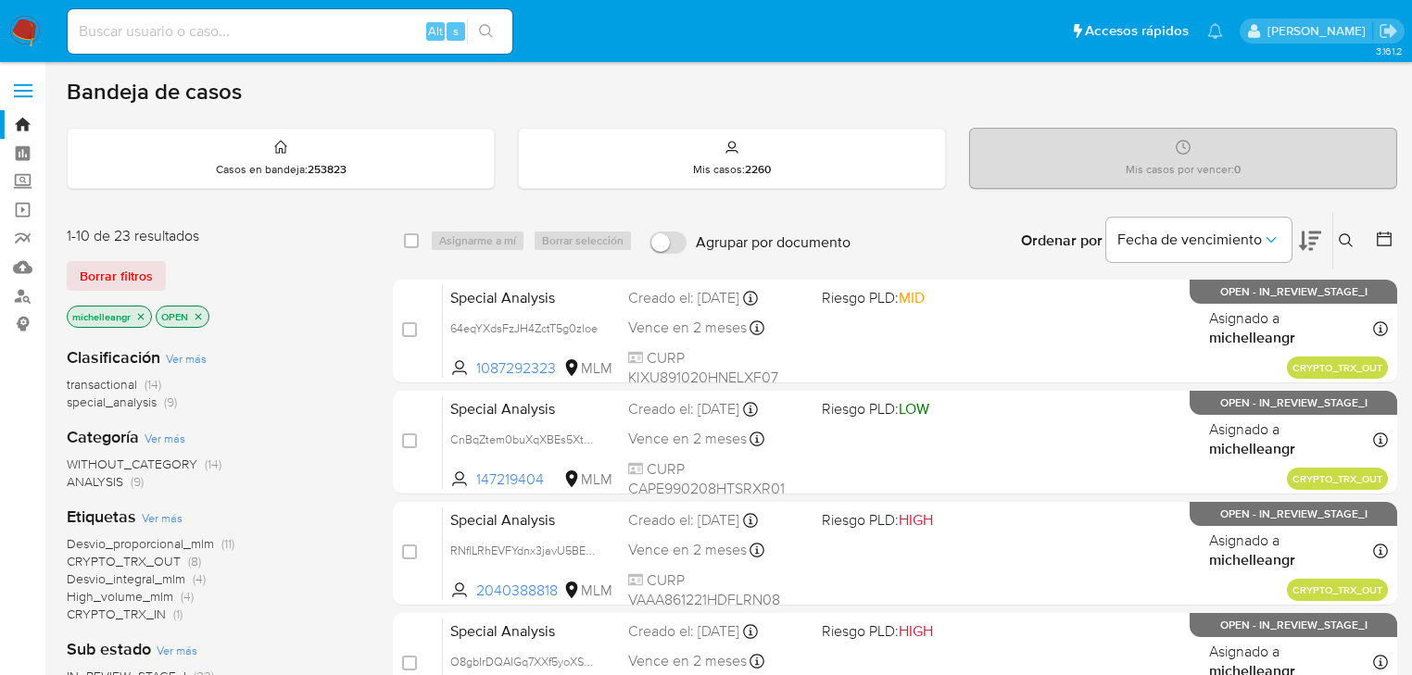
click at [185, 37] on input at bounding box center [290, 31] width 445 height 24
paste input "oYrfB2PD5ieScesnZKWis6YI"
type input "oYrfB2PD5ieScesnZKWis6YI"
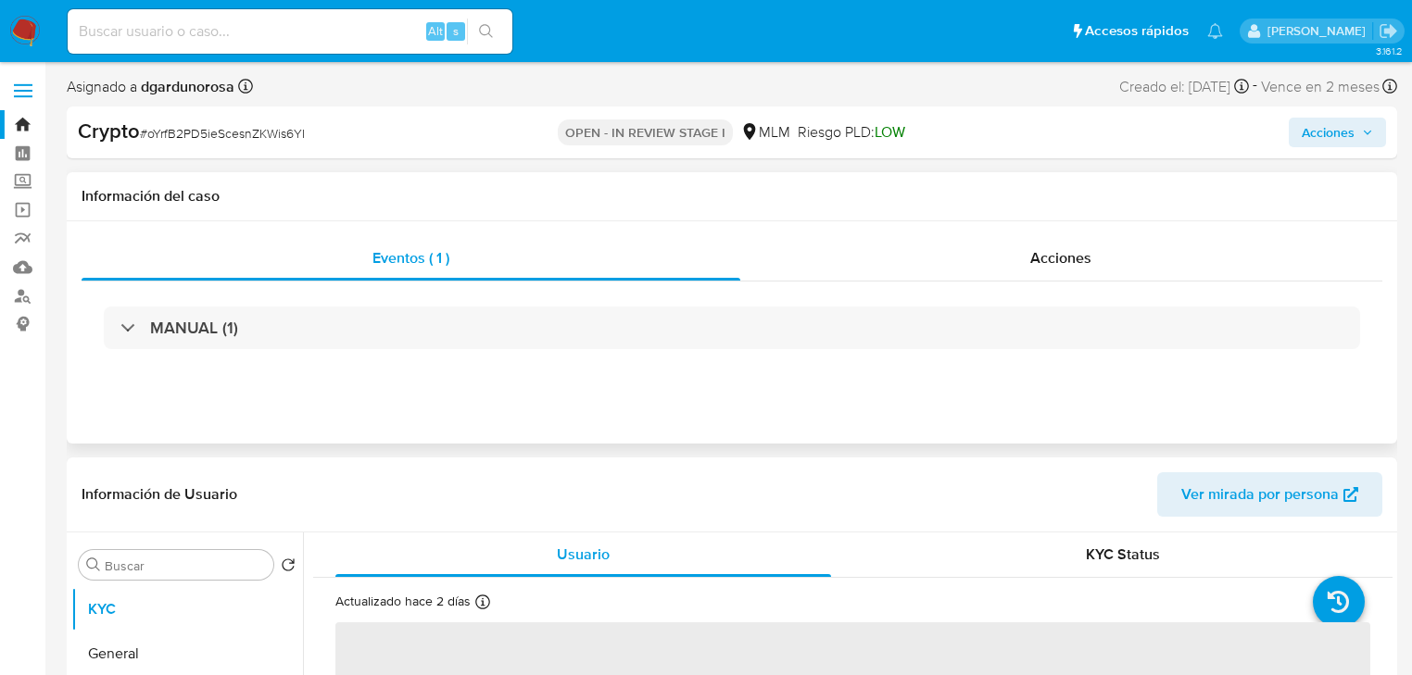
select select "10"
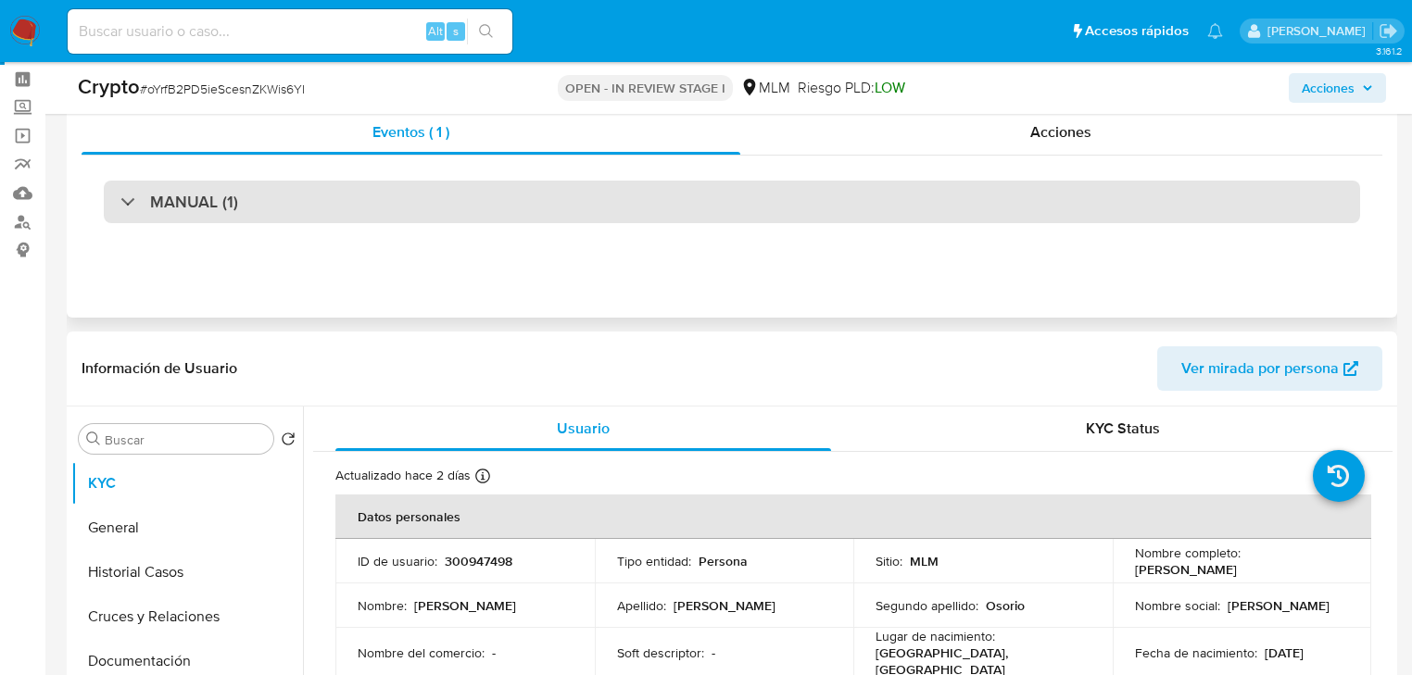
click at [125, 208] on div "MANUAL (1)" at bounding box center [179, 202] width 118 height 20
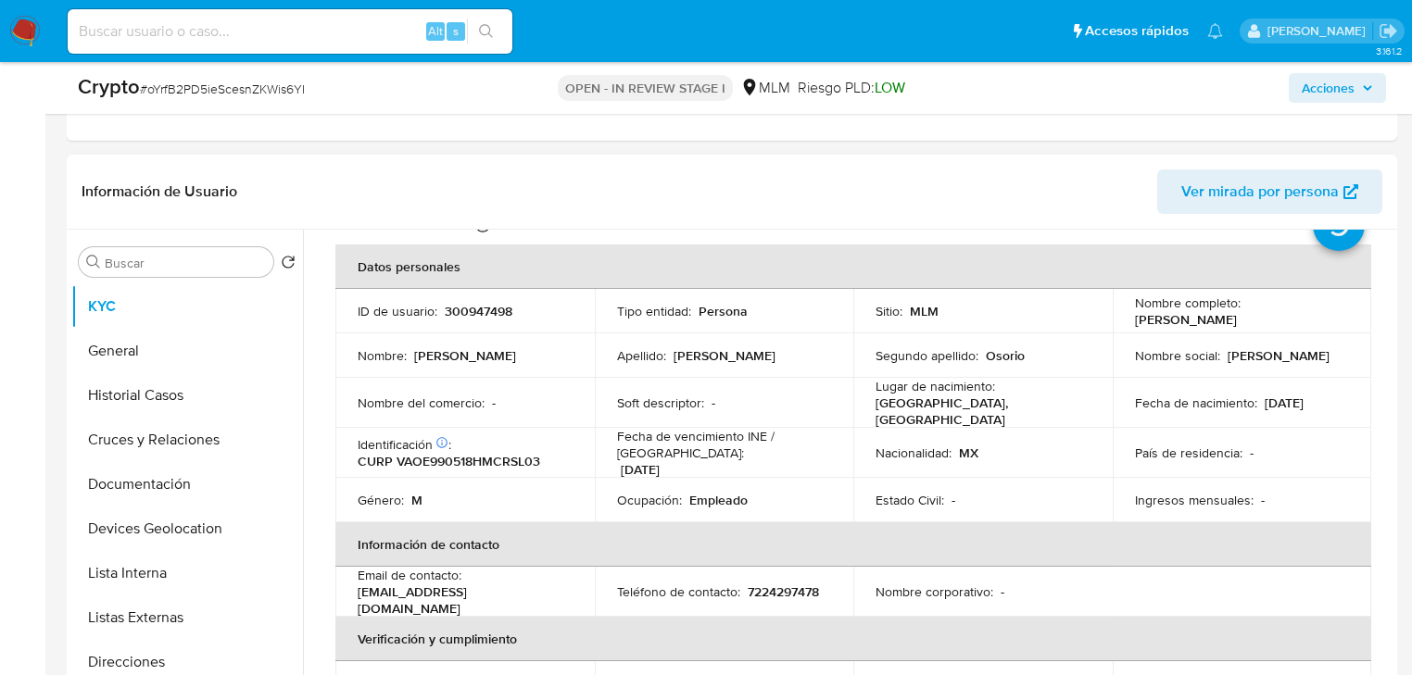
click at [478, 315] on p "300947498" at bounding box center [479, 311] width 68 height 17
click at [752, 402] on div "Soft descriptor : -" at bounding box center [724, 403] width 215 height 17
click at [259, 37] on input at bounding box center [290, 31] width 445 height 24
paste input "iJelwCYvbLIhVeOp1jfMhUxK"
type input "iJelwCYvbLIhVeOp1jfMhUxK"
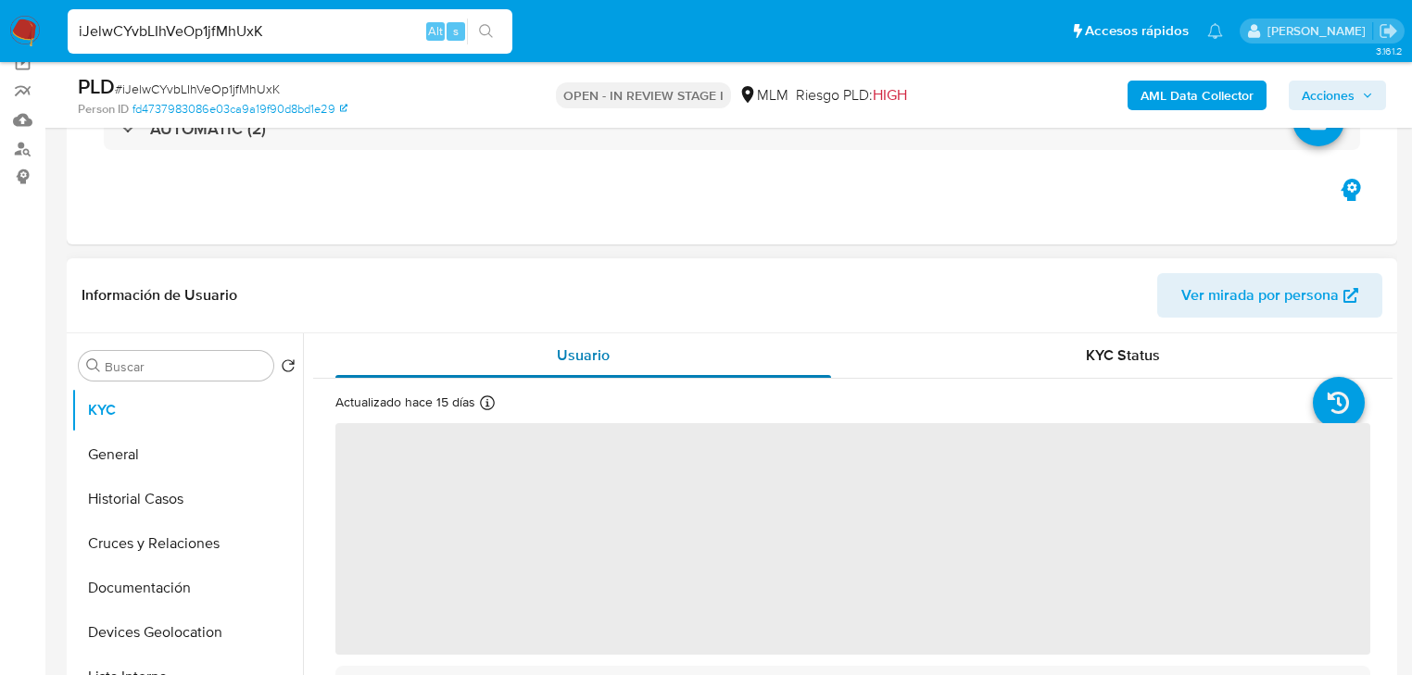
scroll to position [148, 0]
select select "10"
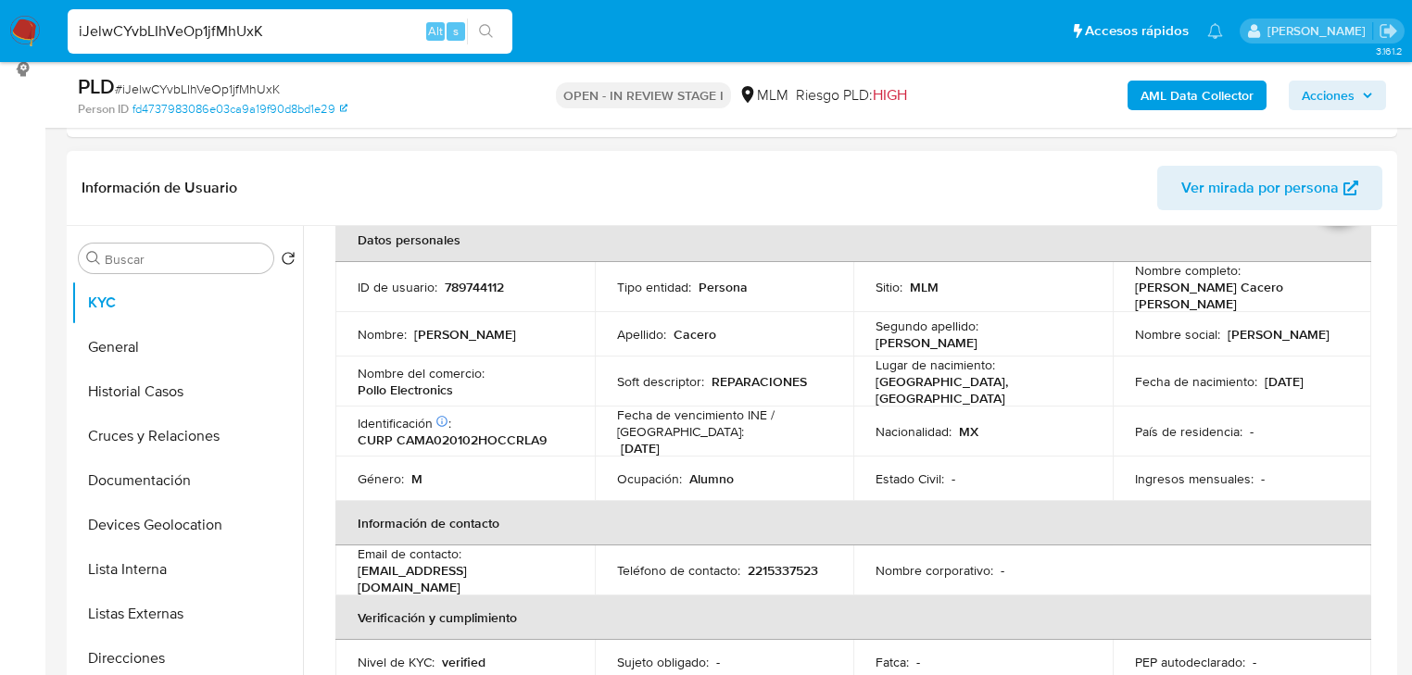
scroll to position [74, 0]
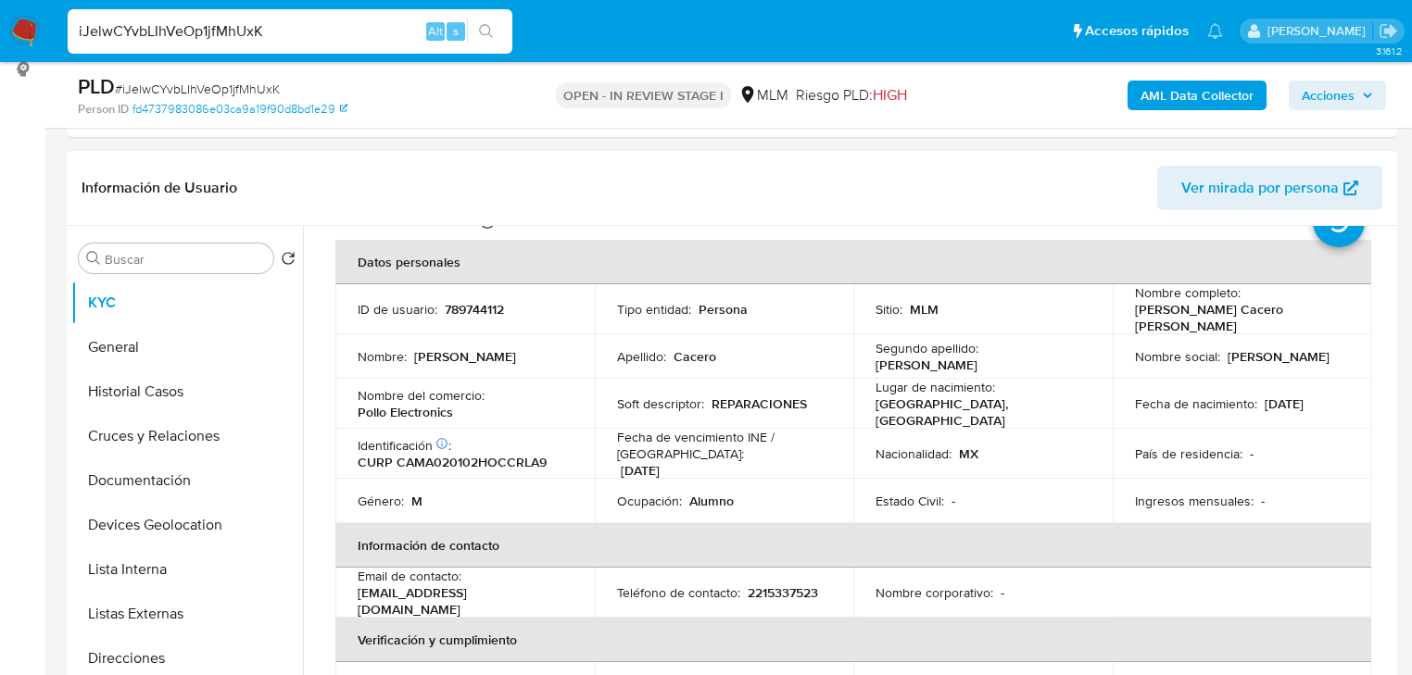
click at [1249, 429] on td "País de residencia : -" at bounding box center [1242, 454] width 259 height 50
click at [1328, 446] on div "País de residencia : -" at bounding box center [1242, 454] width 215 height 17
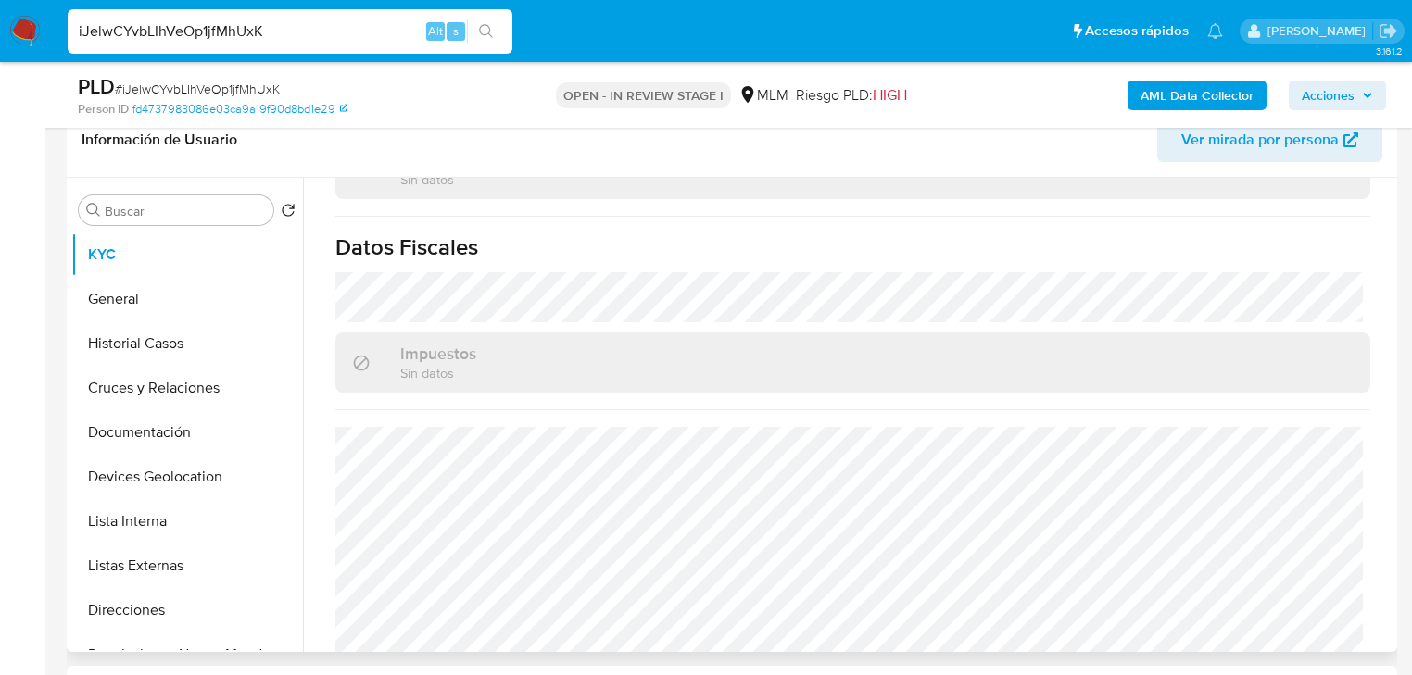
scroll to position [329, 0]
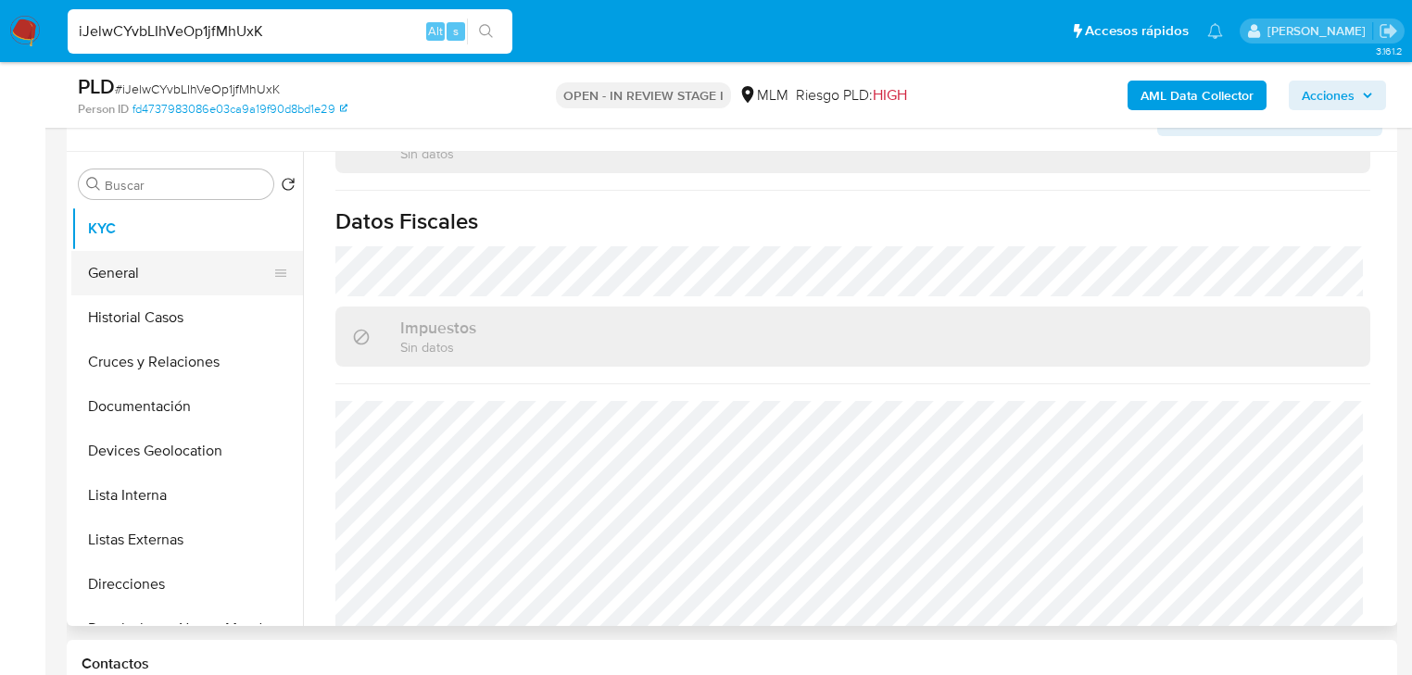
click at [107, 251] on button "General" at bounding box center [179, 273] width 217 height 44
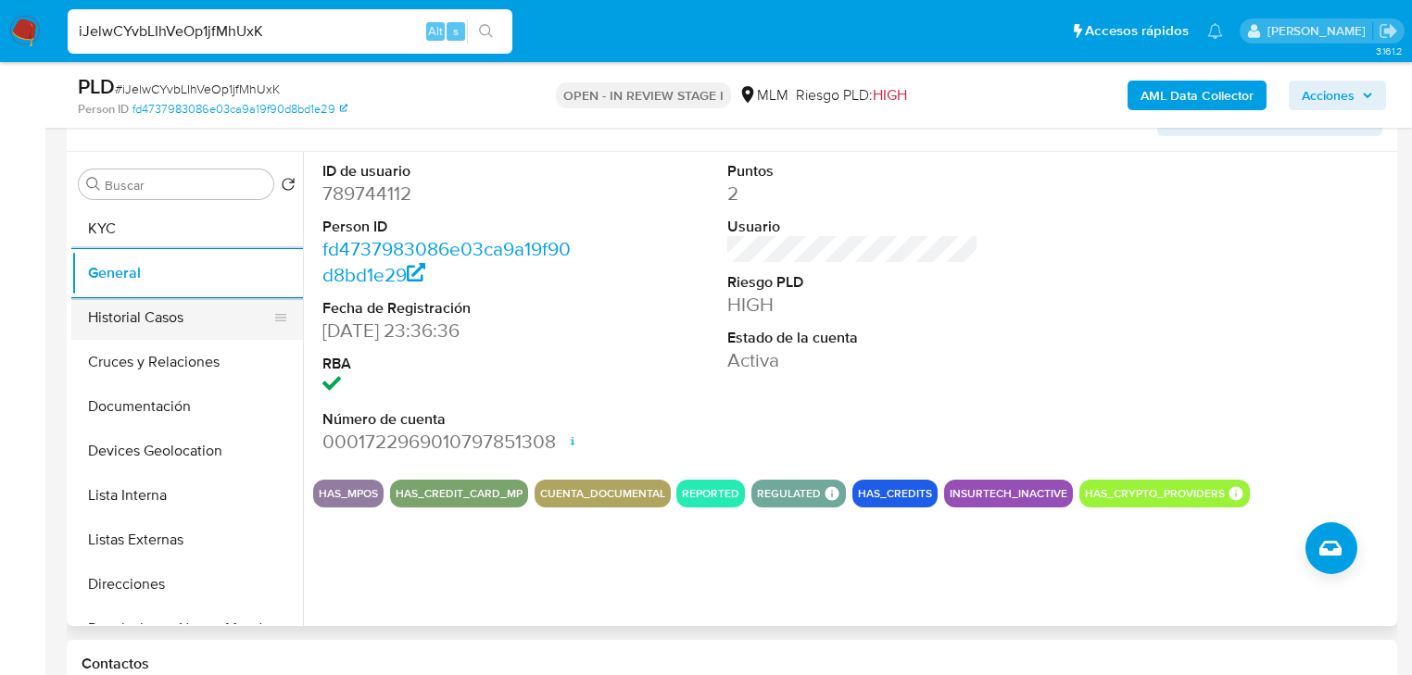
click at [139, 319] on button "Historial Casos" at bounding box center [179, 318] width 217 height 44
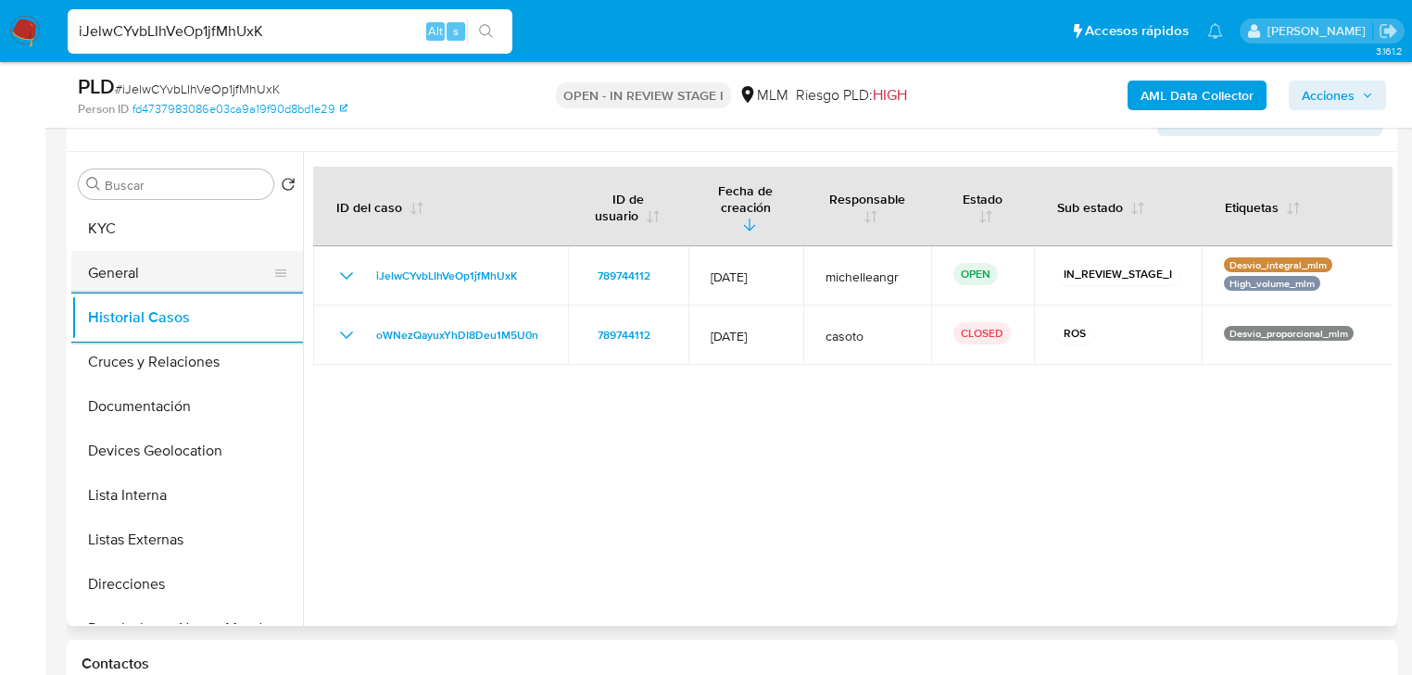
click at [177, 286] on button "General" at bounding box center [179, 273] width 217 height 44
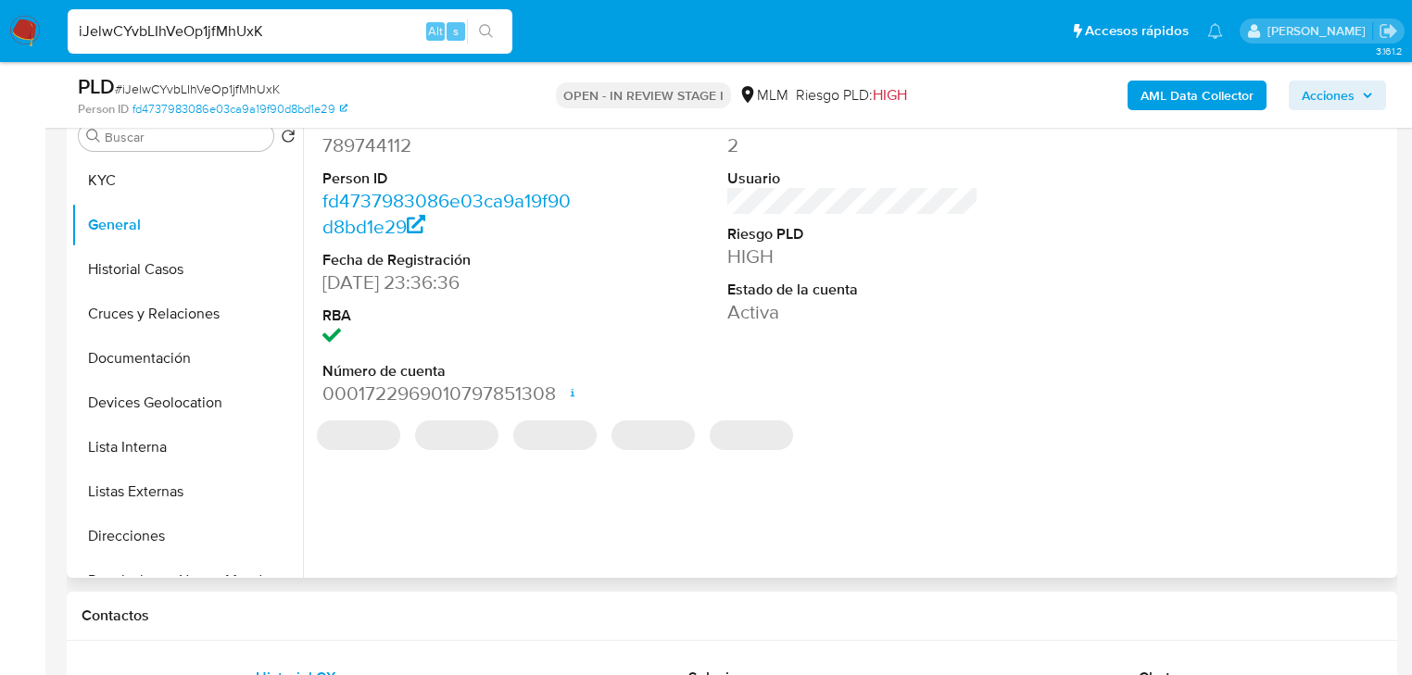
scroll to position [403, 0]
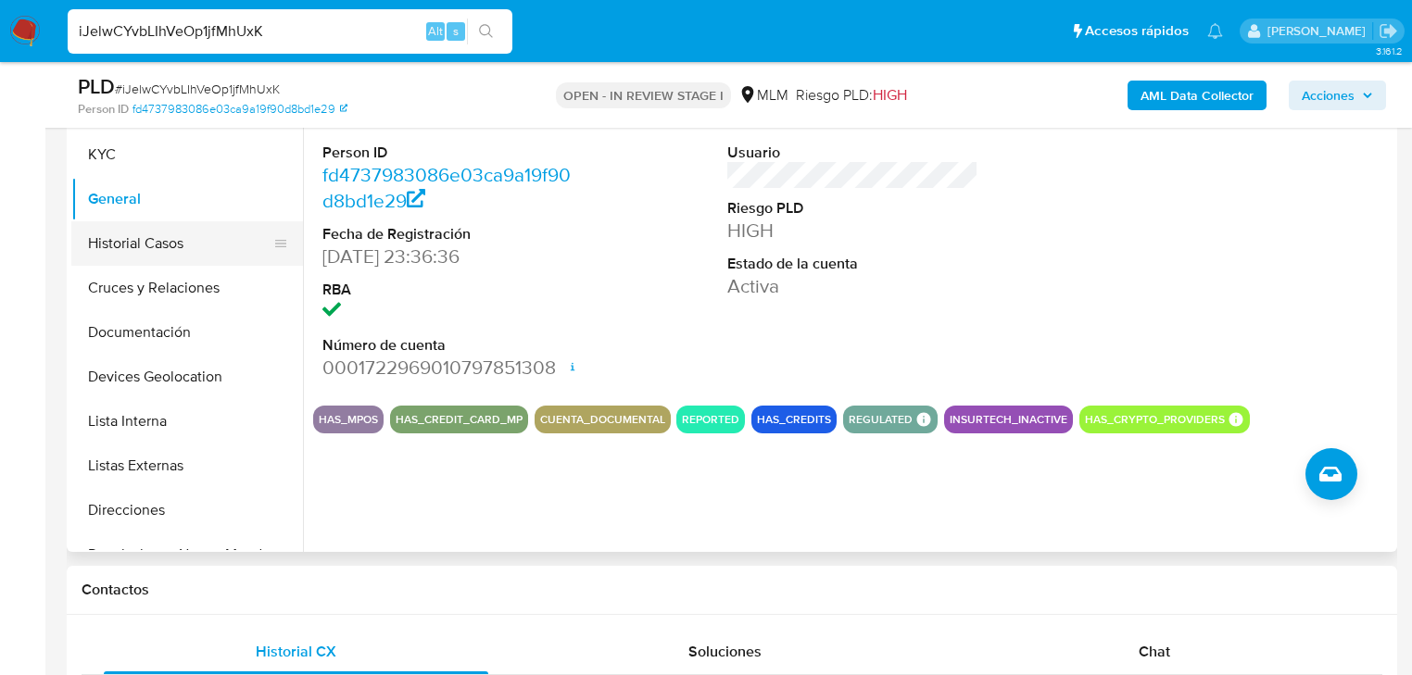
click at [170, 240] on button "Historial Casos" at bounding box center [179, 243] width 217 height 44
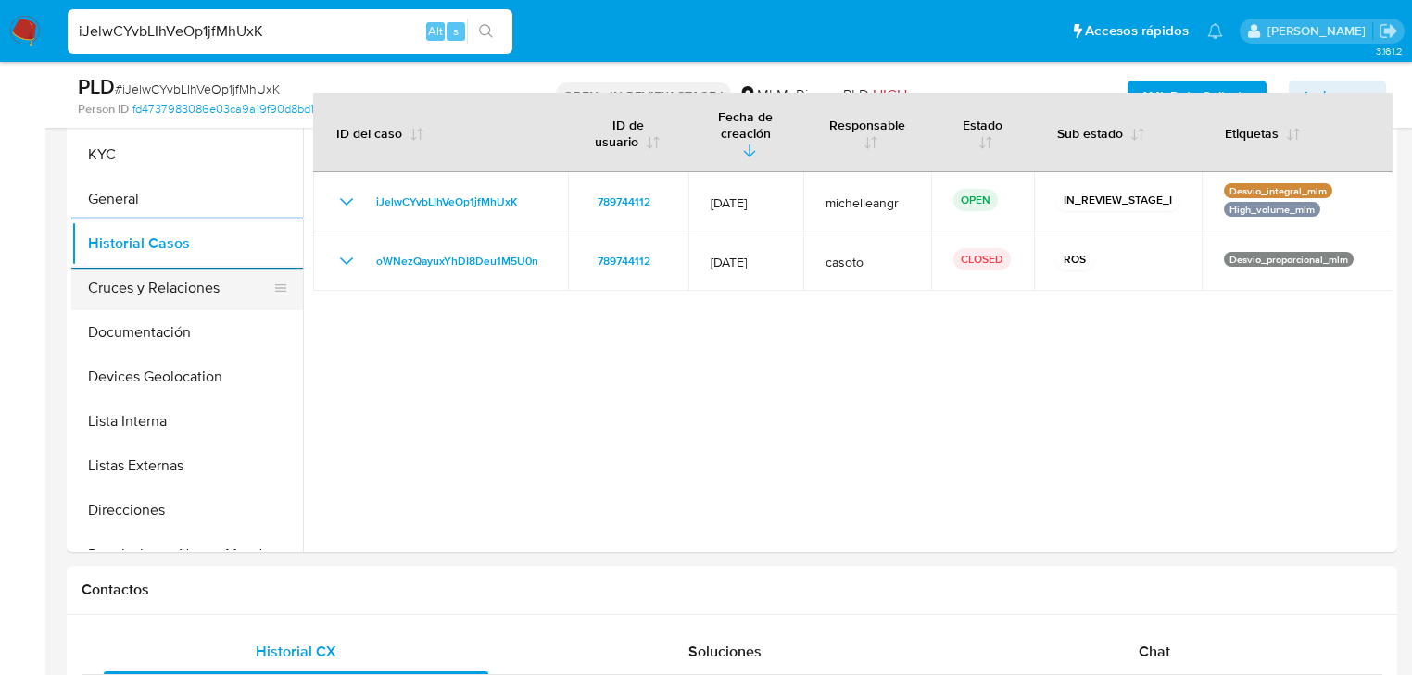
click at [176, 288] on button "Cruces y Relaciones" at bounding box center [179, 288] width 217 height 44
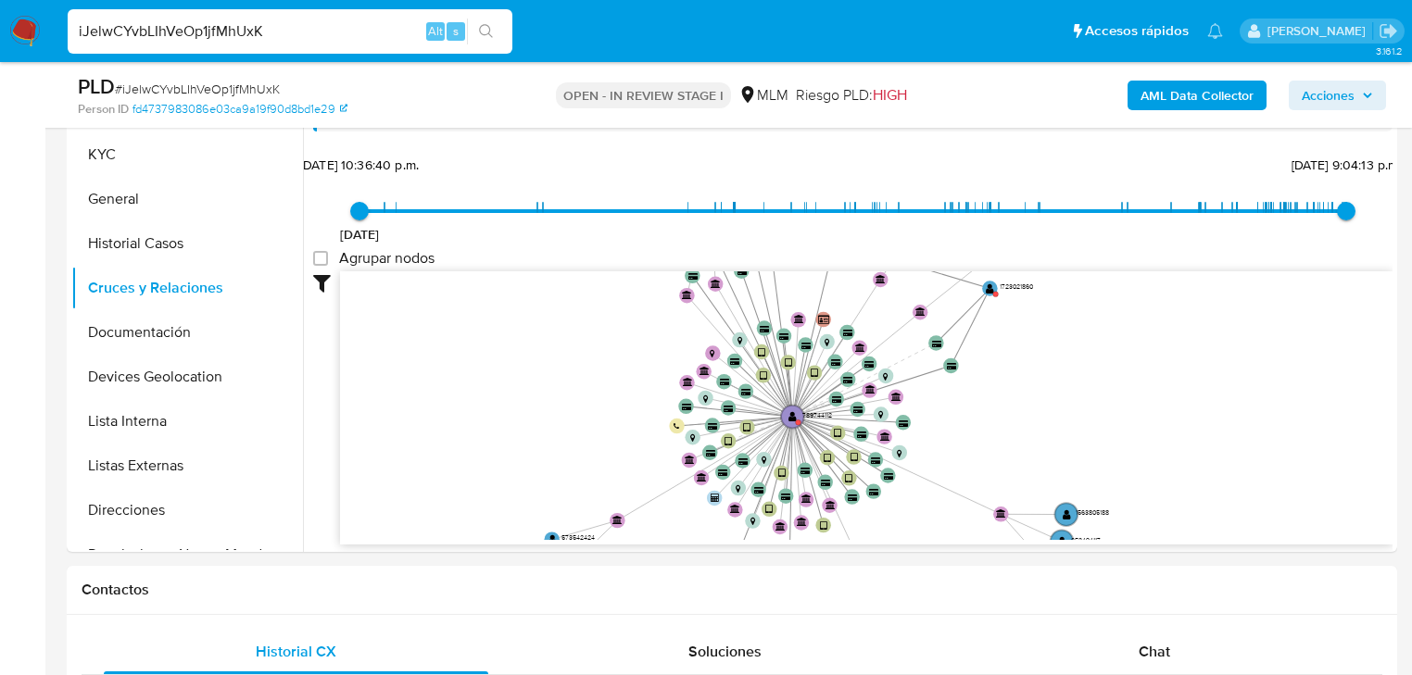
drag, startPoint x: 847, startPoint y: 340, endPoint x: 799, endPoint y: 447, distance: 116.5
click at [799, 447] on icon "device-65e729915be91f98aa6c3436  user-789744112  789744112 device-68401cd4316…" at bounding box center [866, 405] width 1052 height 269
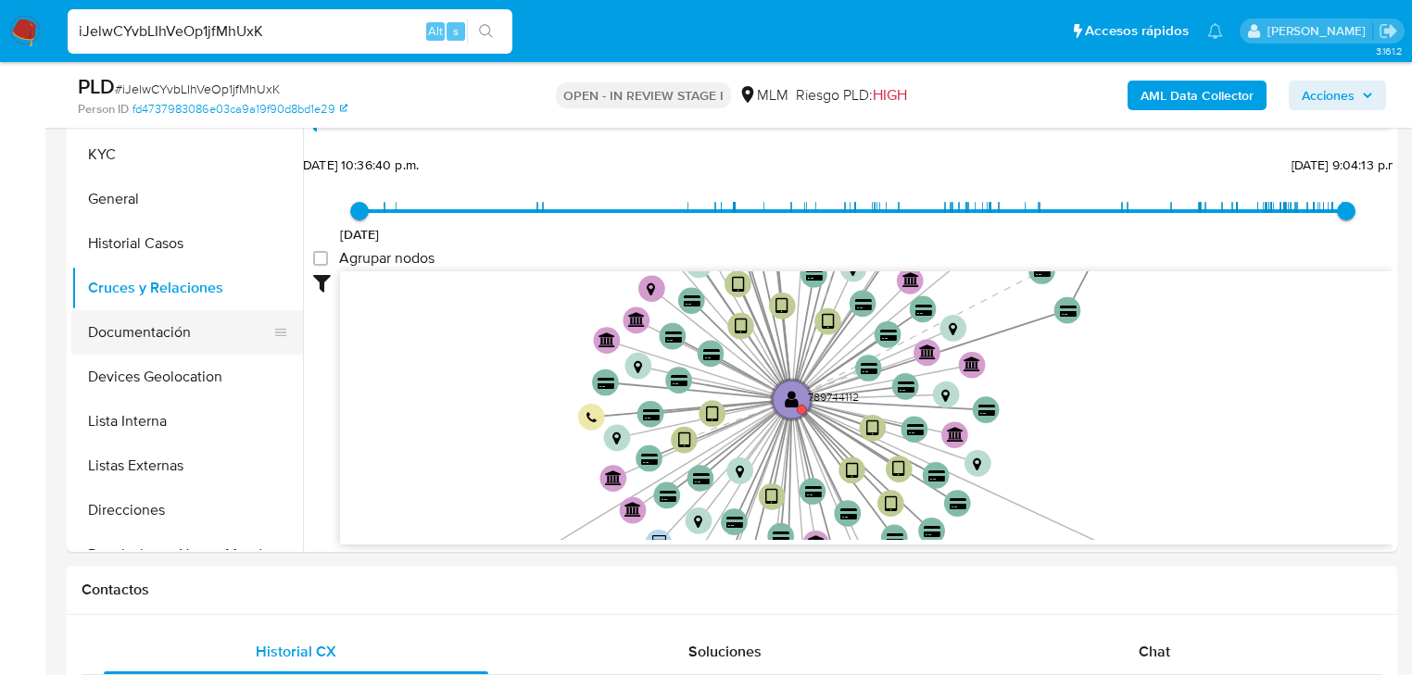
click at [136, 333] on button "Documentación" at bounding box center [179, 332] width 217 height 44
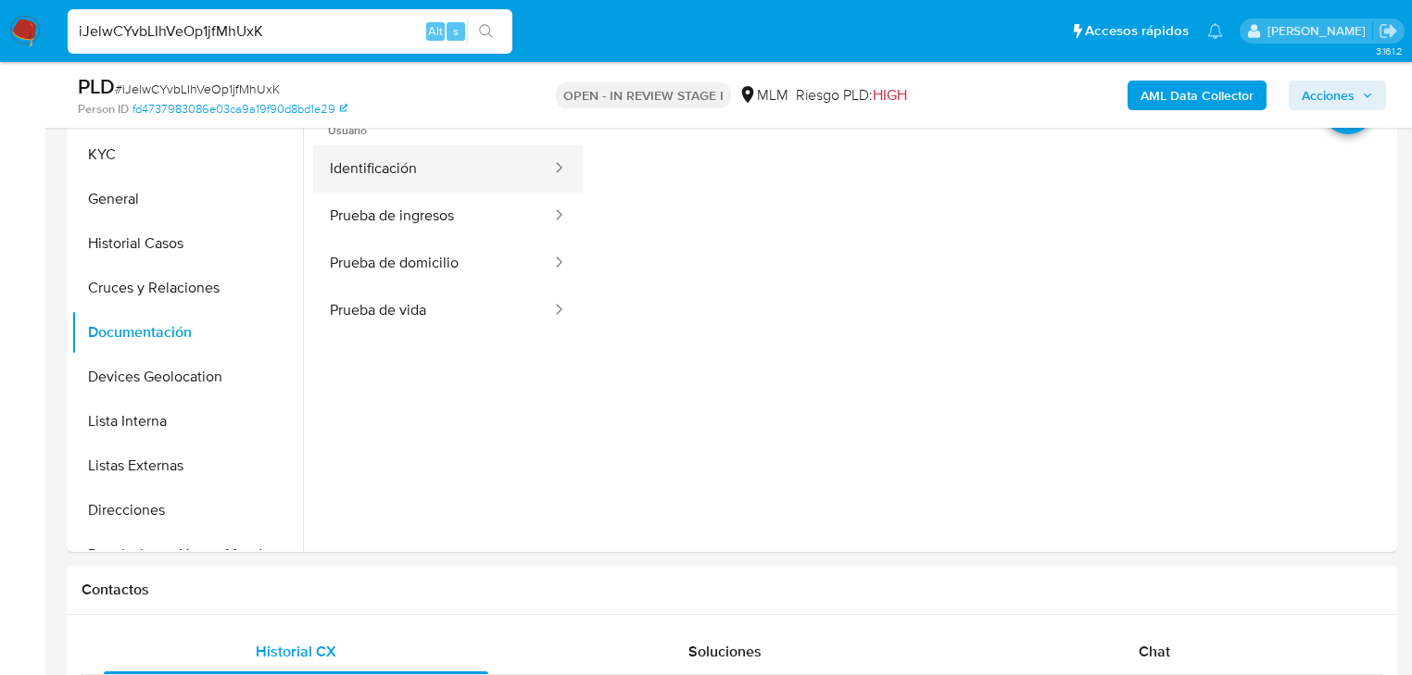
drag, startPoint x: 423, startPoint y: 164, endPoint x: 526, endPoint y: 183, distance: 104.7
click at [423, 167] on button "Identificación" at bounding box center [433, 168] width 240 height 47
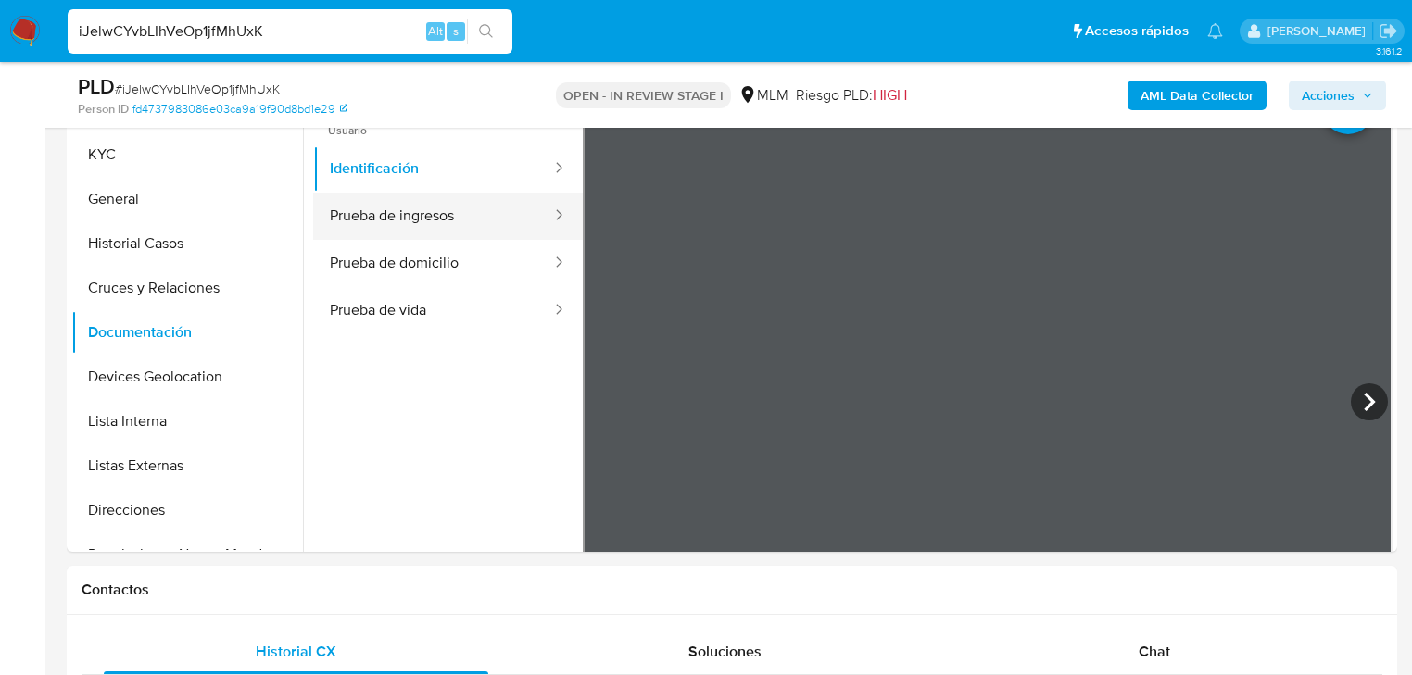
click at [451, 205] on button "Prueba de ingresos" at bounding box center [433, 216] width 240 height 47
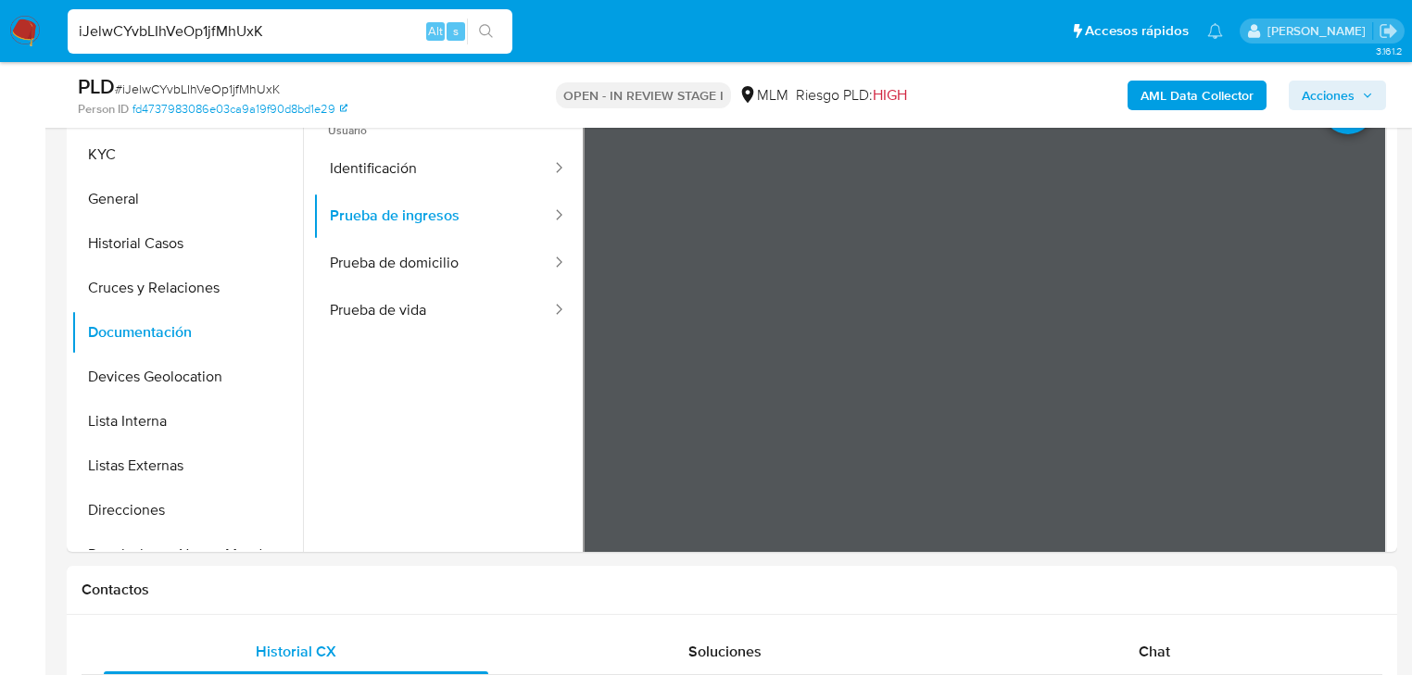
drag, startPoint x: 448, startPoint y: 260, endPoint x: 576, endPoint y: 270, distance: 128.2
click at [449, 260] on button "Prueba de domicilio" at bounding box center [433, 263] width 240 height 47
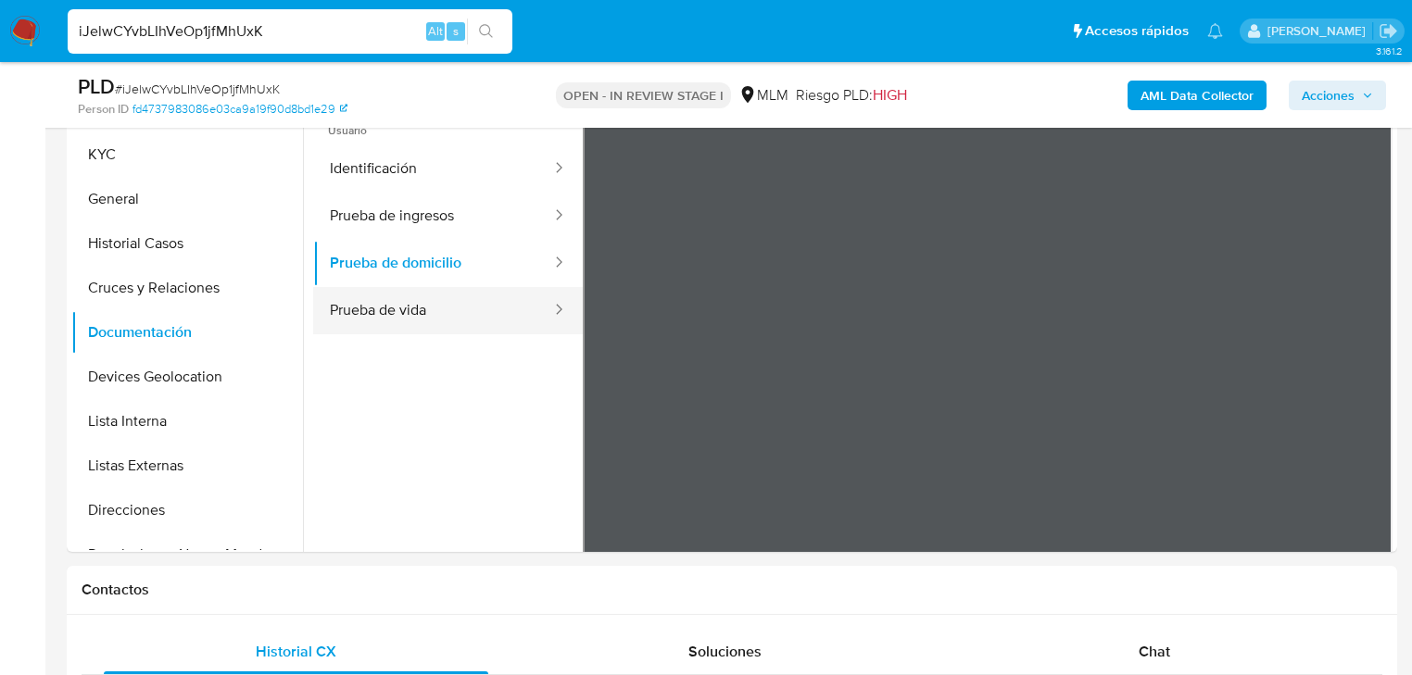
drag, startPoint x: 342, startPoint y: 294, endPoint x: 486, endPoint y: 310, distance: 145.5
click at [345, 293] on button "Prueba de vida" at bounding box center [433, 310] width 240 height 47
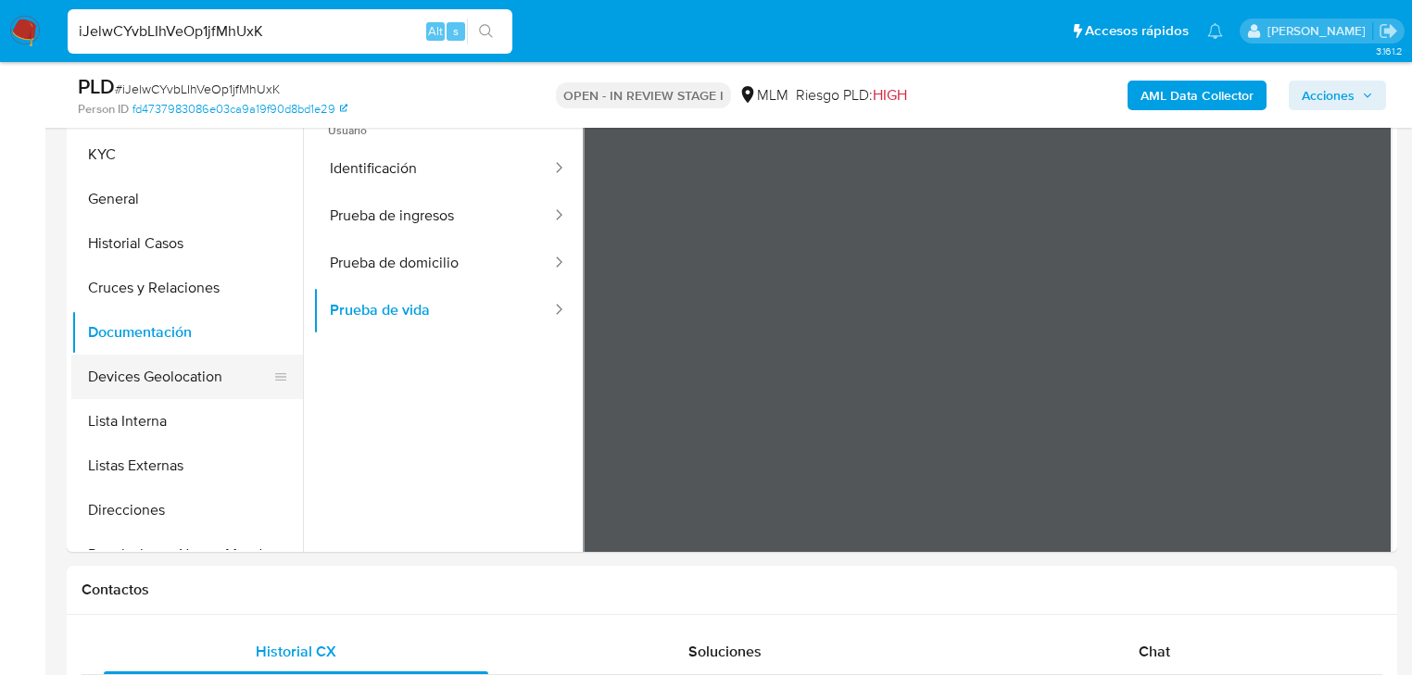
click at [191, 365] on button "Devices Geolocation" at bounding box center [179, 377] width 217 height 44
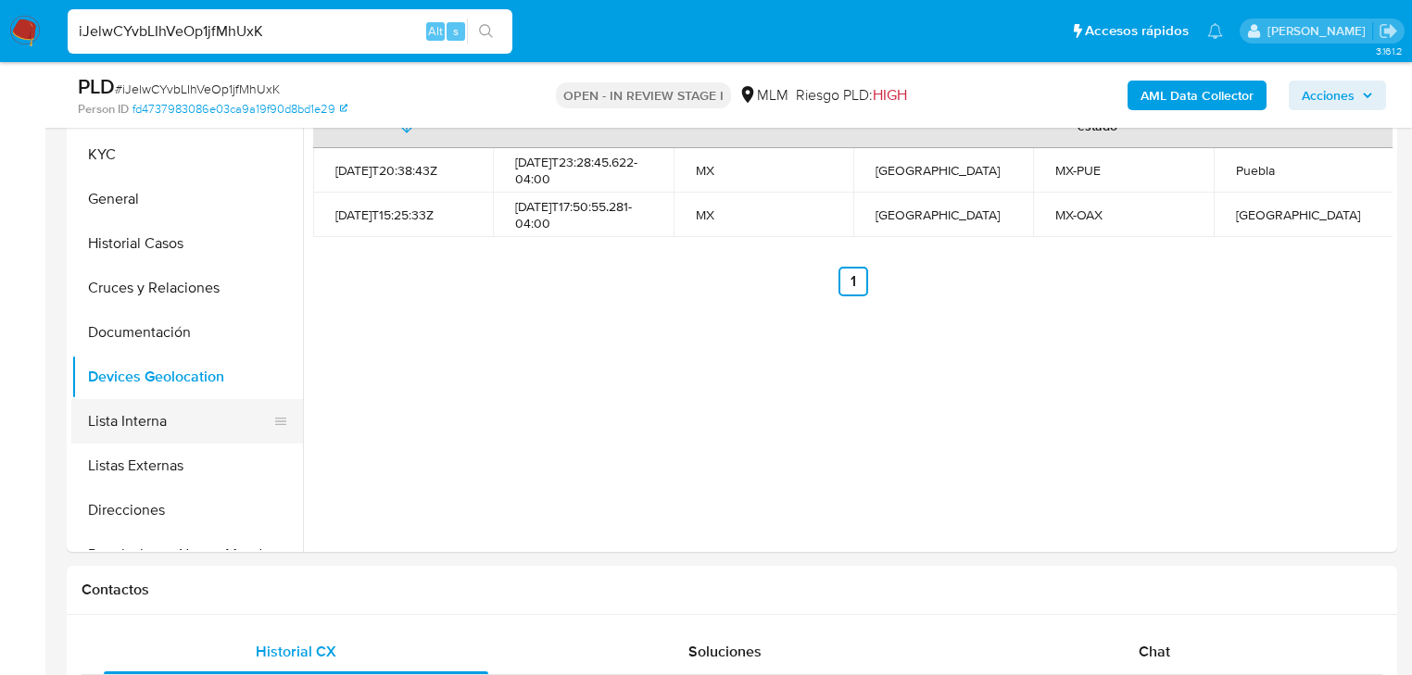
drag, startPoint x: 148, startPoint y: 453, endPoint x: 267, endPoint y: 432, distance: 120.5
click at [146, 446] on button "Listas Externas" at bounding box center [187, 466] width 232 height 44
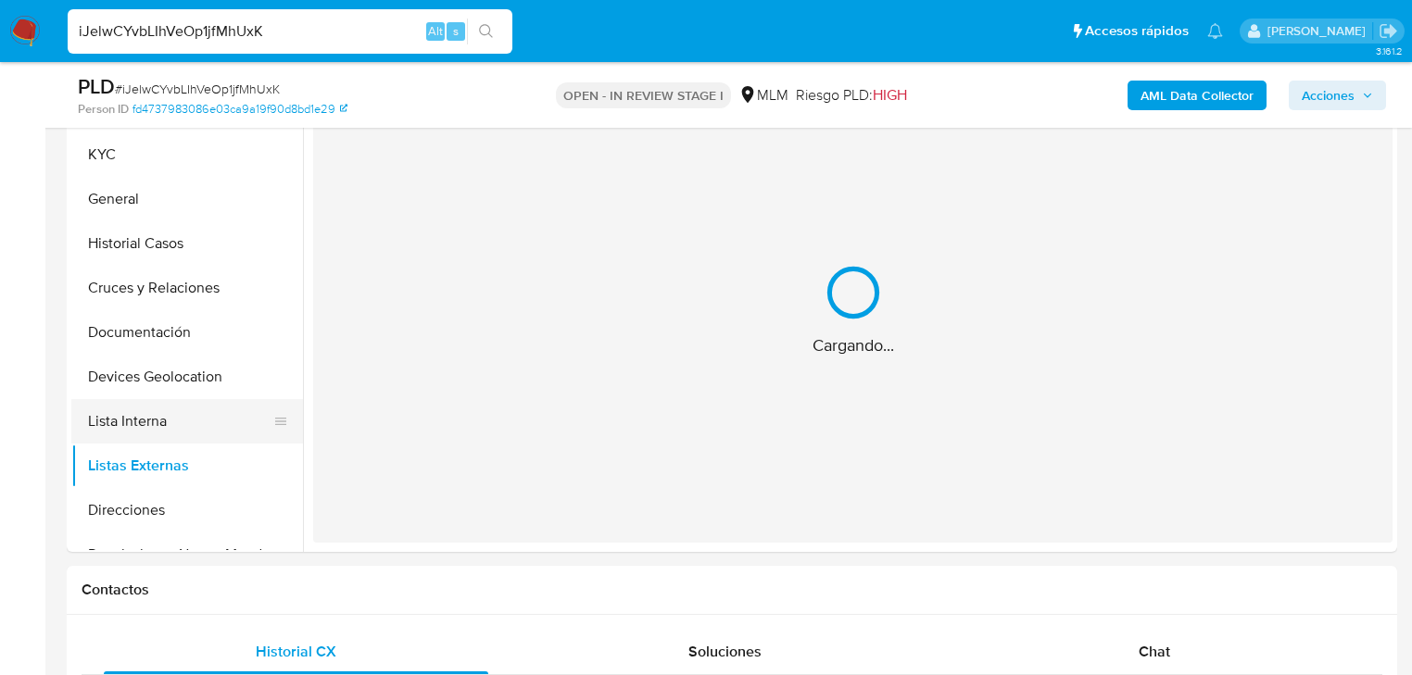
click at [678, 415] on div "Cargando..." at bounding box center [852, 310] width 1079 height 465
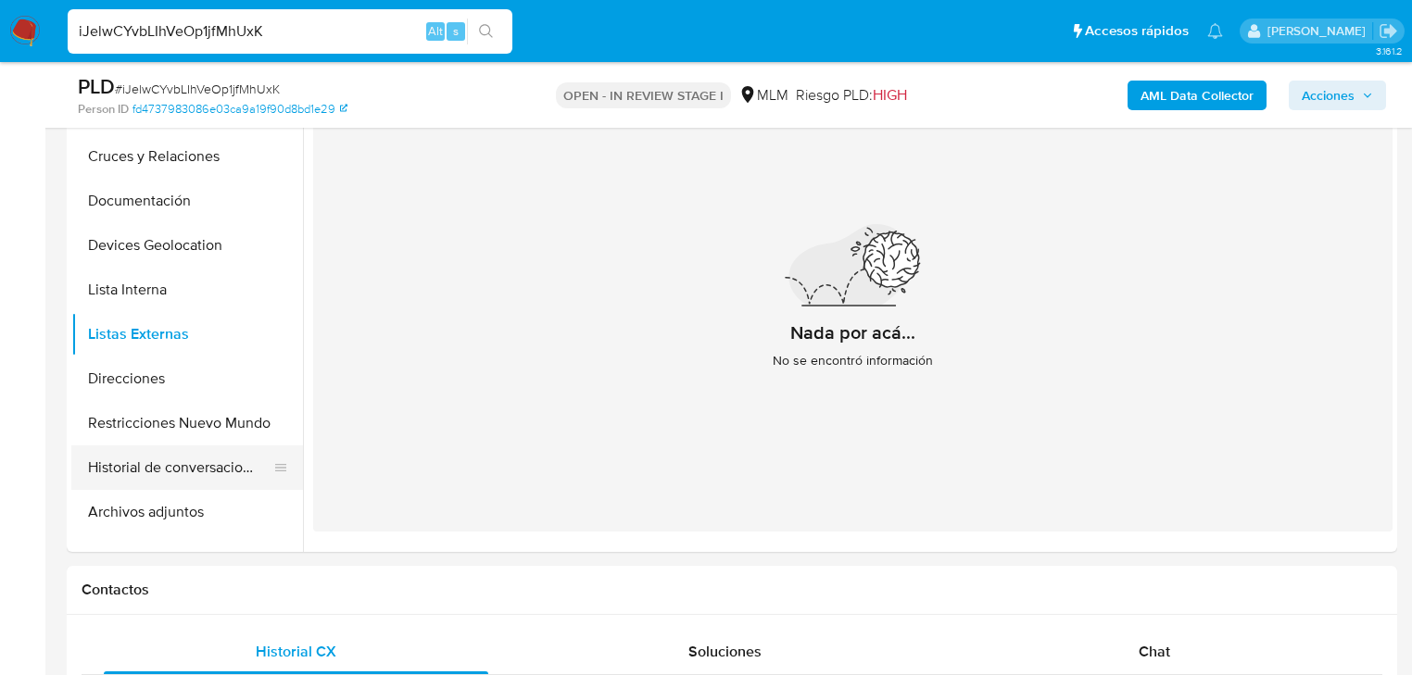
scroll to position [148, 0]
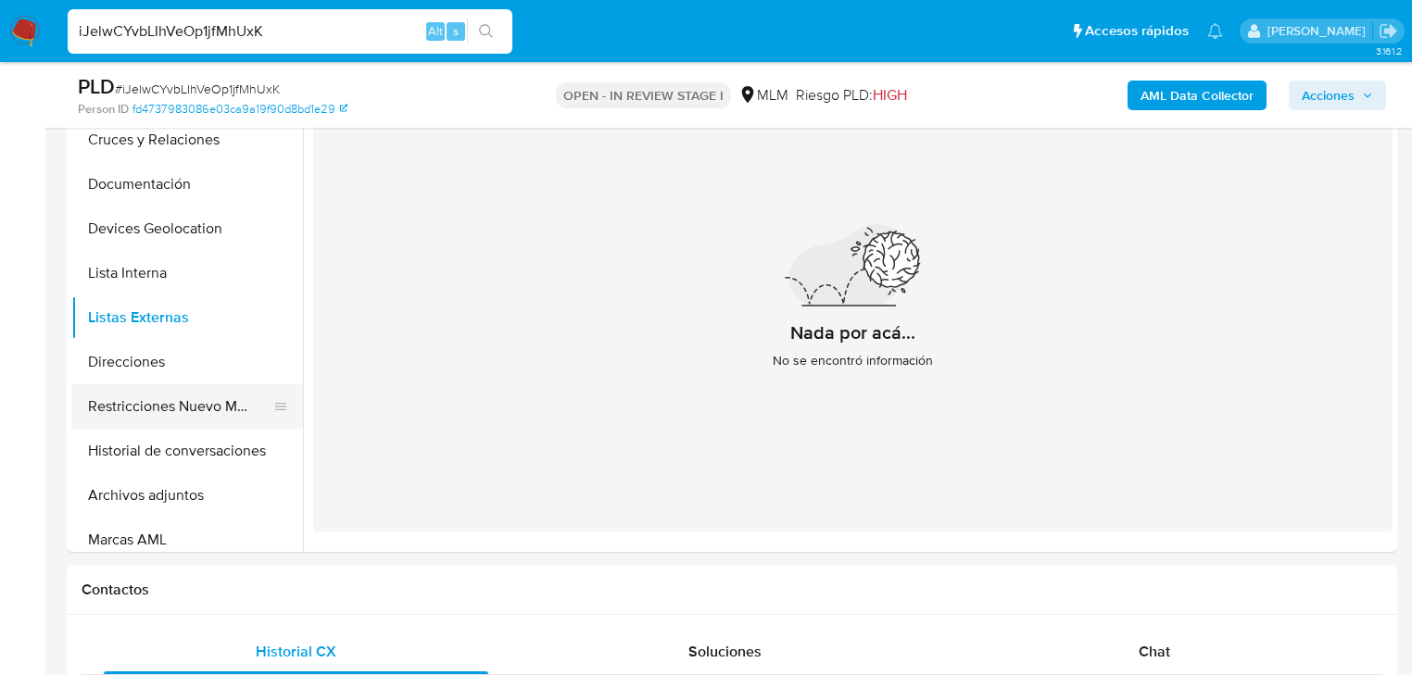
click at [206, 395] on button "Restricciones Nuevo Mundo" at bounding box center [179, 406] width 217 height 44
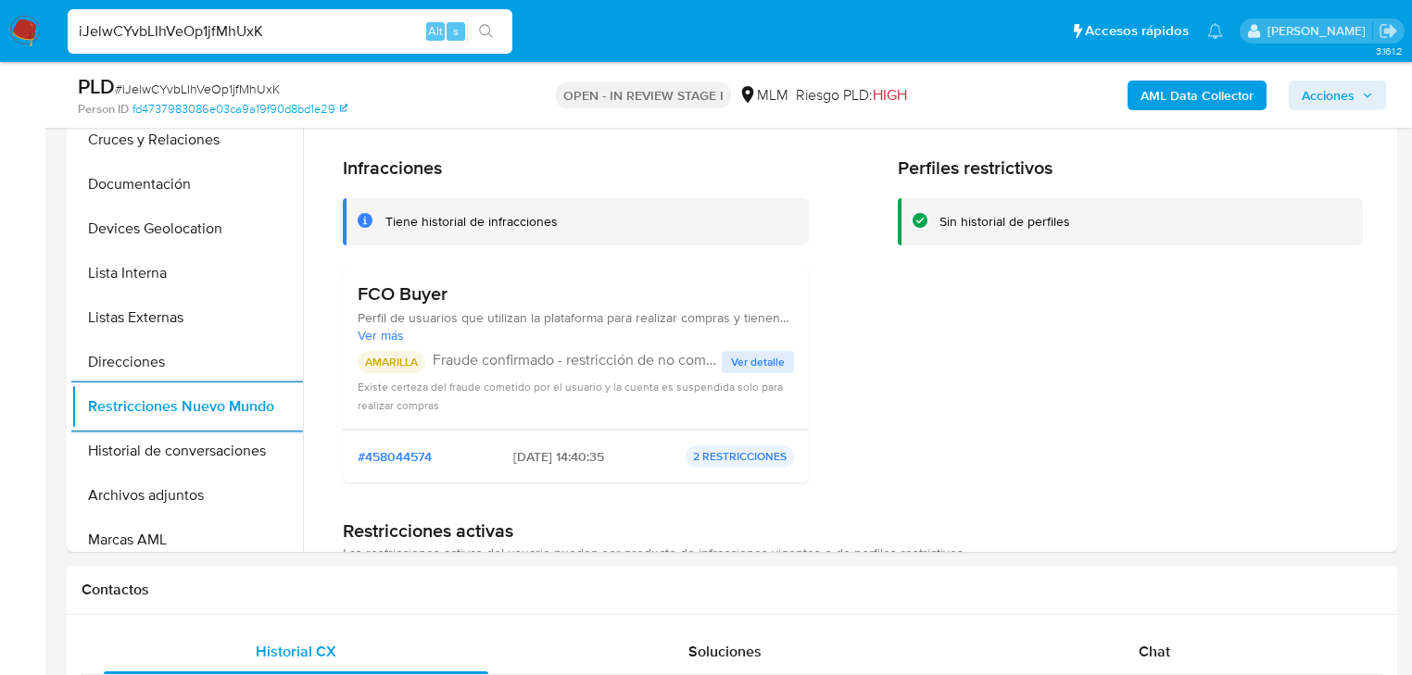
click at [752, 363] on span "Ver detalle" at bounding box center [758, 362] width 54 height 19
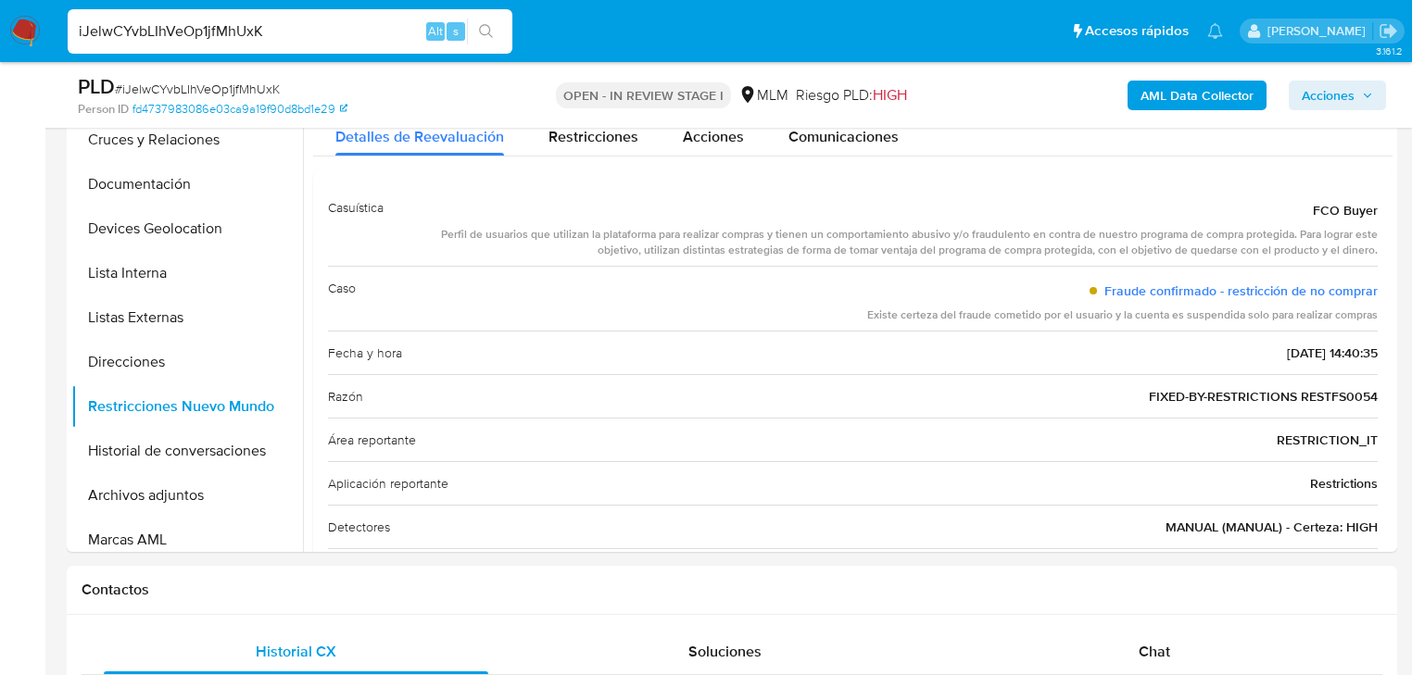
drag, startPoint x: 290, startPoint y: 27, endPoint x: 0, endPoint y: -52, distance: 300.5
paste input "1596903051"
type input "1596903051"
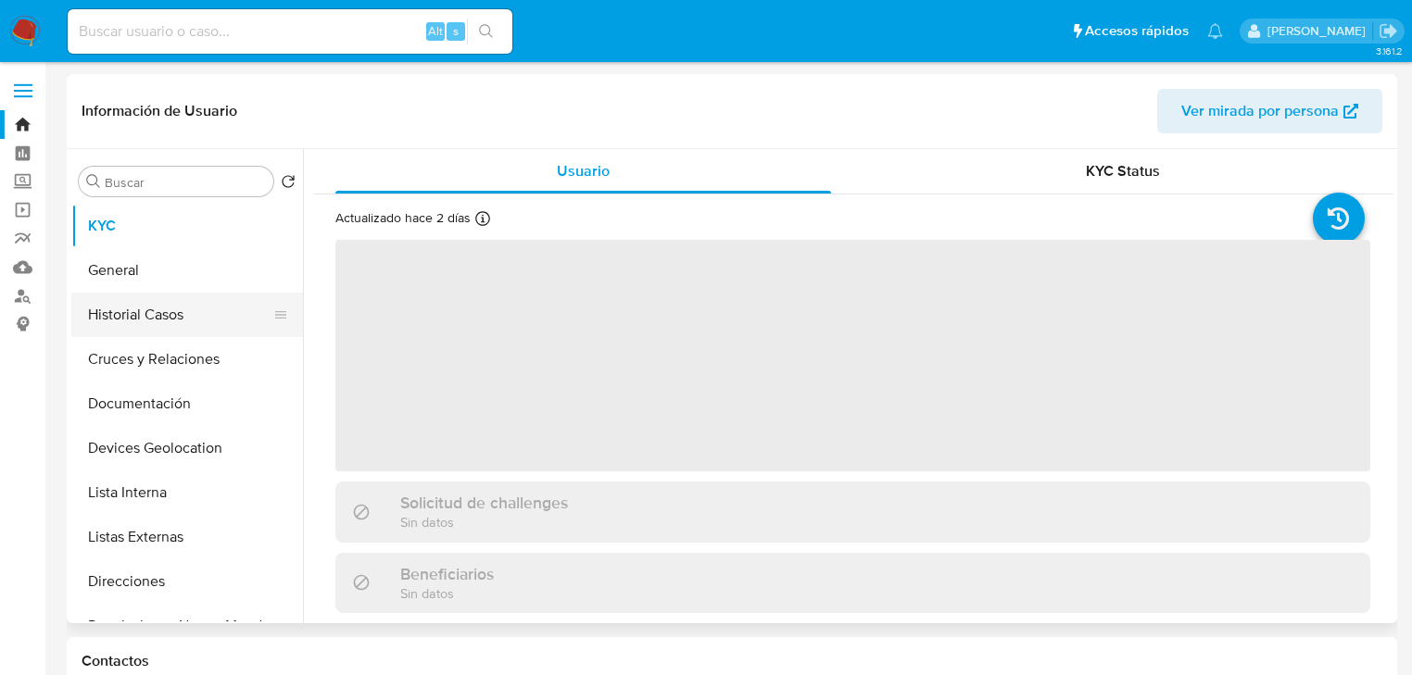
select select "10"
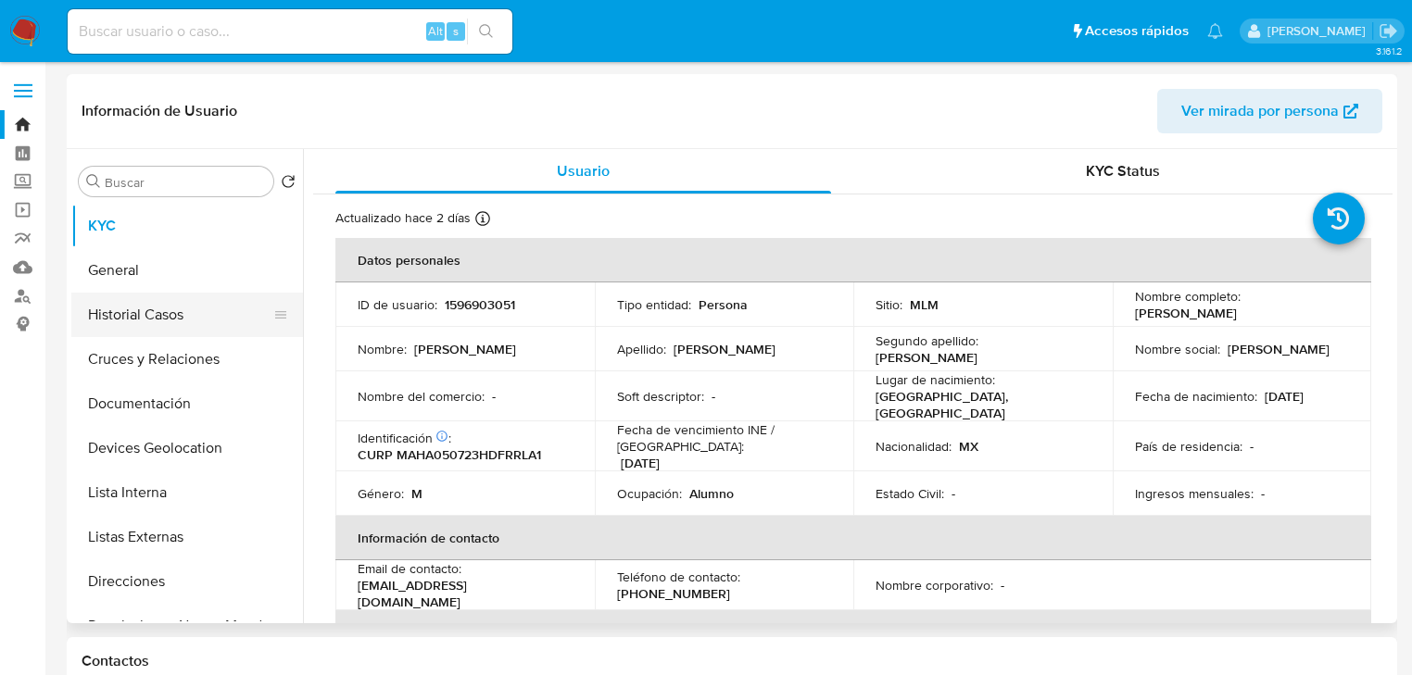
click at [172, 317] on button "Historial Casos" at bounding box center [179, 315] width 217 height 44
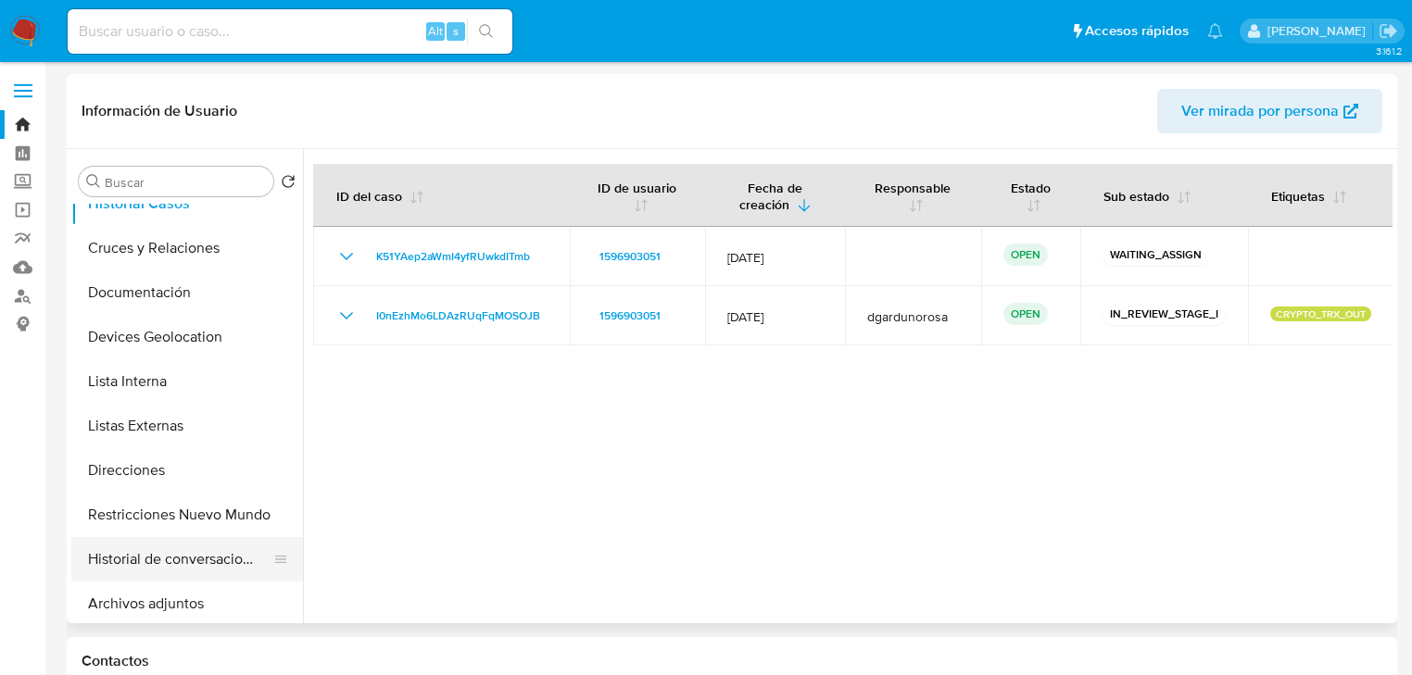
scroll to position [148, 0]
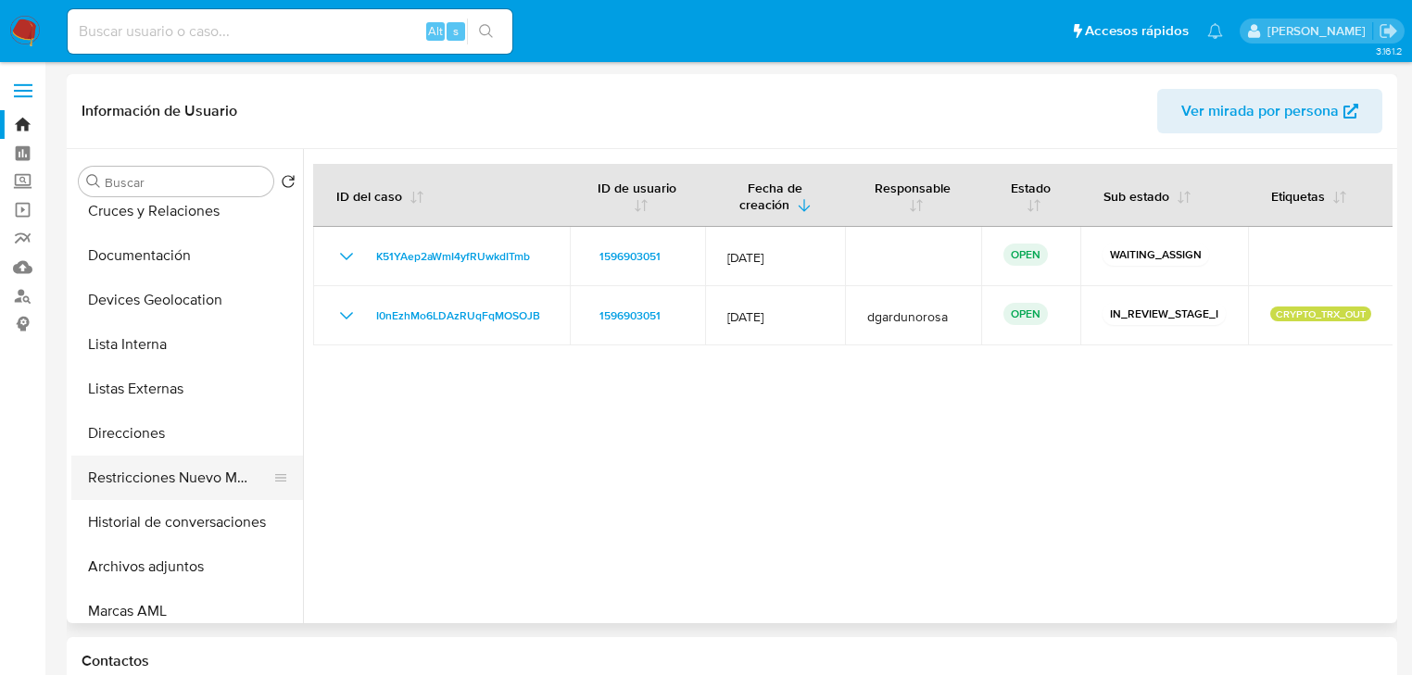
click at [209, 476] on button "Restricciones Nuevo Mundo" at bounding box center [179, 478] width 217 height 44
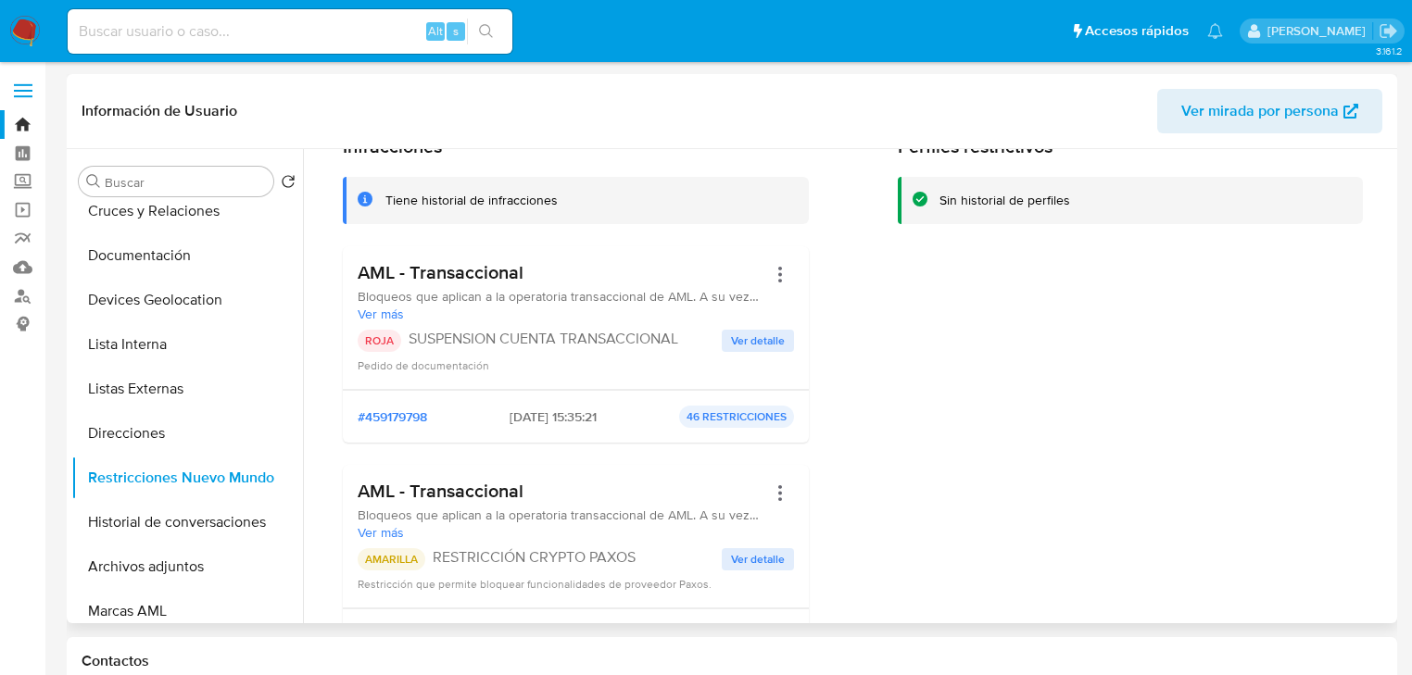
scroll to position [222, 0]
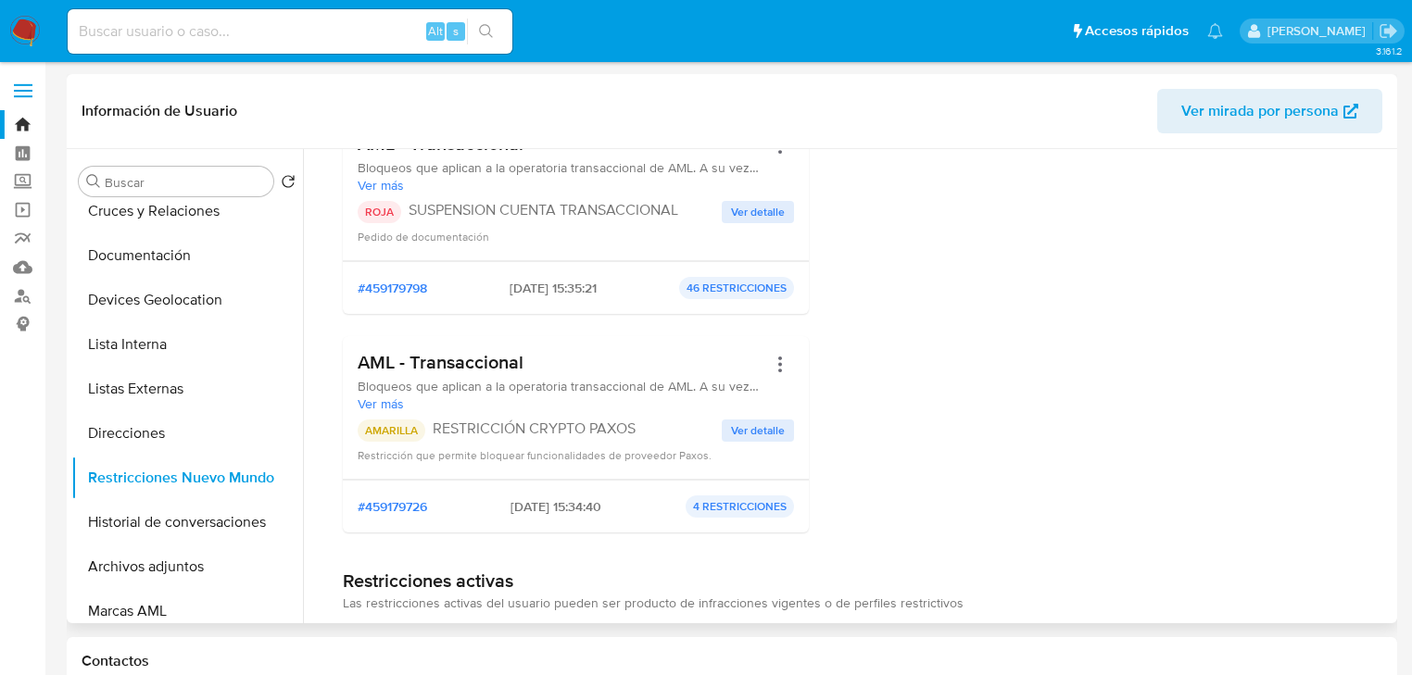
click at [762, 430] on span "Ver detalle" at bounding box center [758, 430] width 54 height 19
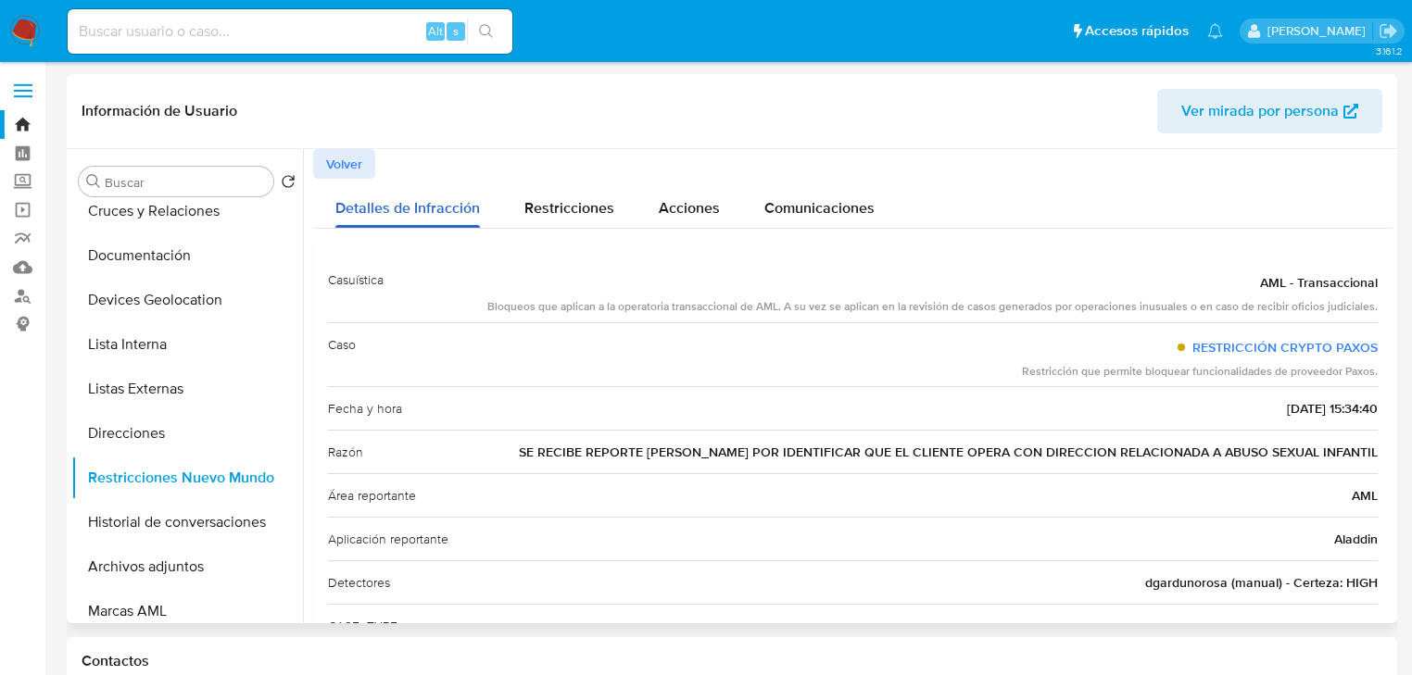
drag, startPoint x: 338, startPoint y: 175, endPoint x: 428, endPoint y: 188, distance: 90.8
click at [344, 178] on div "Estado actual Historial Infracciones Tiene historial de infracciones AML - Tran…" at bounding box center [852, 449] width 1079 height 600
click at [337, 160] on span "Volver" at bounding box center [344, 164] width 36 height 26
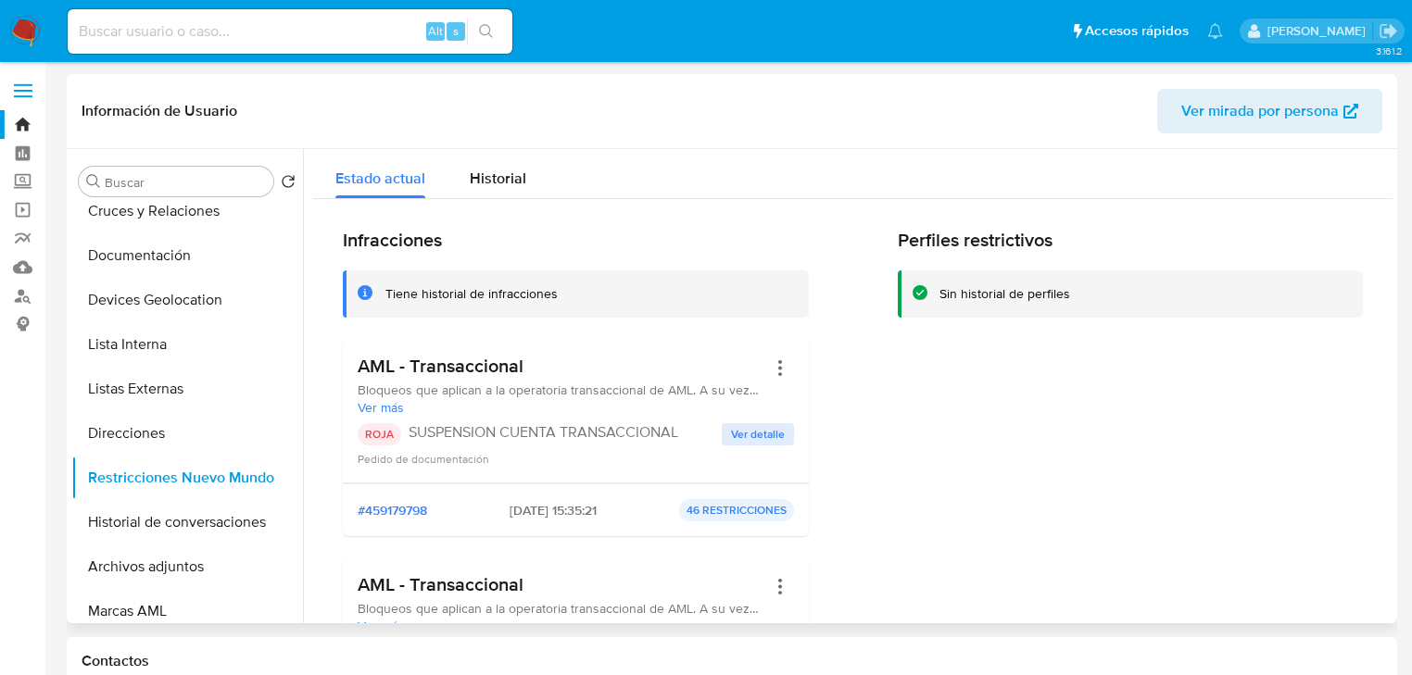
click at [741, 444] on span "Ver detalle" at bounding box center [758, 434] width 54 height 19
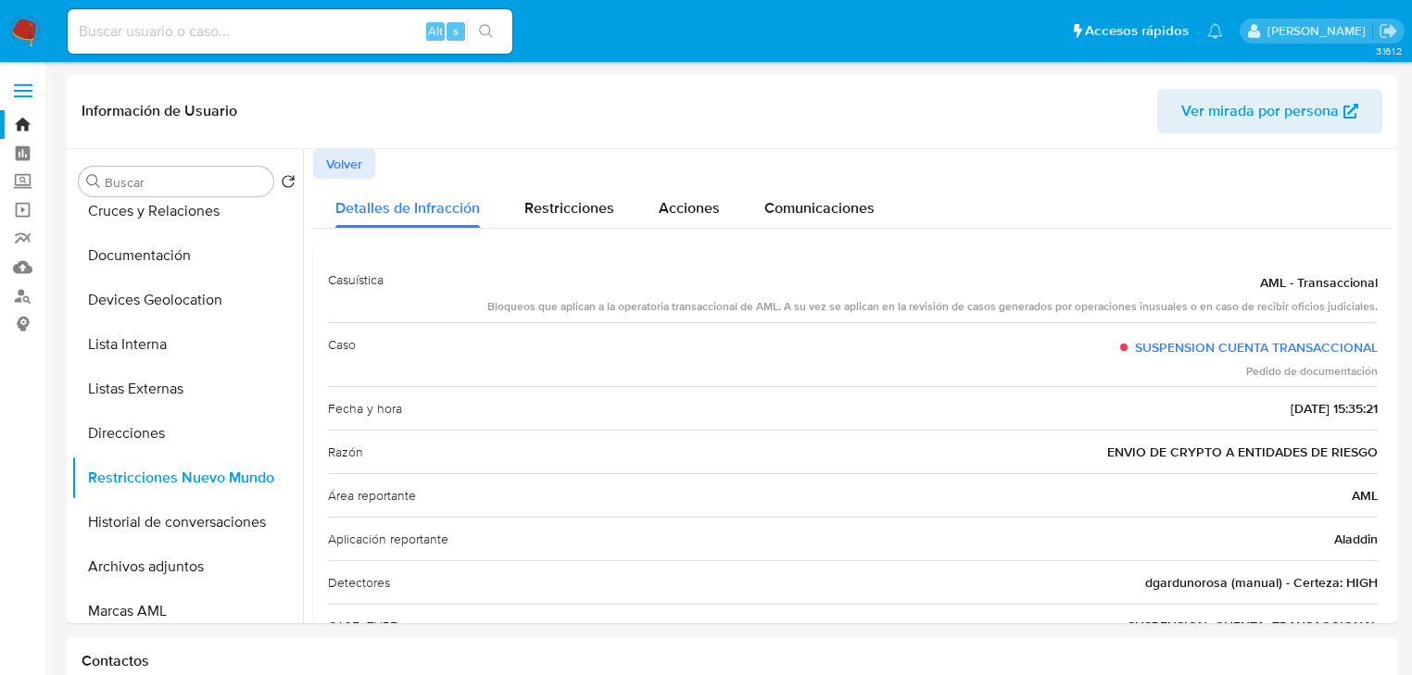
click at [371, 48] on div "Alt s" at bounding box center [290, 31] width 445 height 44
click at [364, 43] on div "Alt s" at bounding box center [290, 31] width 445 height 44
click at [345, 37] on input at bounding box center [290, 31] width 445 height 24
click at [337, 30] on input at bounding box center [290, 31] width 445 height 24
click at [335, 30] on input at bounding box center [290, 31] width 445 height 24
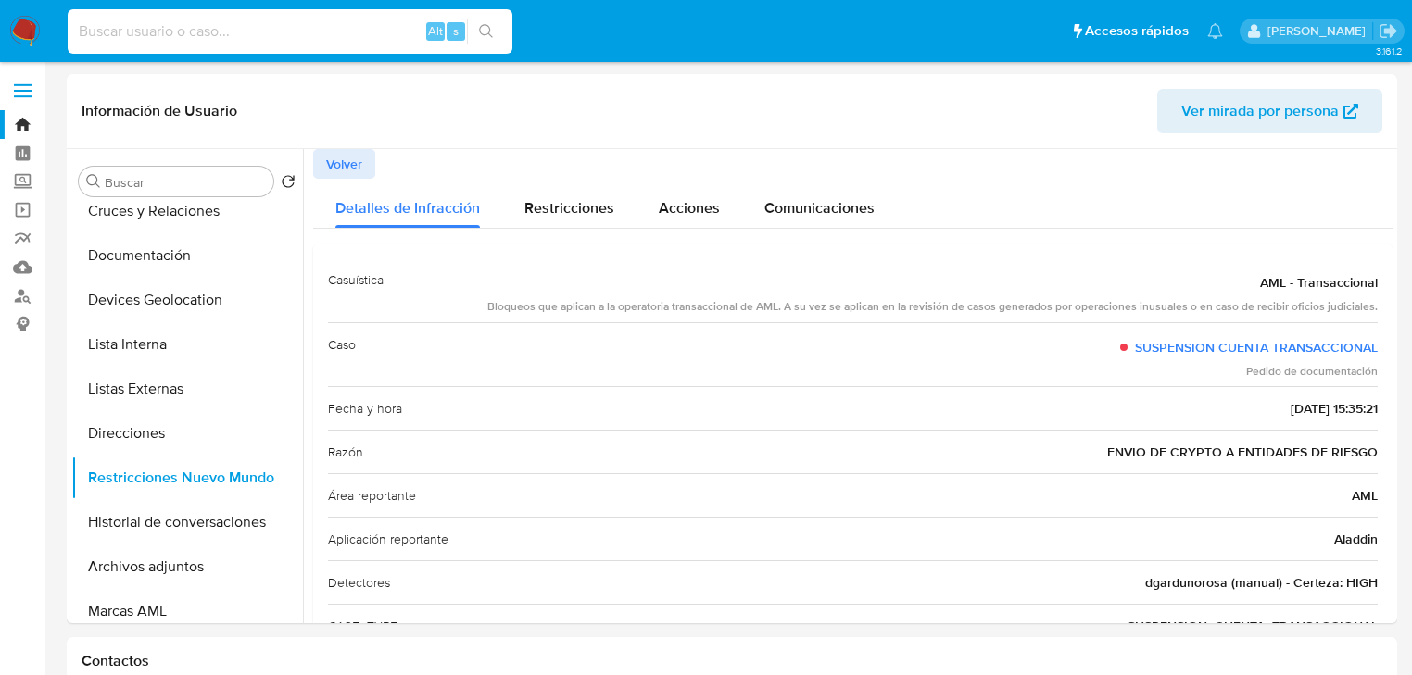
paste input "39108225"
type input "39108225"
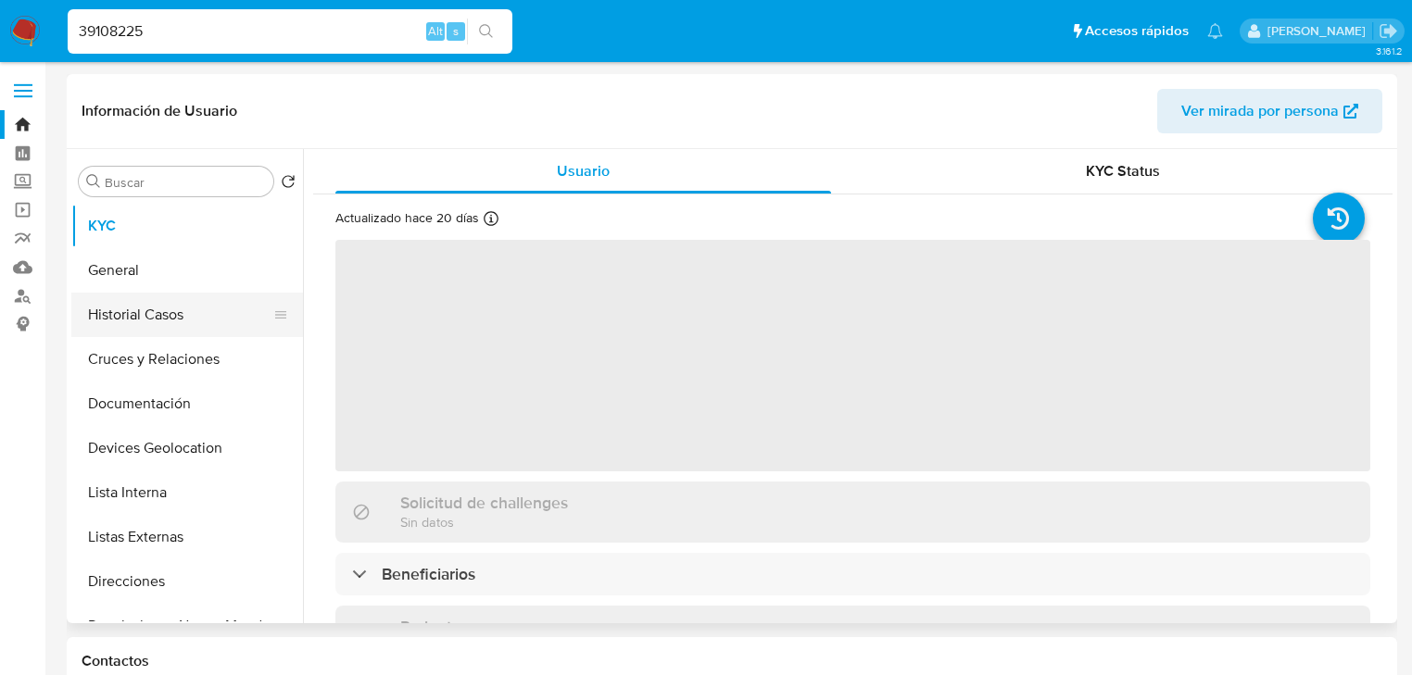
click at [208, 308] on button "Historial Casos" at bounding box center [179, 315] width 217 height 44
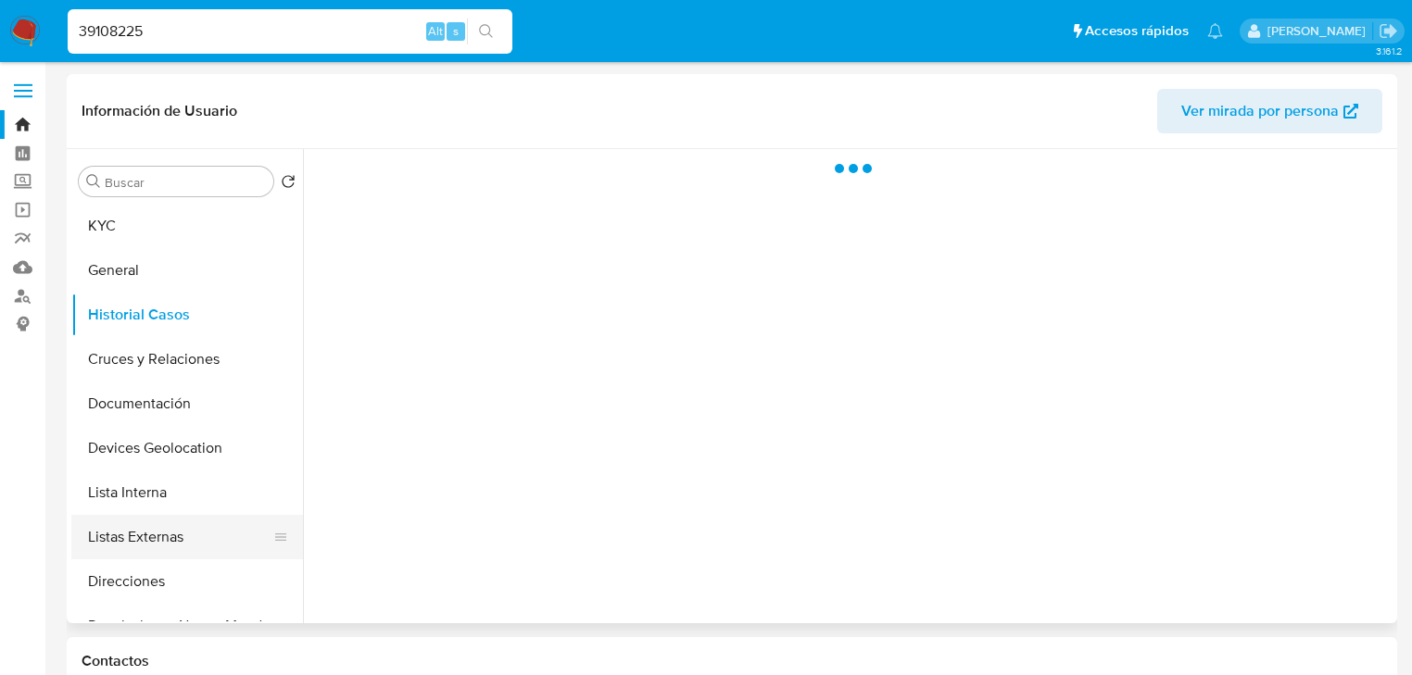
select select "10"
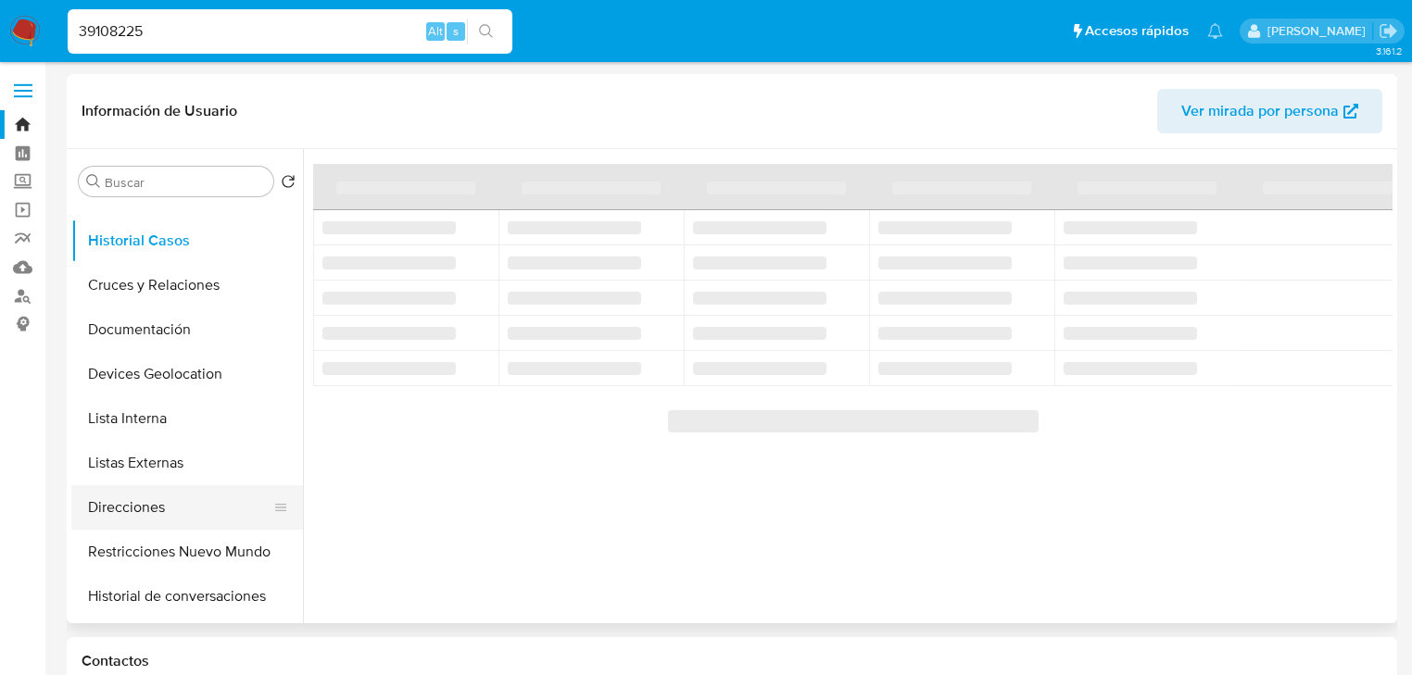
scroll to position [148, 0]
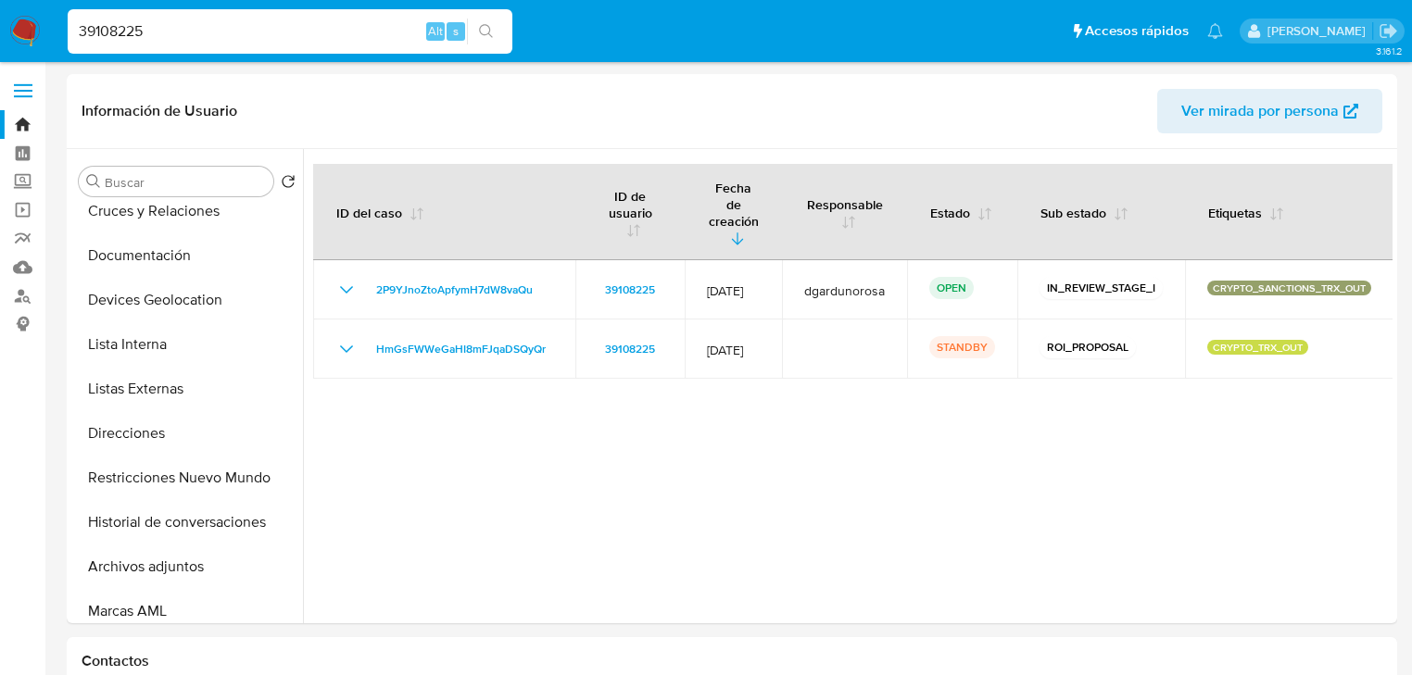
drag, startPoint x: 210, startPoint y: 40, endPoint x: 95, endPoint y: 19, distance: 116.8
click at [0, 19] on nav "Pausado Ver notificaciones 39108225 Alt s Accesos rápidos Presiona las siguient…" at bounding box center [706, 31] width 1412 height 62
paste input "00947498"
type input "300947498"
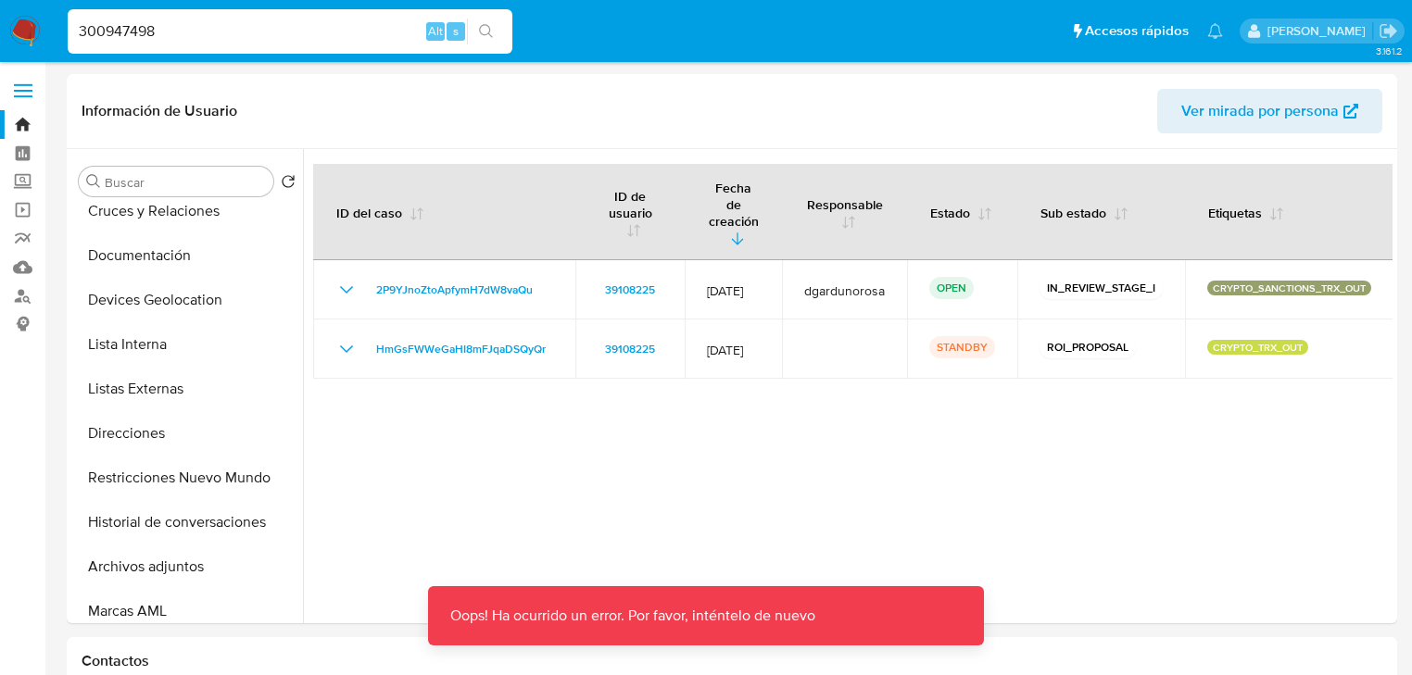
click at [171, 23] on input "300947498" at bounding box center [290, 31] width 445 height 24
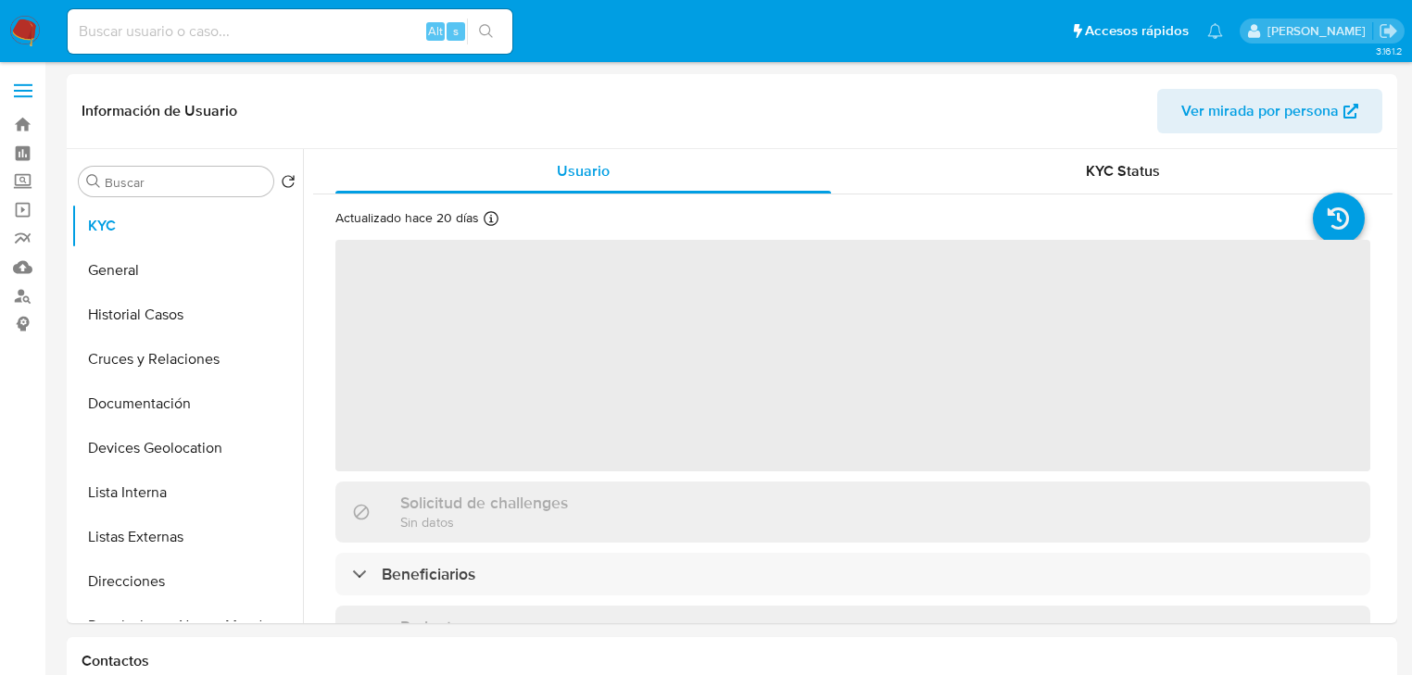
select select "10"
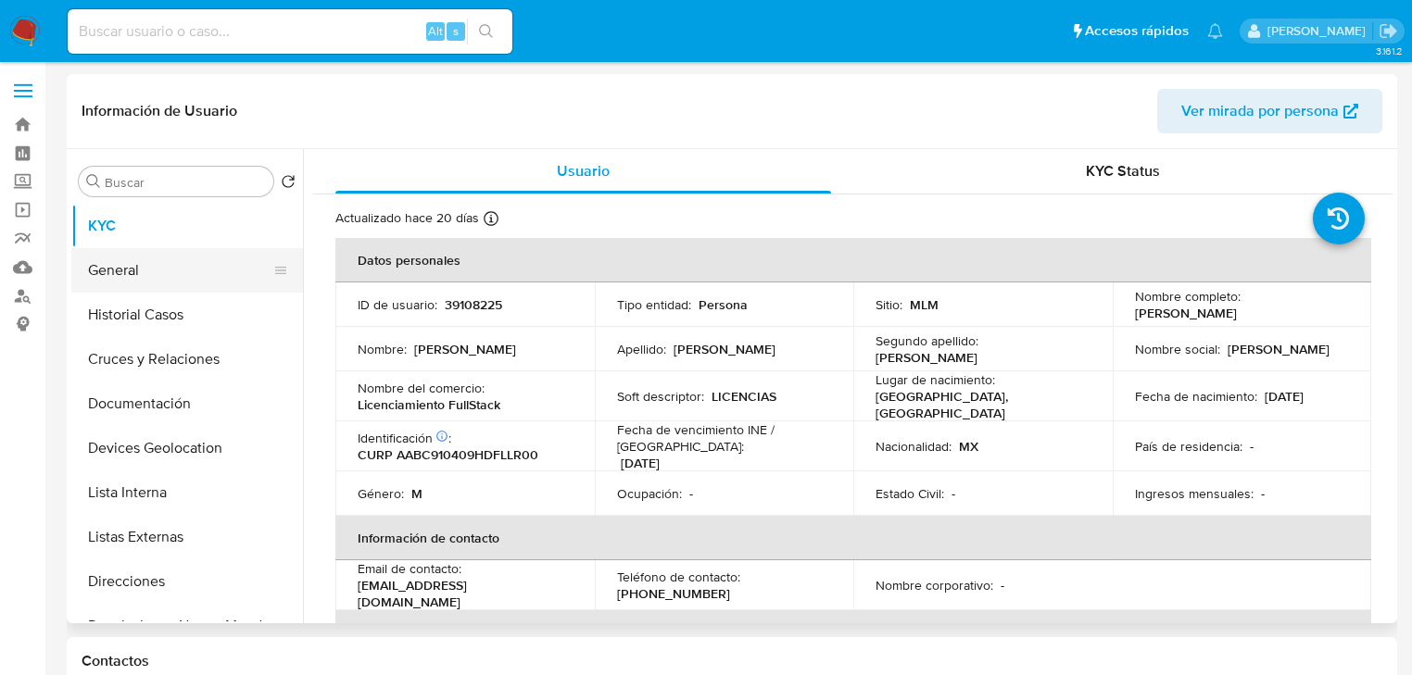
click at [219, 286] on button "General" at bounding box center [179, 270] width 217 height 44
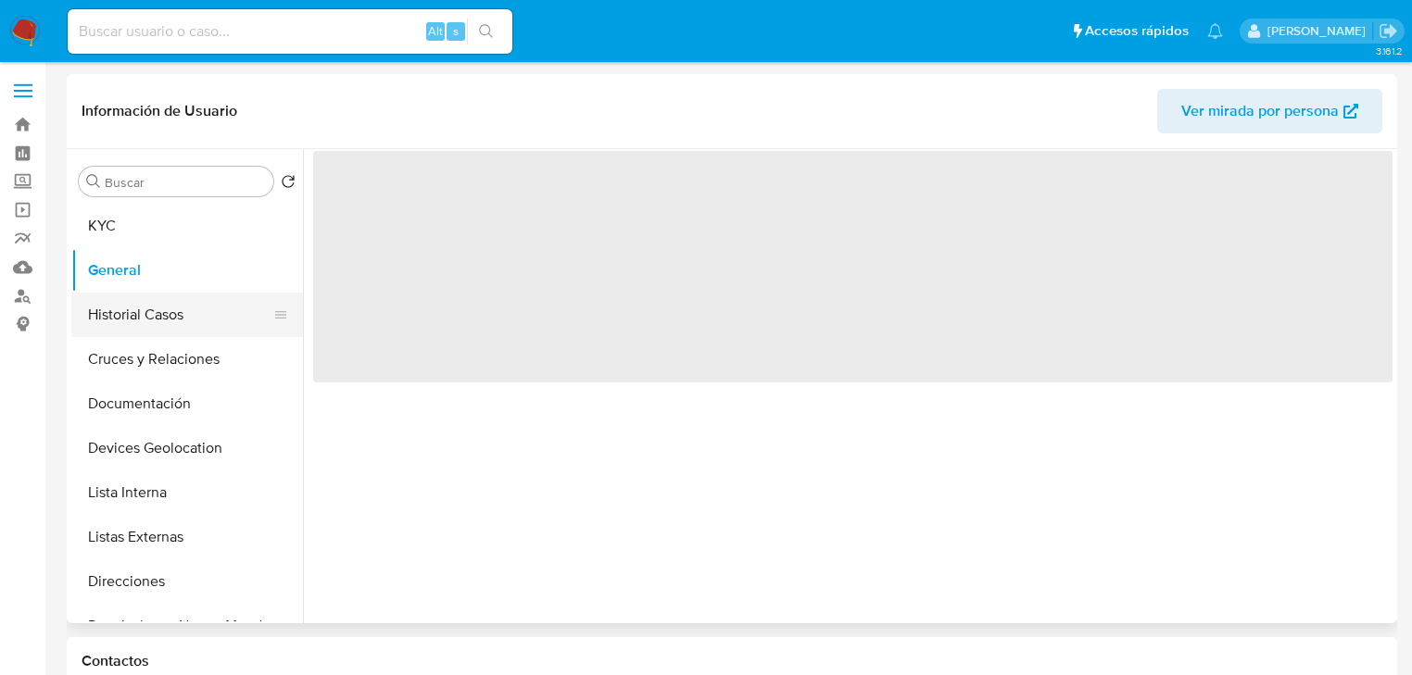
click at [195, 309] on button "Historial Casos" at bounding box center [179, 315] width 217 height 44
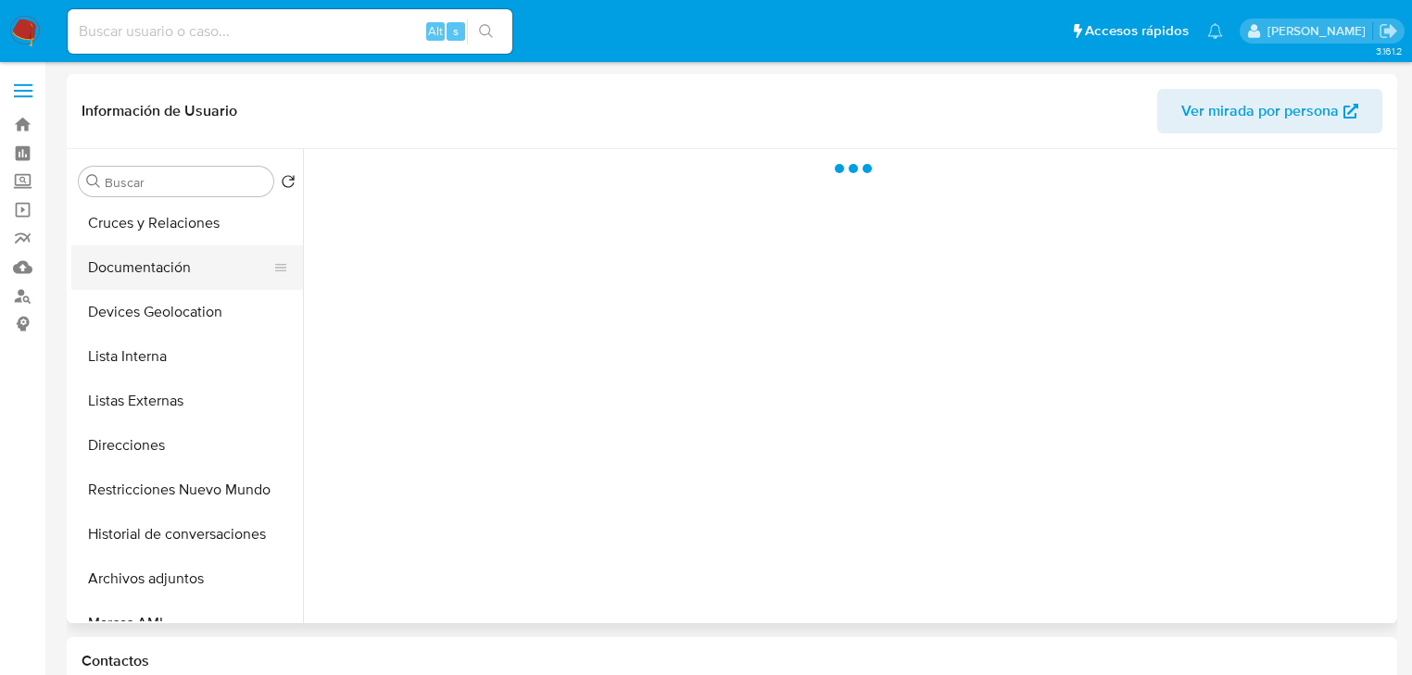
scroll to position [148, 0]
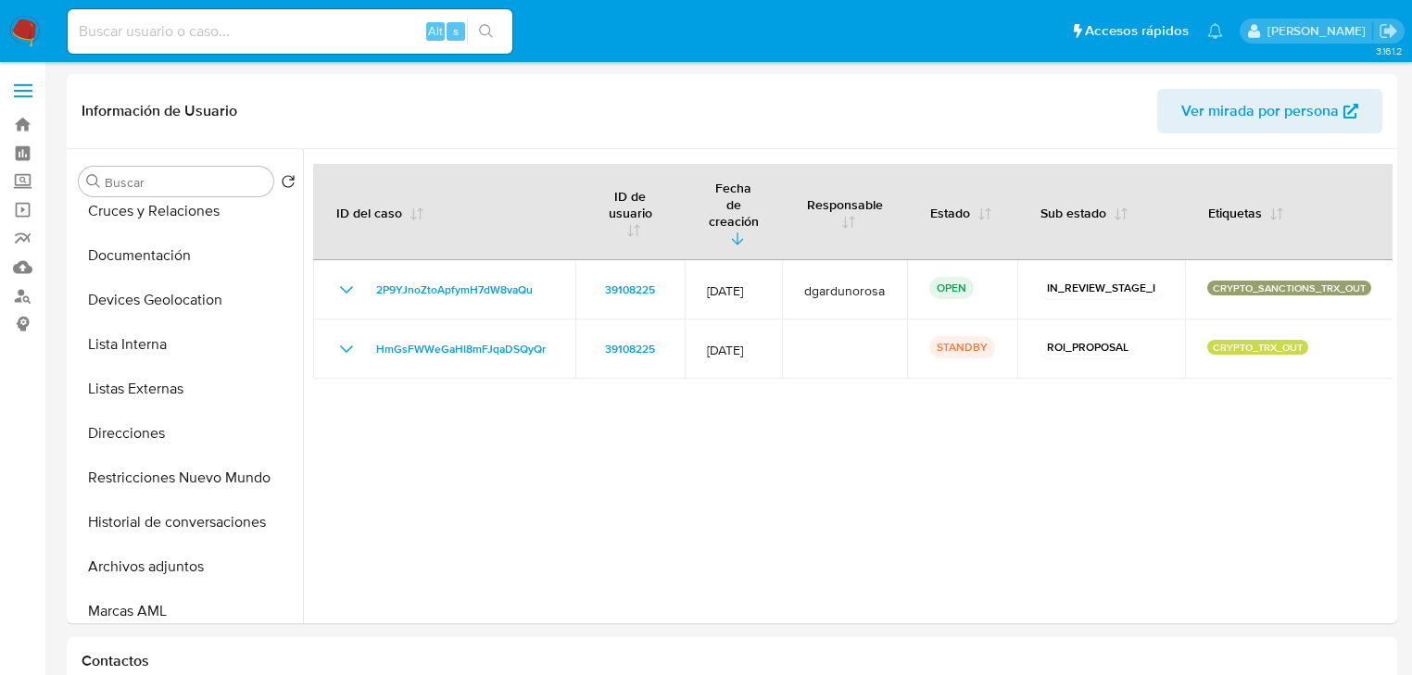
click at [171, 29] on input at bounding box center [290, 31] width 445 height 24
paste input "300947498"
type input "300947498"
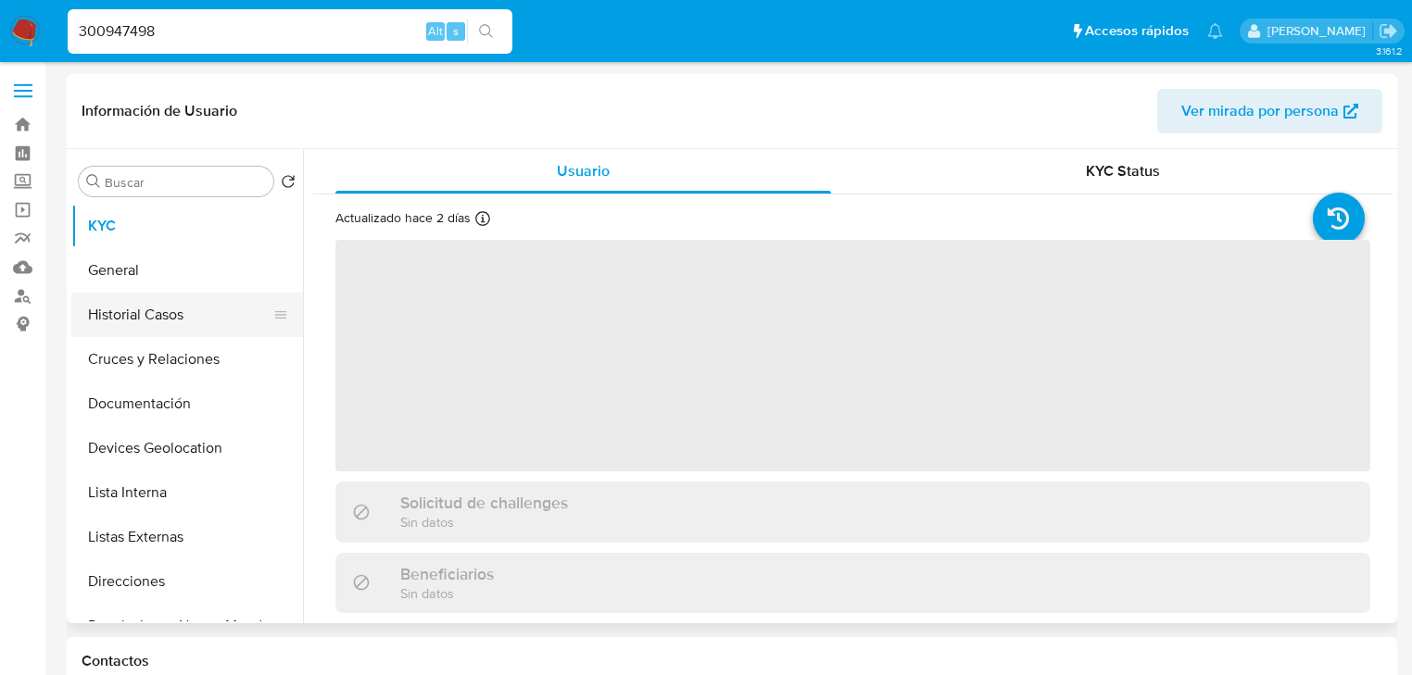
click at [151, 309] on button "Historial Casos" at bounding box center [179, 315] width 217 height 44
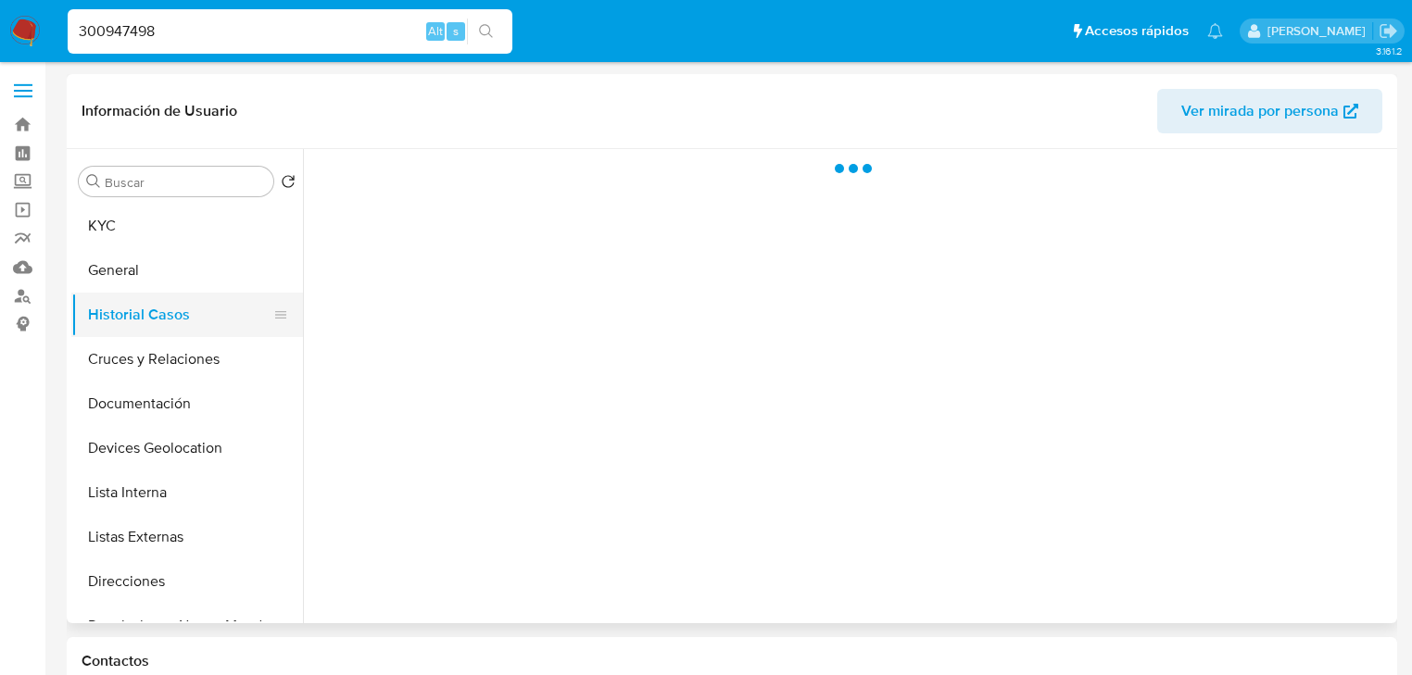
select select "10"
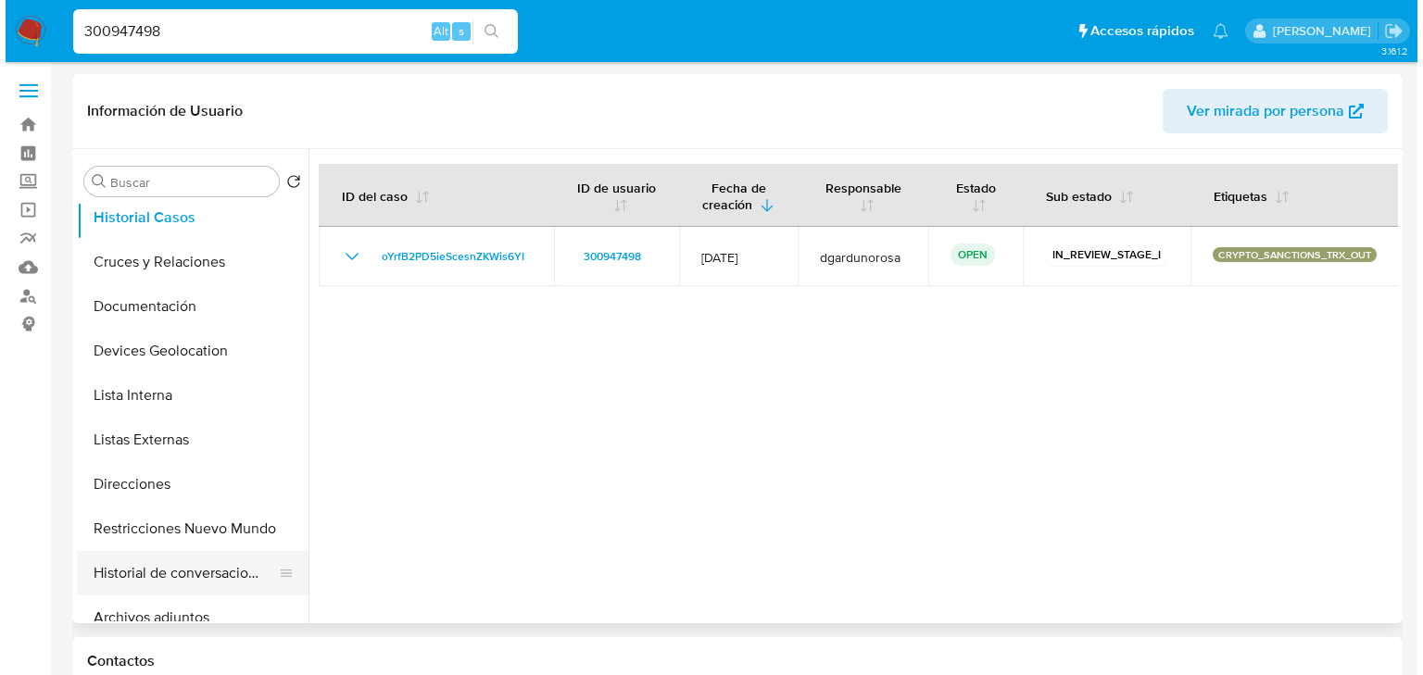
scroll to position [222, 0]
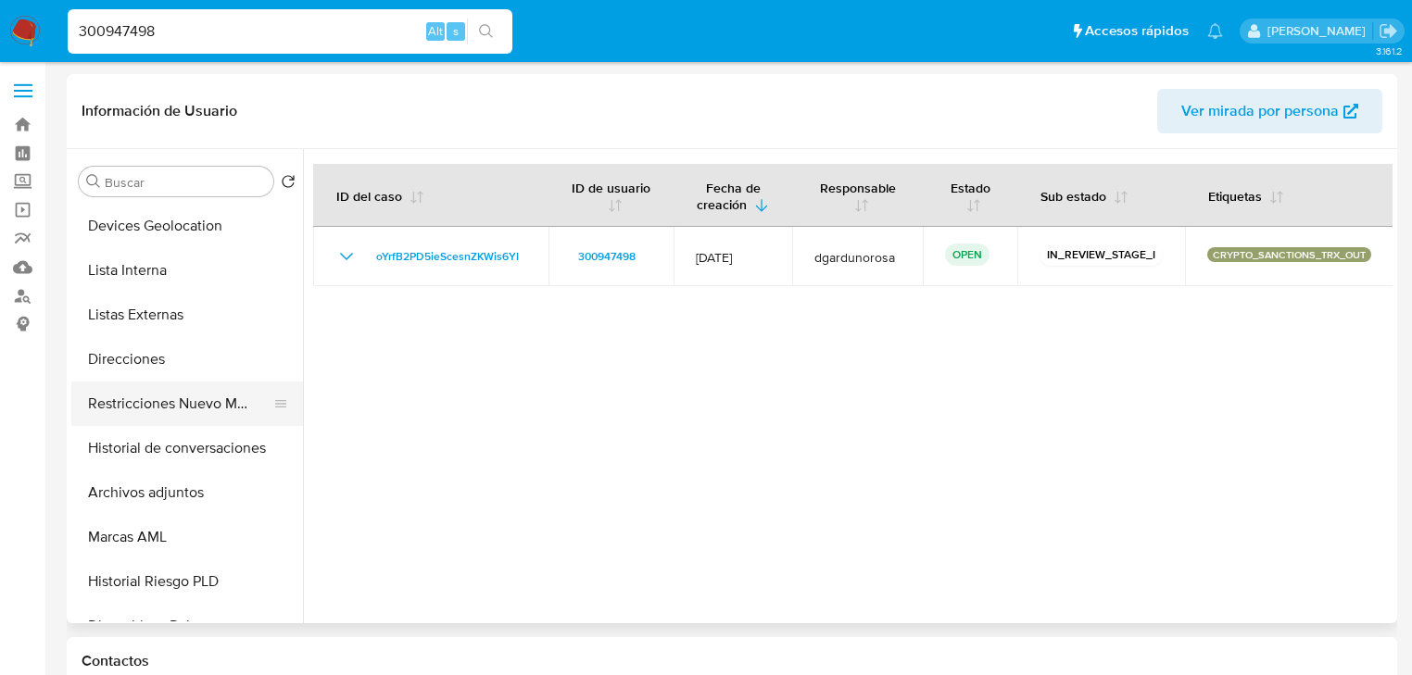
click at [220, 409] on button "Restricciones Nuevo Mundo" at bounding box center [179, 404] width 217 height 44
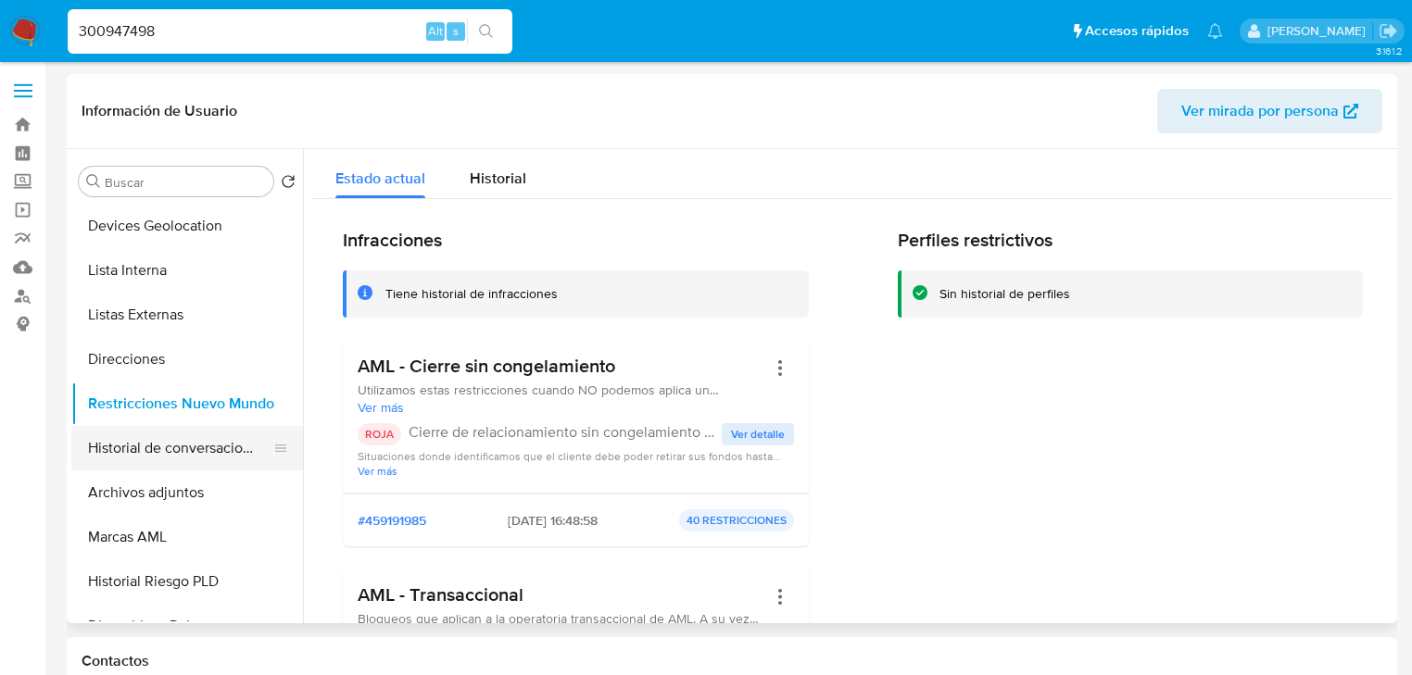
click at [177, 450] on button "Historial de conversaciones" at bounding box center [179, 448] width 217 height 44
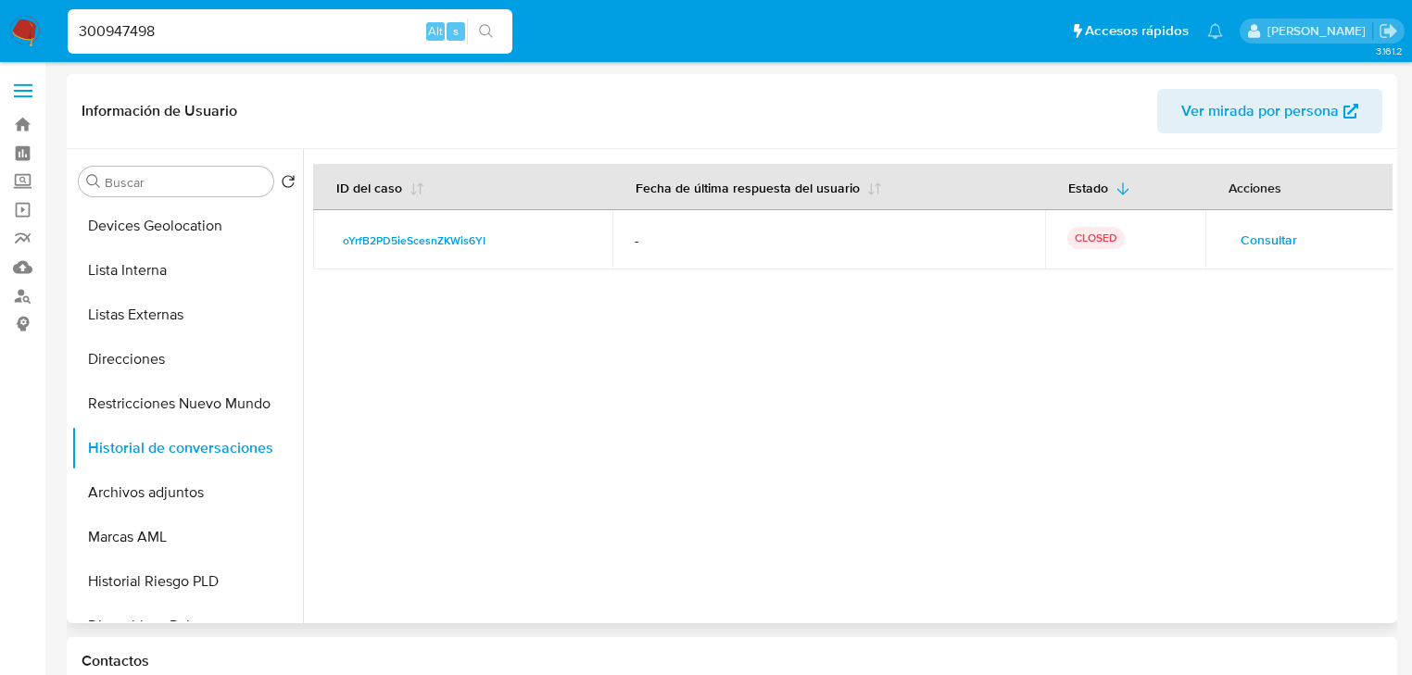
click at [1303, 233] on div "Consultar" at bounding box center [1299, 240] width 144 height 30
click at [1287, 237] on span "Consultar" at bounding box center [1268, 240] width 57 height 26
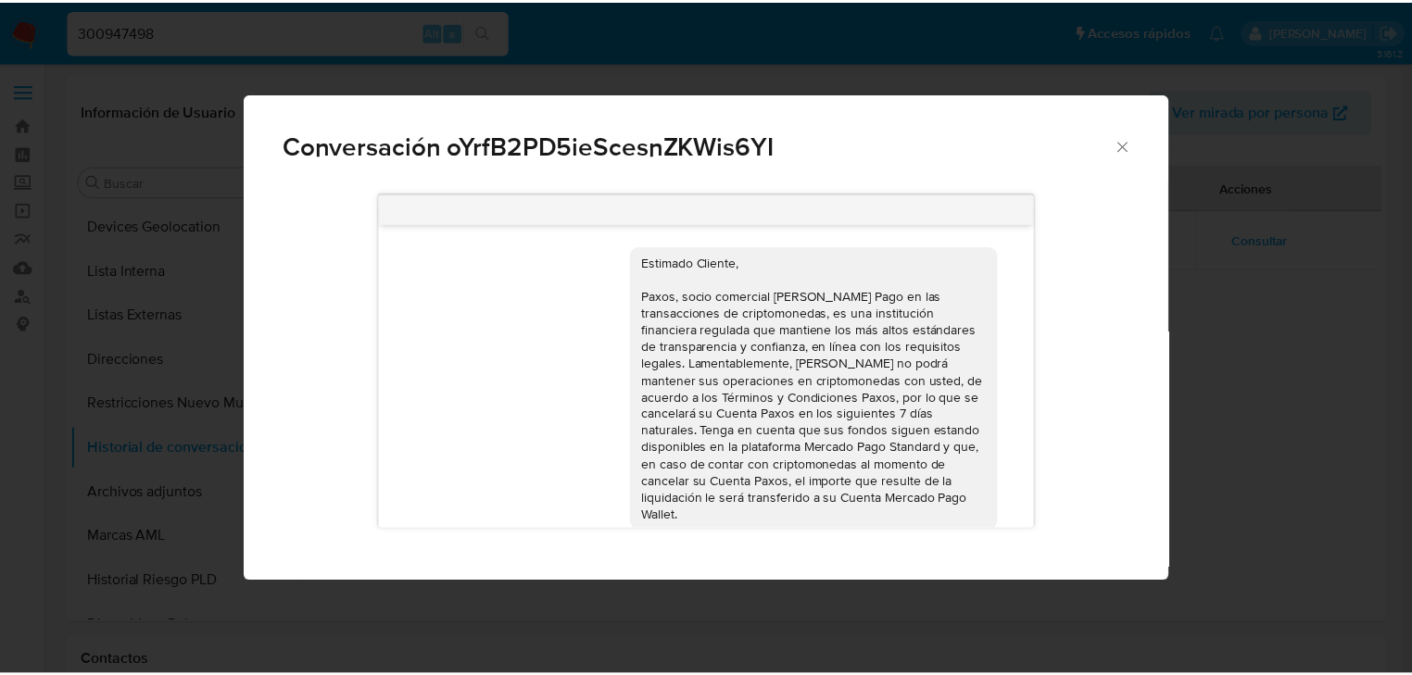
scroll to position [20, 0]
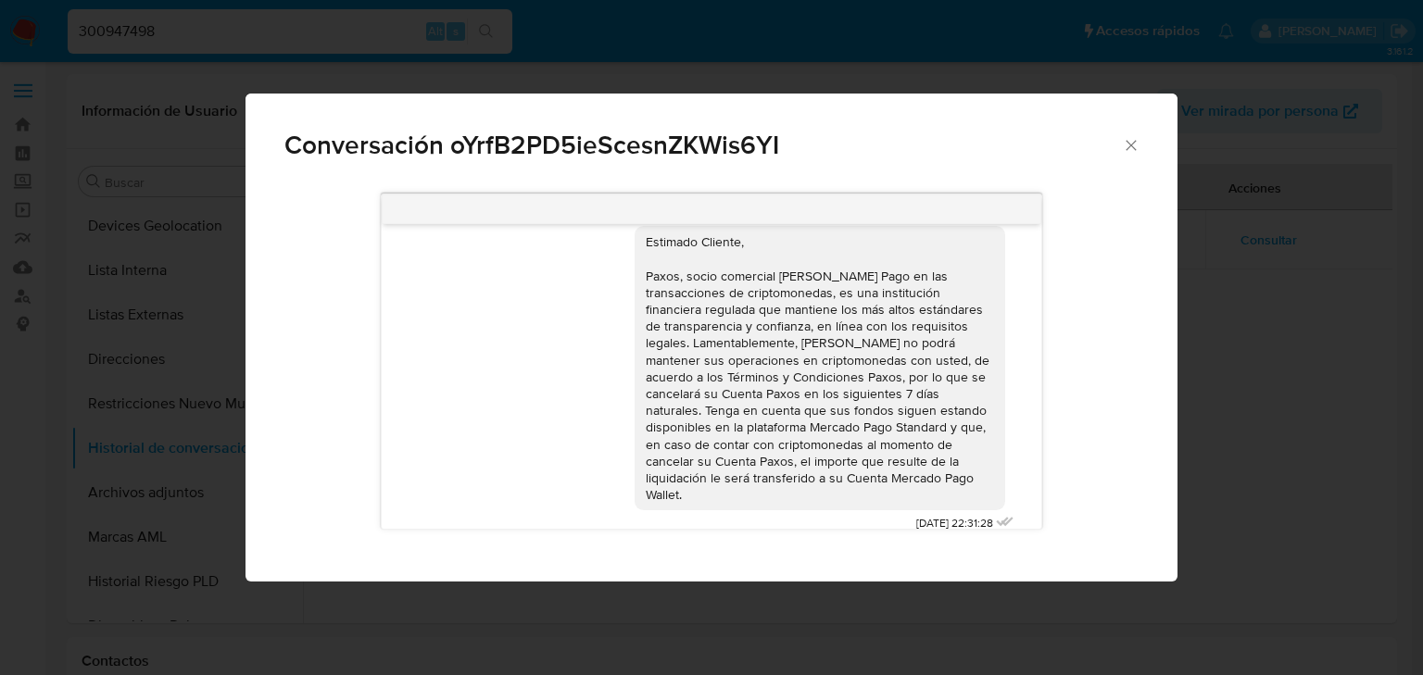
click at [1121, 149] on span "Conversación oYrfB2PD5ieScesnZKWis6YI" at bounding box center [702, 145] width 837 height 26
click at [1134, 144] on icon "Cerrar" at bounding box center [1131, 145] width 19 height 19
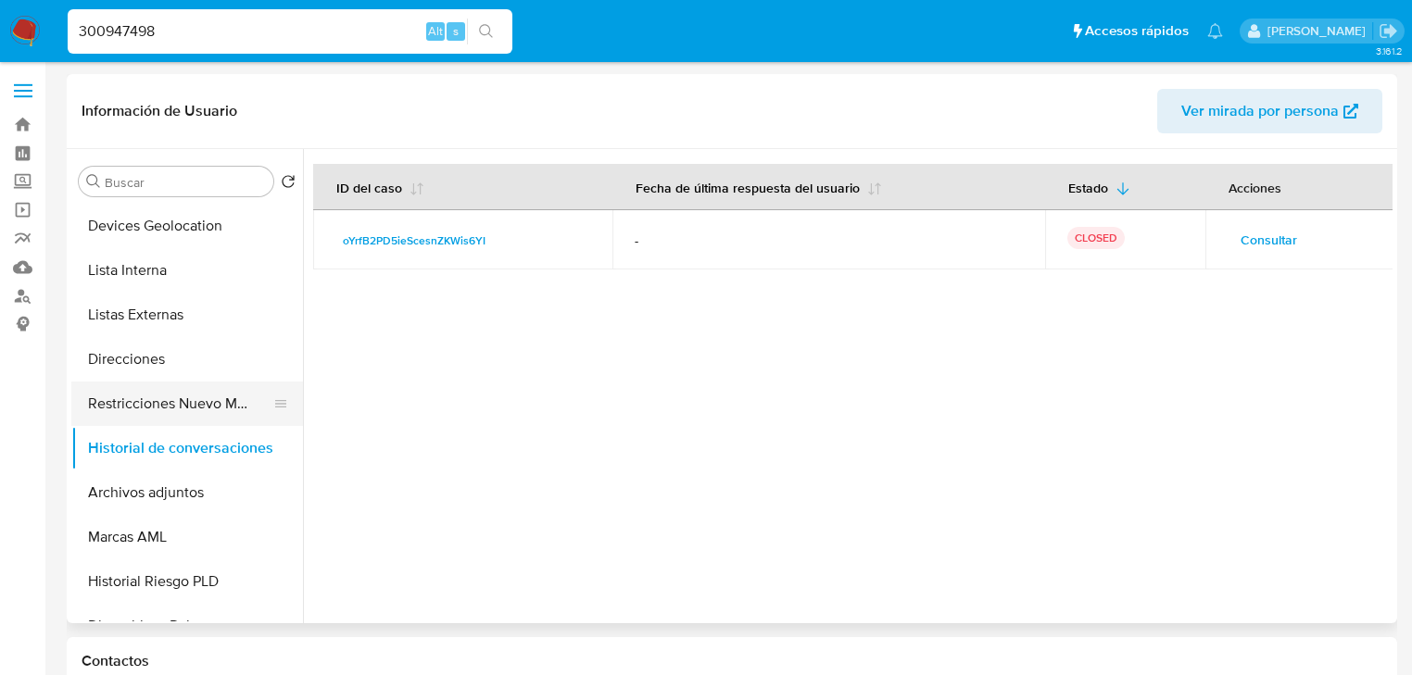
click at [182, 408] on button "Restricciones Nuevo Mundo" at bounding box center [179, 404] width 217 height 44
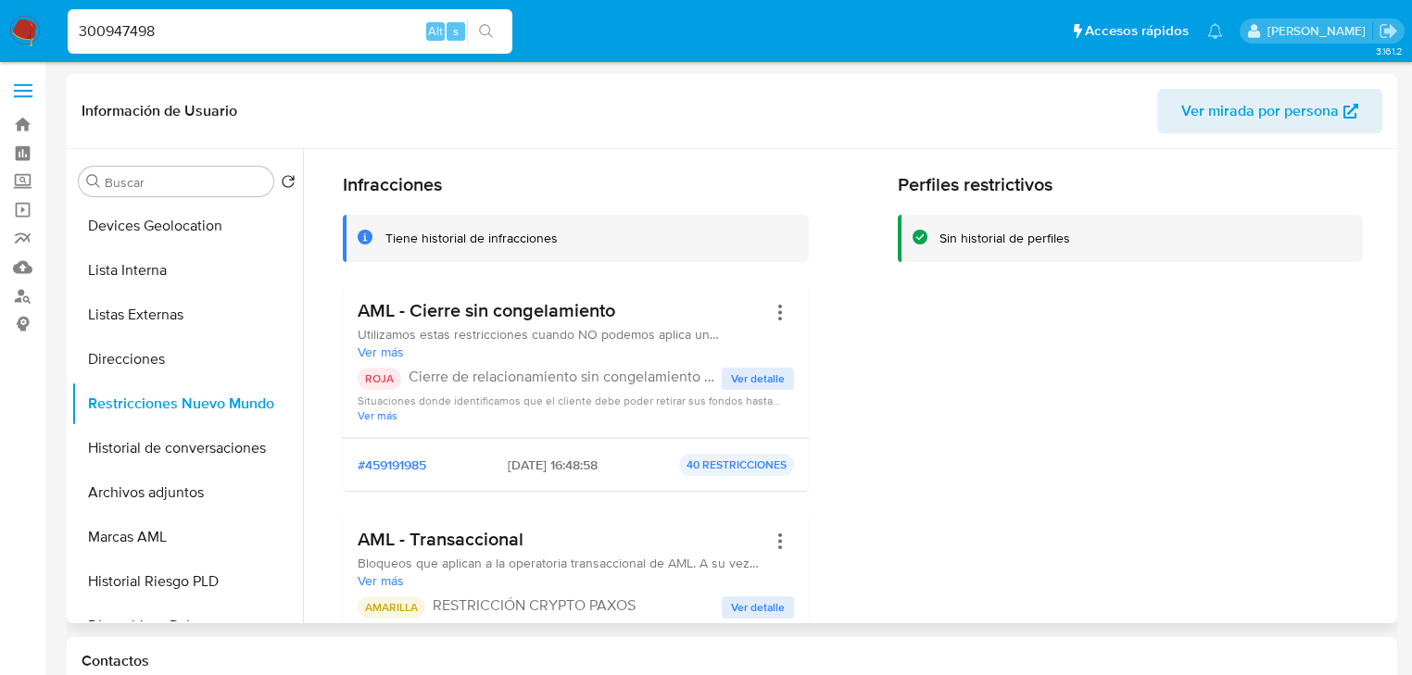
scroll to position [148, 0]
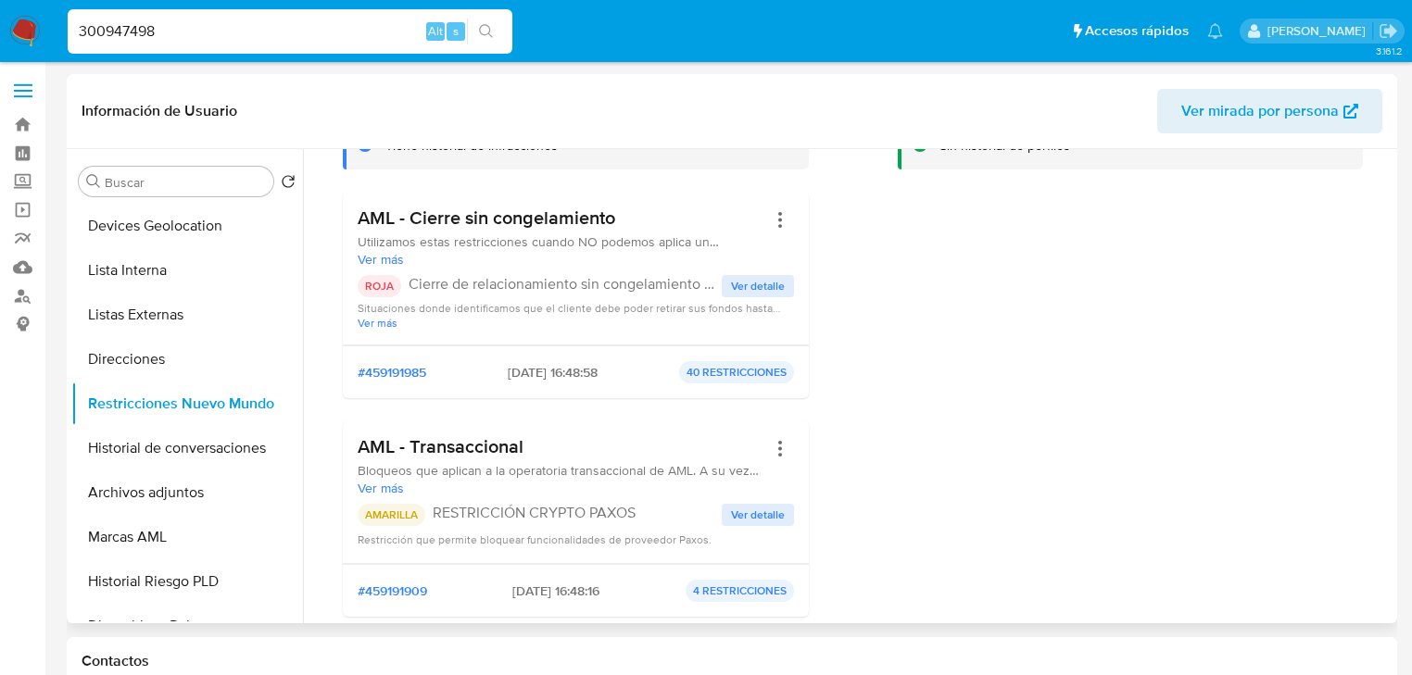
click at [758, 296] on span "Ver detalle" at bounding box center [758, 286] width 54 height 19
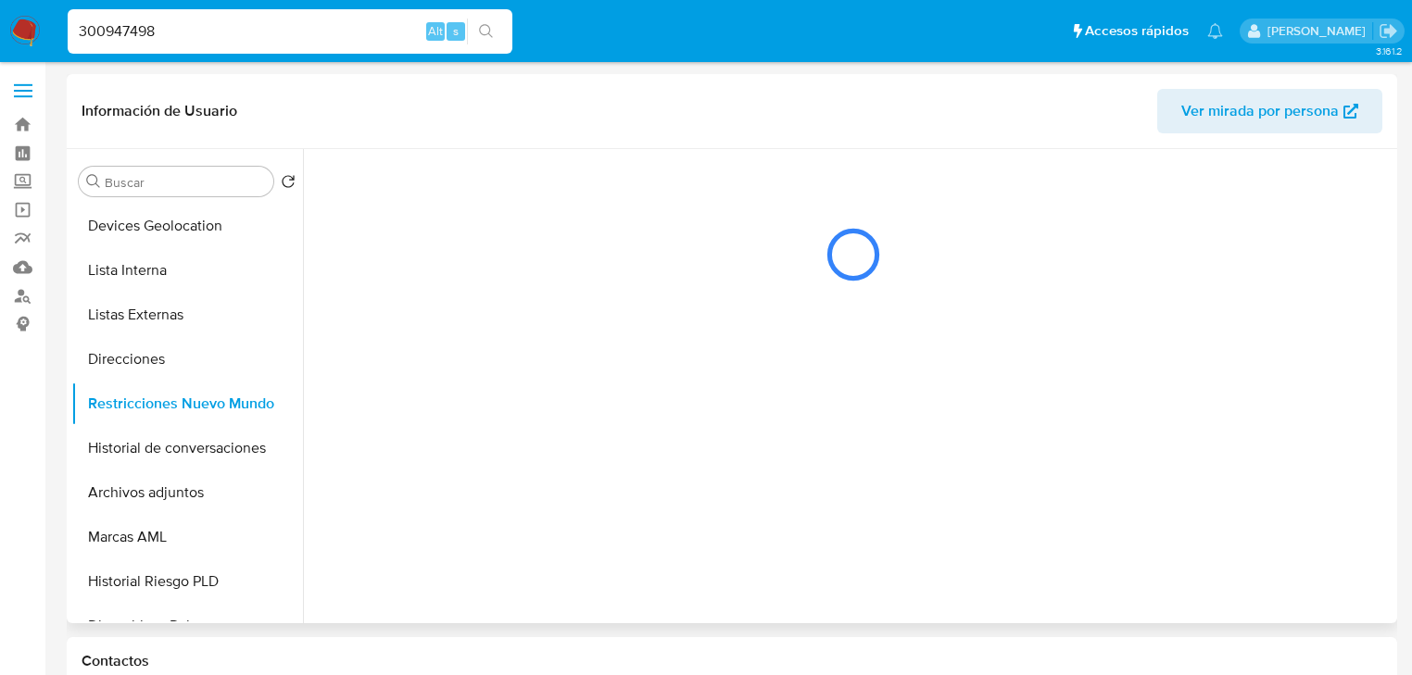
scroll to position [0, 0]
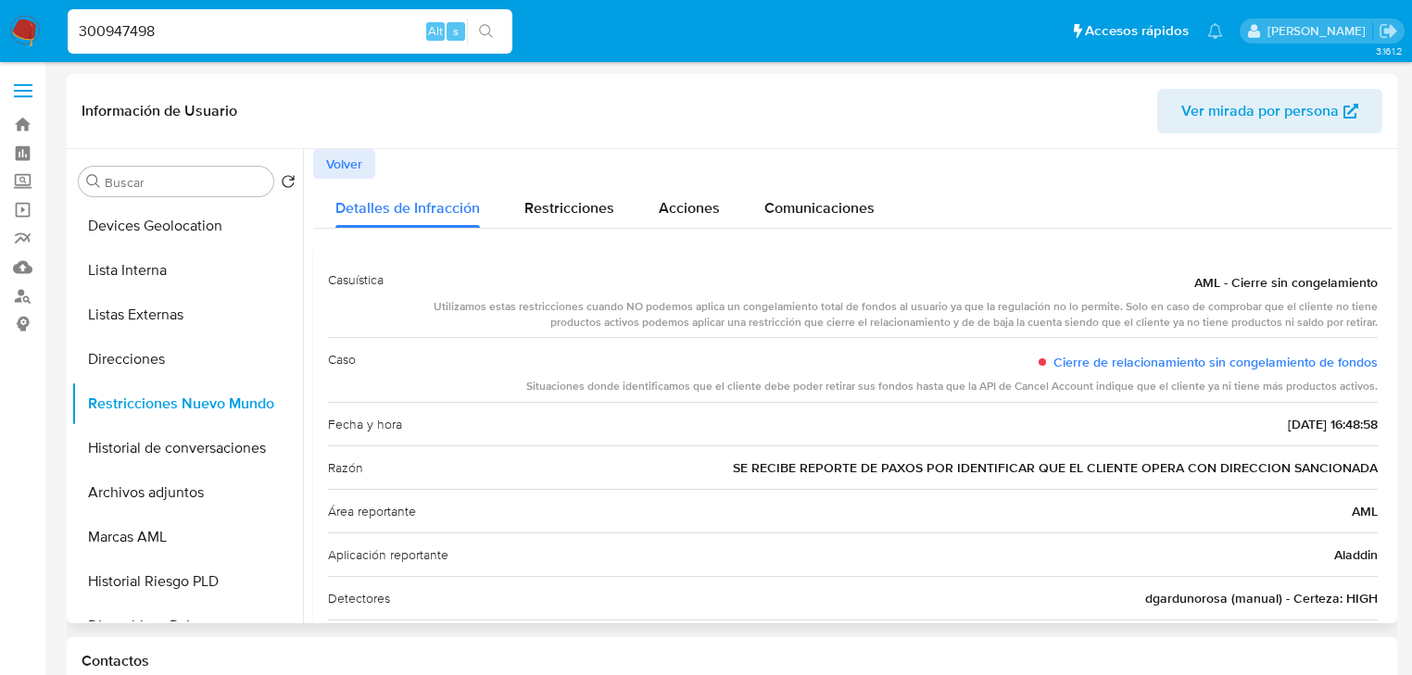
click at [353, 159] on span "Volver" at bounding box center [344, 164] width 36 height 26
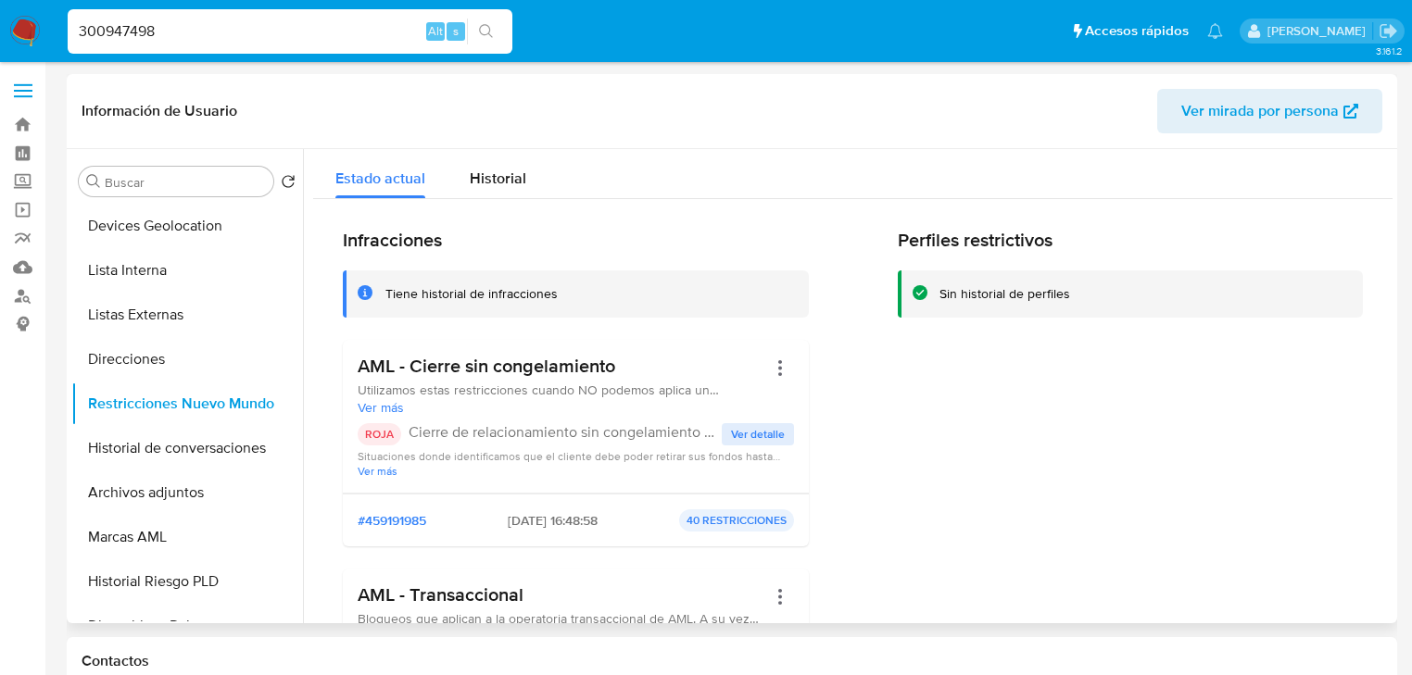
scroll to position [74, 0]
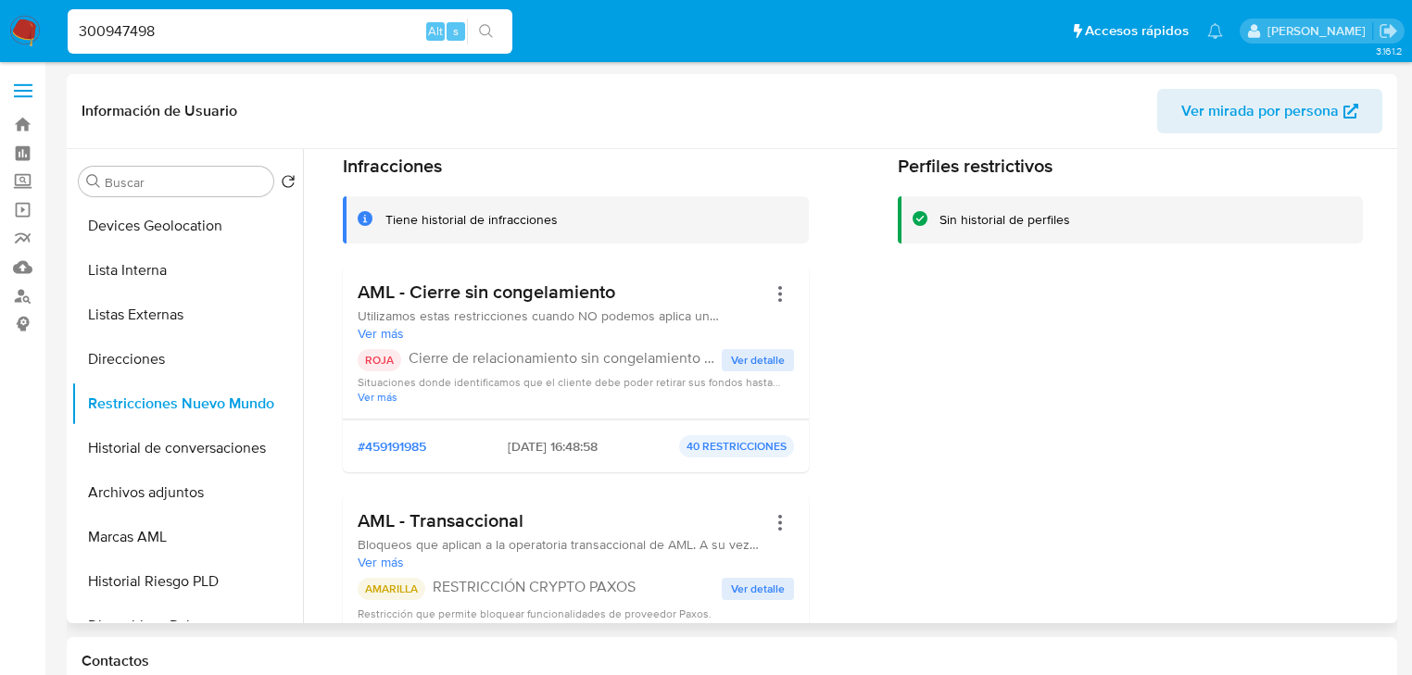
click at [736, 589] on span "Ver detalle" at bounding box center [758, 589] width 54 height 19
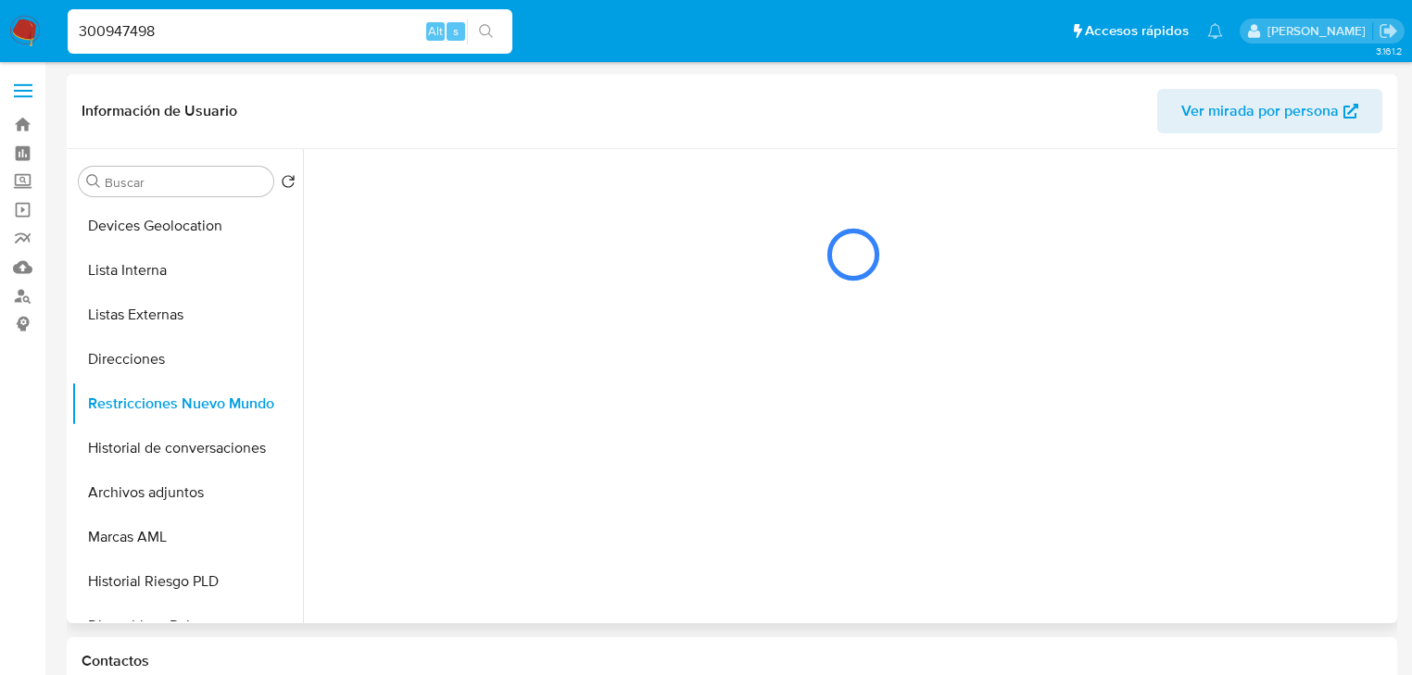
scroll to position [0, 0]
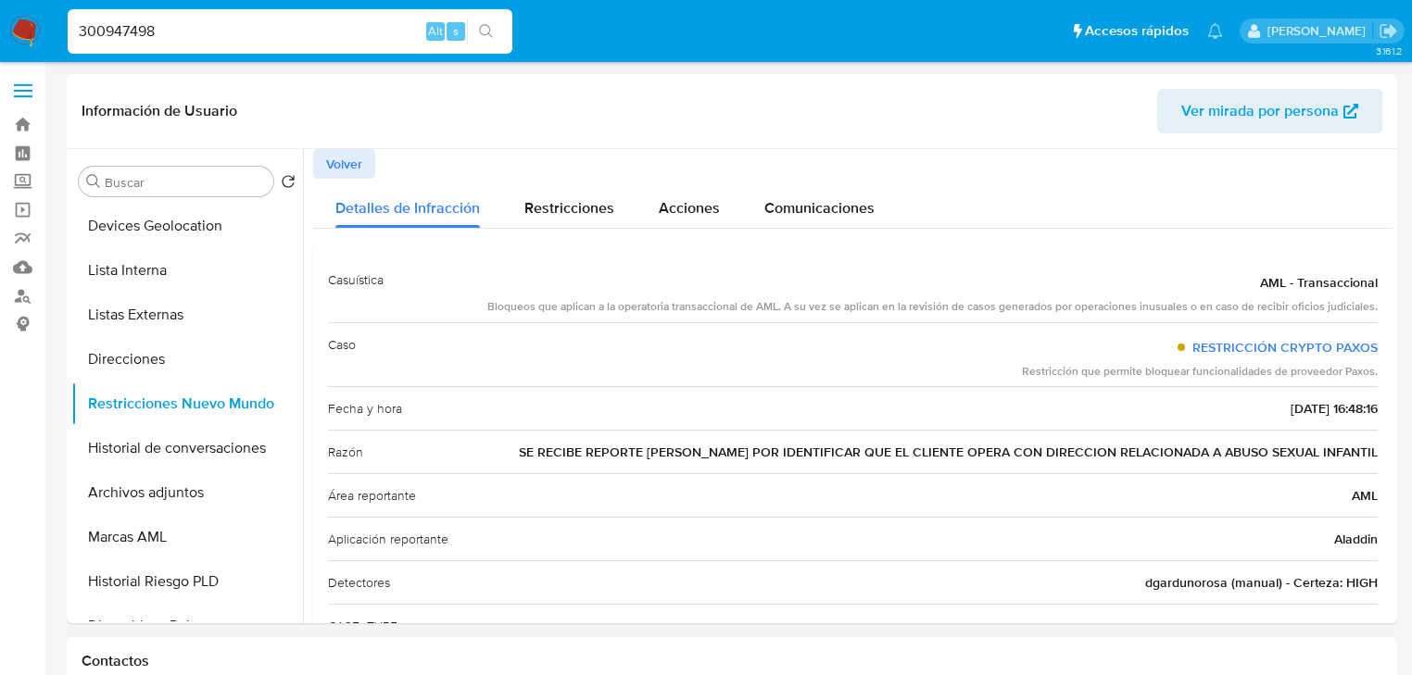
drag, startPoint x: 85, startPoint y: 30, endPoint x: 0, endPoint y: 19, distance: 85.9
click at [16, 19] on nav "Pausado Ver notificaciones 300947498 Alt s Accesos rápidos Presiona las siguien…" at bounding box center [706, 31] width 1412 height 62
paste input "73807606"
type input "37380760"
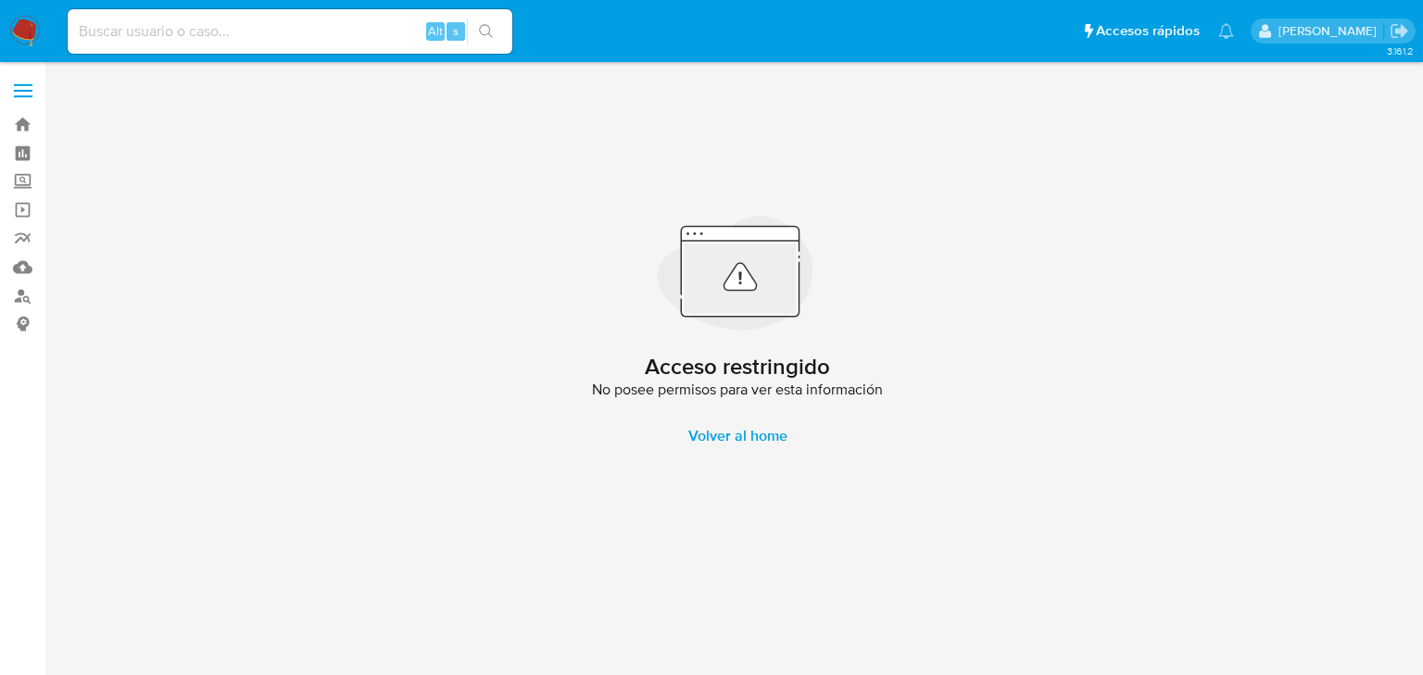
click at [223, 31] on input at bounding box center [290, 31] width 445 height 24
paste input "373807606"
type input "373807606"
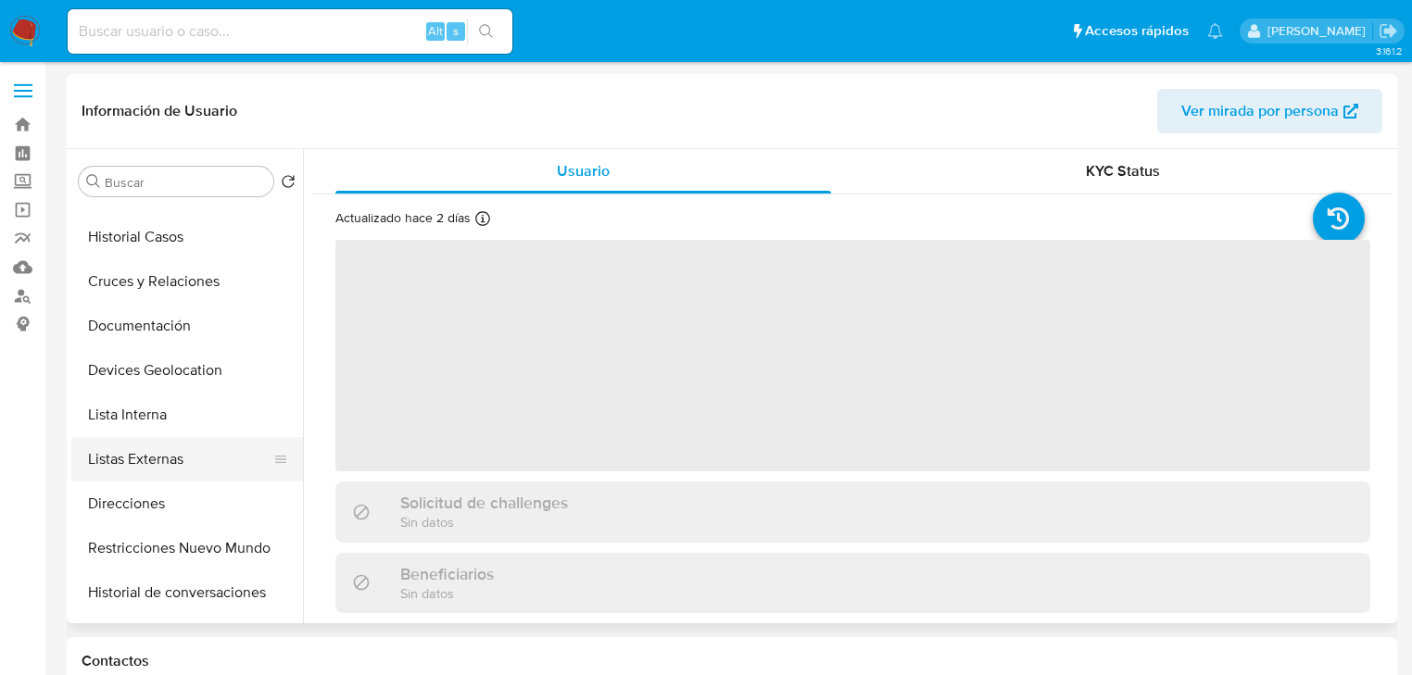
scroll to position [148, 0]
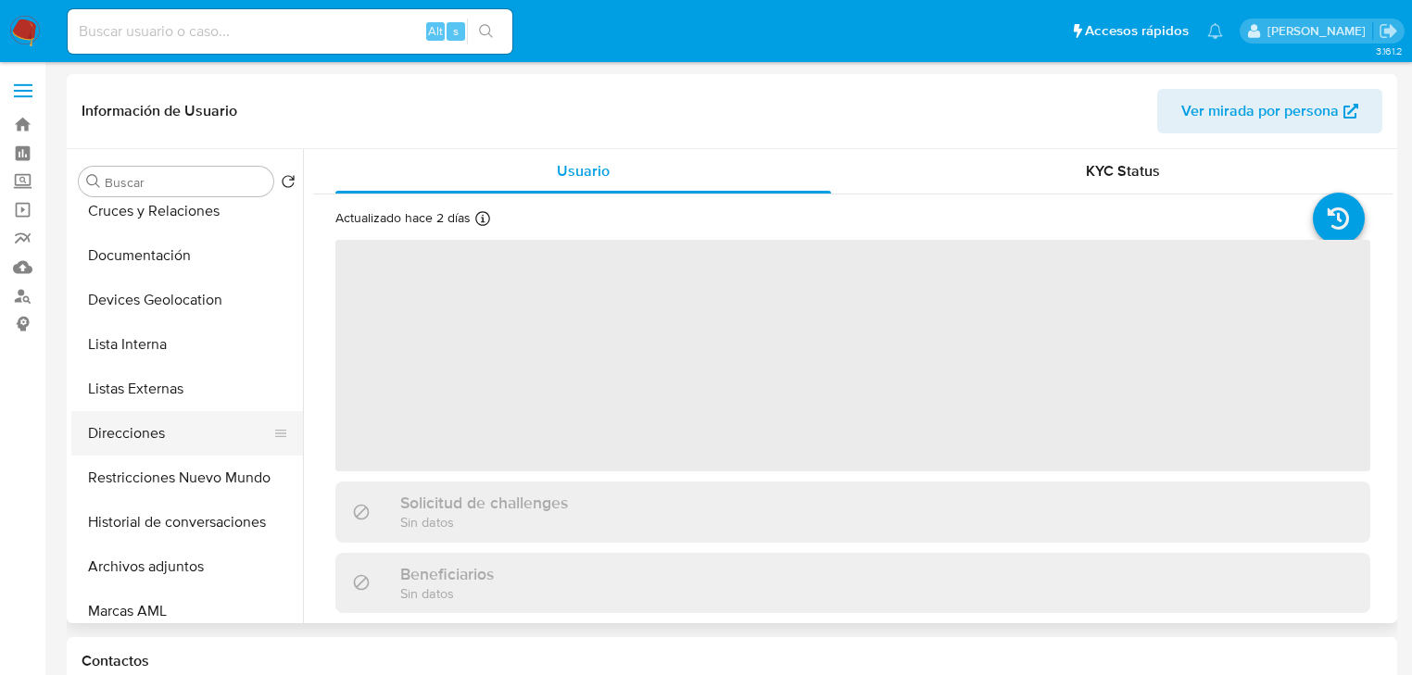
select select "10"
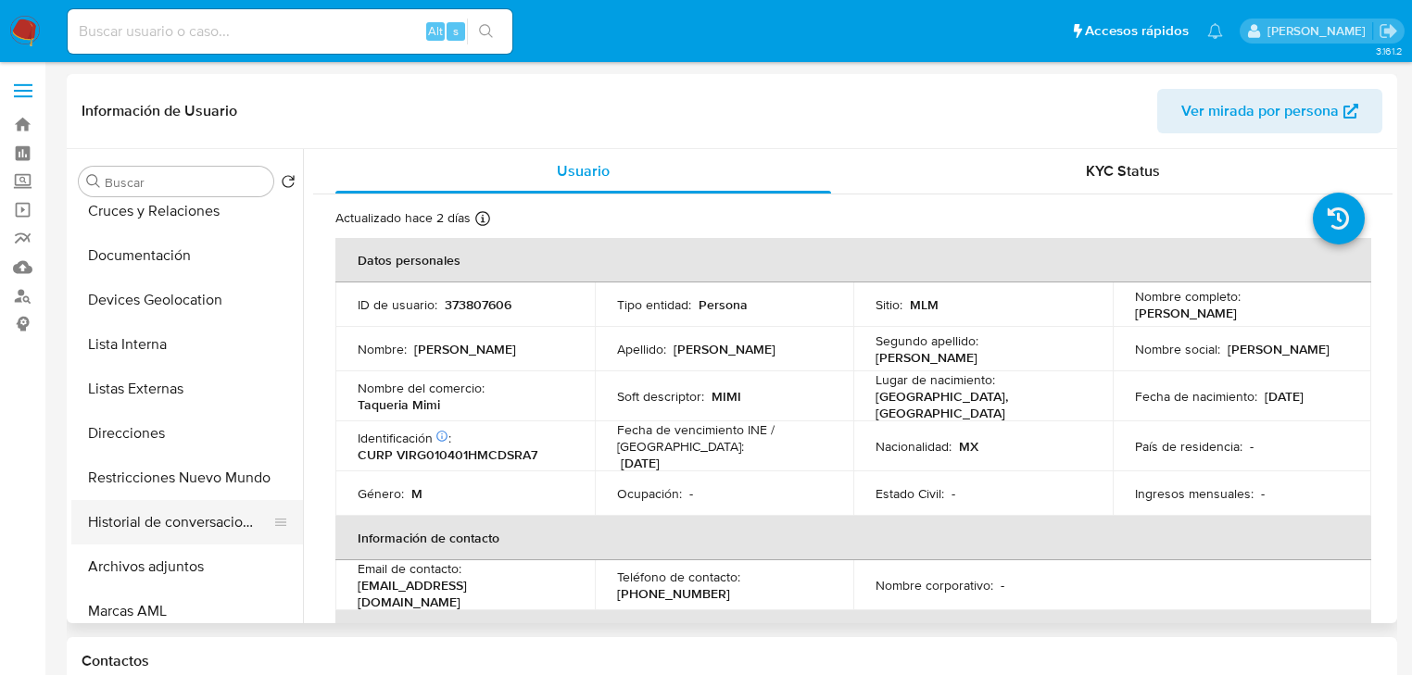
click at [196, 509] on button "Historial de conversaciones" at bounding box center [179, 522] width 217 height 44
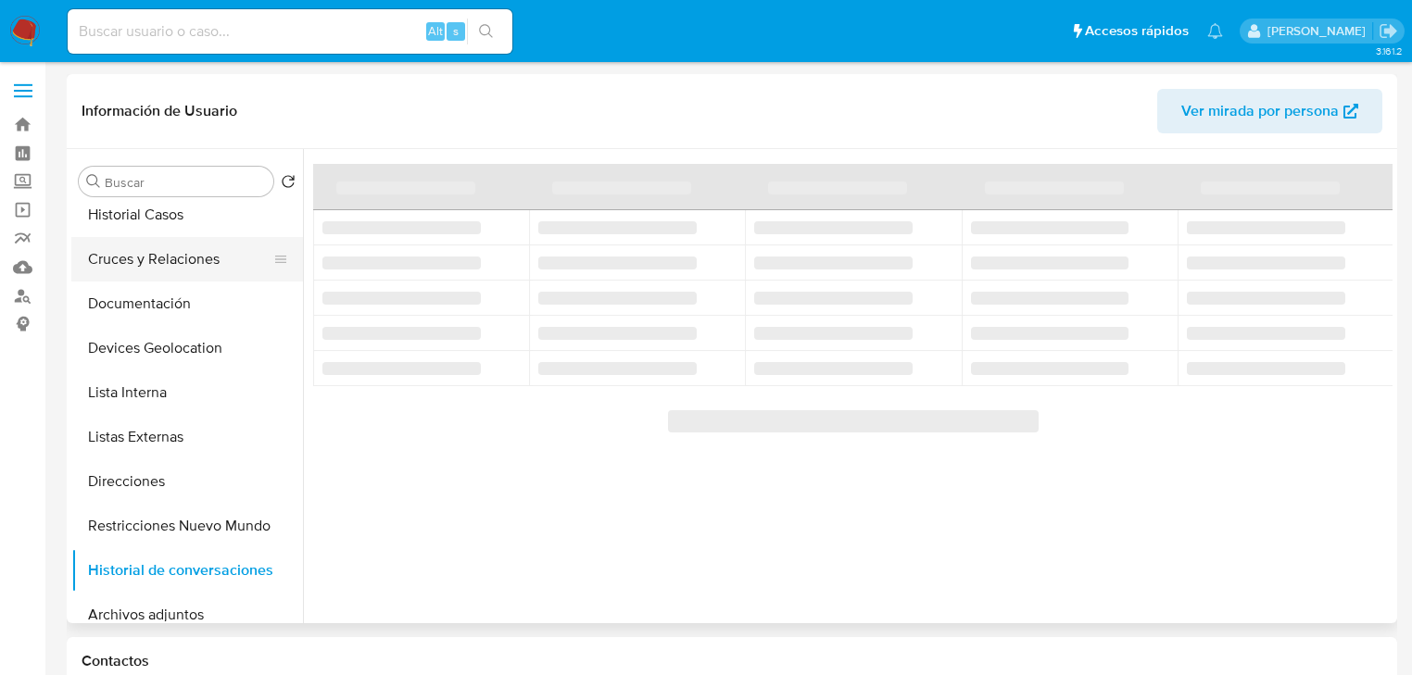
scroll to position [74, 0]
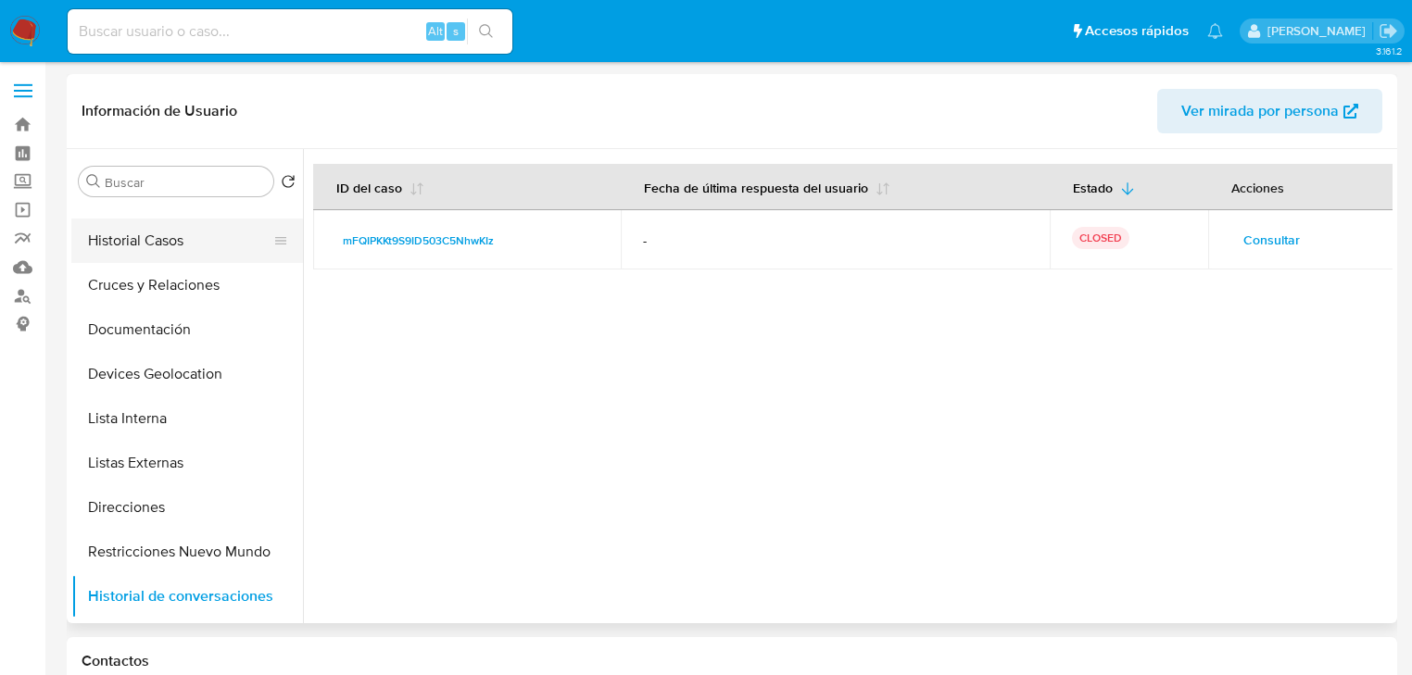
click at [171, 250] on button "Historial Casos" at bounding box center [179, 241] width 217 height 44
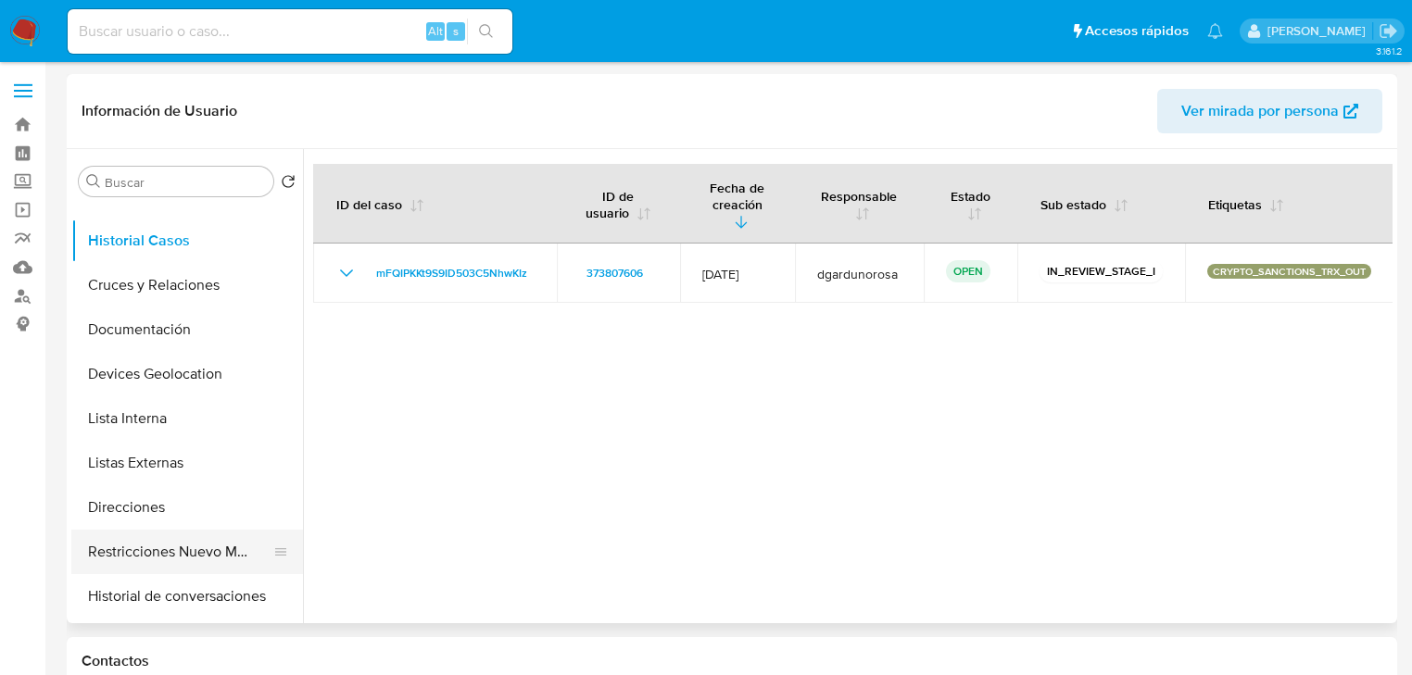
click at [204, 545] on button "Restricciones Nuevo Mundo" at bounding box center [179, 552] width 217 height 44
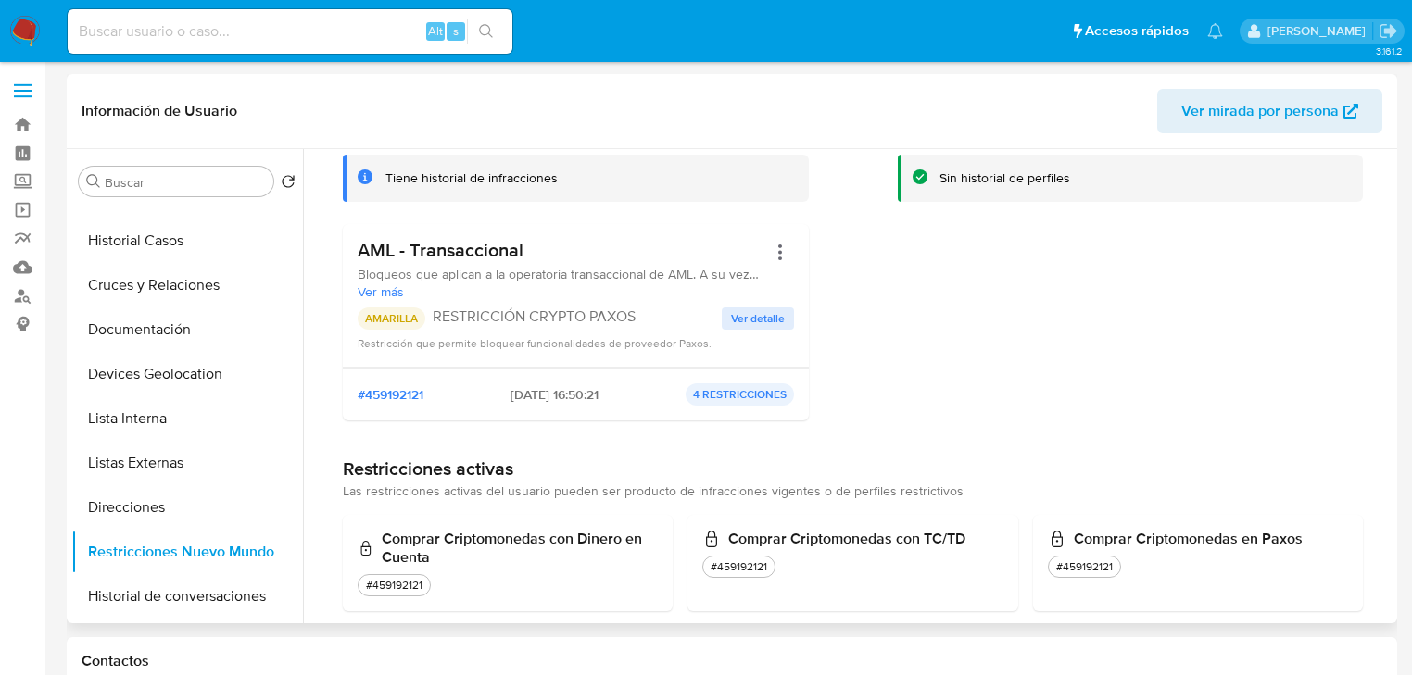
scroll to position [148, 0]
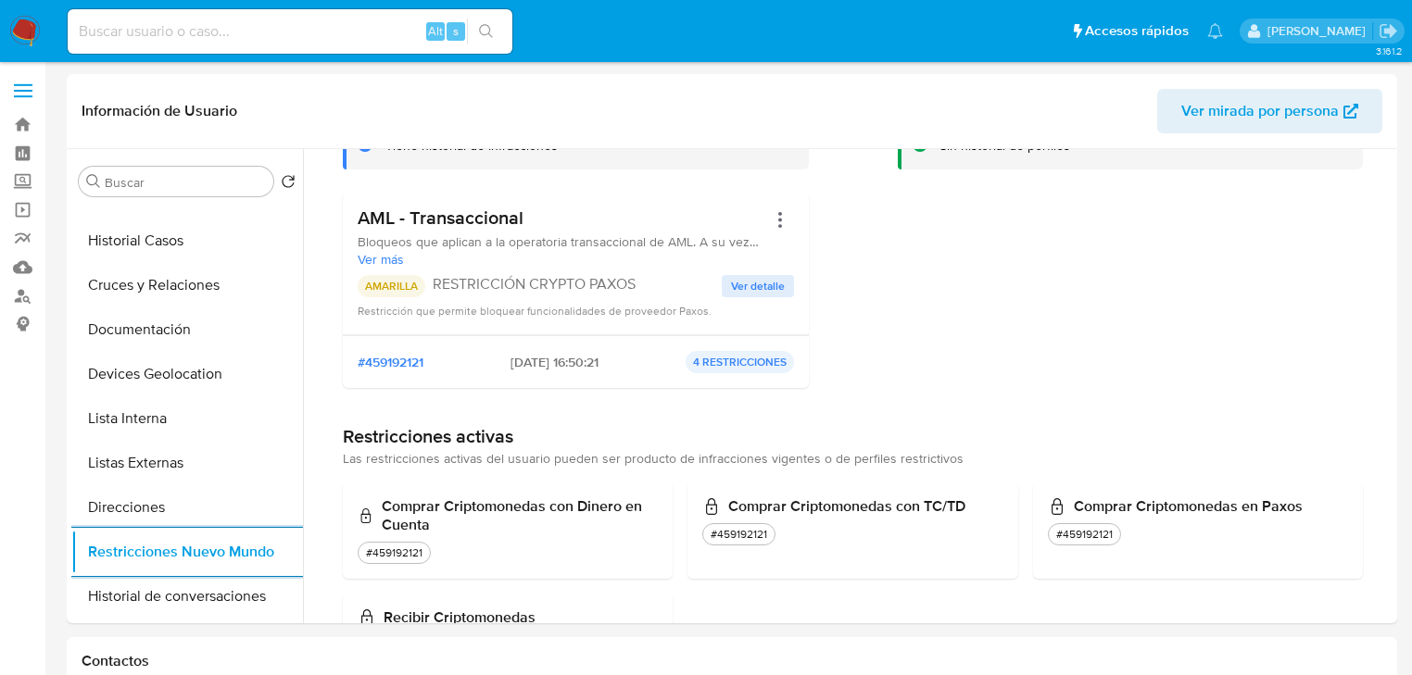
click at [202, 29] on input at bounding box center [290, 31] width 445 height 24
paste input "1687200736"
type input "1687200736"
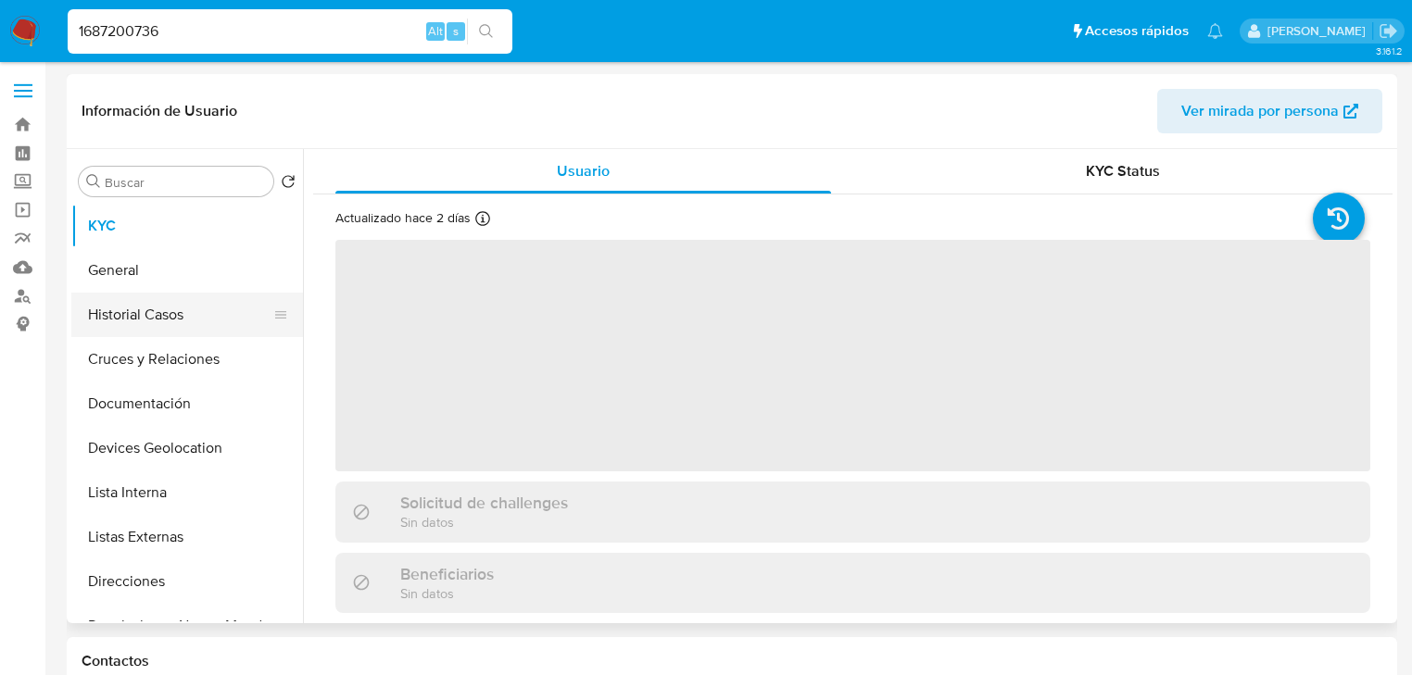
select select "10"
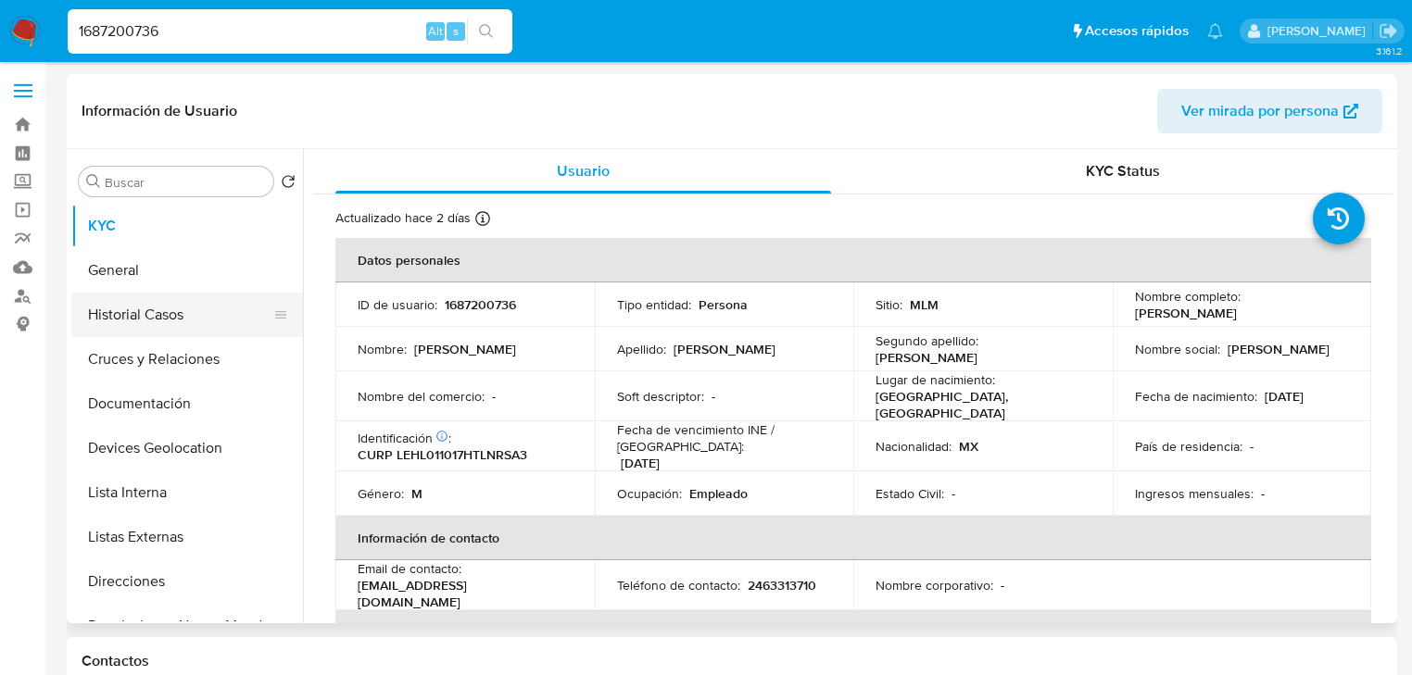
click at [184, 311] on button "Historial Casos" at bounding box center [179, 315] width 217 height 44
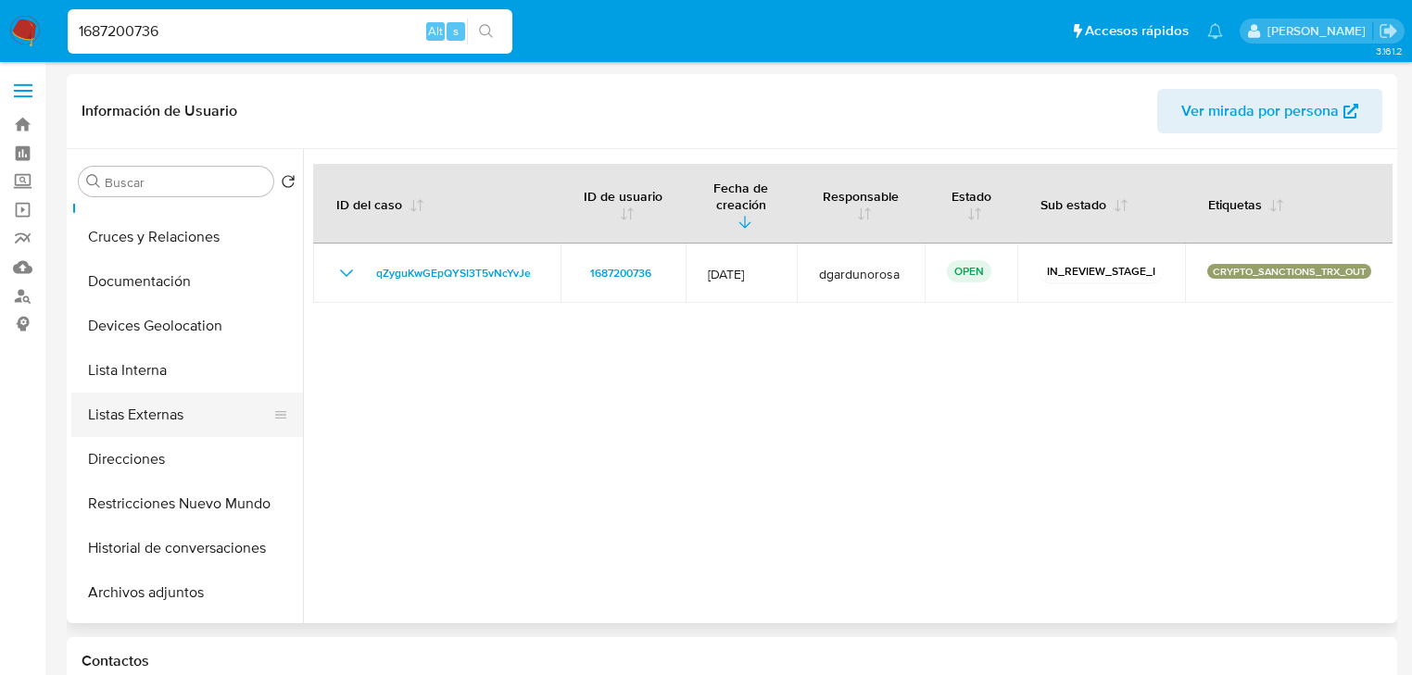
scroll to position [148, 0]
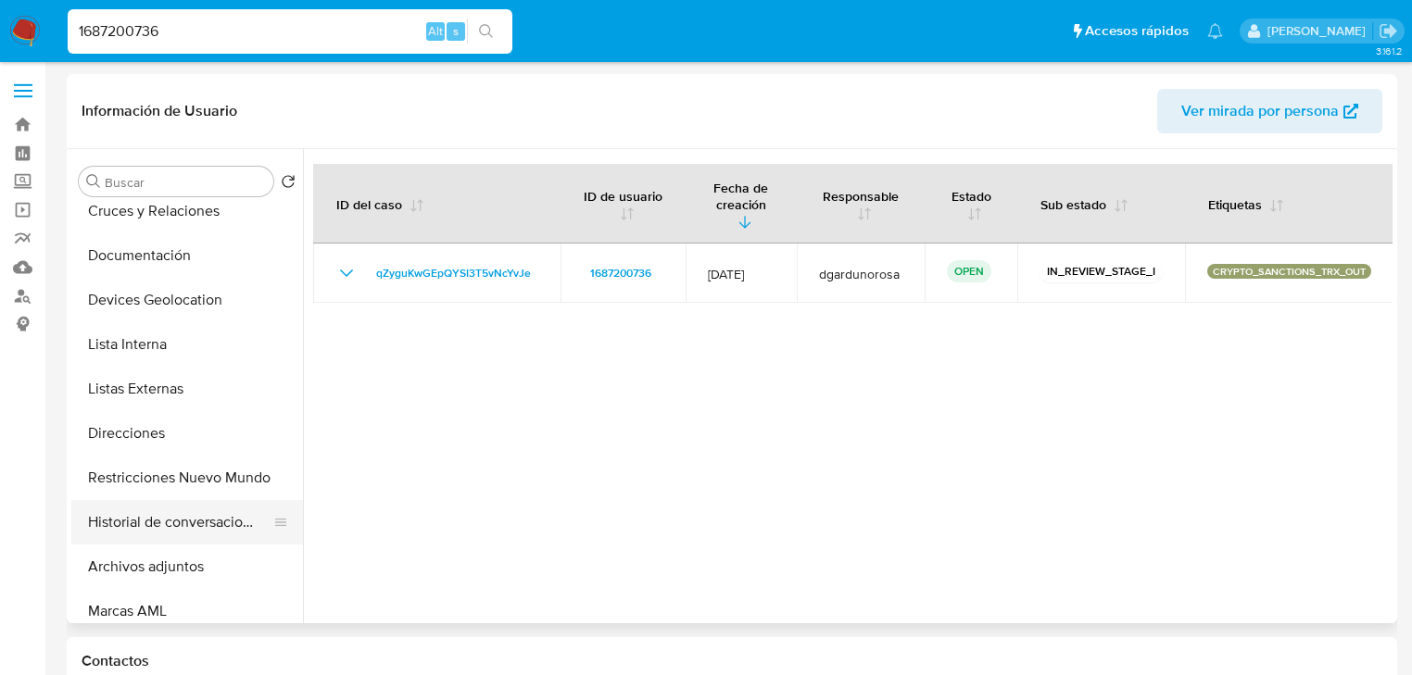
click at [189, 535] on button "Historial de conversaciones" at bounding box center [179, 522] width 217 height 44
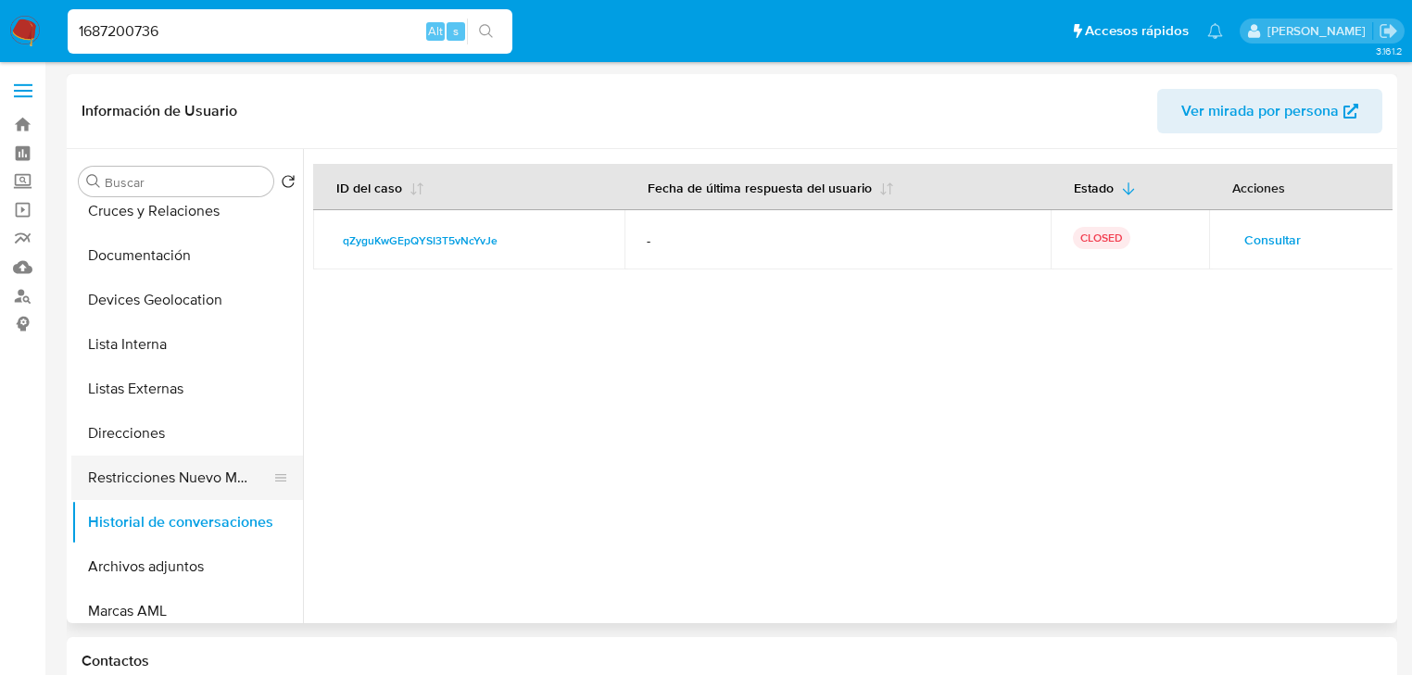
click at [206, 486] on button "Restricciones Nuevo Mundo" at bounding box center [179, 478] width 217 height 44
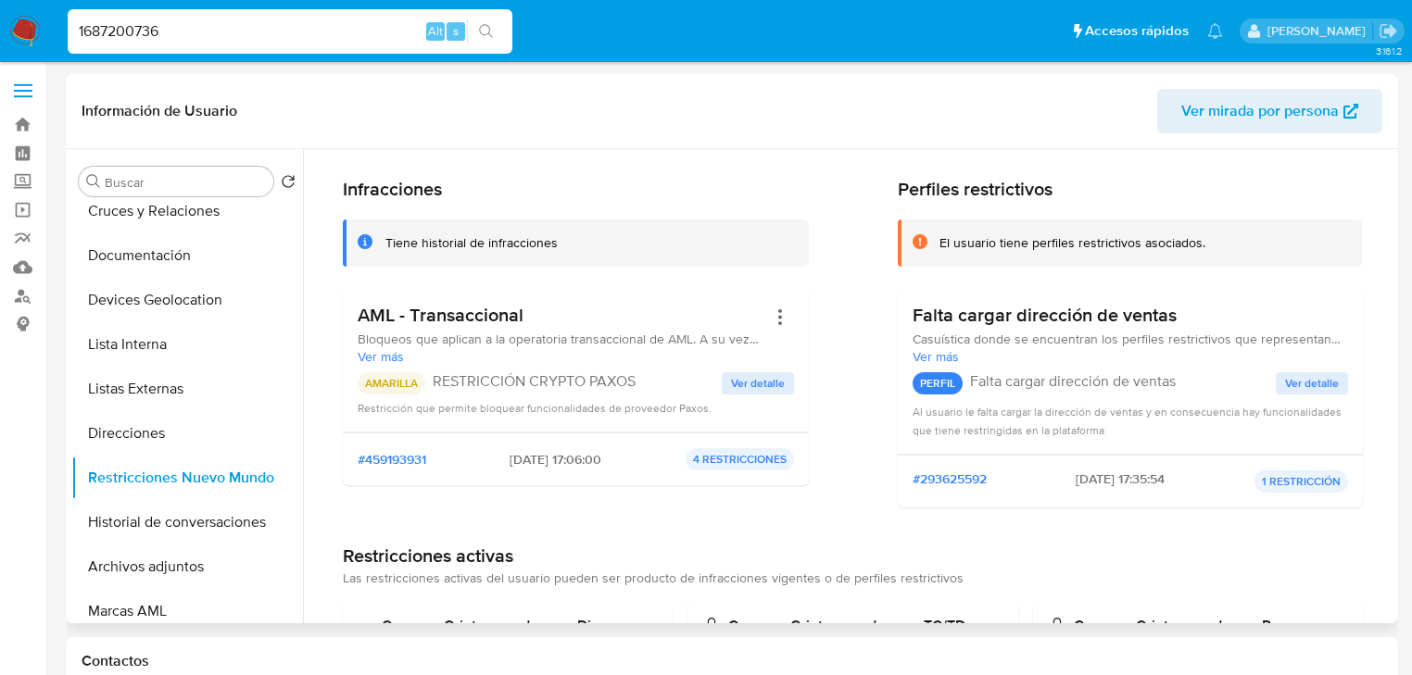
scroll to position [74, 0]
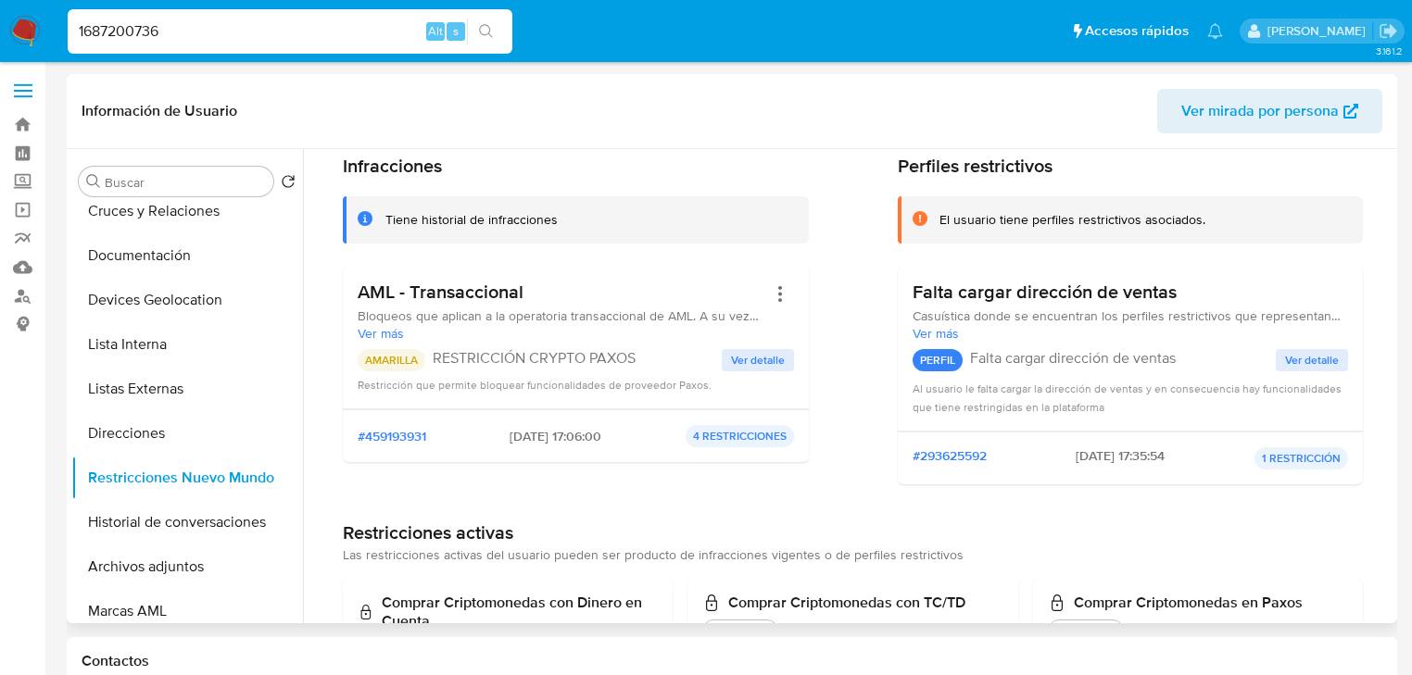
click at [743, 359] on span "Ver detalle" at bounding box center [758, 360] width 54 height 19
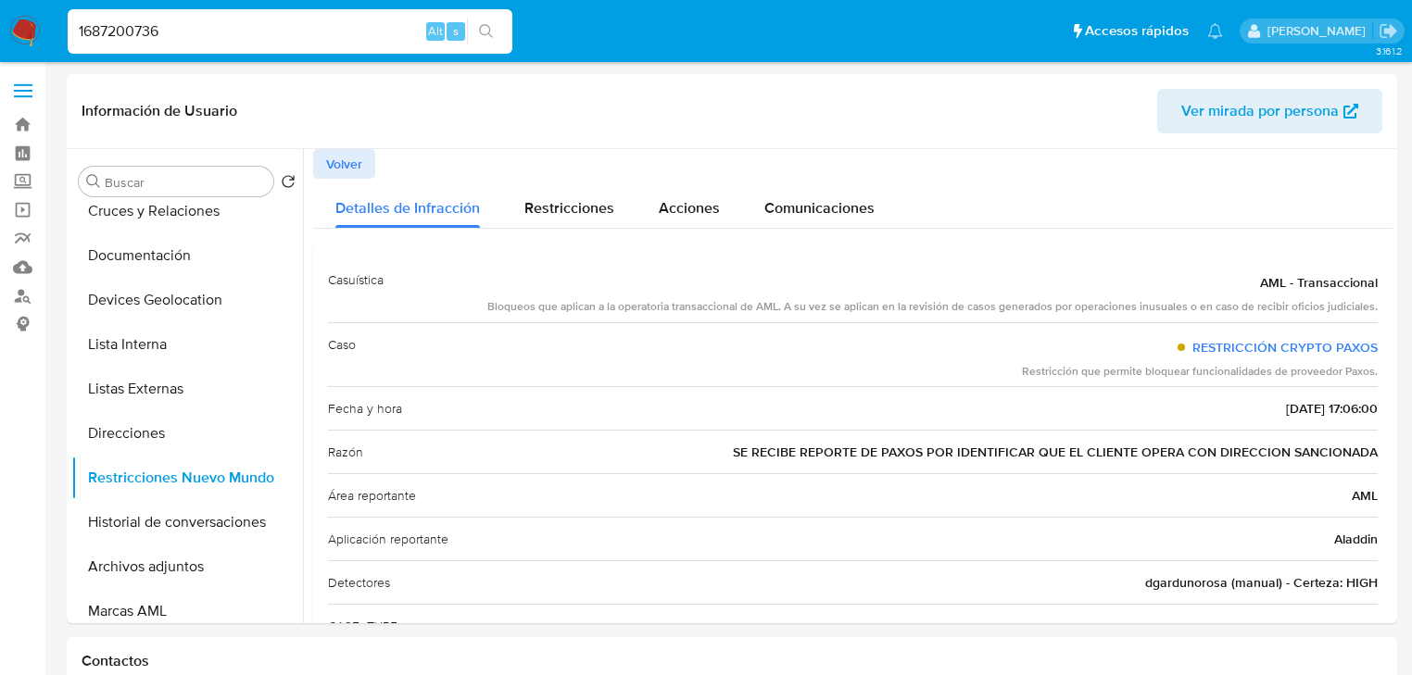
drag, startPoint x: 157, startPoint y: 33, endPoint x: 0, endPoint y: -63, distance: 183.8
paste input "620173343"
type input "620173343"
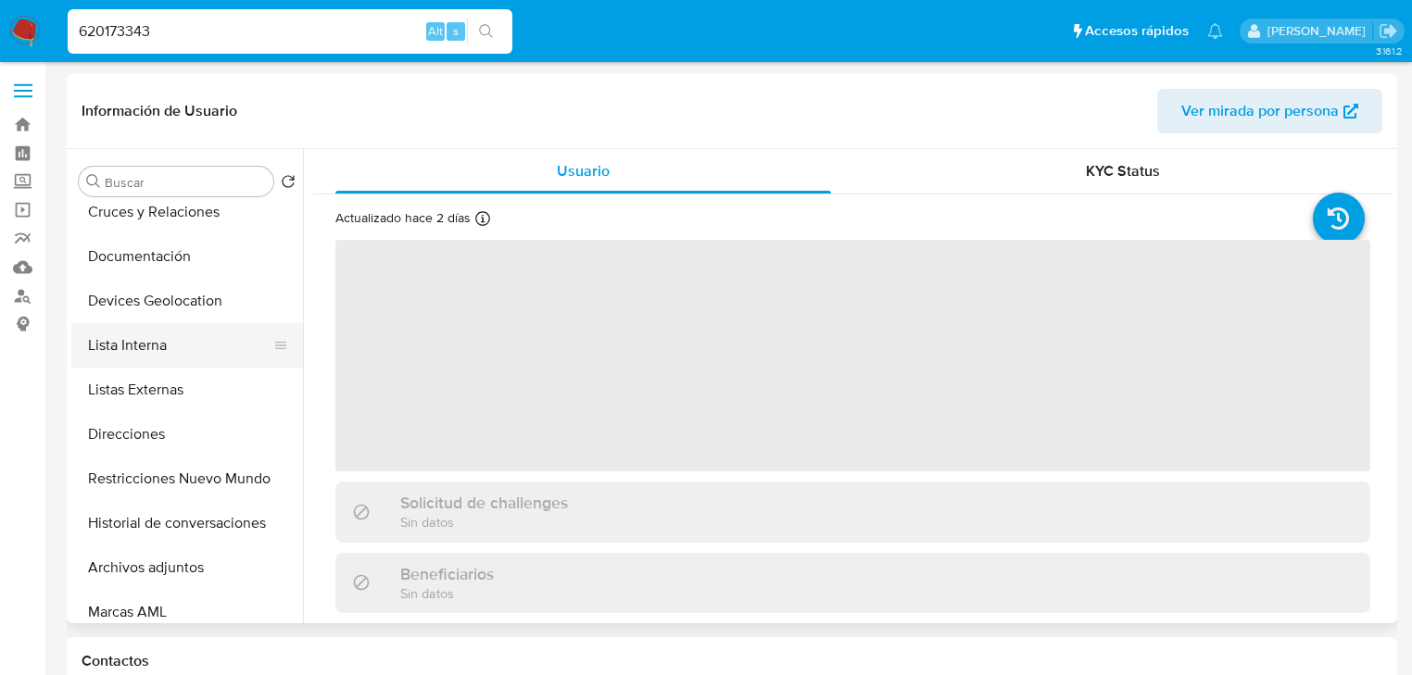
scroll to position [148, 0]
select select "10"
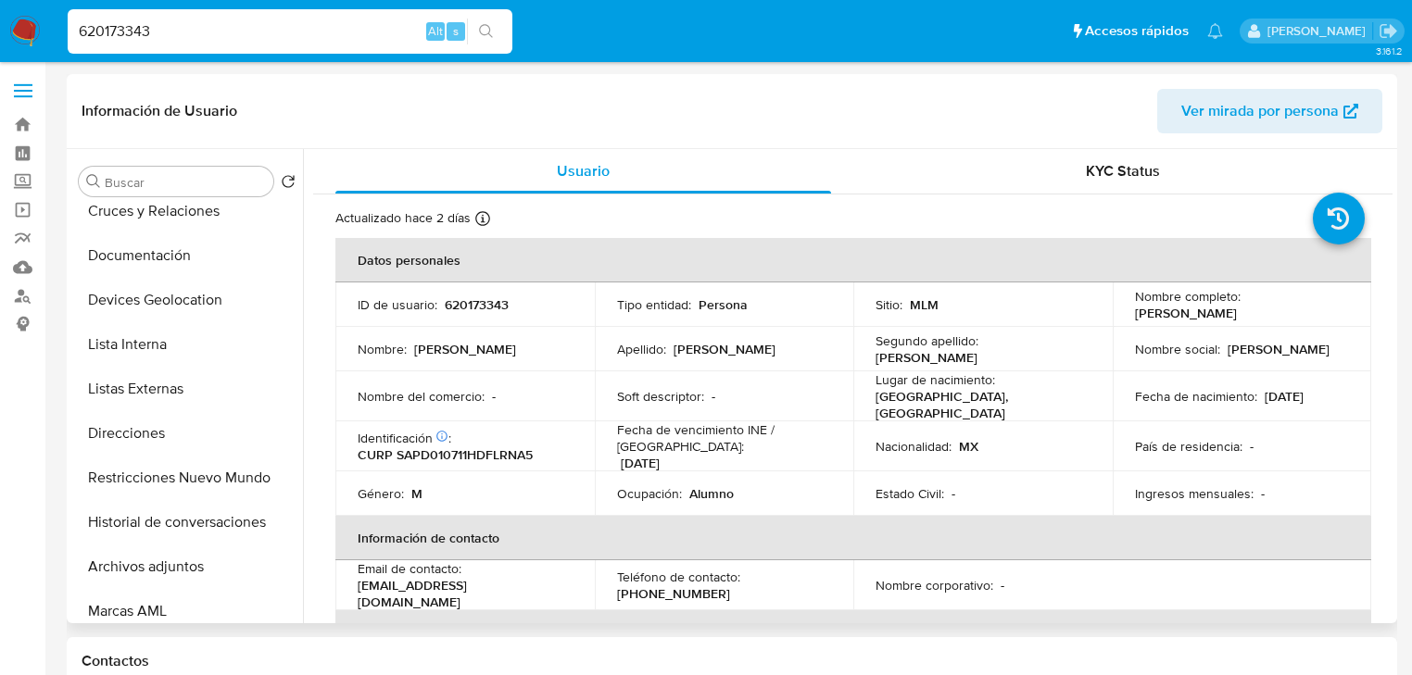
scroll to position [0, 0]
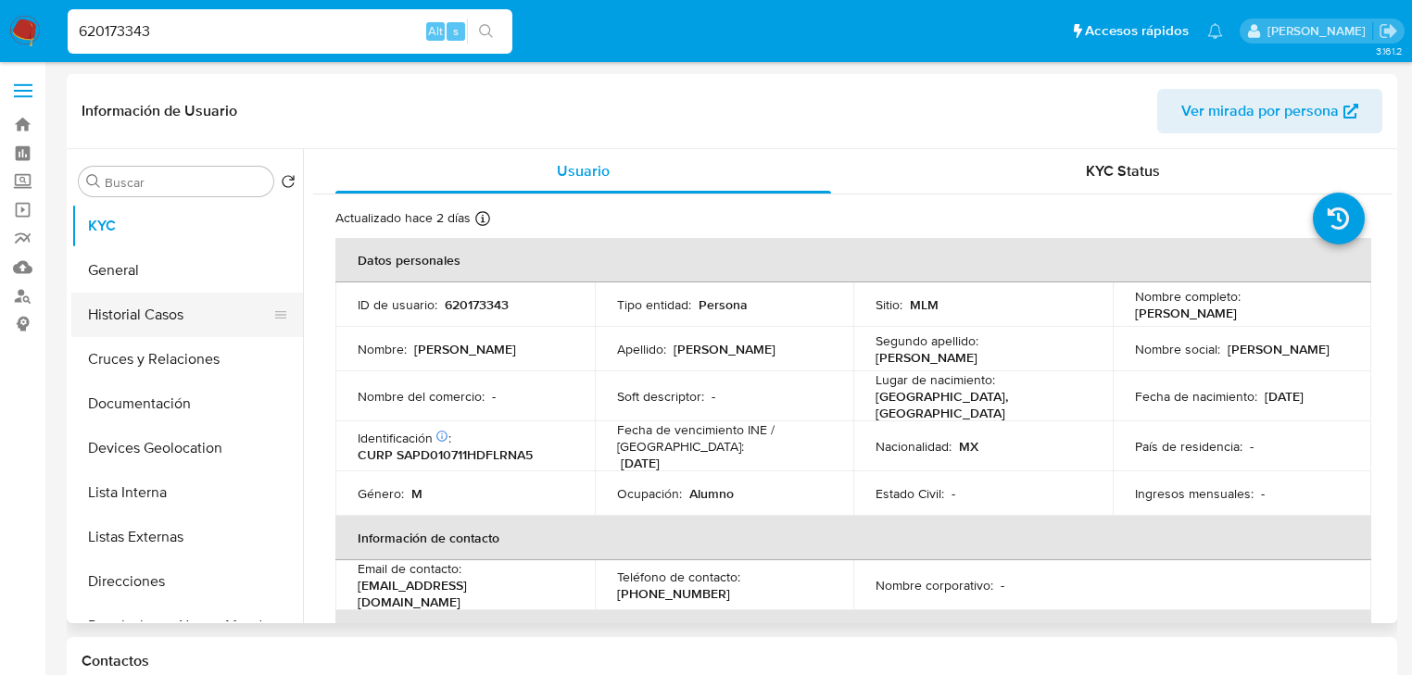
click at [176, 302] on button "Historial Casos" at bounding box center [179, 315] width 217 height 44
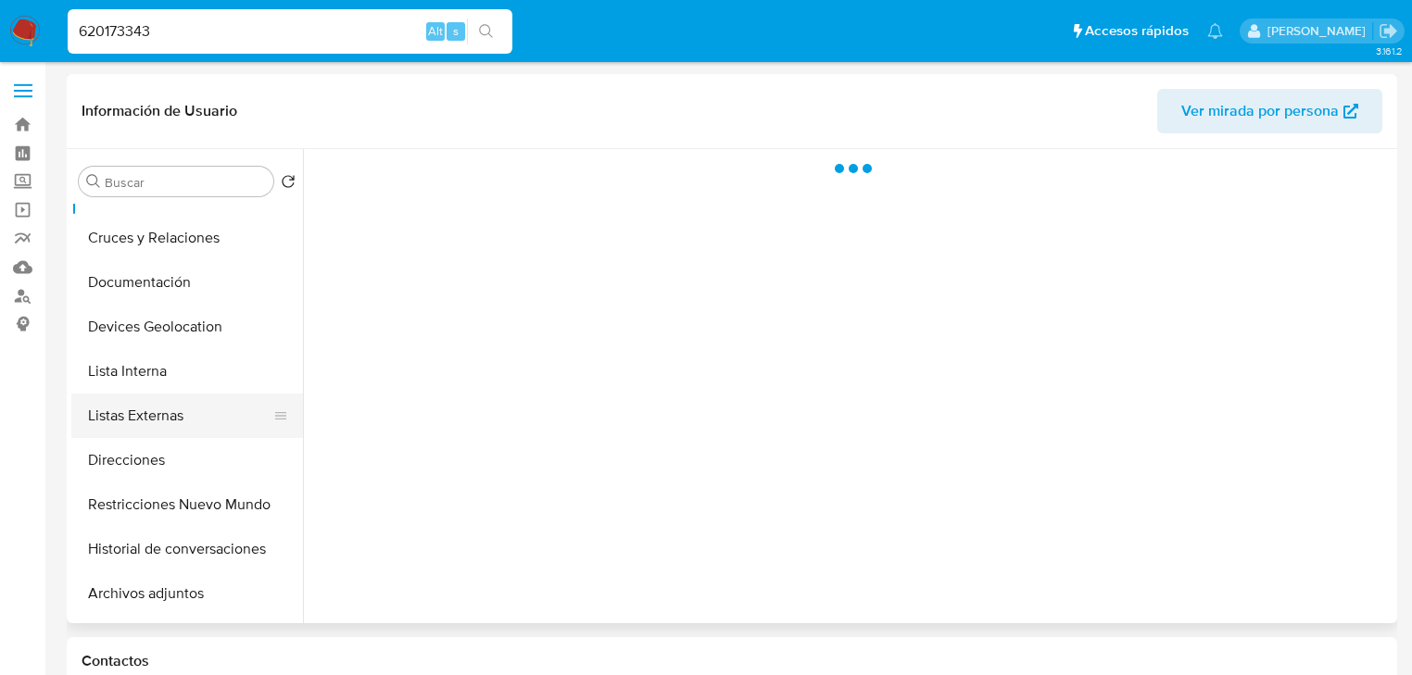
scroll to position [148, 0]
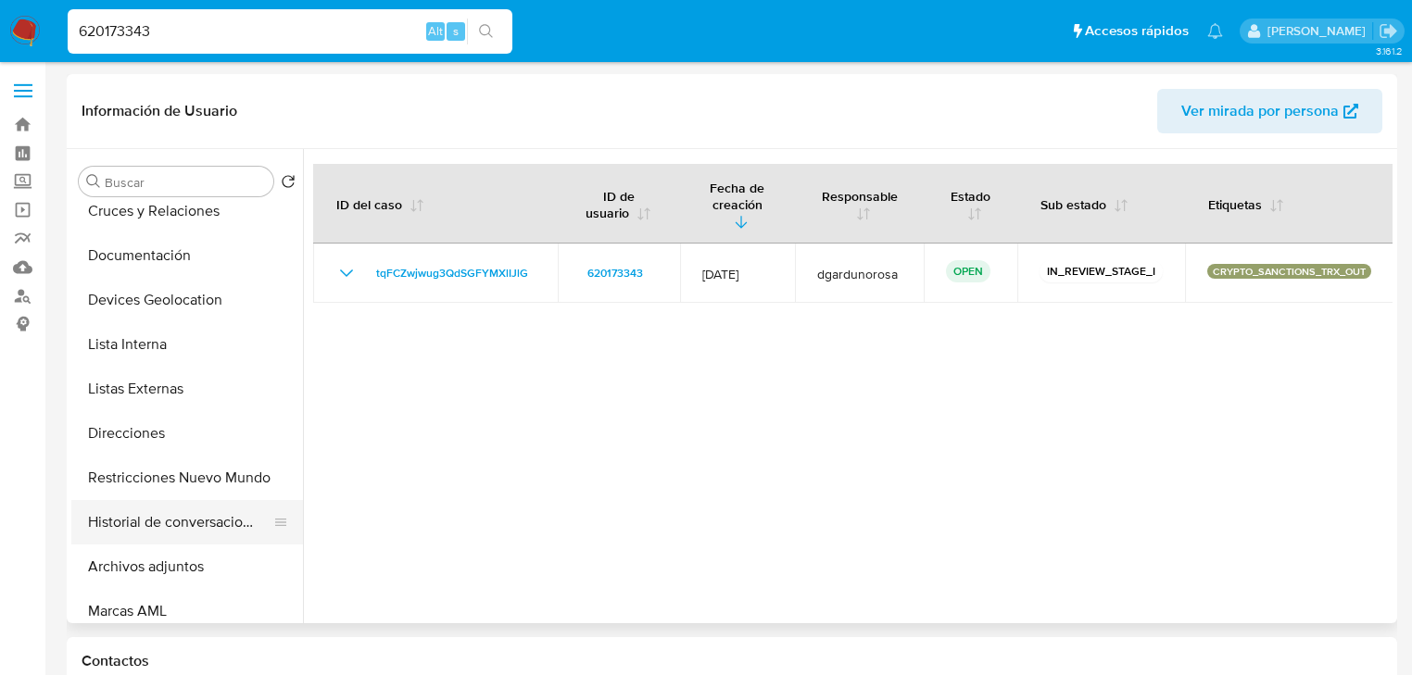
click at [201, 514] on button "Historial de conversaciones" at bounding box center [179, 522] width 217 height 44
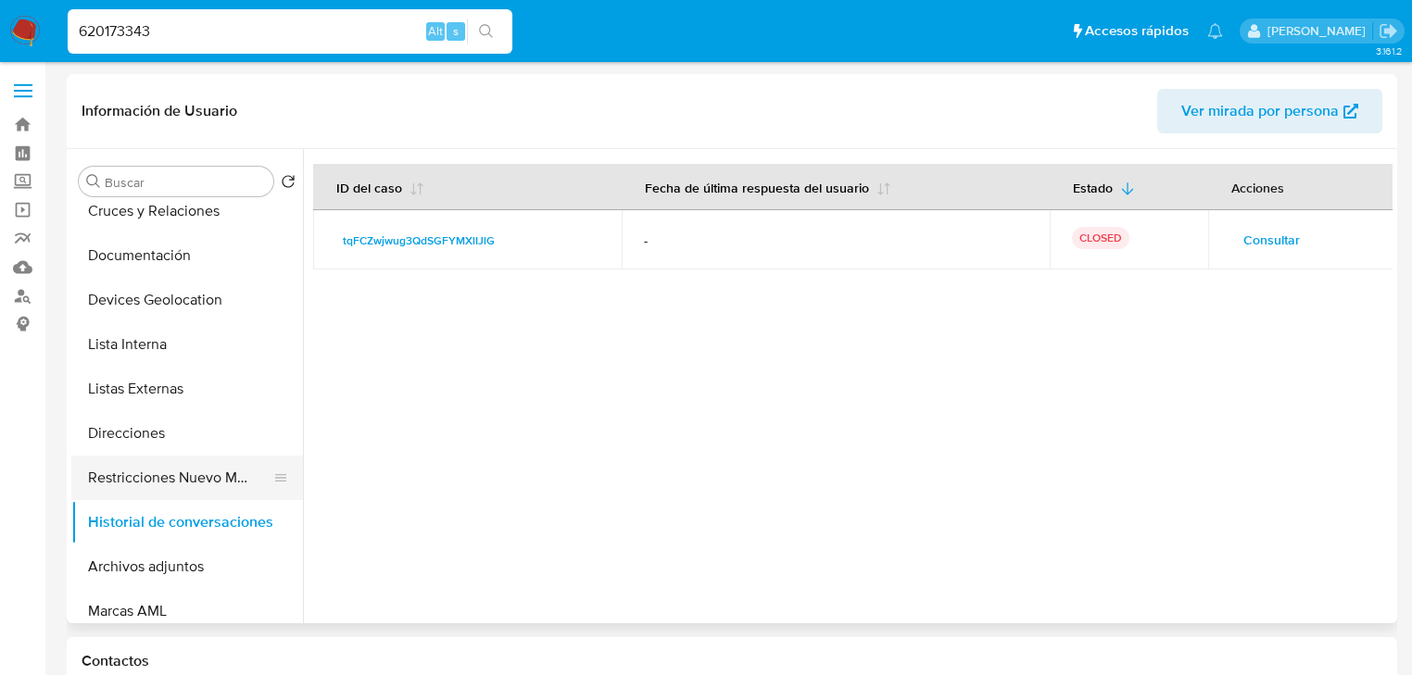
click at [233, 474] on button "Restricciones Nuevo Mundo" at bounding box center [179, 478] width 217 height 44
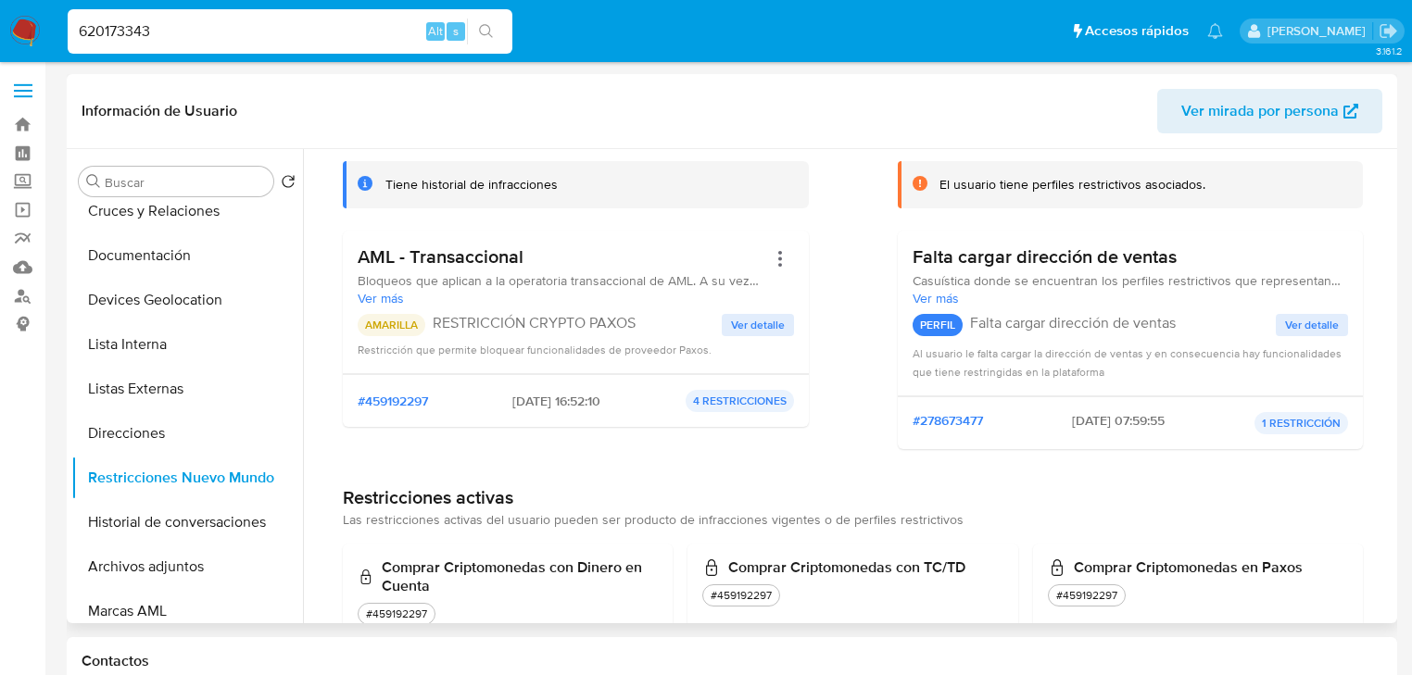
scroll to position [222, 0]
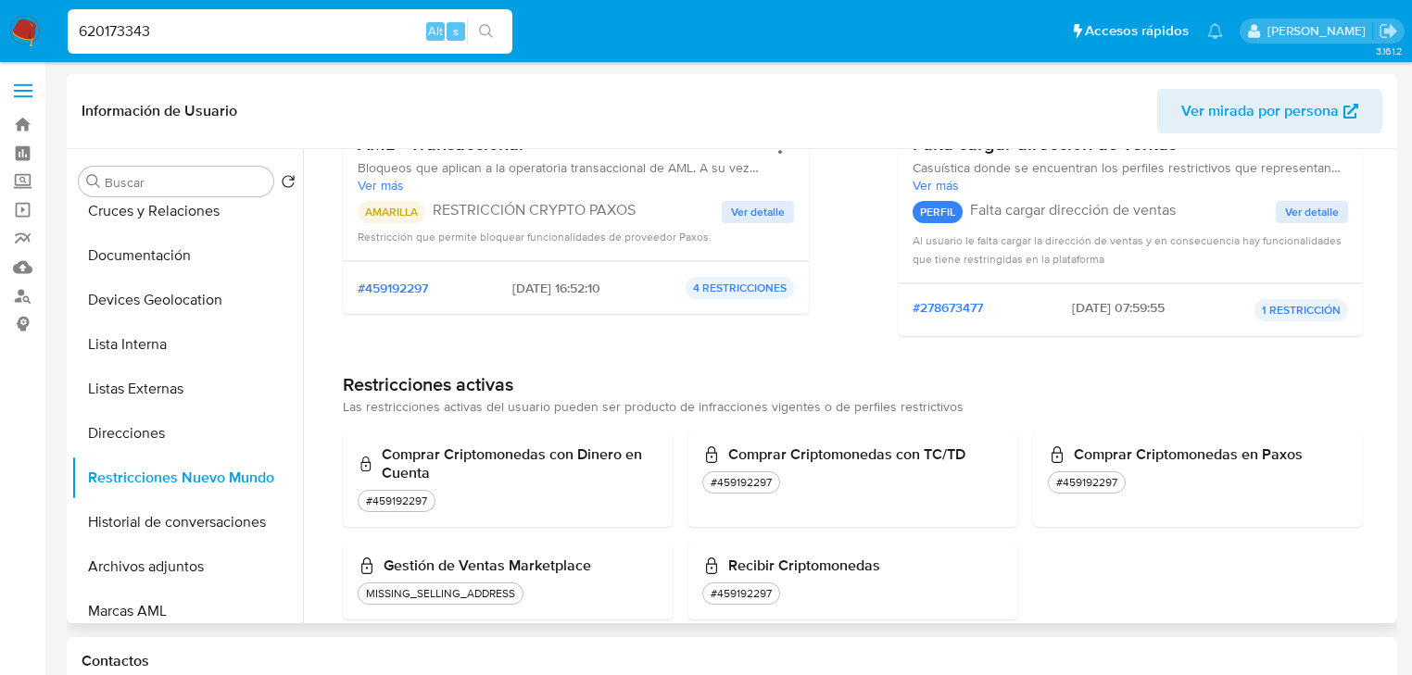
click at [760, 216] on span "Ver detalle" at bounding box center [758, 212] width 54 height 19
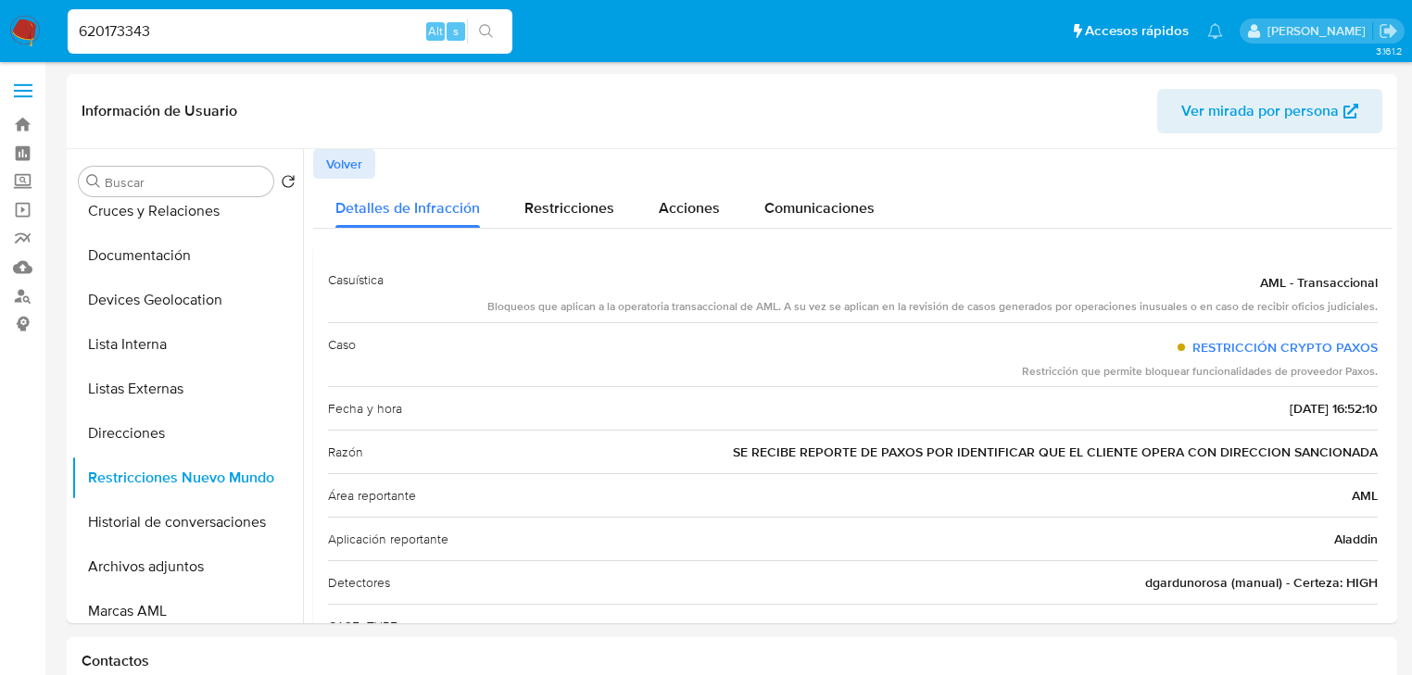
paste input "17249972"
type input "17249972"
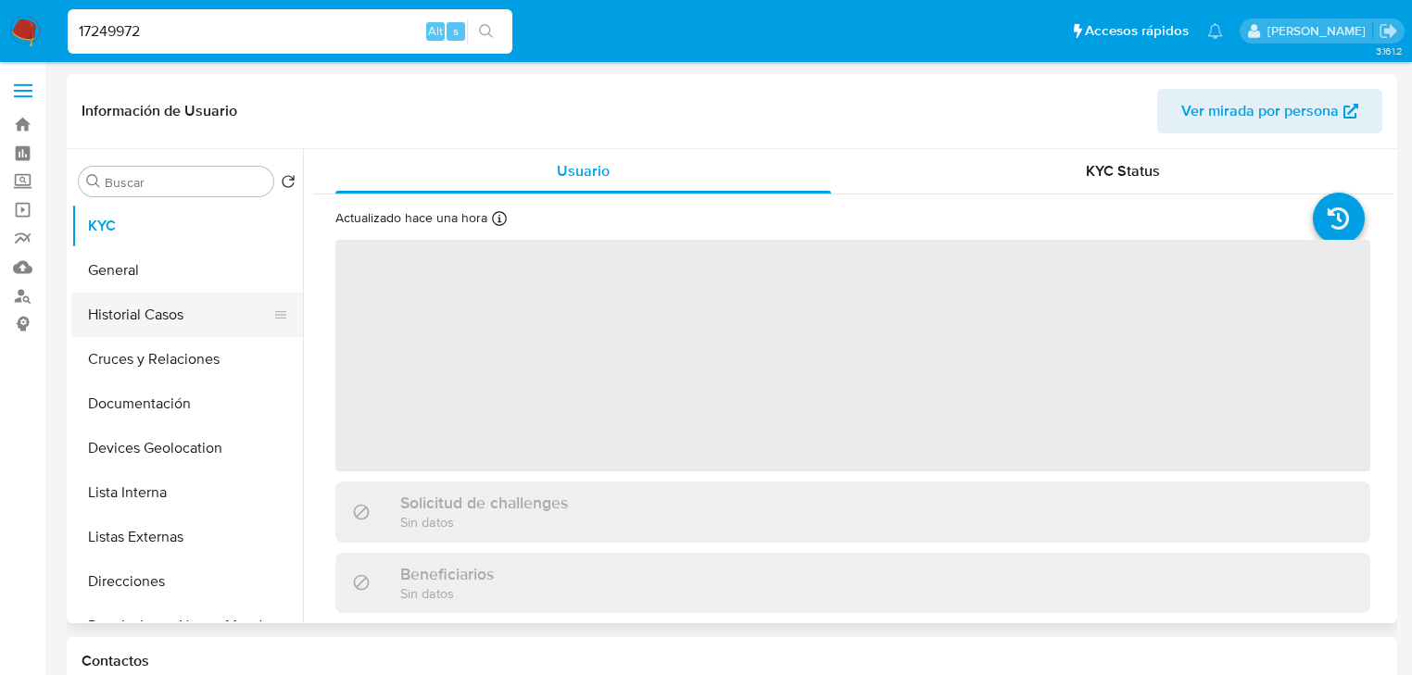
click at [184, 311] on button "Historial Casos" at bounding box center [179, 315] width 217 height 44
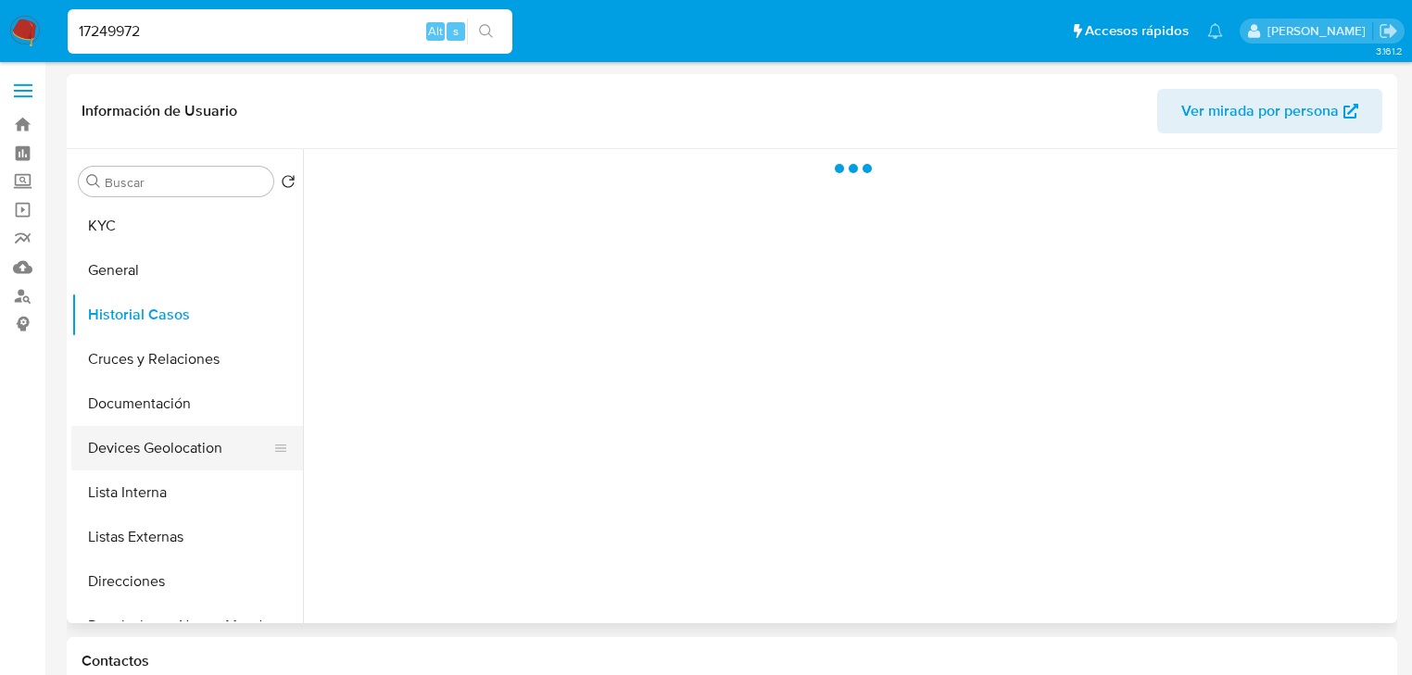
select select "10"
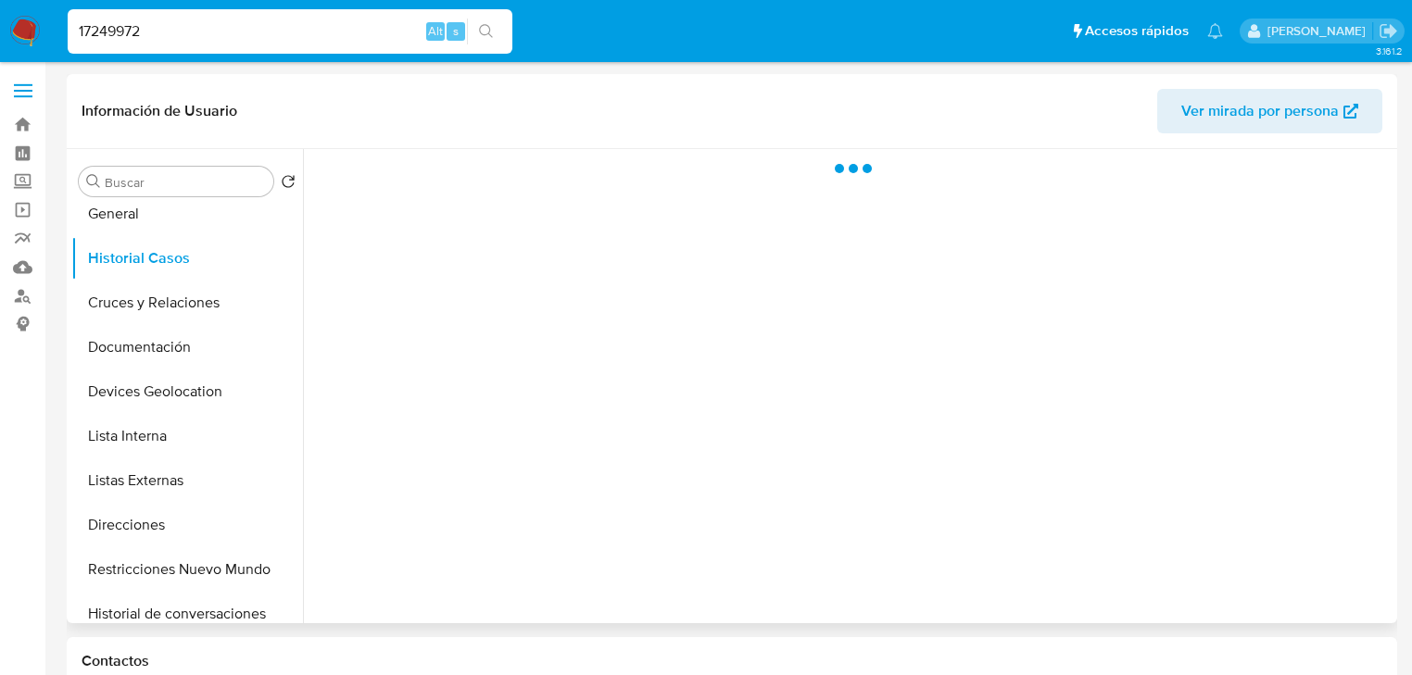
scroll to position [222, 0]
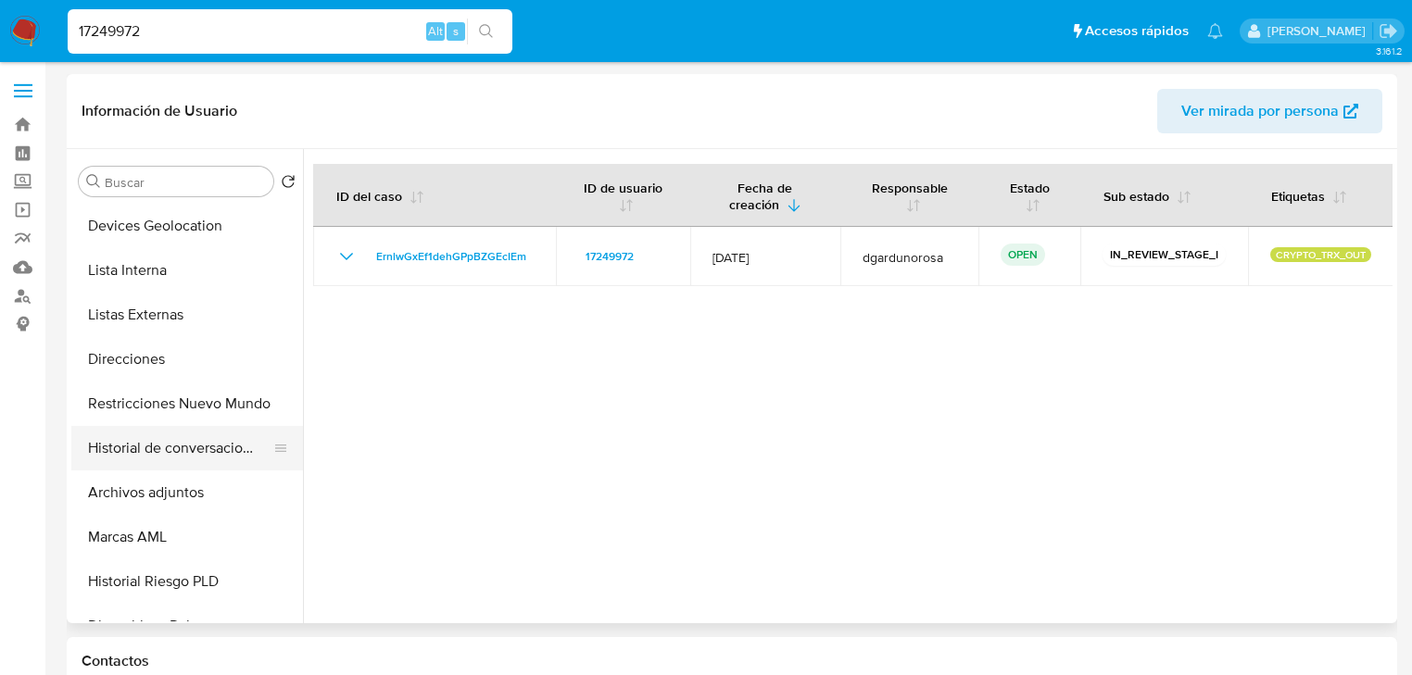
click at [196, 449] on button "Historial de conversaciones" at bounding box center [179, 448] width 217 height 44
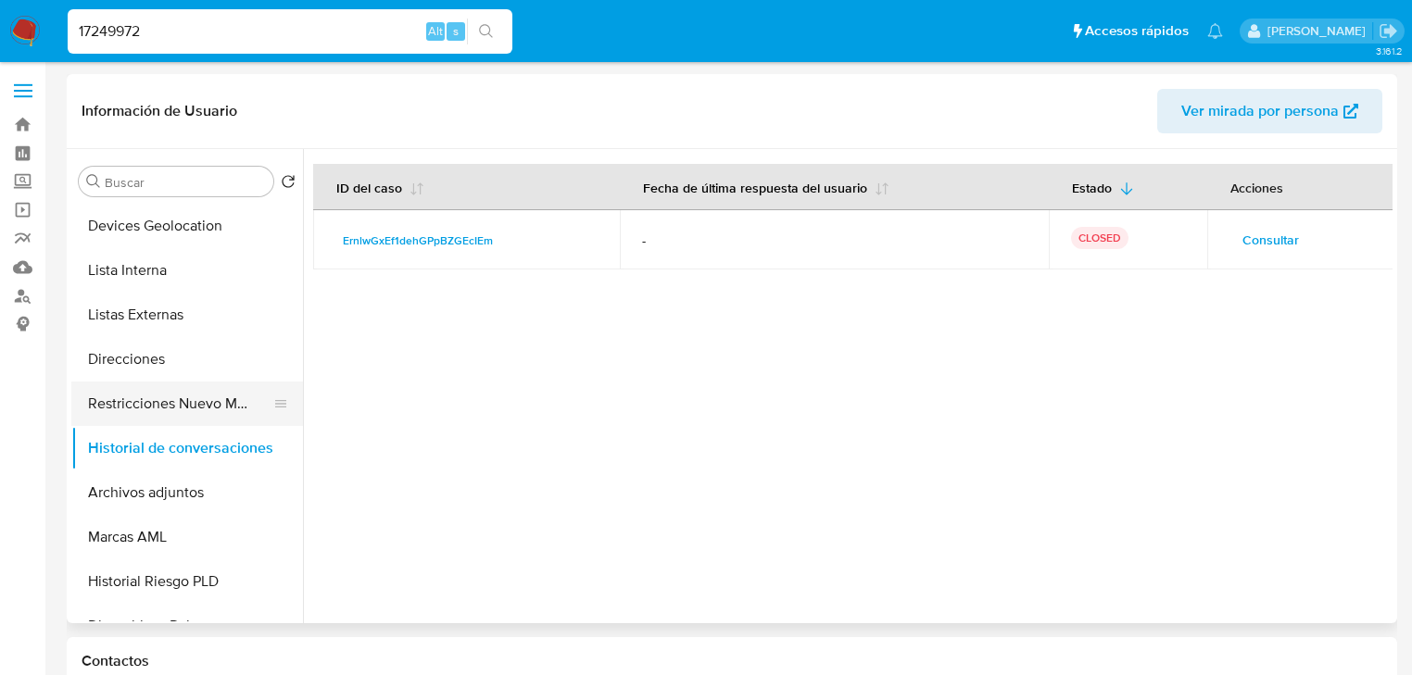
click at [204, 401] on button "Restricciones Nuevo Mundo" at bounding box center [179, 404] width 217 height 44
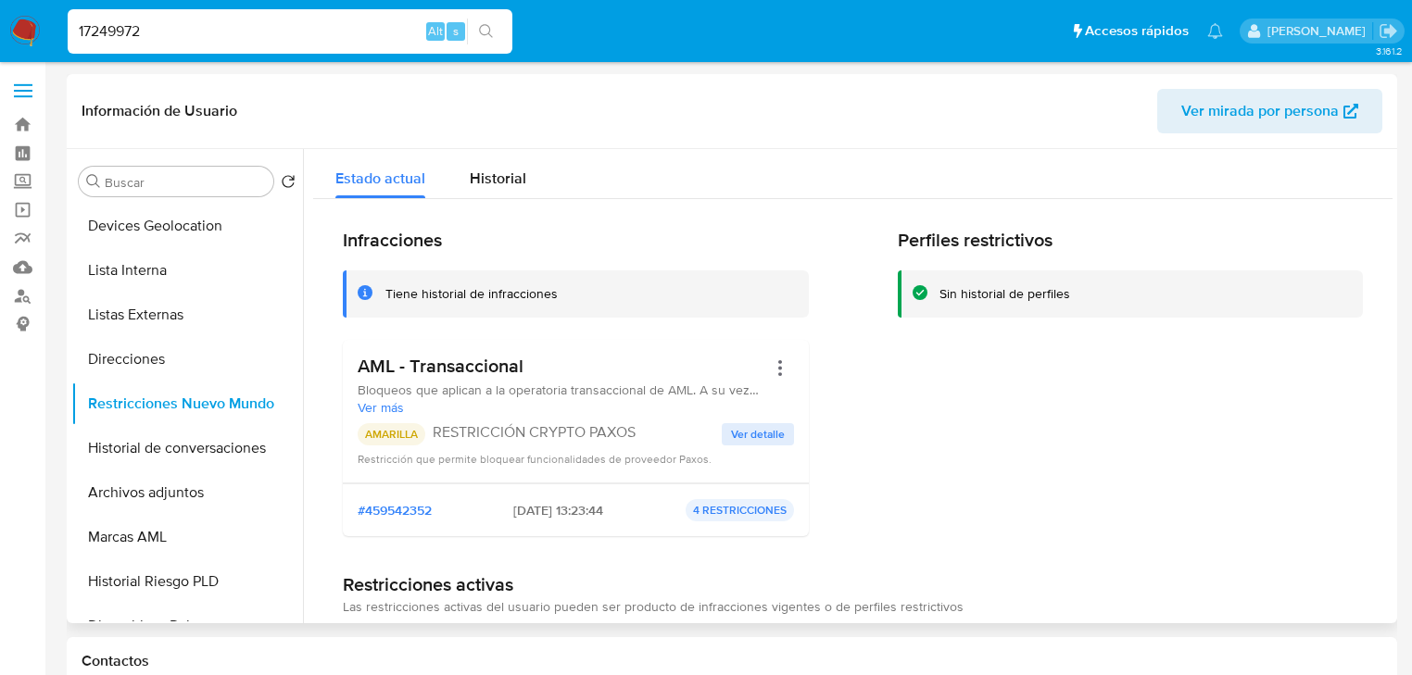
scroll to position [74, 0]
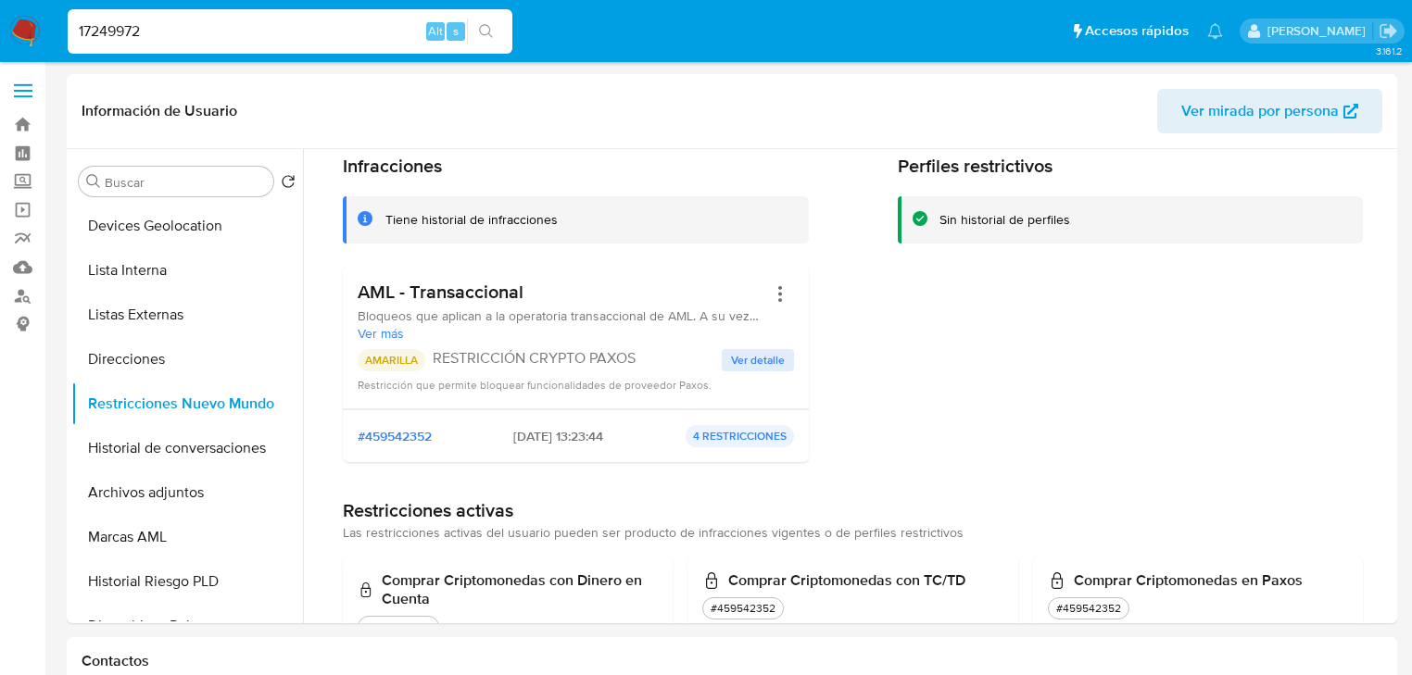
drag, startPoint x: 204, startPoint y: 36, endPoint x: 0, endPoint y: -52, distance: 222.0
paste input "1771367"
type input "11771367"
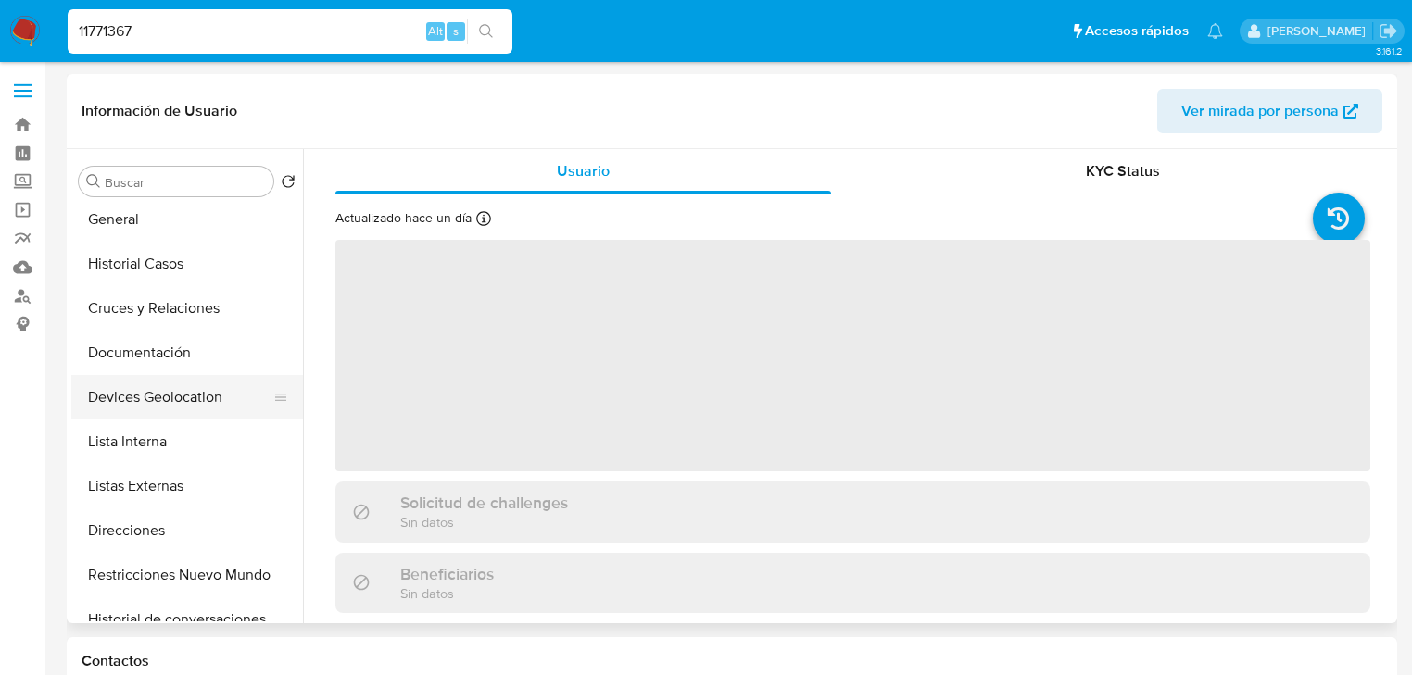
scroll to position [148, 0]
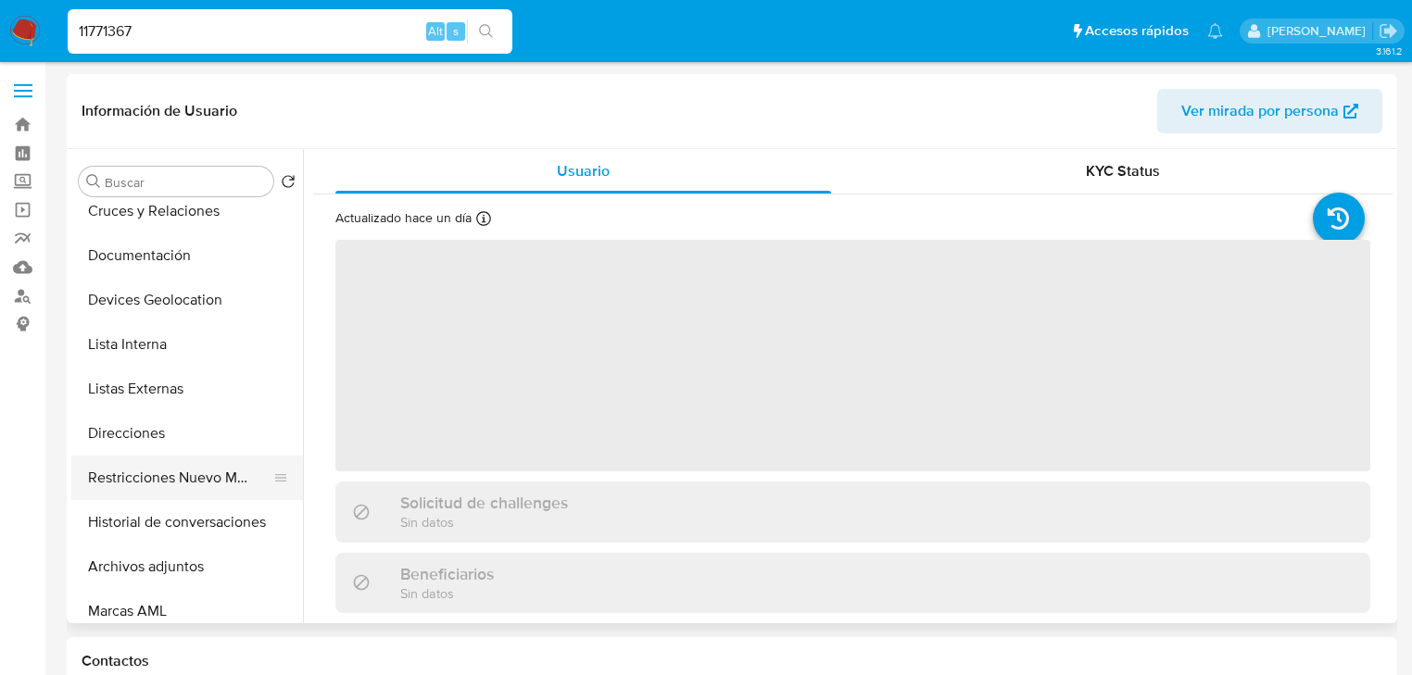
select select "10"
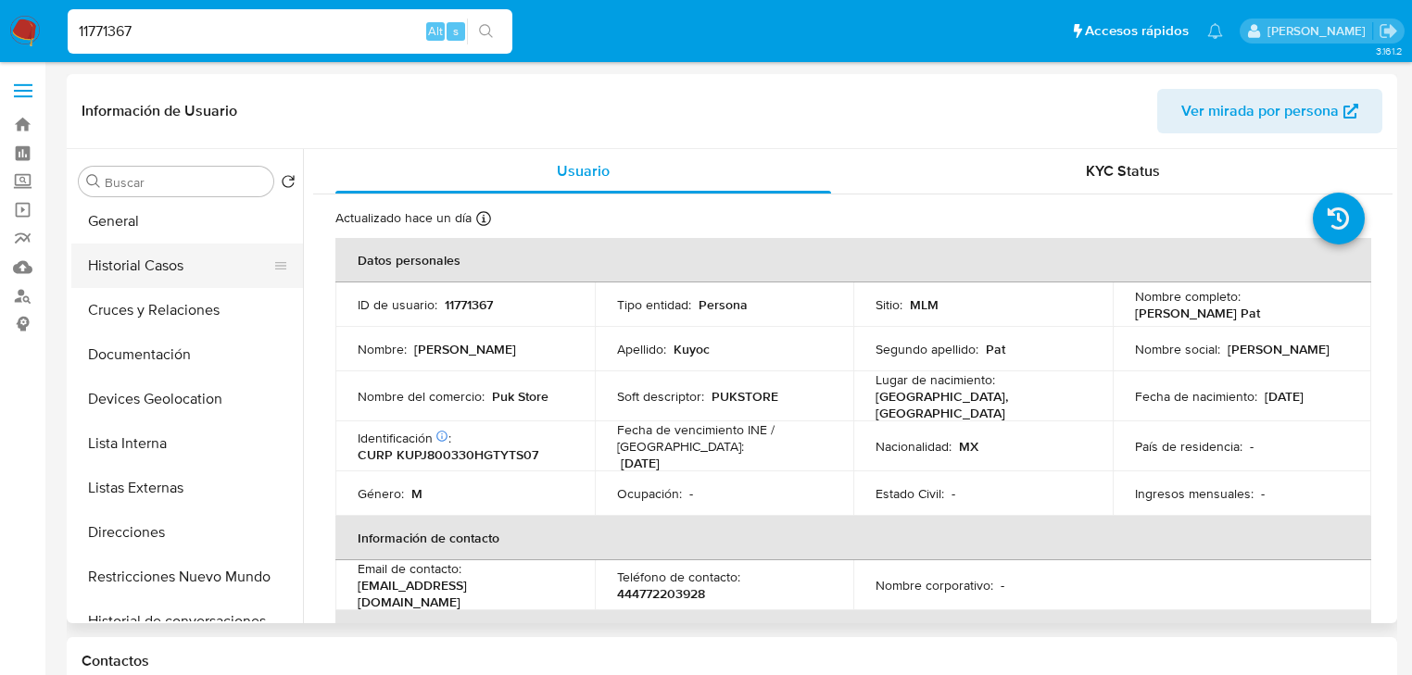
scroll to position [0, 0]
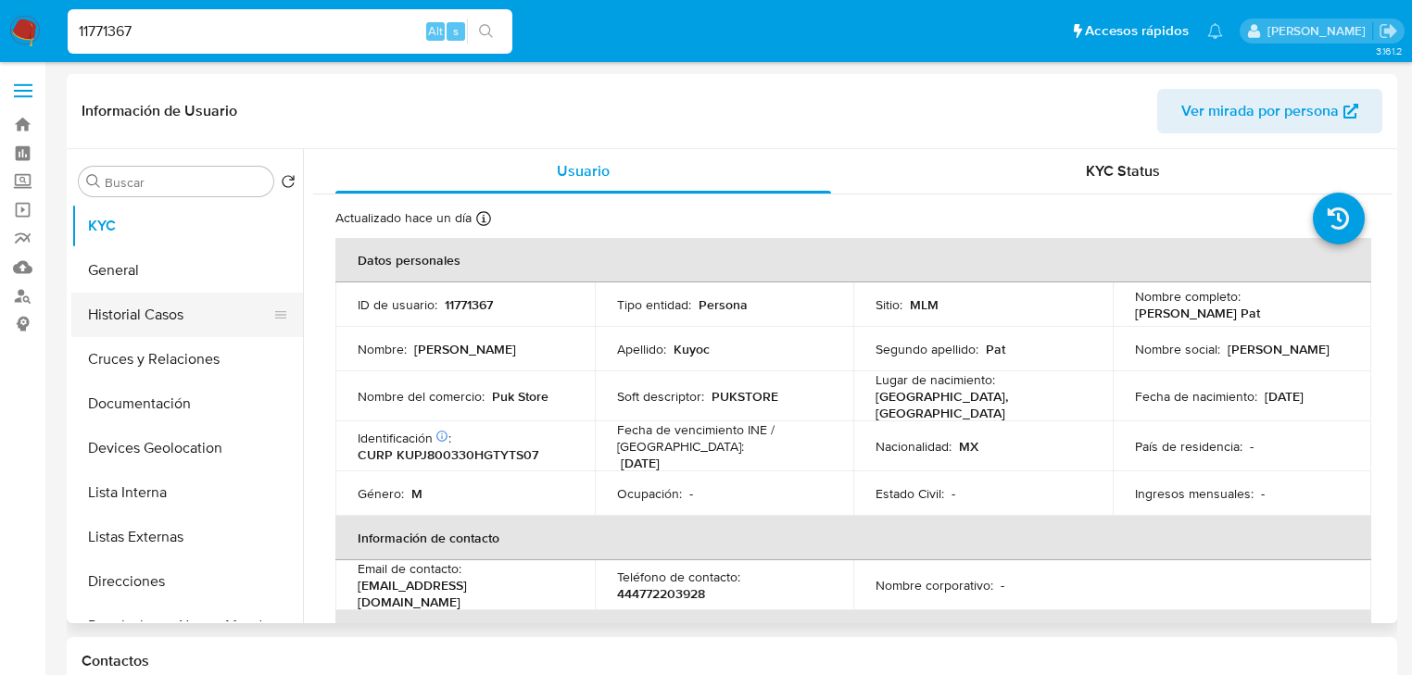
click at [185, 319] on button "Historial Casos" at bounding box center [179, 315] width 217 height 44
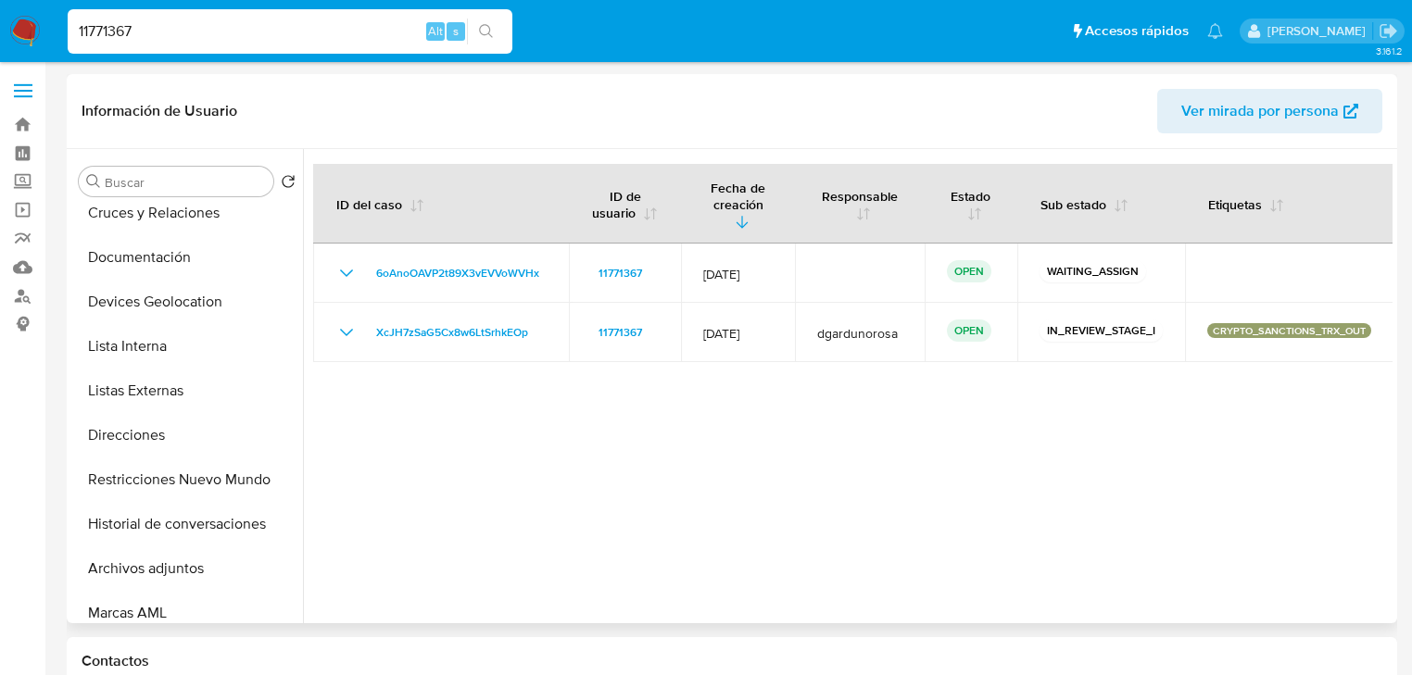
scroll to position [148, 0]
click at [220, 515] on button "Historial de conversaciones" at bounding box center [179, 522] width 217 height 44
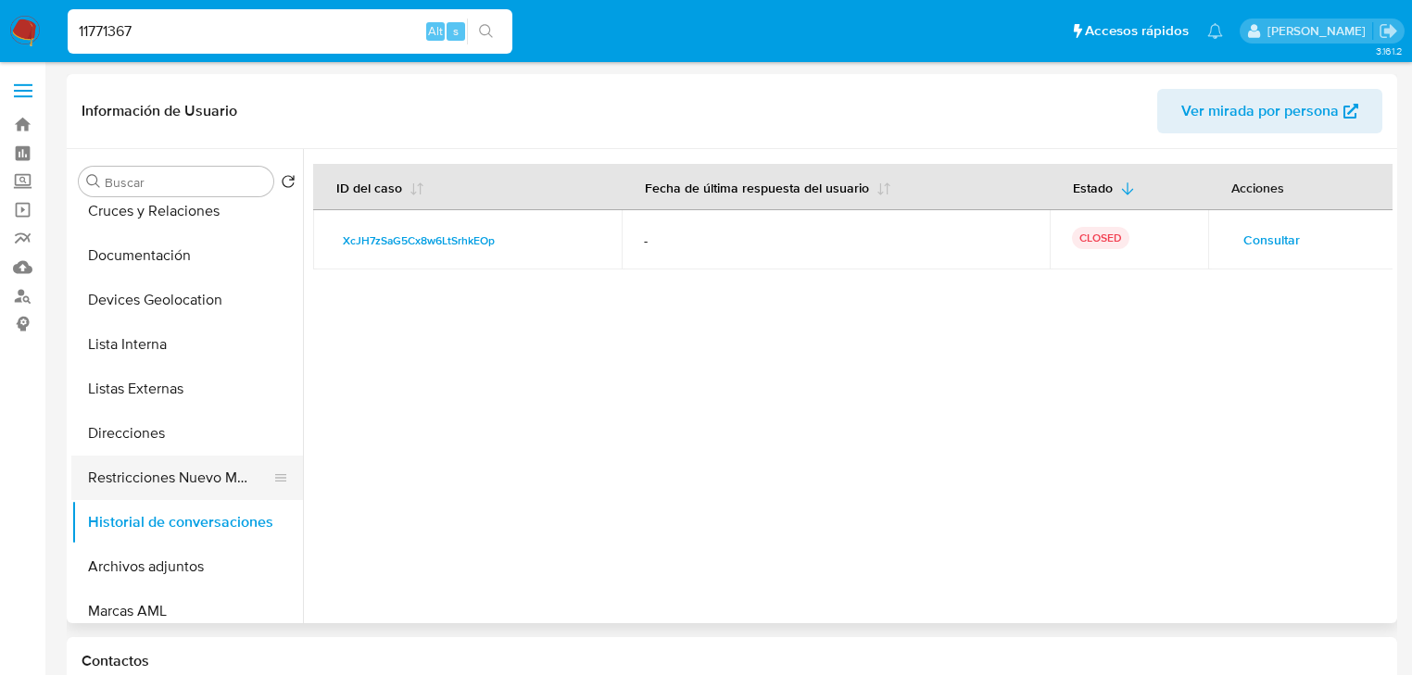
click at [220, 479] on button "Restricciones Nuevo Mundo" at bounding box center [179, 478] width 217 height 44
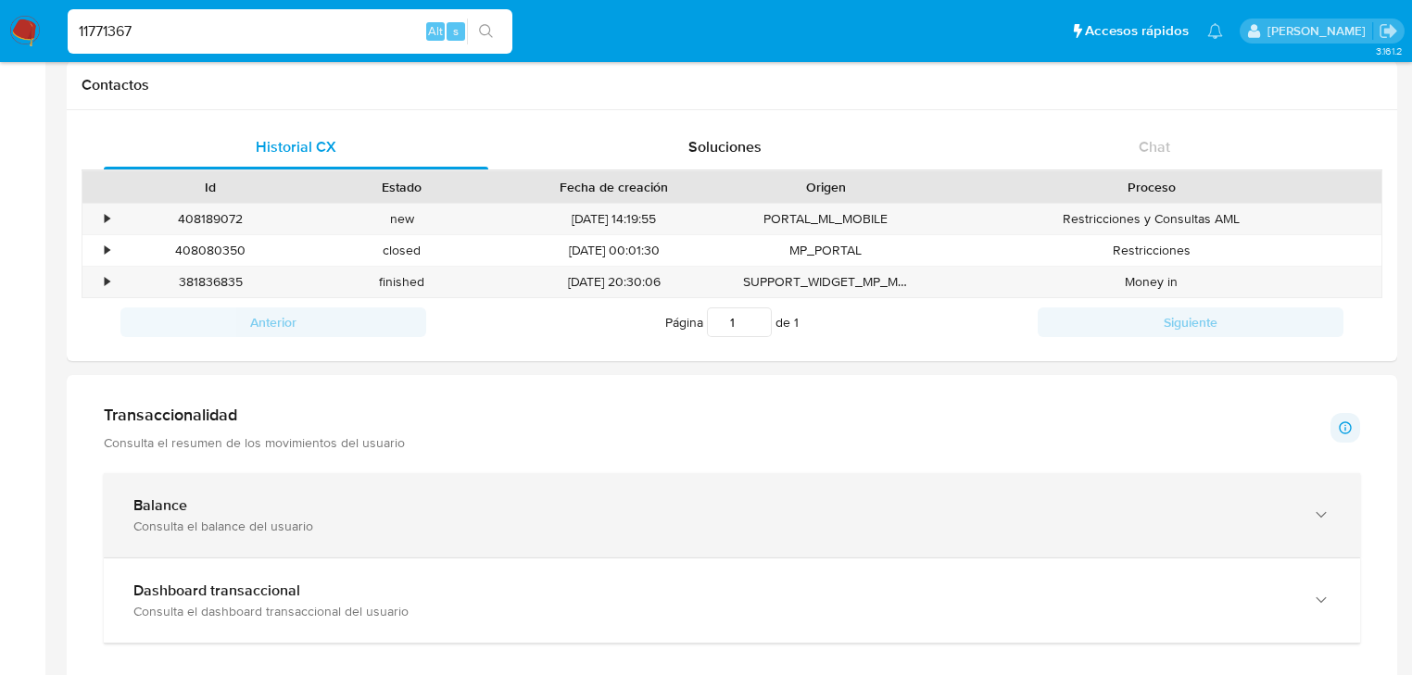
scroll to position [593, 0]
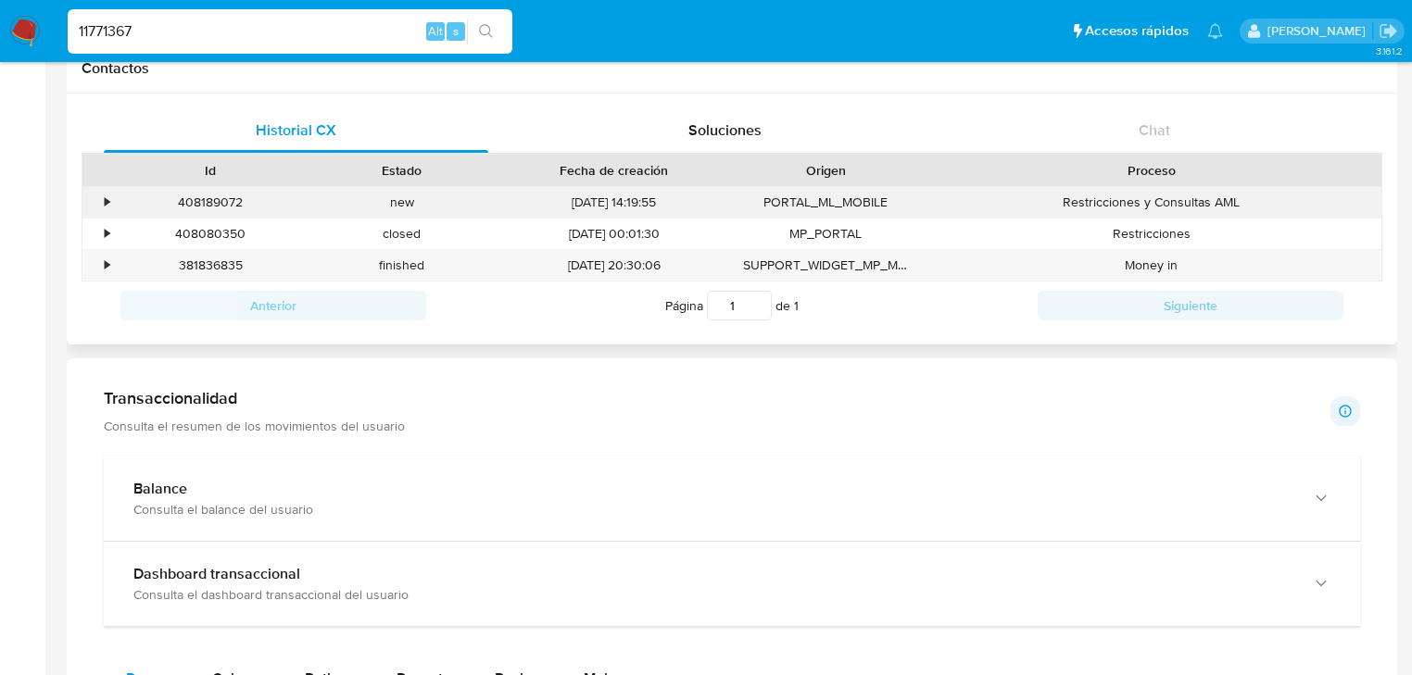
click at [106, 198] on div "•" at bounding box center [107, 203] width 5 height 18
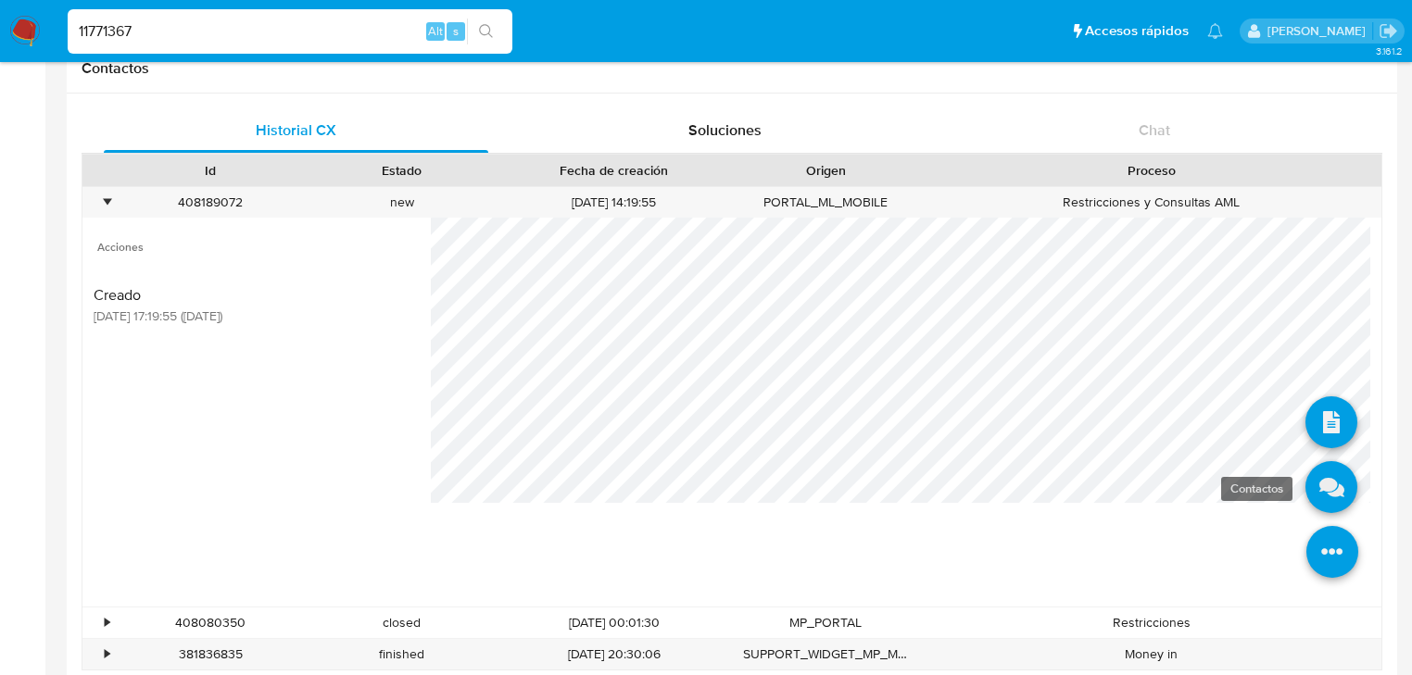
click at [1319, 492] on icon at bounding box center [1331, 487] width 52 height 52
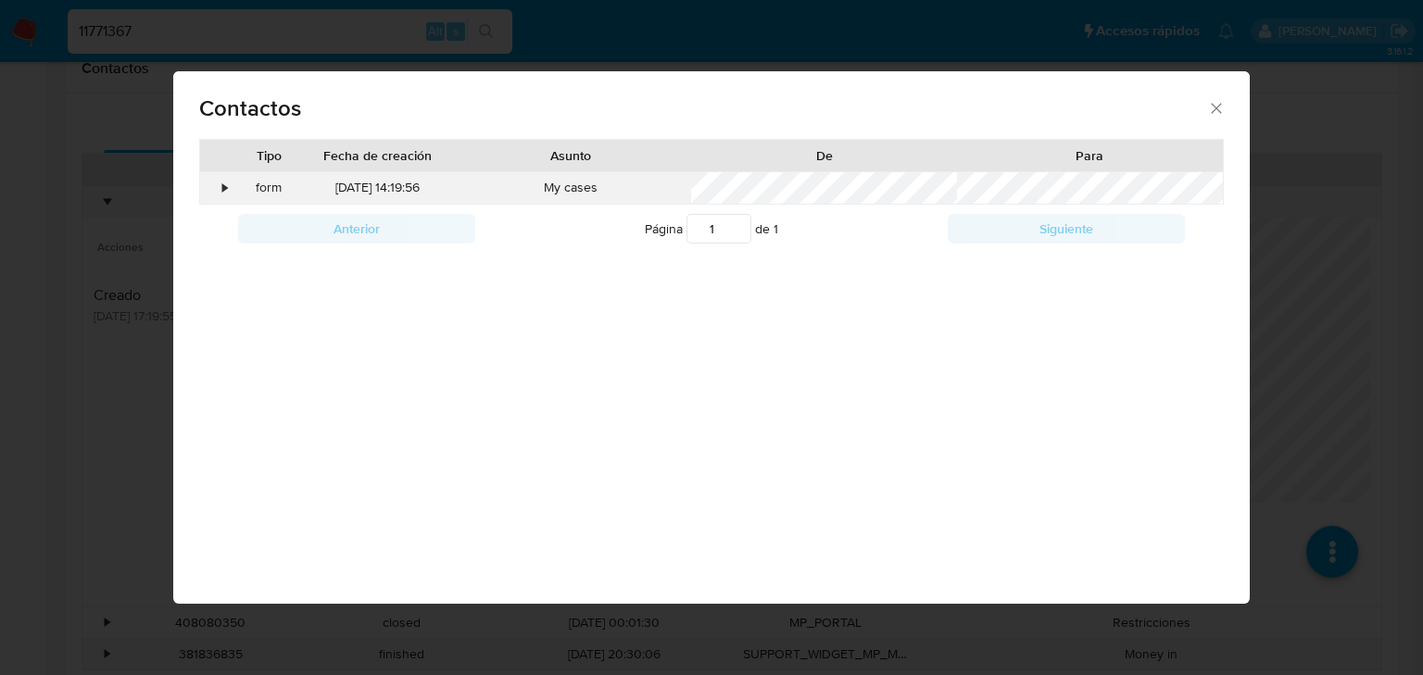
click at [228, 189] on div "•" at bounding box center [216, 187] width 32 height 31
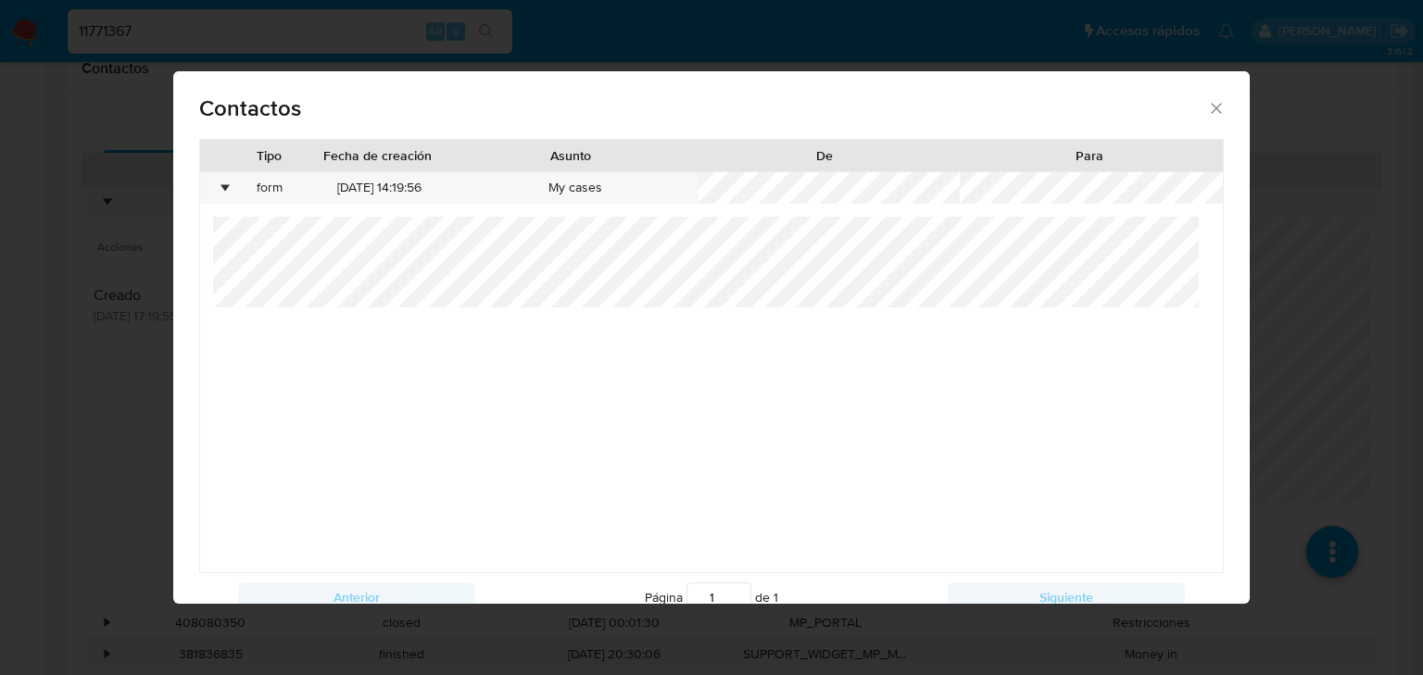
click at [1214, 107] on icon "close" at bounding box center [1216, 108] width 19 height 19
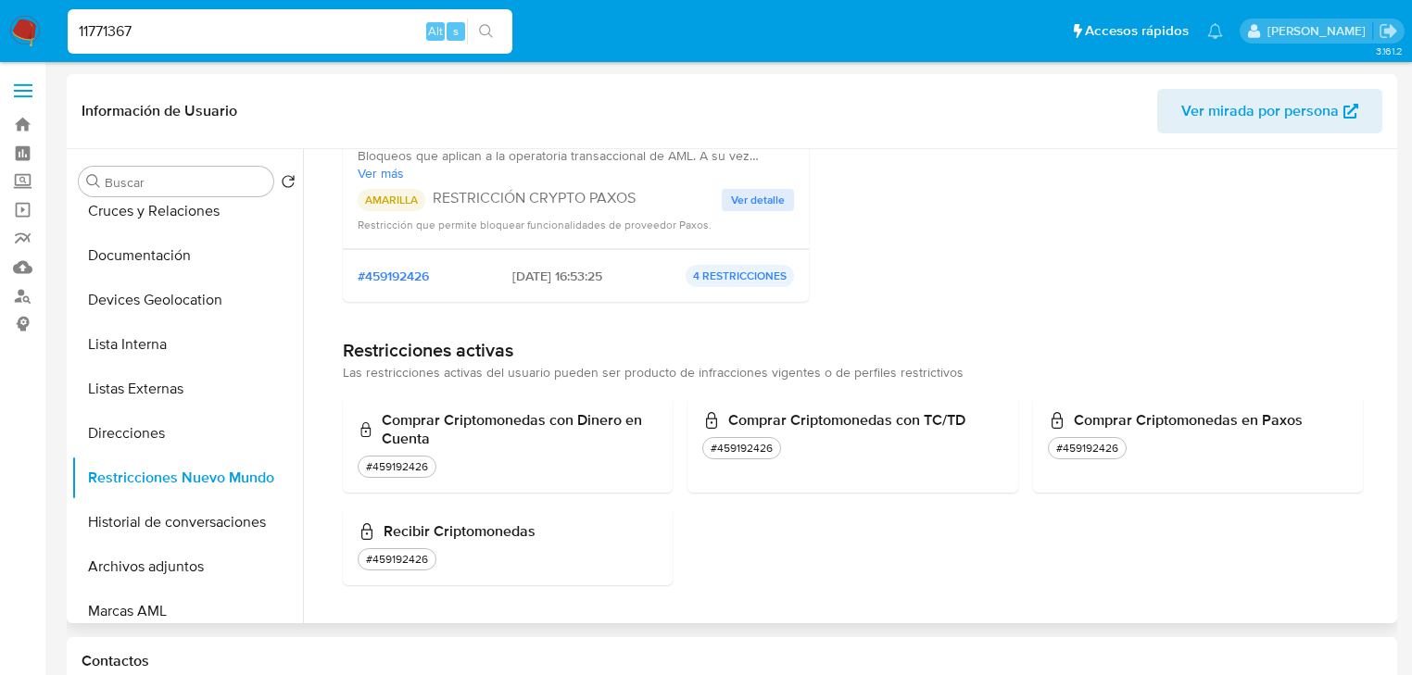
scroll to position [0, 0]
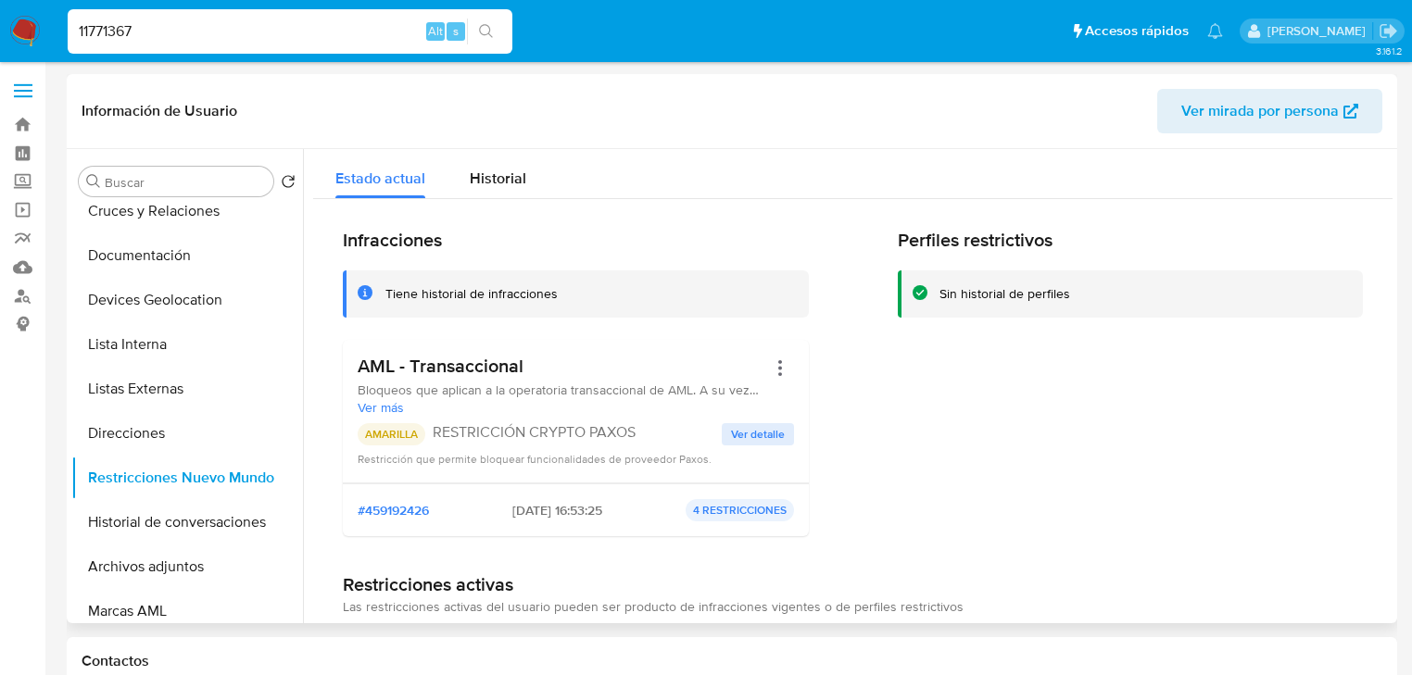
click at [758, 434] on span "Ver detalle" at bounding box center [758, 434] width 54 height 19
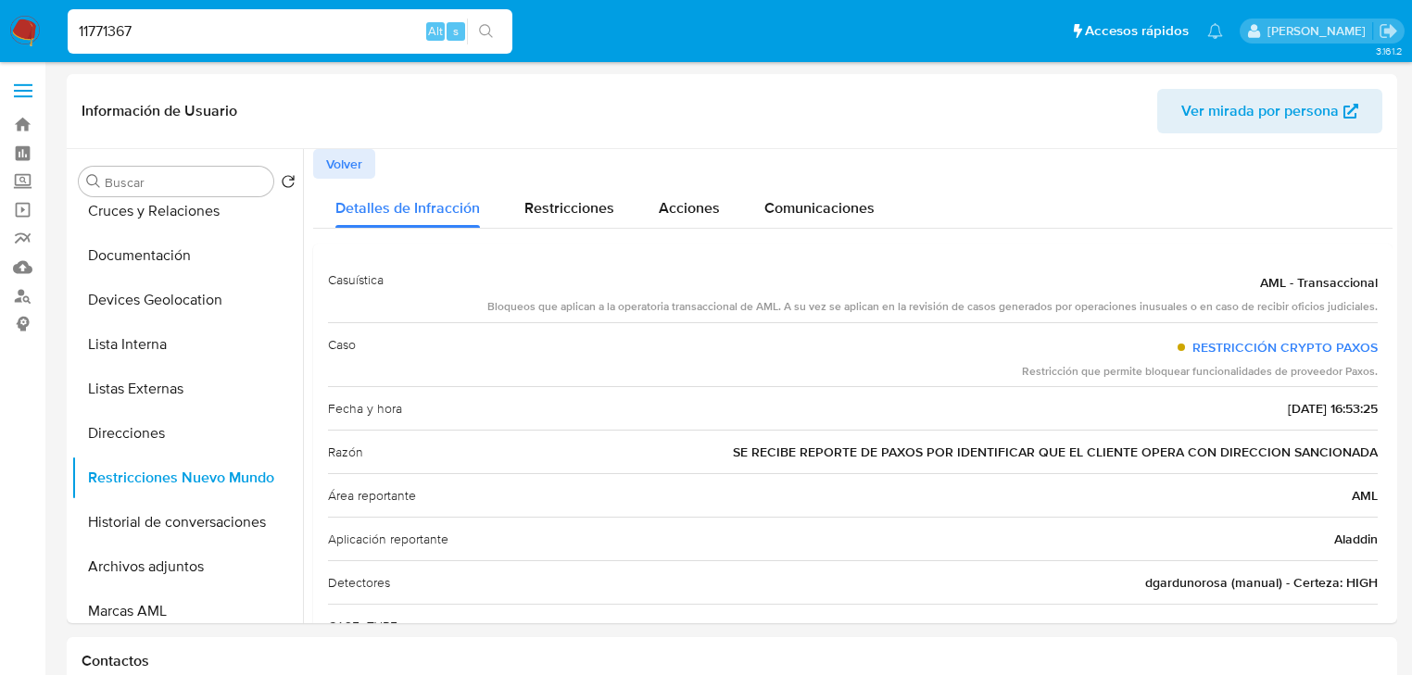
drag, startPoint x: 0, startPoint y: -26, endPoint x: 0, endPoint y: -54, distance: 27.8
paste input "27373233"
type input "1127373233"
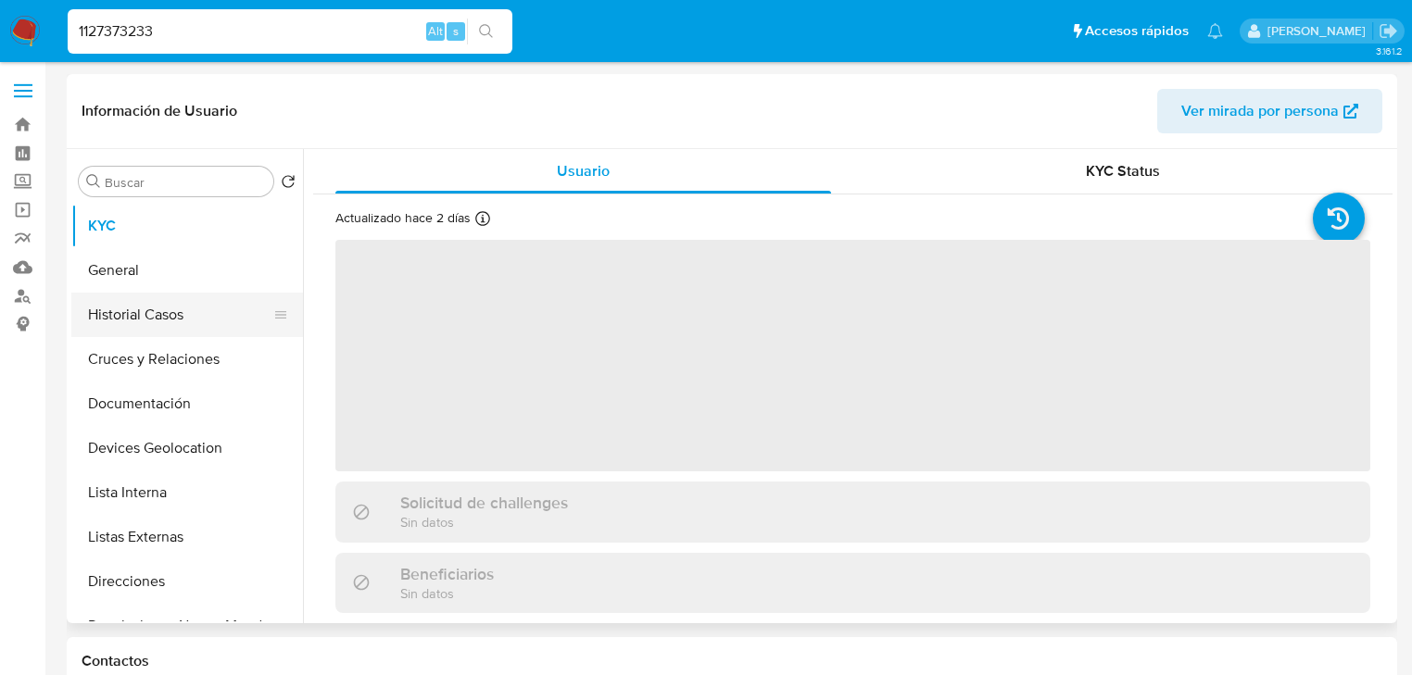
click at [139, 315] on button "Historial Casos" at bounding box center [179, 315] width 217 height 44
select select "10"
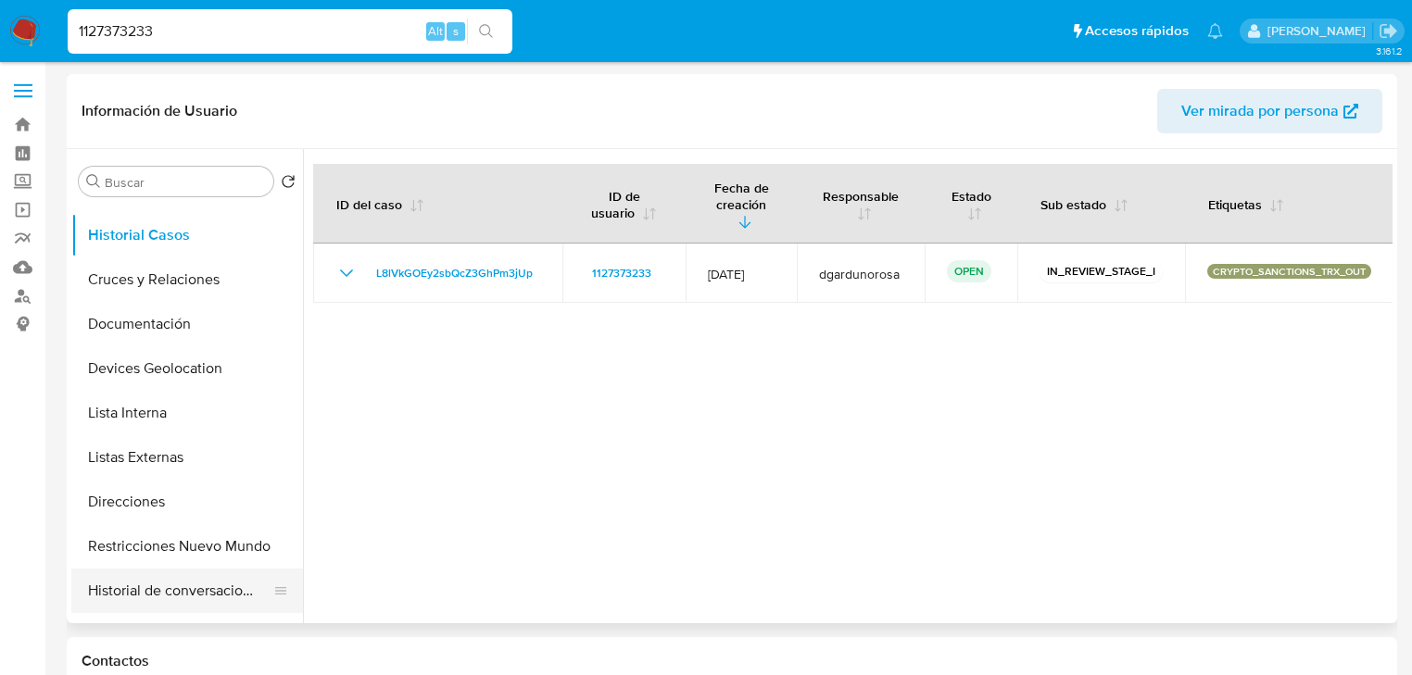
scroll to position [148, 0]
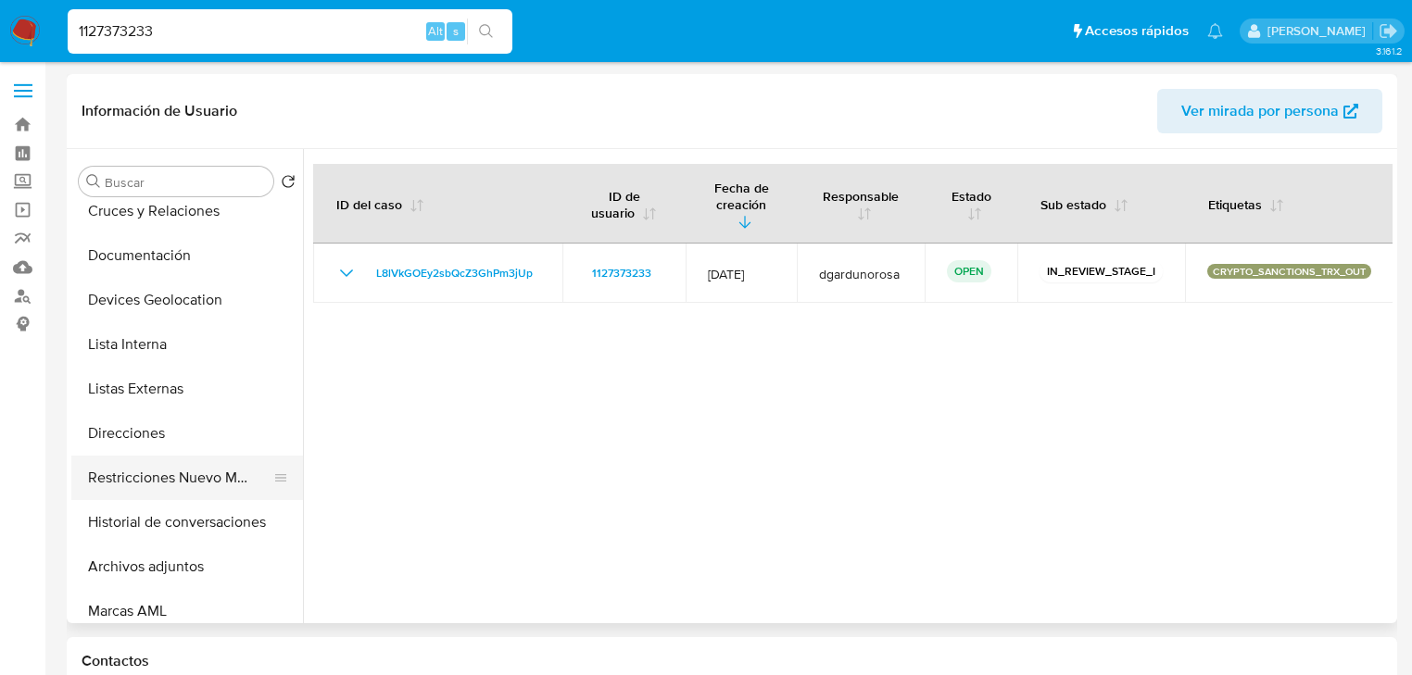
click at [205, 478] on button "Restricciones Nuevo Mundo" at bounding box center [179, 478] width 217 height 44
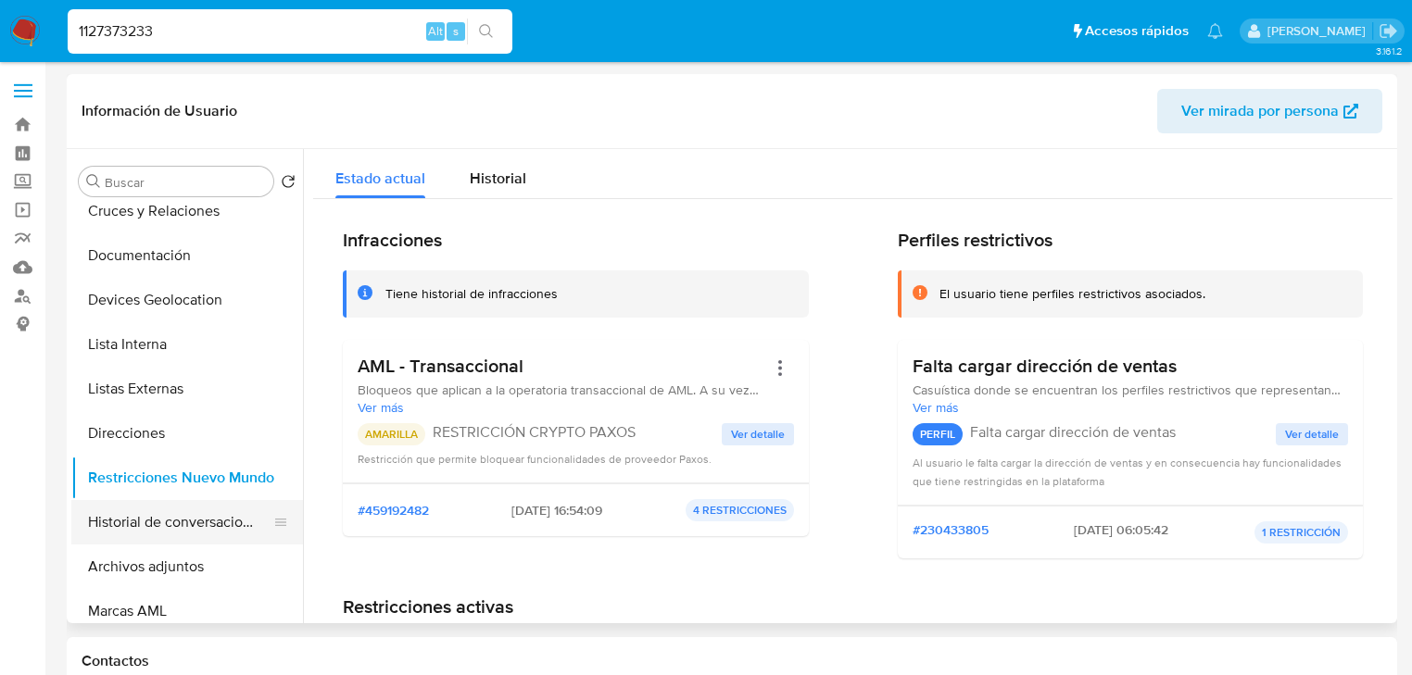
click at [196, 522] on button "Historial de conversaciones" at bounding box center [179, 522] width 217 height 44
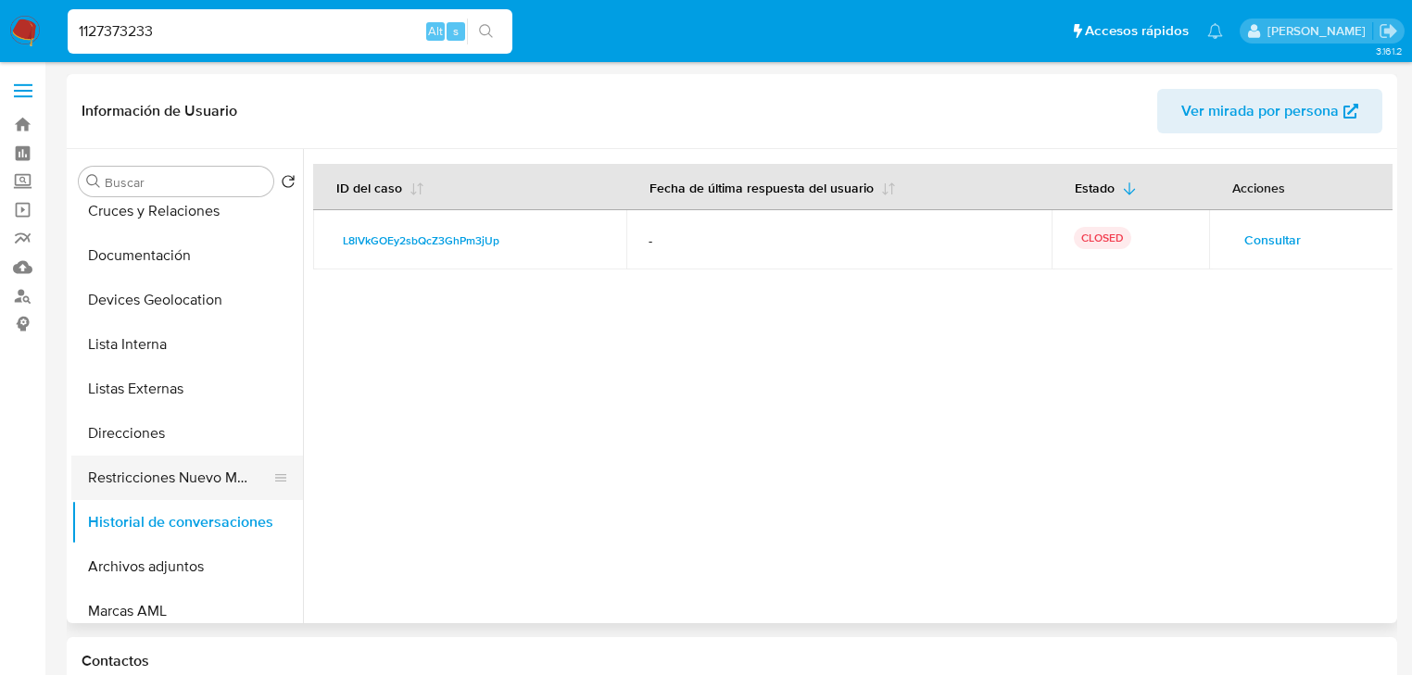
click at [196, 482] on button "Restricciones Nuevo Mundo" at bounding box center [179, 478] width 217 height 44
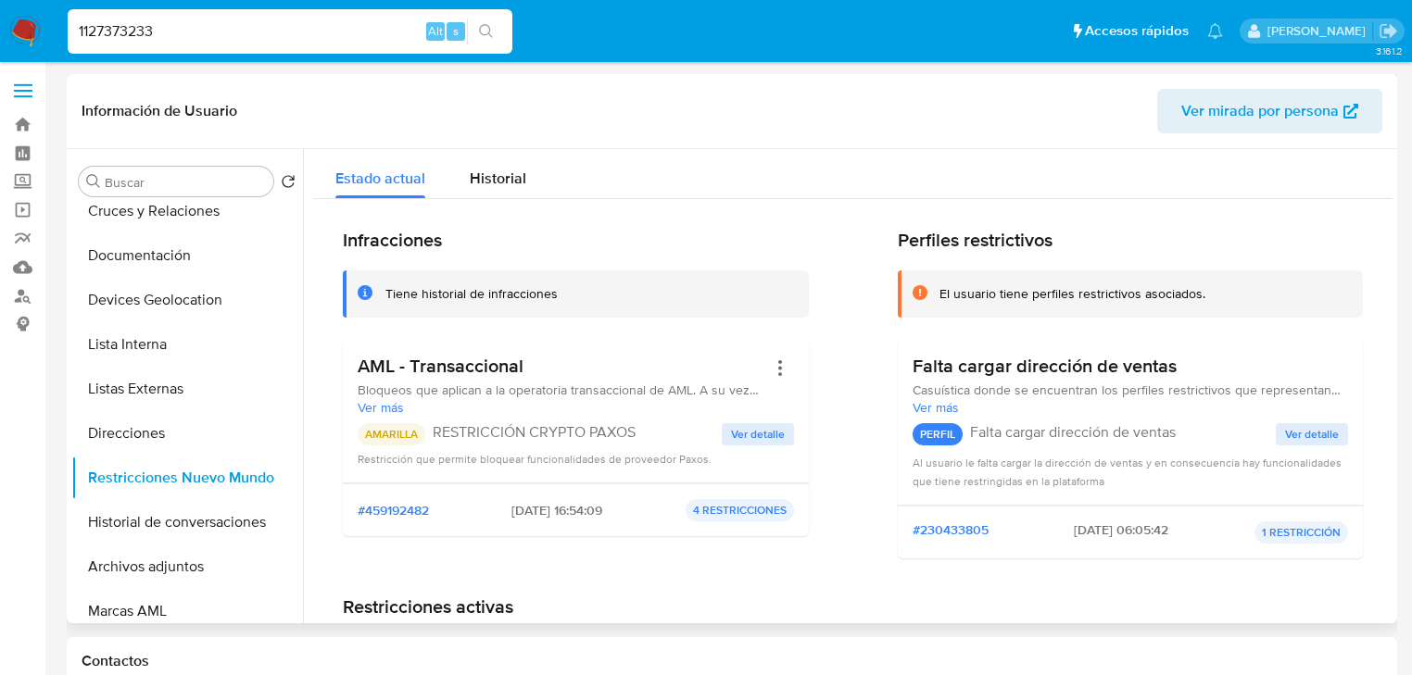
click at [749, 430] on span "Ver detalle" at bounding box center [758, 434] width 54 height 19
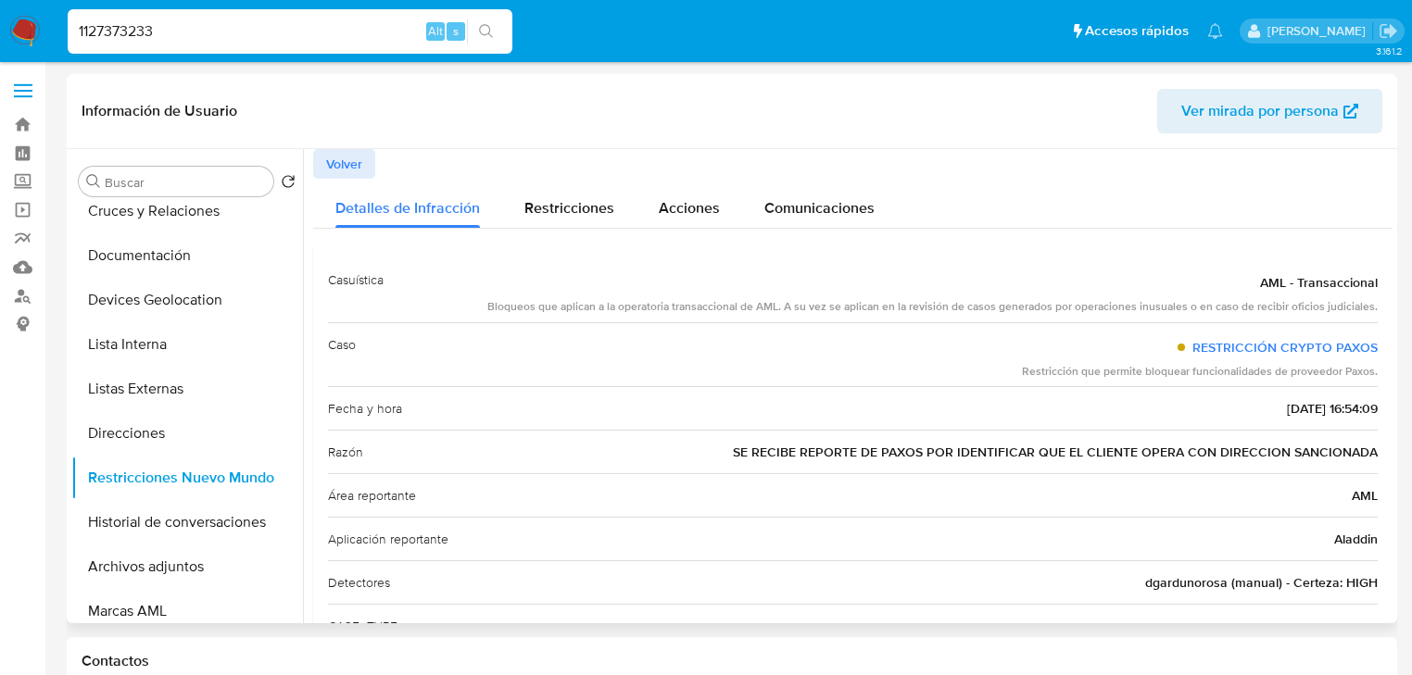
click at [350, 163] on span "Volver" at bounding box center [344, 164] width 36 height 26
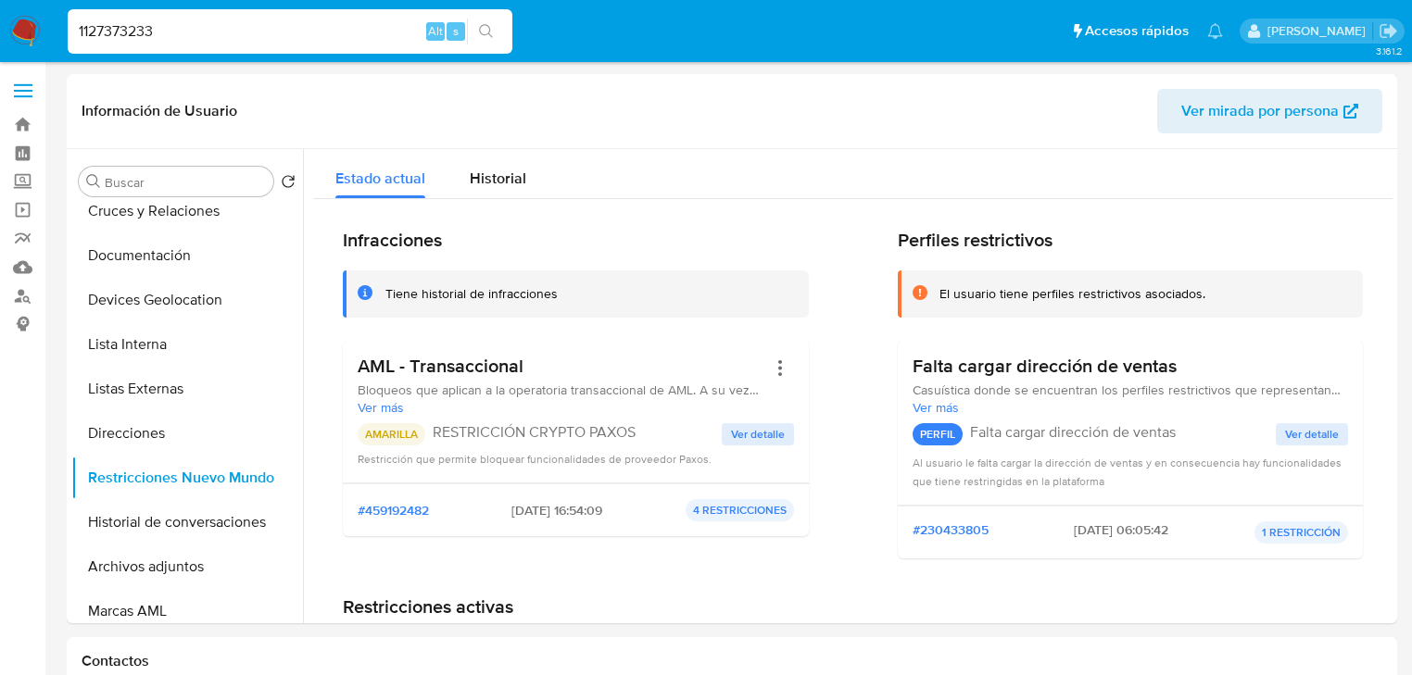
drag, startPoint x: 169, startPoint y: 36, endPoint x: 0, endPoint y: -23, distance: 178.7
paste input "2197614359"
type input "2197614359"
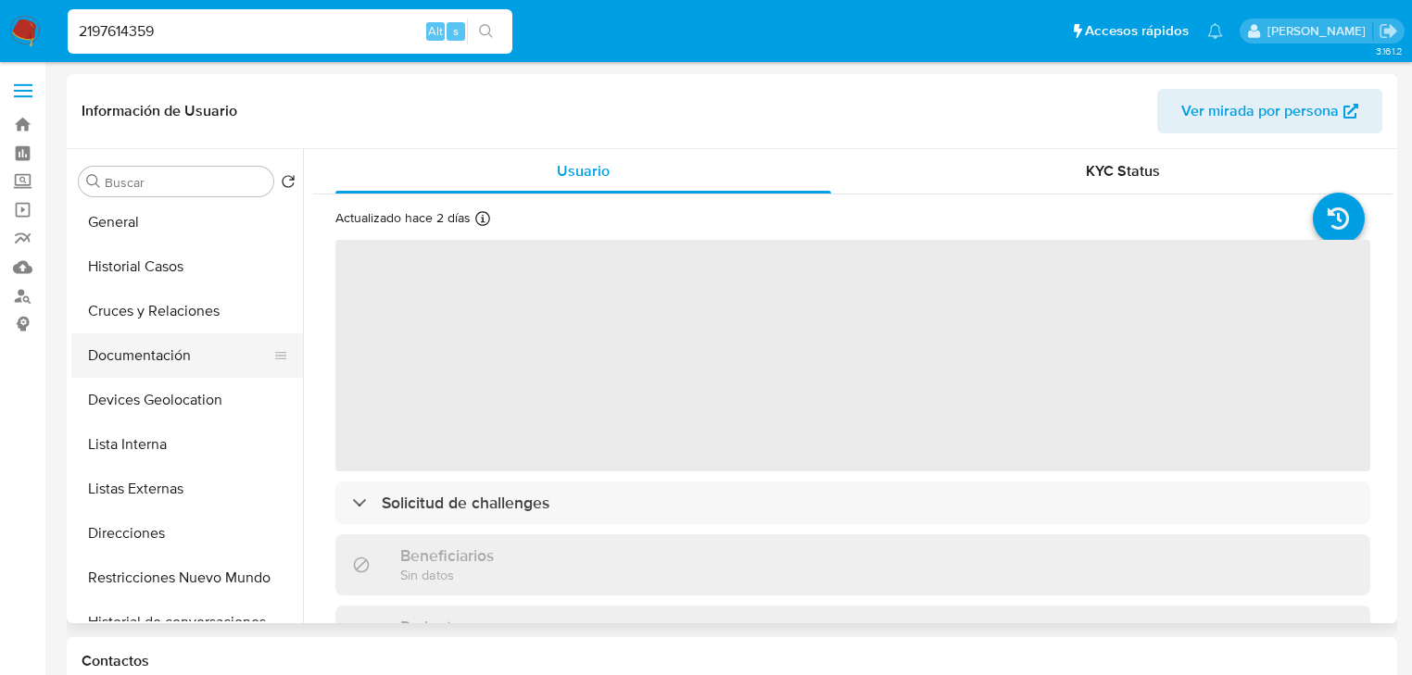
scroll to position [74, 0]
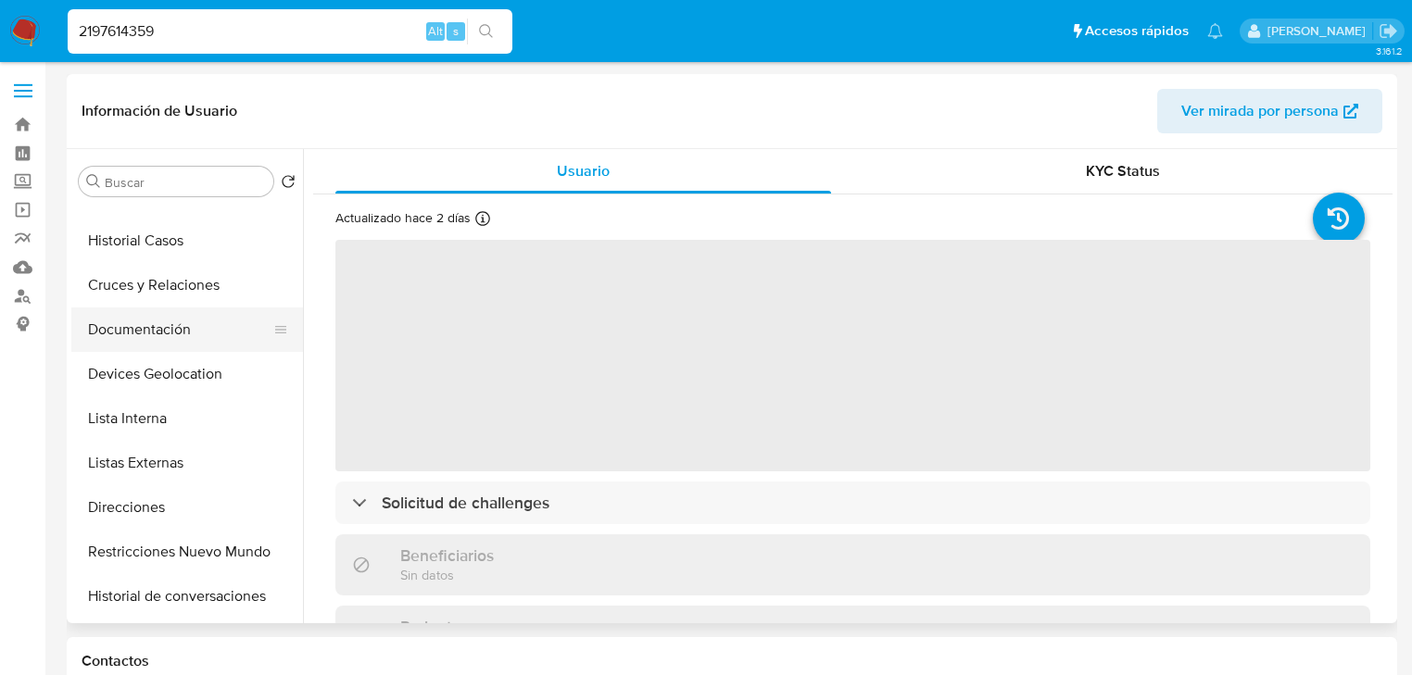
select select "10"
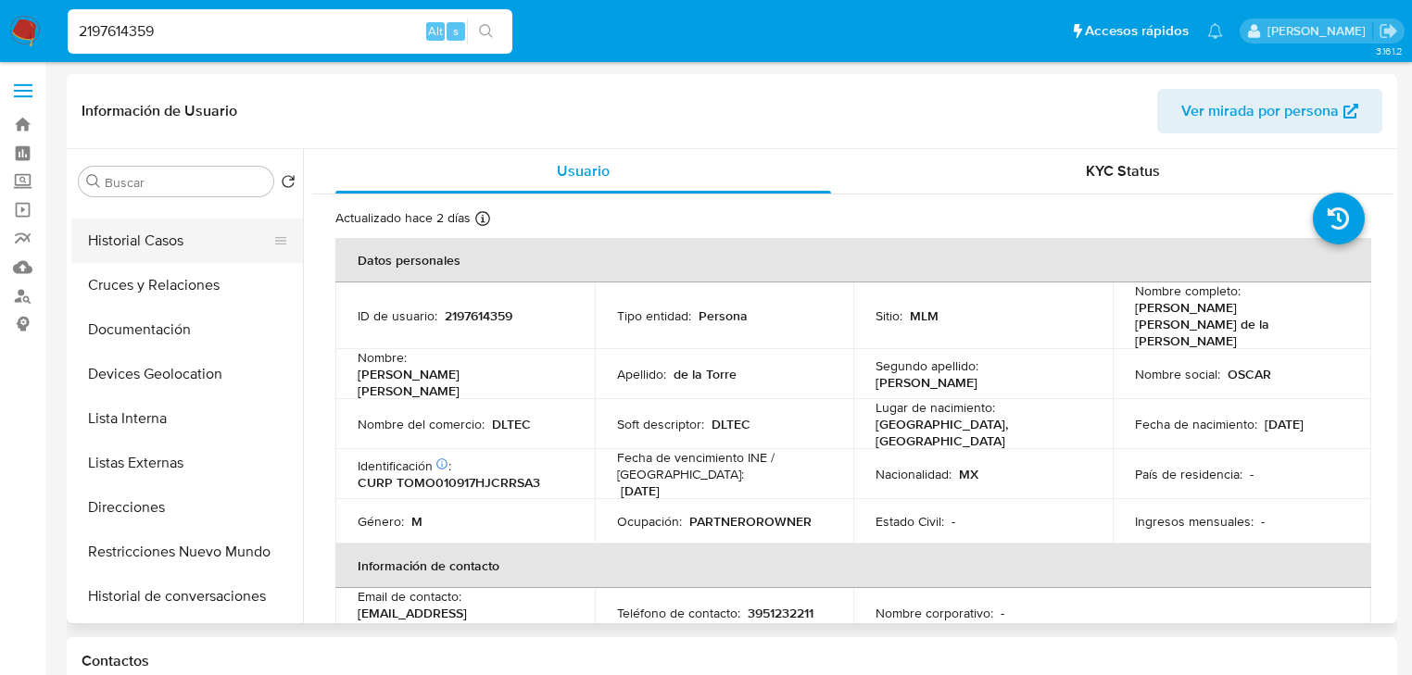
click at [181, 245] on button "Historial Casos" at bounding box center [179, 241] width 217 height 44
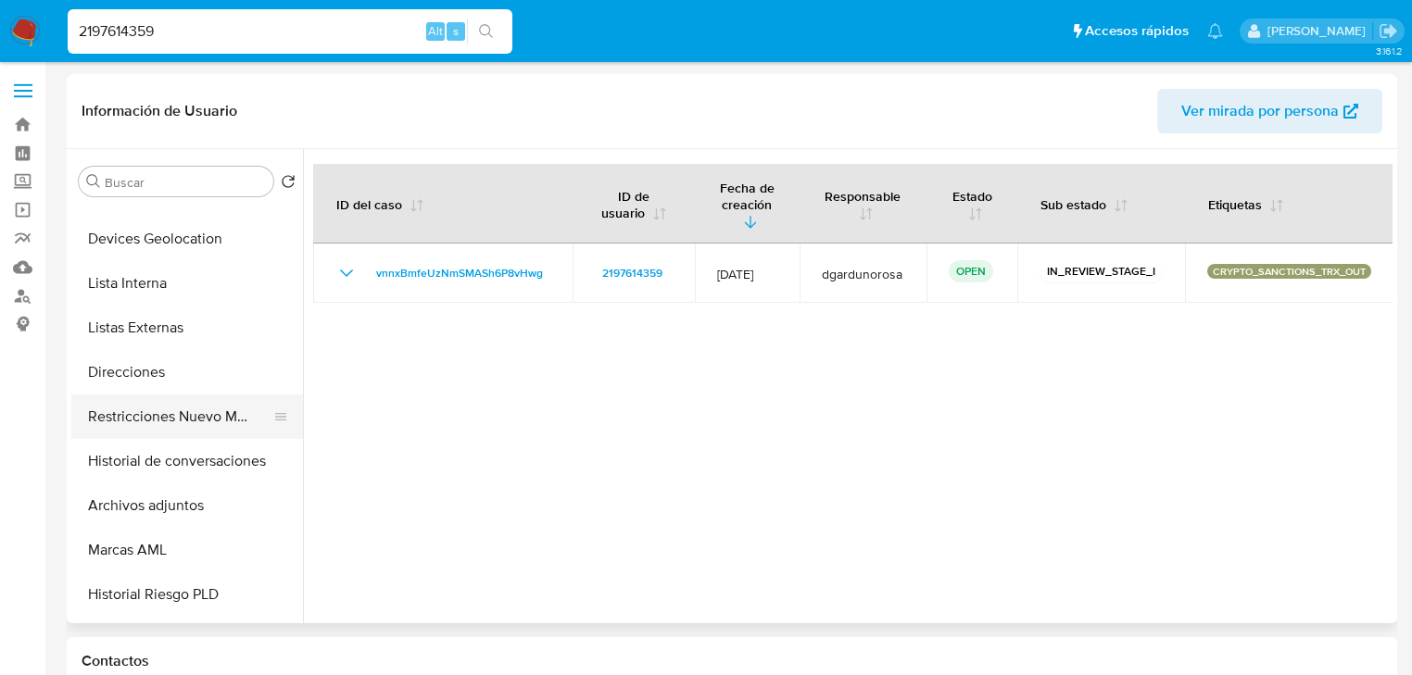
scroll to position [222, 0]
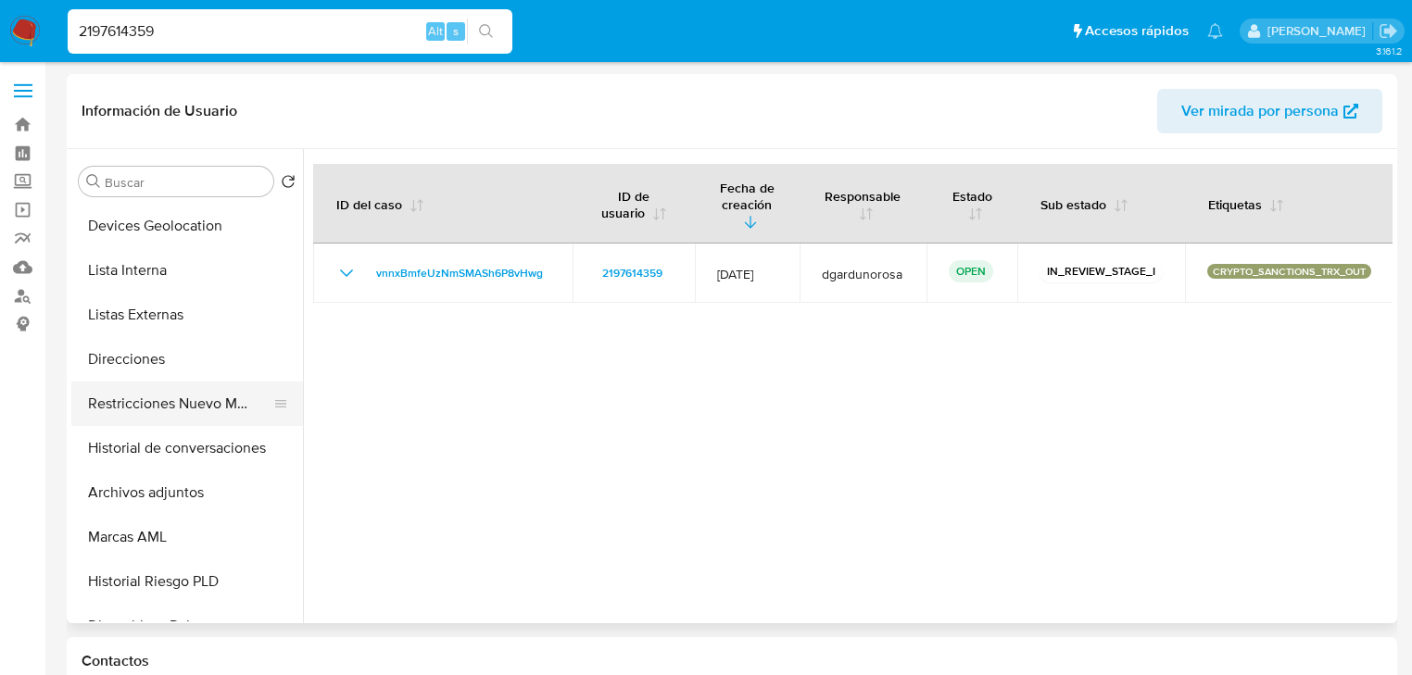
click at [205, 406] on button "Restricciones Nuevo Mundo" at bounding box center [179, 404] width 217 height 44
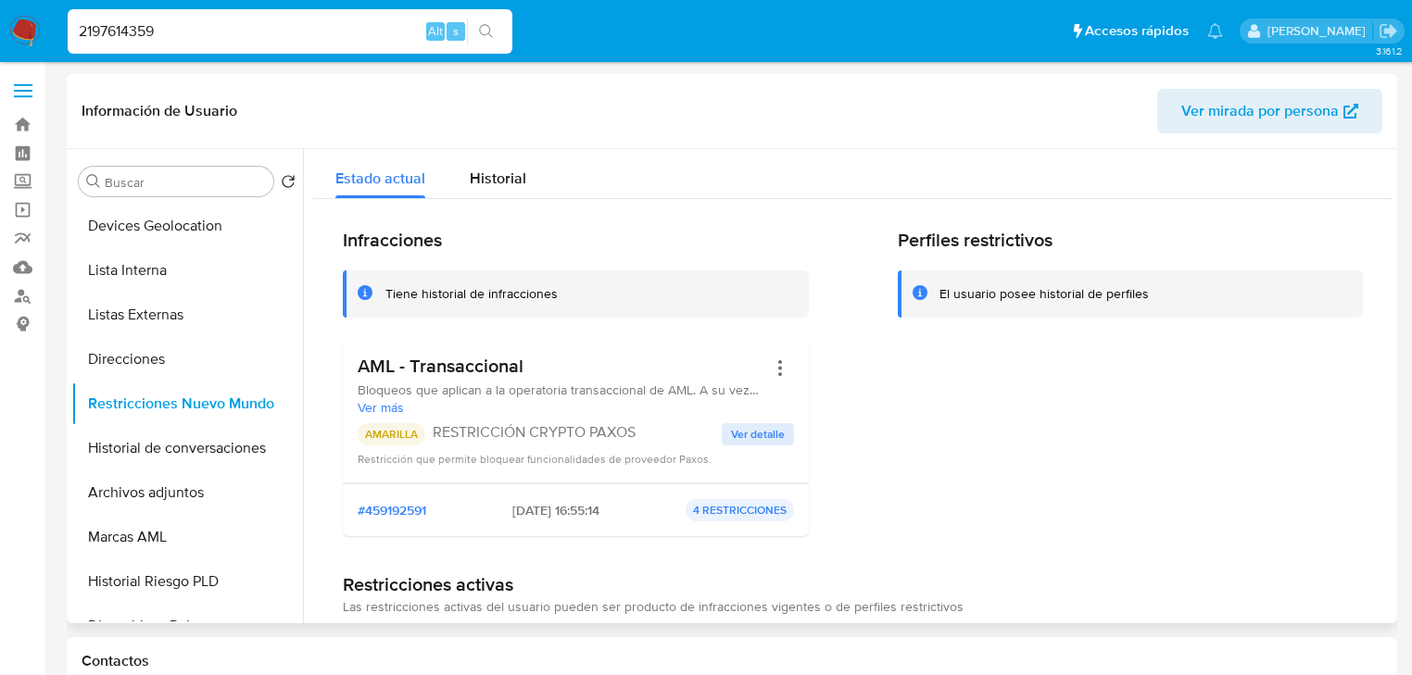
click at [734, 430] on span "Ver detalle" at bounding box center [758, 434] width 54 height 19
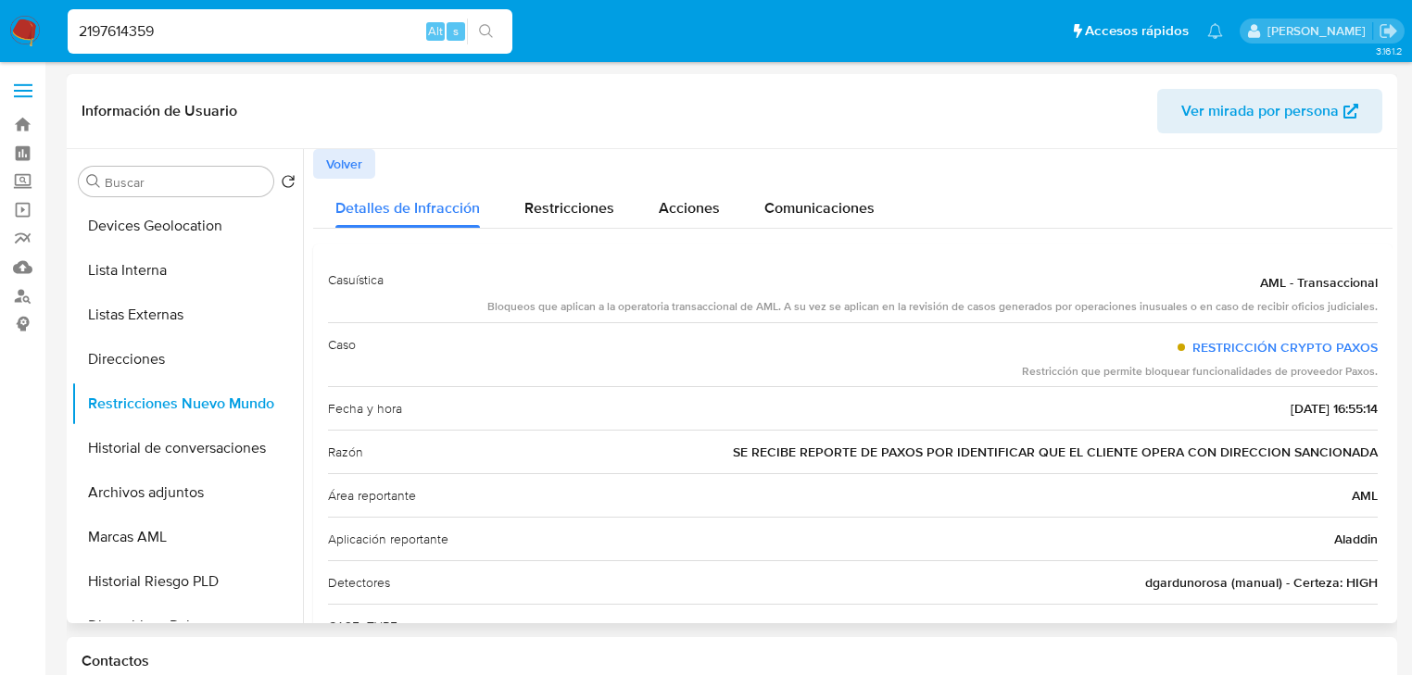
click at [331, 167] on span "Volver" at bounding box center [344, 164] width 36 height 26
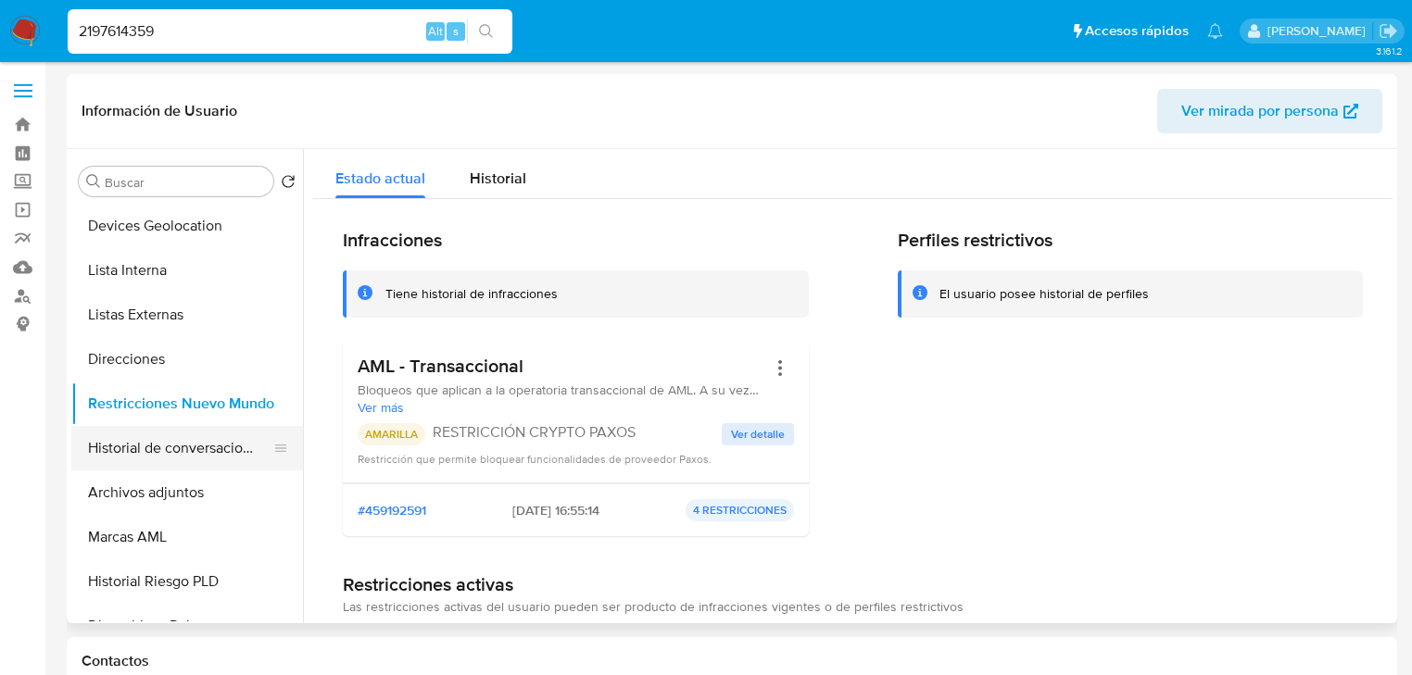
click at [226, 448] on button "Historial de conversaciones" at bounding box center [179, 448] width 217 height 44
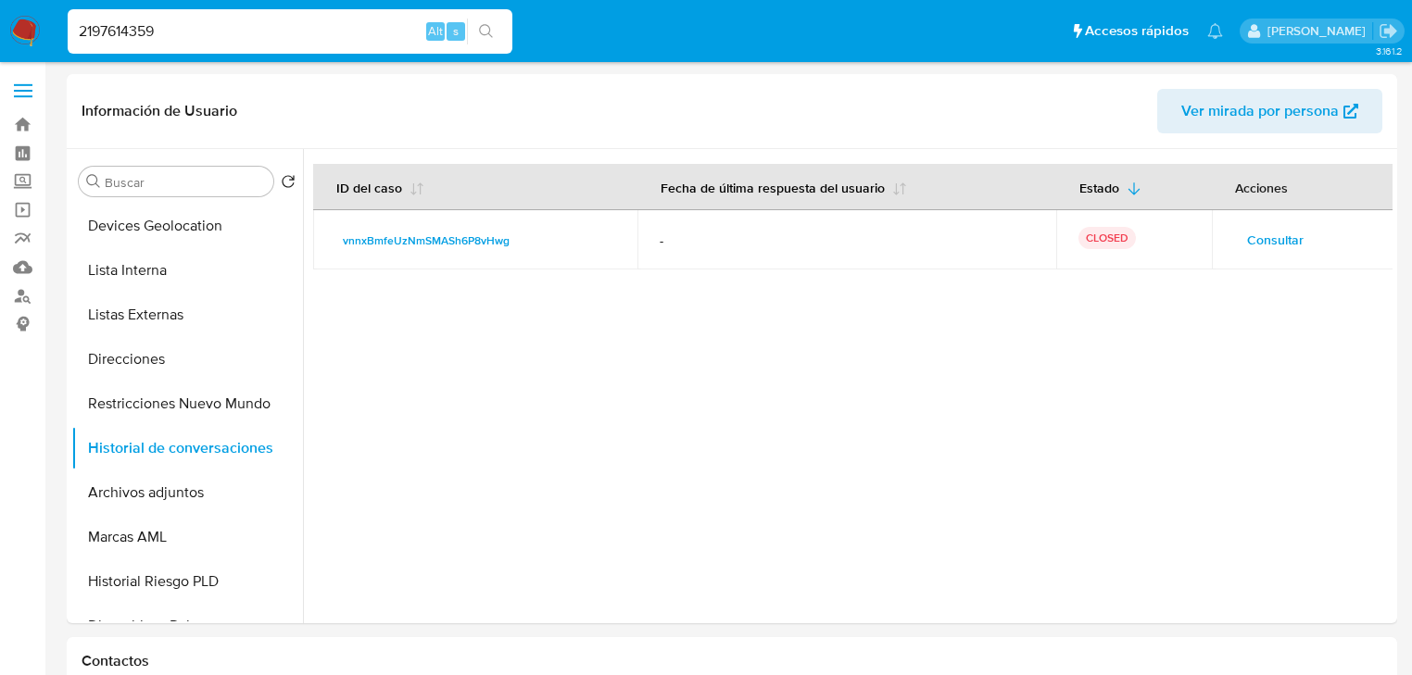
drag, startPoint x: 182, startPoint y: 35, endPoint x: 0, endPoint y: -16, distance: 188.6
paste input "iJelwCYvbLIhVeOp1jfMhUxK"
type input "iJelwCYvbLIhVeOp1jfMhUxK"
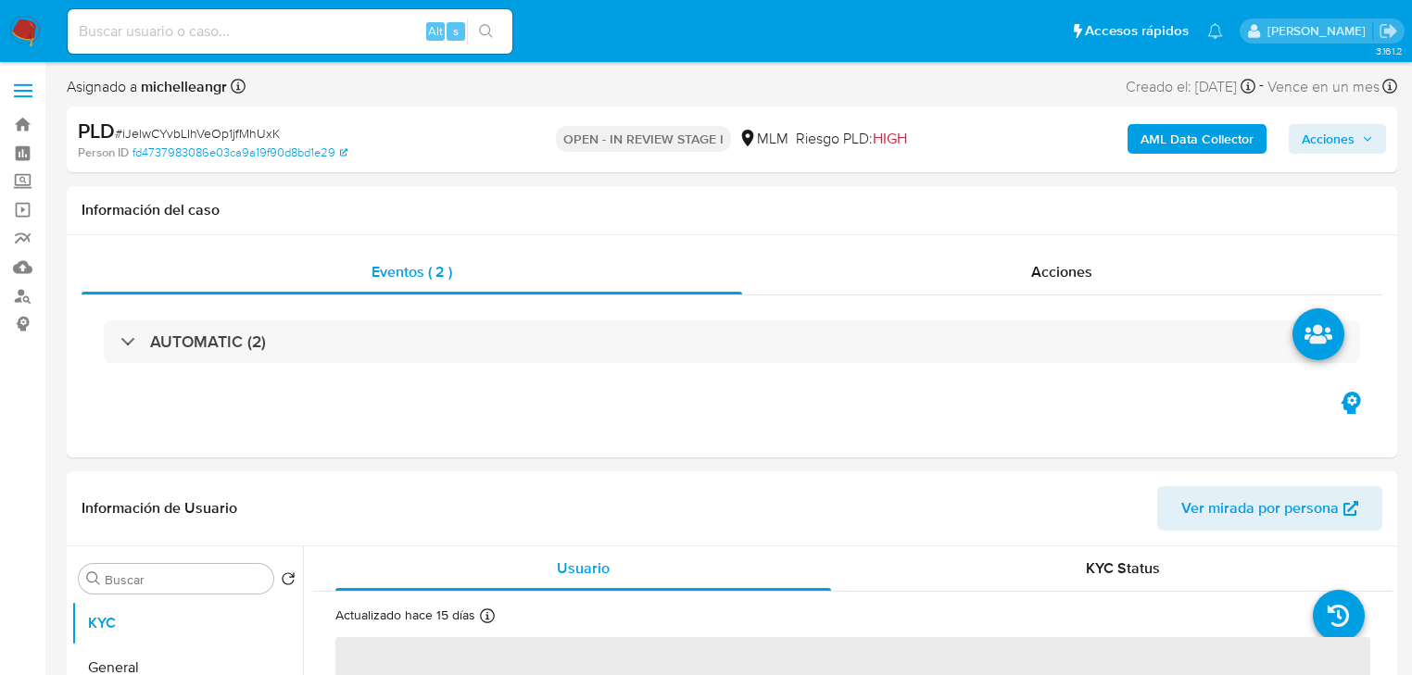
select select "10"
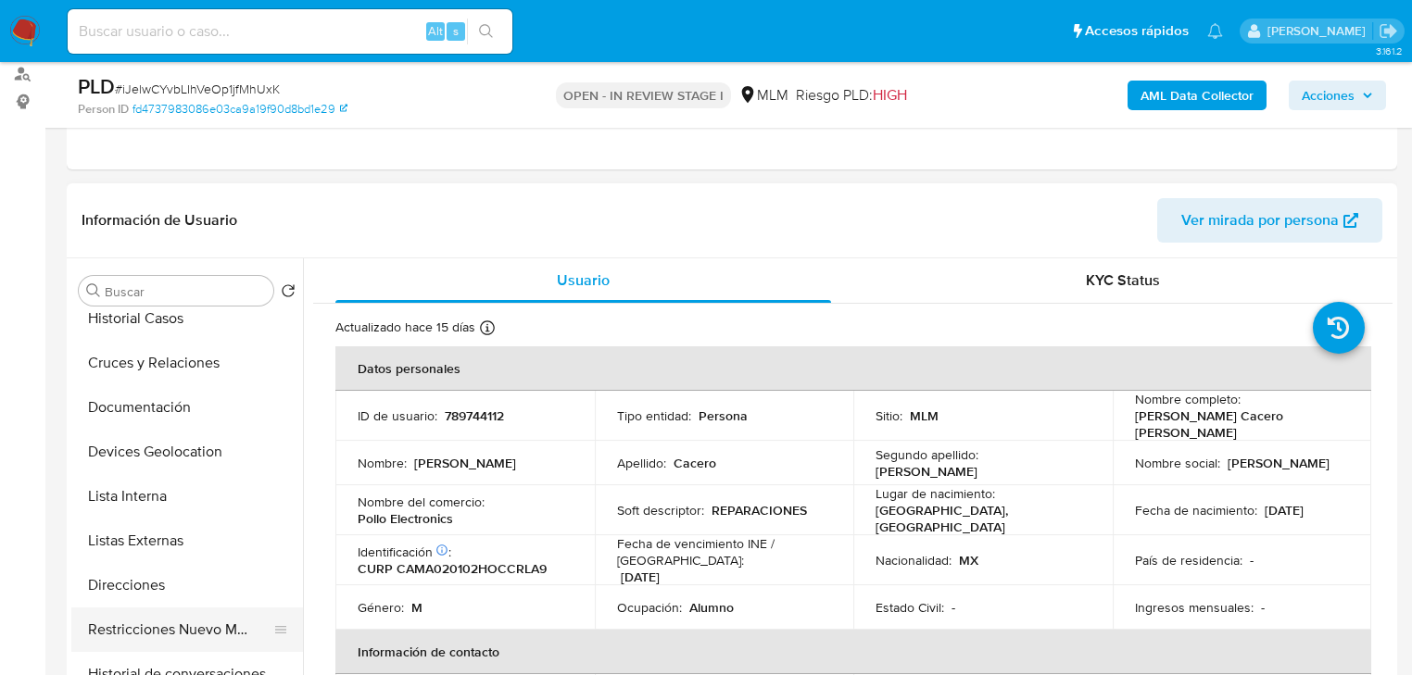
scroll to position [296, 0]
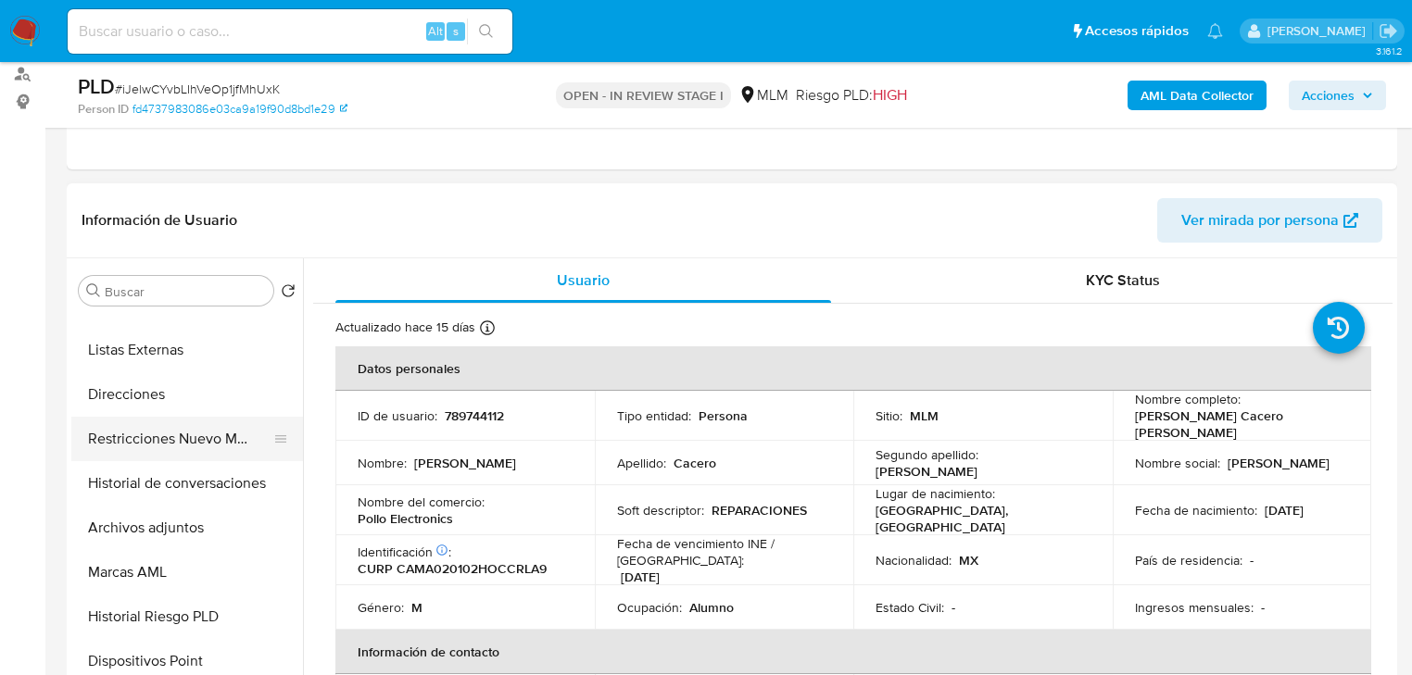
drag, startPoint x: 189, startPoint y: 470, endPoint x: 203, endPoint y: 445, distance: 28.6
click at [191, 470] on button "Historial de conversaciones" at bounding box center [187, 483] width 232 height 44
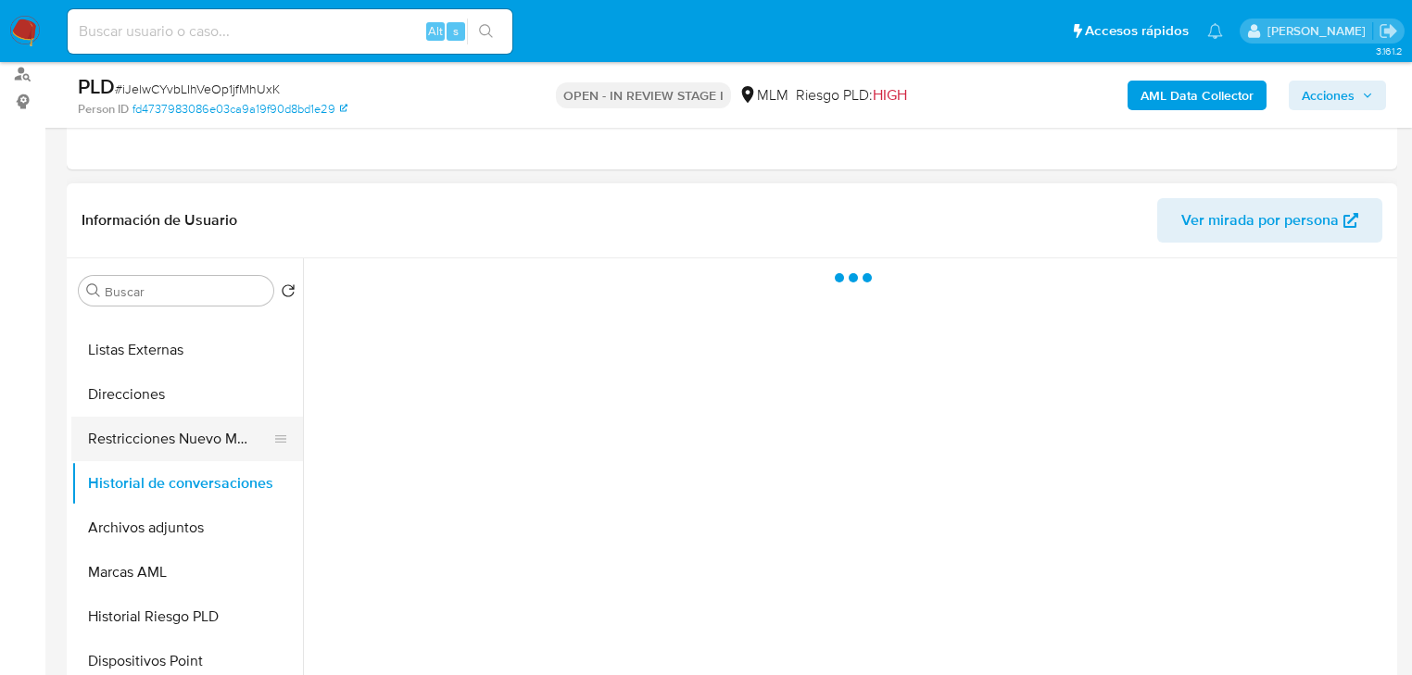
click at [203, 442] on button "Restricciones Nuevo Mundo" at bounding box center [179, 439] width 217 height 44
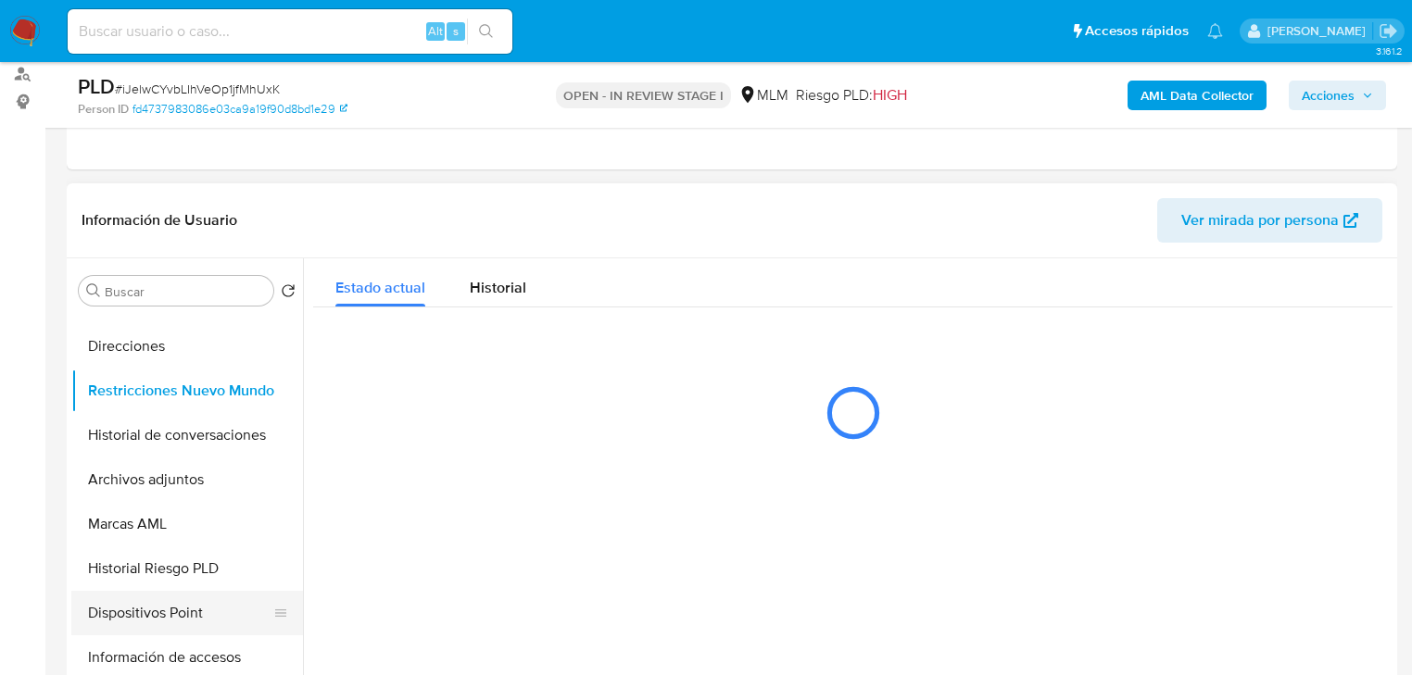
scroll to position [371, 0]
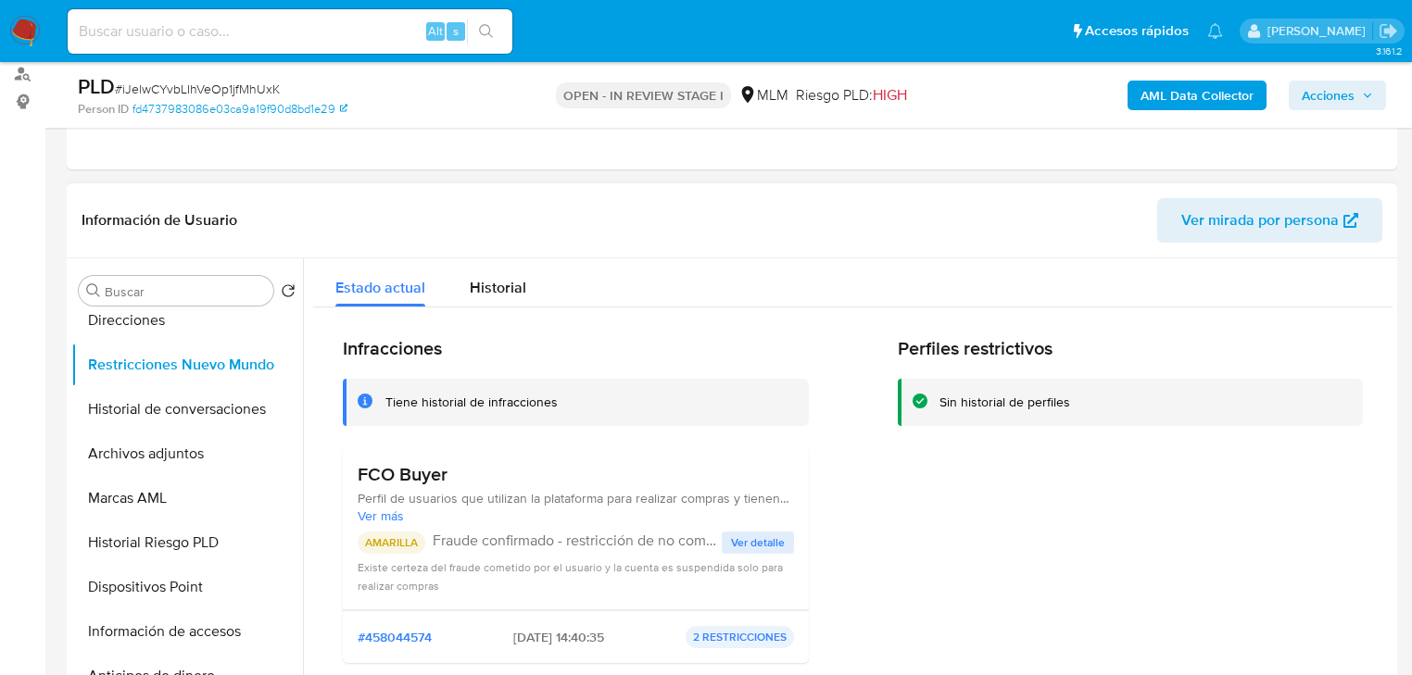
click at [741, 539] on span "Ver detalle" at bounding box center [758, 543] width 54 height 19
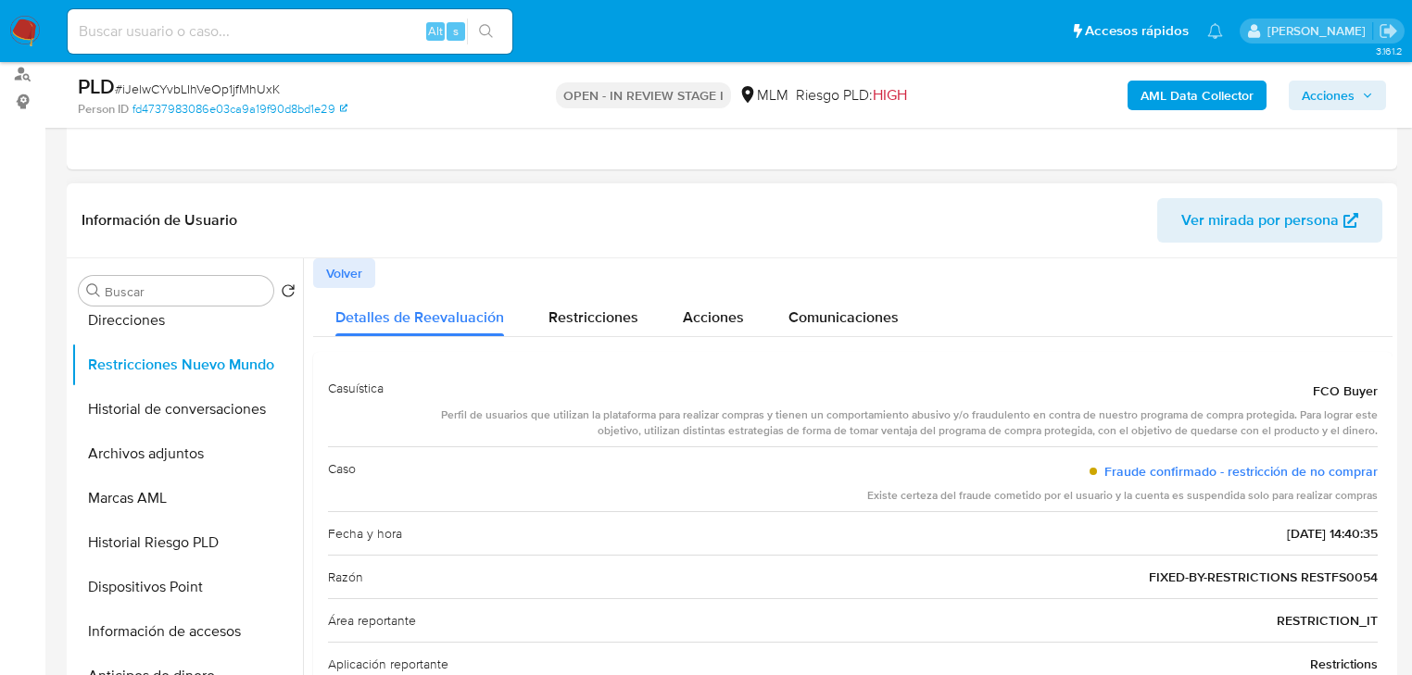
drag, startPoint x: 438, startPoint y: 415, endPoint x: 1374, endPoint y: 430, distance: 935.7
click at [1374, 430] on div "Casuística FCO Buyer Perfil de usuarios que utilizan la plataforma para realiza…" at bounding box center [852, 613] width 1079 height 522
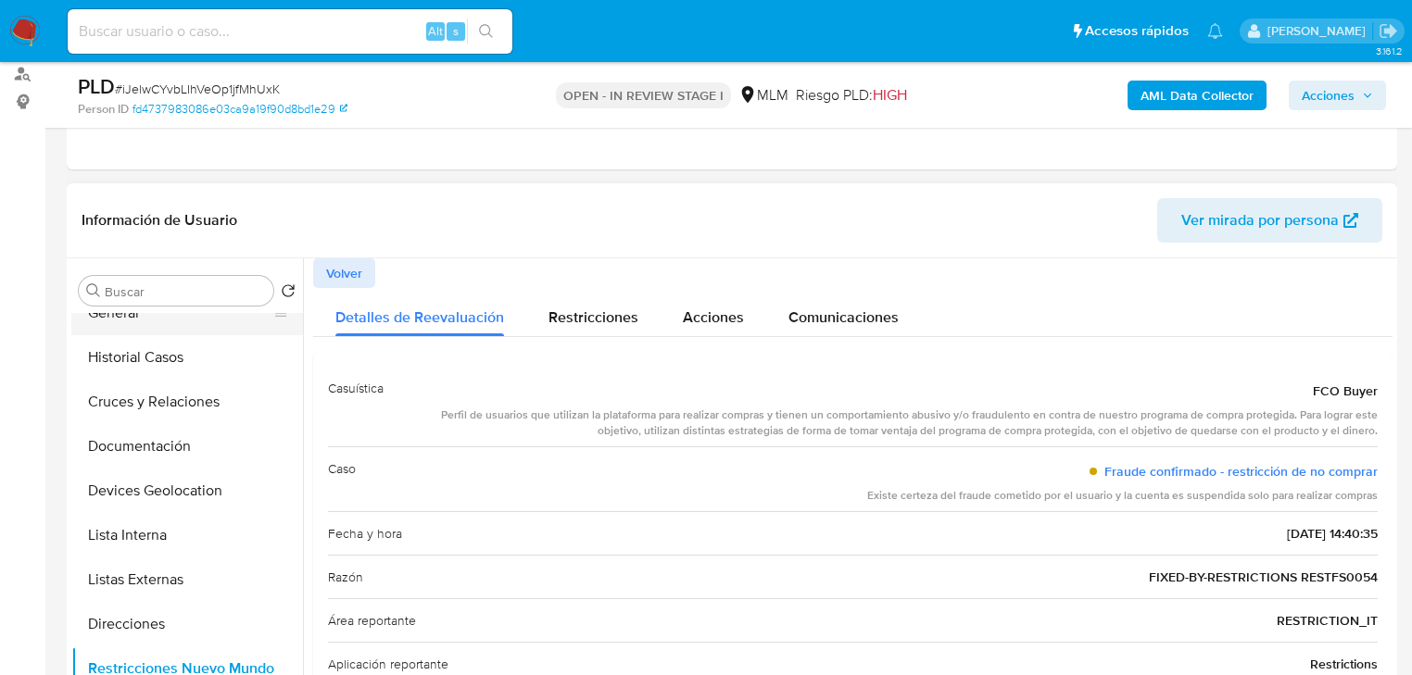
scroll to position [0, 0]
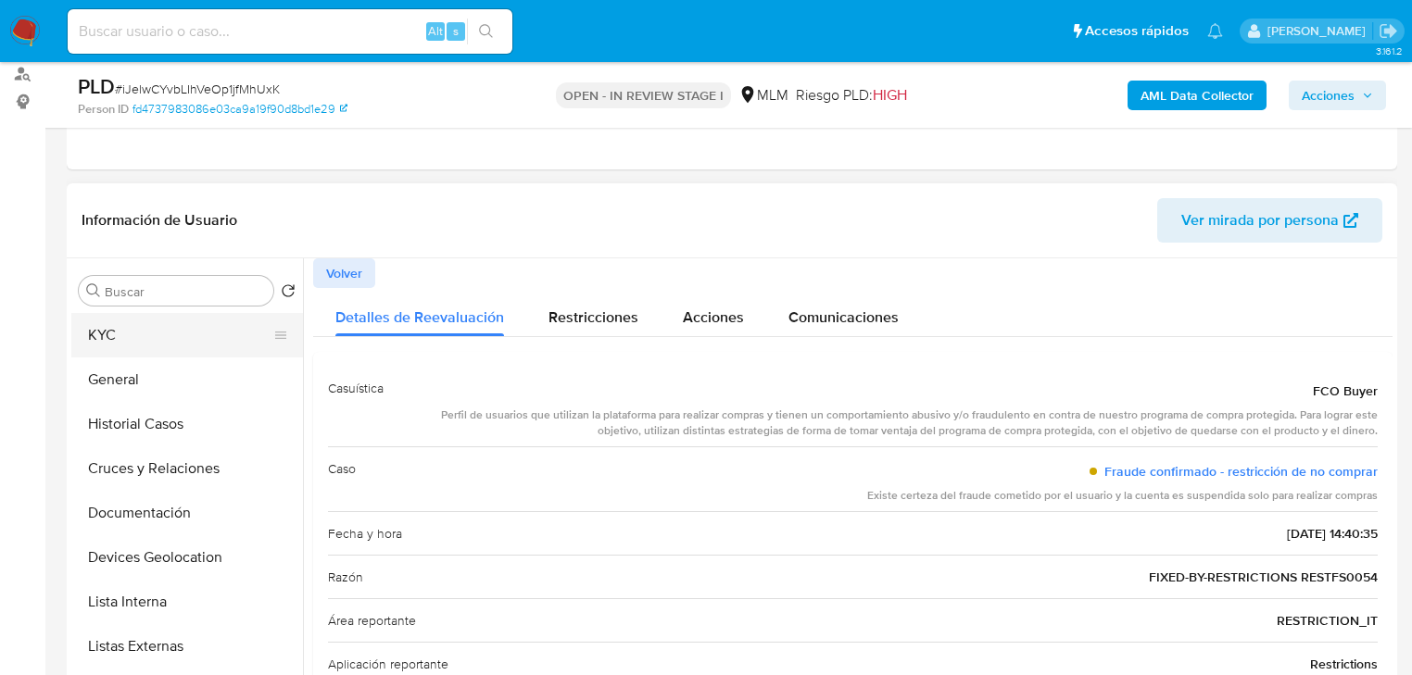
click at [147, 333] on button "KYC" at bounding box center [179, 335] width 217 height 44
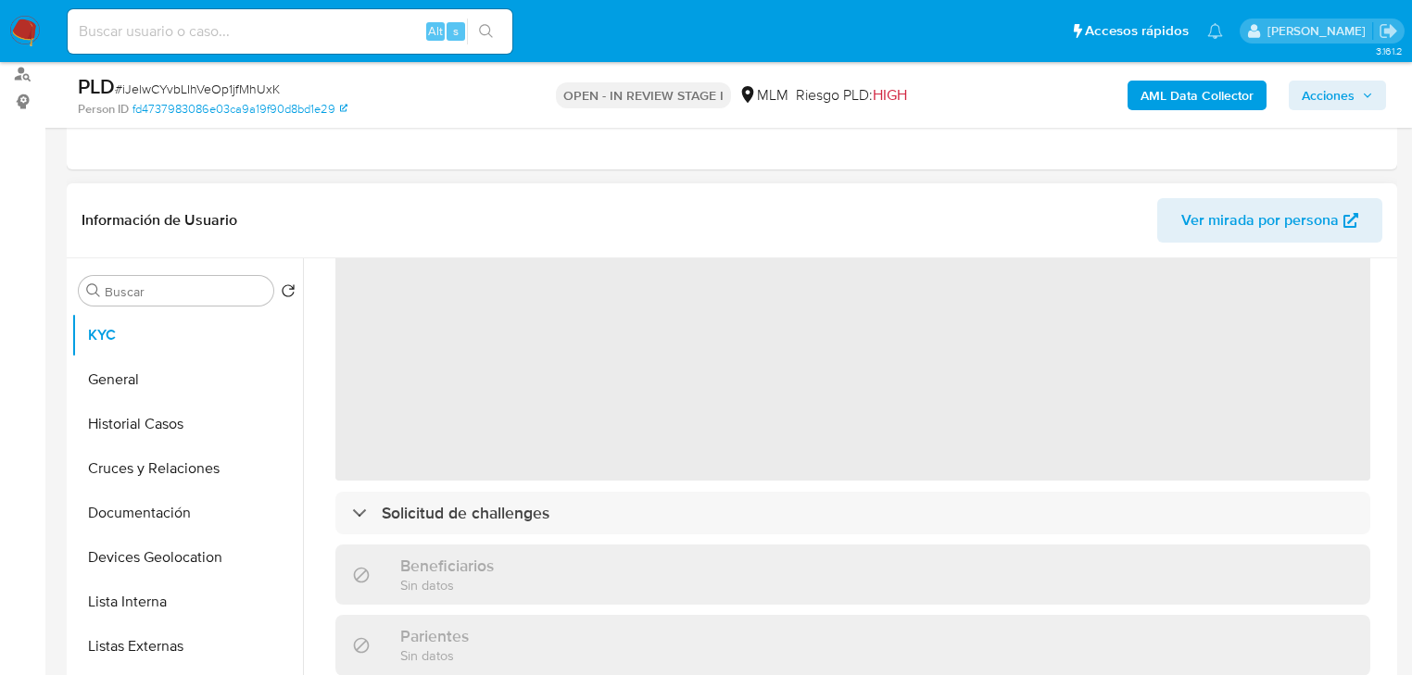
scroll to position [74, 0]
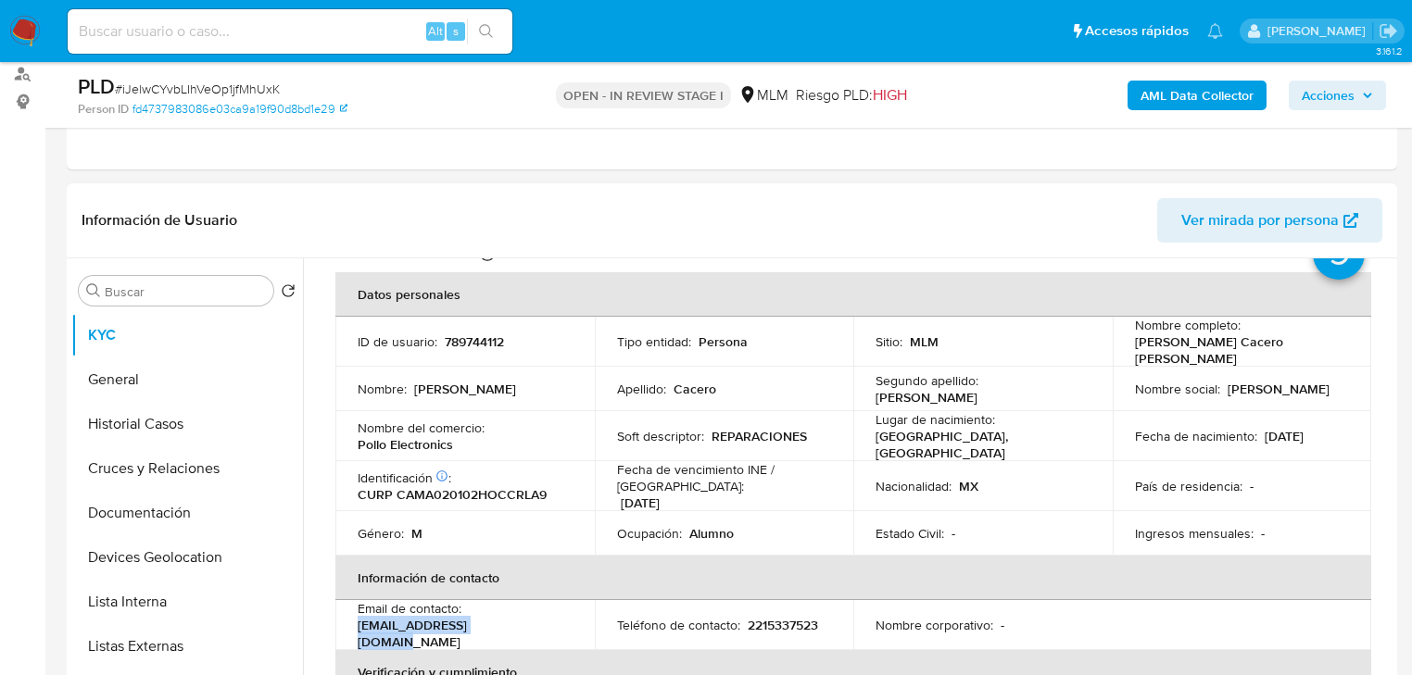
drag, startPoint x: 509, startPoint y: 625, endPoint x: 341, endPoint y: 623, distance: 168.6
click at [341, 623] on td "Email de contacto : aldocacero27@gmail.com" at bounding box center [464, 625] width 259 height 50
copy p "aldocacero27@gmail.com"
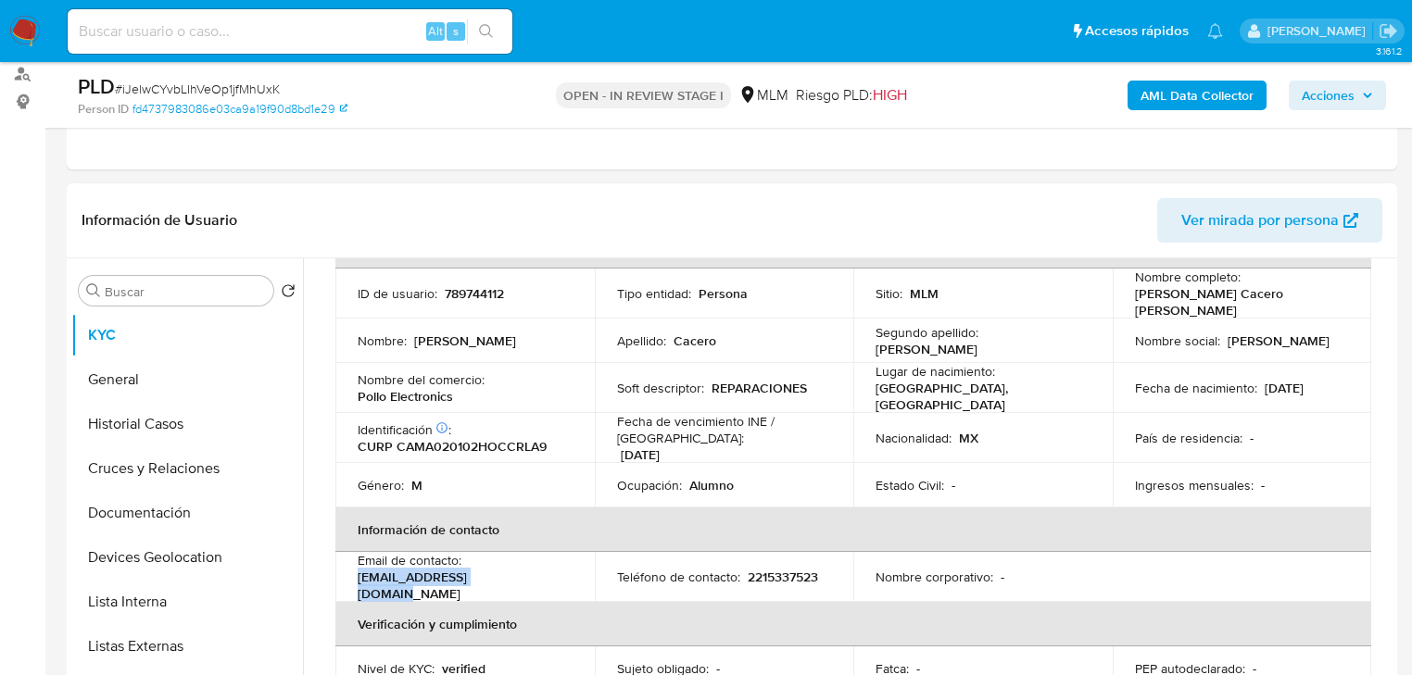
scroll to position [148, 0]
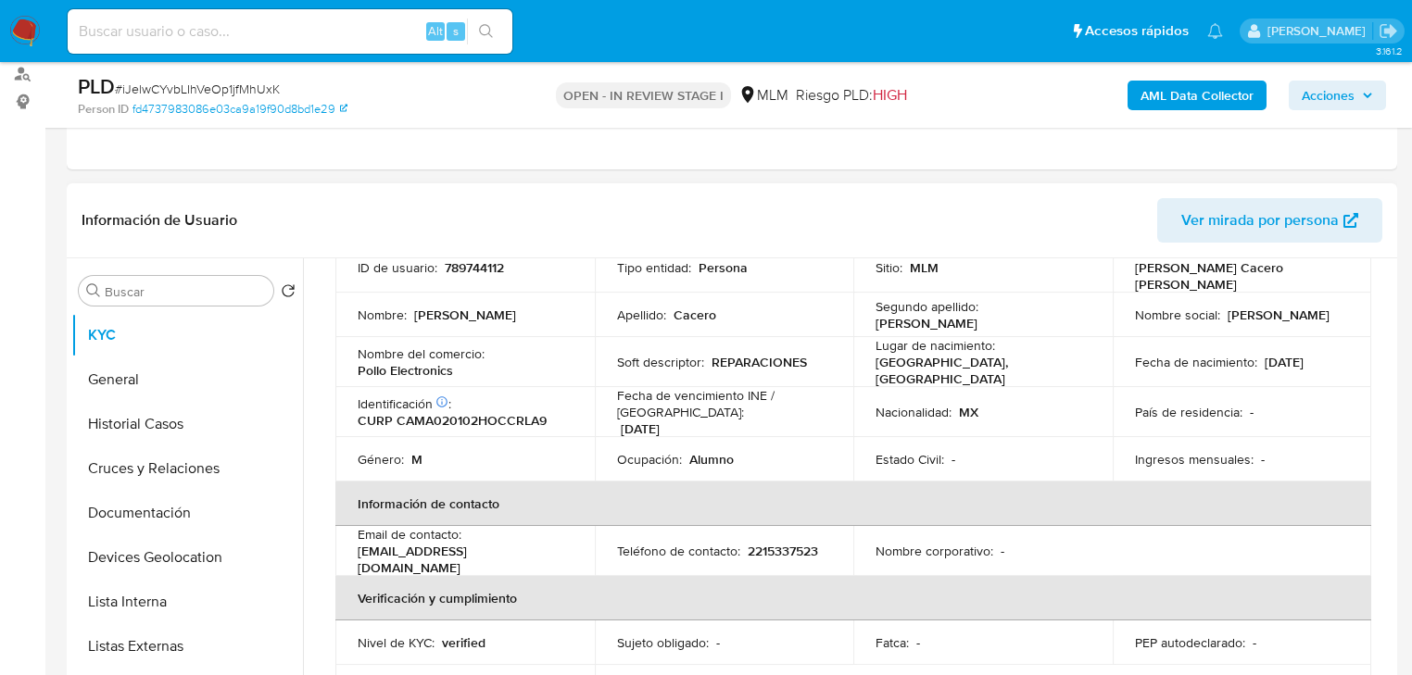
click at [750, 526] on td "Teléfono de contacto : 2215337523" at bounding box center [724, 551] width 259 height 50
click at [768, 543] on p "2215337523" at bounding box center [783, 551] width 70 height 17
copy p "2215337523"
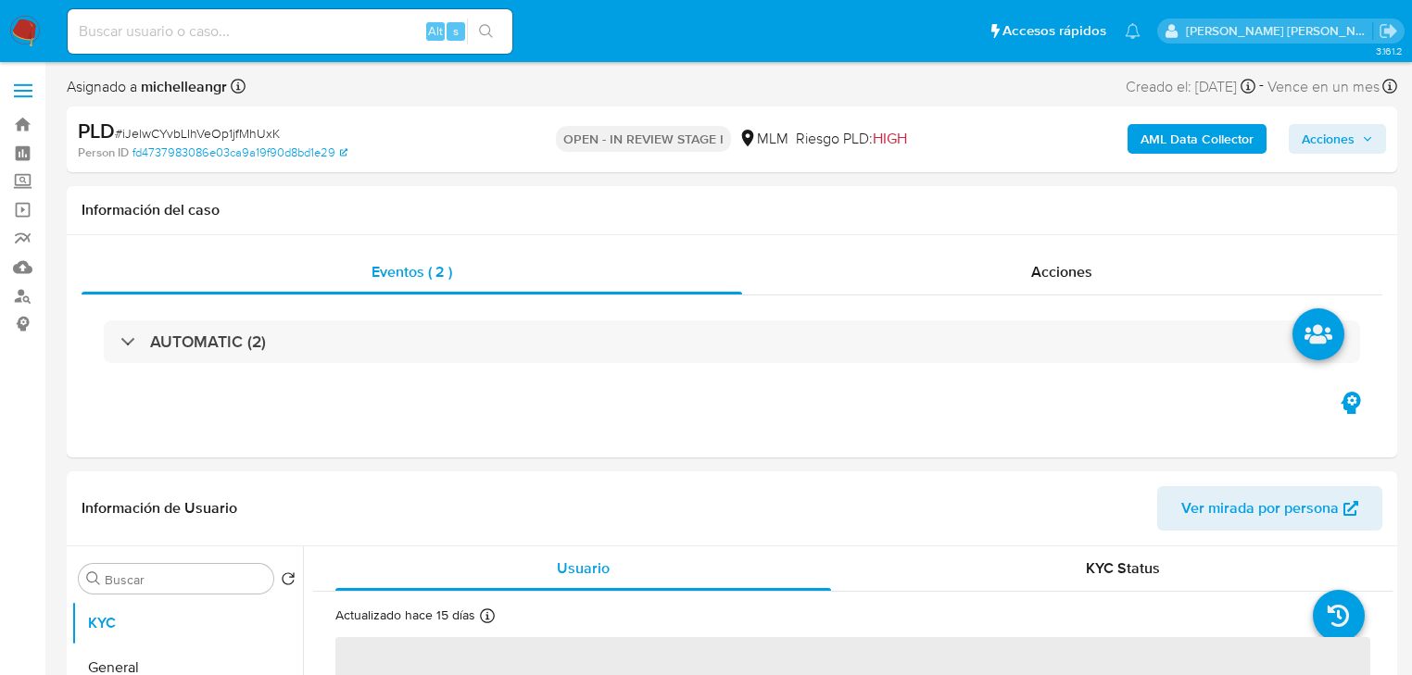
select select "10"
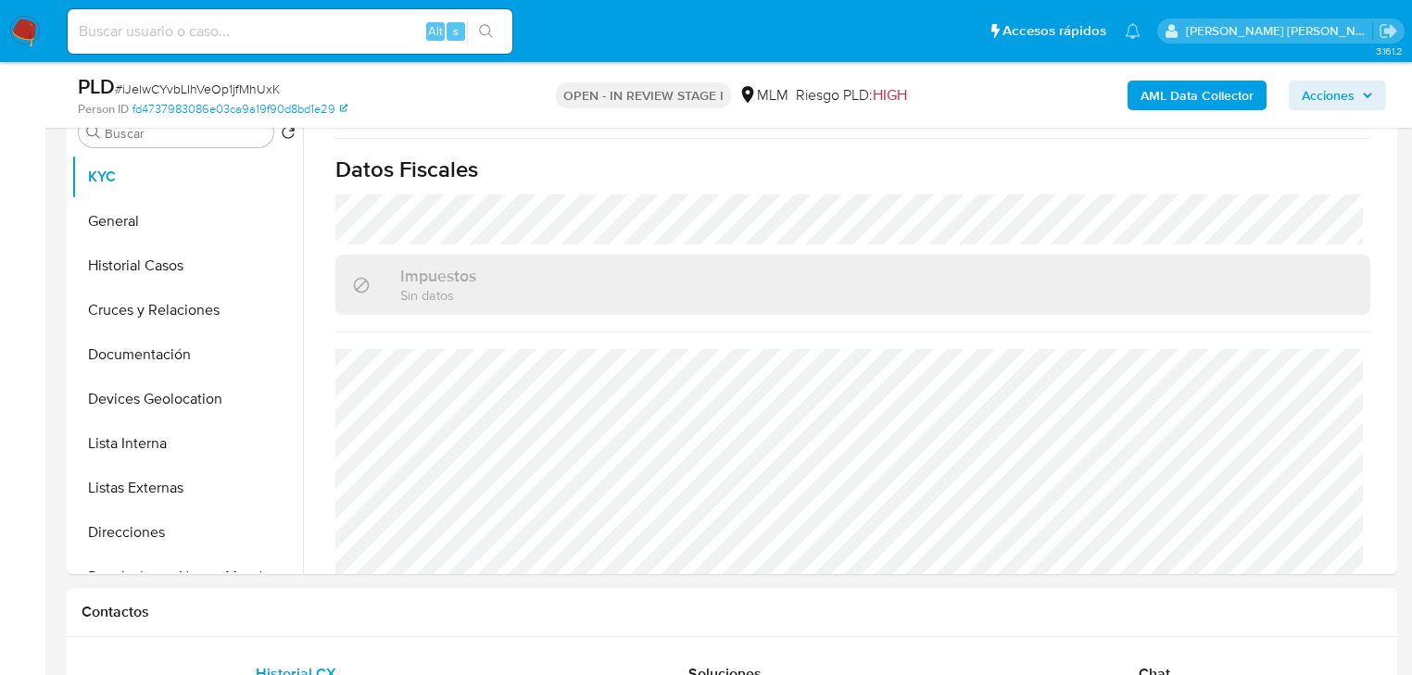
scroll to position [445, 0]
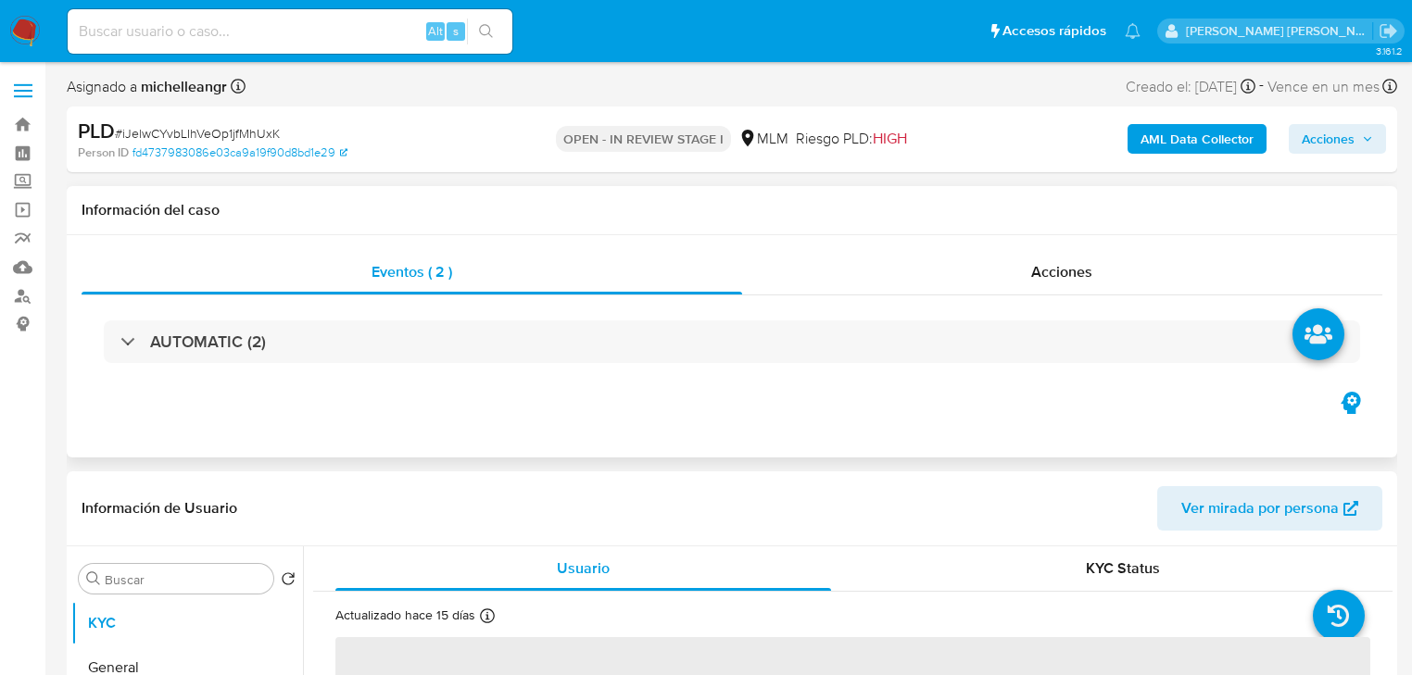
select select "10"
click at [162, 45] on div "Alt s" at bounding box center [290, 31] width 445 height 44
click at [173, 32] on input at bounding box center [290, 31] width 445 height 24
paste input "2340904550"
type input "2340904550"
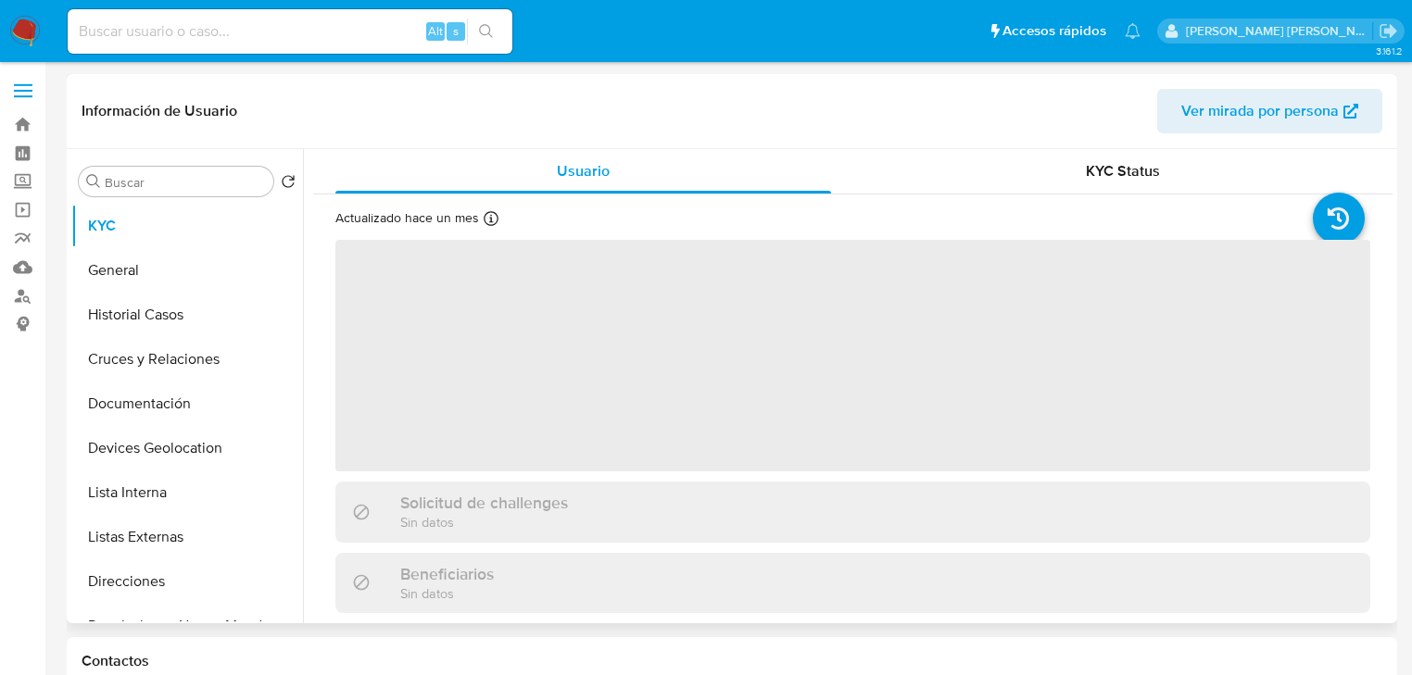
select select "10"
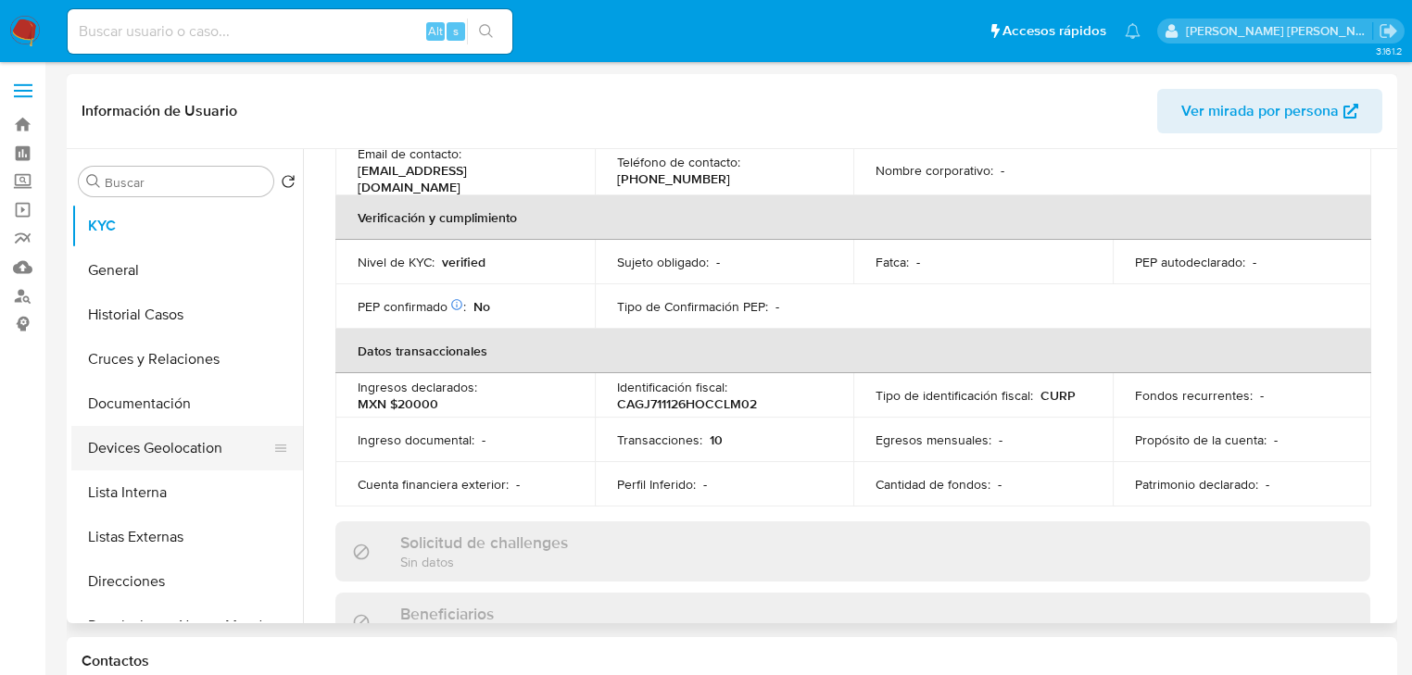
scroll to position [445, 0]
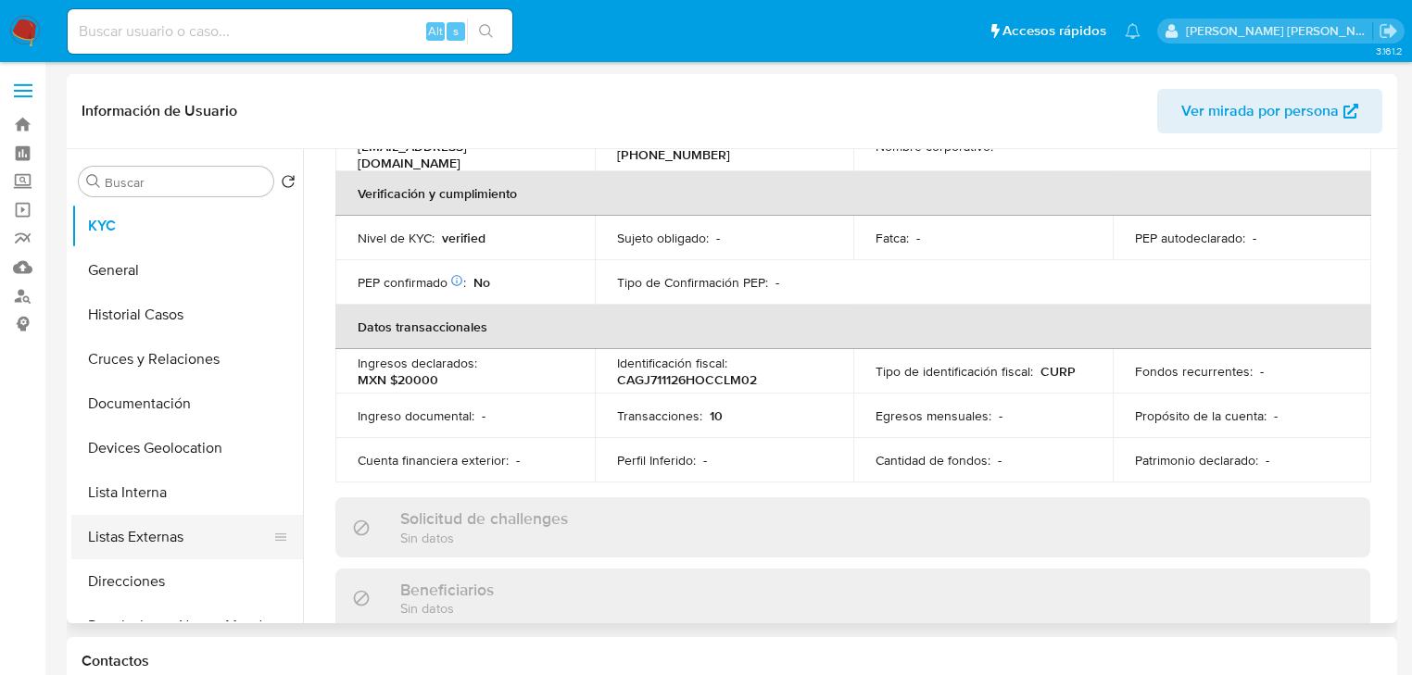
click at [171, 547] on button "Listas Externas" at bounding box center [179, 537] width 217 height 44
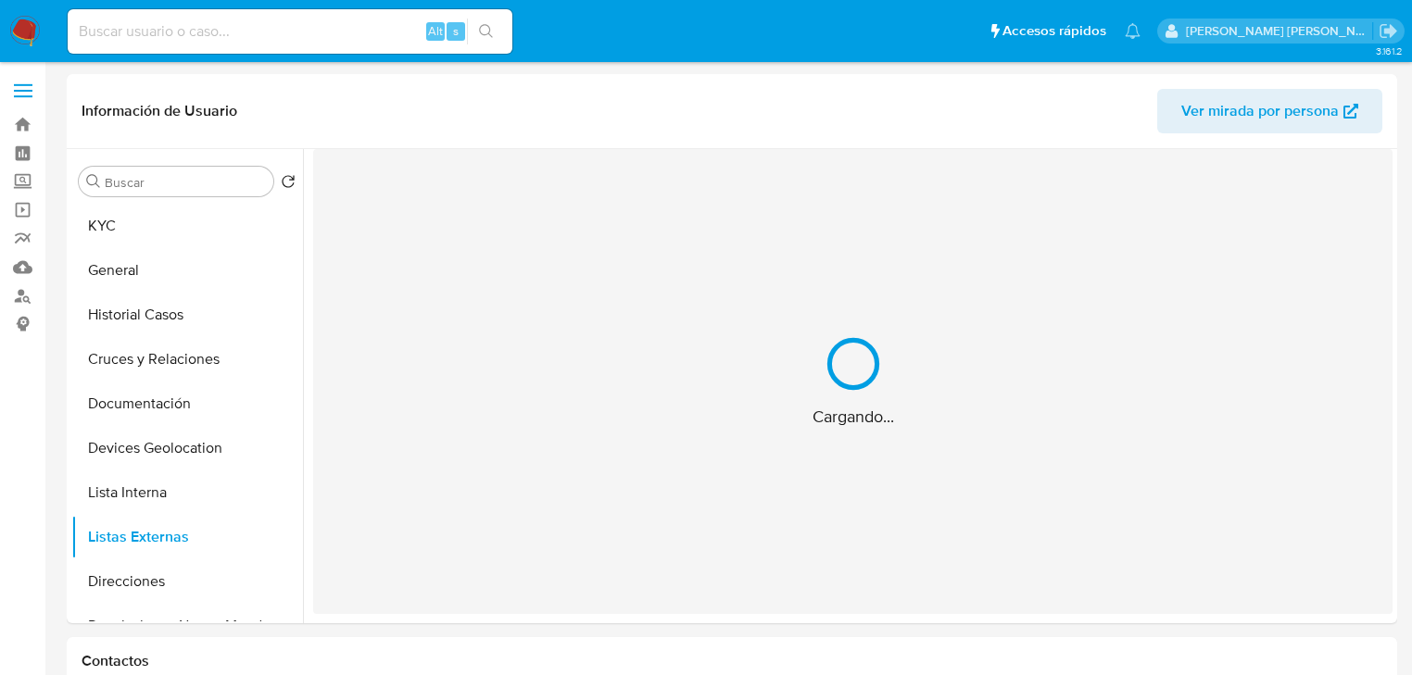
scroll to position [0, 0]
click at [531, 503] on div "Cargando..." at bounding box center [852, 381] width 1079 height 465
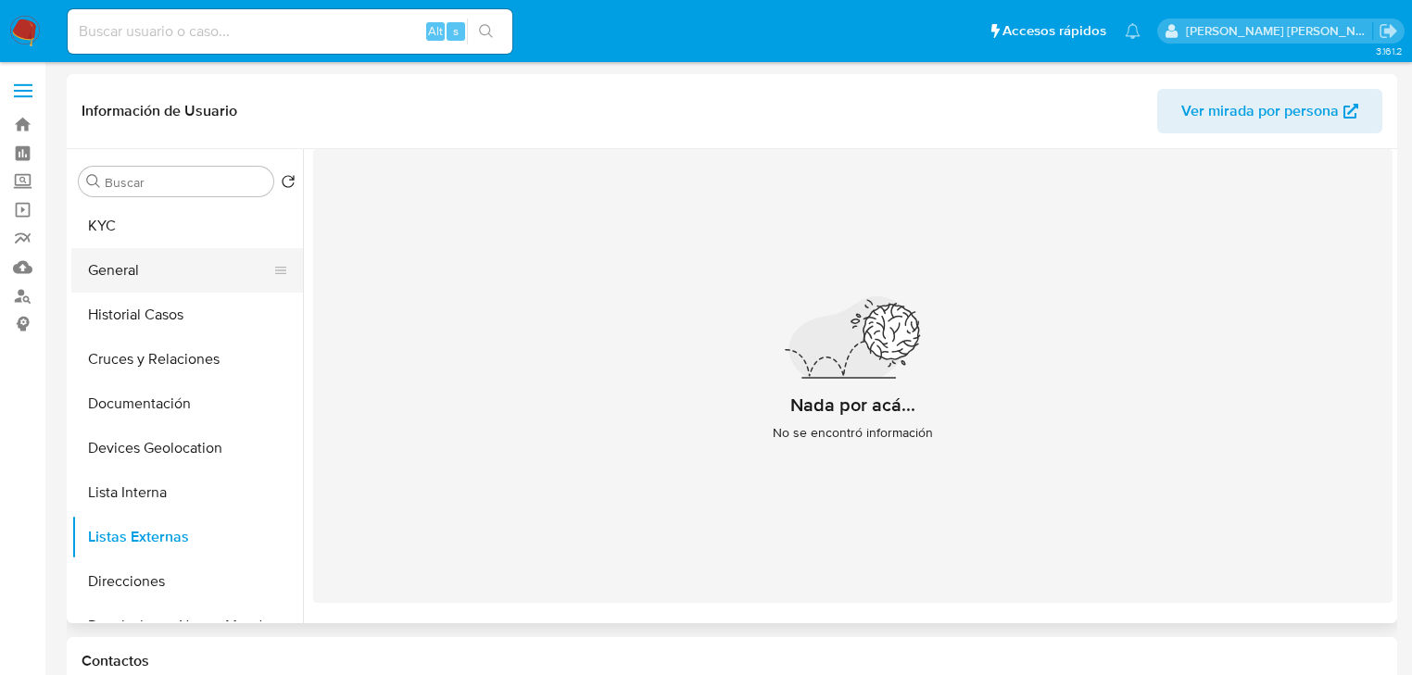
click at [134, 285] on button "General" at bounding box center [179, 270] width 217 height 44
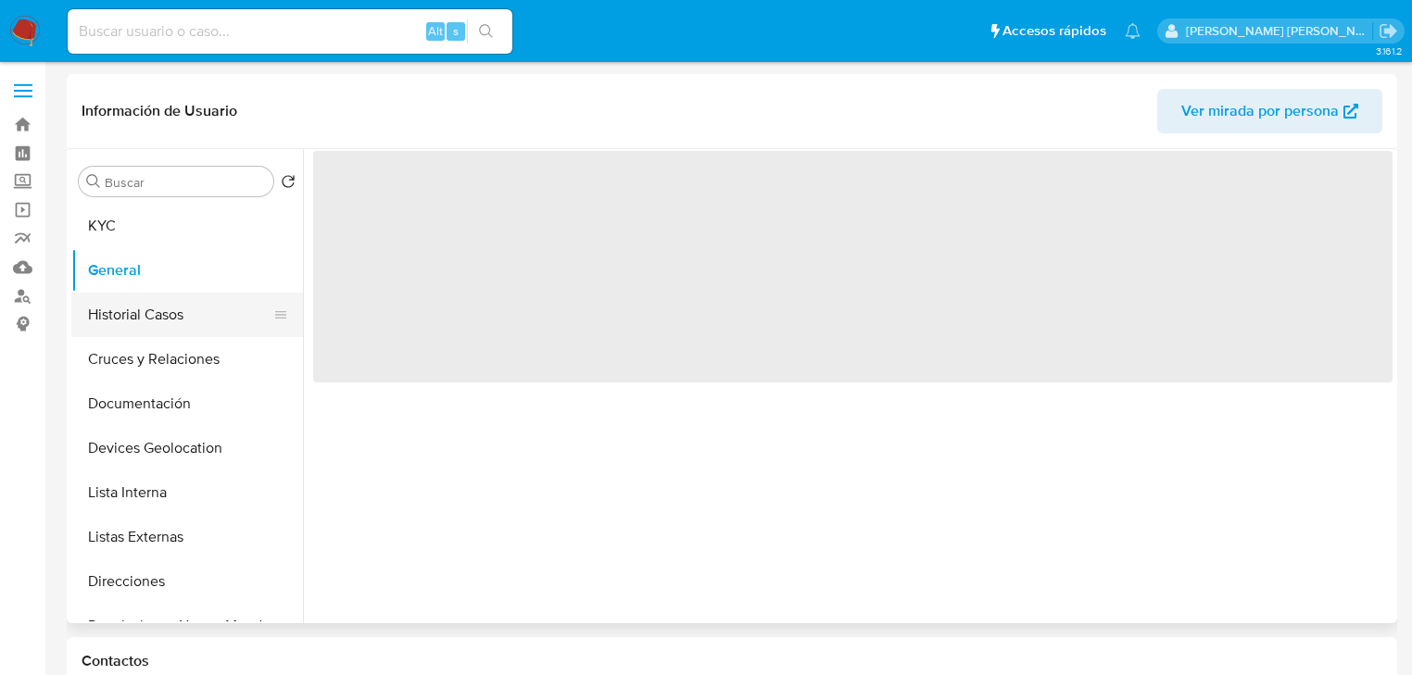
click at [144, 304] on button "Historial Casos" at bounding box center [179, 315] width 217 height 44
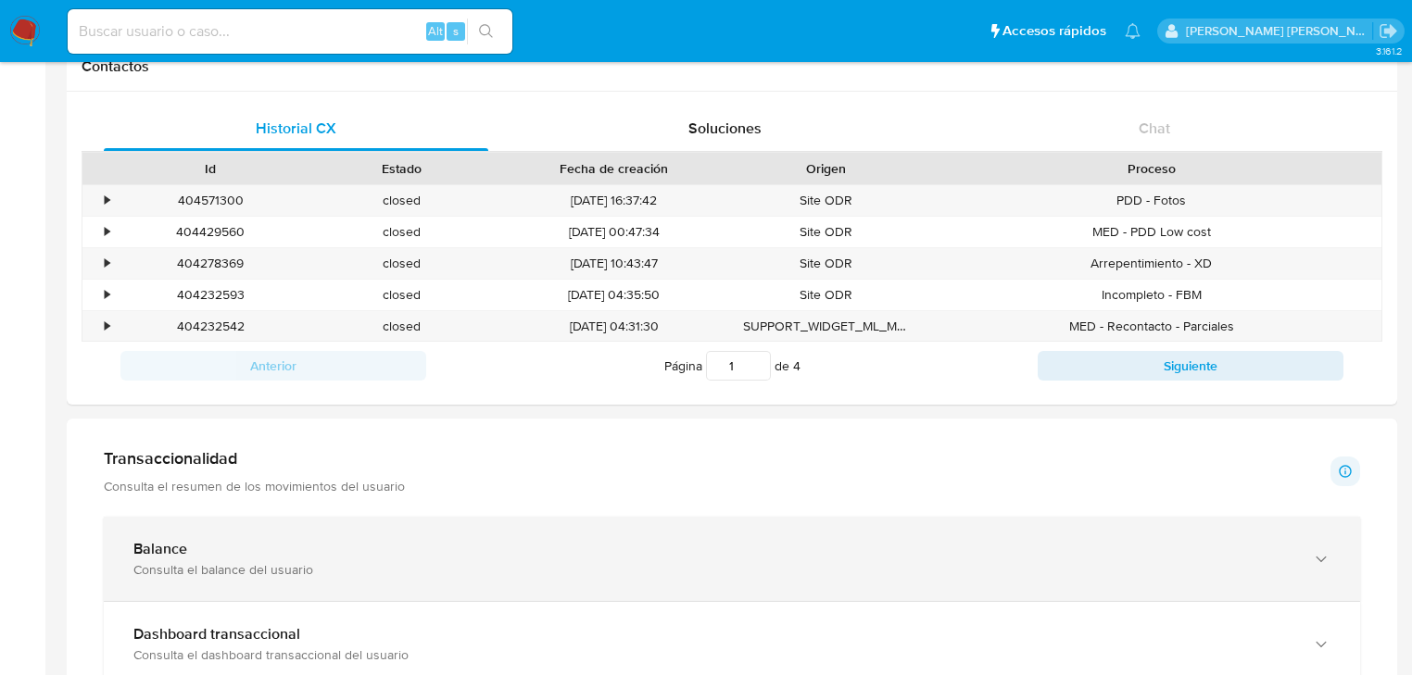
scroll to position [667, 0]
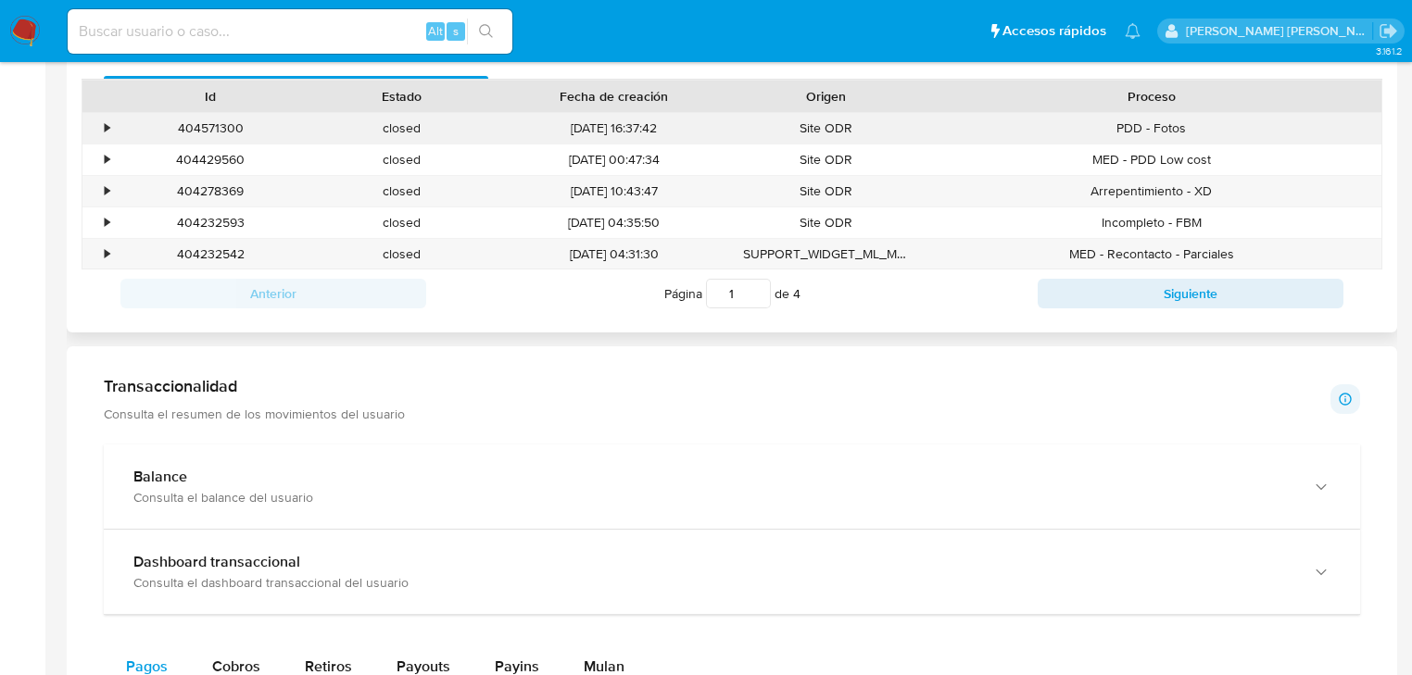
click at [109, 122] on div "• 404571300 closed 09/09/2025 16:37:42 Site ODR PDD - Fotos" at bounding box center [731, 128] width 1299 height 31
click at [105, 127] on div "•" at bounding box center [107, 129] width 5 height 18
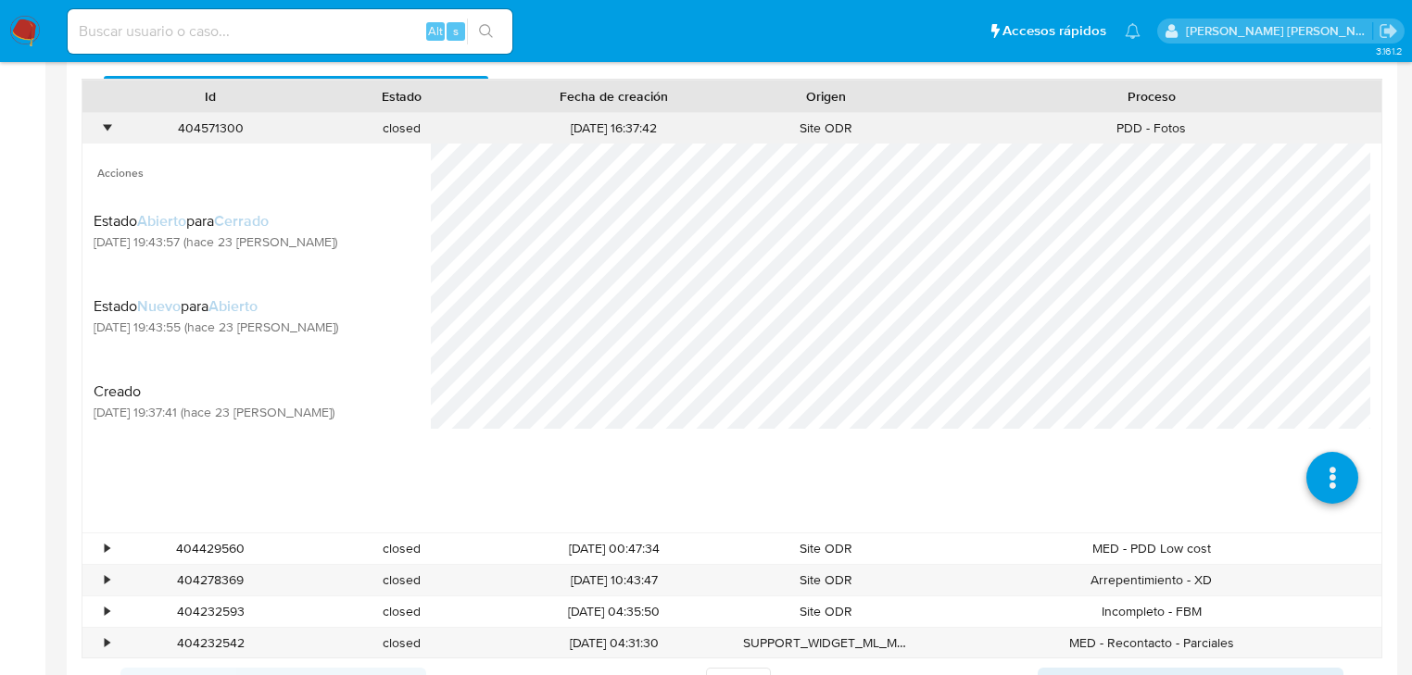
click at [107, 128] on div "•" at bounding box center [107, 129] width 5 height 18
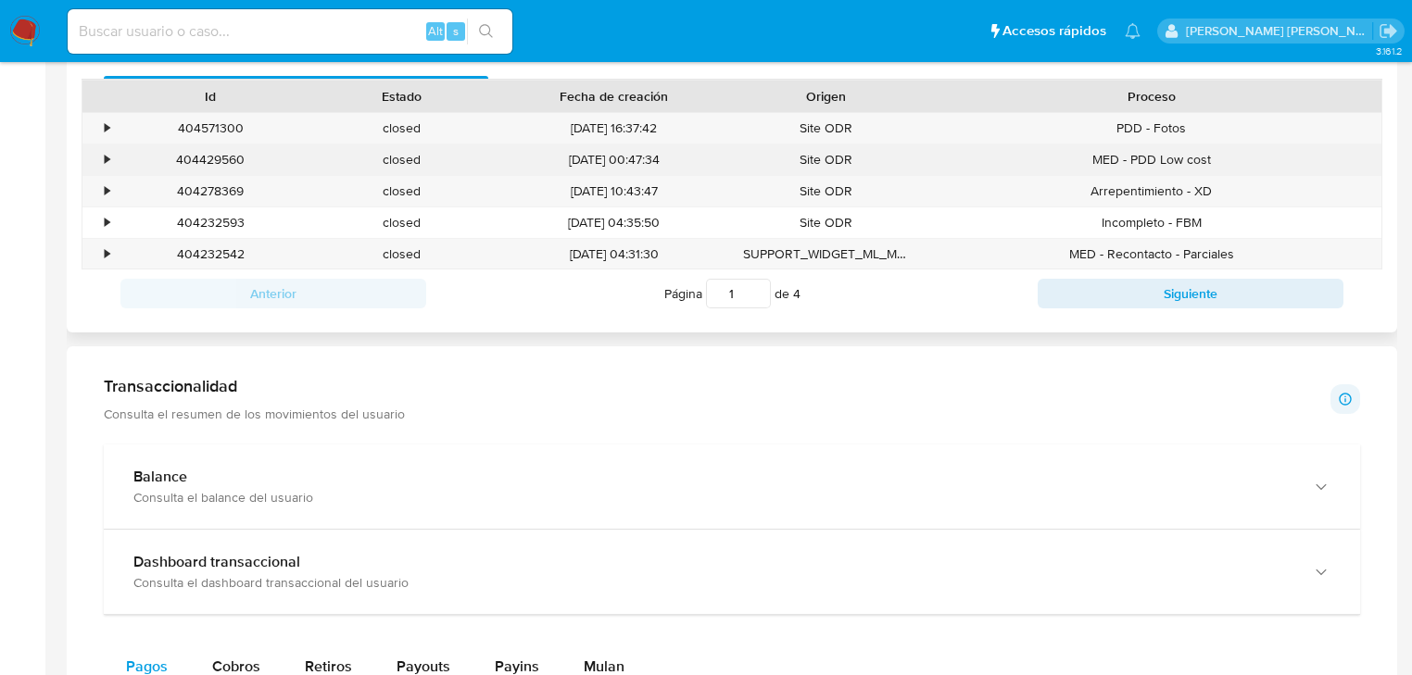
click at [110, 154] on div "•" at bounding box center [98, 160] width 32 height 31
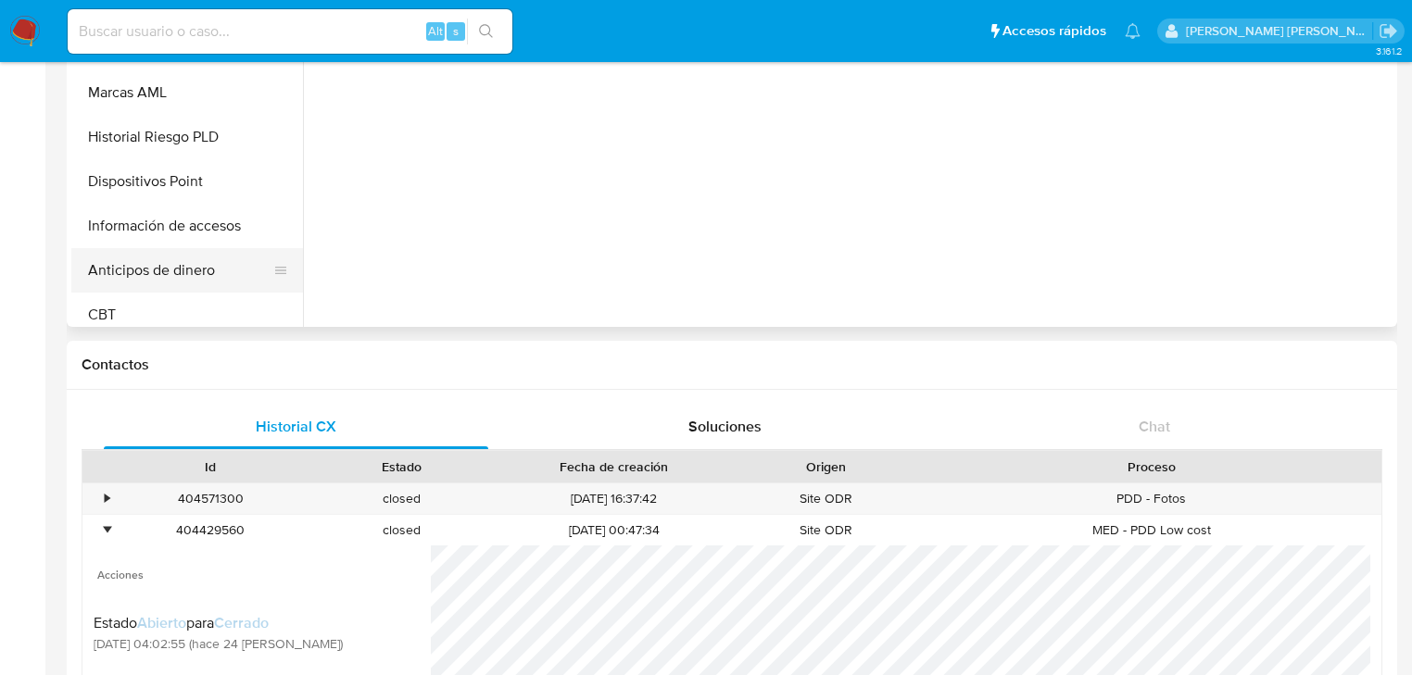
scroll to position [148, 0]
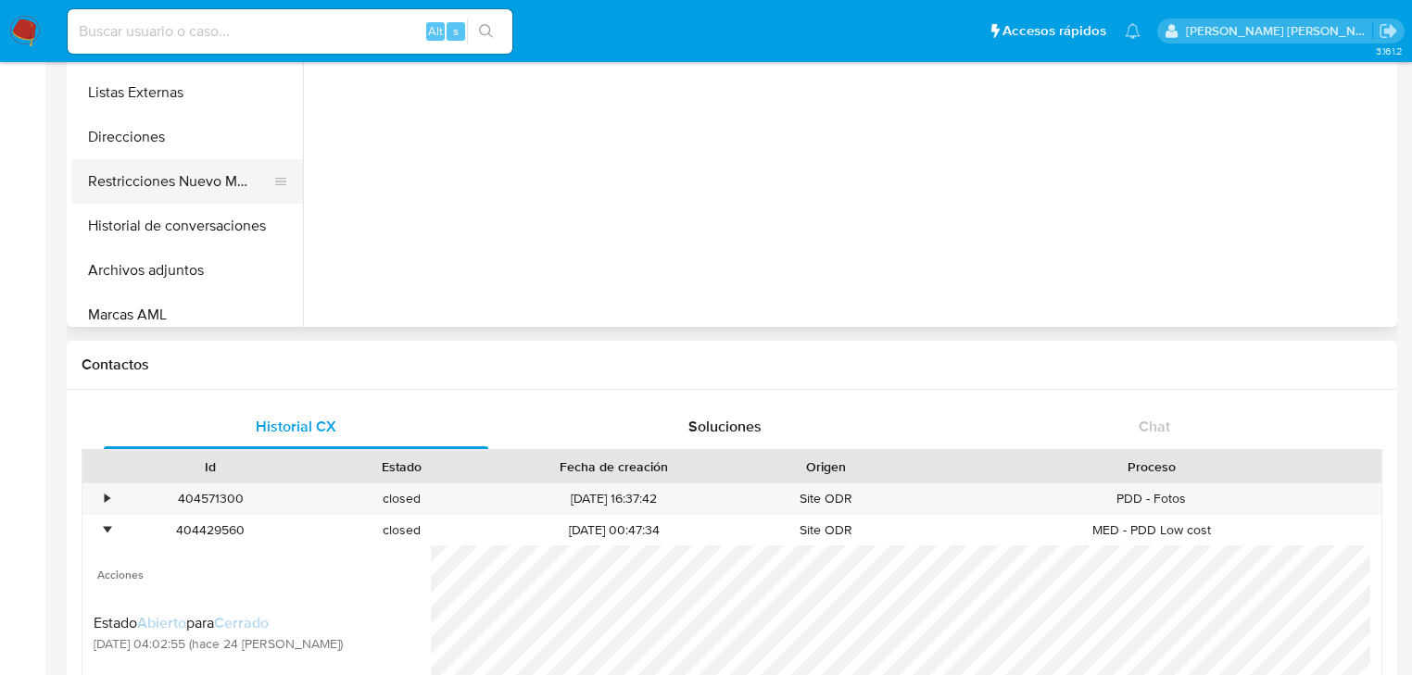
click at [218, 192] on button "Restricciones Nuevo Mundo" at bounding box center [179, 181] width 217 height 44
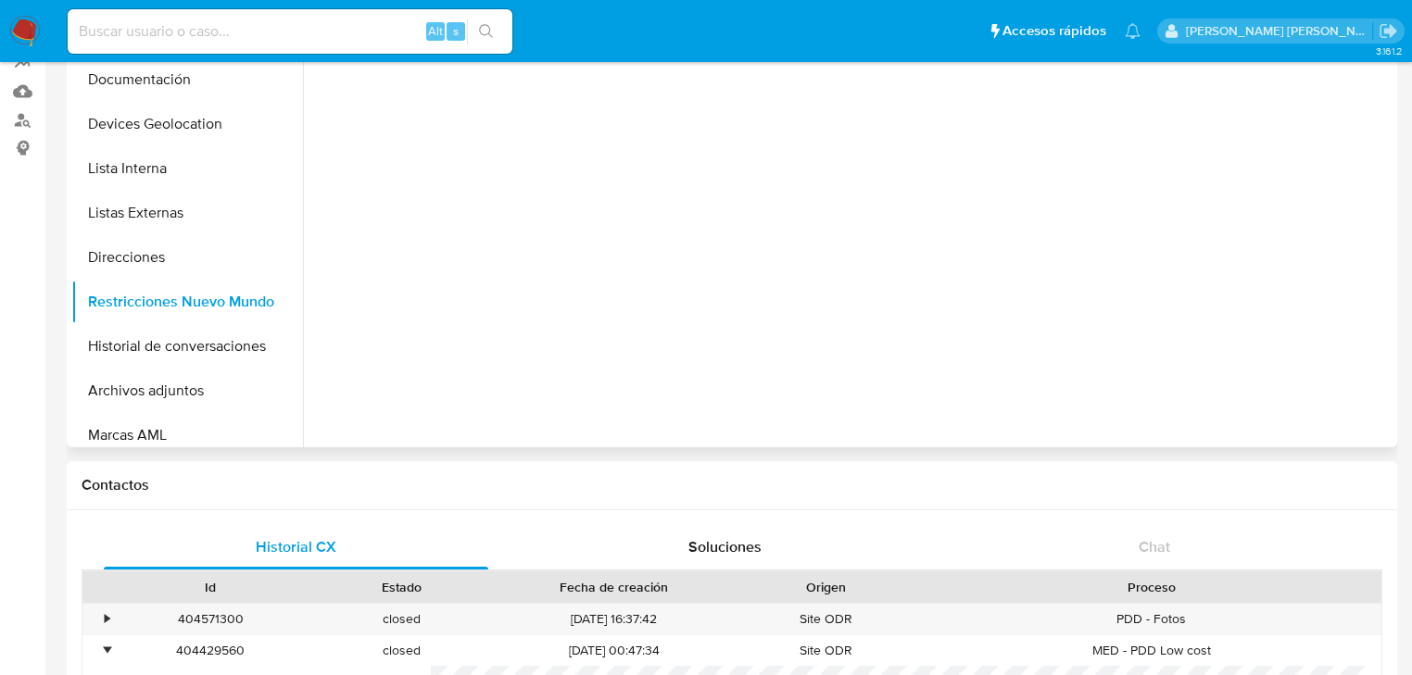
scroll to position [74, 0]
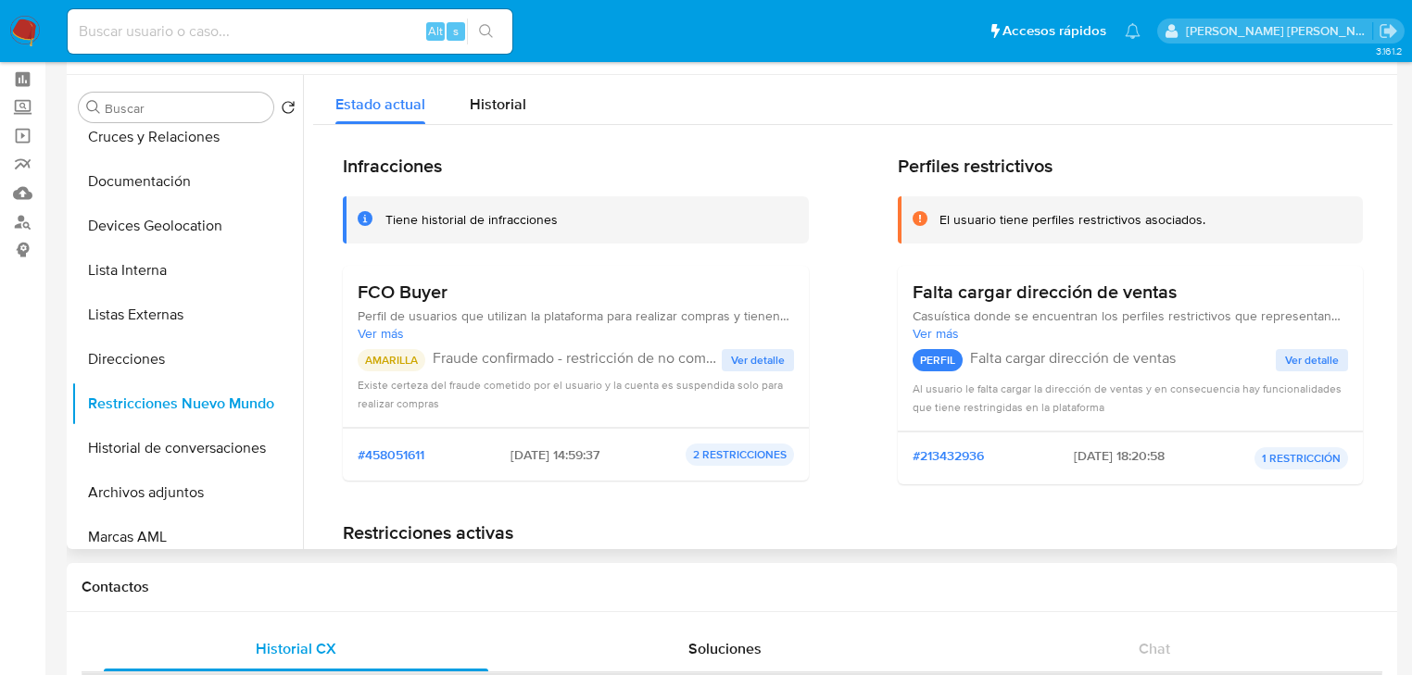
click at [768, 357] on span "Ver detalle" at bounding box center [758, 360] width 54 height 19
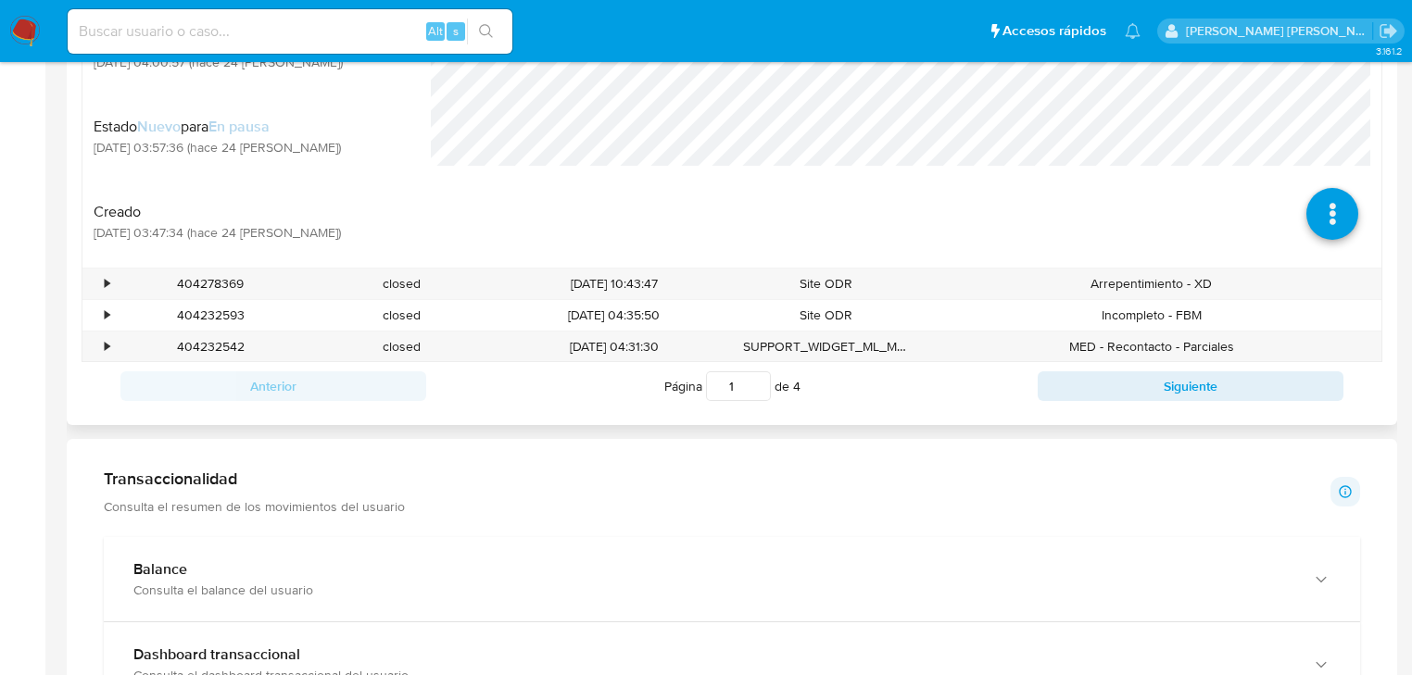
scroll to position [815, 0]
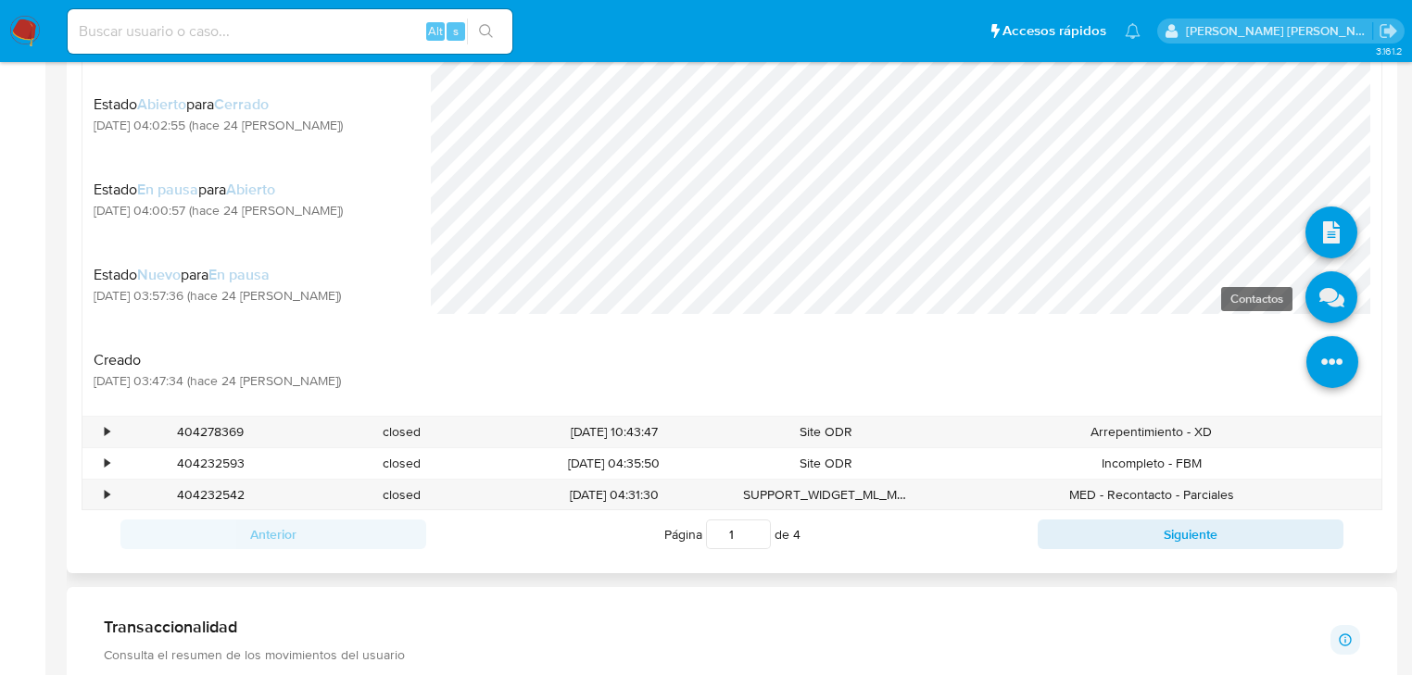
click at [1320, 295] on icon at bounding box center [1331, 297] width 52 height 52
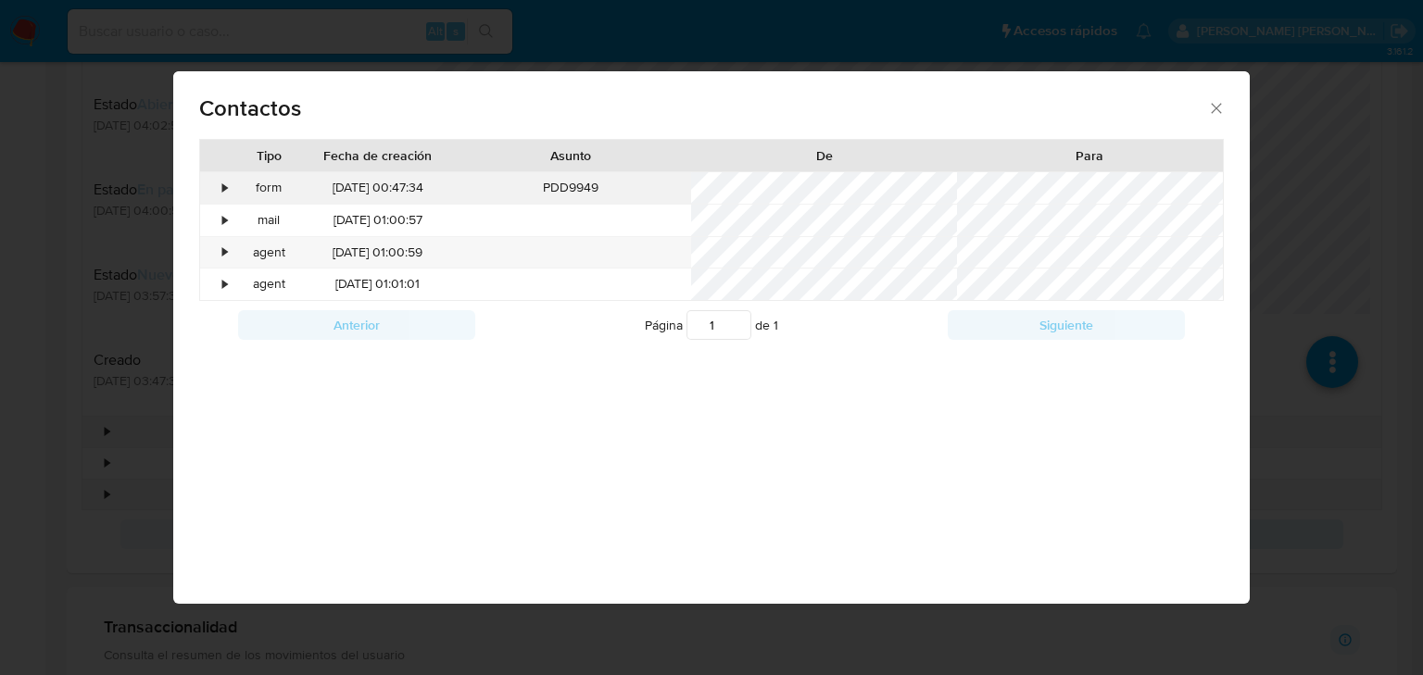
click at [209, 189] on div "•" at bounding box center [216, 187] width 32 height 31
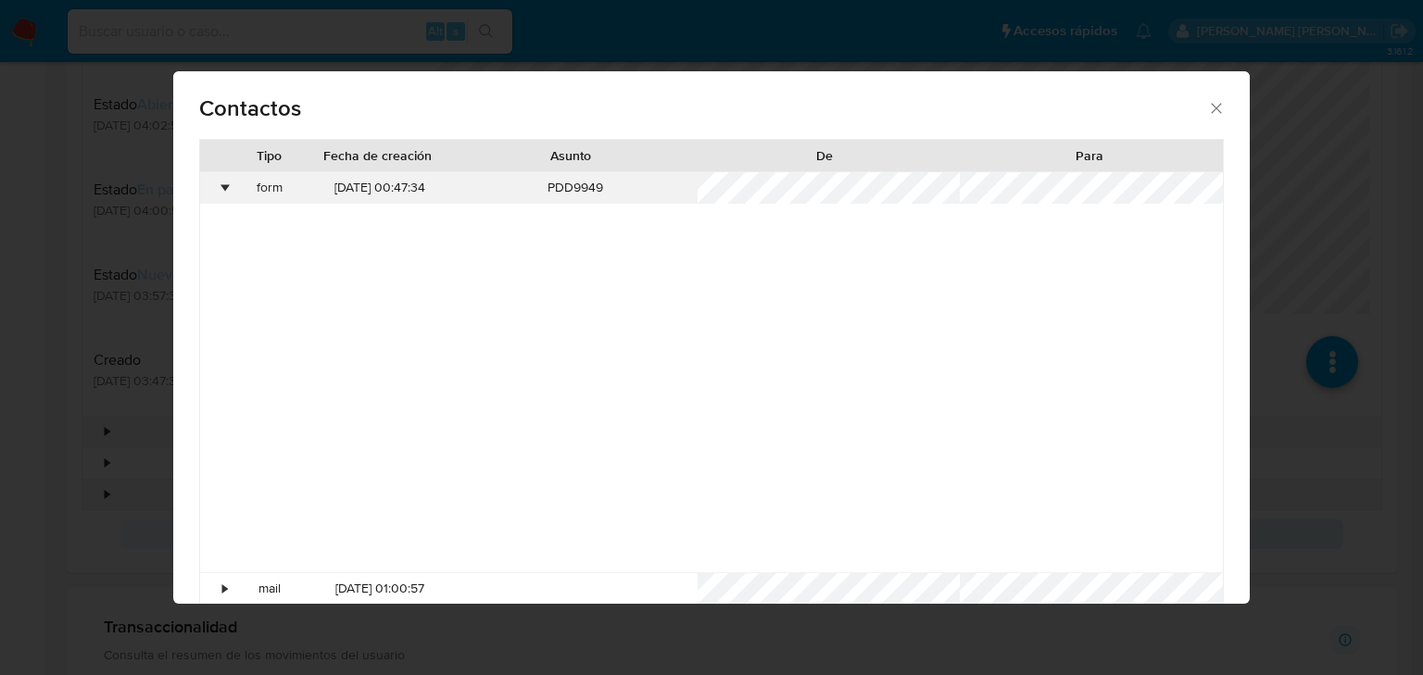
click at [222, 187] on div "•" at bounding box center [224, 188] width 5 height 19
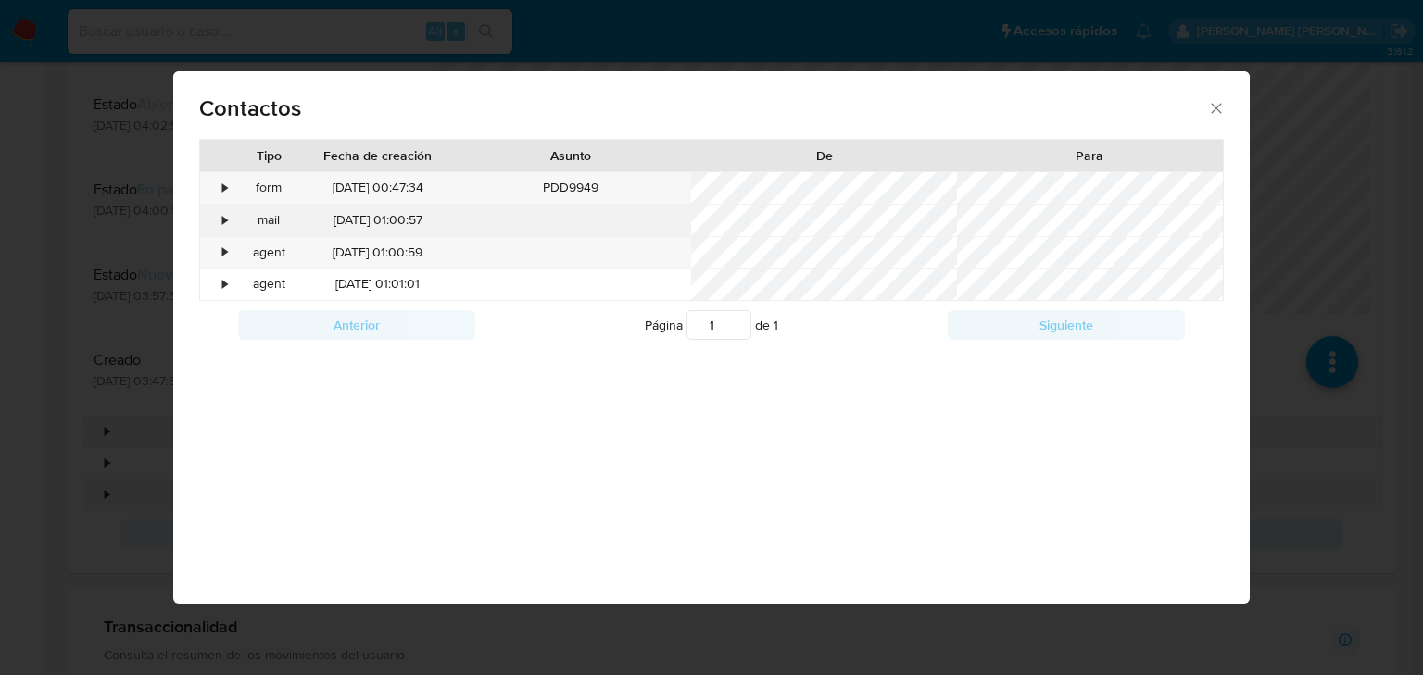
click at [224, 220] on div "•" at bounding box center [224, 220] width 5 height 19
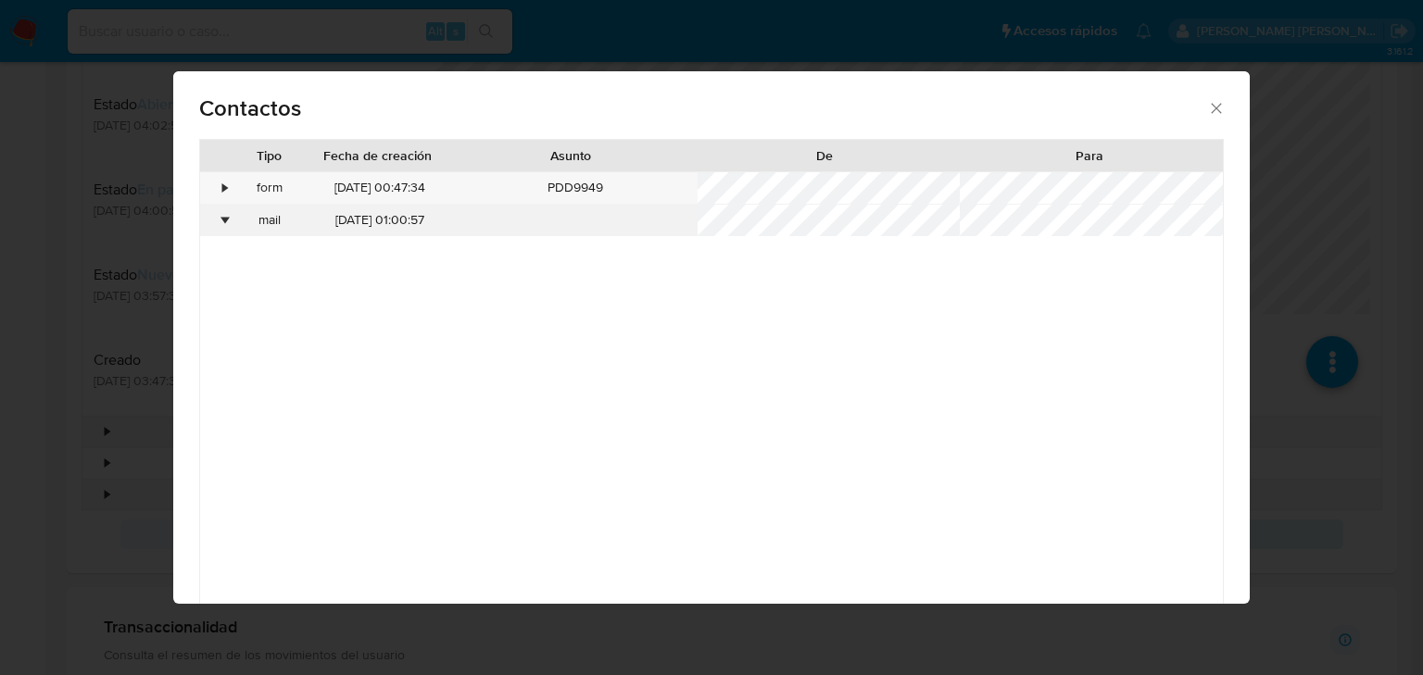
click at [224, 220] on div "•" at bounding box center [224, 220] width 5 height 19
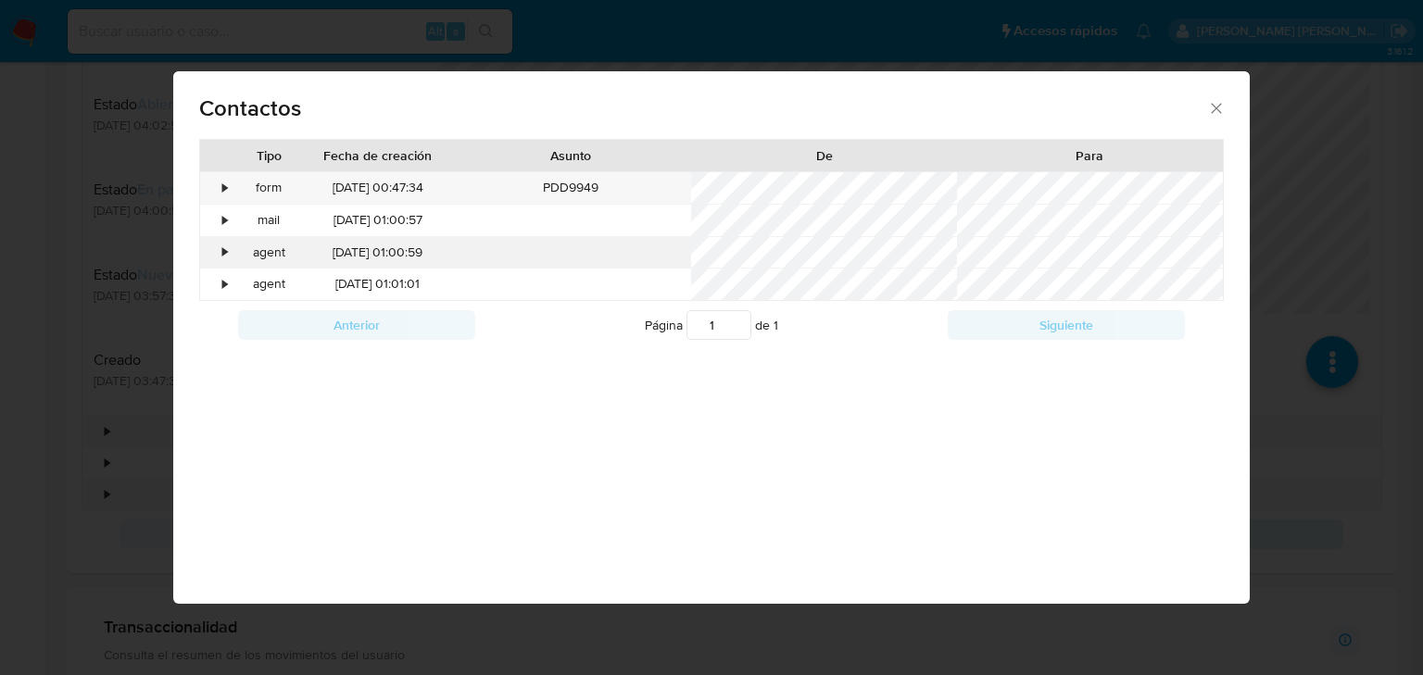
click at [226, 256] on div "•" at bounding box center [224, 253] width 5 height 19
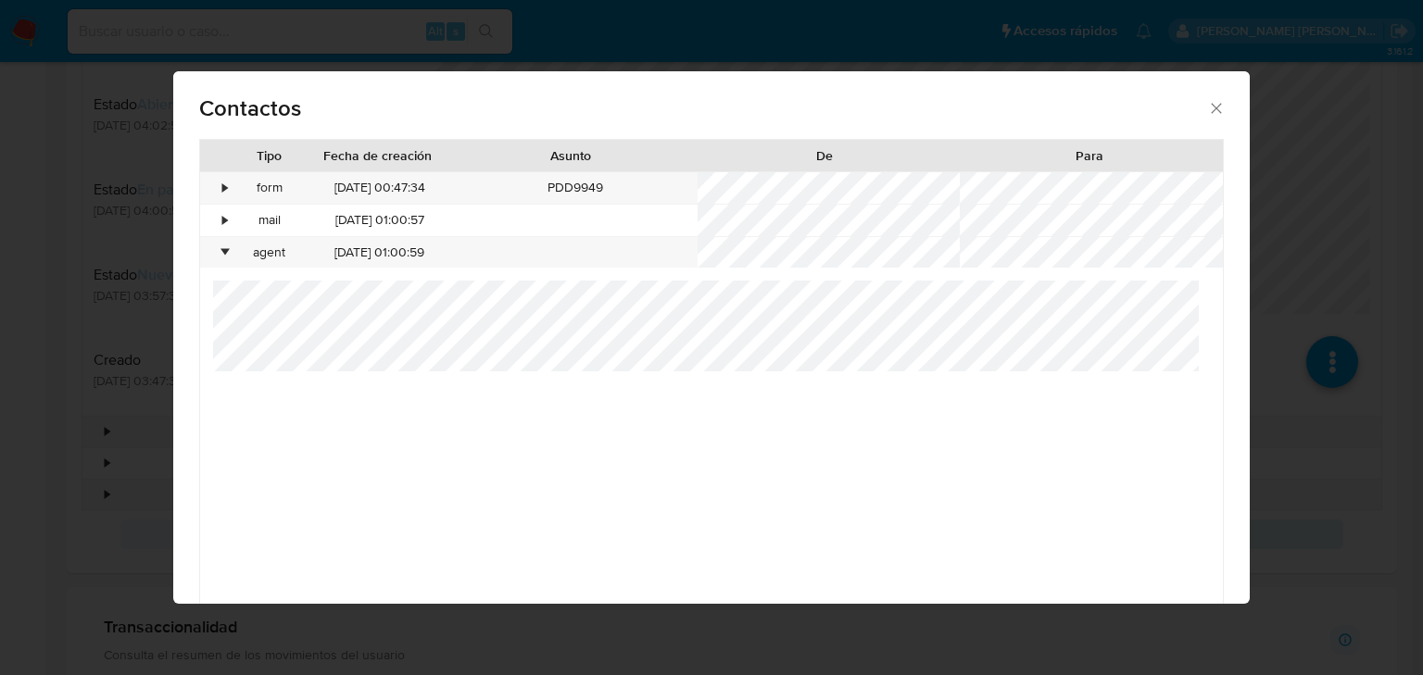
click at [1207, 105] on icon "close" at bounding box center [1216, 108] width 19 height 19
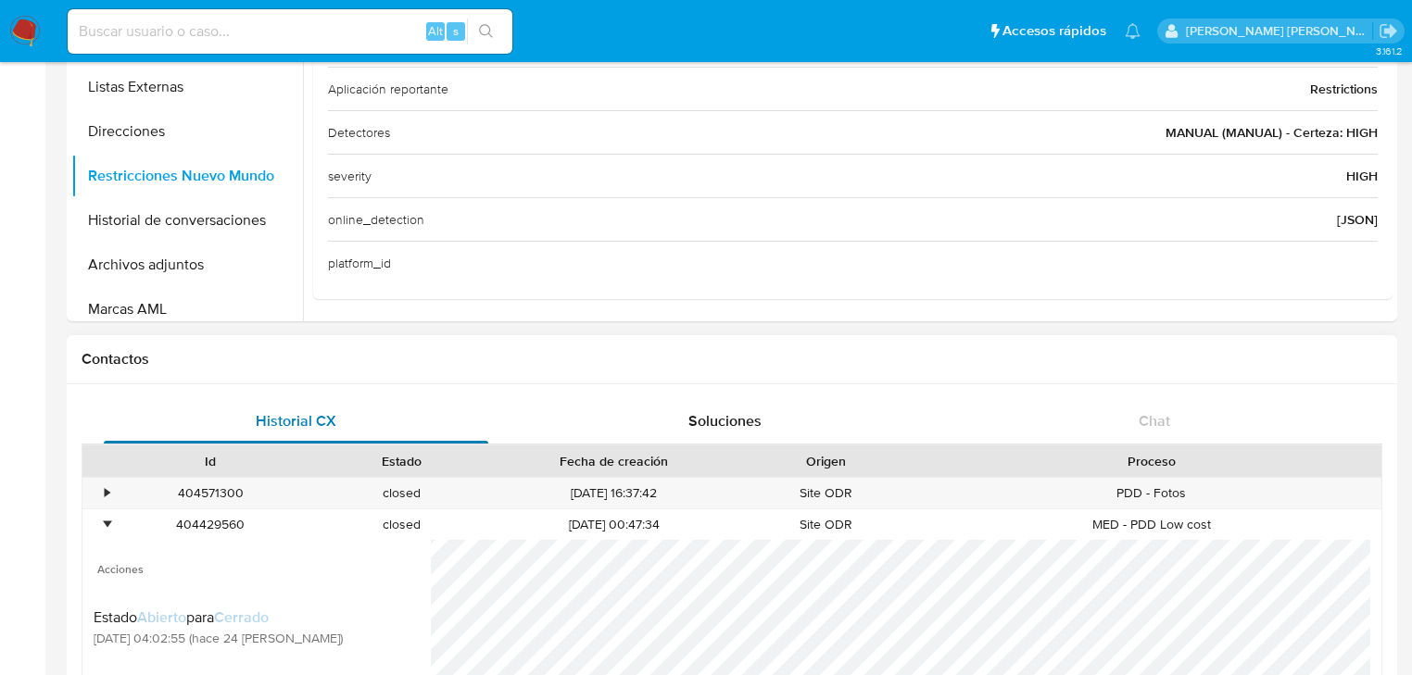
scroll to position [296, 0]
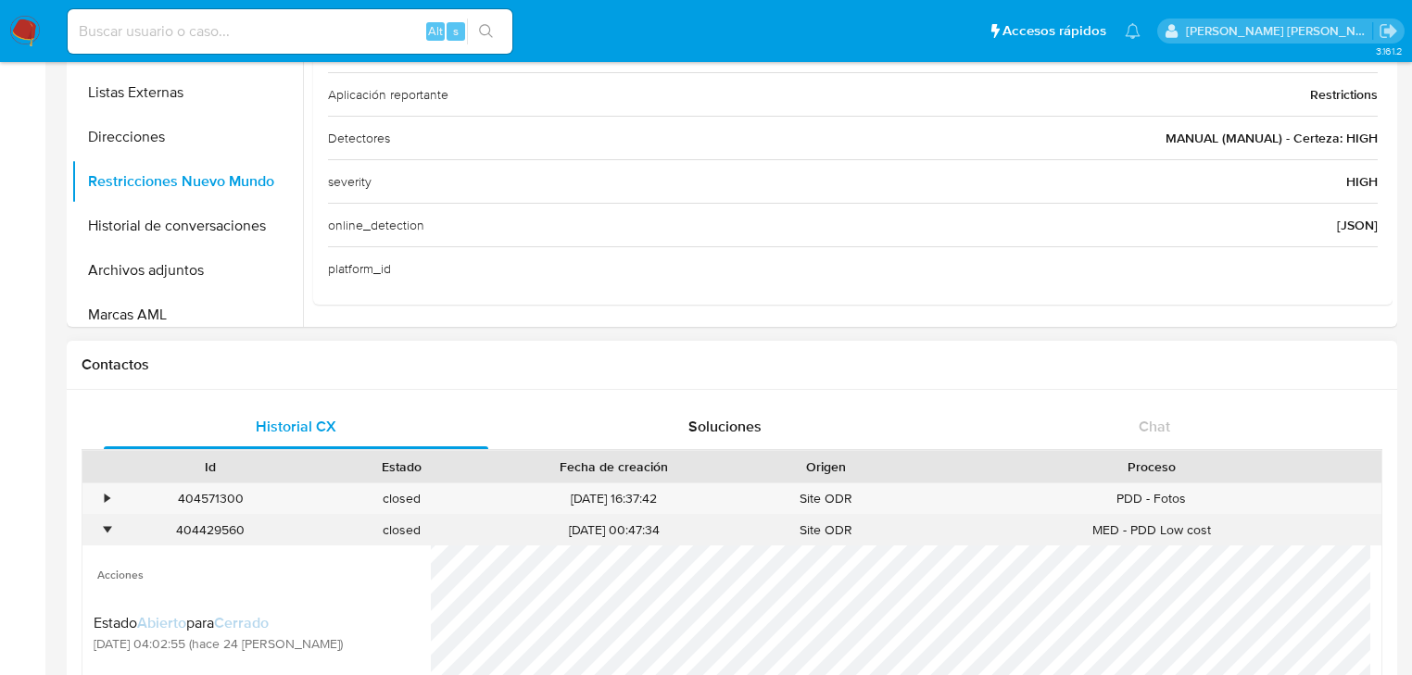
click at [107, 538] on div "•" at bounding box center [98, 530] width 32 height 31
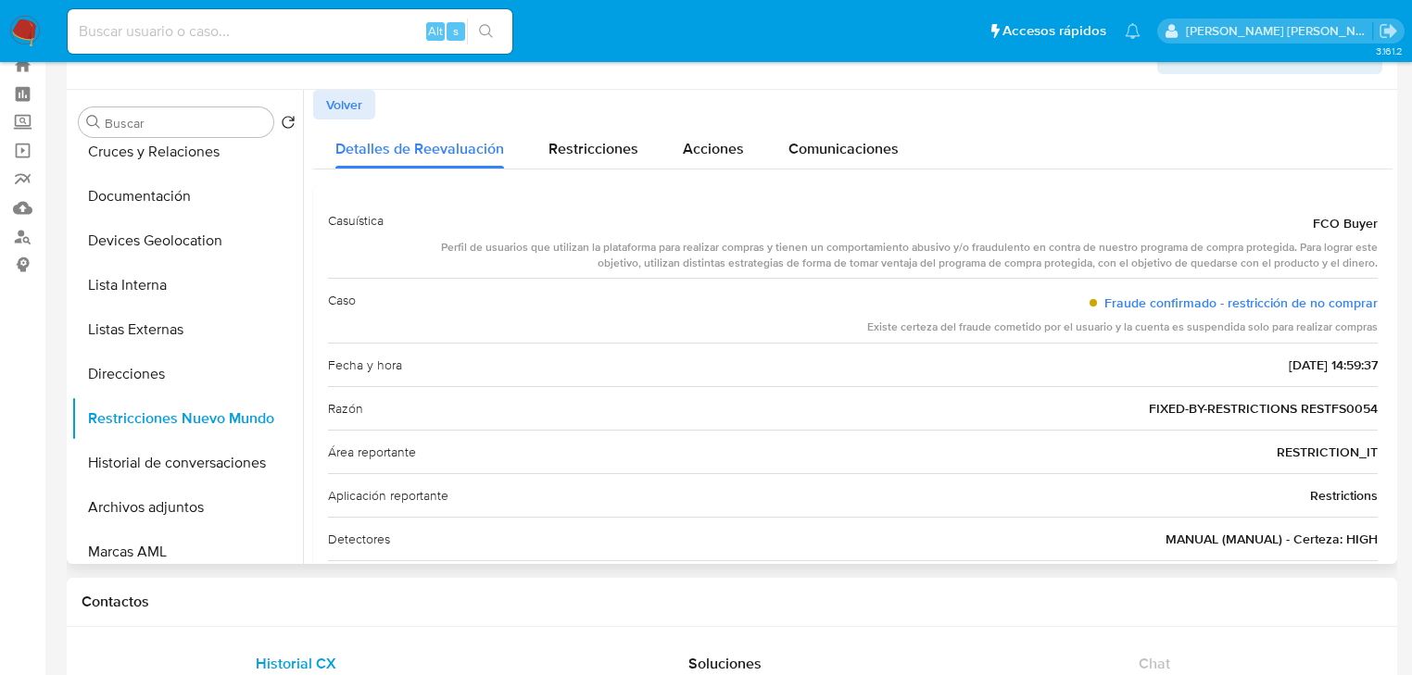
scroll to position [0, 0]
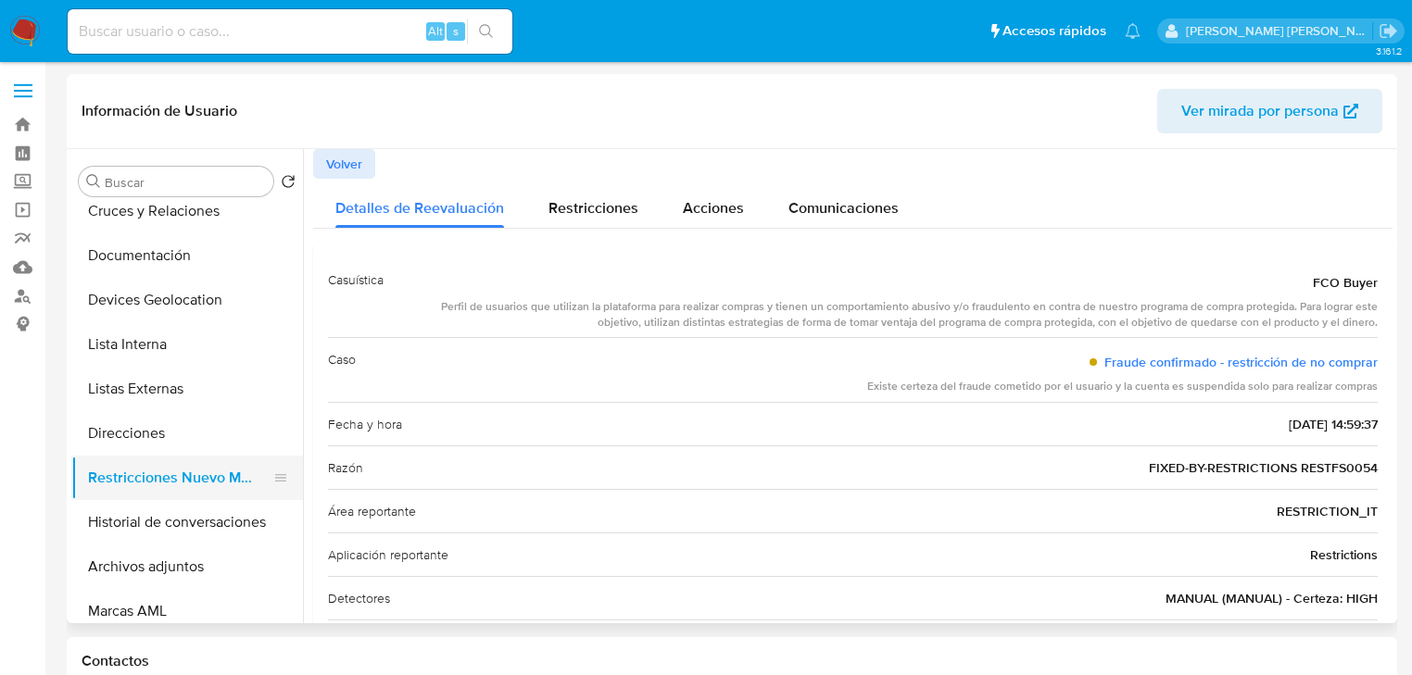
click at [128, 426] on button "Direcciones" at bounding box center [187, 433] width 232 height 44
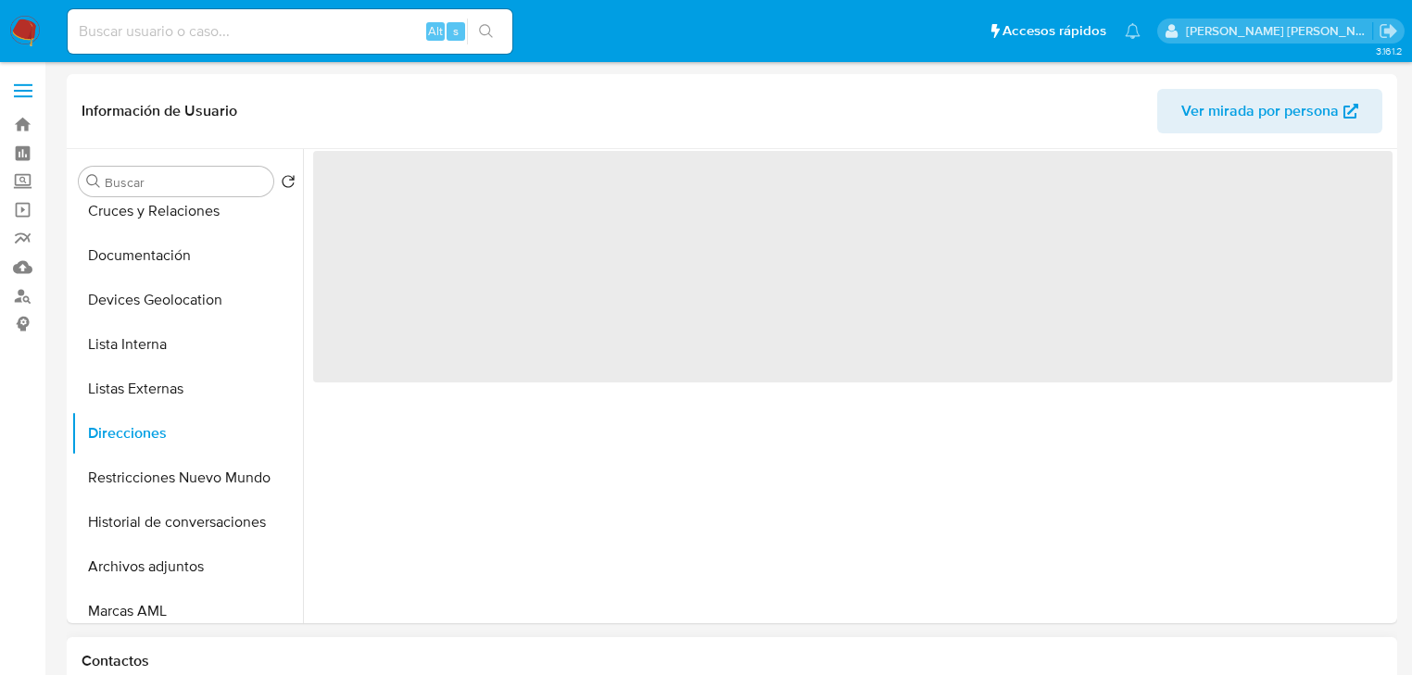
drag, startPoint x: 153, startPoint y: 479, endPoint x: 910, endPoint y: 670, distance: 780.5
click at [154, 479] on button "Restricciones Nuevo Mundo" at bounding box center [187, 478] width 232 height 44
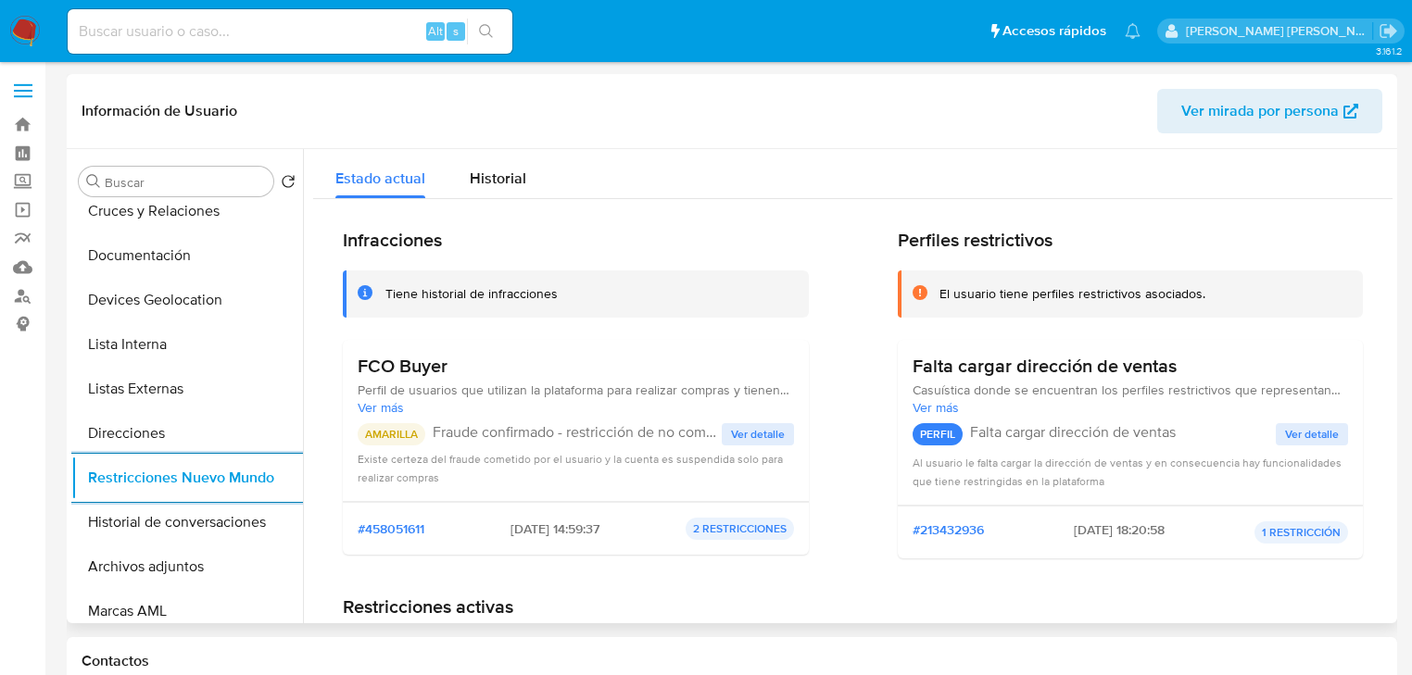
click at [766, 434] on span "Ver detalle" at bounding box center [758, 434] width 54 height 19
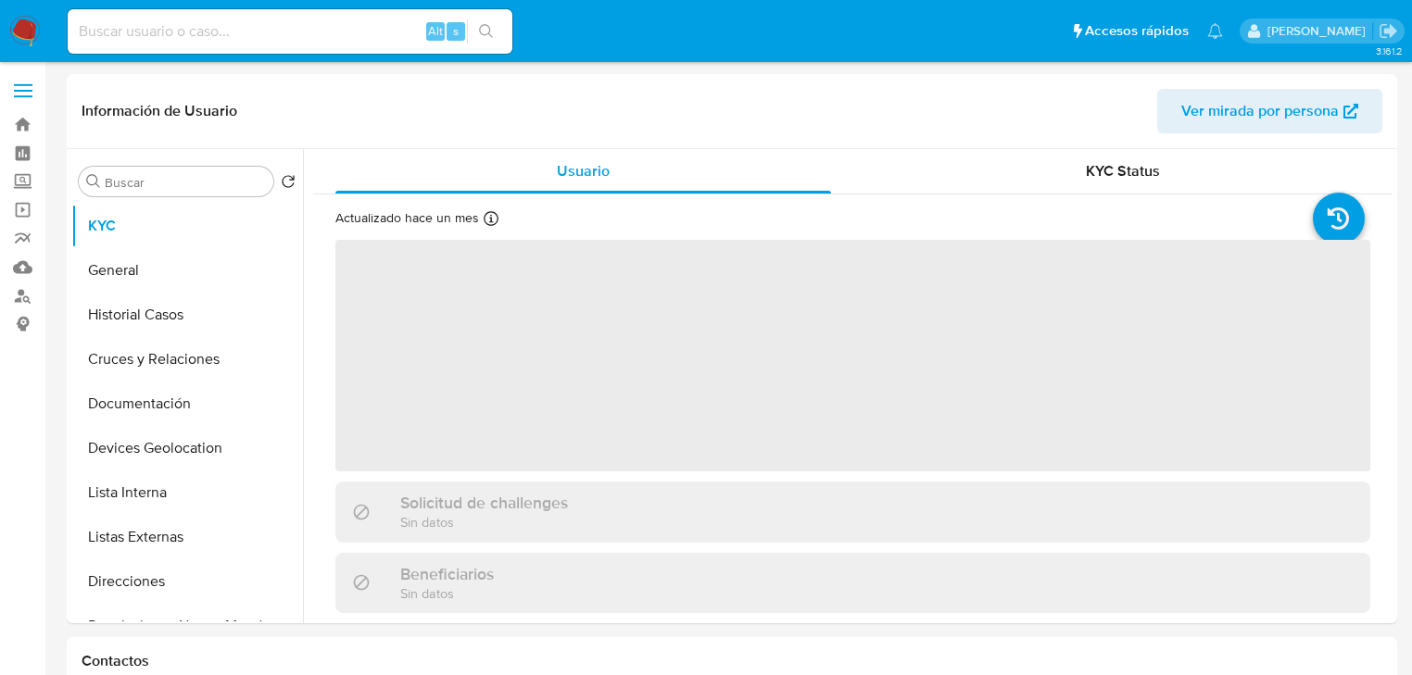
select select "10"
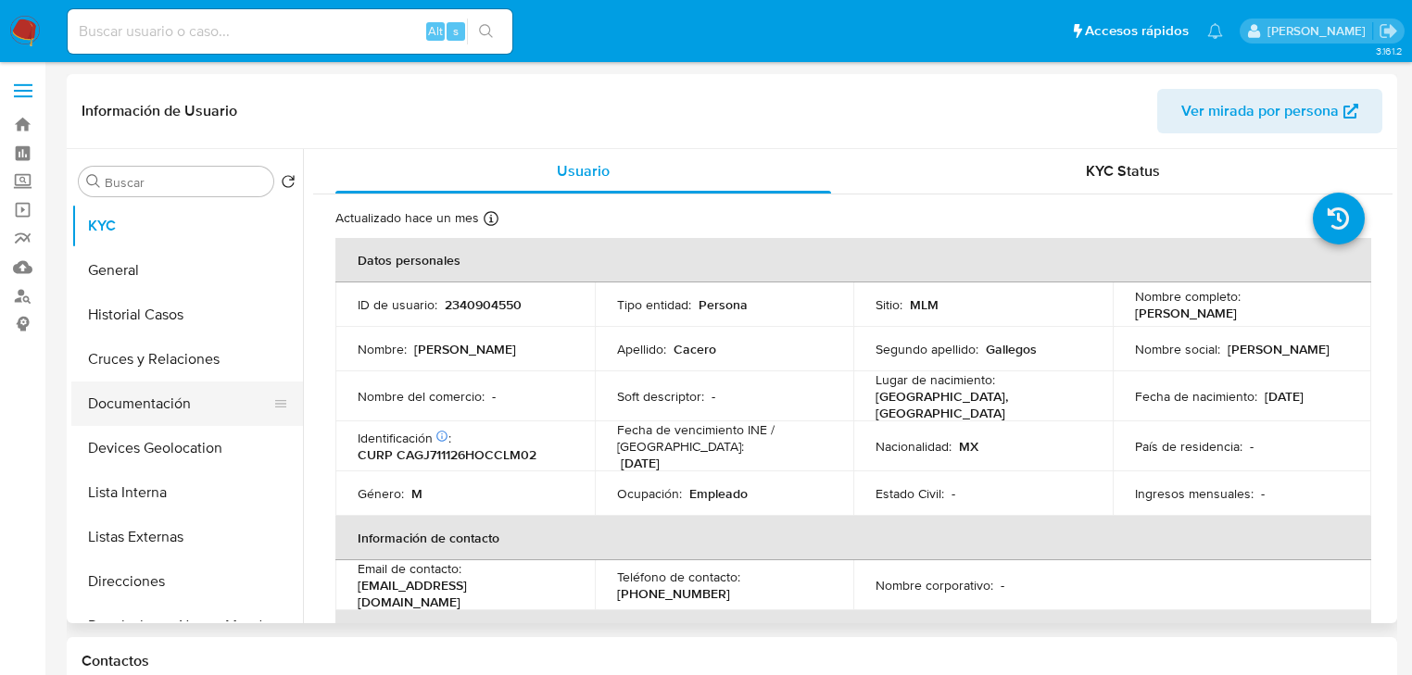
click at [139, 393] on button "Documentación" at bounding box center [179, 404] width 217 height 44
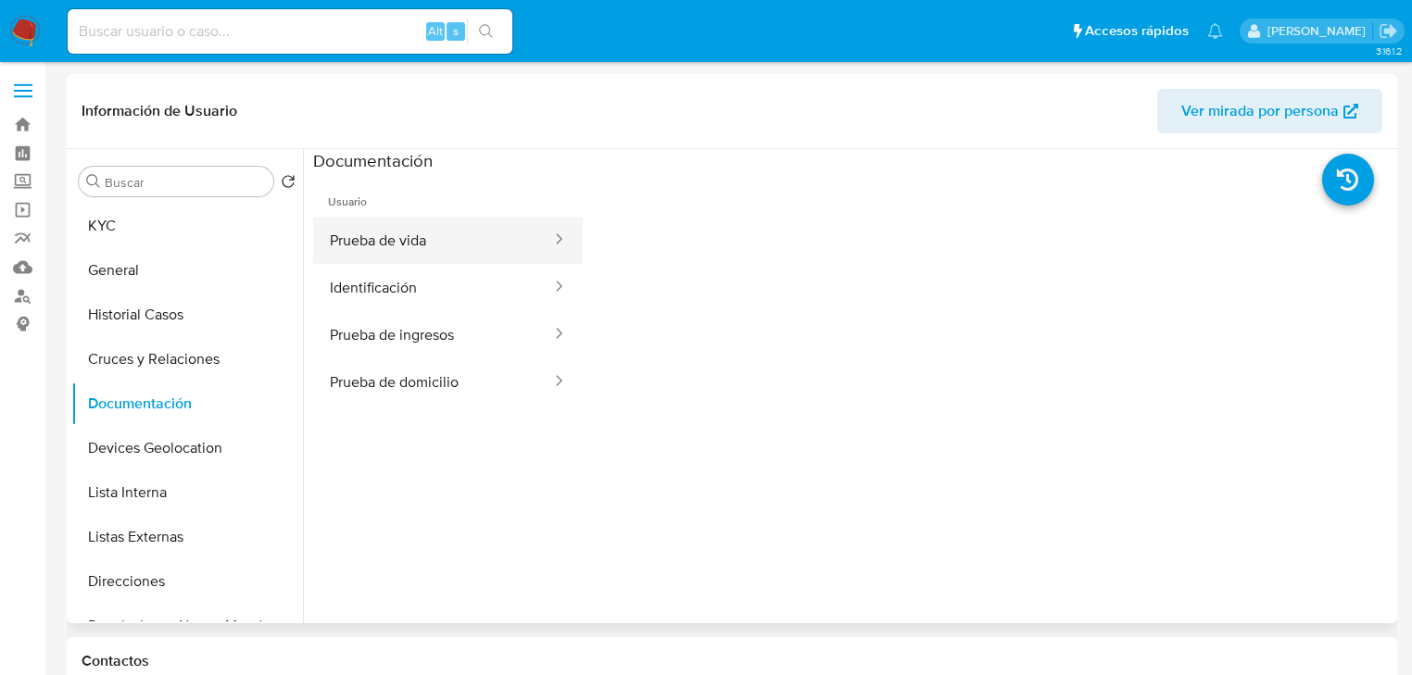
click at [461, 243] on button "Prueba de vida" at bounding box center [433, 240] width 240 height 47
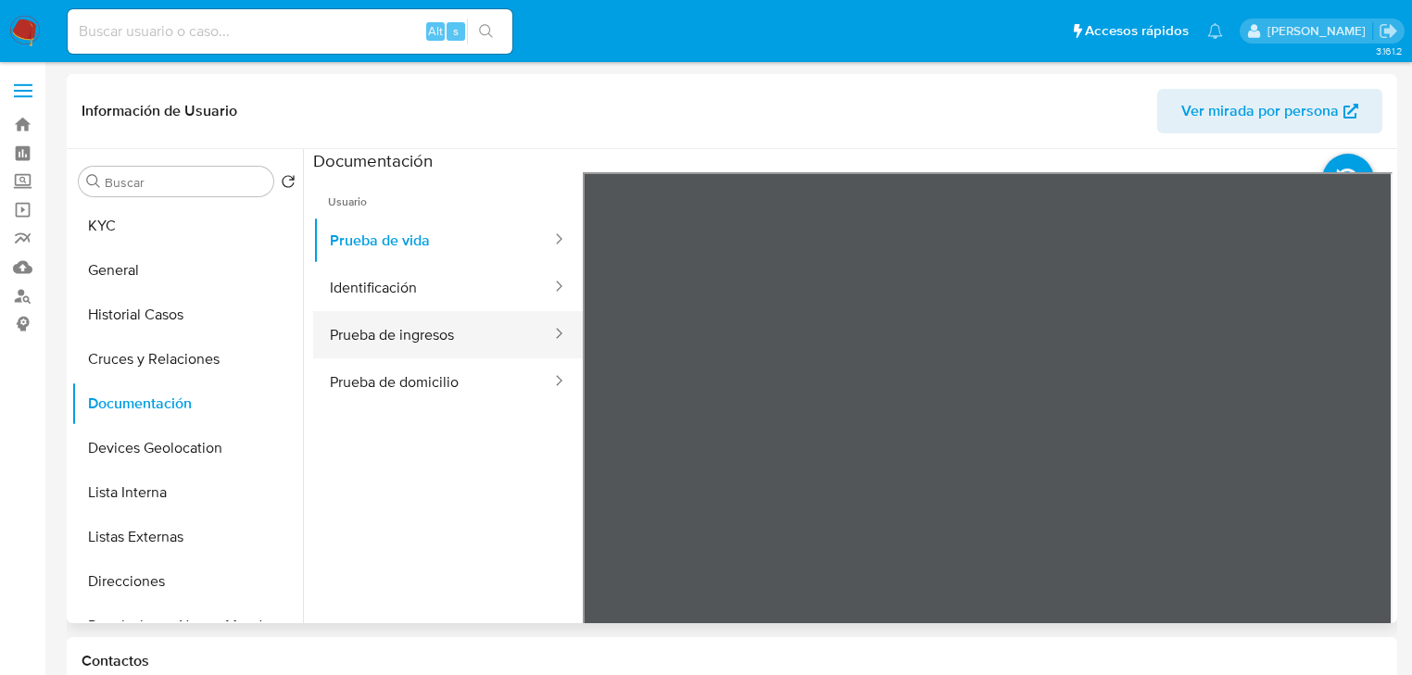
click at [447, 320] on button "Prueba de ingresos" at bounding box center [433, 334] width 240 height 47
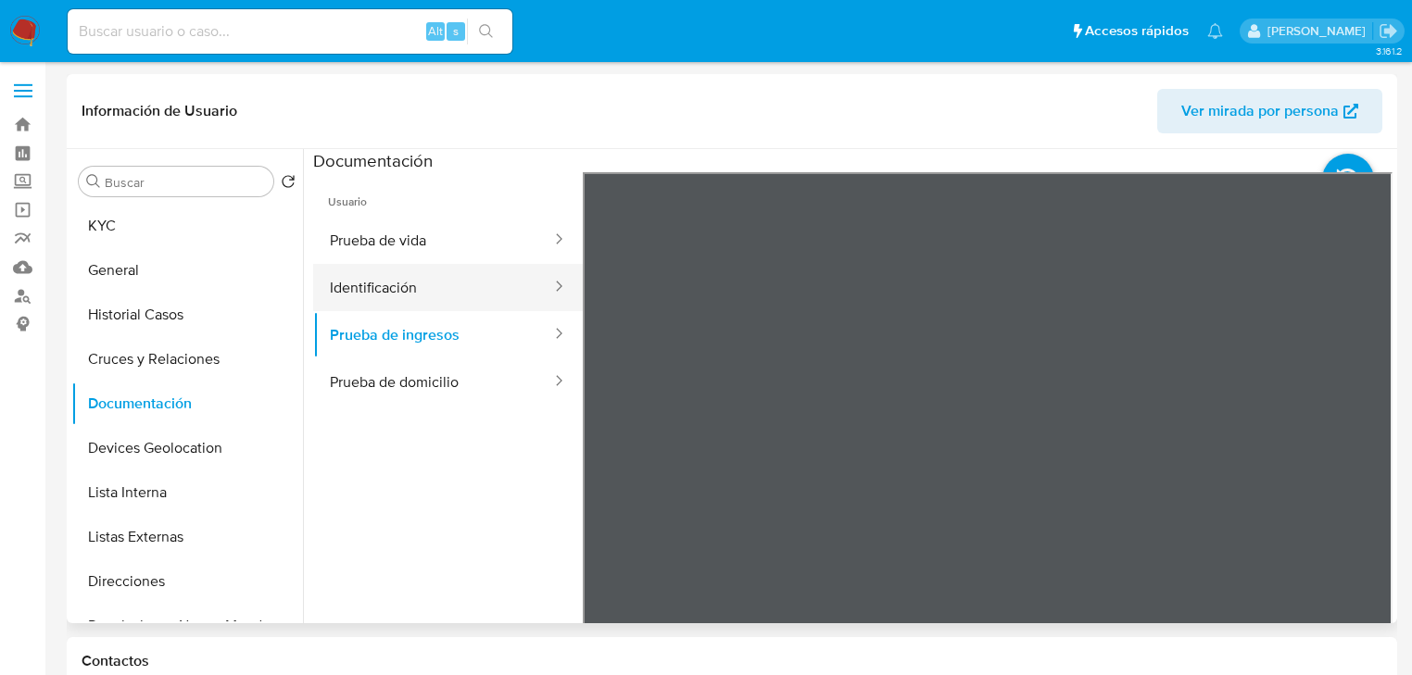
click at [444, 293] on button "Identificación" at bounding box center [433, 287] width 240 height 47
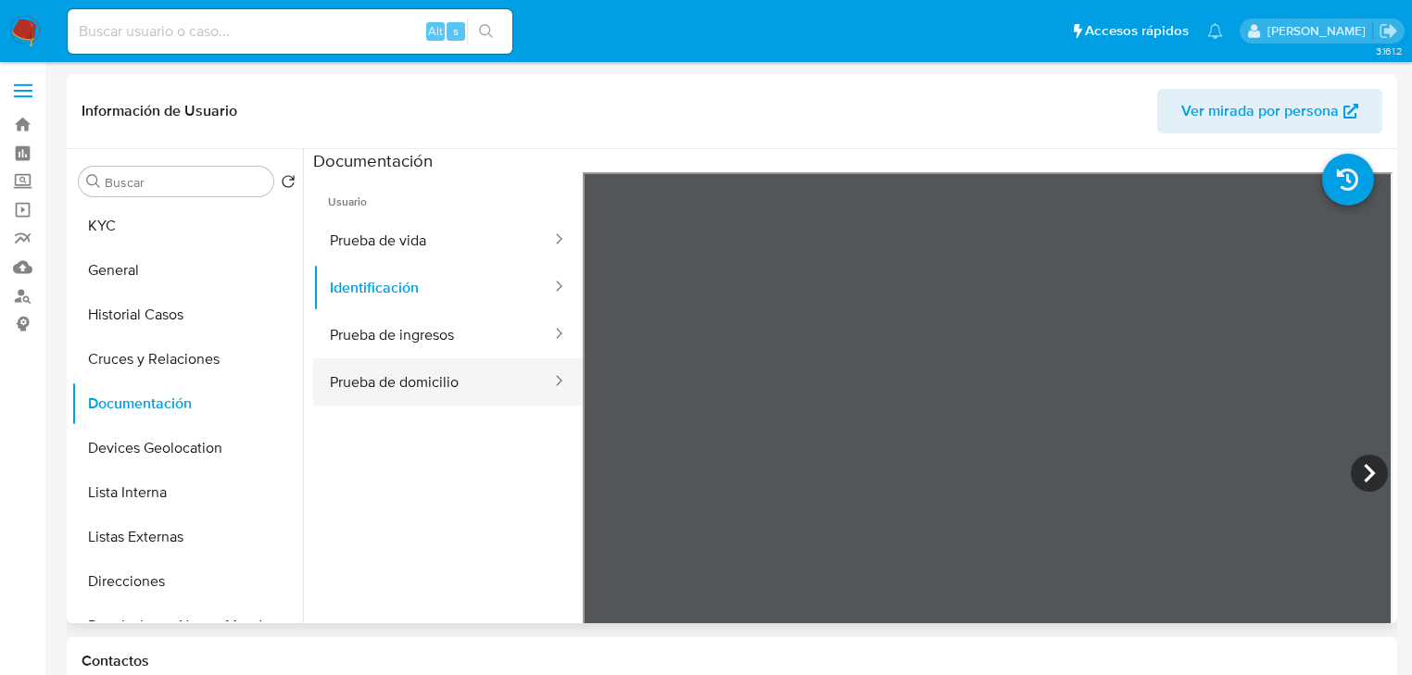
click at [435, 382] on button "Prueba de domicilio" at bounding box center [433, 382] width 240 height 47
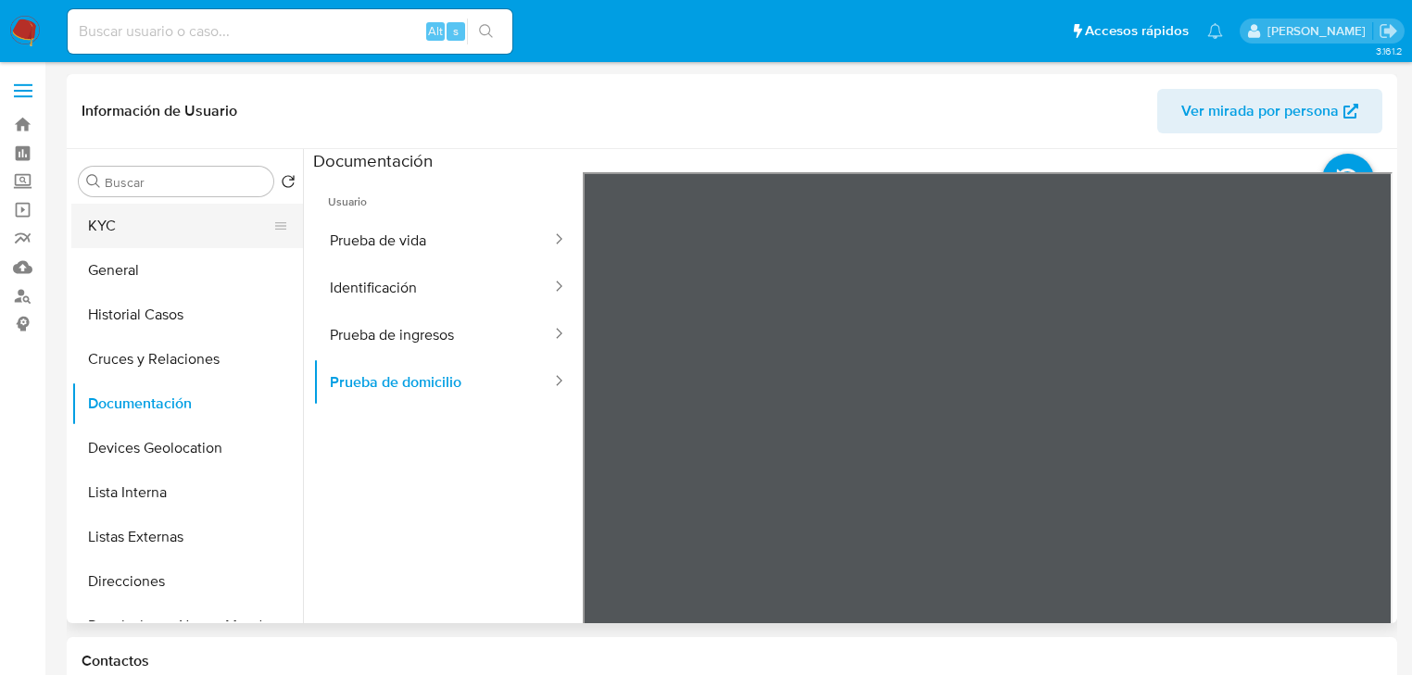
click at [136, 216] on button "KYC" at bounding box center [179, 226] width 217 height 44
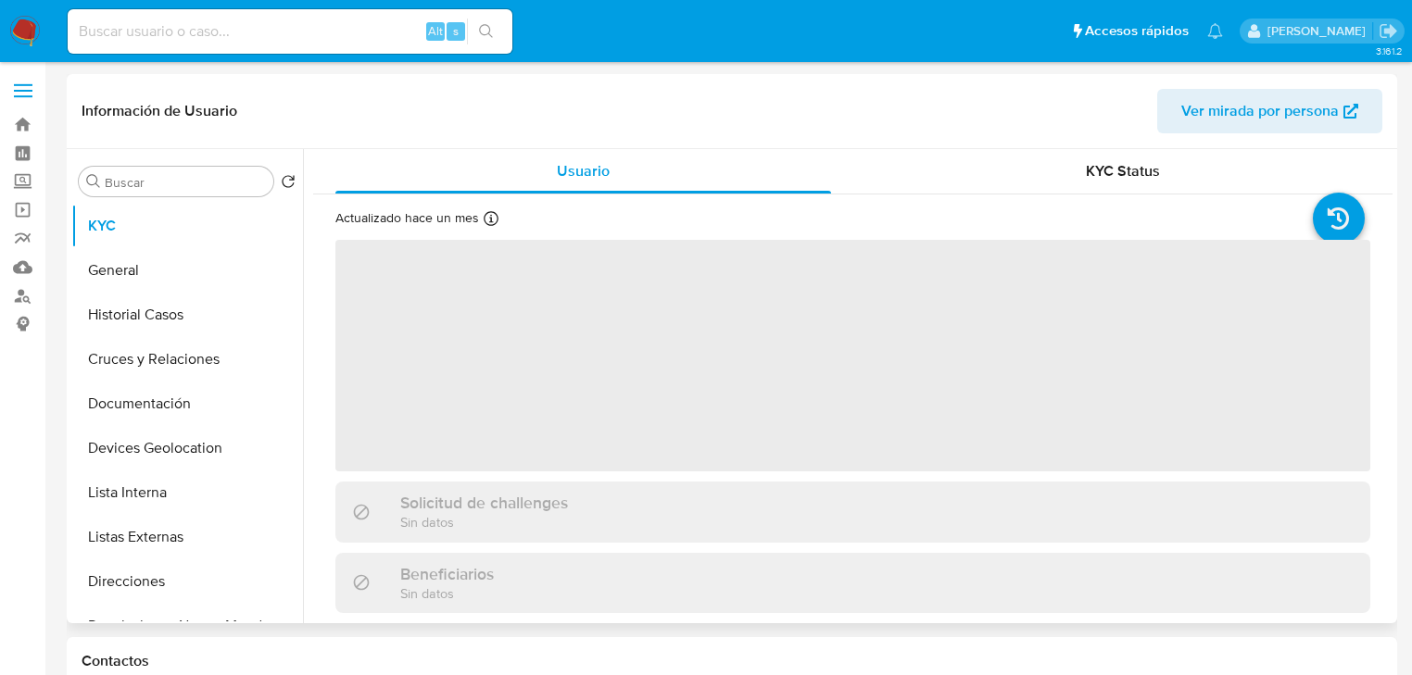
click at [587, 379] on span "‌" at bounding box center [852, 356] width 1035 height 232
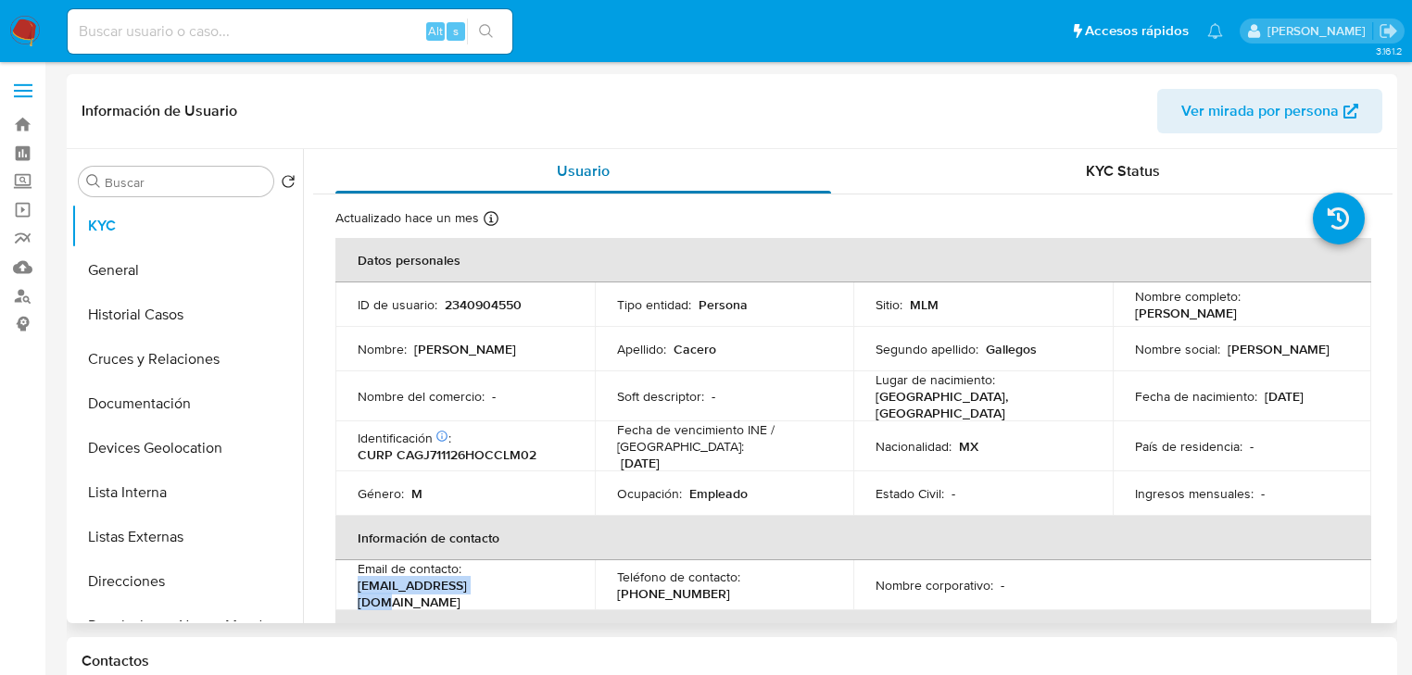
drag, startPoint x: 521, startPoint y: 585, endPoint x: 609, endPoint y: 182, distance: 413.4
click at [346, 585] on td "Email de contacto : [EMAIL_ADDRESS][DOMAIN_NAME]" at bounding box center [464, 585] width 259 height 50
copy p "[EMAIL_ADDRESS][DOMAIN_NAME]"
click at [666, 585] on p "[PHONE_NUMBER]" at bounding box center [673, 593] width 113 height 17
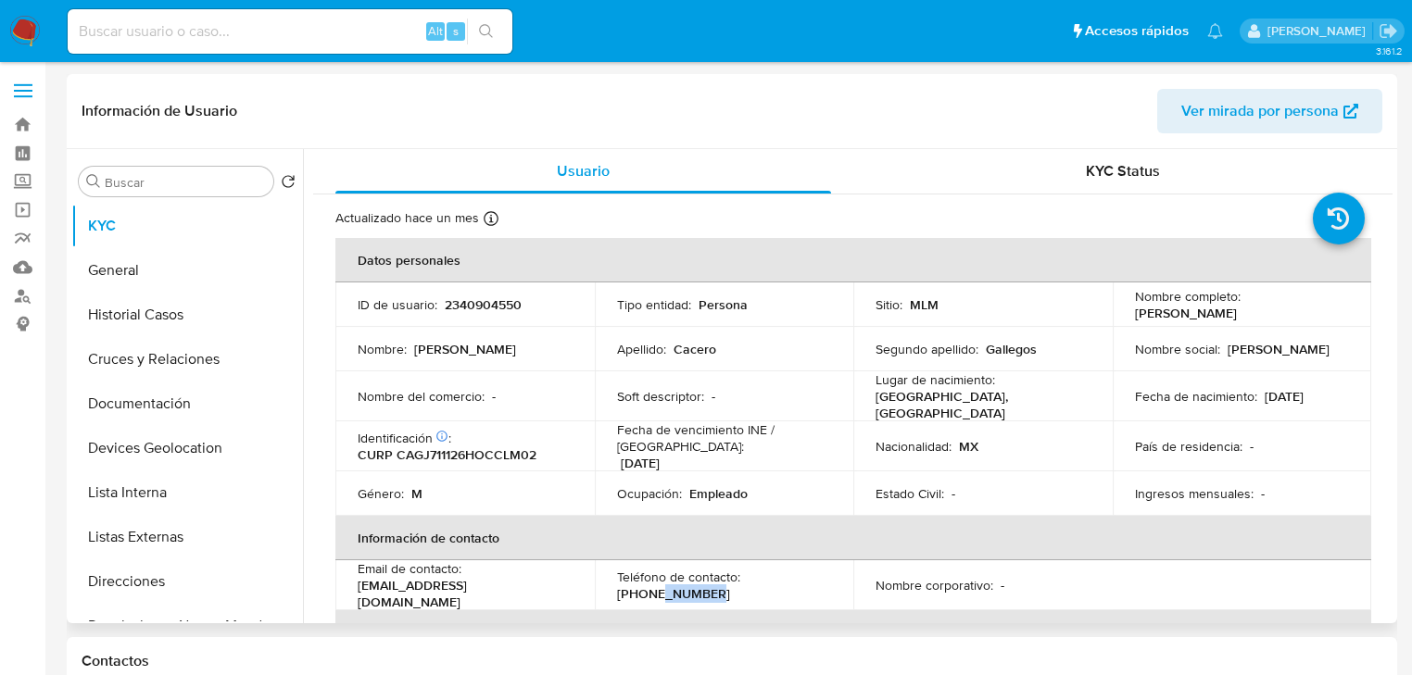
copy p "7194785"
click at [487, 504] on td "Género : M" at bounding box center [464, 494] width 259 height 44
click at [479, 447] on p "CURP CAGJ711126HOCCLM02" at bounding box center [447, 455] width 179 height 17
click at [486, 447] on p "CURP CAGJ711126HOCCLM02" at bounding box center [447, 455] width 179 height 17
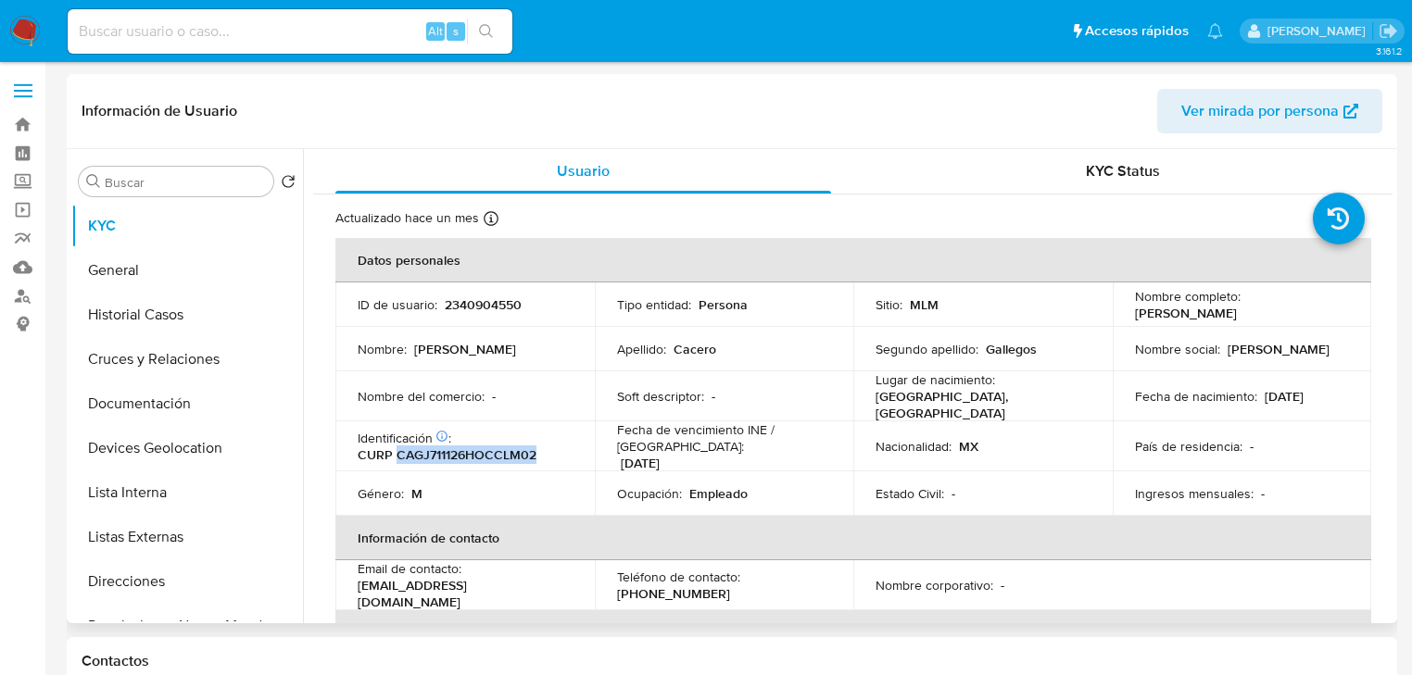
click at [489, 447] on p "CURP CAGJ711126HOCCLM02" at bounding box center [447, 455] width 179 height 17
copy p "CAGJ711126HOCCLM02"
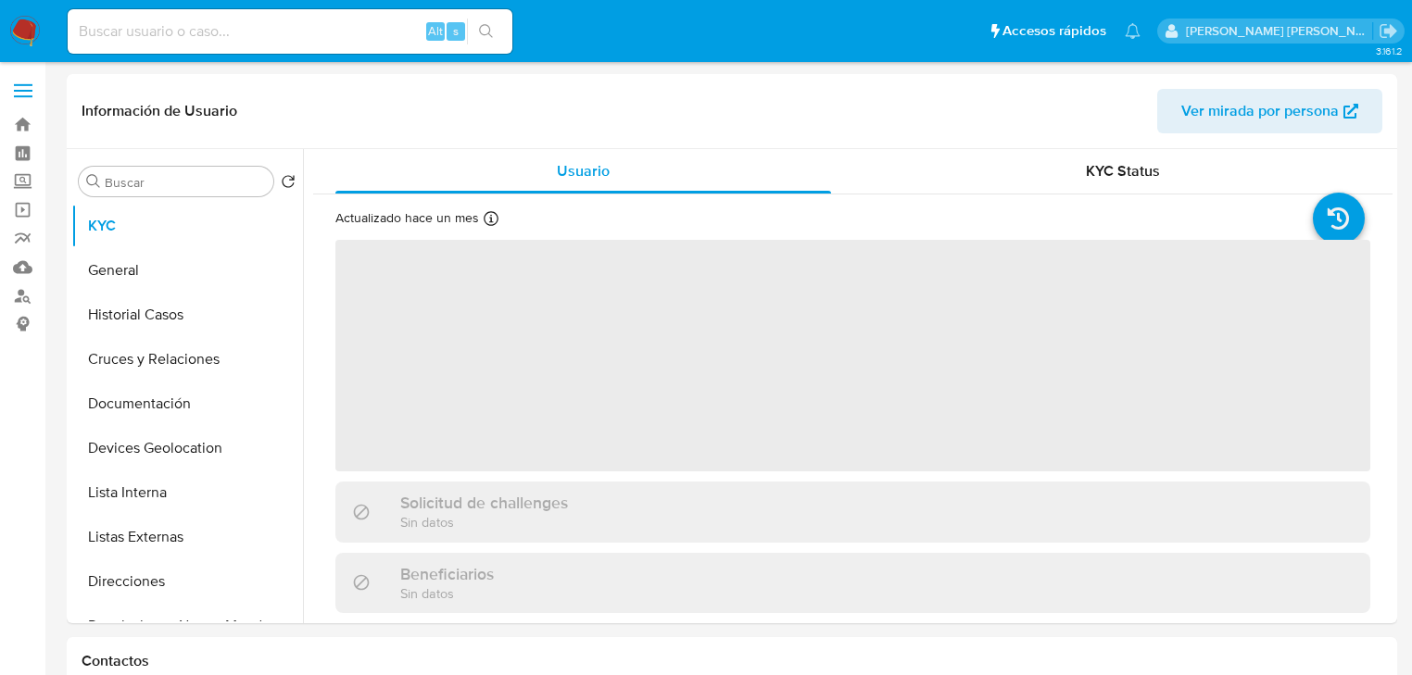
select select "10"
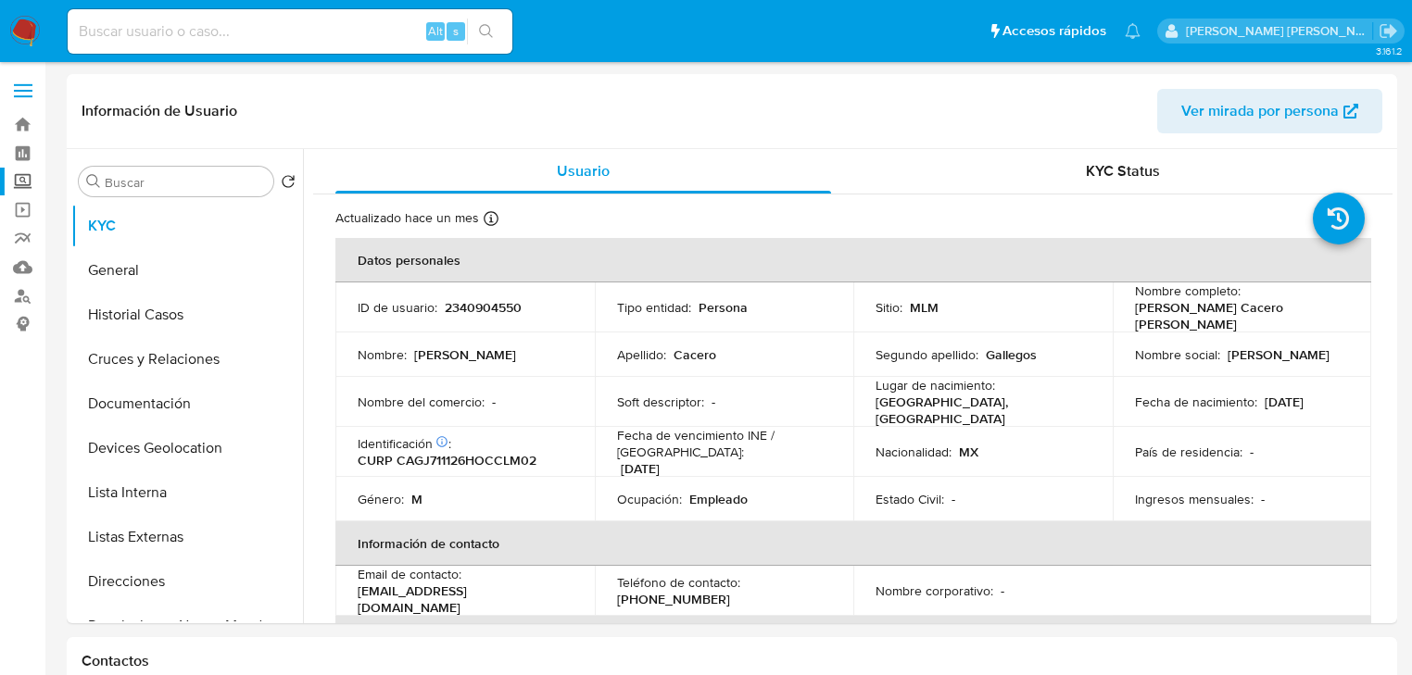
click at [28, 179] on label "Screening" at bounding box center [110, 182] width 220 height 29
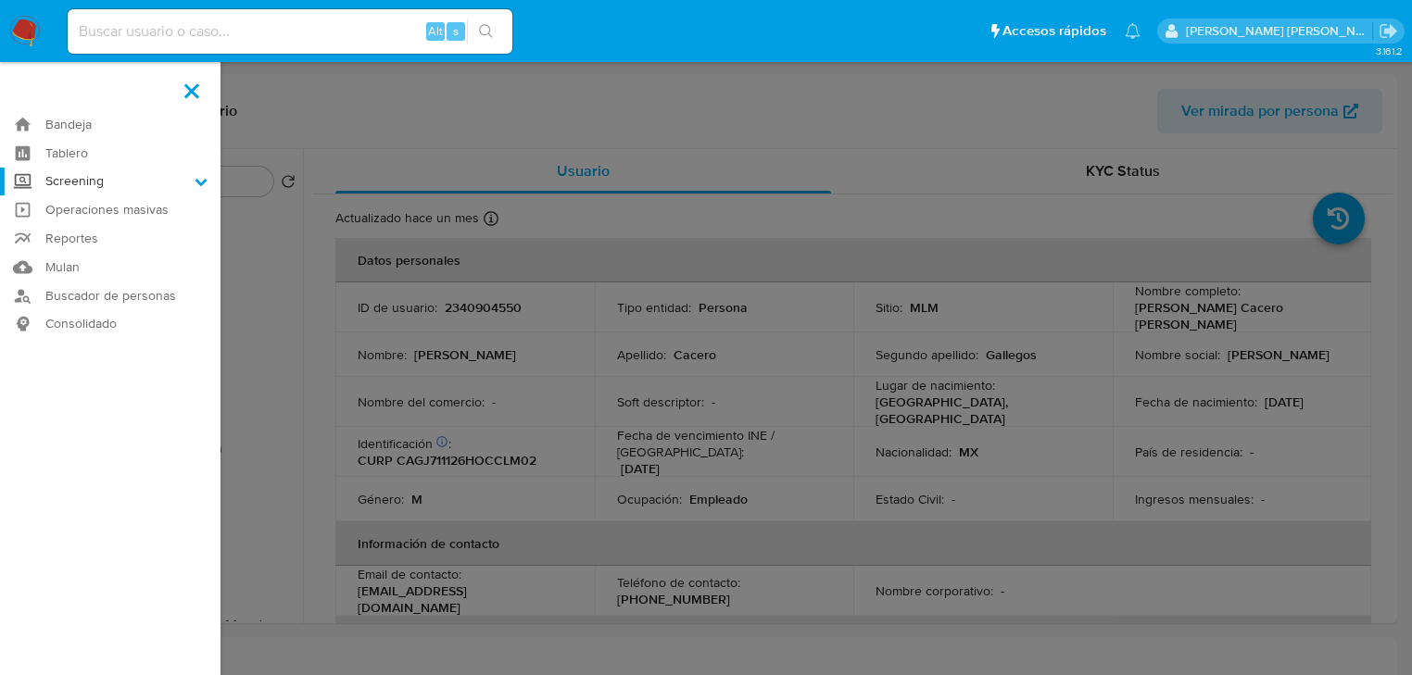
click at [0, 0] on input "Screening" at bounding box center [0, 0] width 0 height 0
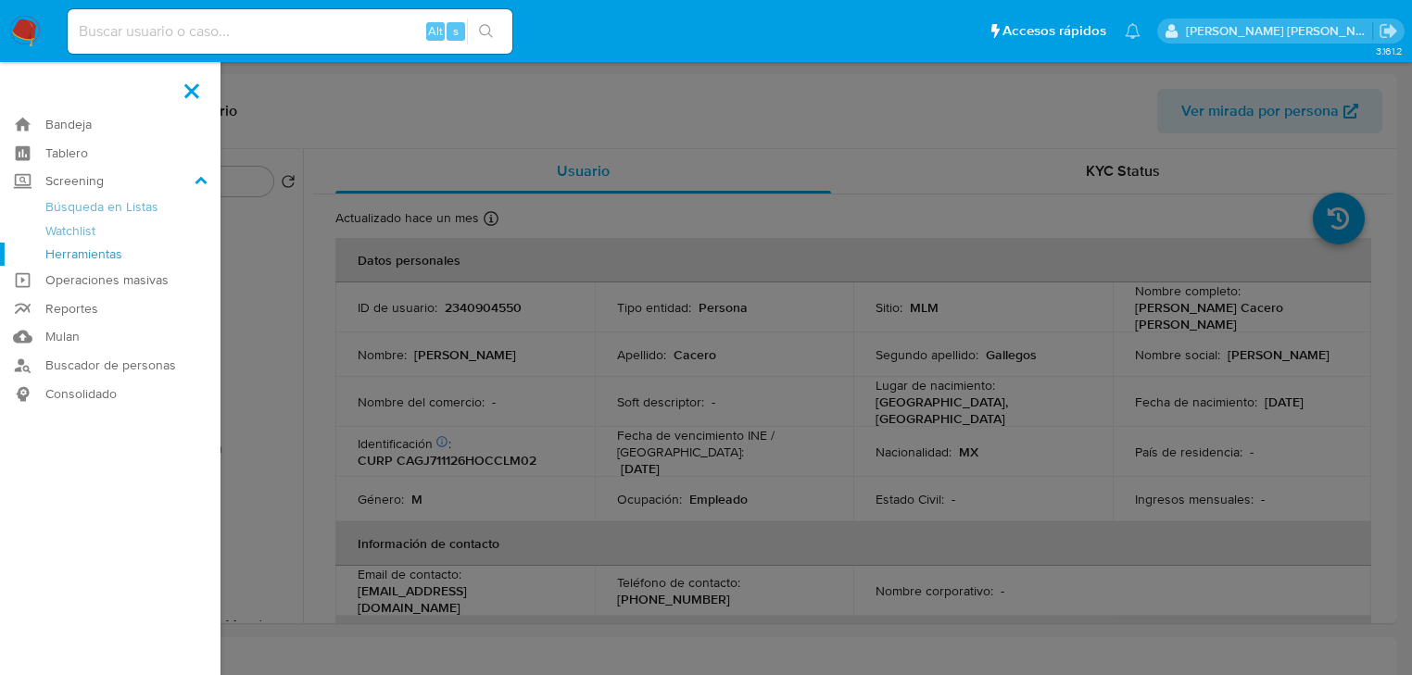
click at [71, 256] on link "Herramientas" at bounding box center [110, 254] width 220 height 23
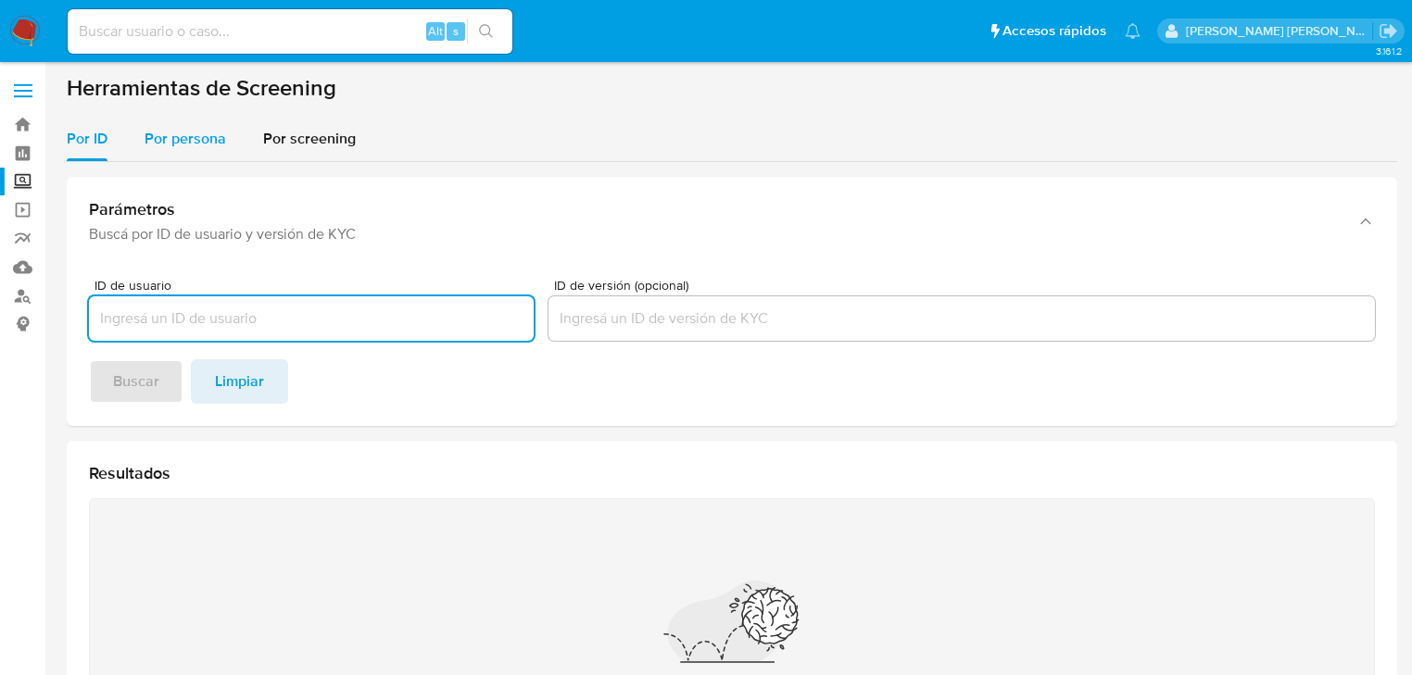
click at [172, 156] on div "Por persona" at bounding box center [186, 139] width 82 height 44
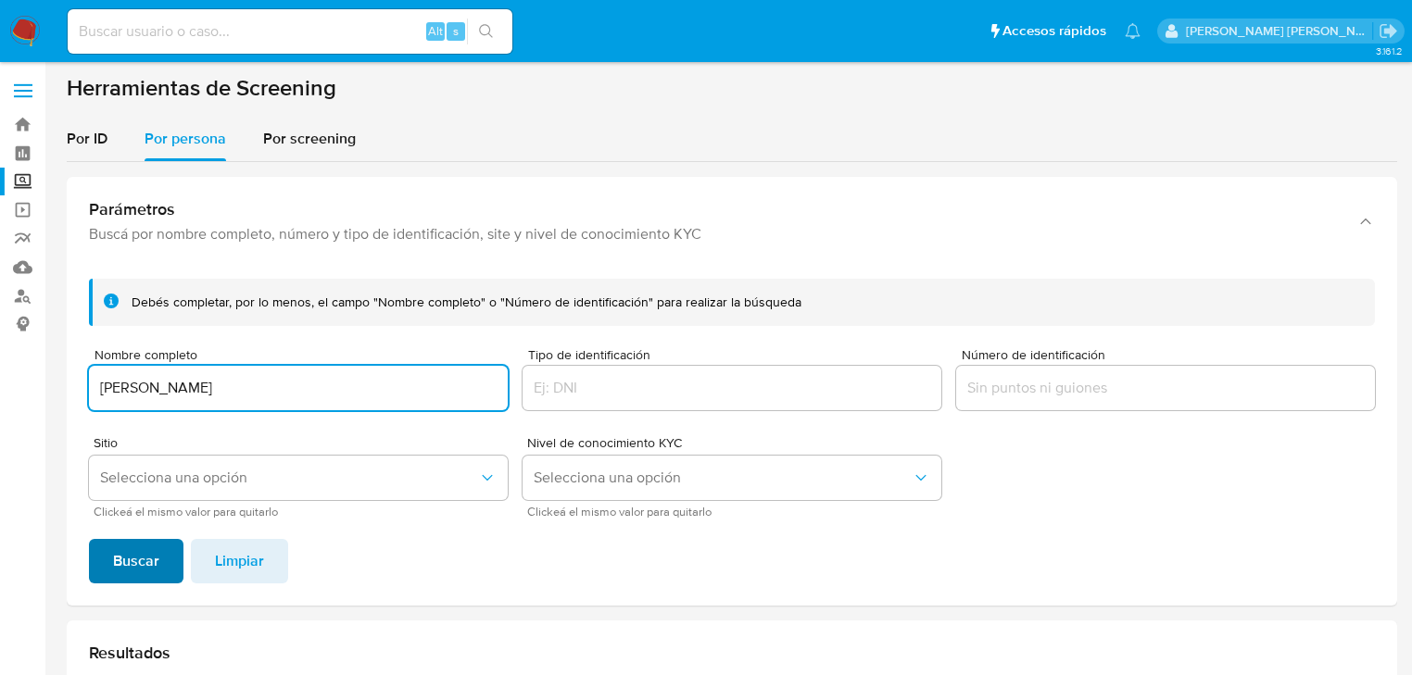
type input "[PERSON_NAME]"
click at [111, 560] on button "Buscar" at bounding box center [136, 561] width 94 height 44
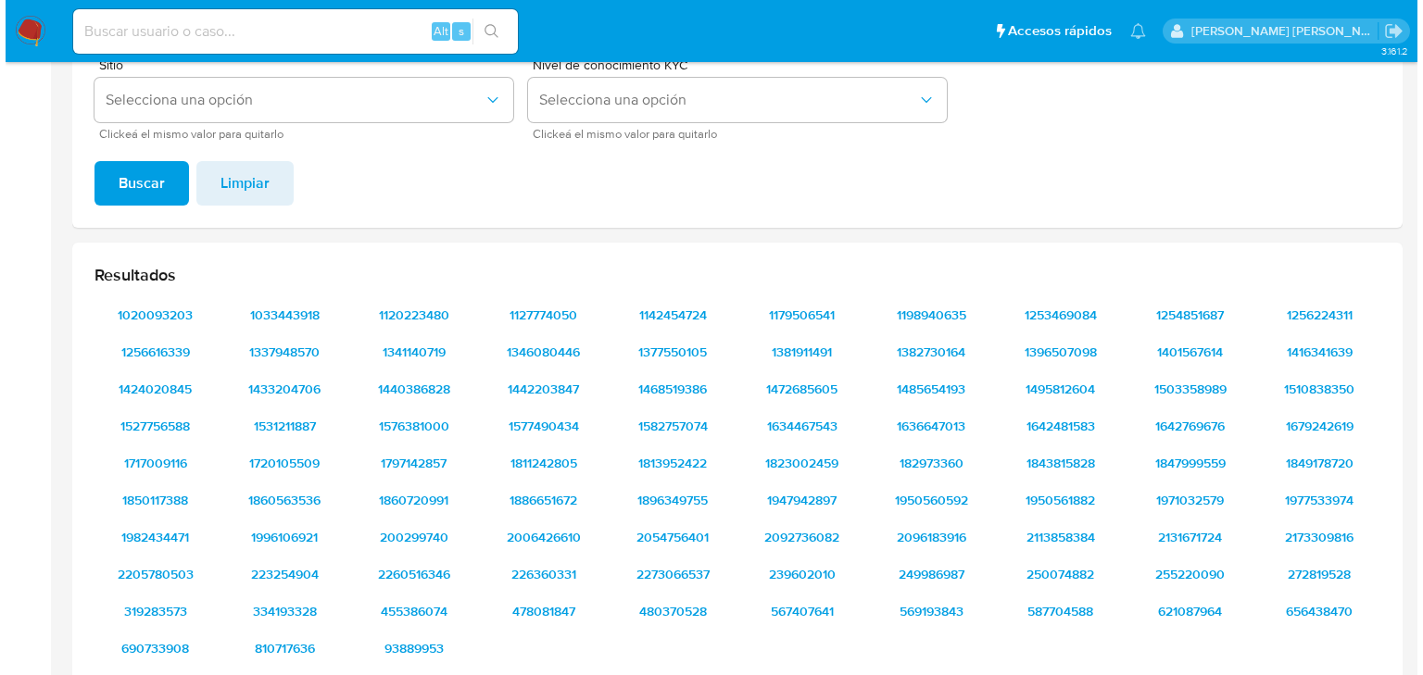
scroll to position [294, 0]
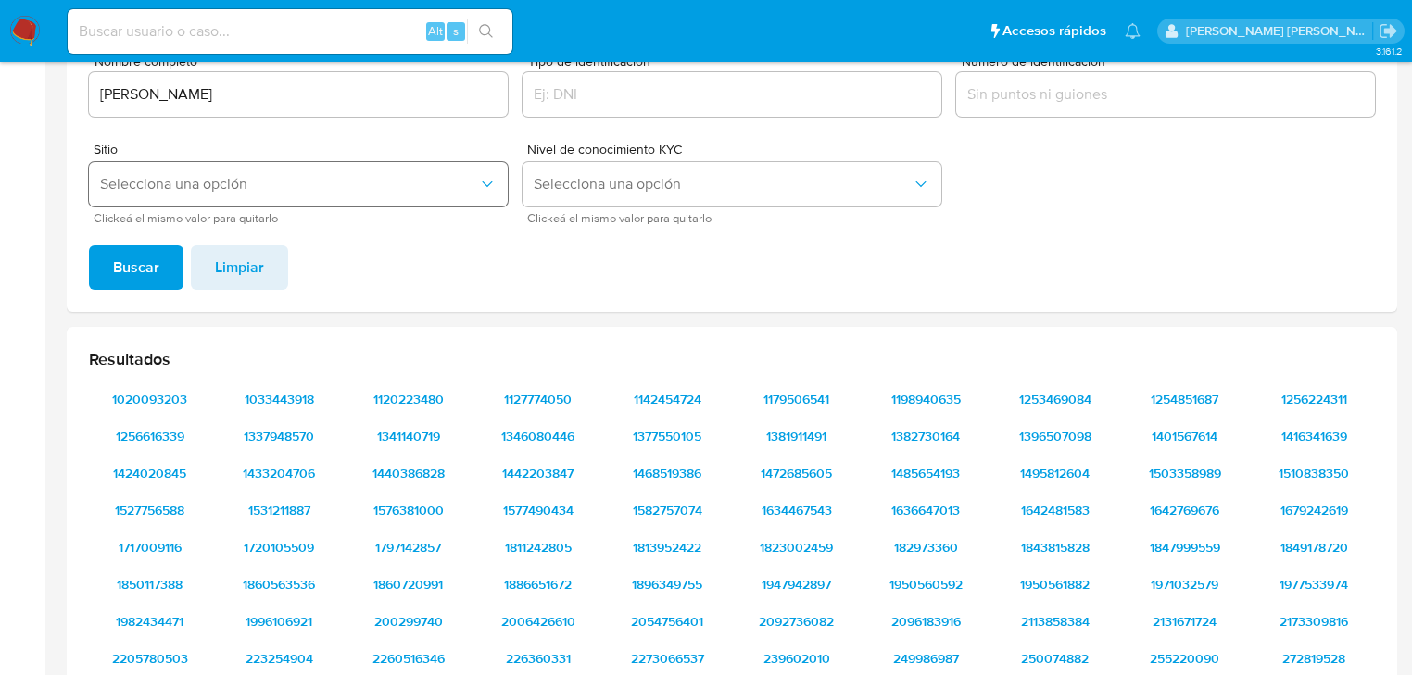
drag, startPoint x: 188, startPoint y: 182, endPoint x: 190, endPoint y: 191, distance: 9.4
click at [188, 182] on span "Selecciona una opción" at bounding box center [289, 184] width 378 height 19
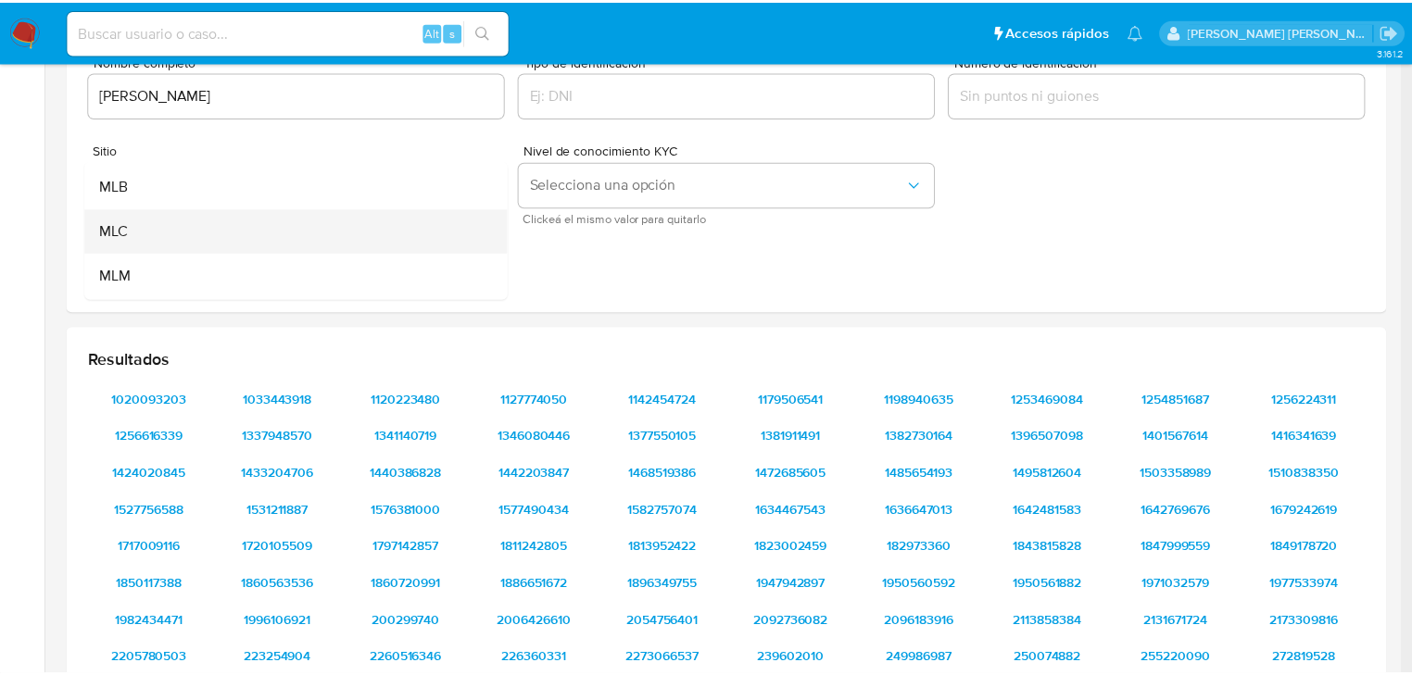
scroll to position [74, 0]
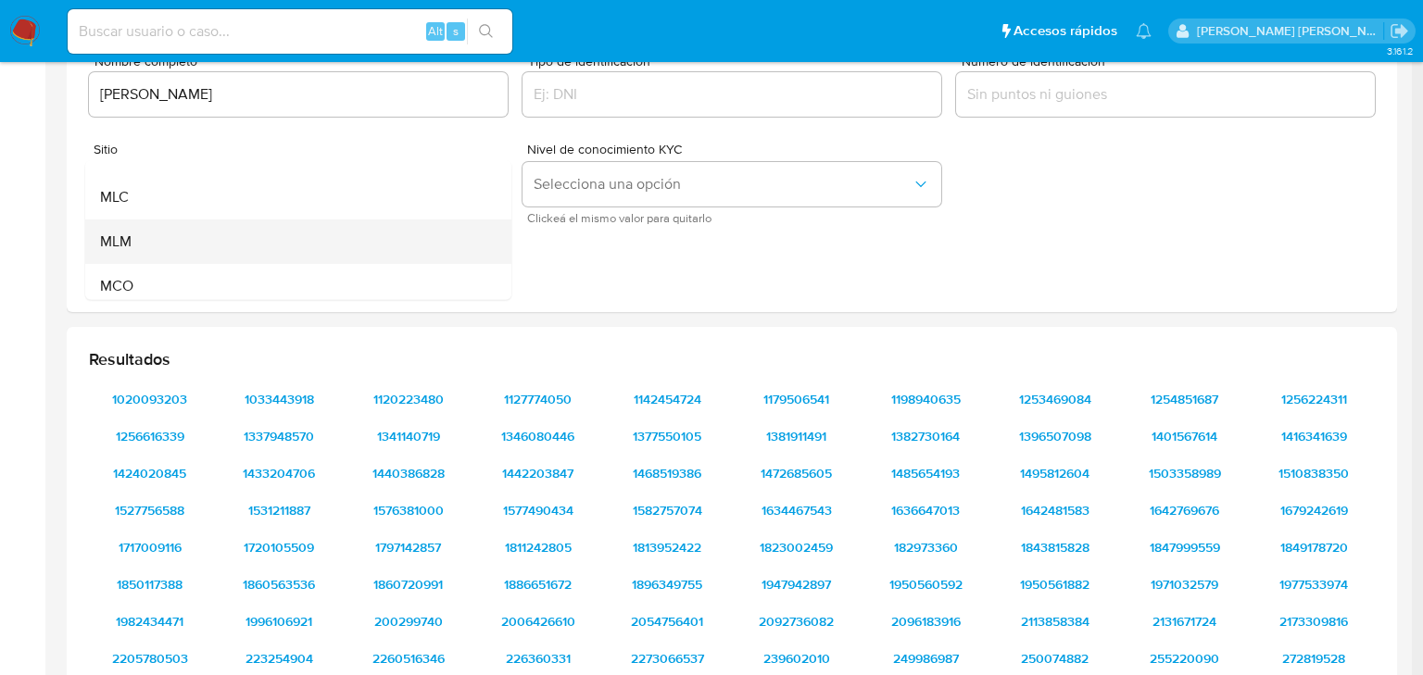
click at [141, 235] on div "MLM" at bounding box center [292, 242] width 385 height 44
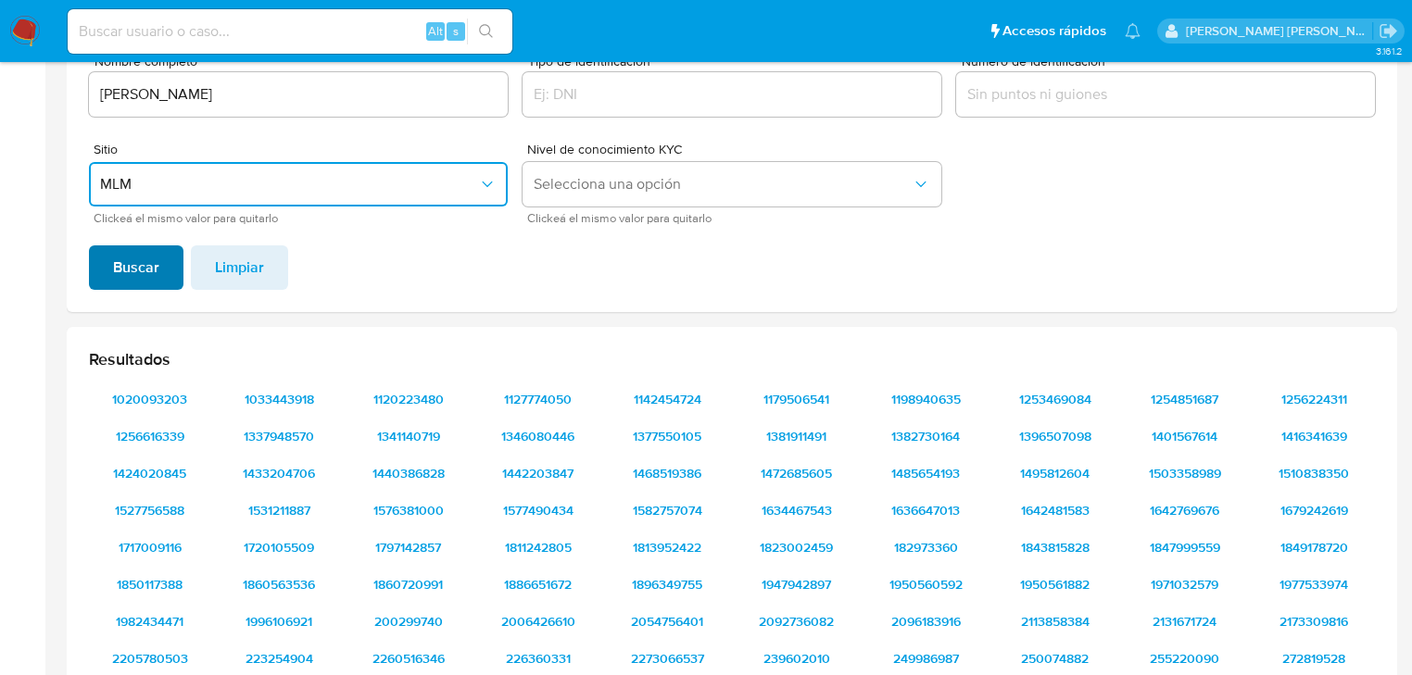
click at [134, 256] on span "Buscar" at bounding box center [136, 267] width 46 height 41
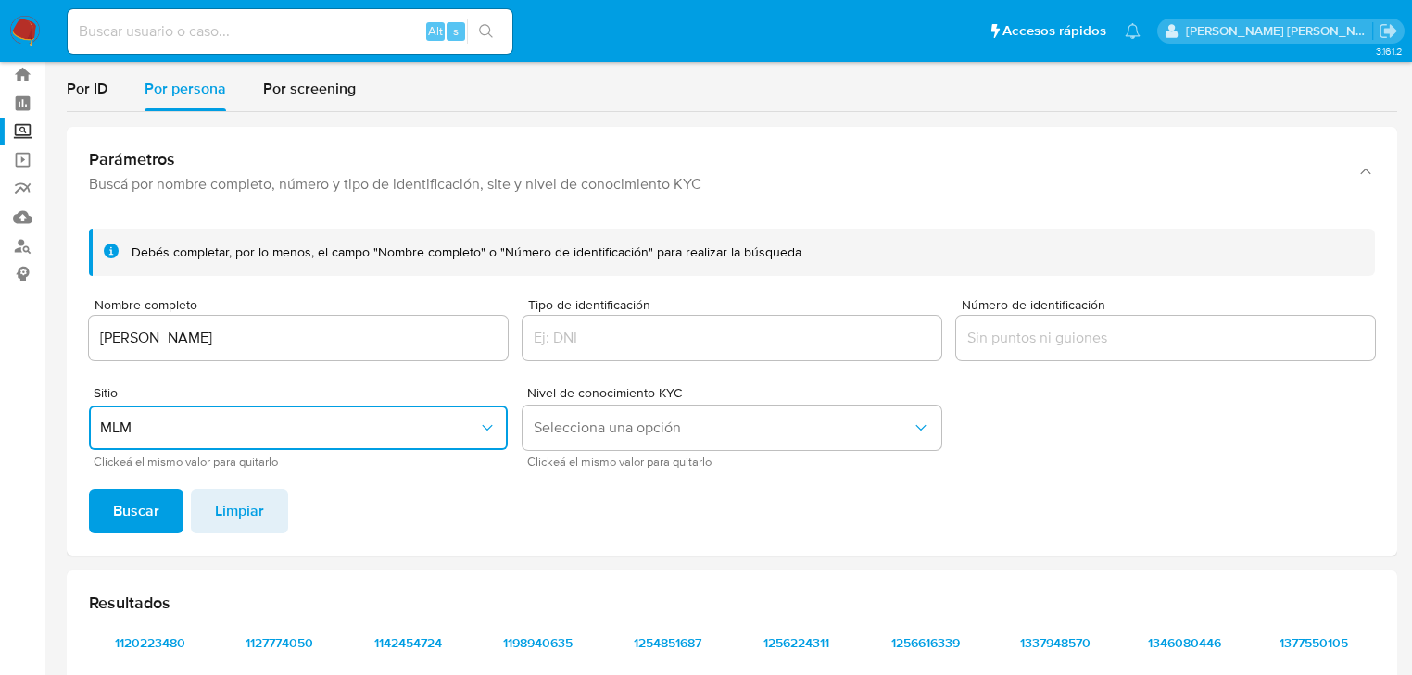
scroll to position [0, 0]
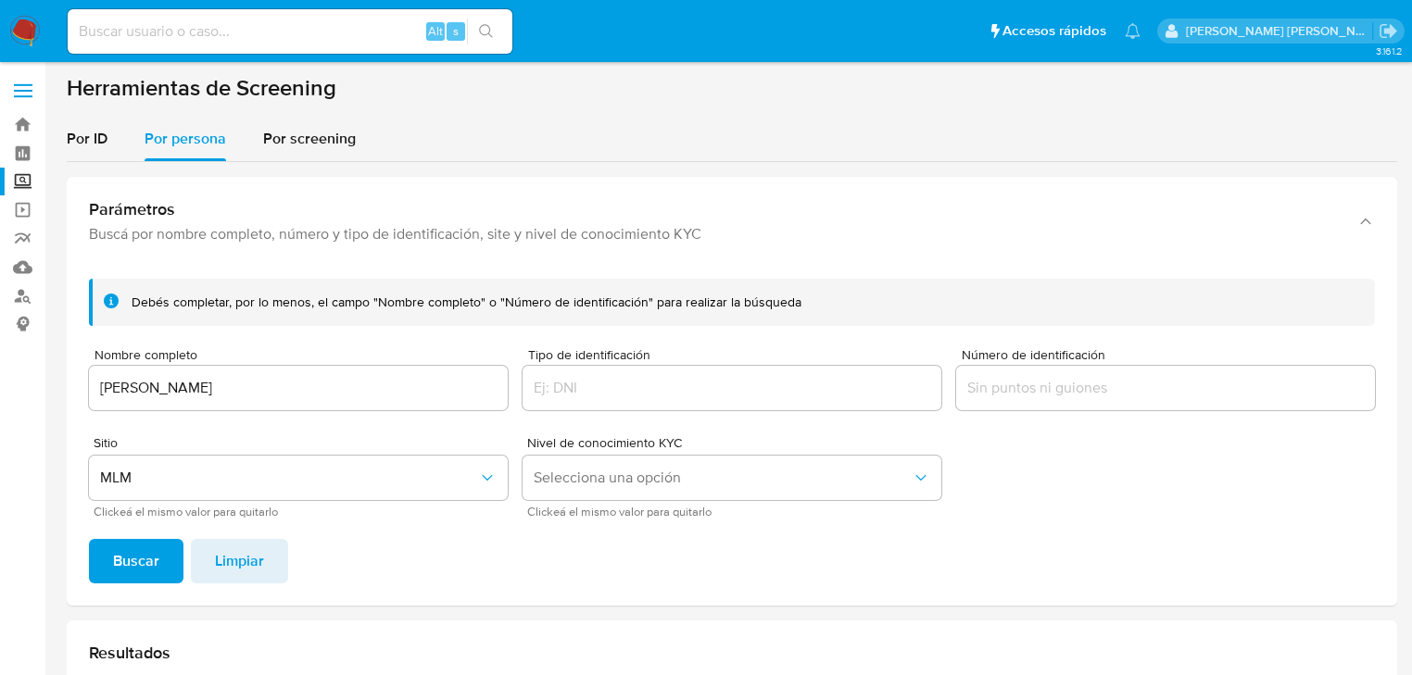
drag, startPoint x: 230, startPoint y: 400, endPoint x: 235, endPoint y: 391, distance: 10.8
click at [229, 396] on div "[PERSON_NAME]" at bounding box center [298, 388] width 419 height 44
click at [237, 392] on input "[PERSON_NAME]" at bounding box center [298, 388] width 419 height 24
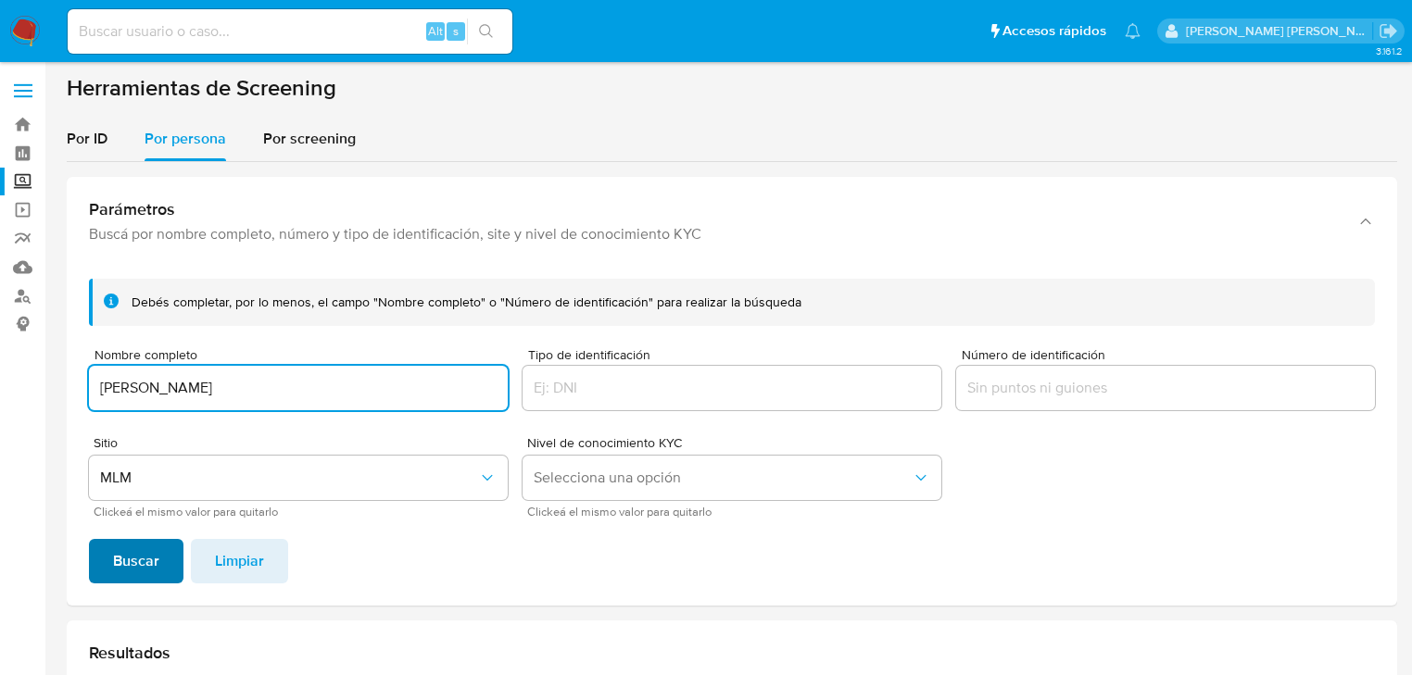
type input "[PERSON_NAME]"
click at [146, 541] on span "Buscar" at bounding box center [136, 561] width 46 height 41
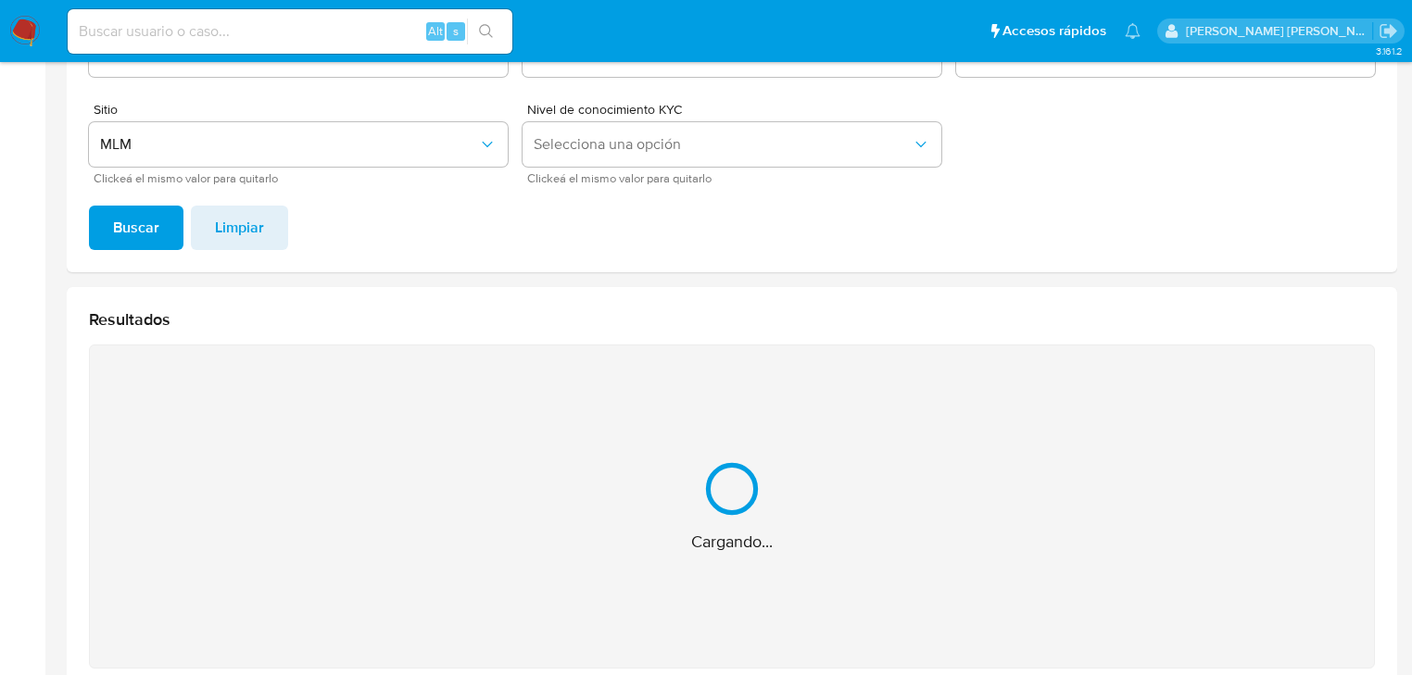
scroll to position [148, 0]
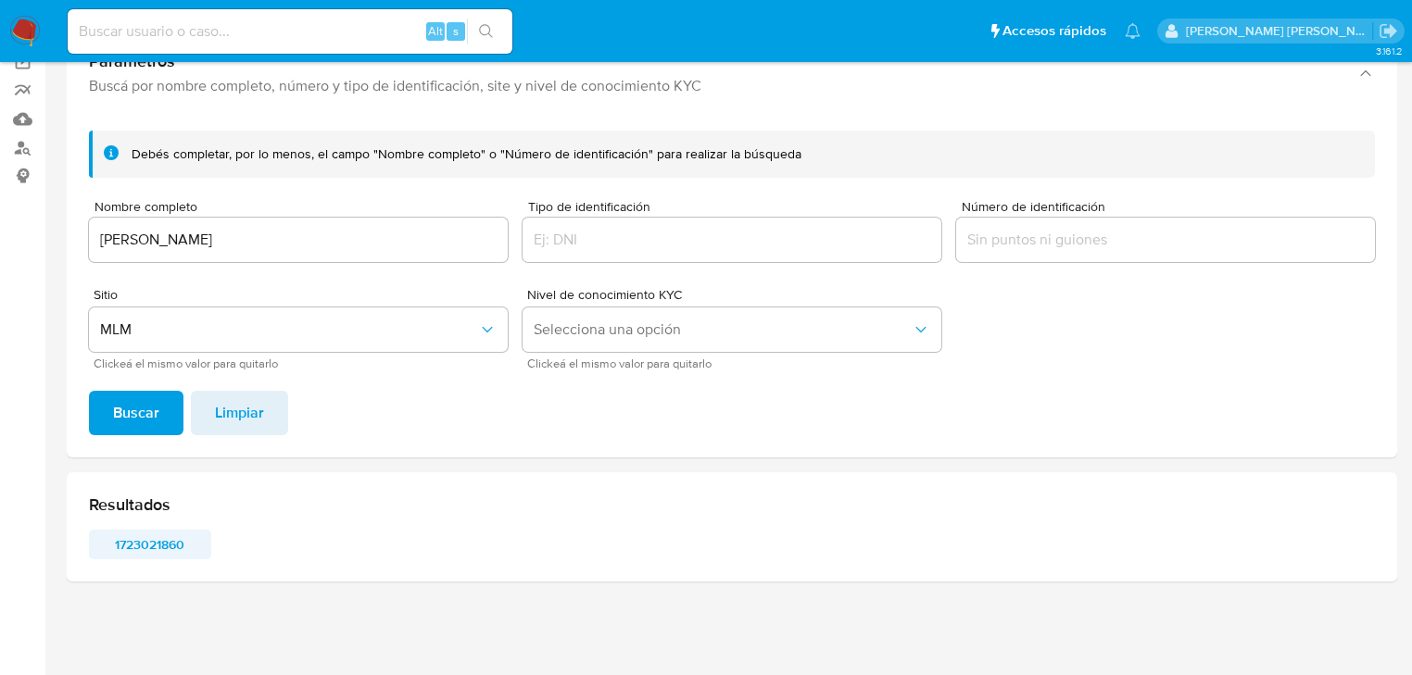
click at [146, 541] on span "1723021860" at bounding box center [150, 545] width 96 height 26
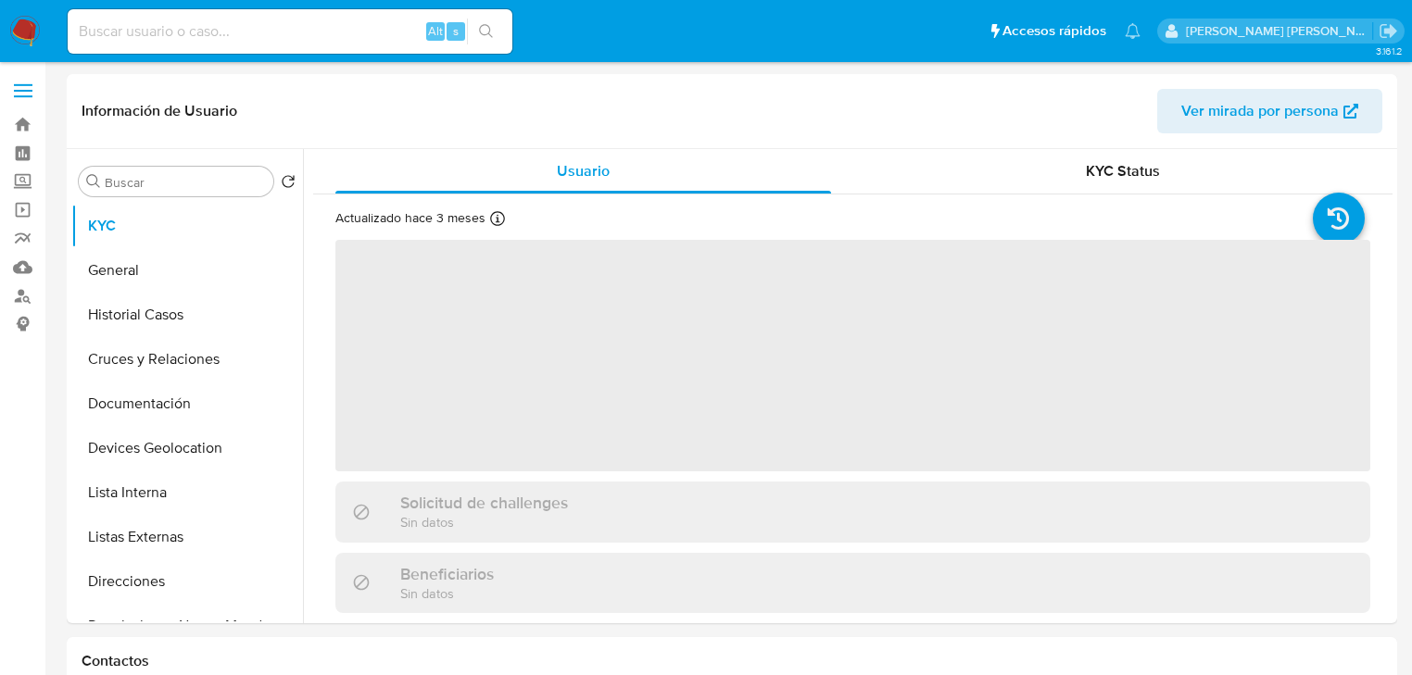
select select "10"
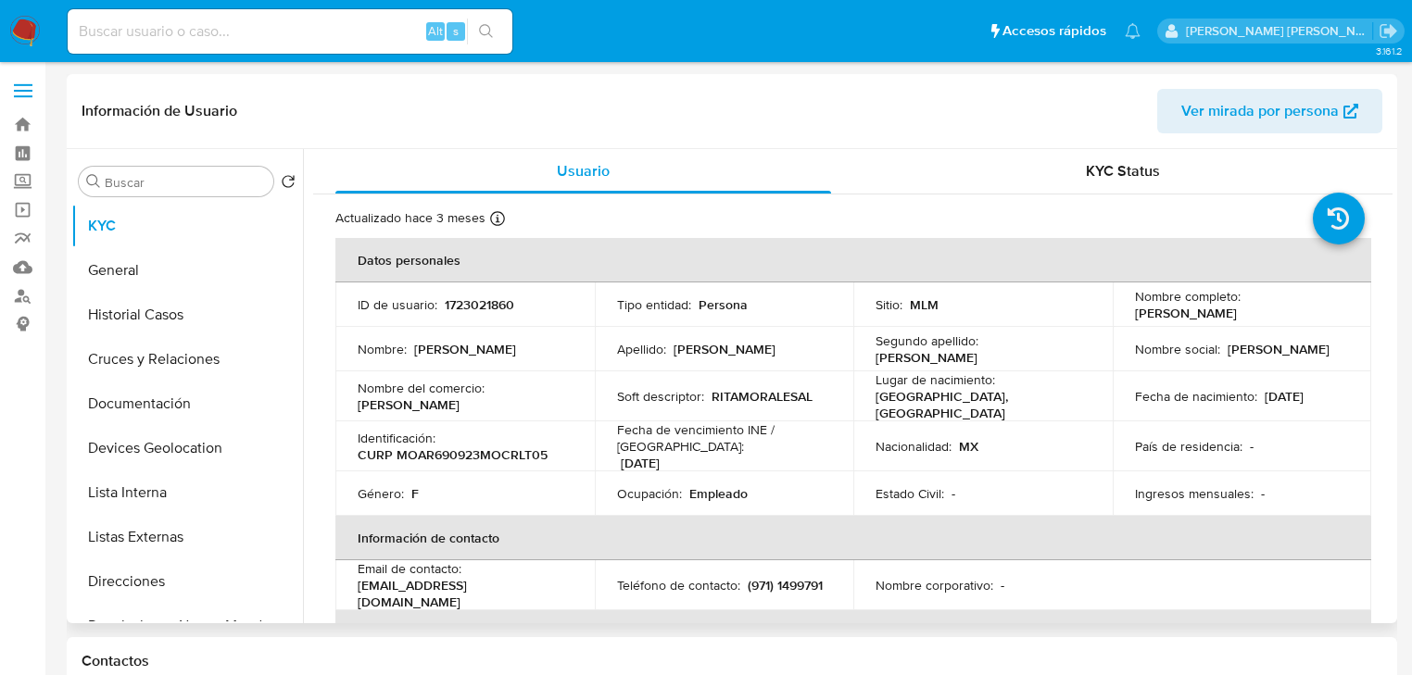
click at [748, 585] on p "(971) 1499791" at bounding box center [785, 585] width 75 height 17
click at [188, 549] on button "Listas Externas" at bounding box center [179, 537] width 217 height 44
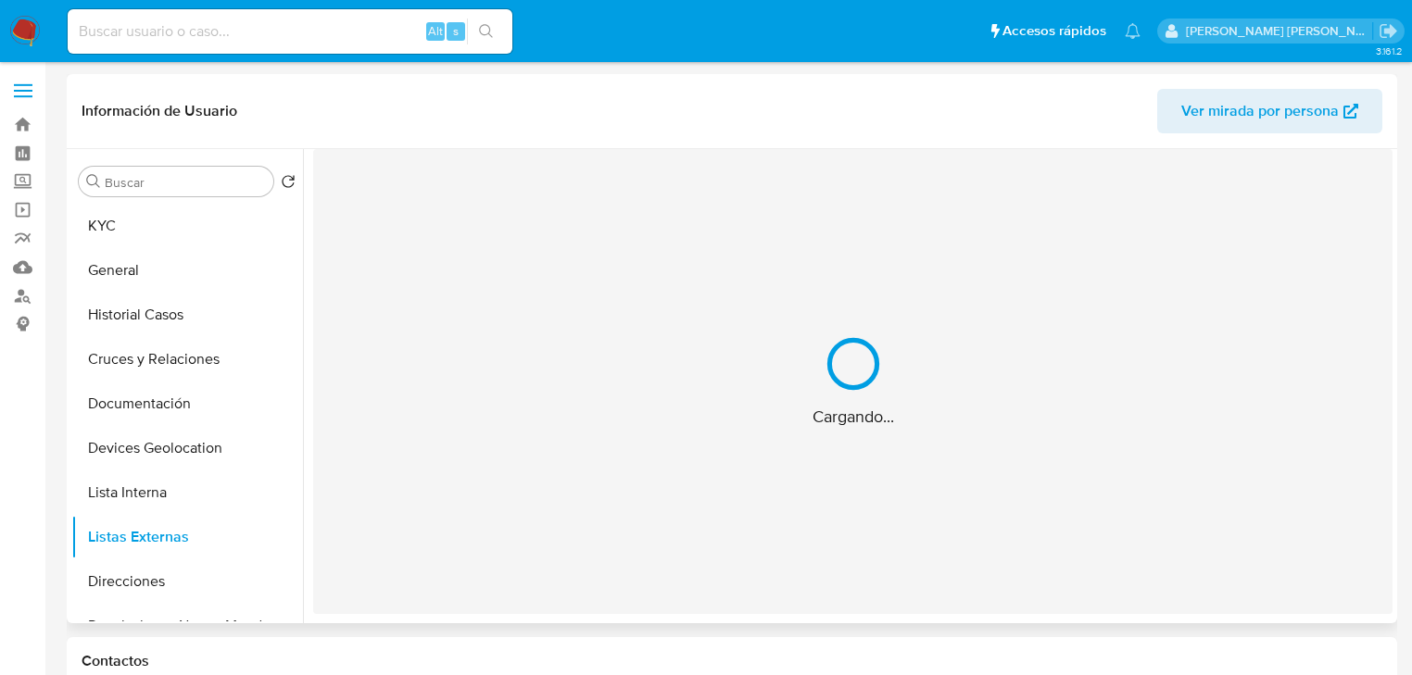
click at [653, 486] on div "Cargando..." at bounding box center [852, 381] width 1079 height 465
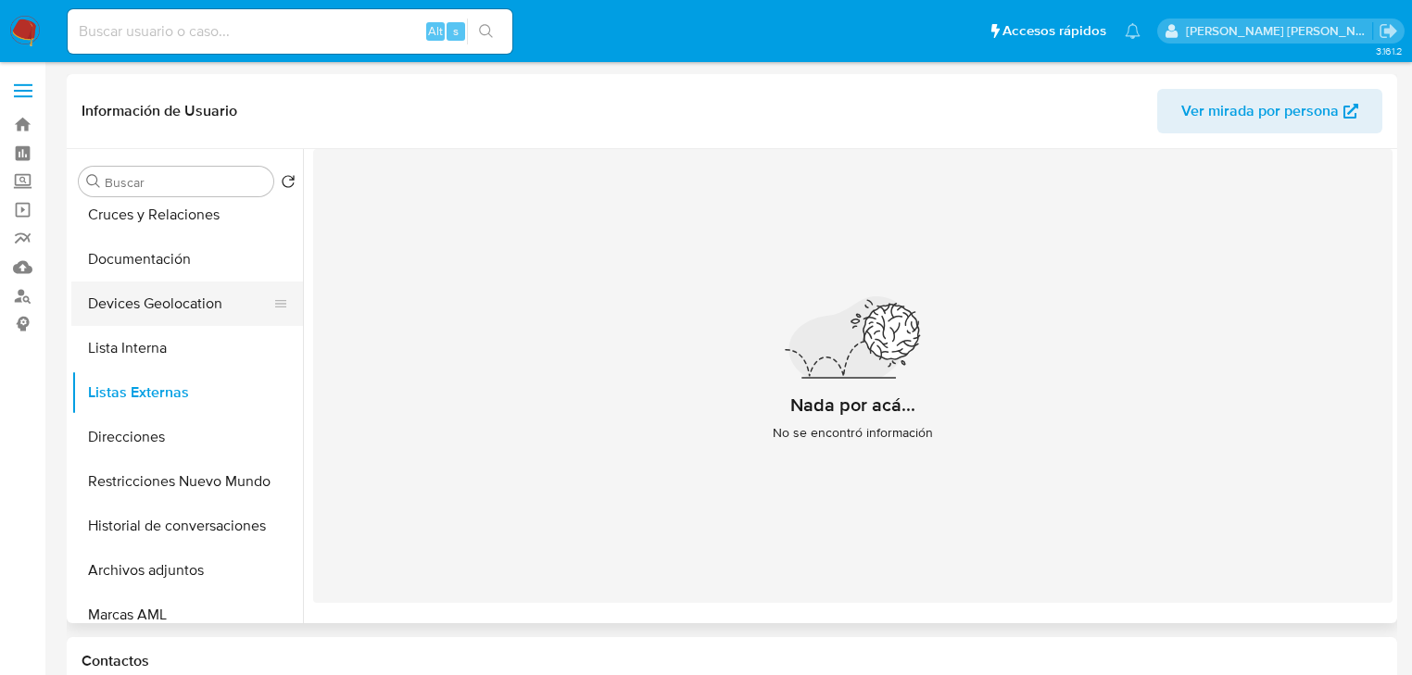
scroll to position [148, 0]
drag, startPoint x: 203, startPoint y: 476, endPoint x: 219, endPoint y: 471, distance: 16.7
click at [203, 475] on button "Restricciones Nuevo Mundo" at bounding box center [179, 478] width 217 height 44
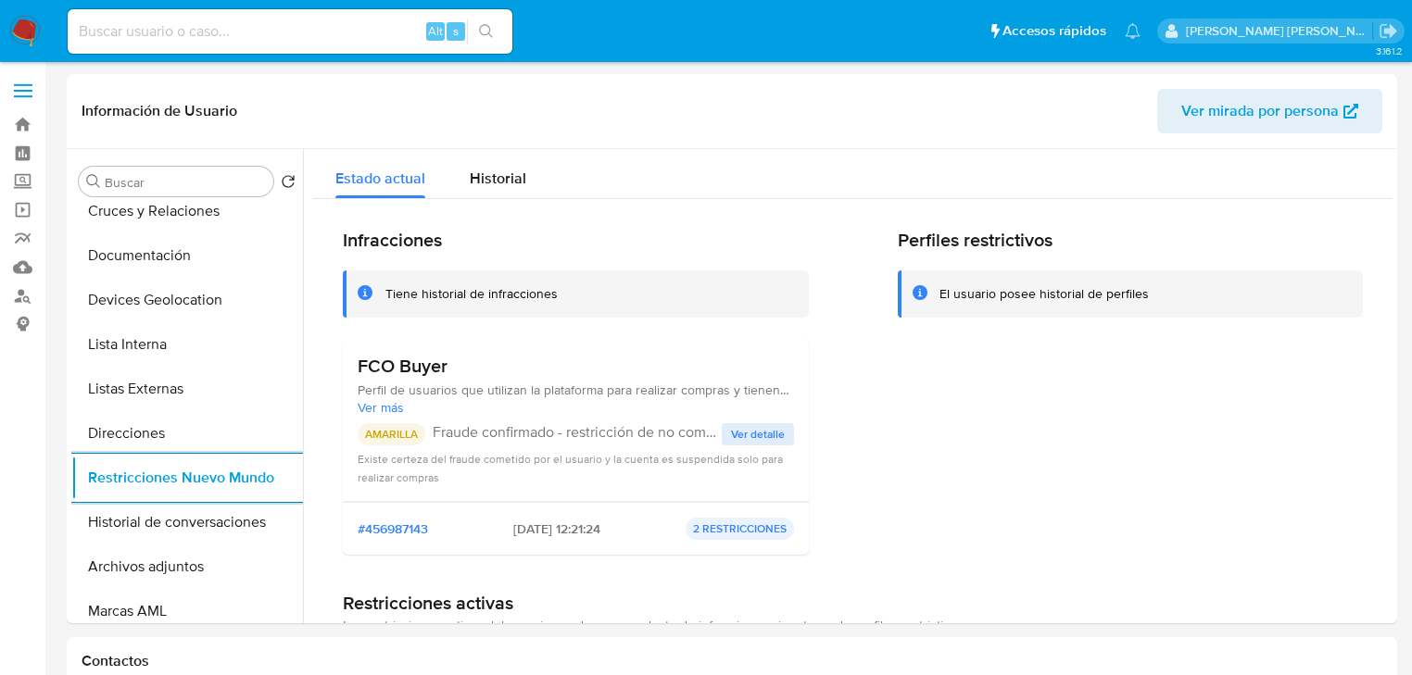
click at [749, 432] on span "Ver detalle" at bounding box center [758, 434] width 54 height 19
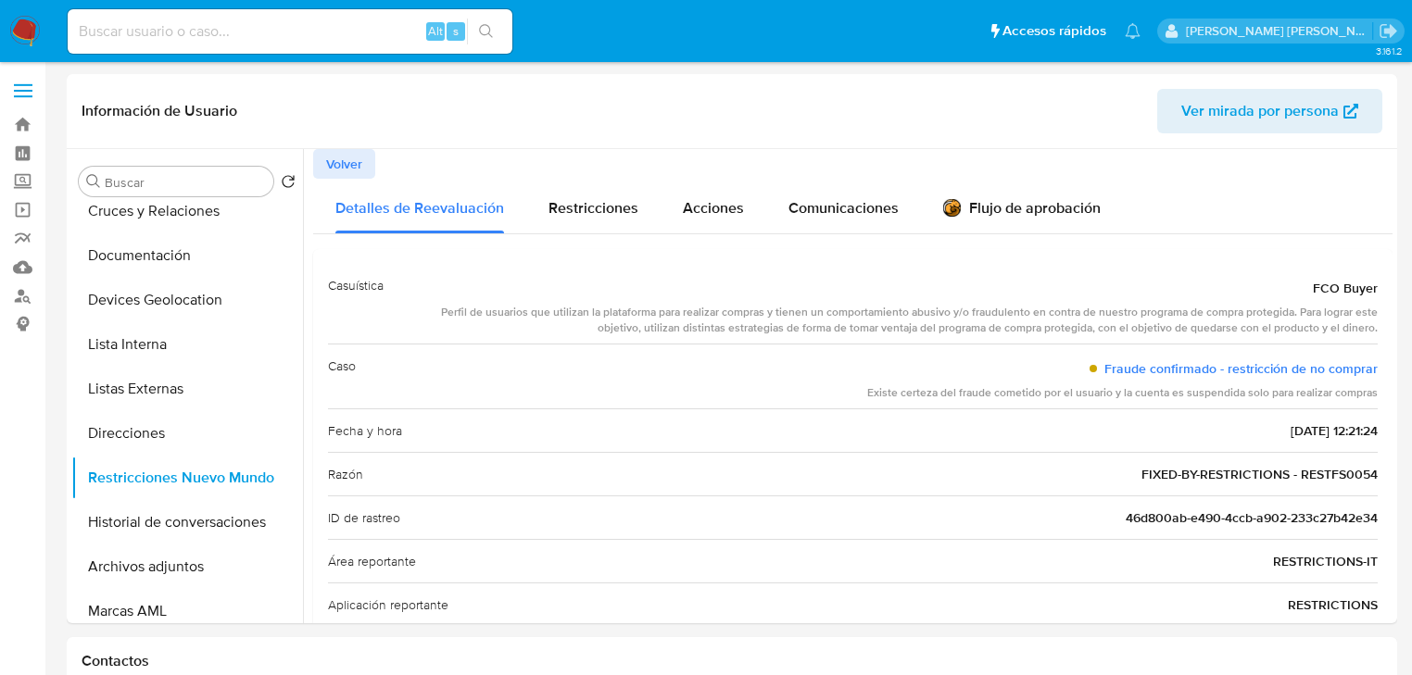
drag, startPoint x: 159, startPoint y: 258, endPoint x: 391, endPoint y: 273, distance: 232.1
click at [160, 257] on button "Documentación" at bounding box center [187, 255] width 232 height 44
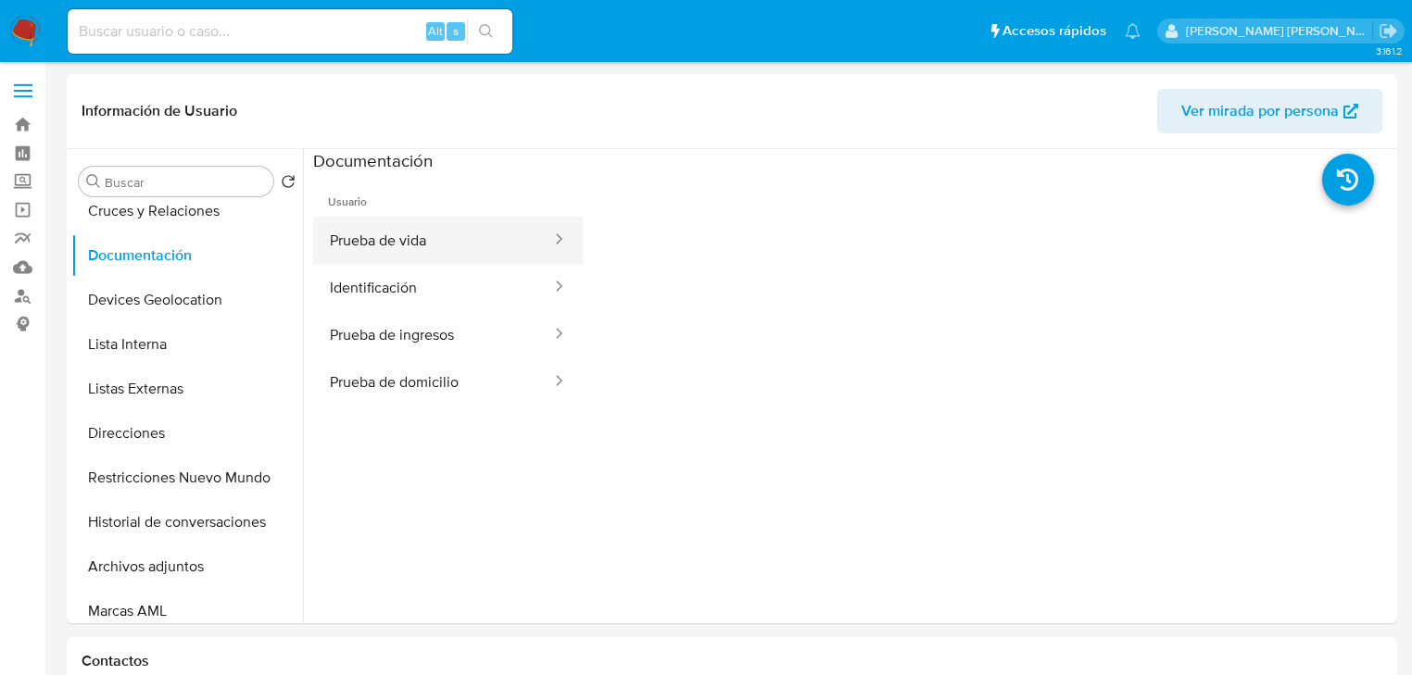
click at [422, 237] on button "Prueba de vida" at bounding box center [433, 240] width 240 height 47
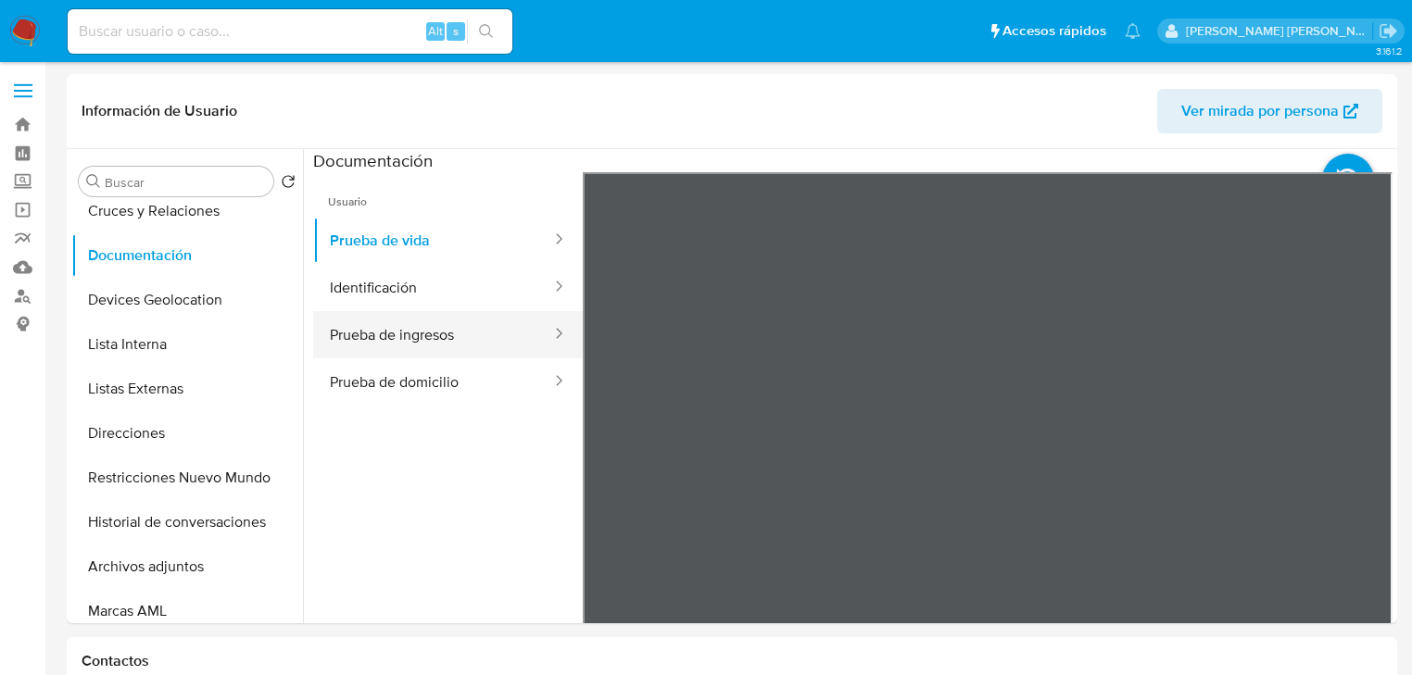
click at [440, 319] on button "Prueba de ingresos" at bounding box center [433, 334] width 240 height 47
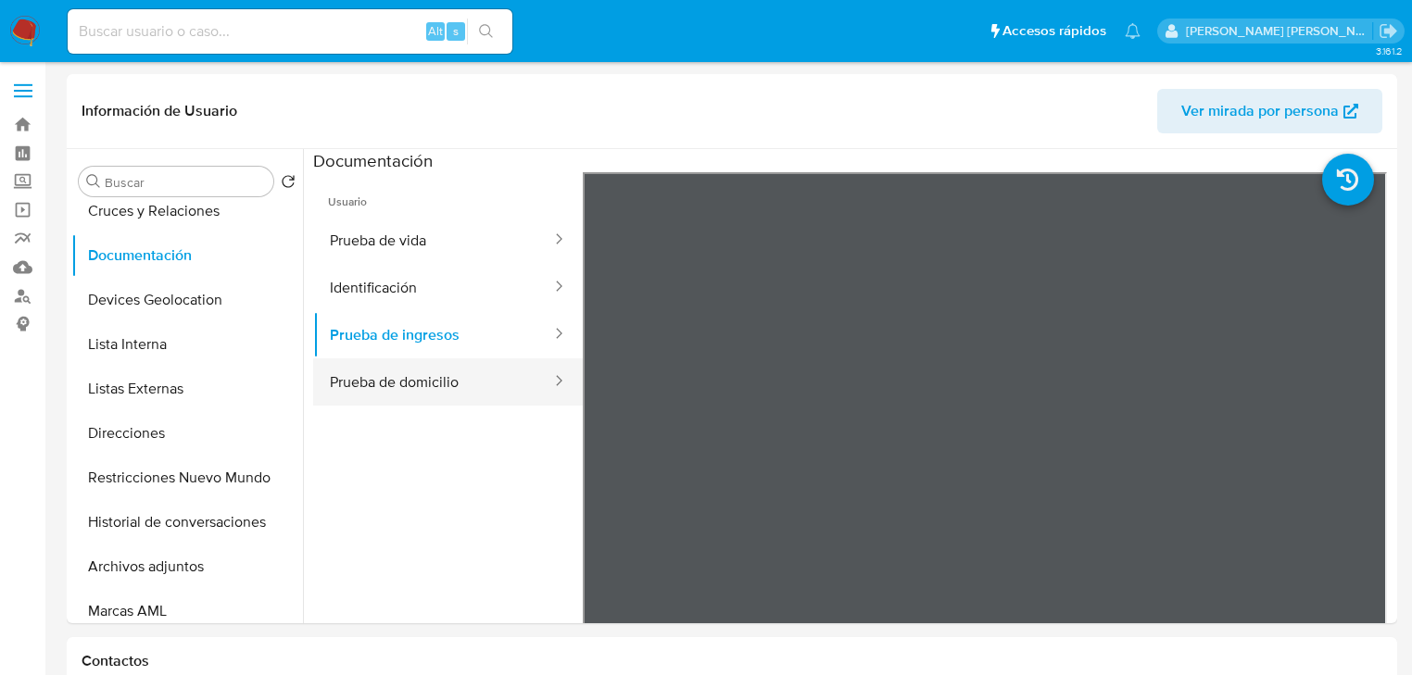
drag, startPoint x: 445, startPoint y: 364, endPoint x: 566, endPoint y: 365, distance: 121.4
click at [446, 364] on button "Prueba de domicilio" at bounding box center [433, 382] width 240 height 47
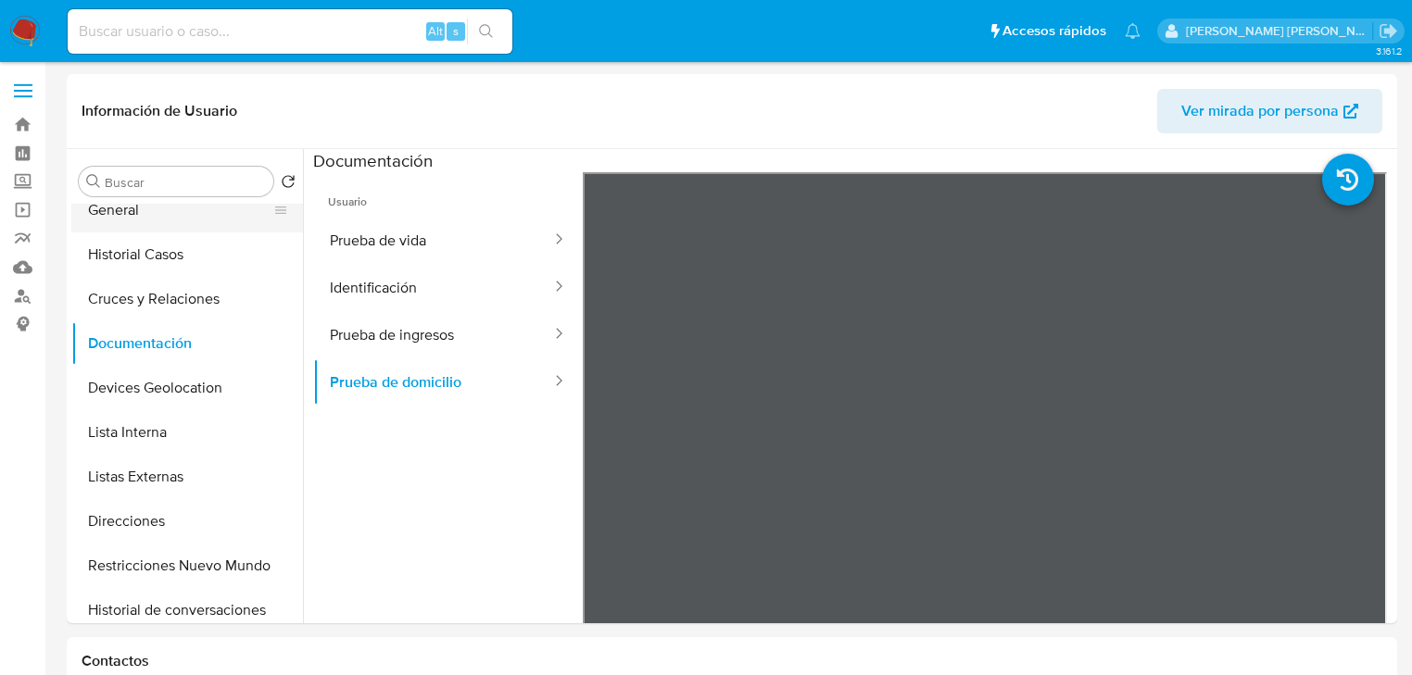
scroll to position [0, 0]
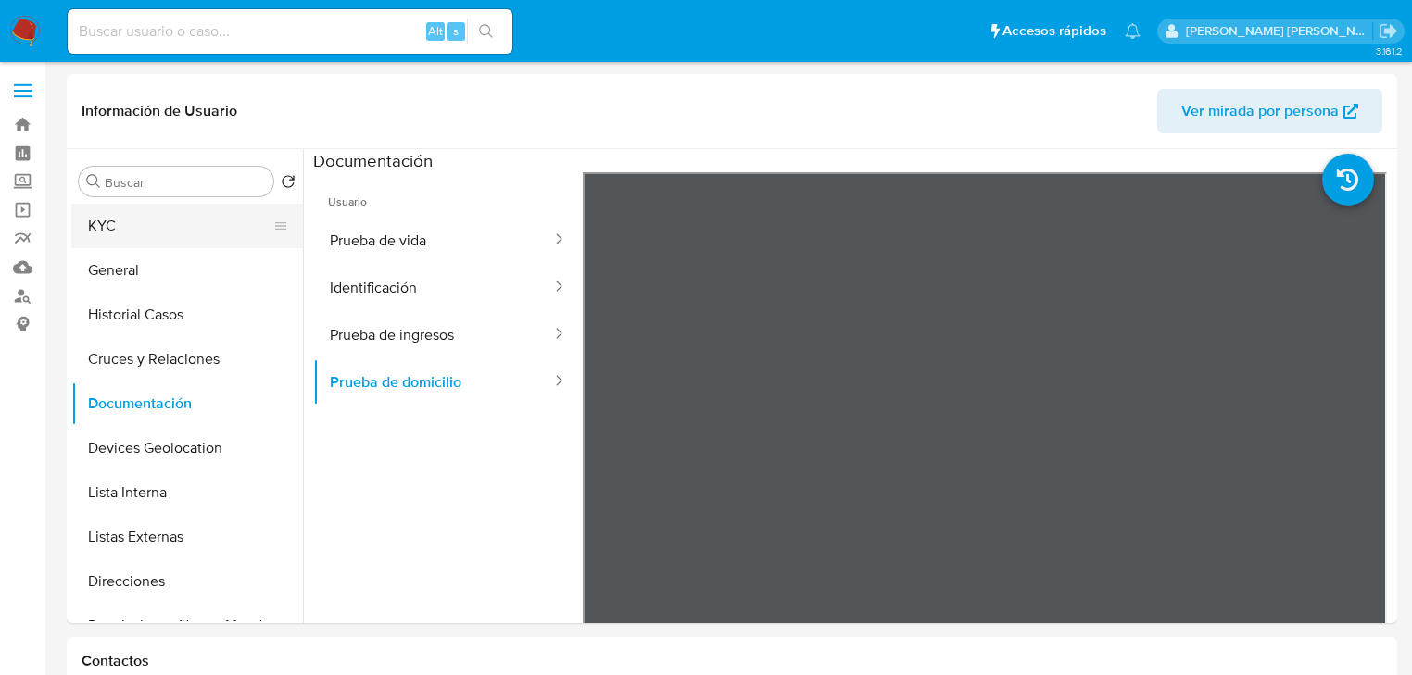
click at [133, 243] on button "KYC" at bounding box center [179, 226] width 217 height 44
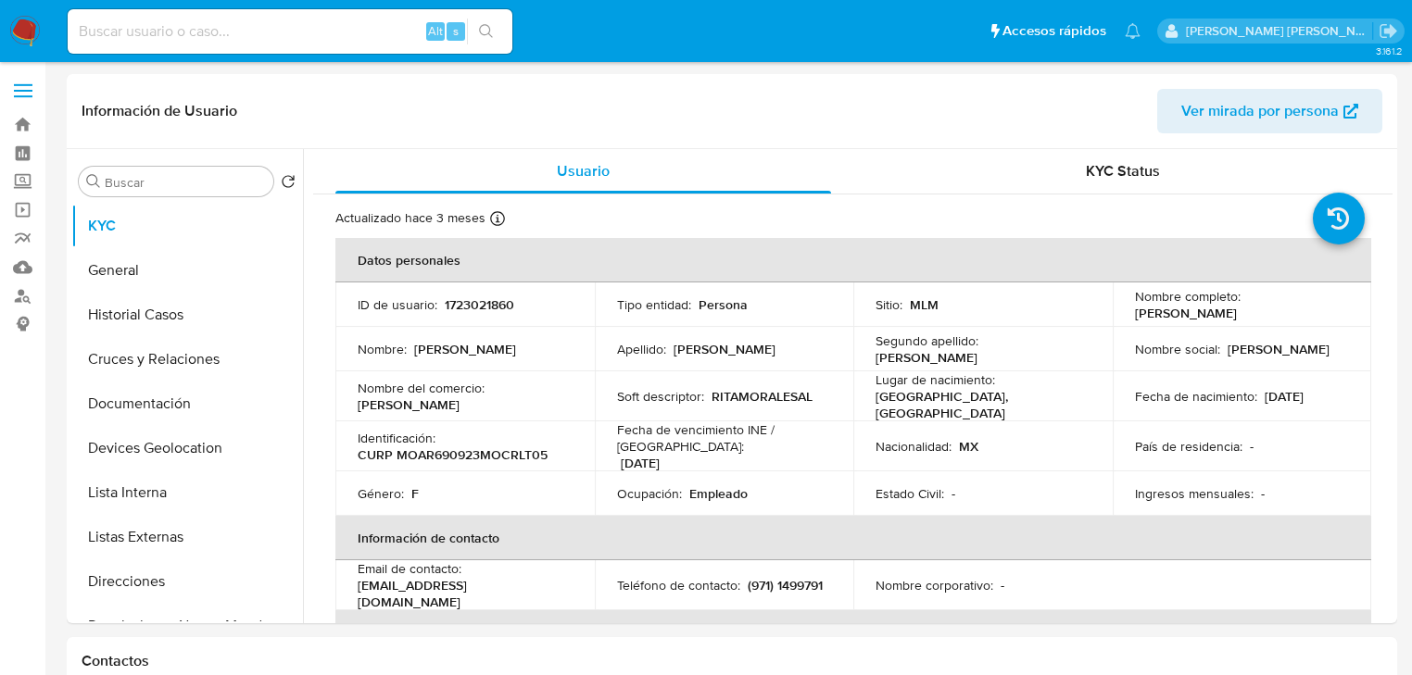
click at [470, 306] on p "1723021860" at bounding box center [479, 304] width 69 height 17
click at [471, 308] on p "1723021860" at bounding box center [479, 304] width 69 height 17
click at [458, 450] on p "CURP MOAR690923MOCRLT05" at bounding box center [453, 455] width 190 height 17
click at [458, 451] on p "CURP MOAR690923MOCRLT05" at bounding box center [453, 455] width 190 height 17
copy p "MOAR690923MOCRLT05"
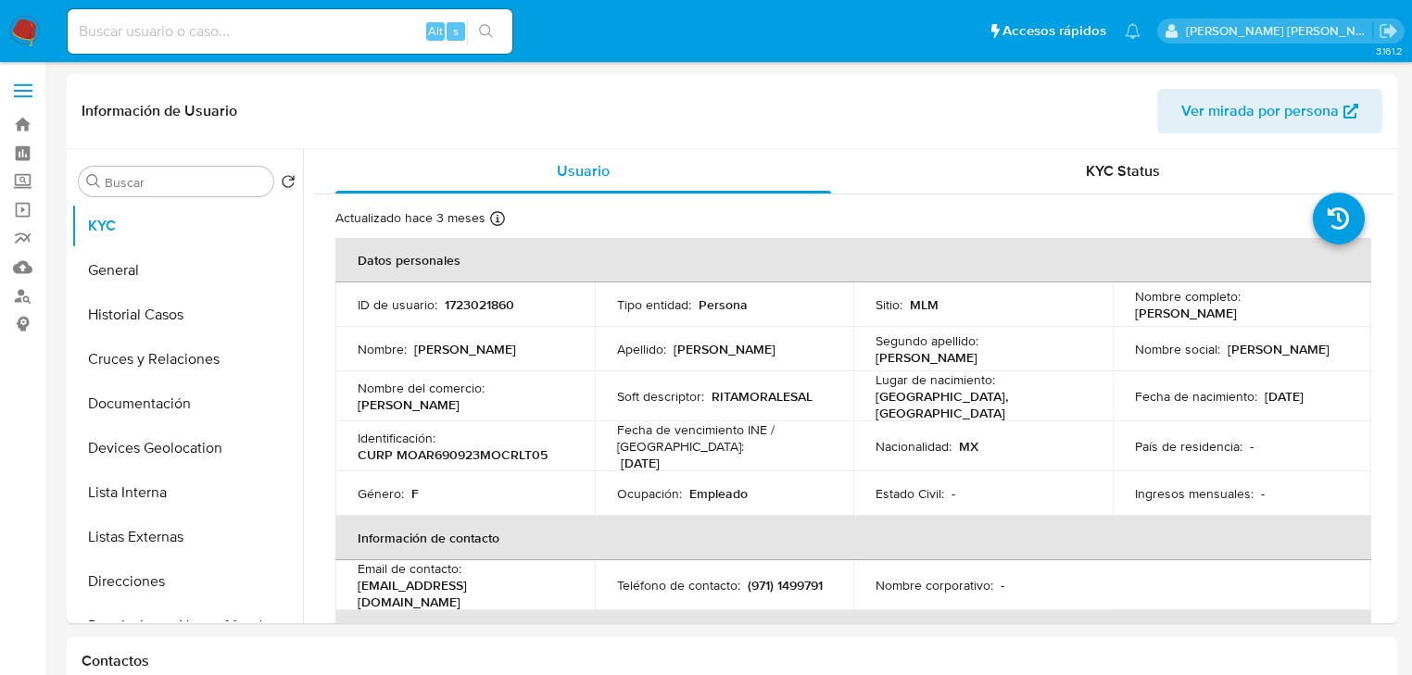
click at [480, 311] on p "1723021860" at bounding box center [479, 304] width 69 height 17
copy p "1723021860"
click at [1212, 388] on p "Fecha de nacimiento :" at bounding box center [1196, 396] width 122 height 17
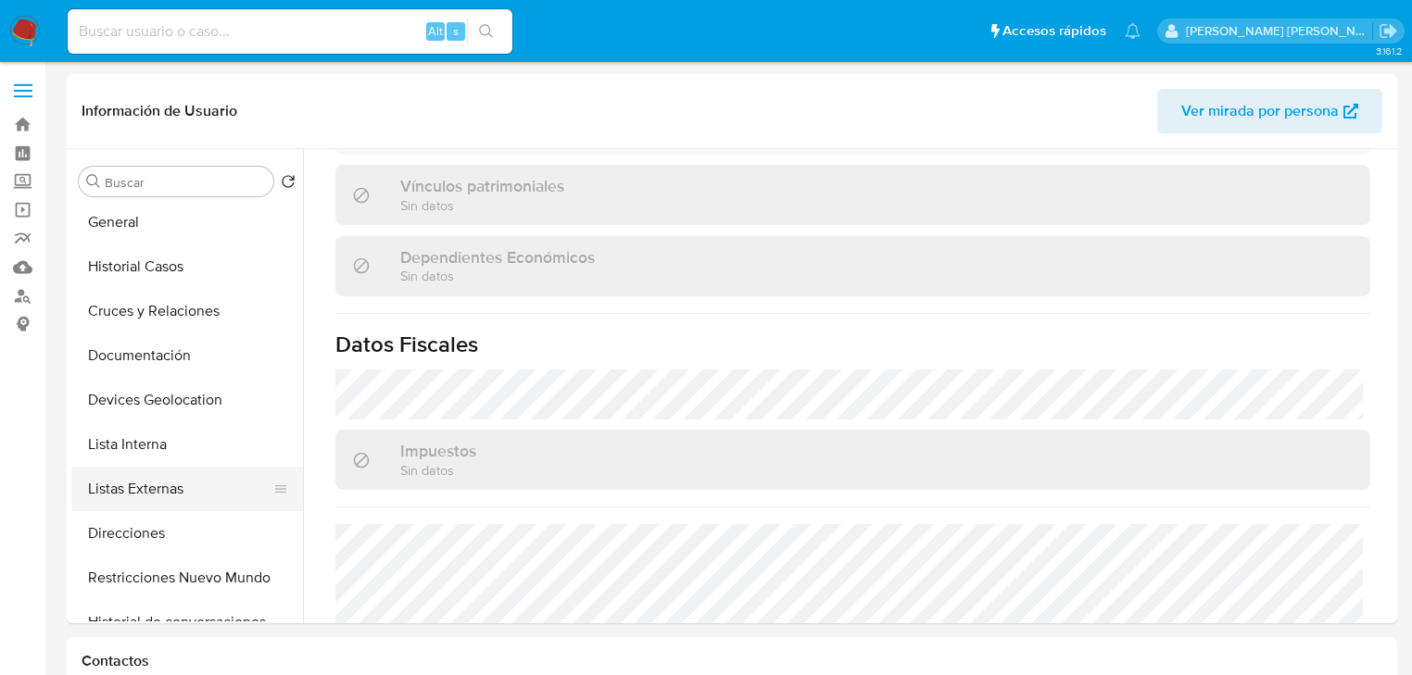
scroll to position [74, 0]
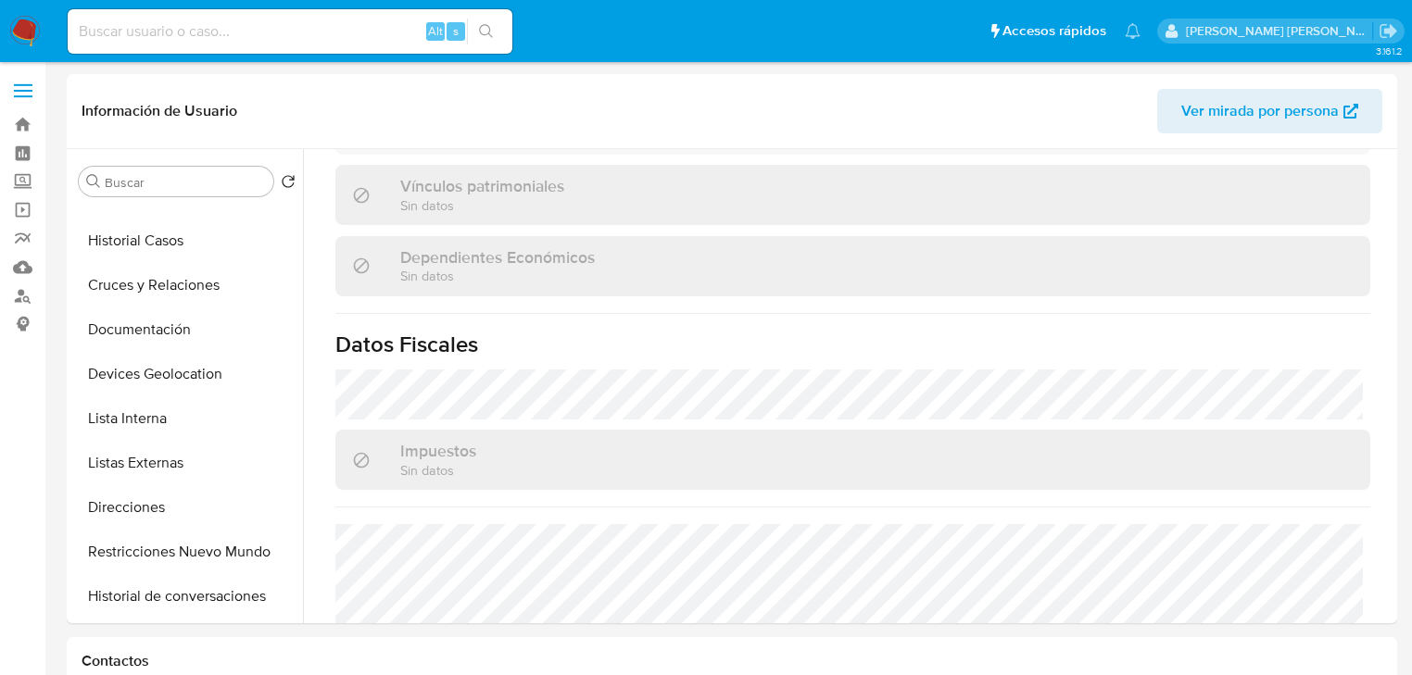
drag, startPoint x: 199, startPoint y: 547, endPoint x: 380, endPoint y: 527, distance: 181.7
click at [199, 545] on button "Restricciones Nuevo Mundo" at bounding box center [187, 552] width 232 height 44
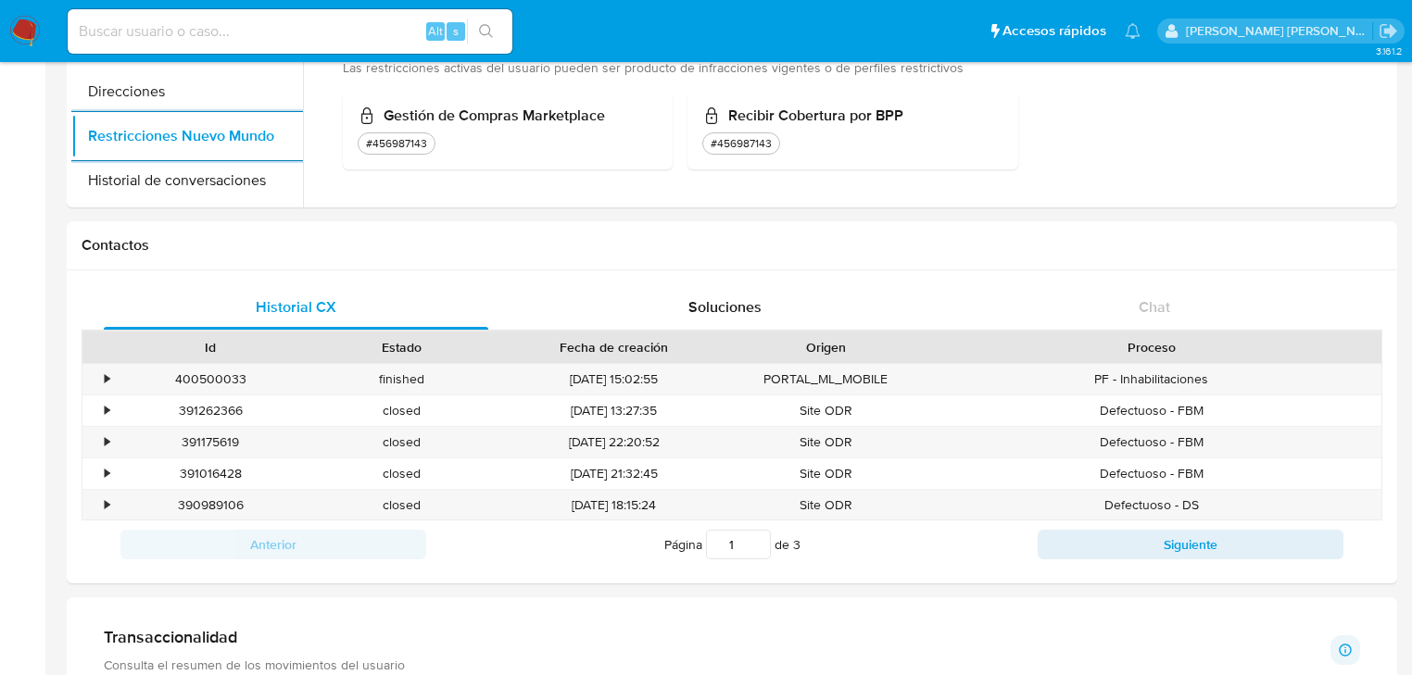
scroll to position [741, 0]
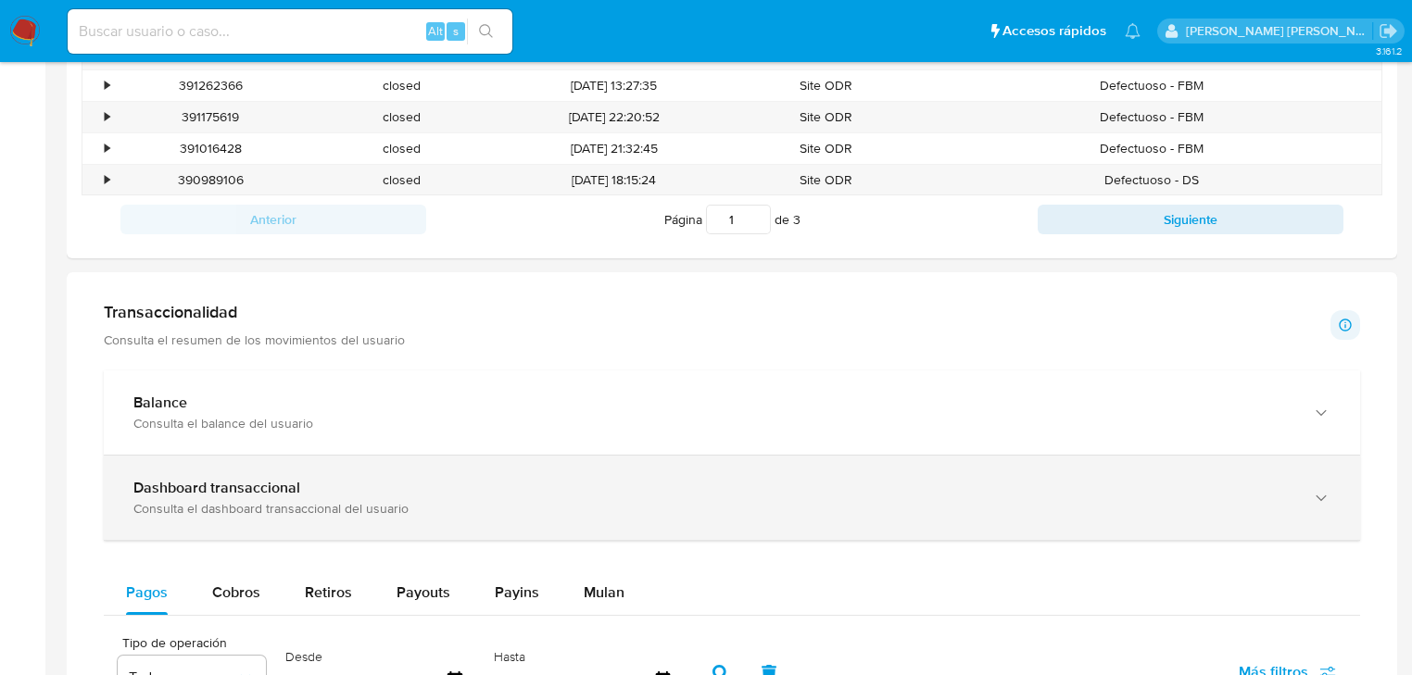
click at [434, 485] on div "Dashboard transaccional" at bounding box center [713, 488] width 1160 height 19
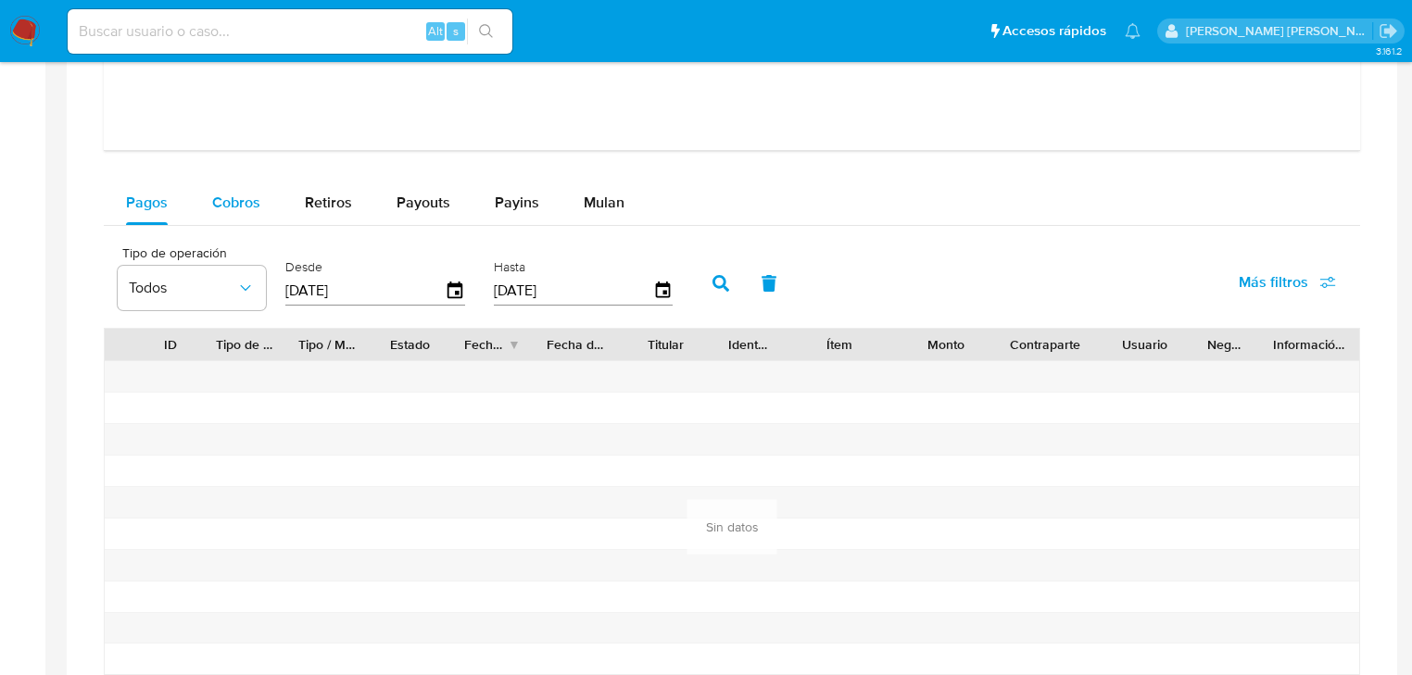
scroll to position [2001, 0]
click at [236, 214] on span "Cobros" at bounding box center [236, 203] width 48 height 21
select select "10"
click at [331, 191] on div "Retiros" at bounding box center [328, 204] width 47 height 44
select select "10"
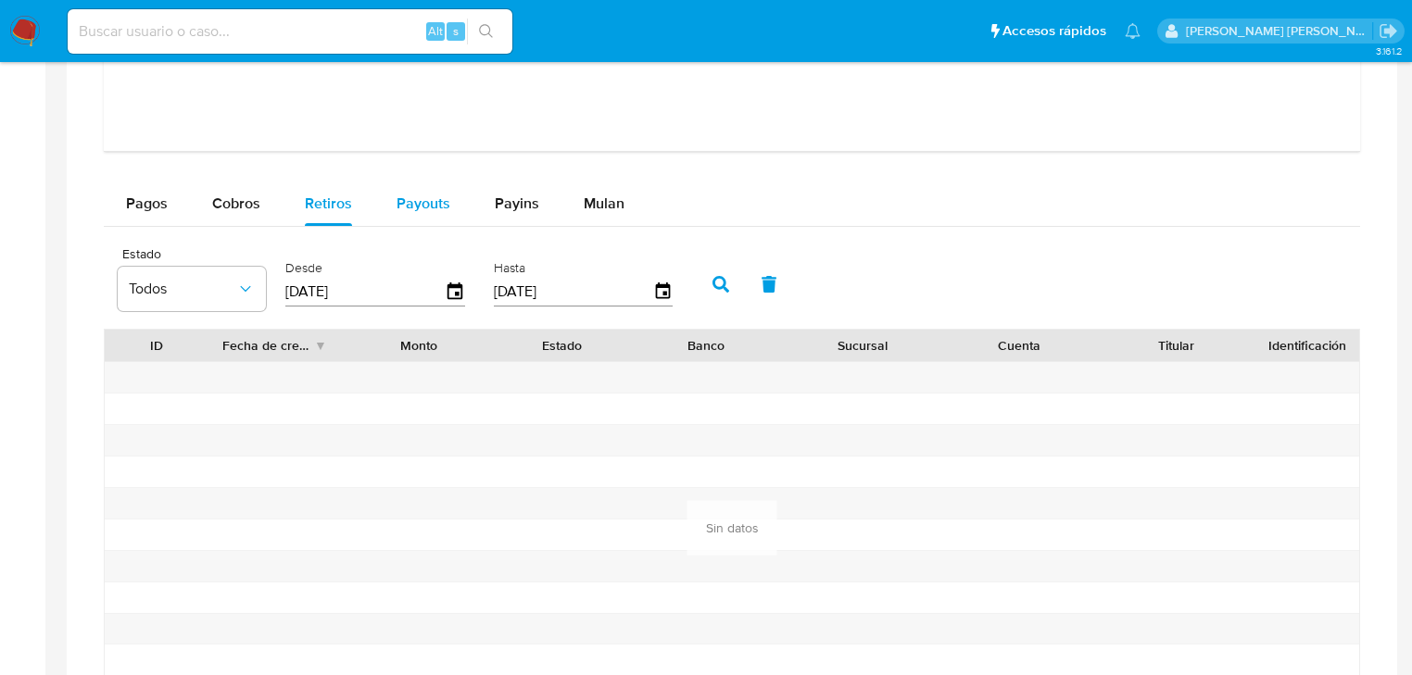
click at [412, 195] on span "Payouts" at bounding box center [423, 203] width 54 height 21
select select "10"
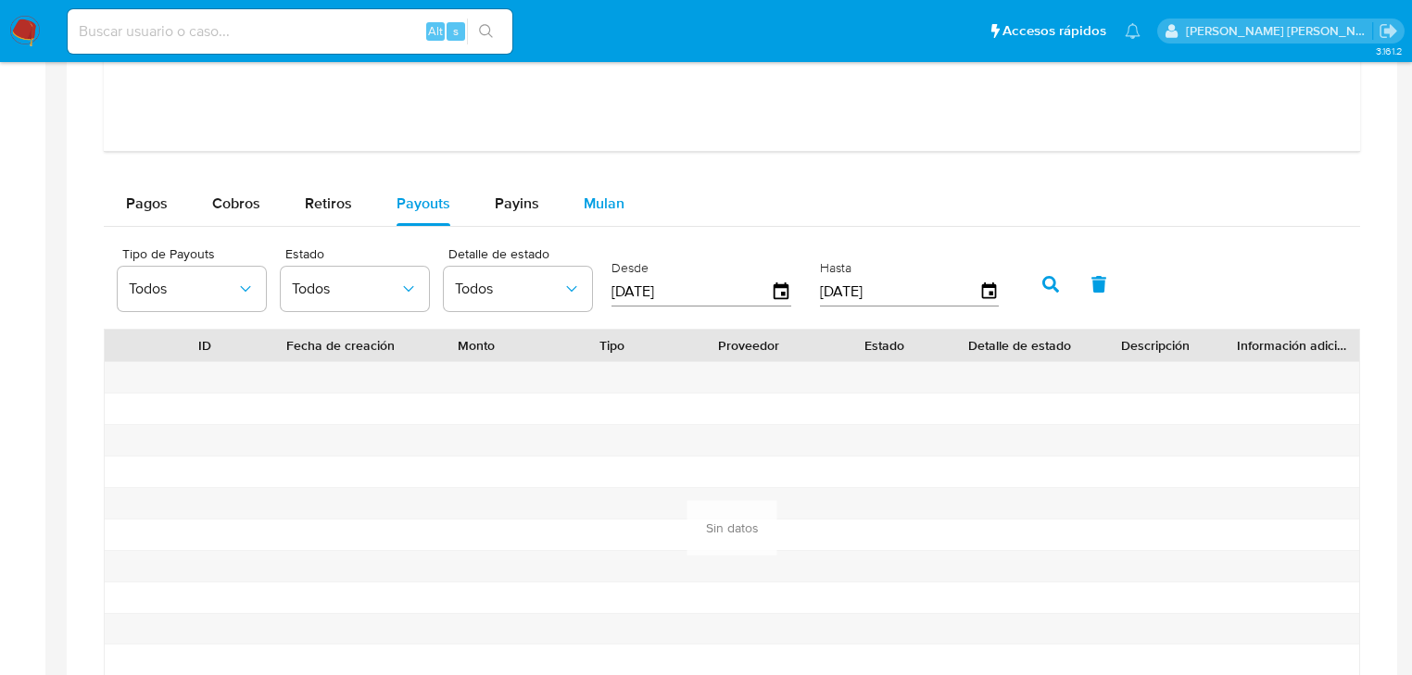
click at [570, 200] on button "Mulan" at bounding box center [603, 204] width 85 height 44
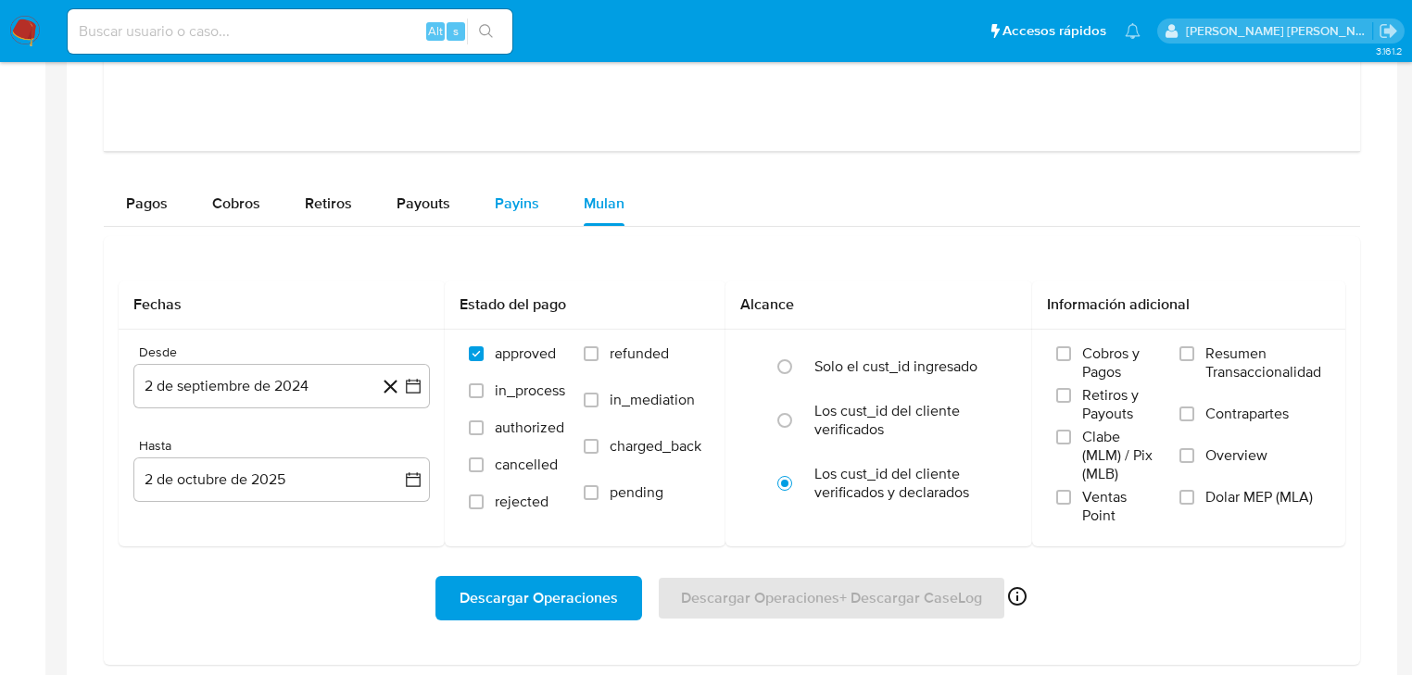
click at [517, 203] on span "Payins" at bounding box center [517, 203] width 44 height 21
select select "10"
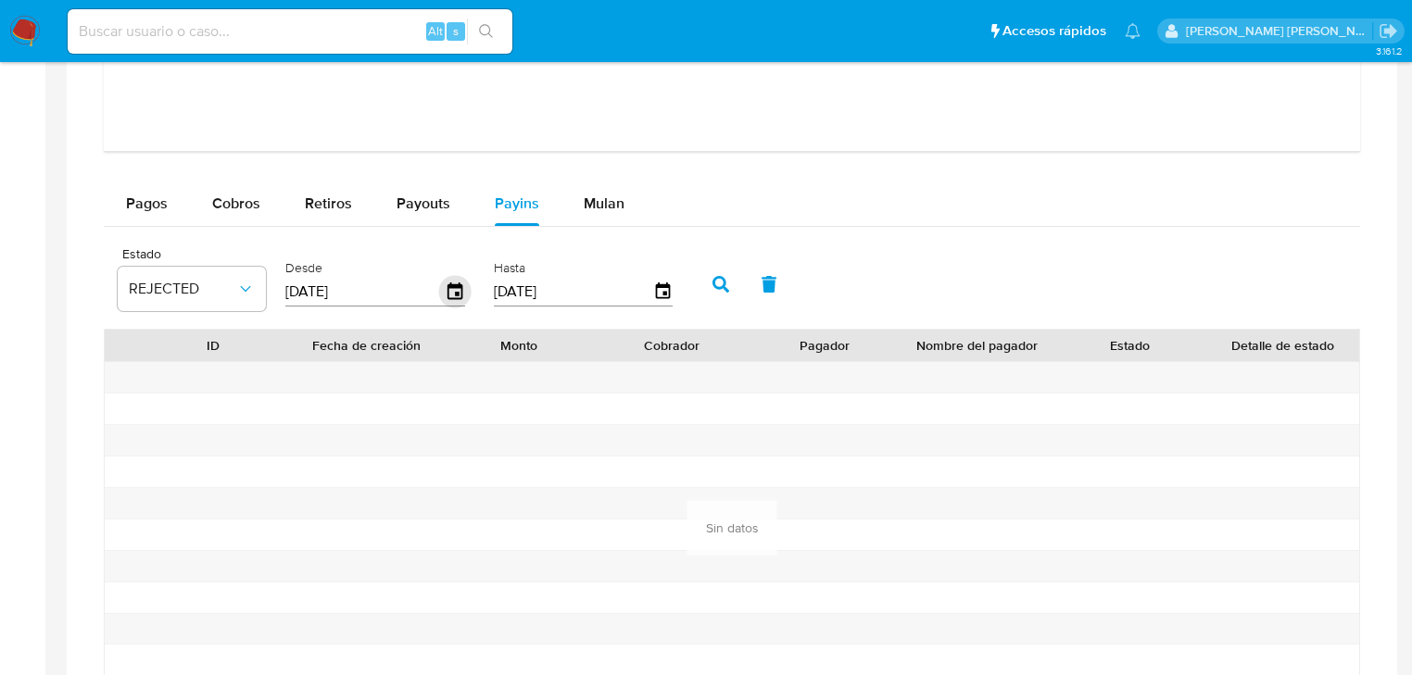
click at [445, 293] on icon "button" at bounding box center [455, 292] width 32 height 32
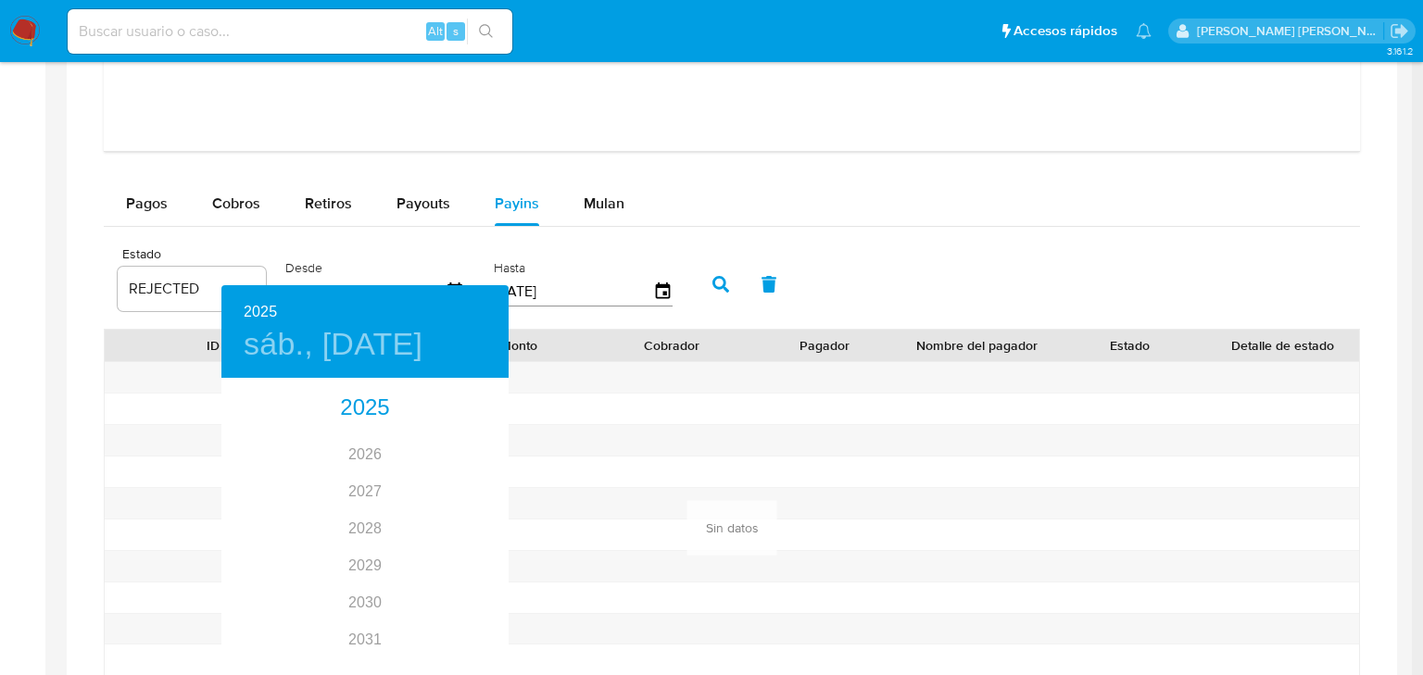
click at [145, 295] on div at bounding box center [711, 337] width 1423 height 675
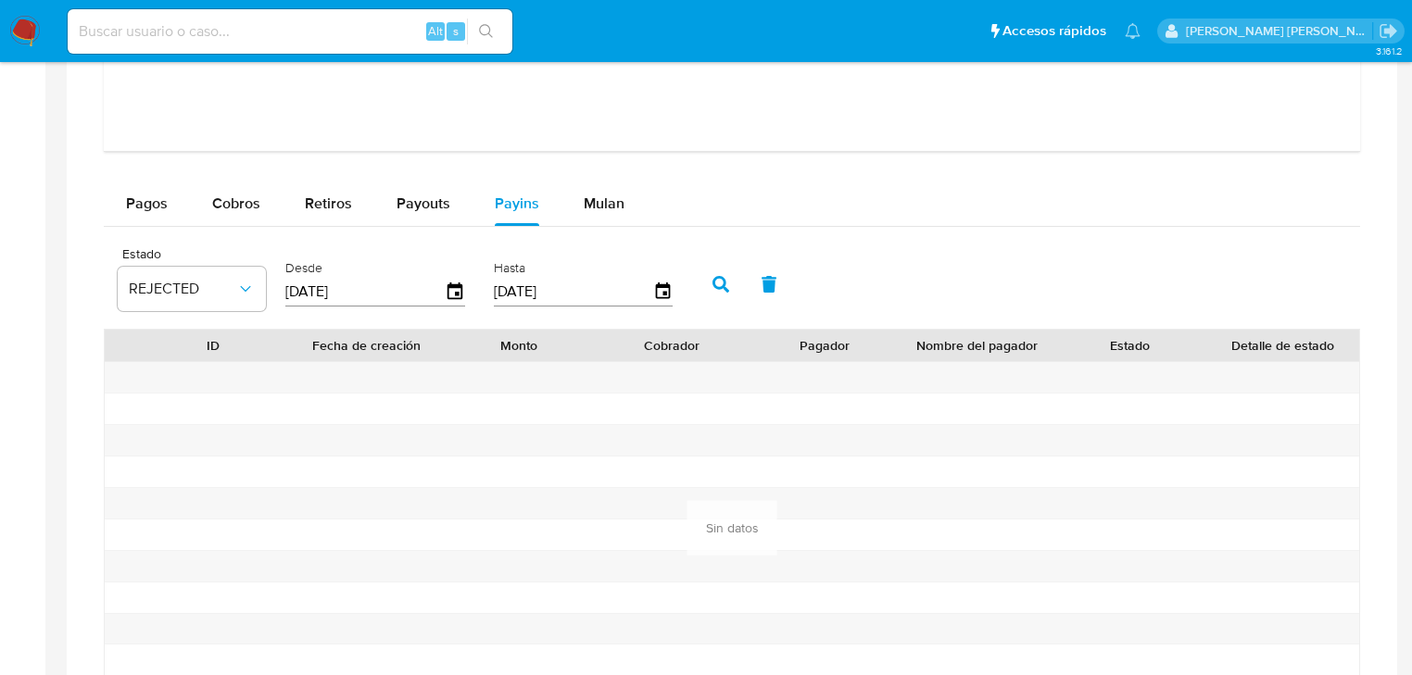
click at [159, 293] on div "2025 sáb., [DATE] 2026 2027 2028 2029 2030 2031 2032 2033 2034 2035" at bounding box center [706, 337] width 1412 height 675
click at [178, 293] on span "REJECTED" at bounding box center [182, 289] width 107 height 19
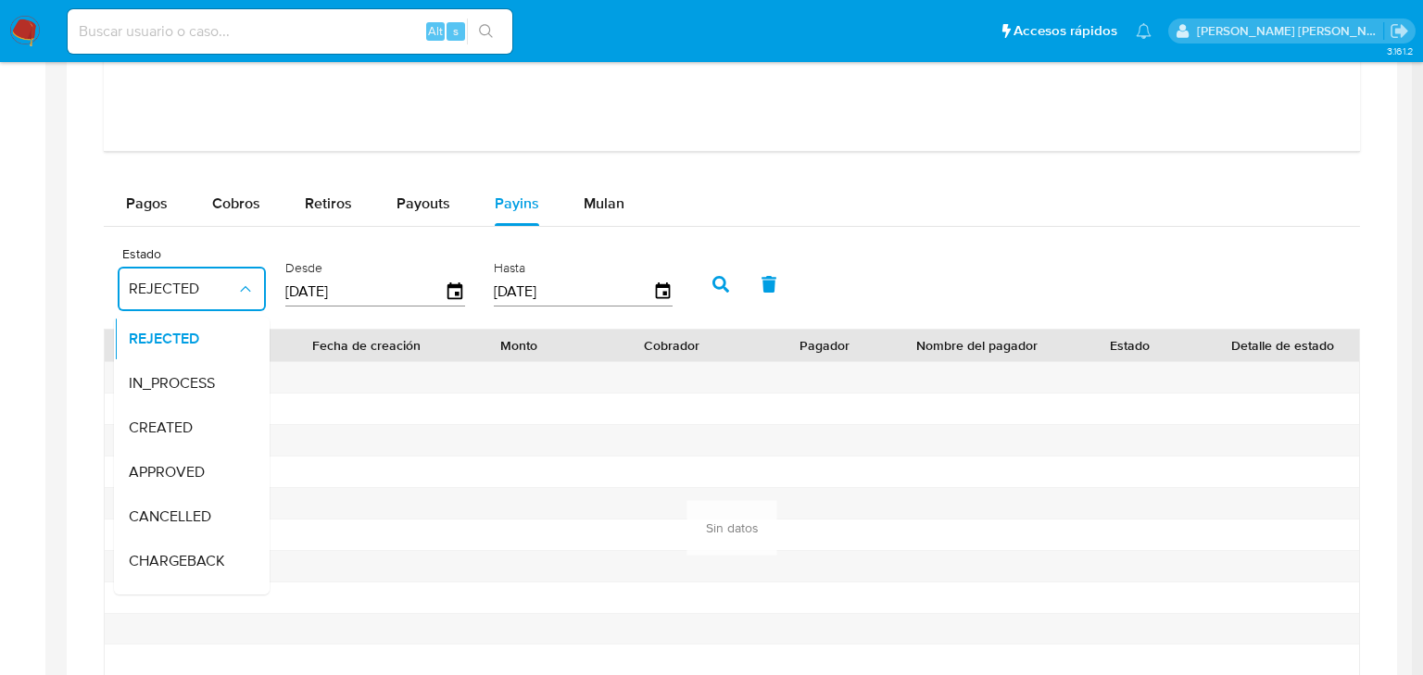
drag, startPoint x: 166, startPoint y: 488, endPoint x: 208, endPoint y: 469, distance: 46.0
click at [167, 486] on div "APPROVED" at bounding box center [182, 472] width 107 height 44
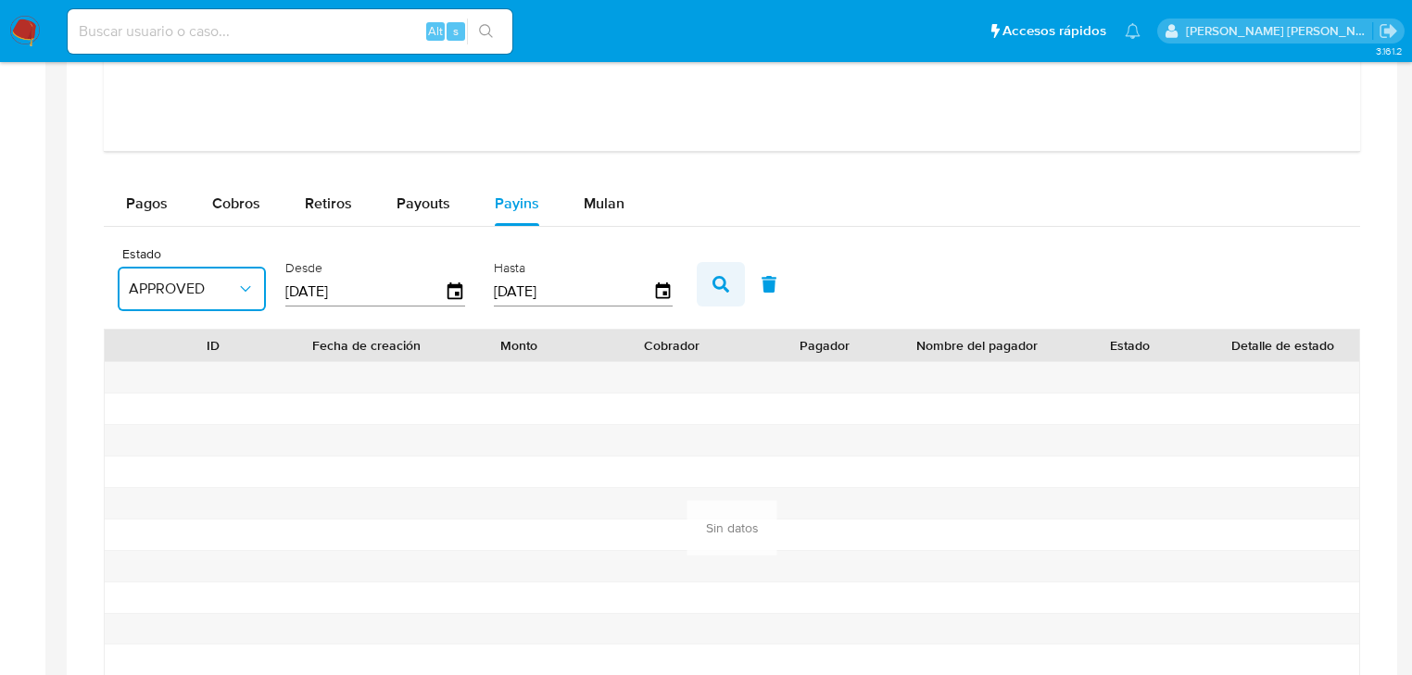
click at [723, 283] on icon "button" at bounding box center [720, 284] width 17 height 17
click at [418, 204] on span "Payouts" at bounding box center [423, 203] width 54 height 21
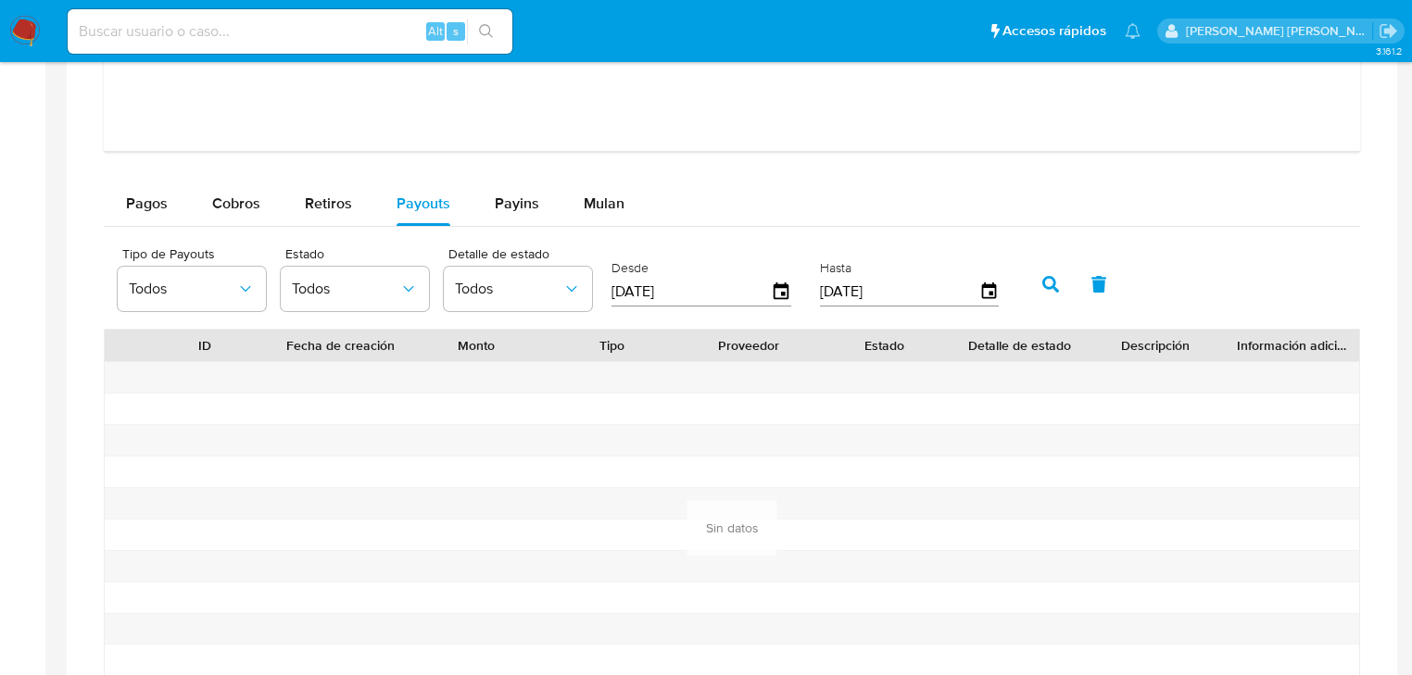
drag, startPoint x: 1041, startPoint y: 280, endPoint x: 632, endPoint y: 235, distance: 411.9
click at [1038, 280] on button "button" at bounding box center [1050, 284] width 48 height 44
click at [326, 203] on span "Retiros" at bounding box center [328, 203] width 47 height 21
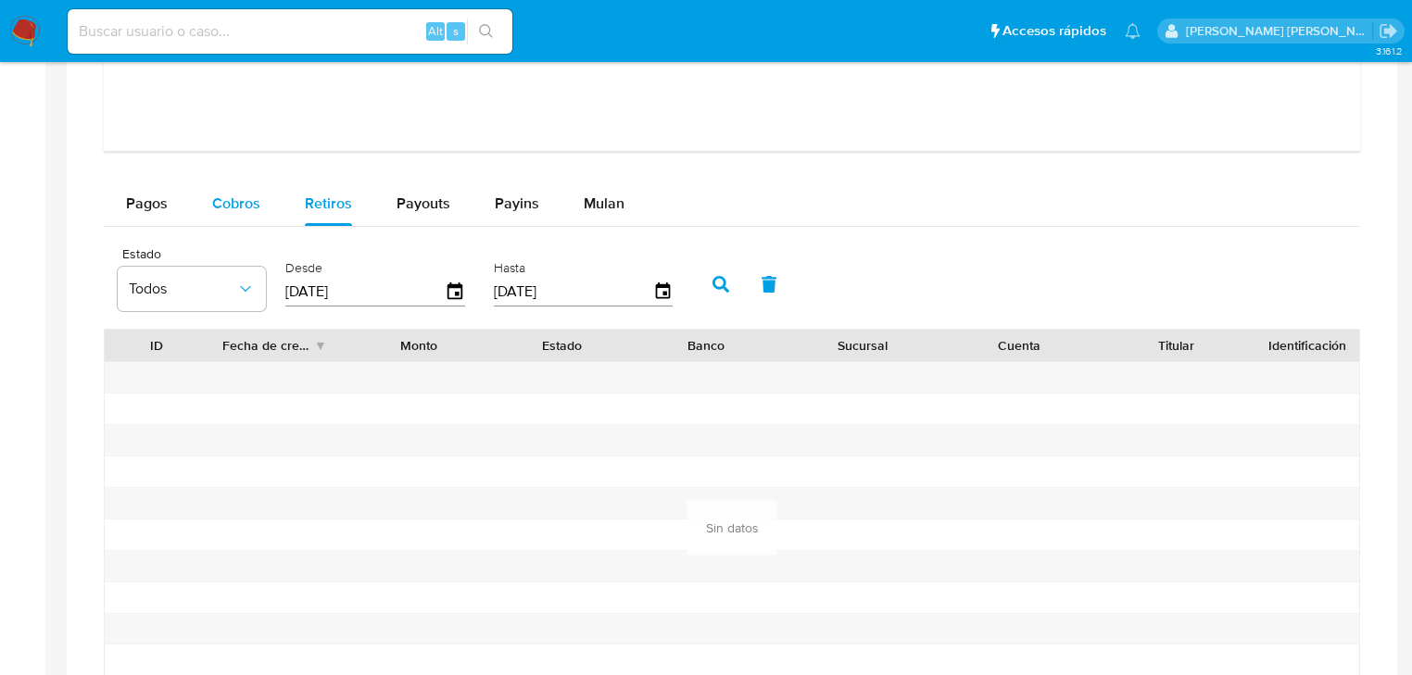
click at [194, 207] on button "Cobros" at bounding box center [236, 204] width 93 height 44
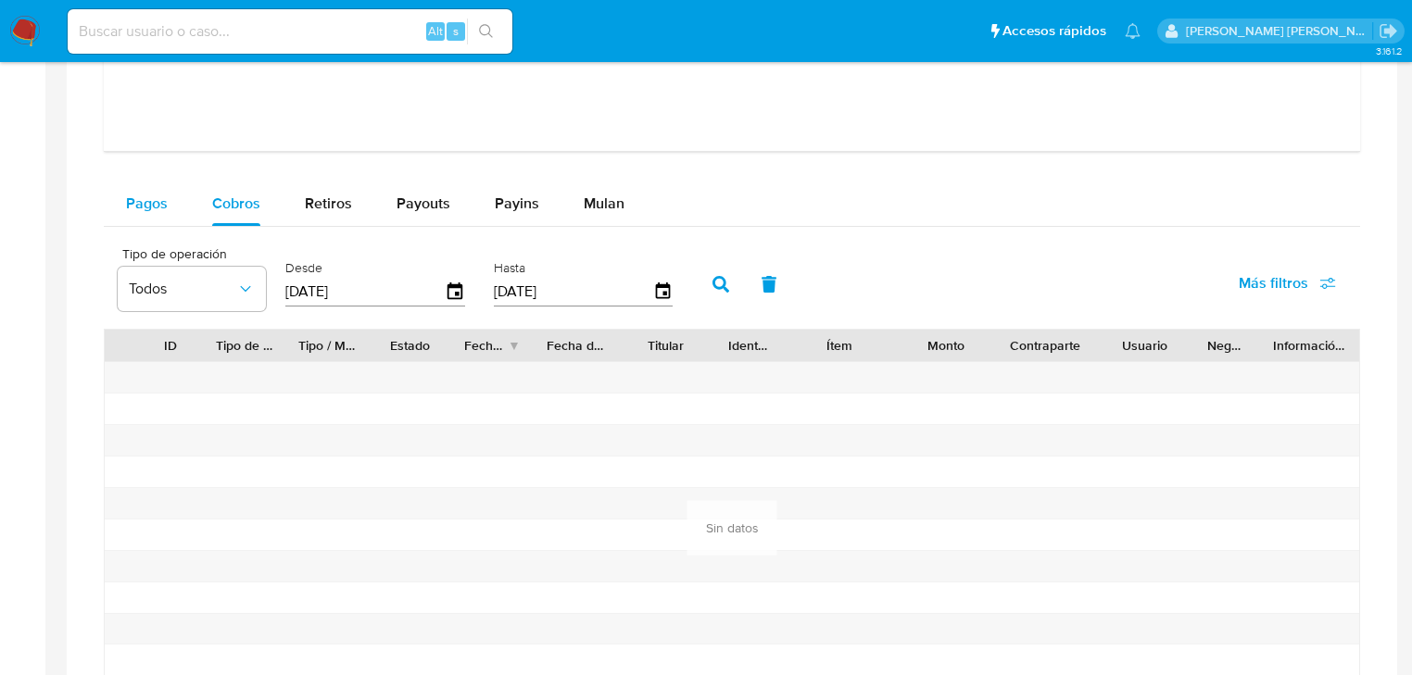
click at [141, 207] on span "Pagos" at bounding box center [147, 203] width 42 height 21
click at [463, 290] on icon "button" at bounding box center [455, 292] width 32 height 32
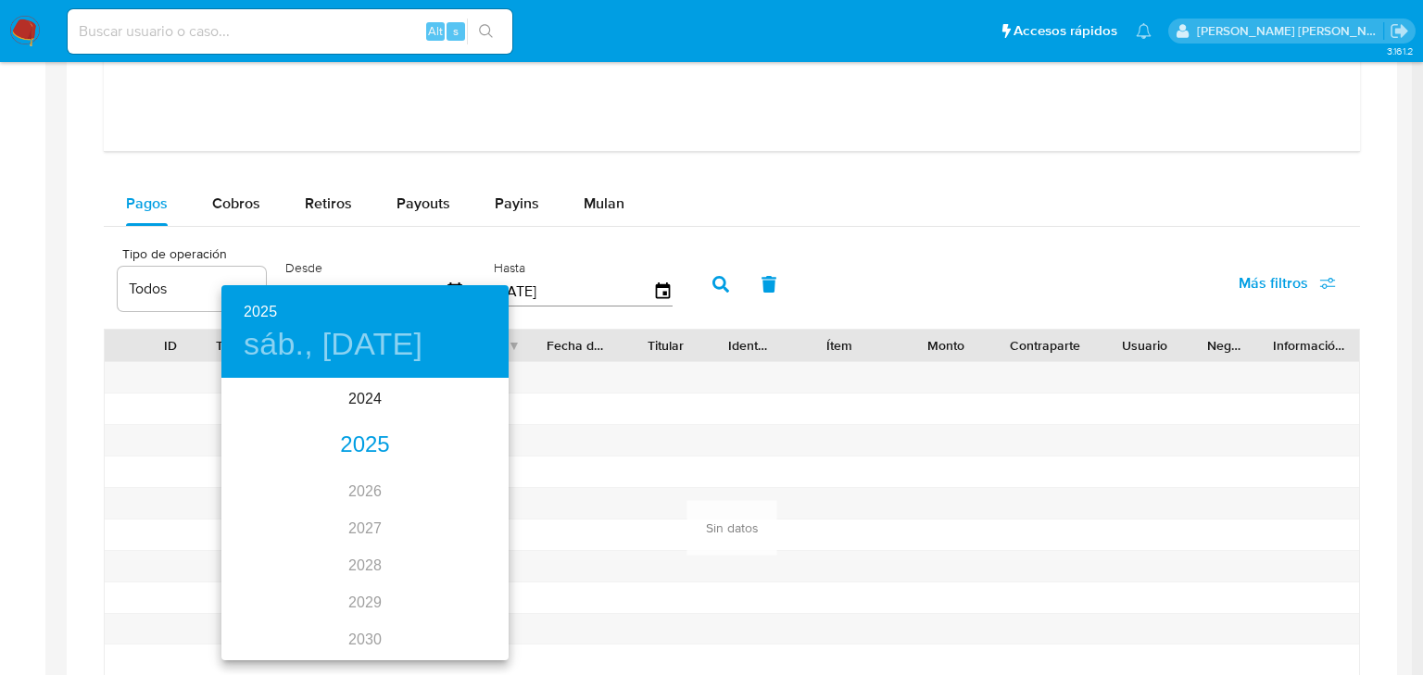
click at [359, 441] on div "2025" at bounding box center [364, 445] width 287 height 37
click at [367, 421] on div "feb." at bounding box center [364, 415] width 95 height 69
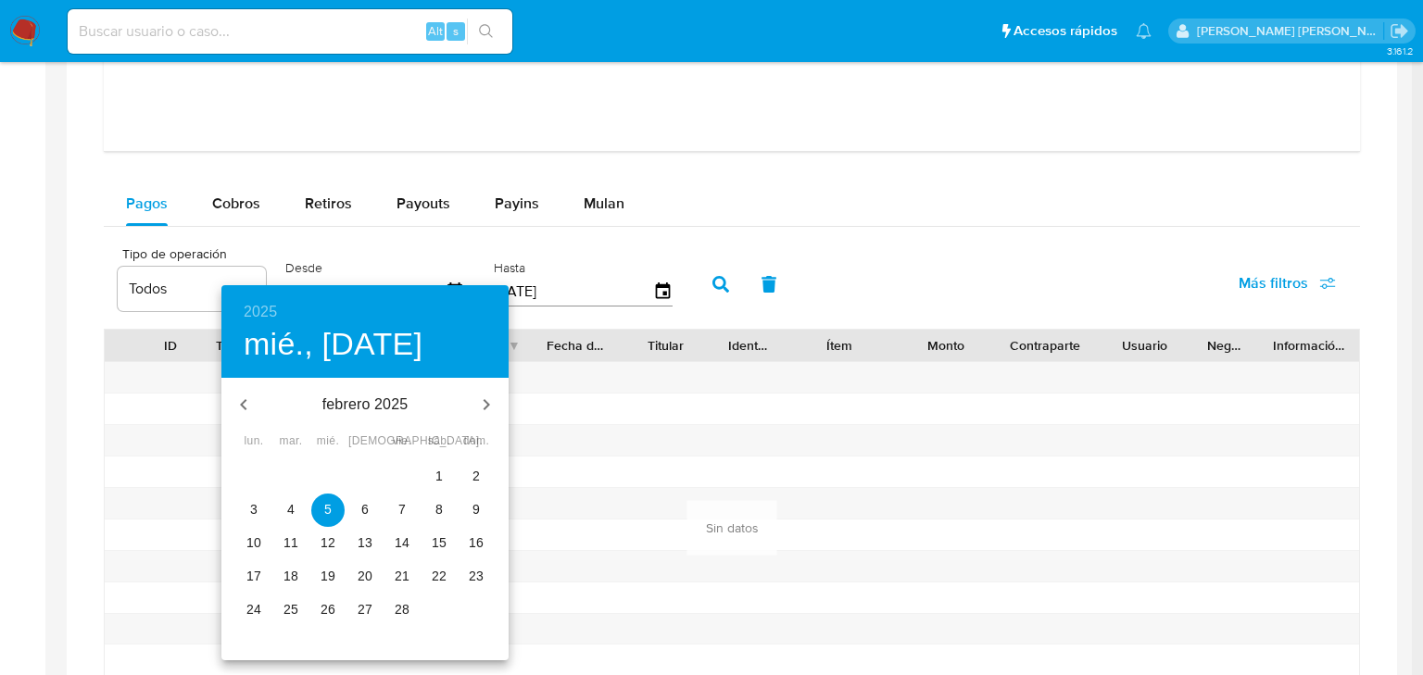
click at [437, 473] on p "1" at bounding box center [438, 476] width 7 height 19
type input "[DATE]"
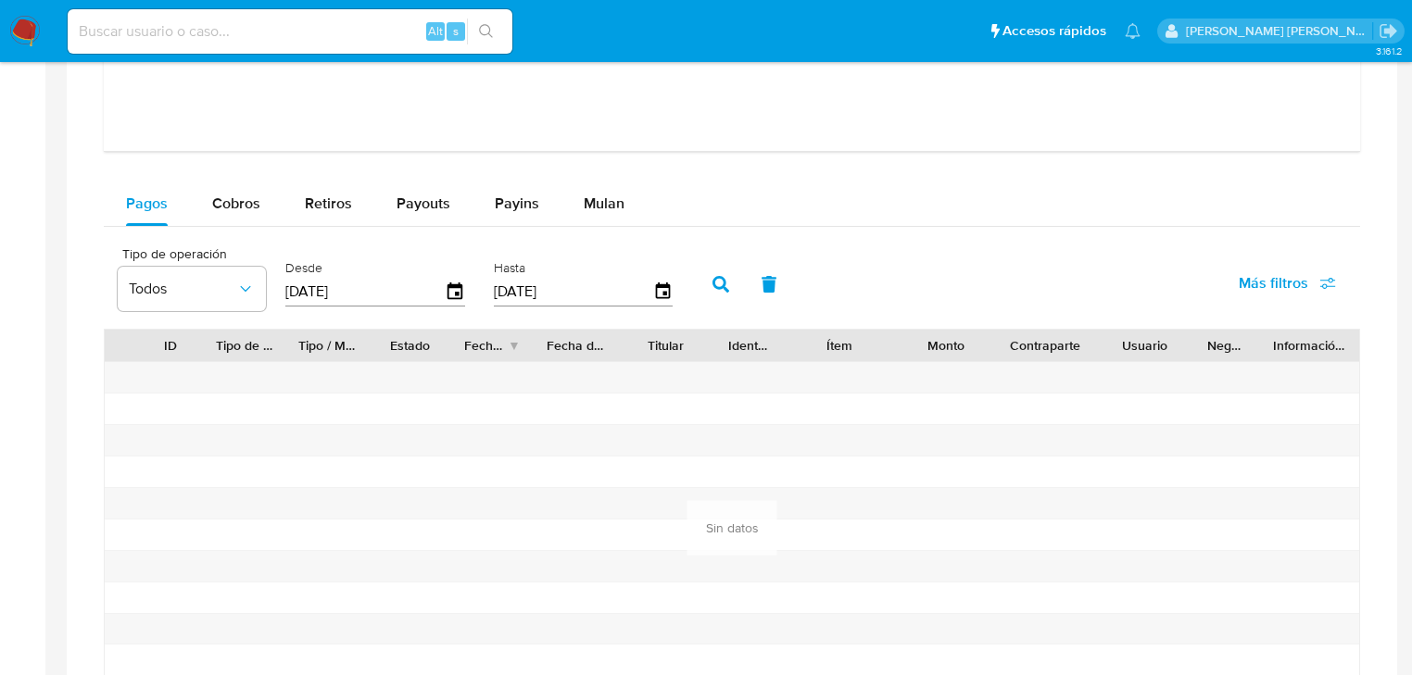
click at [712, 283] on icon "button" at bounding box center [720, 284] width 17 height 17
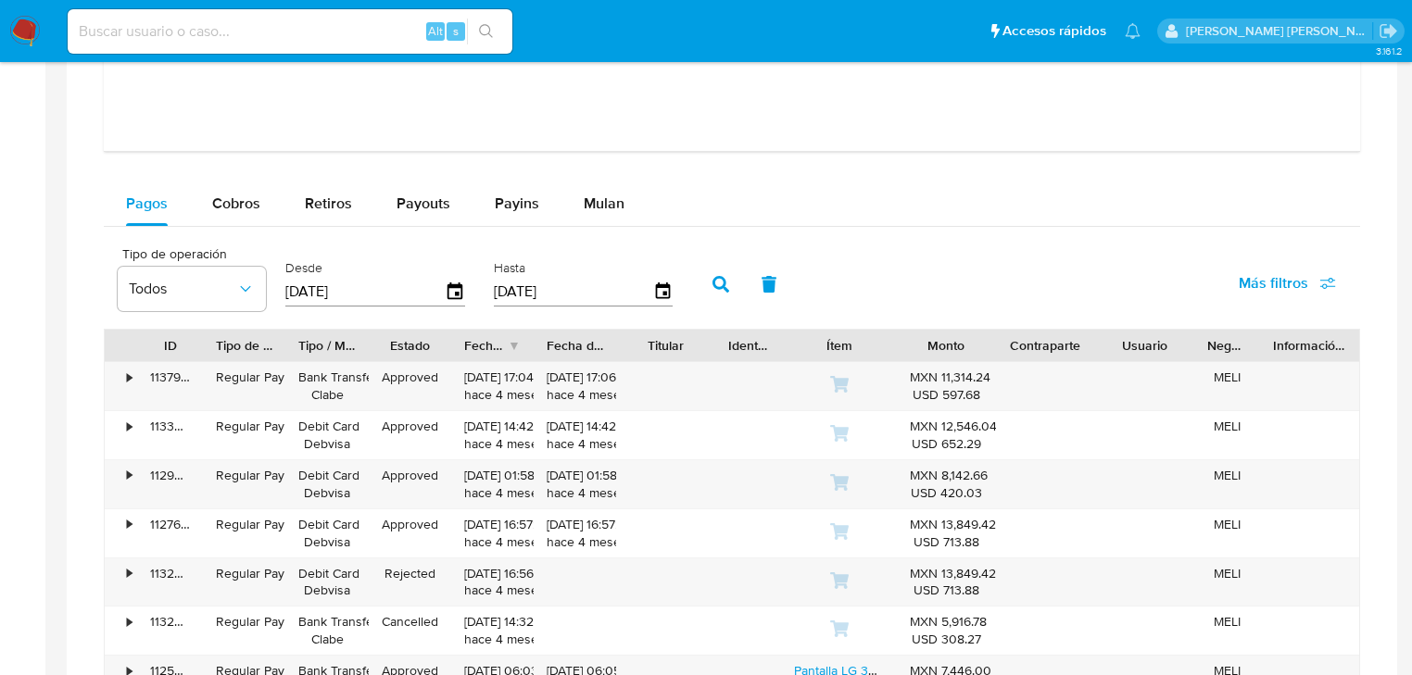
click at [235, 22] on input at bounding box center [290, 31] width 445 height 24
paste input "2340904550"
type input "2340904550"
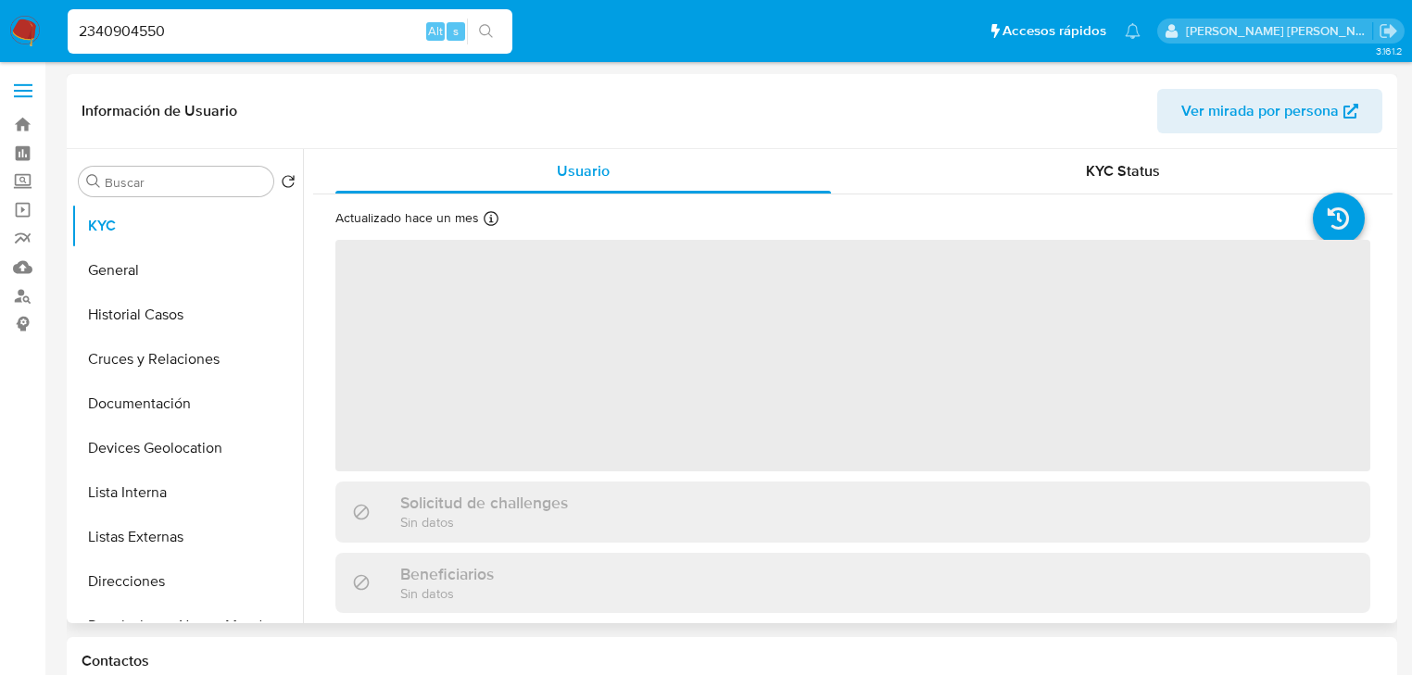
select select "10"
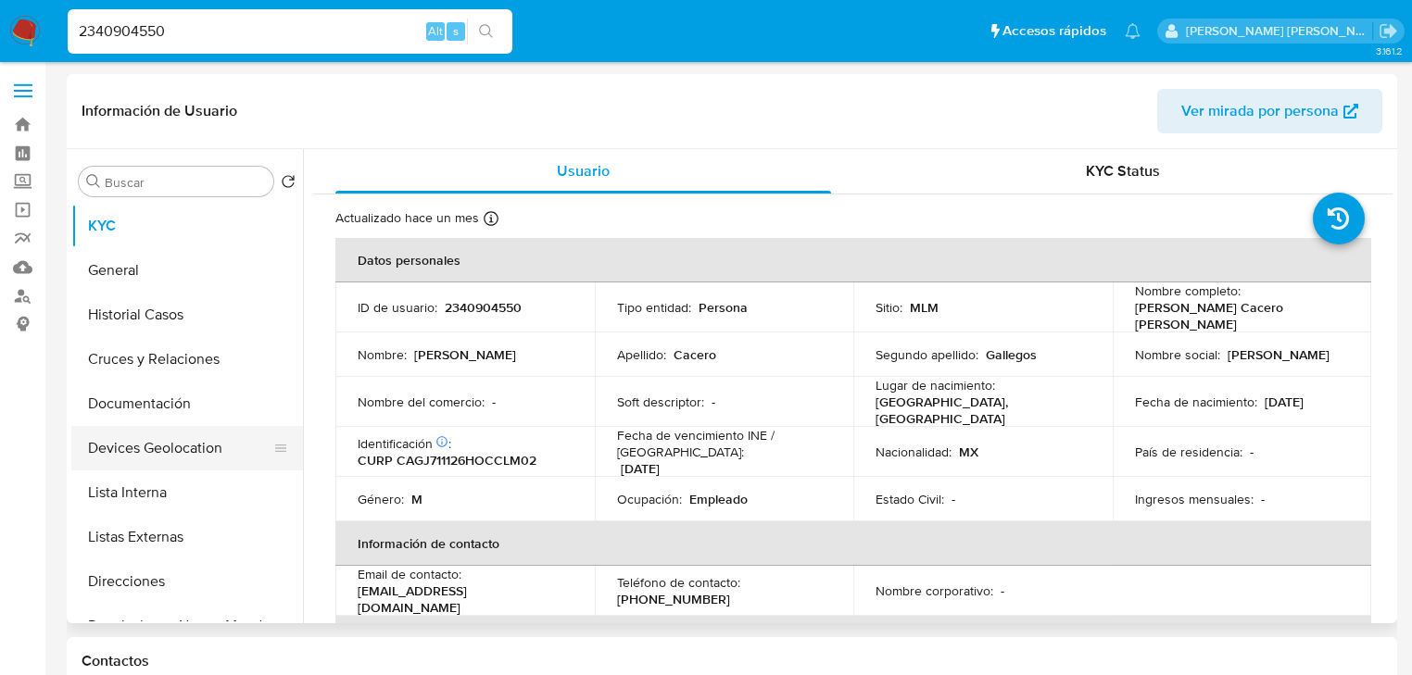
click at [219, 459] on button "Devices Geolocation" at bounding box center [179, 448] width 217 height 44
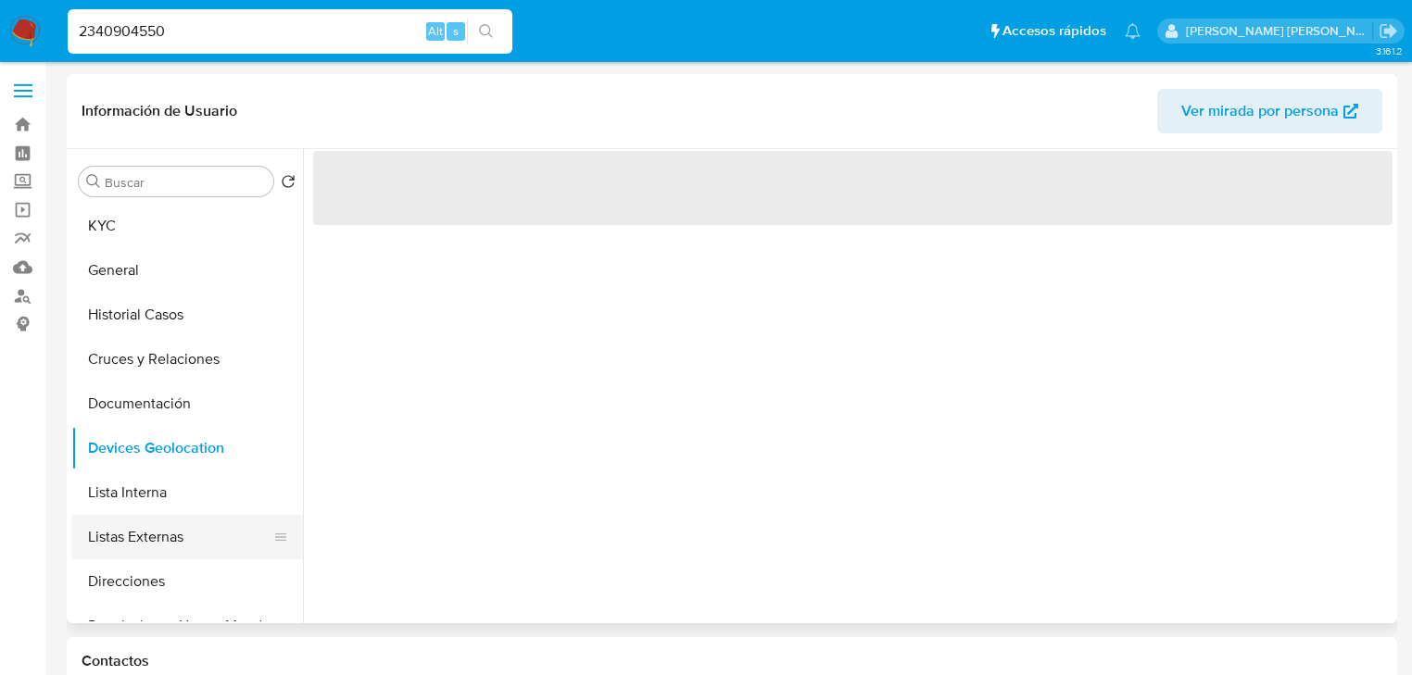
click at [204, 534] on button "Listas Externas" at bounding box center [179, 537] width 217 height 44
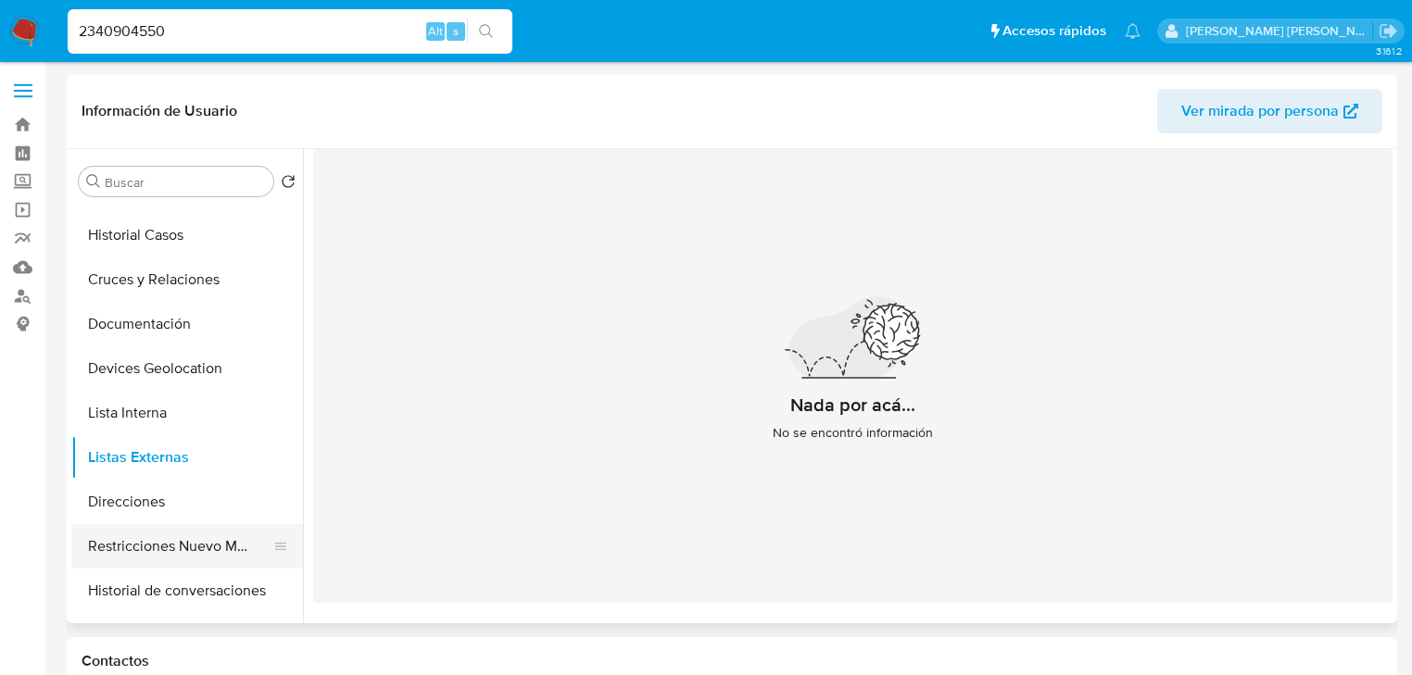
scroll to position [148, 0]
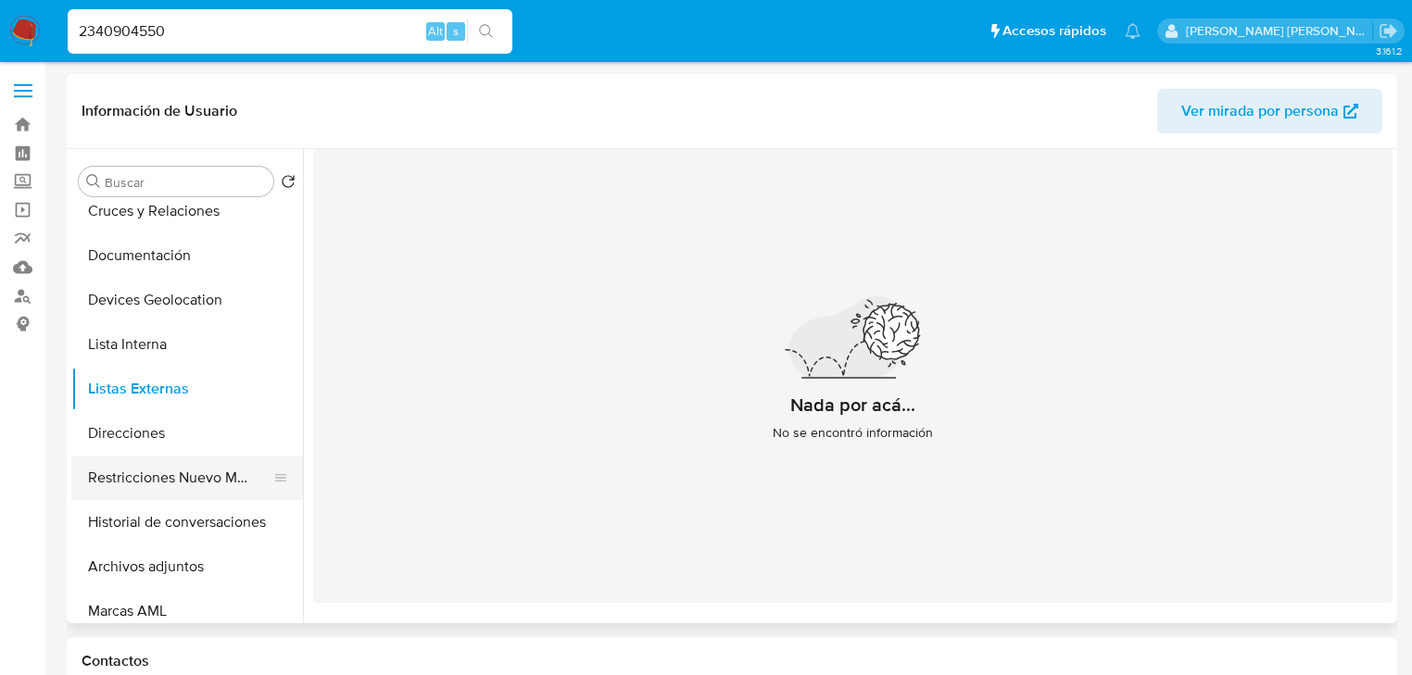
click at [215, 478] on button "Restricciones Nuevo Mundo" at bounding box center [179, 478] width 217 height 44
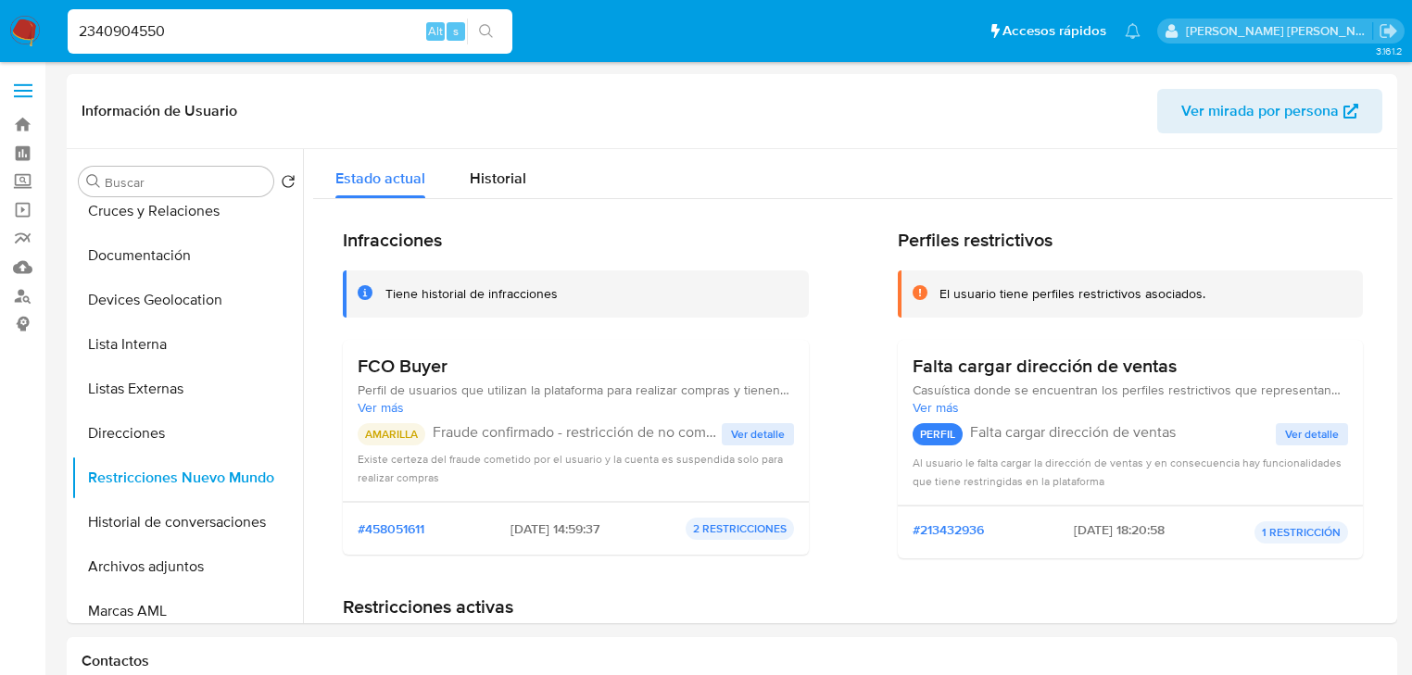
click at [775, 432] on span "Ver detalle" at bounding box center [758, 434] width 54 height 19
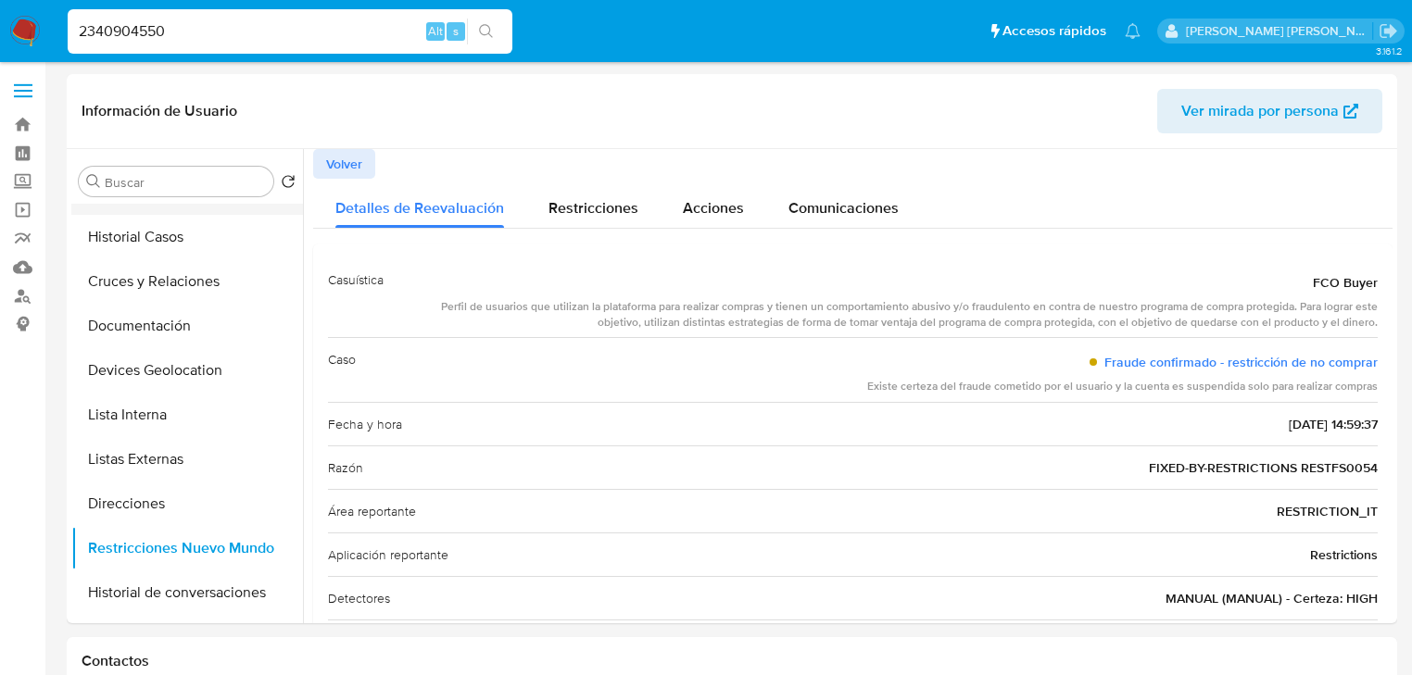
scroll to position [0, 0]
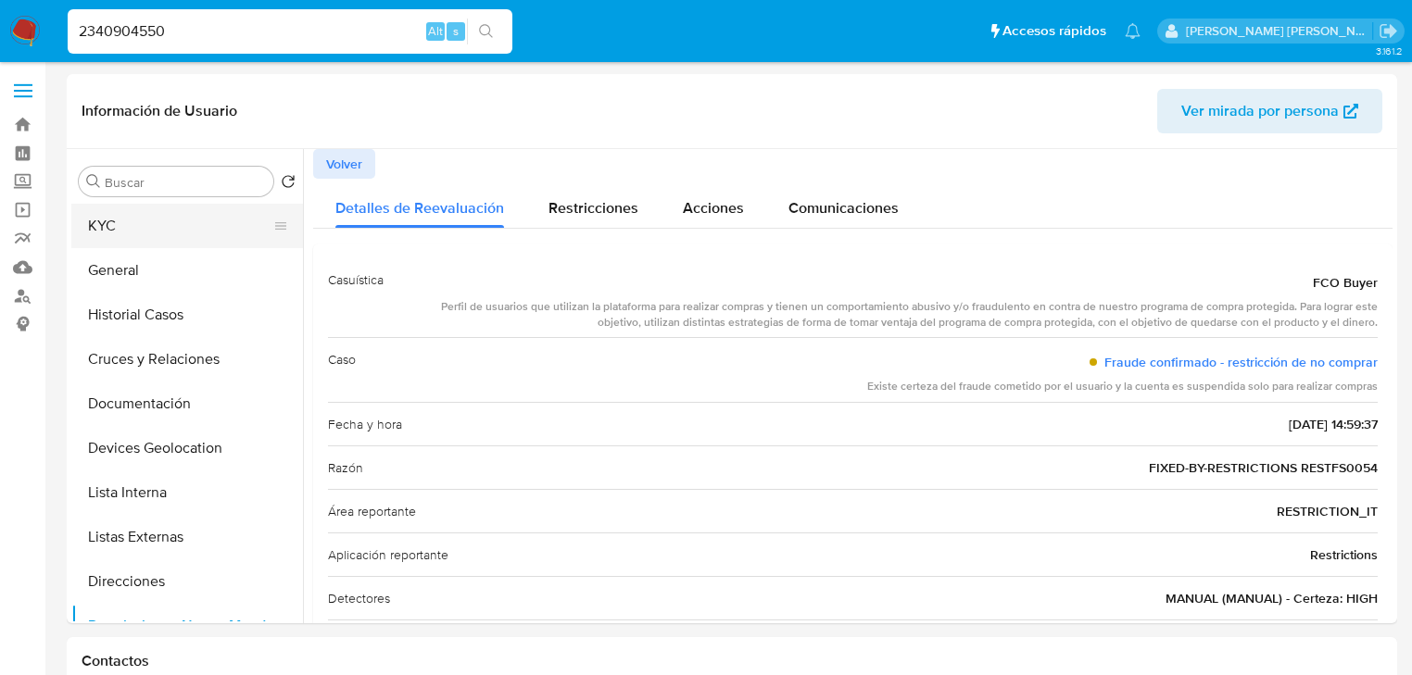
click at [133, 237] on button "KYC" at bounding box center [179, 226] width 217 height 44
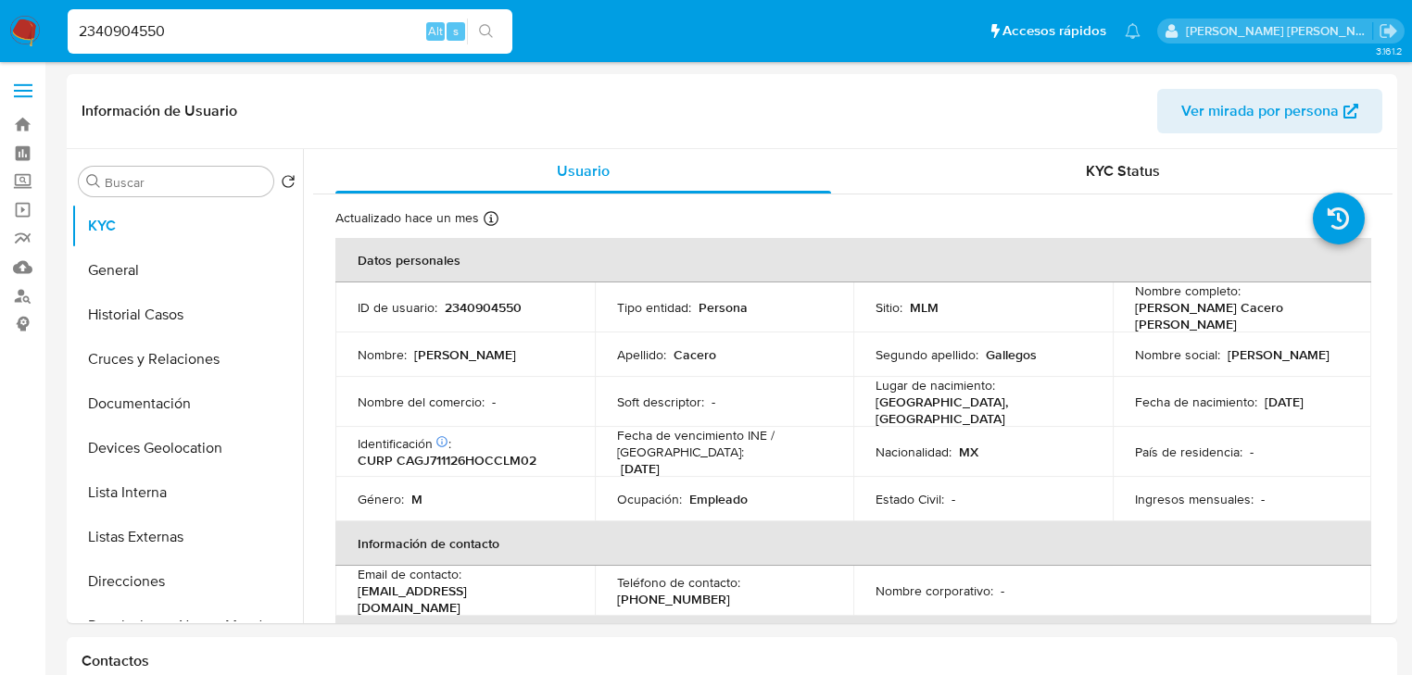
click at [1247, 444] on div "País de residencia : -" at bounding box center [1242, 452] width 215 height 17
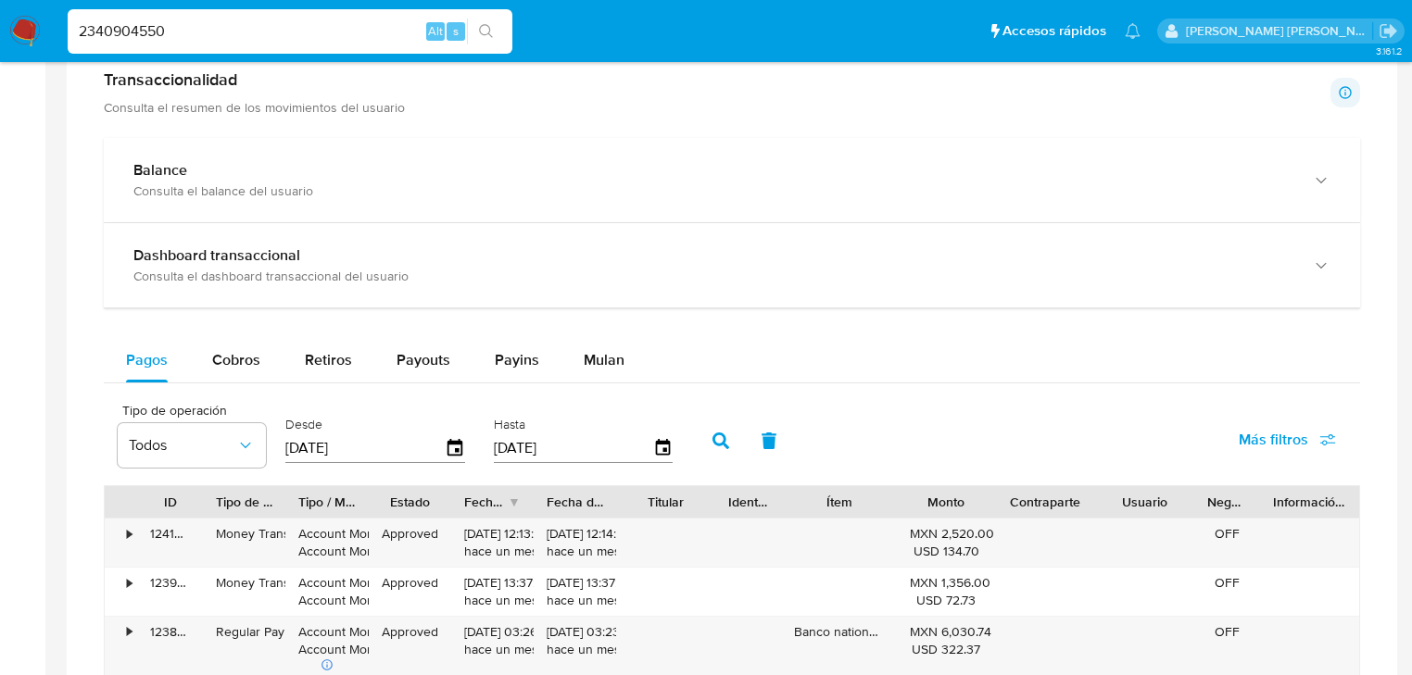
scroll to position [1038, 0]
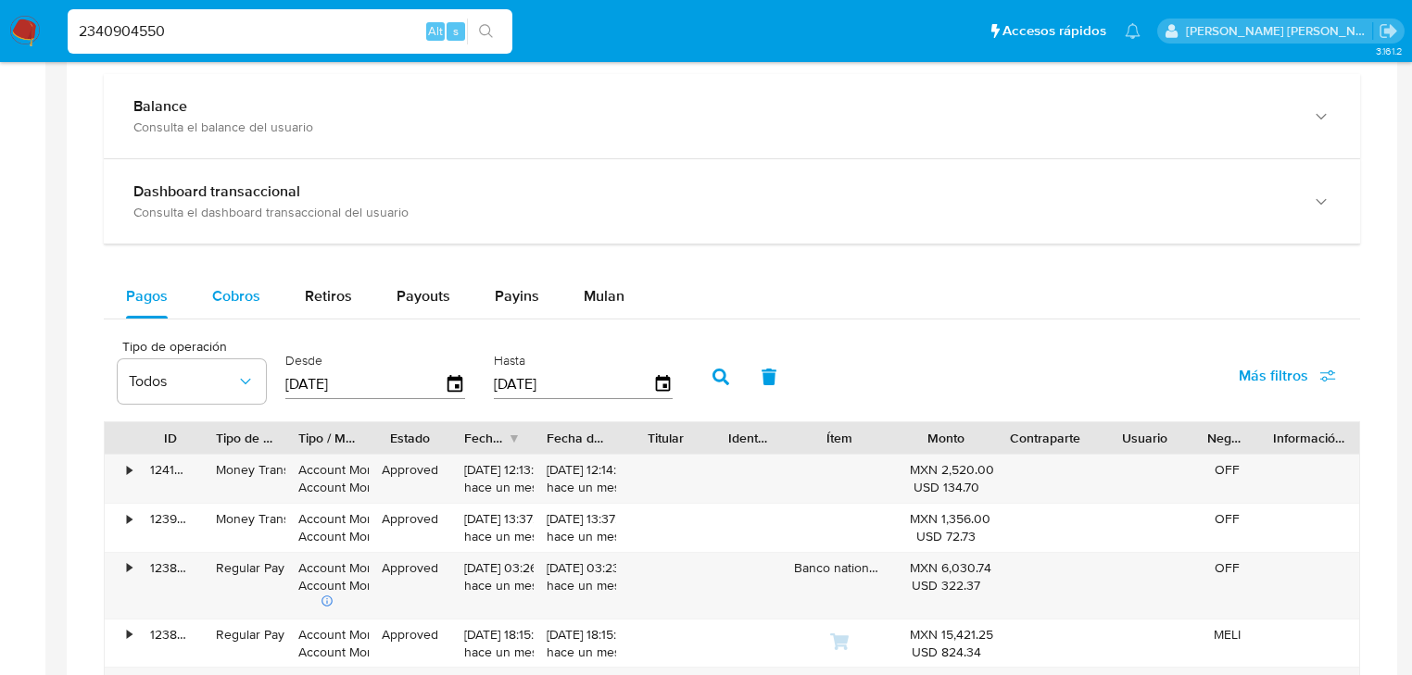
click at [234, 308] on div "Cobros" at bounding box center [236, 296] width 48 height 44
select select "10"
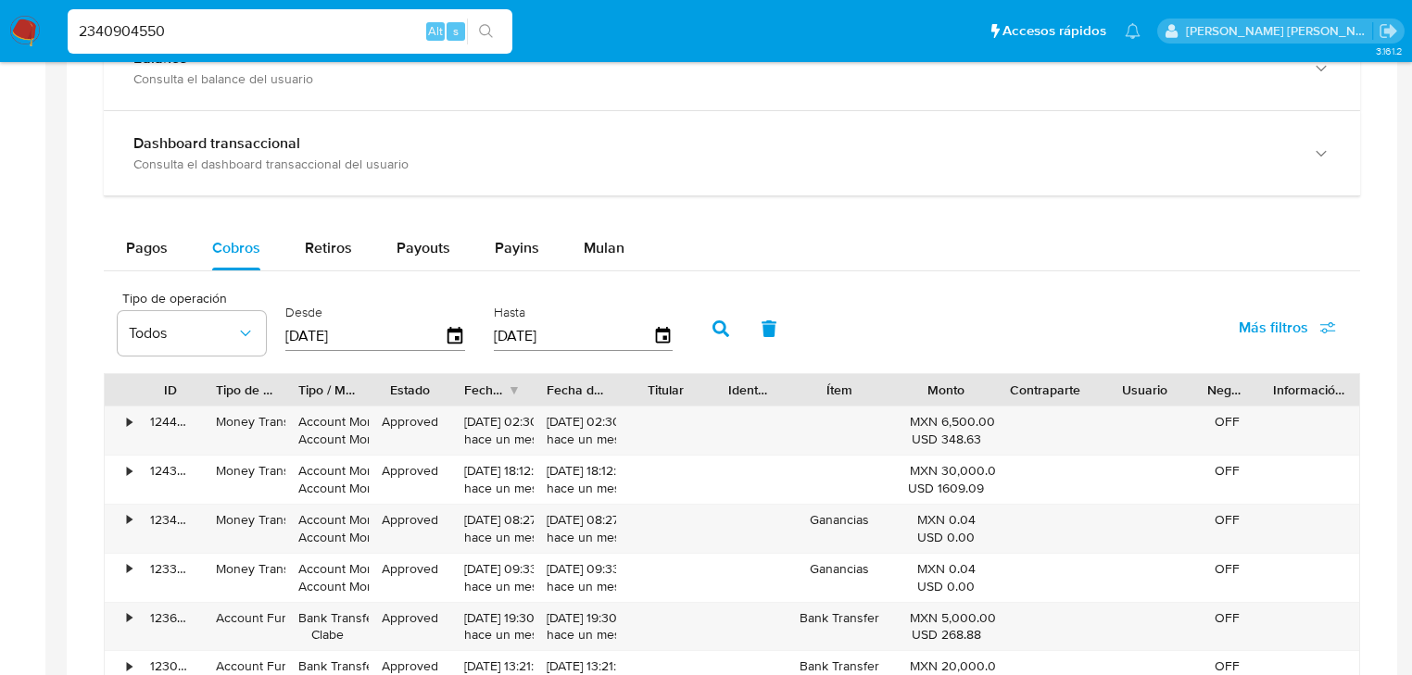
scroll to position [1112, 0]
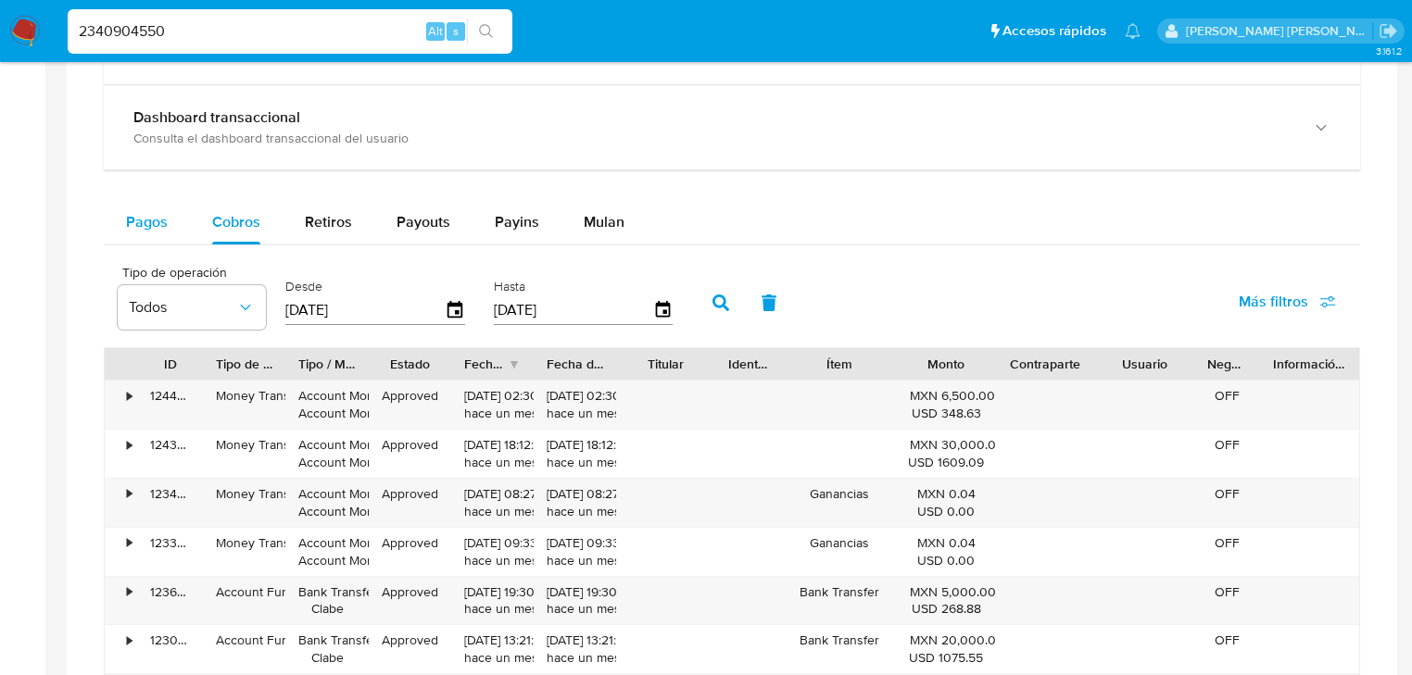
click at [140, 213] on span "Pagos" at bounding box center [147, 221] width 42 height 21
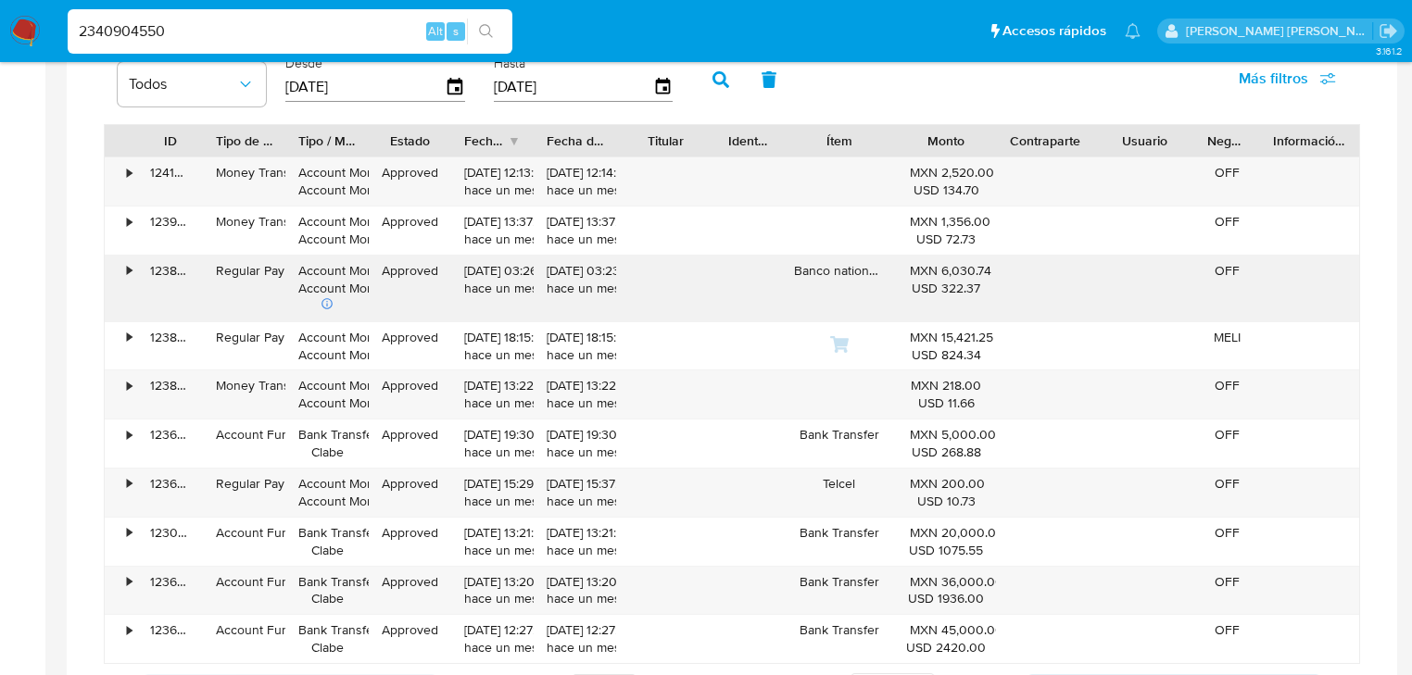
scroll to position [1408, 0]
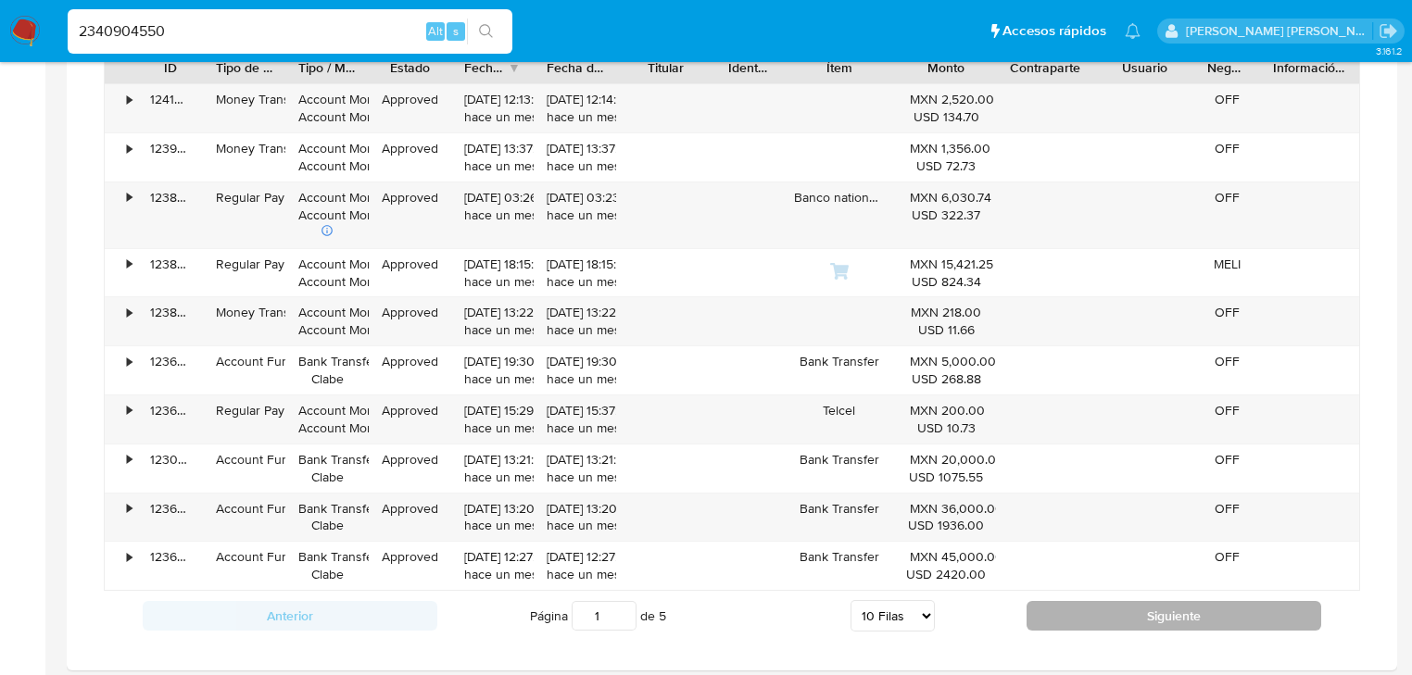
click at [1064, 601] on button "Siguiente" at bounding box center [1173, 616] width 295 height 30
type input "2"
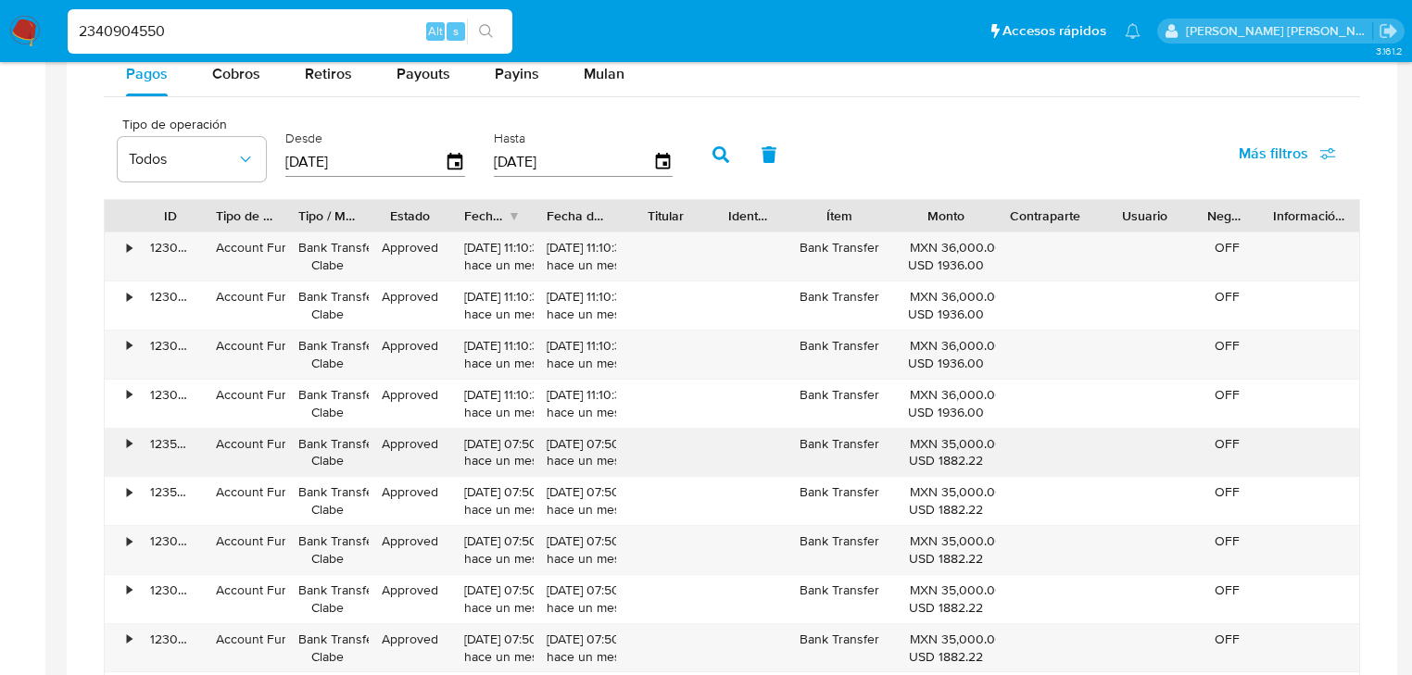
scroll to position [1112, 0]
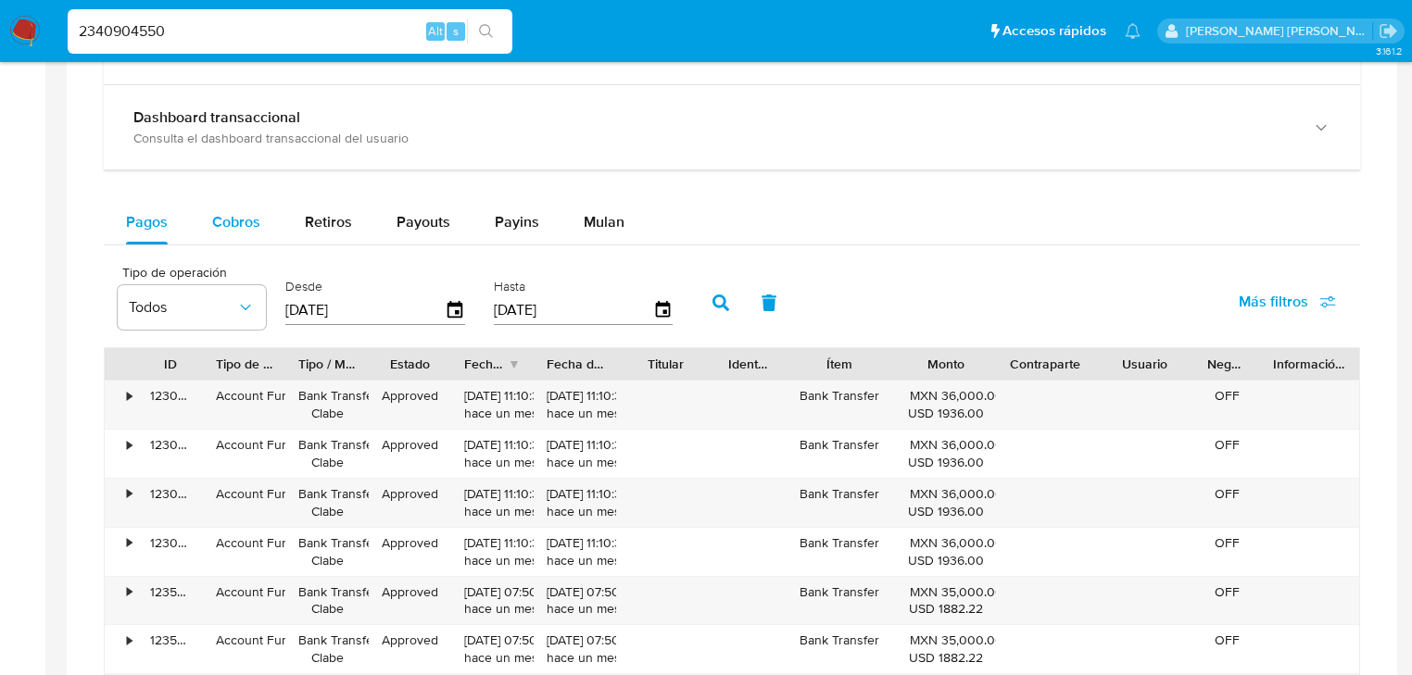
click at [246, 224] on span "Cobros" at bounding box center [236, 221] width 48 height 21
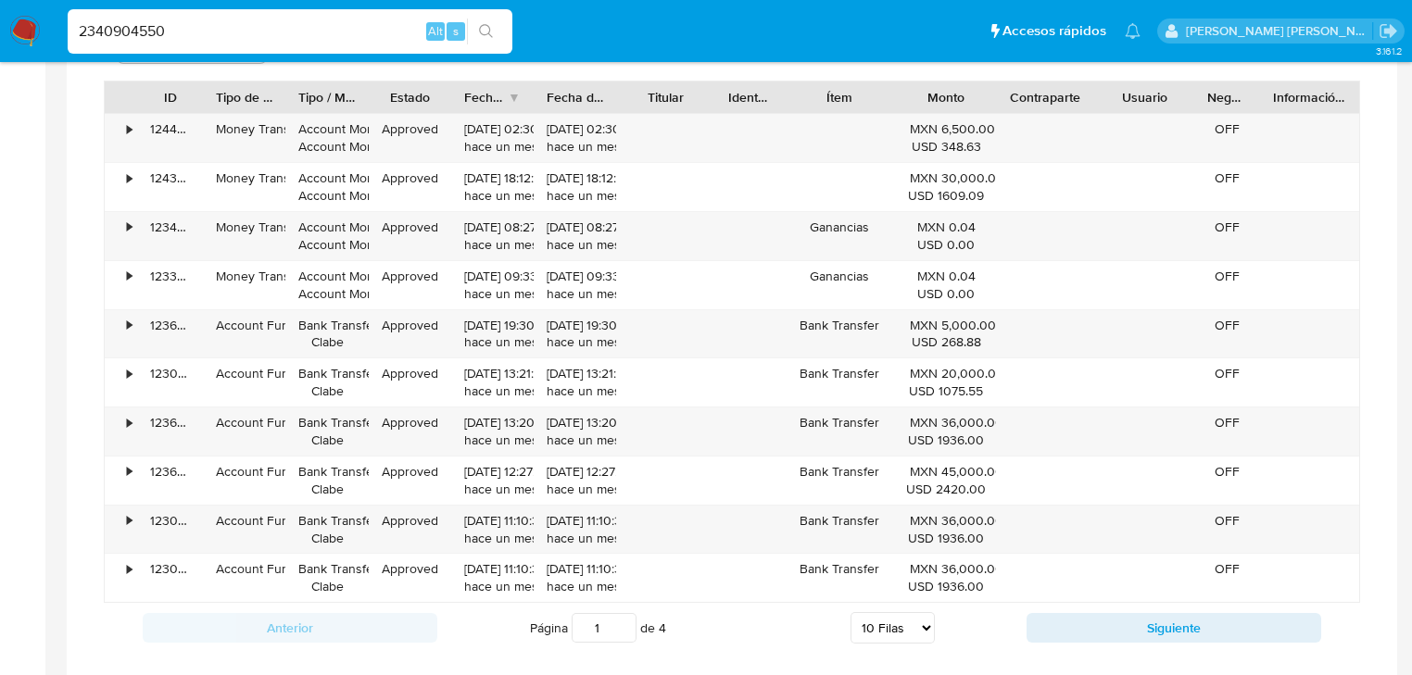
scroll to position [1408, 0]
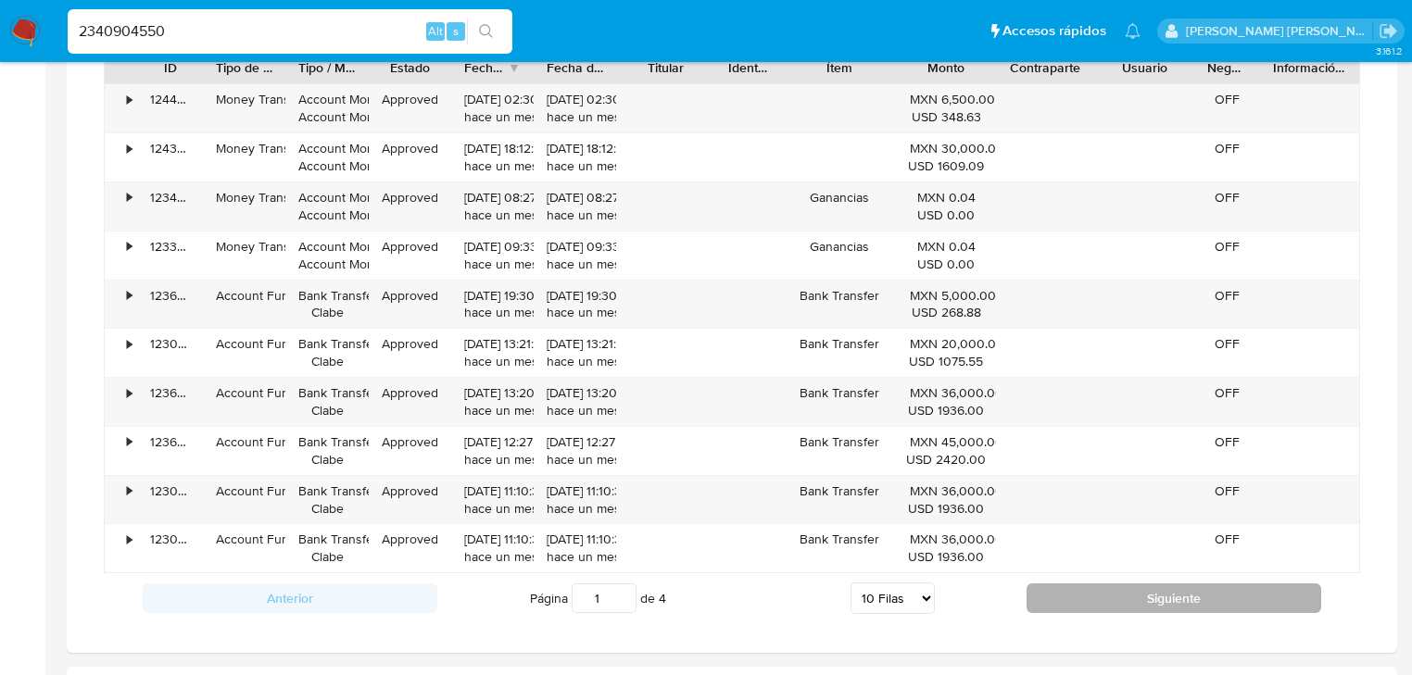
click at [1084, 598] on button "Siguiente" at bounding box center [1173, 599] width 295 height 30
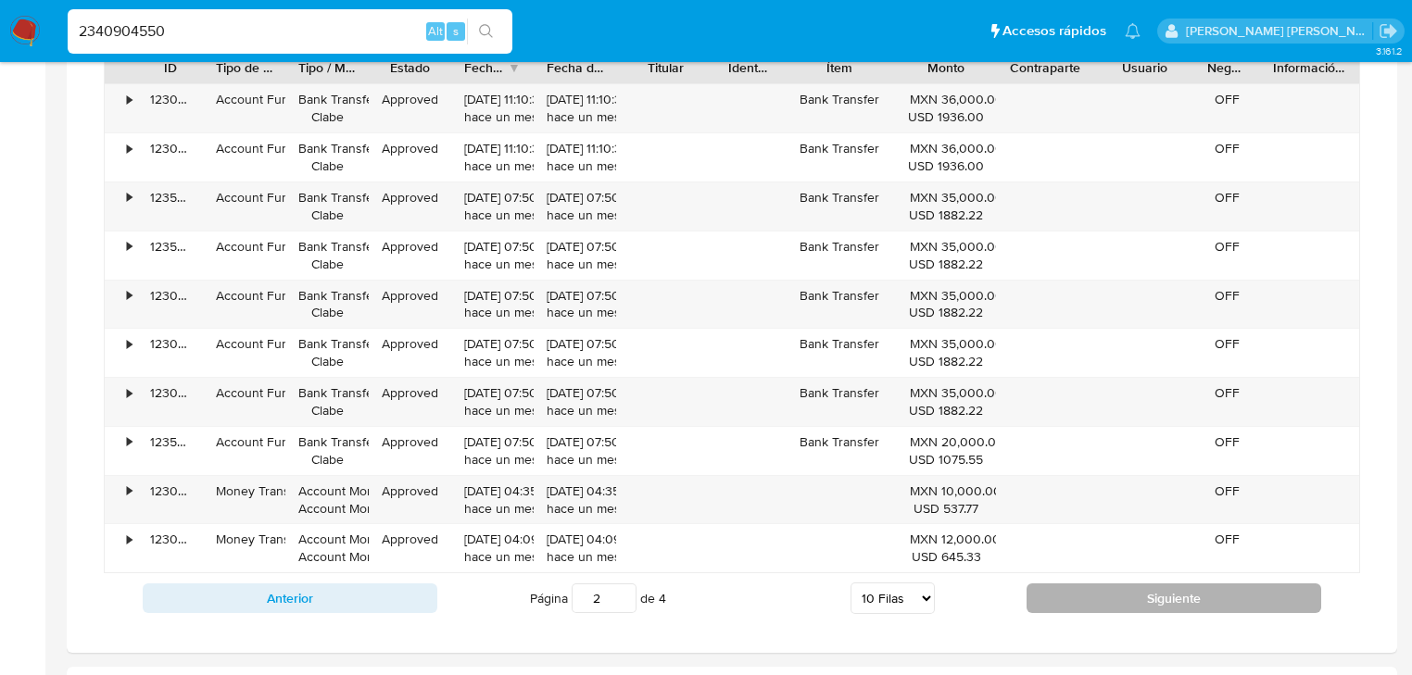
click at [1084, 598] on button "Siguiente" at bounding box center [1173, 599] width 295 height 30
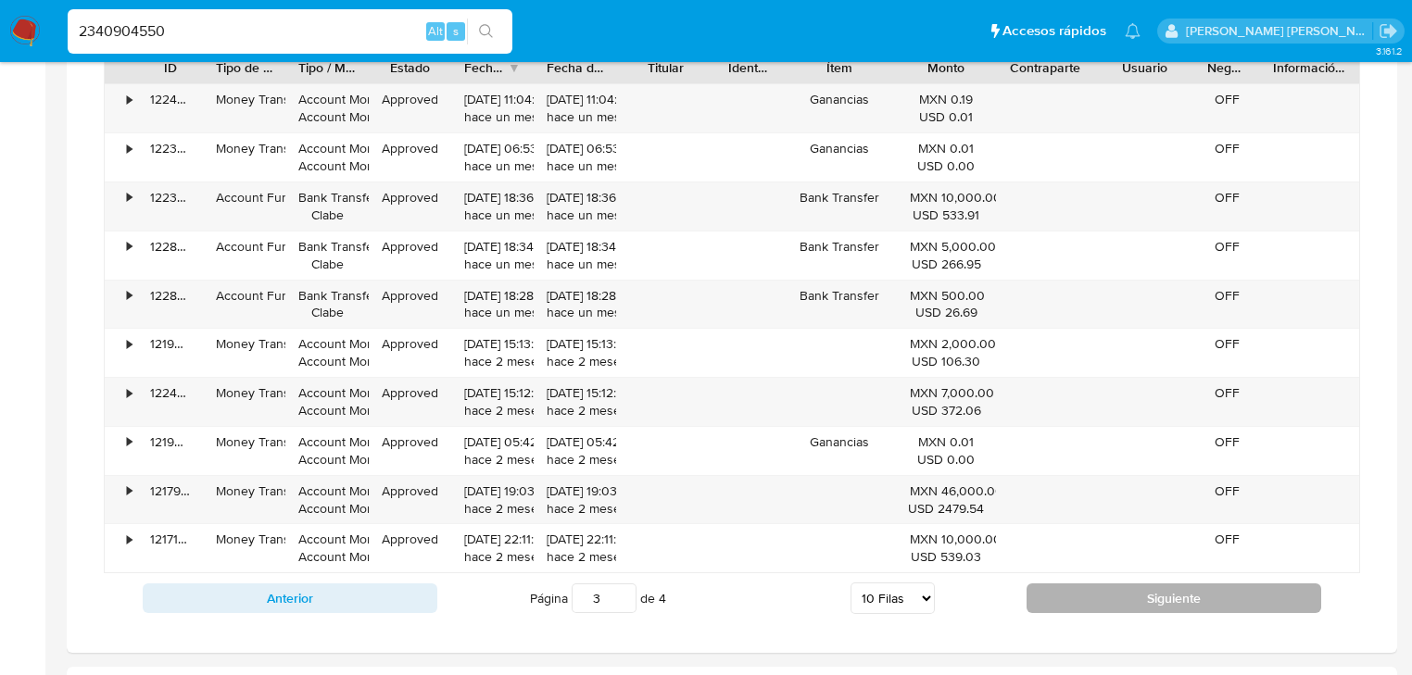
click at [1084, 598] on button "Siguiente" at bounding box center [1173, 599] width 295 height 30
type input "4"
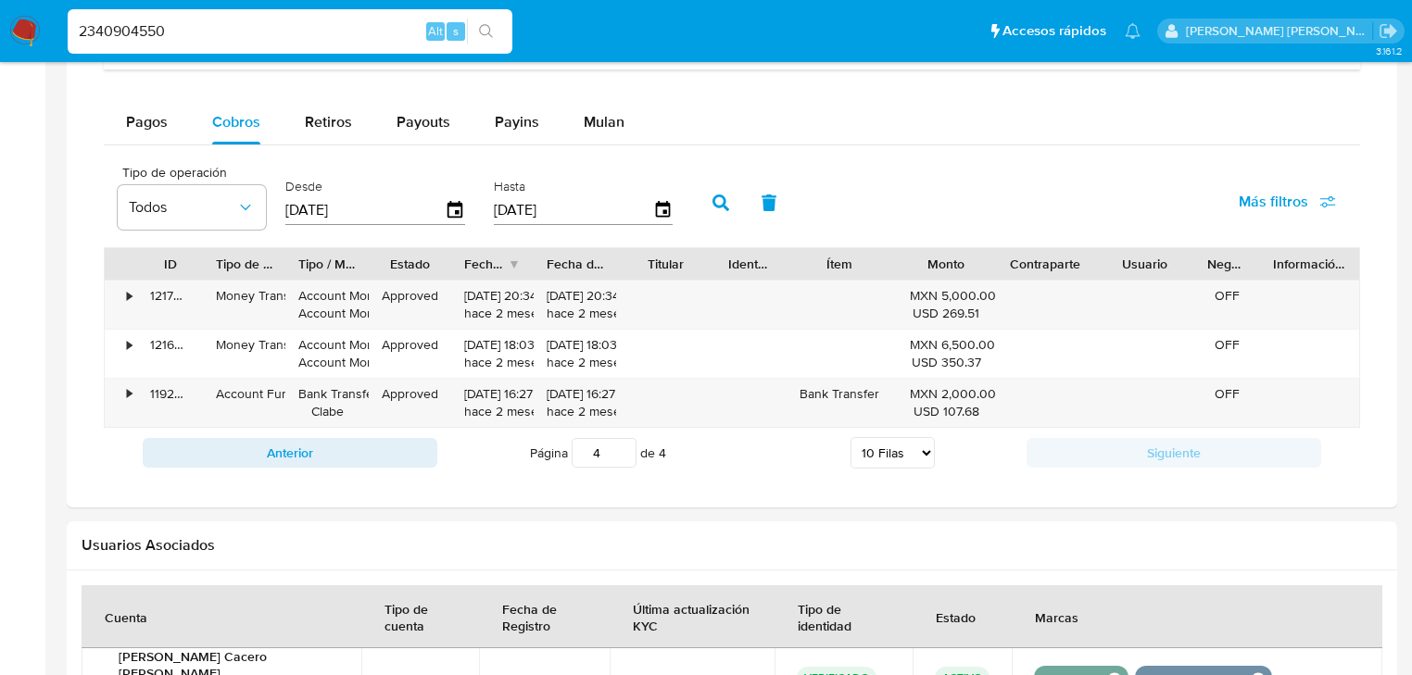
scroll to position [1186, 0]
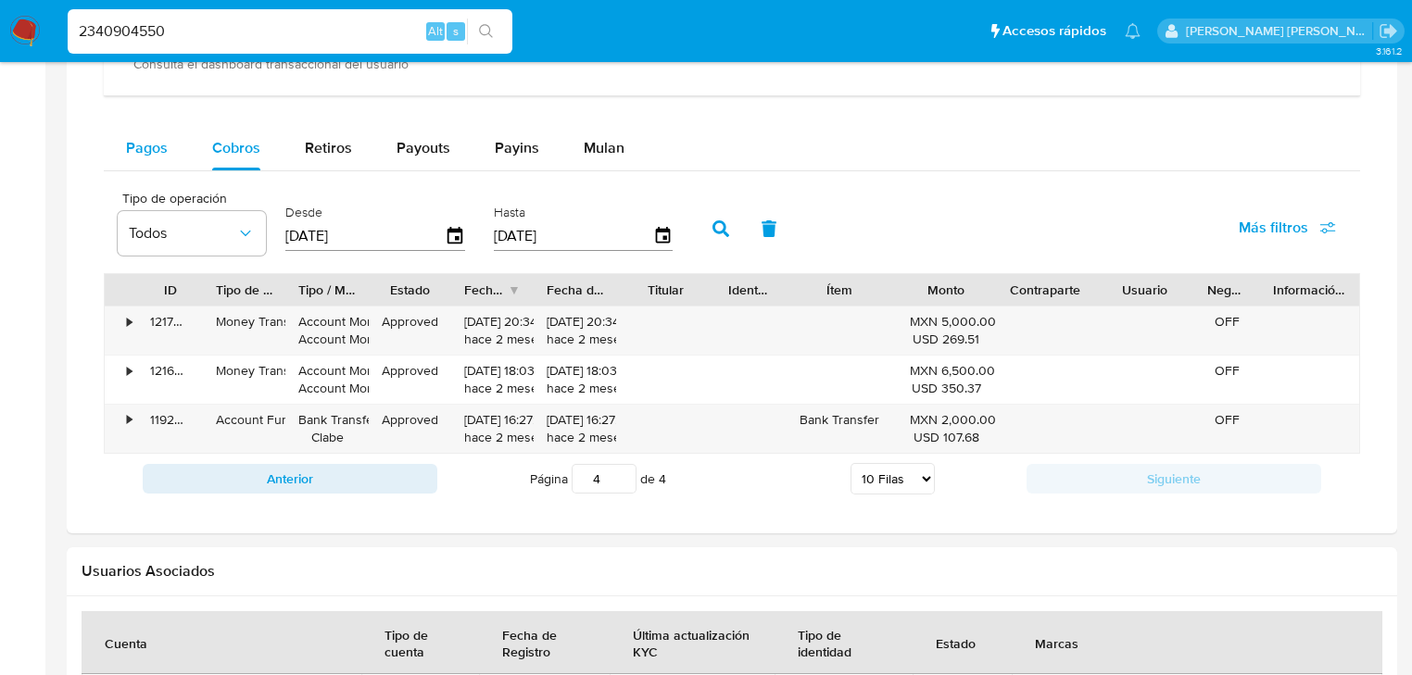
click at [167, 148] on button "Pagos" at bounding box center [147, 148] width 86 height 44
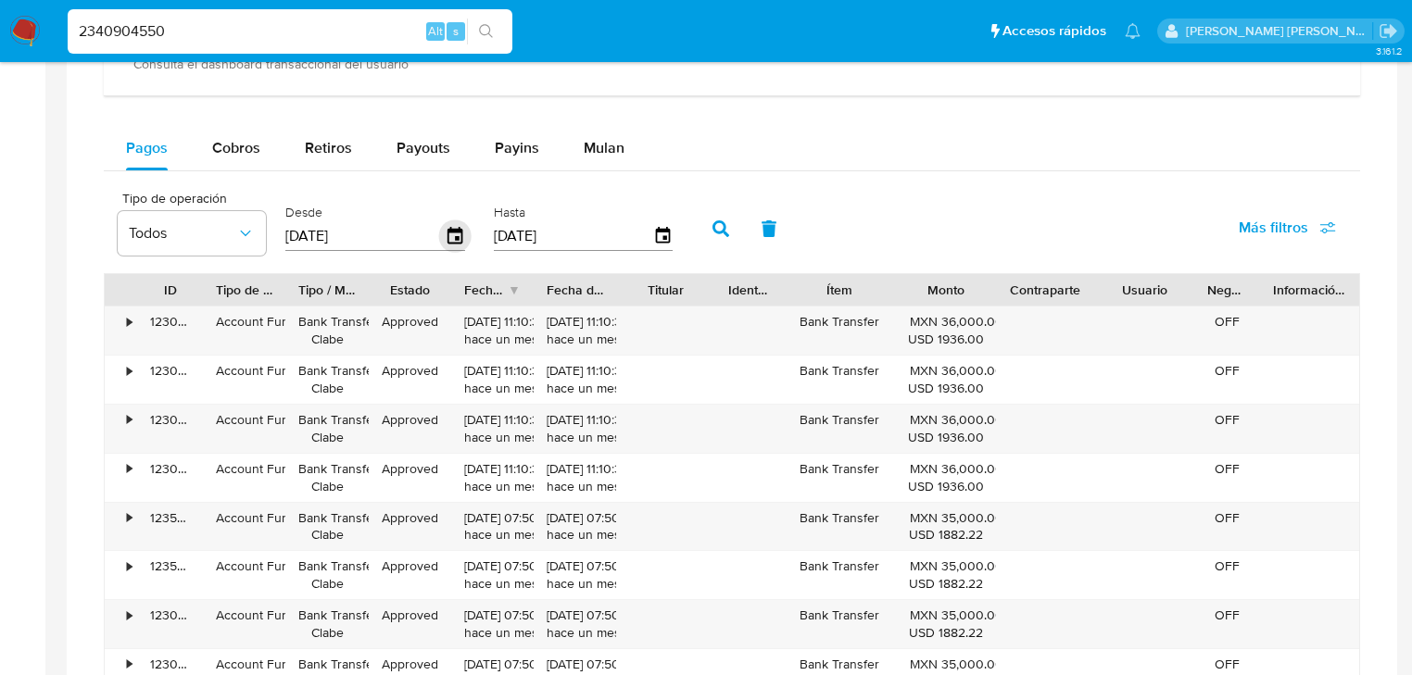
click at [459, 237] on icon "button" at bounding box center [455, 236] width 32 height 32
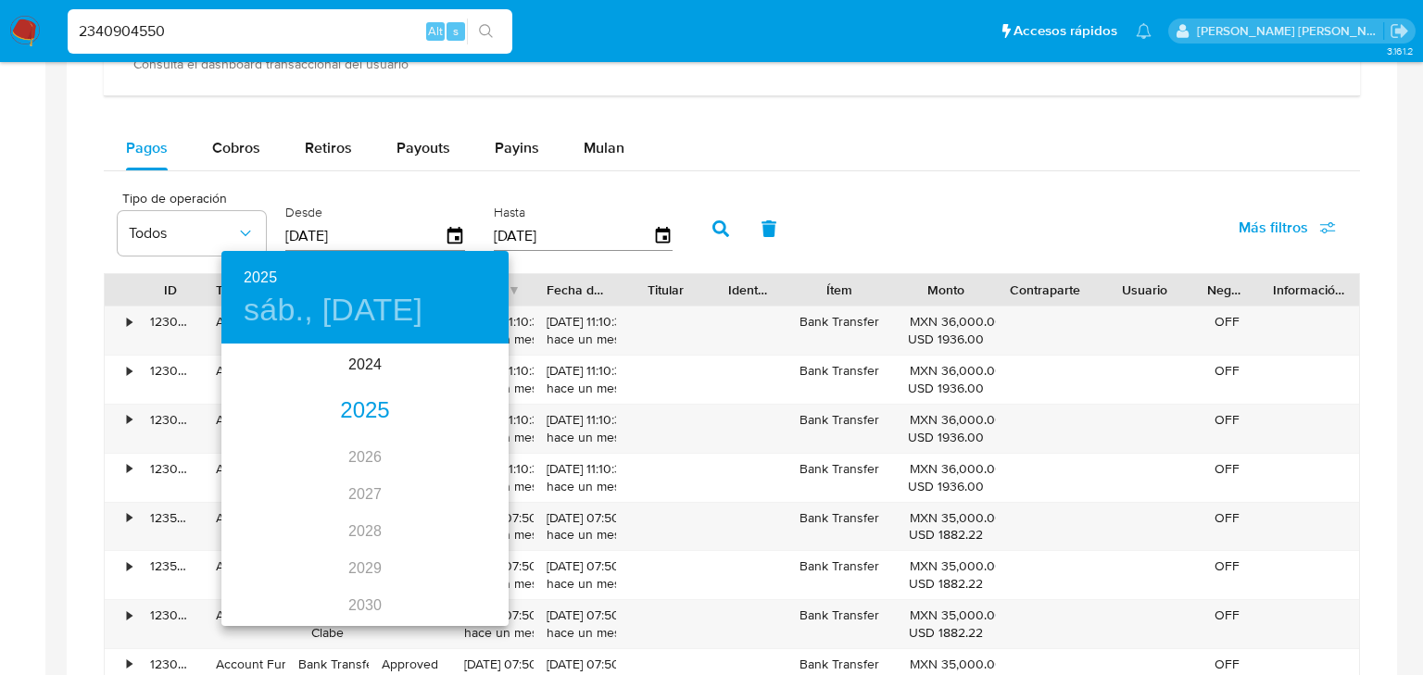
click at [354, 414] on div "2025" at bounding box center [364, 411] width 287 height 37
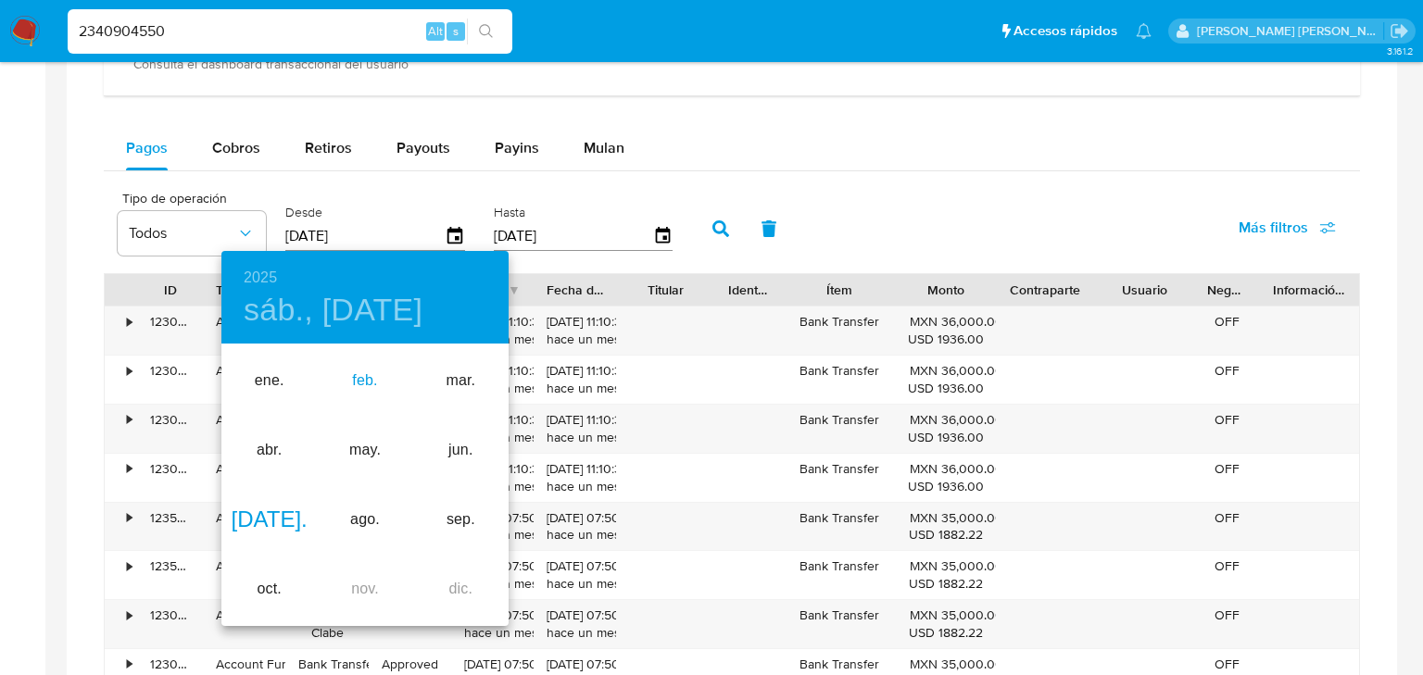
click at [363, 388] on div "feb." at bounding box center [364, 380] width 95 height 69
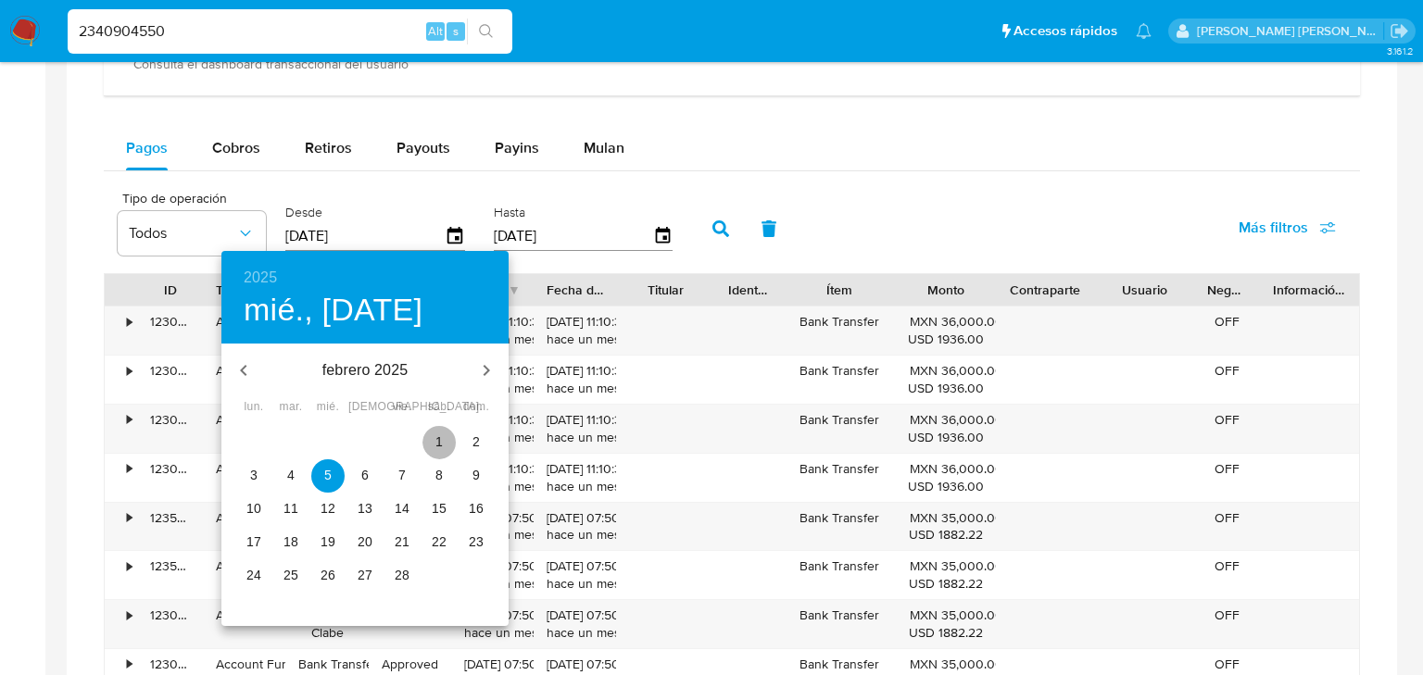
drag, startPoint x: 442, startPoint y: 434, endPoint x: 726, endPoint y: 266, distance: 330.1
click at [441, 430] on button "1" at bounding box center [438, 442] width 33 height 33
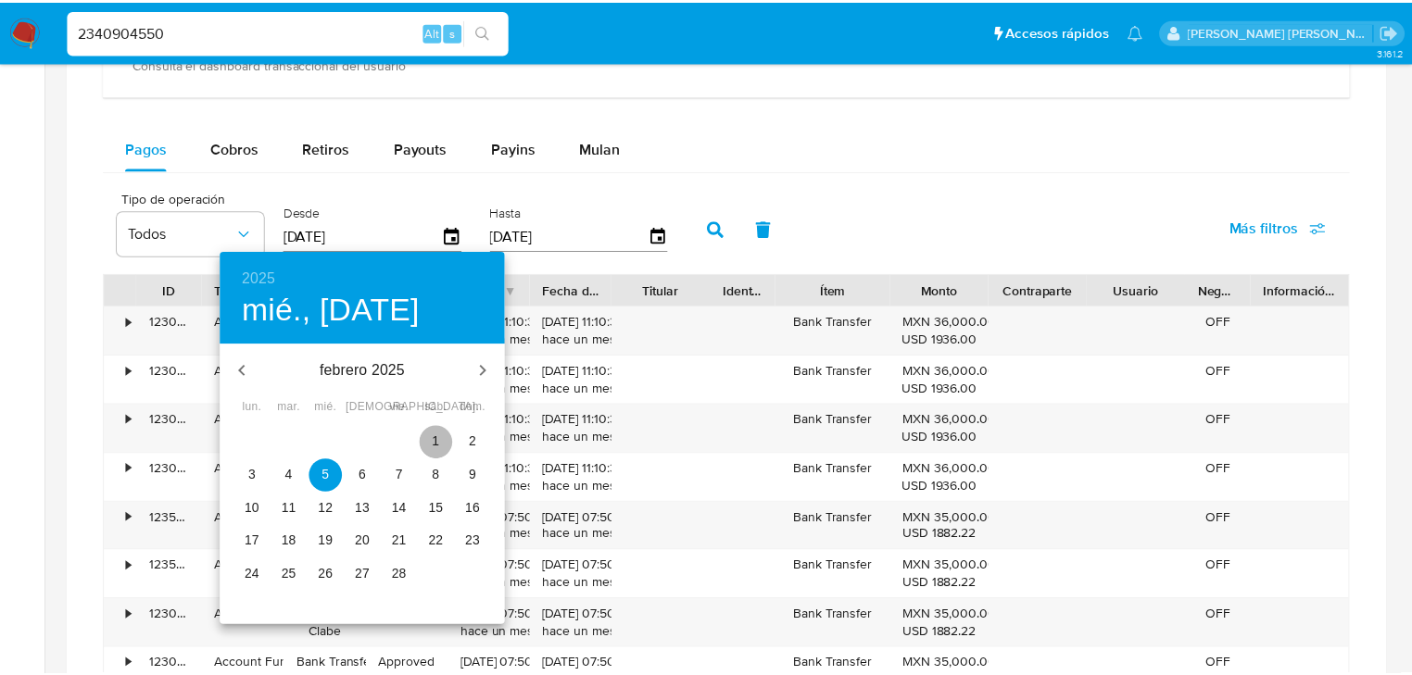
type input "01/02/2025"
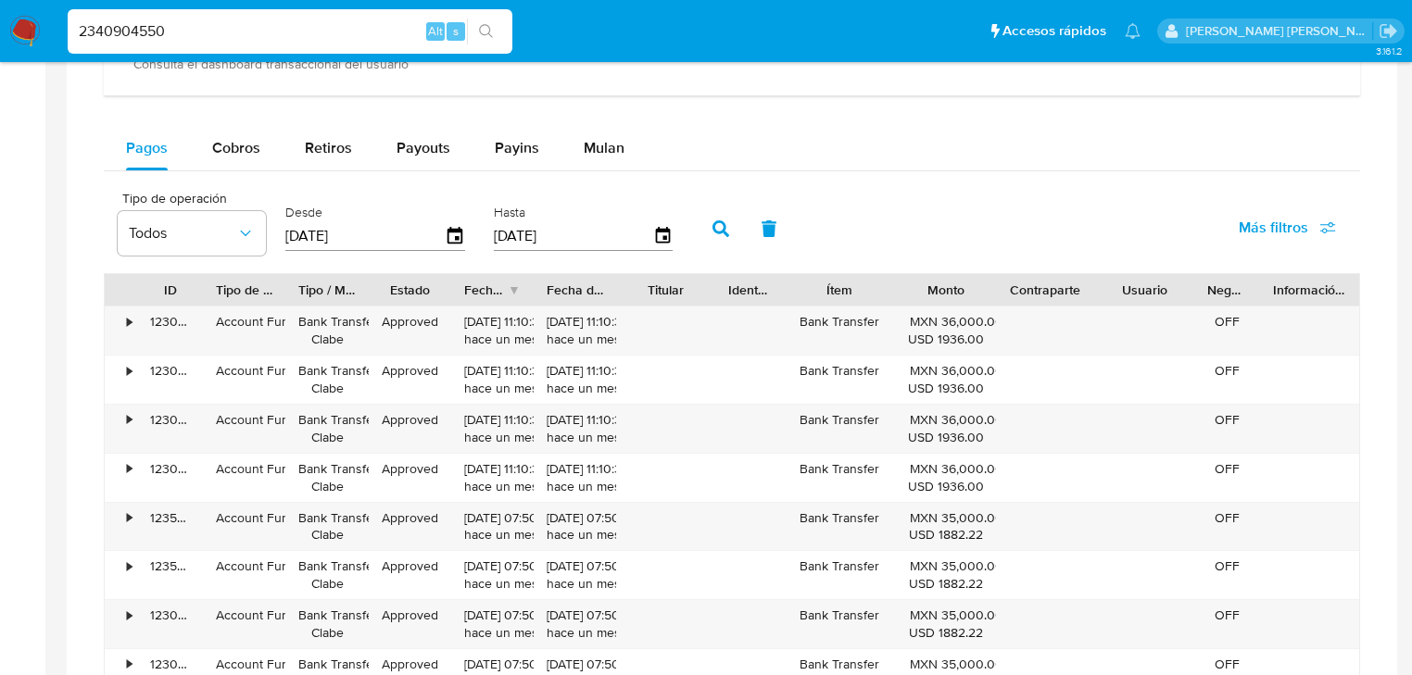
click at [723, 230] on icon "button" at bounding box center [720, 228] width 17 height 17
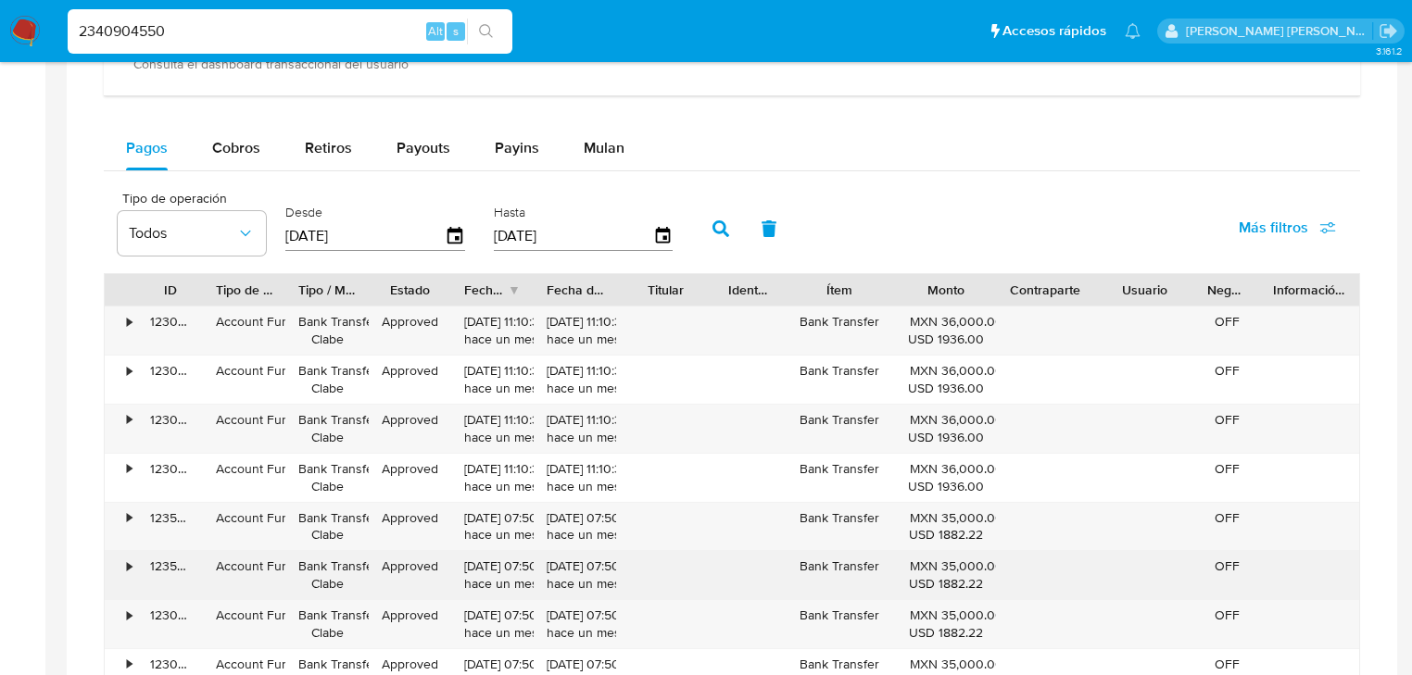
scroll to position [1408, 0]
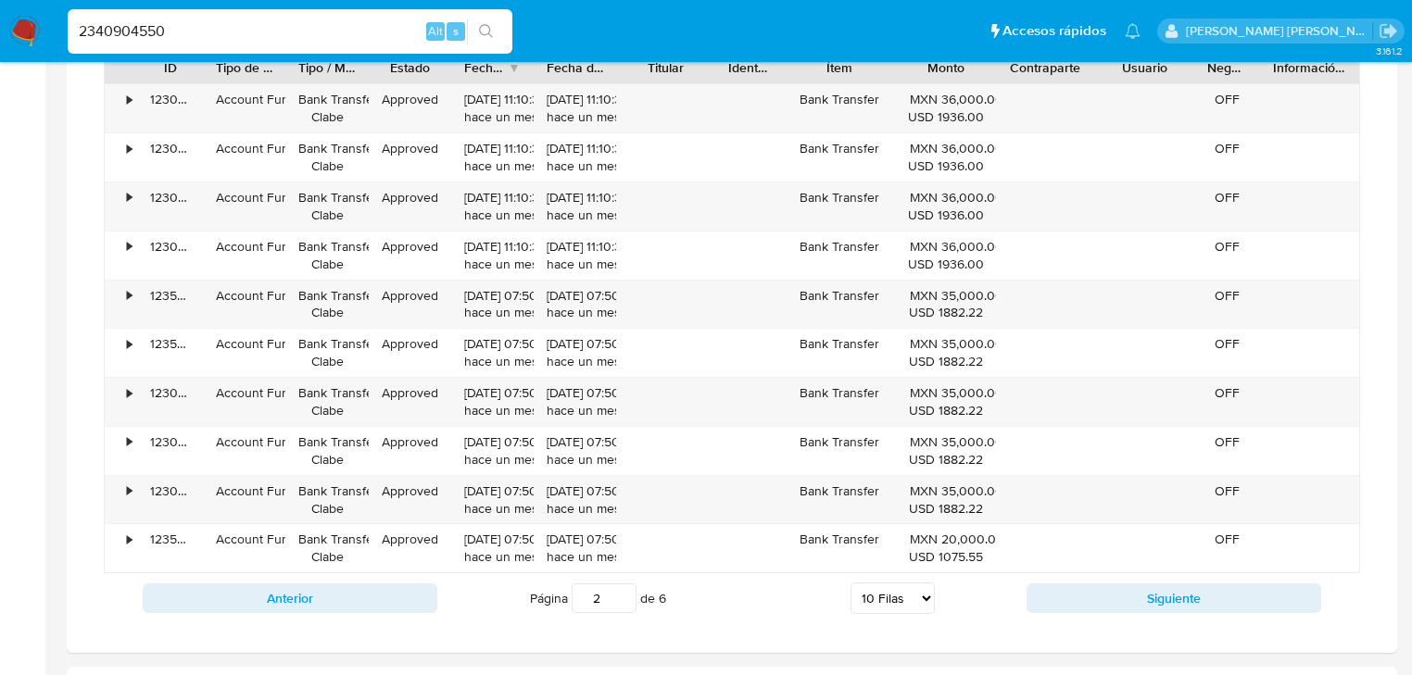
click at [1093, 615] on div "Anterior Página 2 de 6 5 Filas 10 Filas 20 Filas 25 Filas 50 Filas 100 Filas Si…" at bounding box center [732, 598] width 1256 height 50
click at [1097, 610] on button "Siguiente" at bounding box center [1173, 599] width 295 height 30
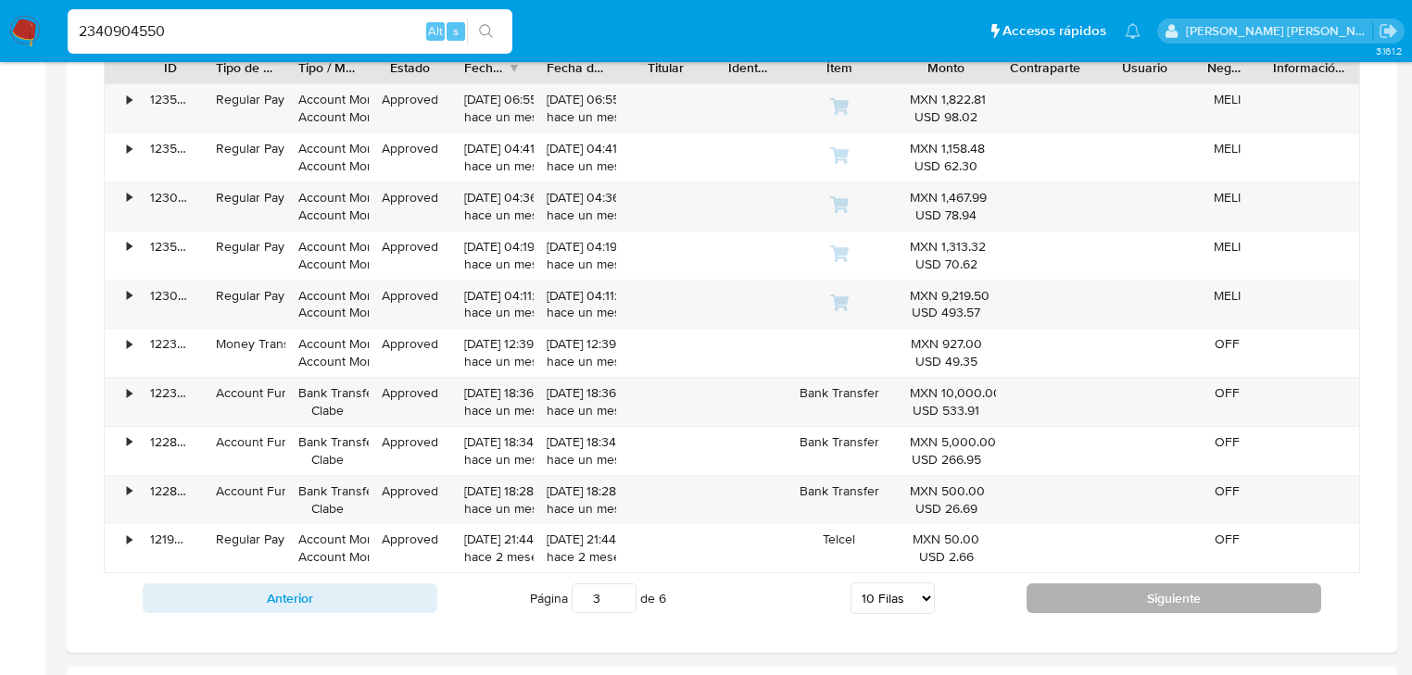
click at [1077, 589] on button "Siguiente" at bounding box center [1173, 599] width 295 height 30
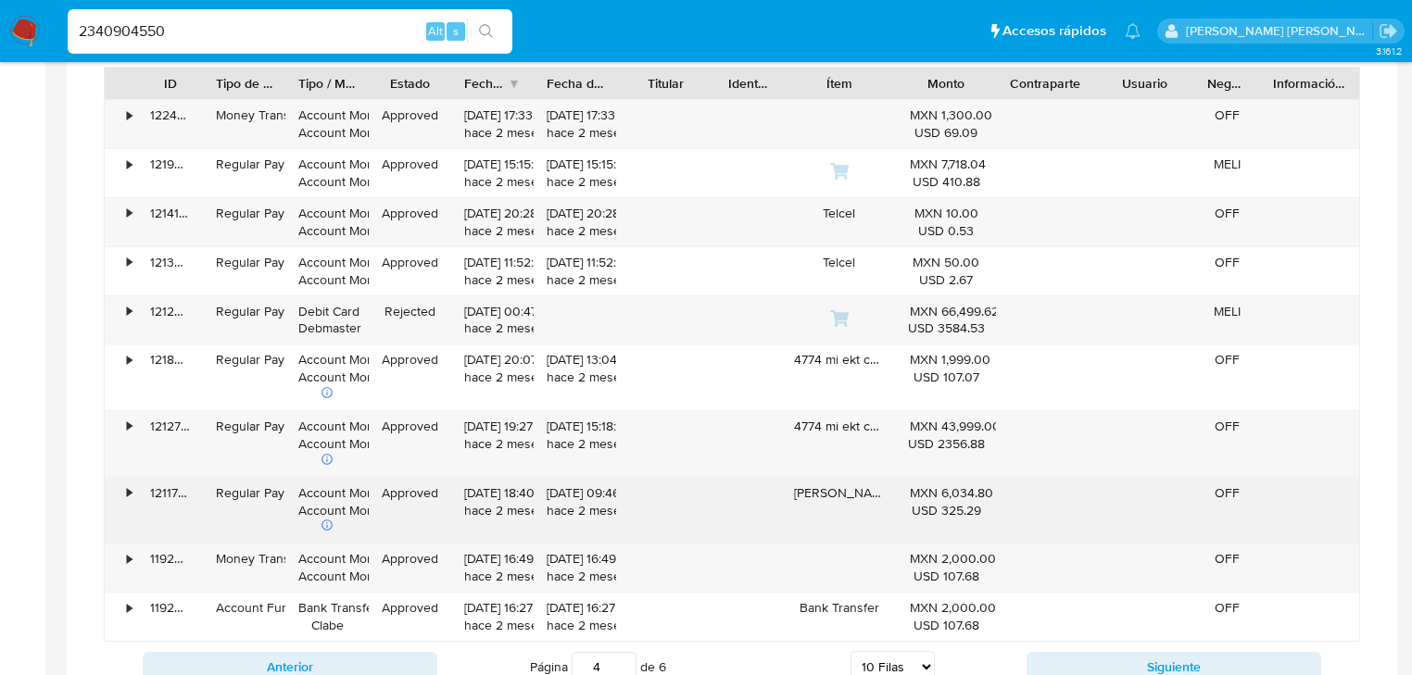
scroll to position [1482, 0]
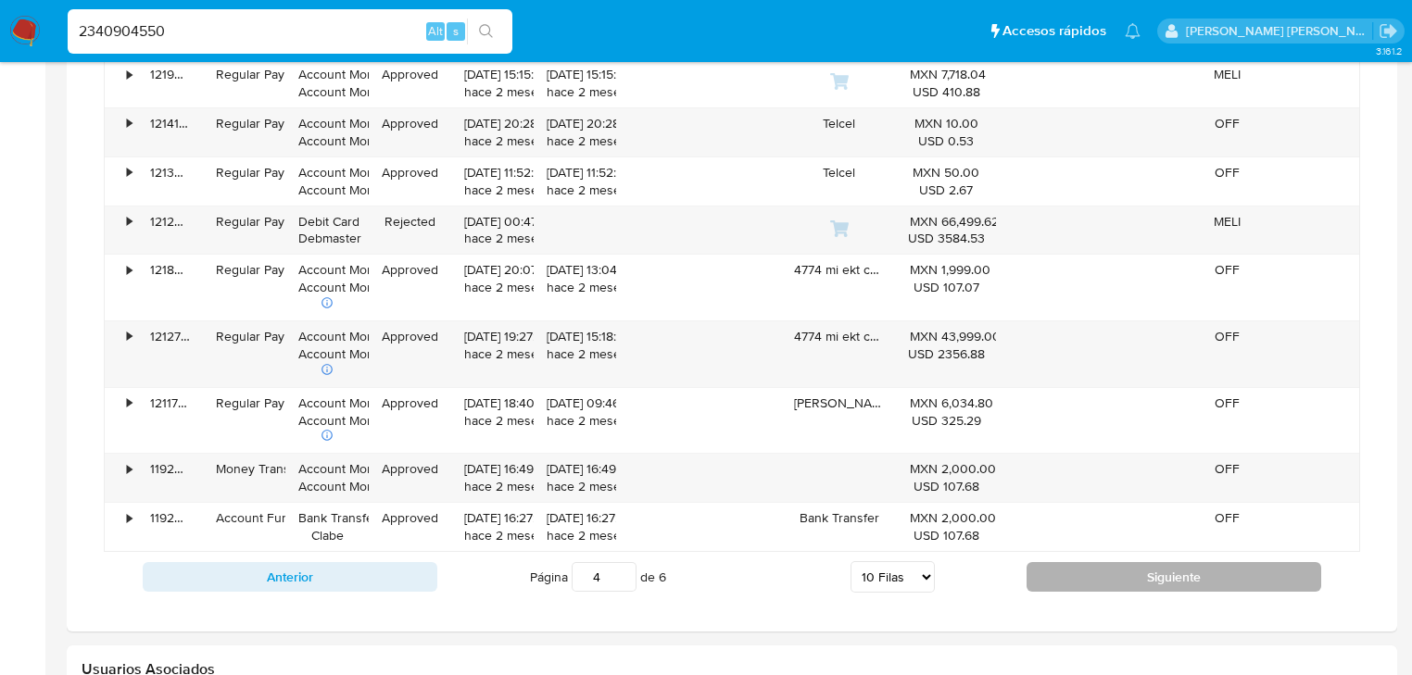
click at [1088, 574] on button "Siguiente" at bounding box center [1173, 577] width 295 height 30
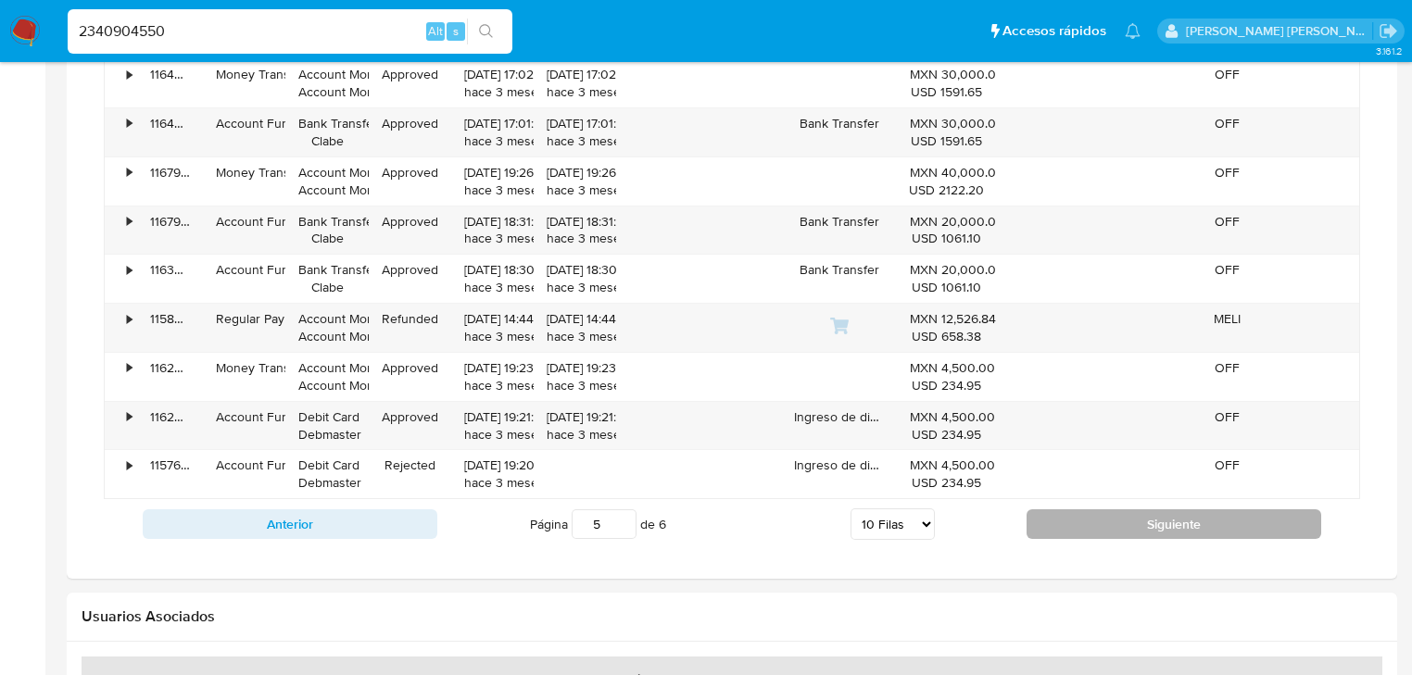
click at [1052, 519] on button "Siguiente" at bounding box center [1173, 524] width 295 height 30
type input "6"
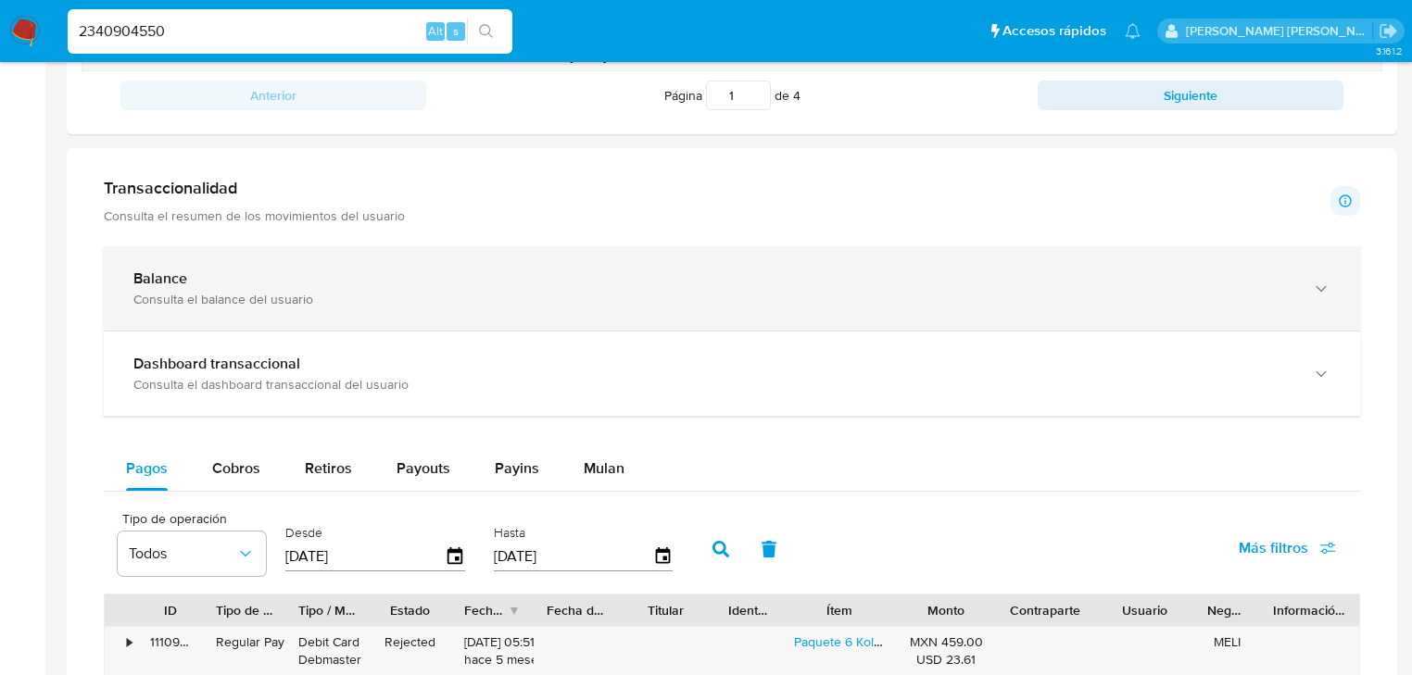
scroll to position [839, 0]
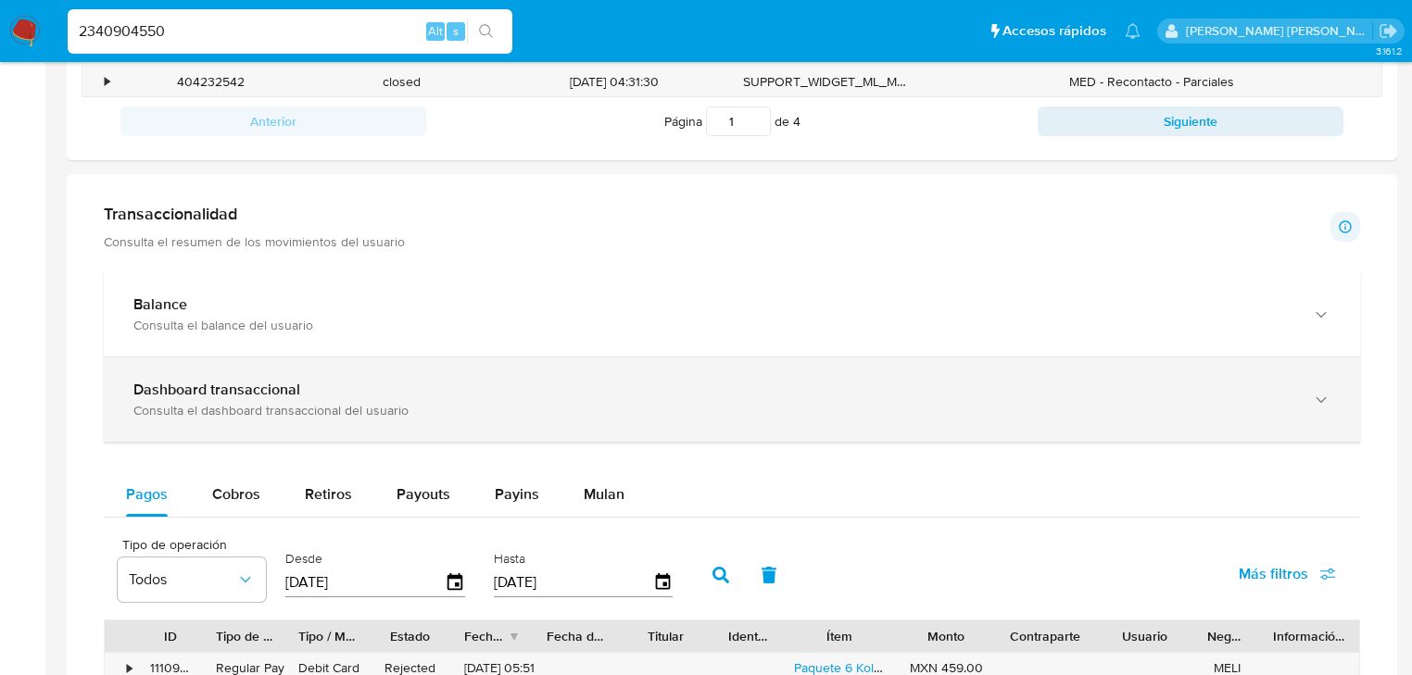
click at [374, 402] on div "Consulta el dashboard transaccional del usuario" at bounding box center [713, 410] width 1160 height 17
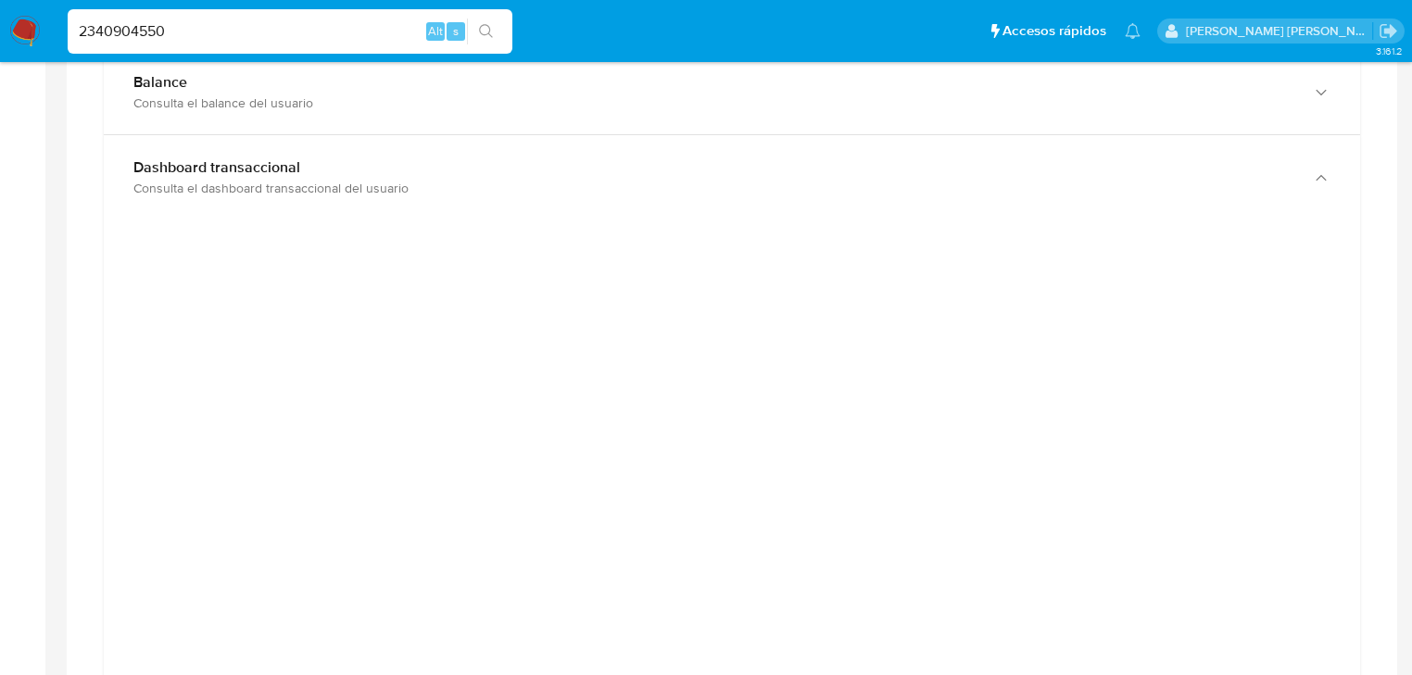
scroll to position [1136, 0]
drag, startPoint x: 232, startPoint y: 51, endPoint x: 234, endPoint y: 33, distance: 17.8
click at [231, 45] on div "2340904550 Alt s" at bounding box center [290, 31] width 445 height 44
drag, startPoint x: 152, startPoint y: 31, endPoint x: 0, endPoint y: 0, distance: 155.2
click at [0, 8] on nav "Pausado Ver notificaciones 2340904550 Alt s Accesos rápidos Presiona las siguie…" at bounding box center [706, 31] width 1412 height 62
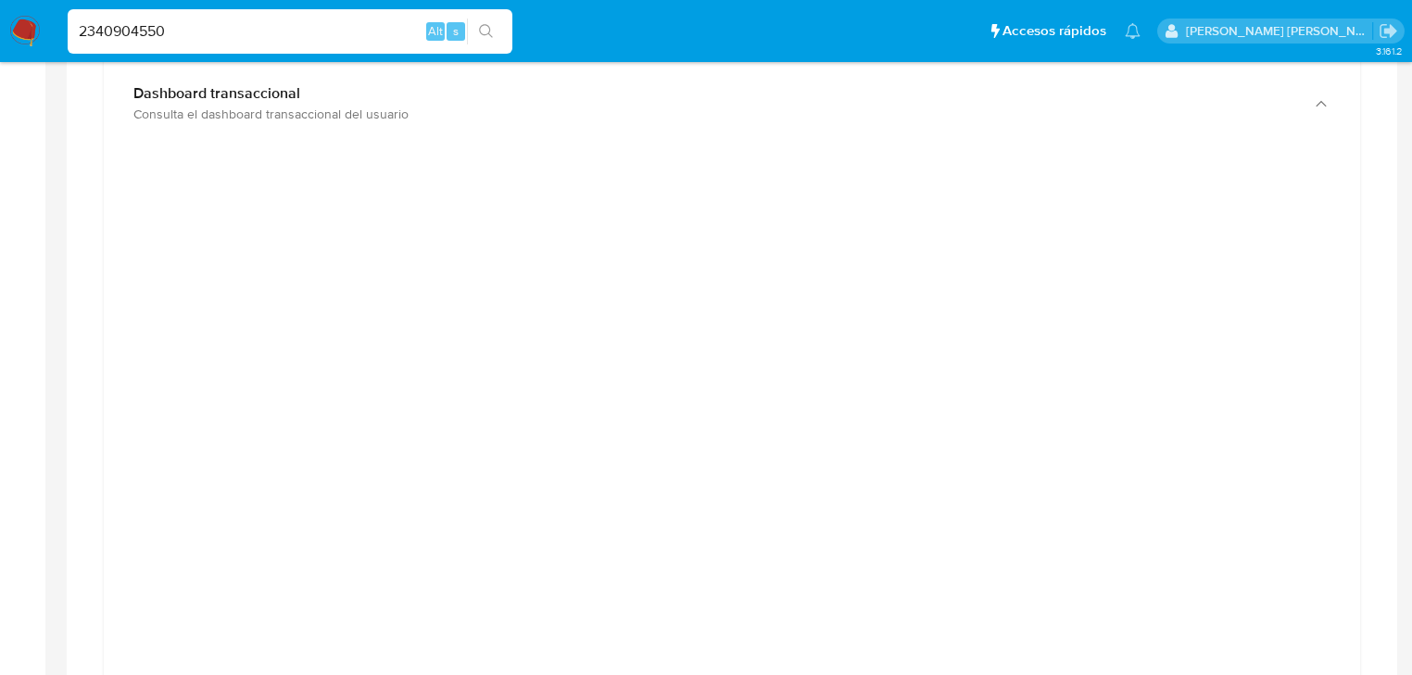
paste input "iJelwCYvbLIhVeOp1jfMhUxK"
type input "iJelwCYvbLIhVeOp1jfMhUxK"
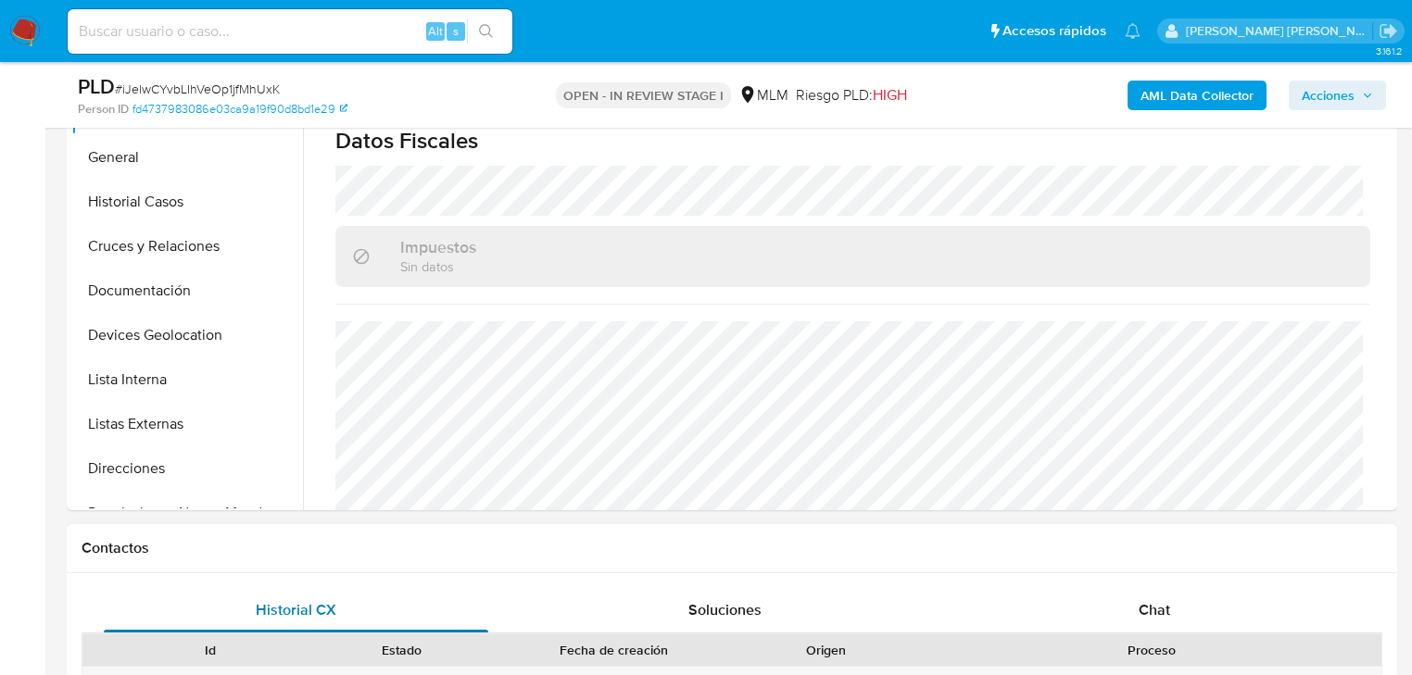
scroll to position [709, 0]
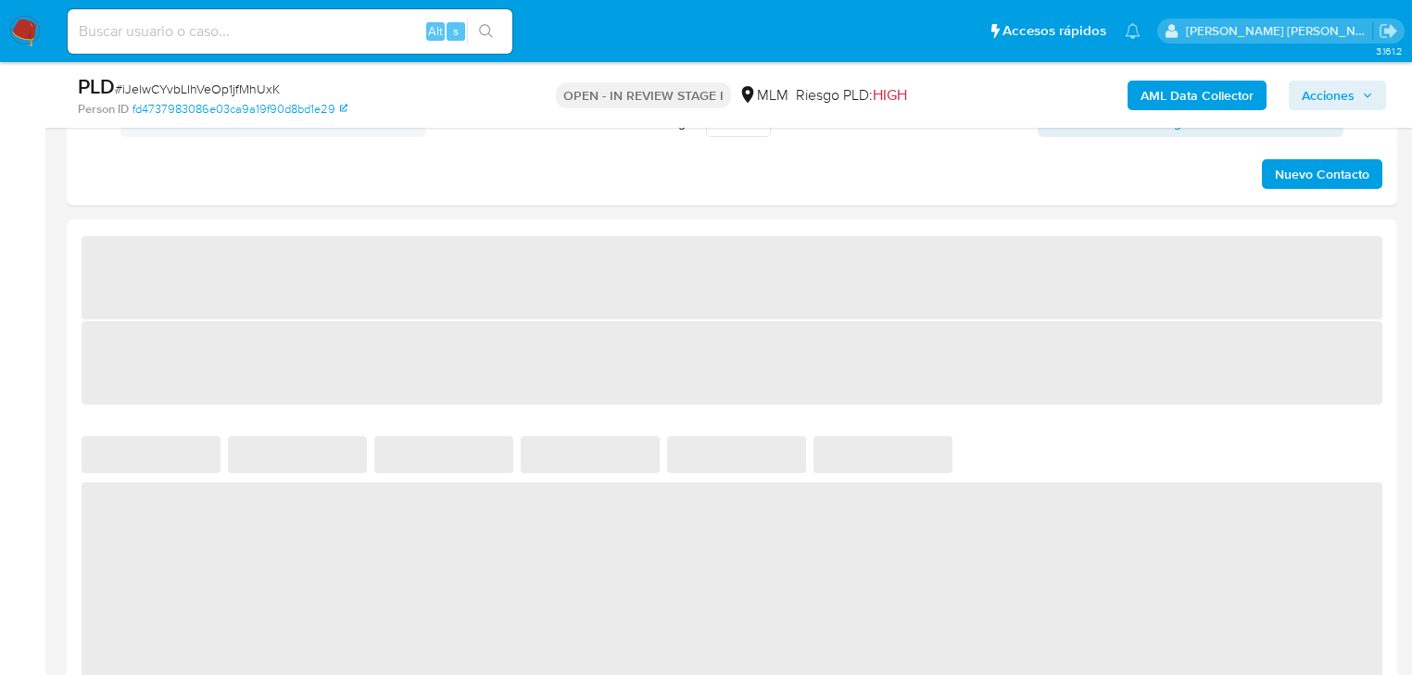
select select "10"
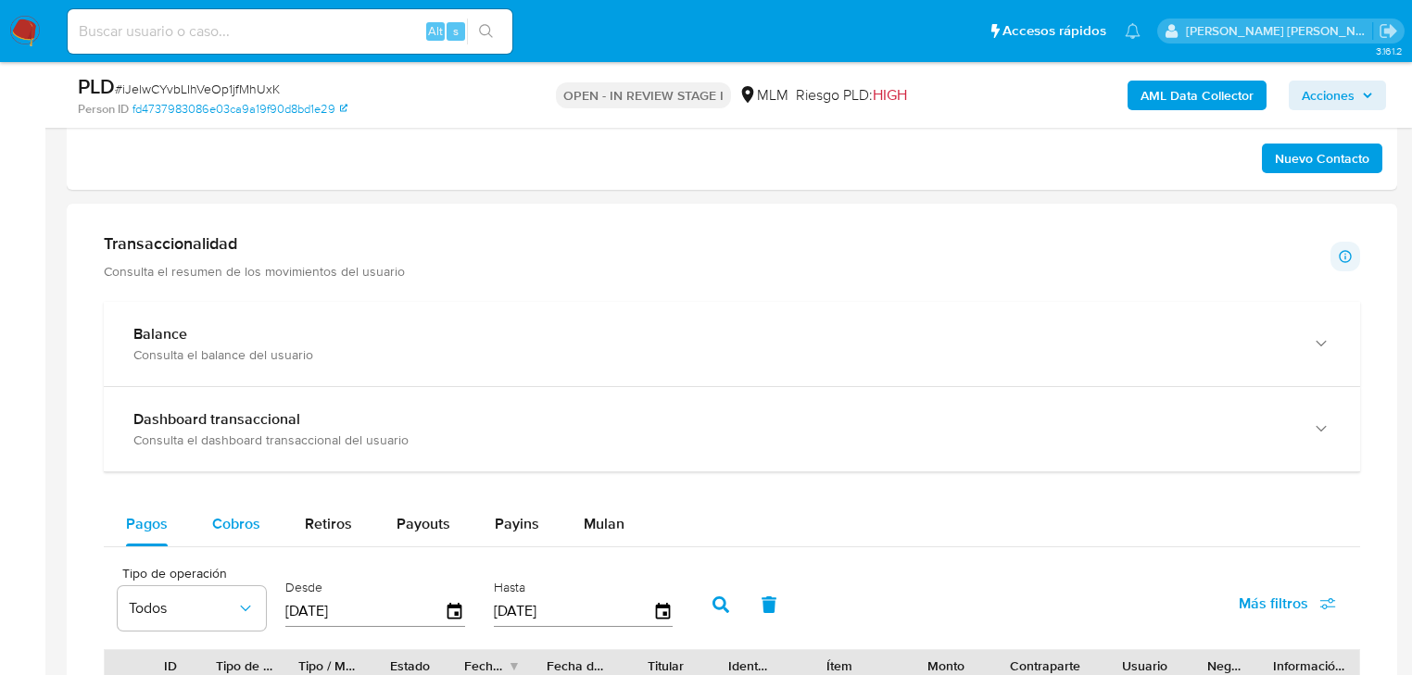
scroll to position [1556, 0]
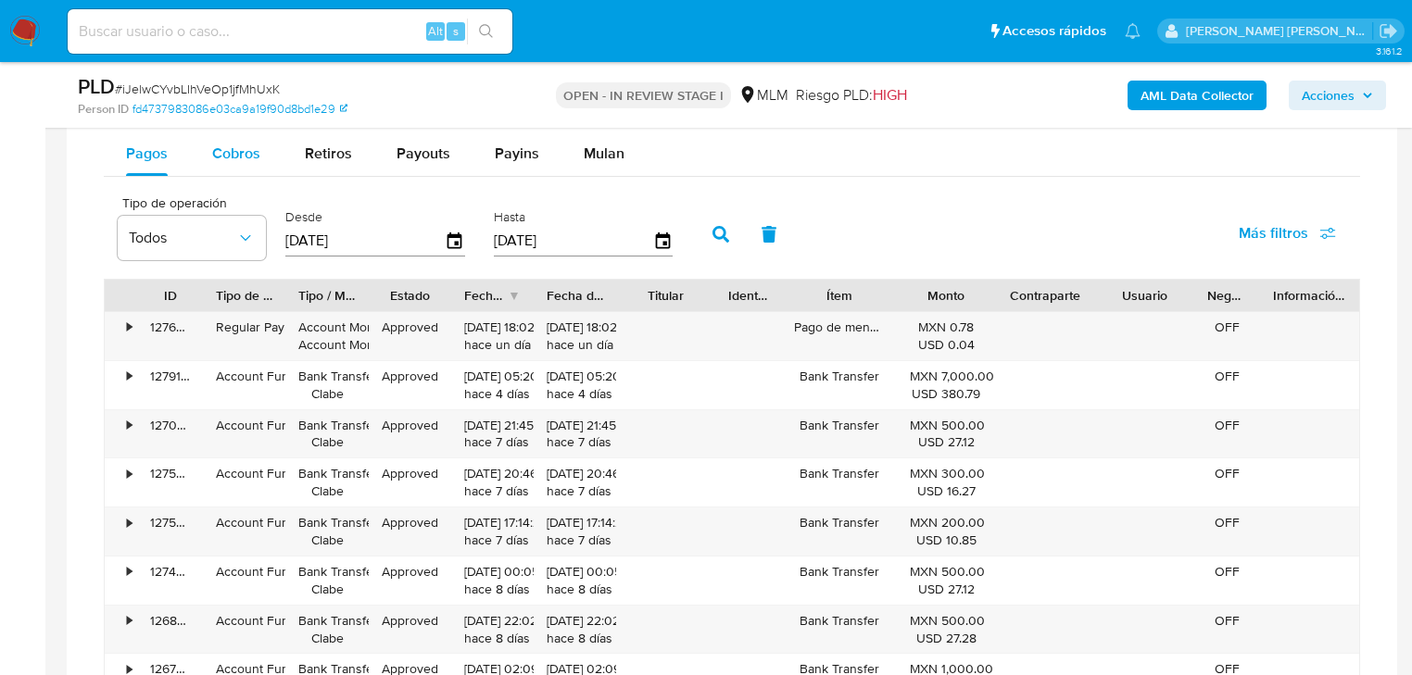
click at [233, 157] on span "Cobros" at bounding box center [236, 153] width 48 height 21
select select "10"
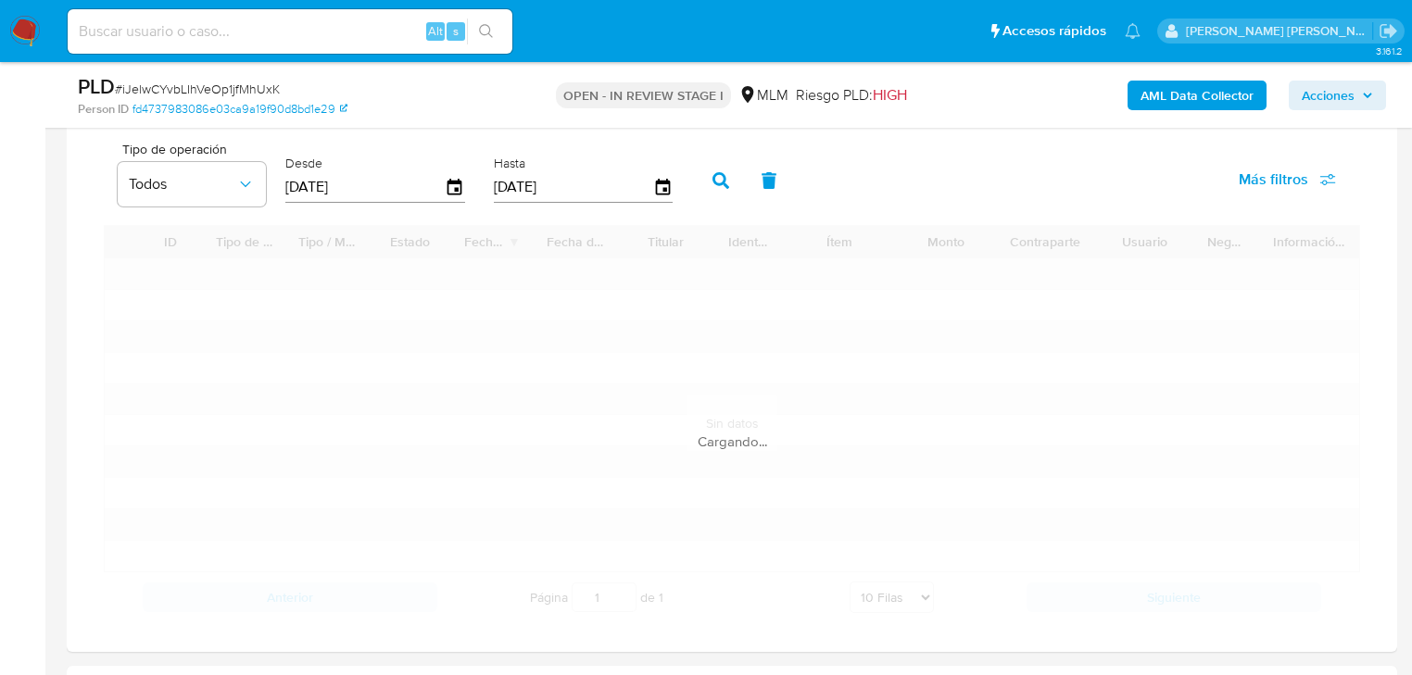
scroll to position [1779, 0]
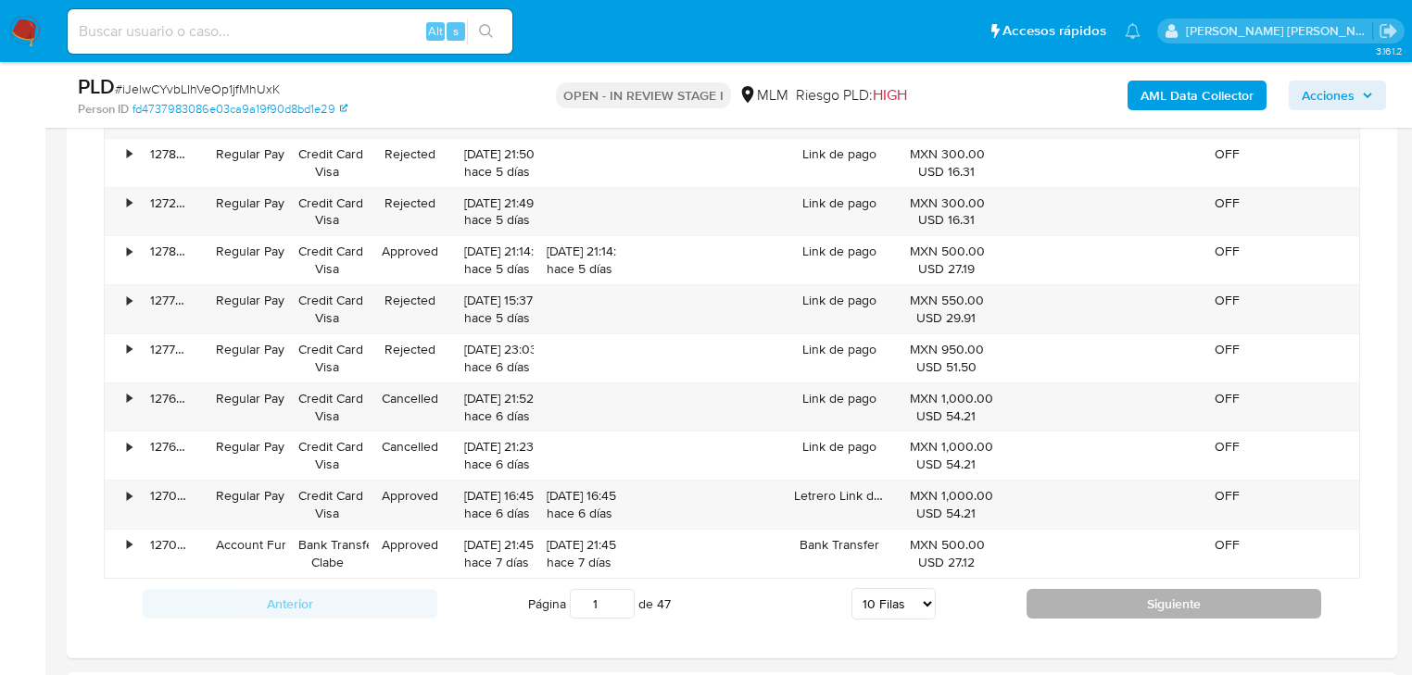
click at [1060, 602] on button "Siguiente" at bounding box center [1173, 604] width 295 height 30
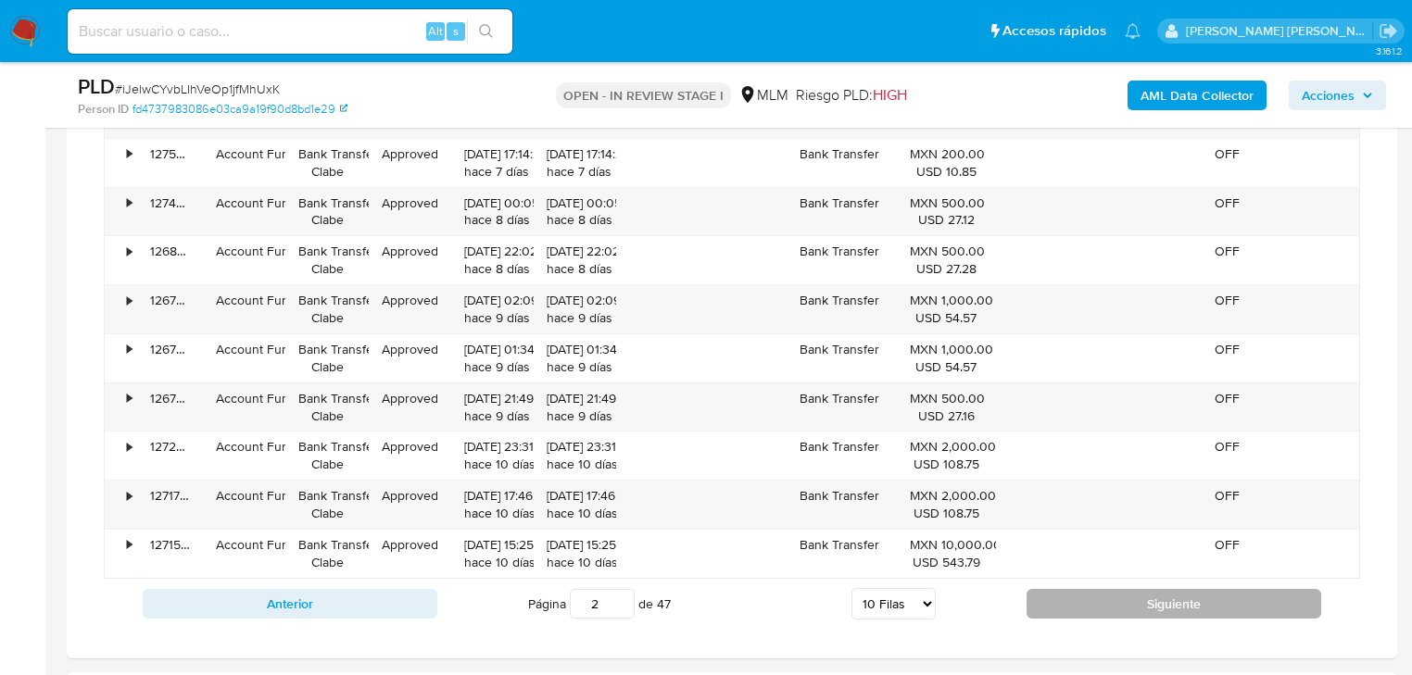
click at [1073, 603] on button "Siguiente" at bounding box center [1173, 604] width 295 height 30
type input "5"
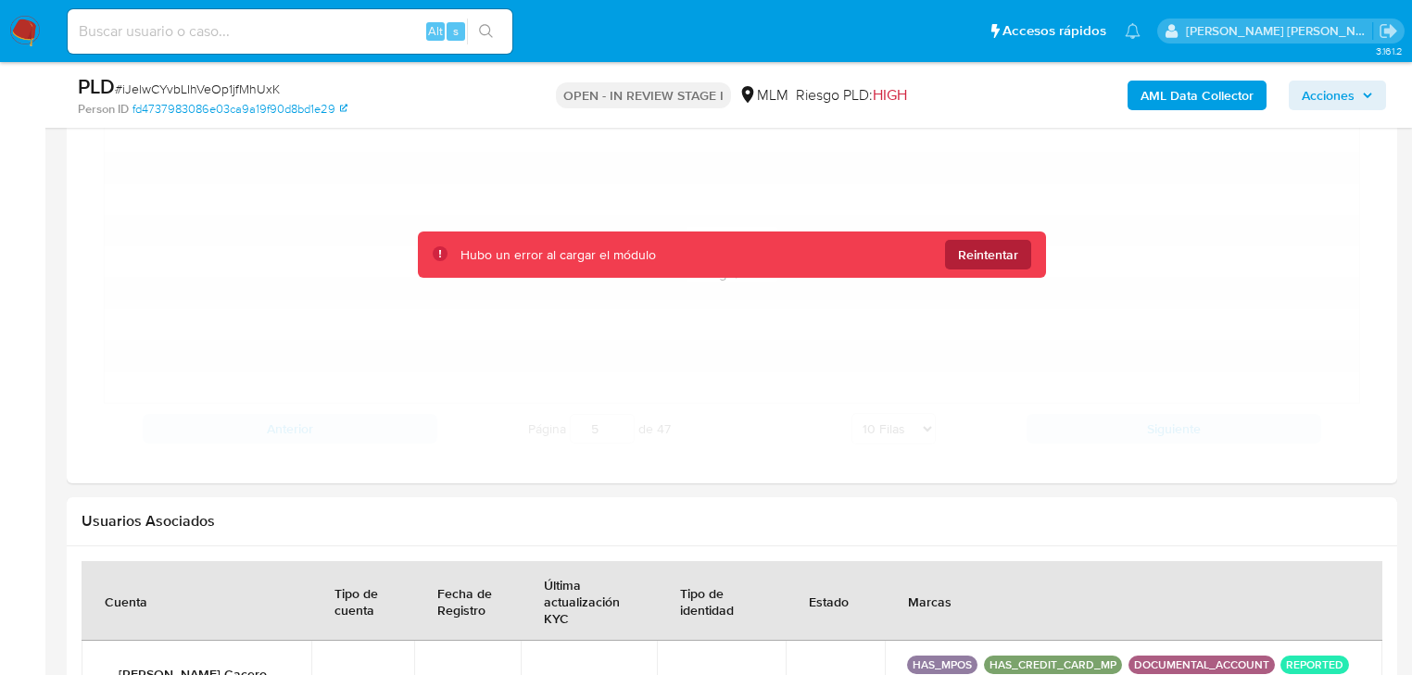
click at [993, 248] on span "Reintentar" at bounding box center [988, 255] width 60 height 30
click at [978, 261] on span "Reintentar" at bounding box center [988, 255] width 60 height 30
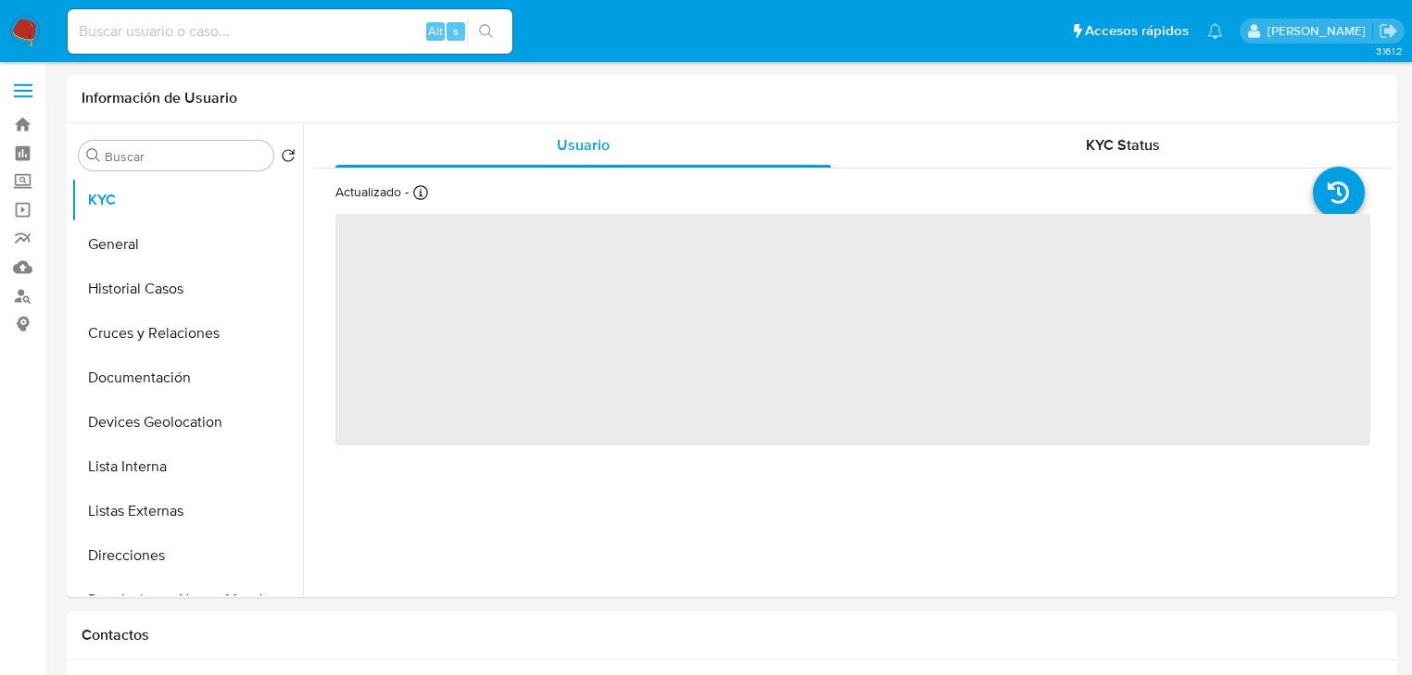
select select "10"
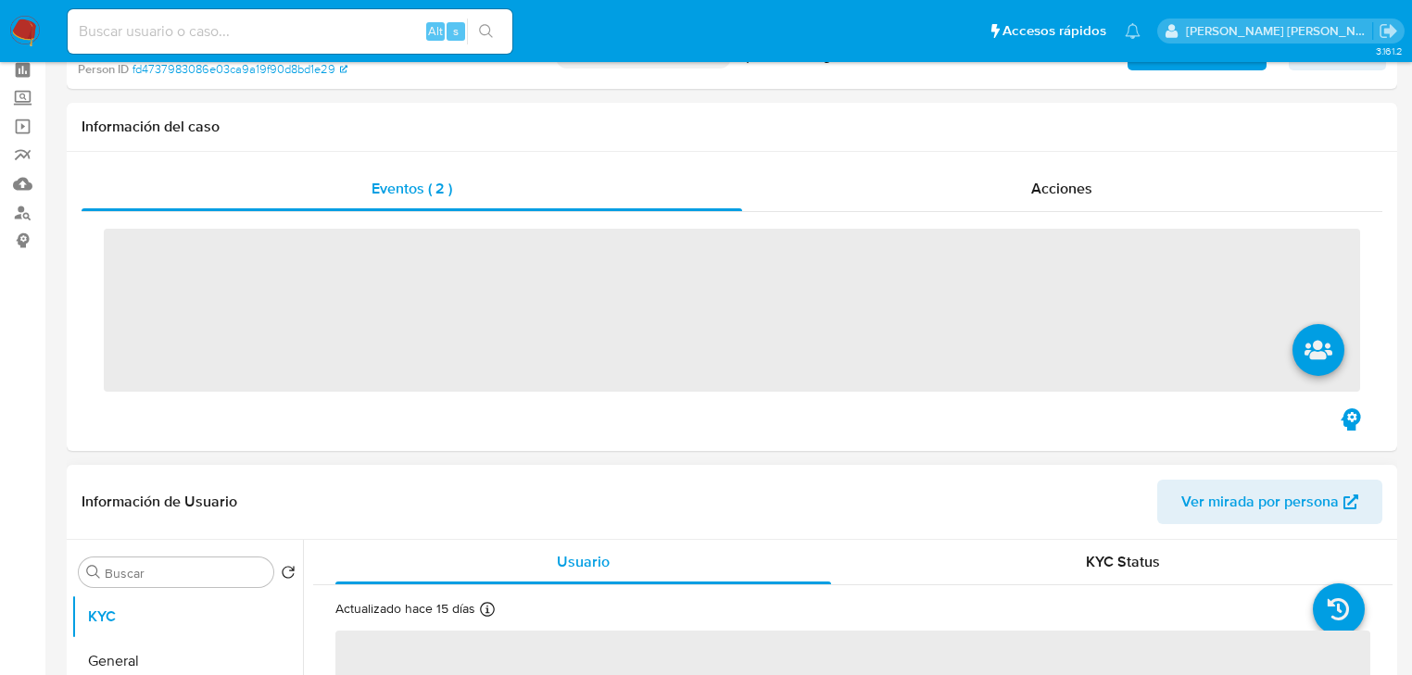
scroll to position [296, 0]
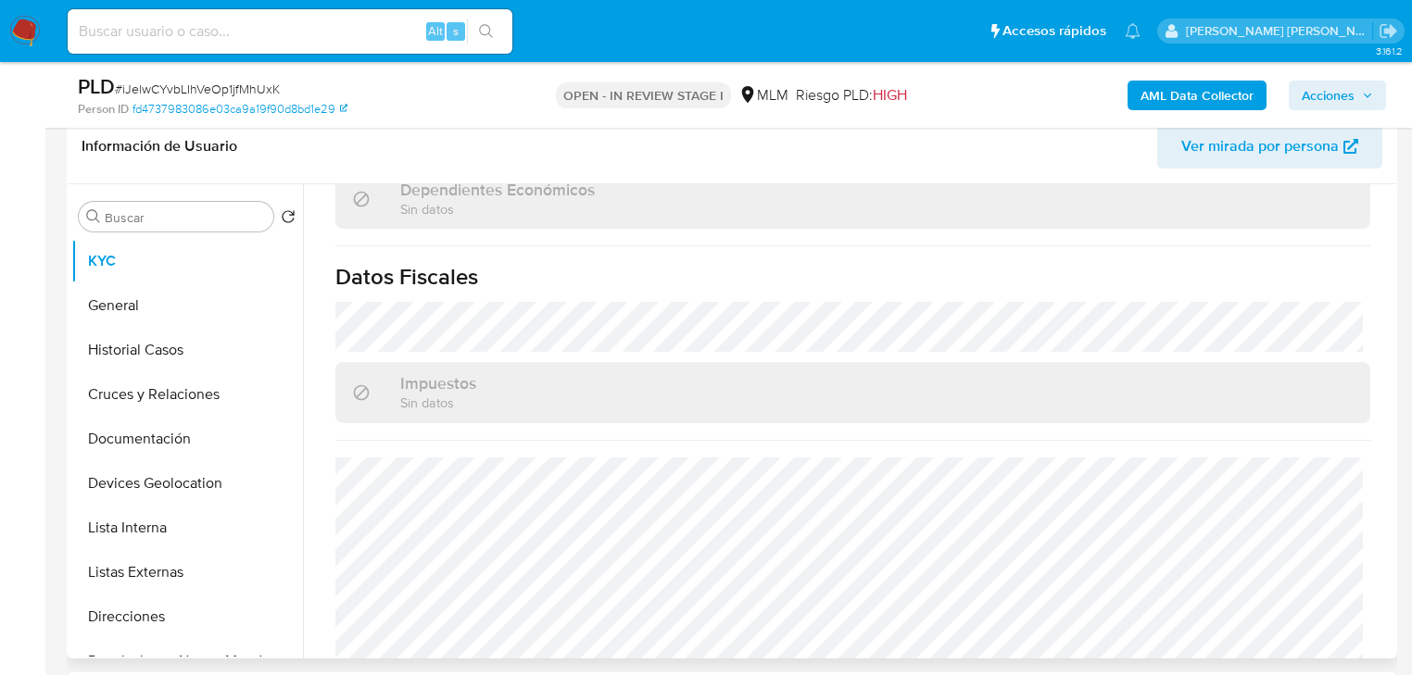
select select "10"
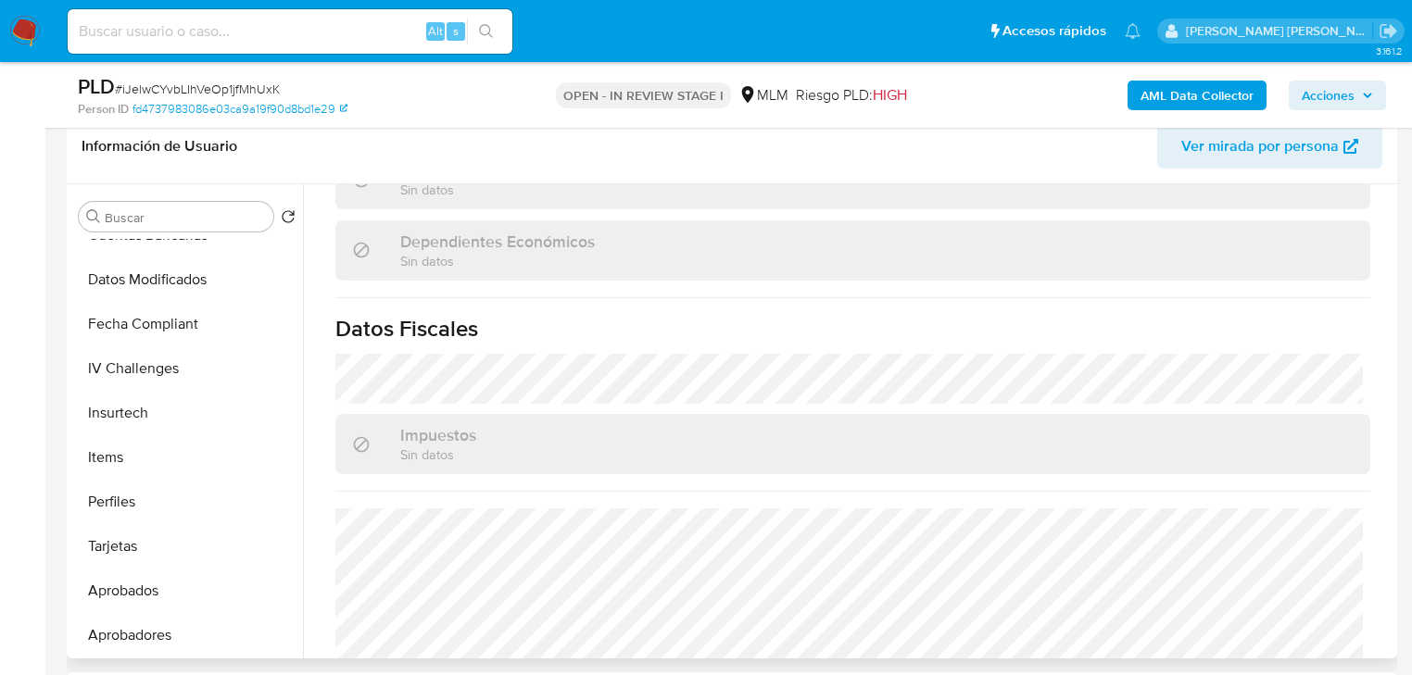
scroll to position [1156, 0]
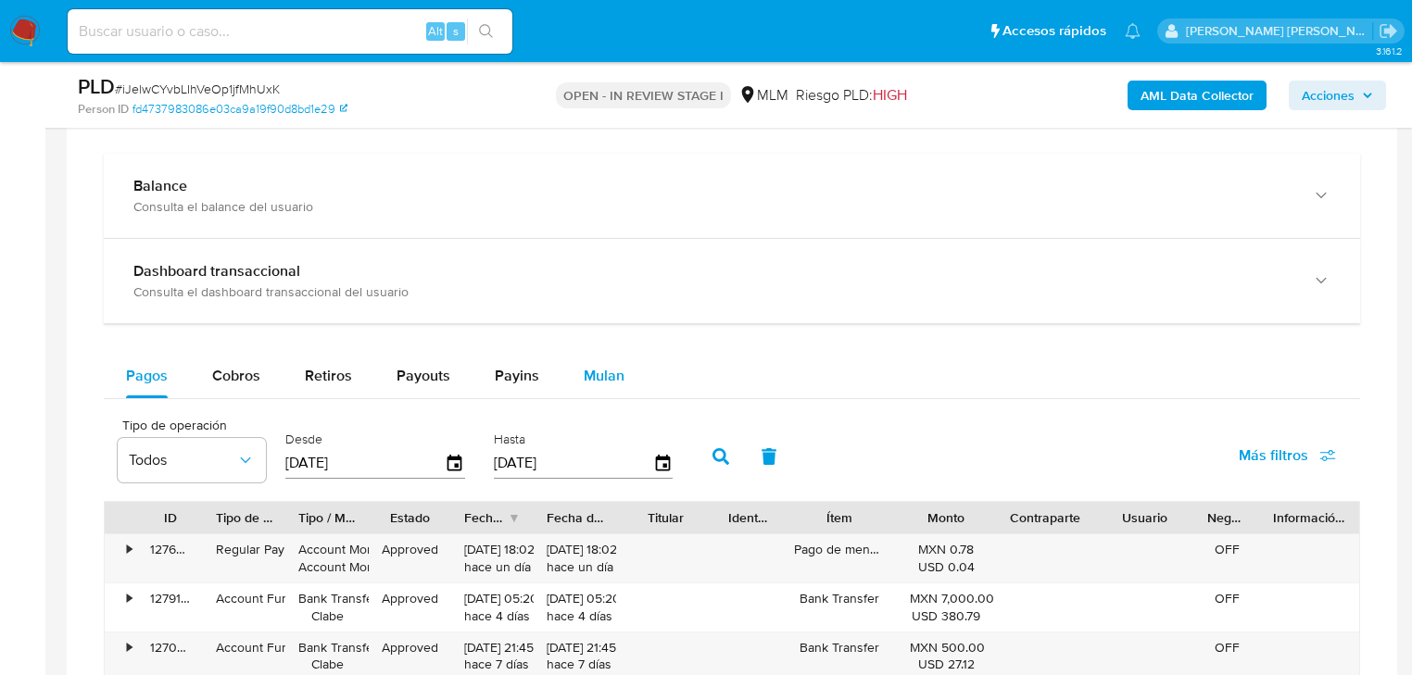
drag, startPoint x: 245, startPoint y: 370, endPoint x: 610, endPoint y: 377, distance: 365.1
click at [245, 370] on span "Cobros" at bounding box center [236, 375] width 48 height 21
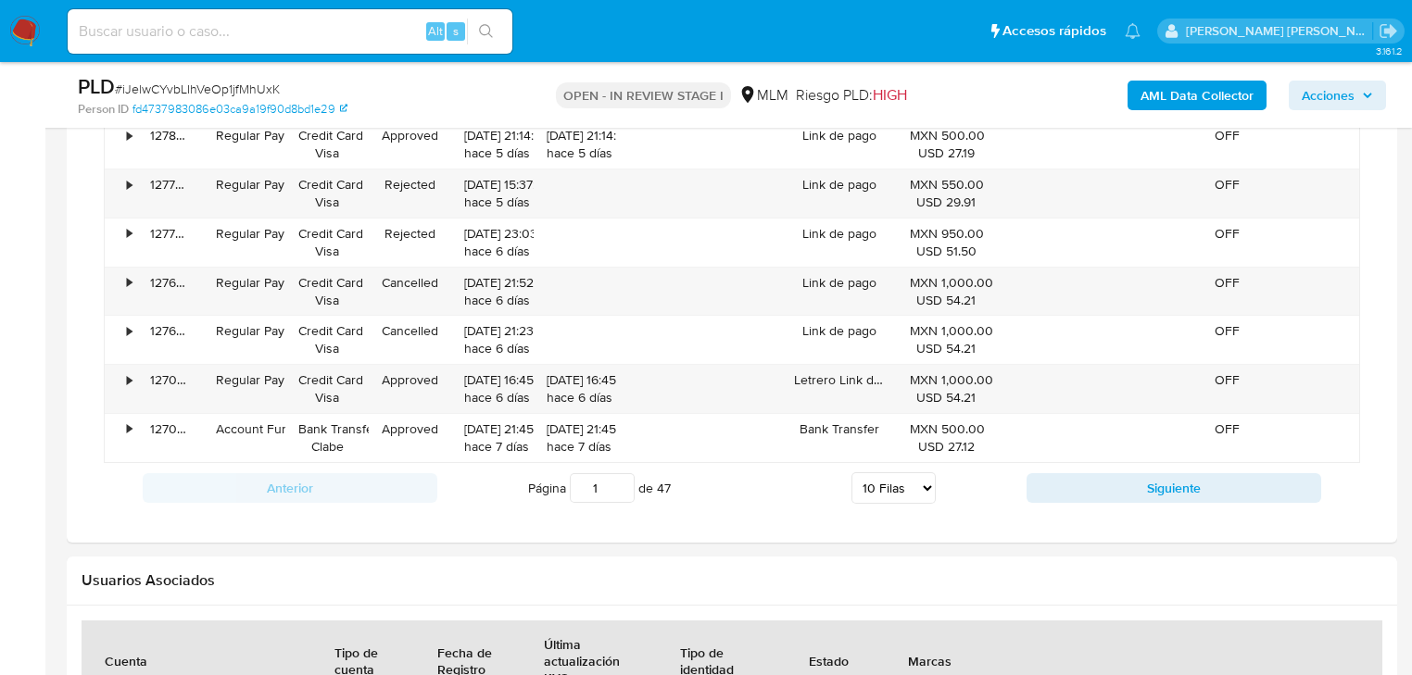
scroll to position [2001, 0]
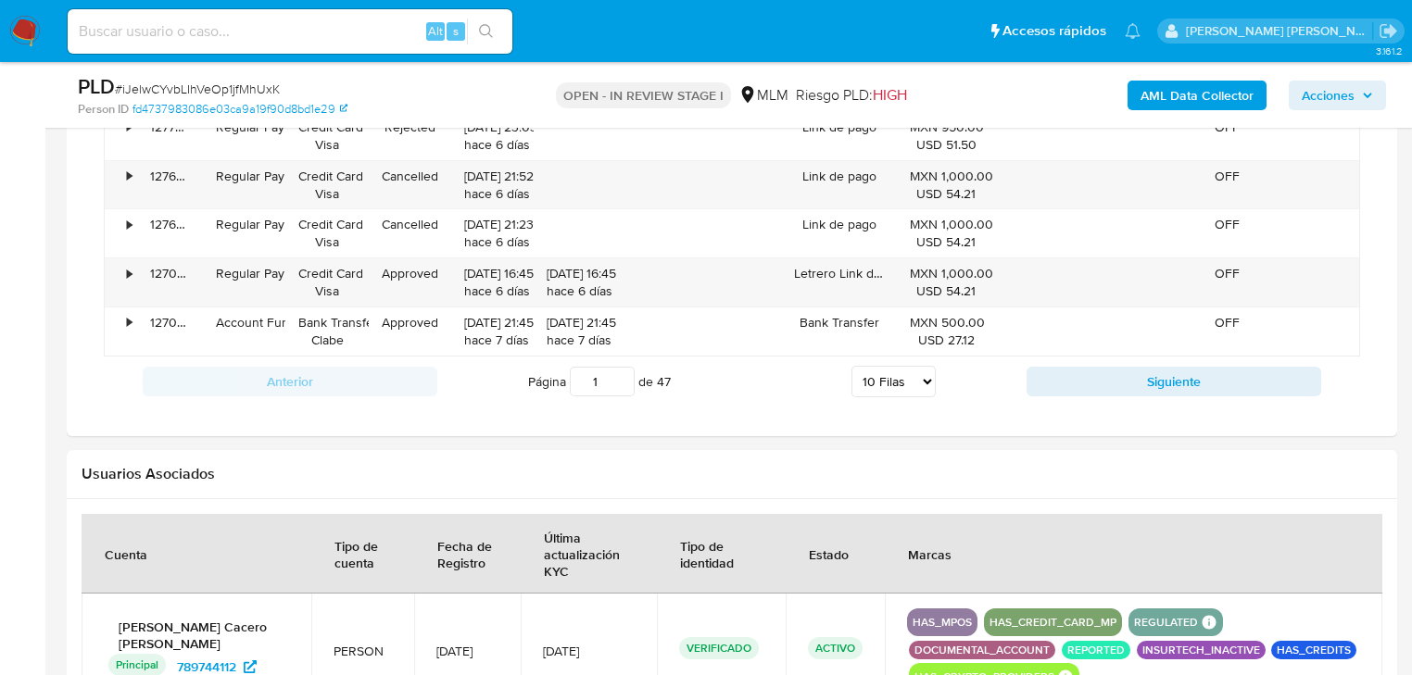
click at [912, 388] on select "5 Filas 10 Filas 20 Filas 25 Filas 50 Filas 100 Filas" at bounding box center [893, 381] width 84 height 31
select select "50"
click at [852, 366] on select "5 Filas 10 Filas 20 Filas 25 Filas 50 Filas 100 Filas" at bounding box center [893, 381] width 84 height 31
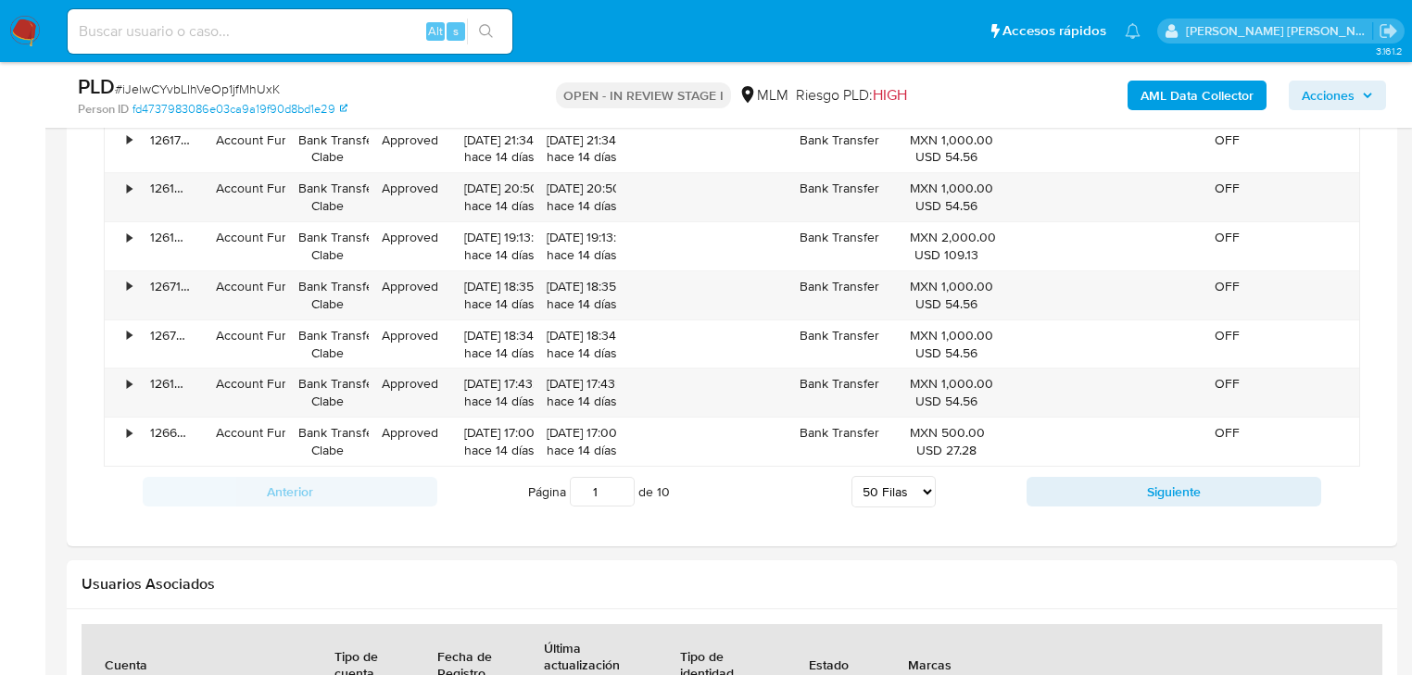
scroll to position [3854, 0]
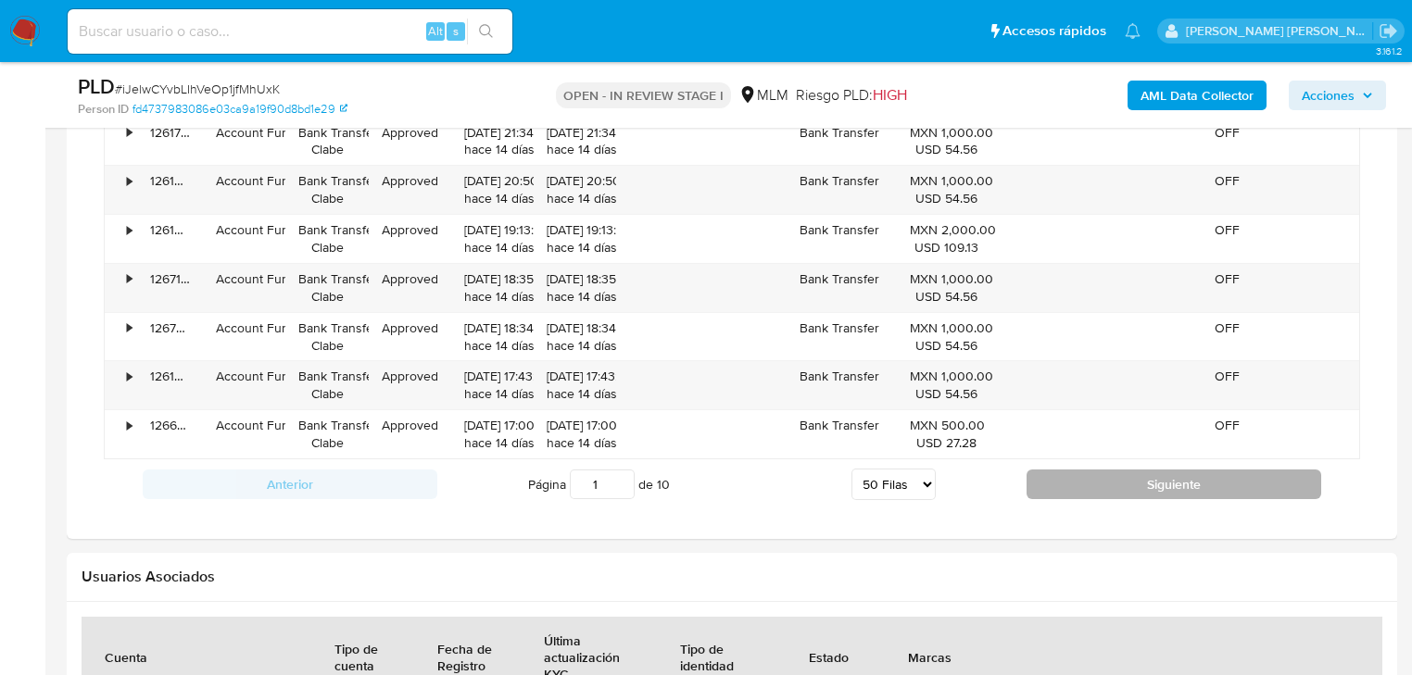
click at [1164, 471] on button "Siguiente" at bounding box center [1173, 485] width 295 height 30
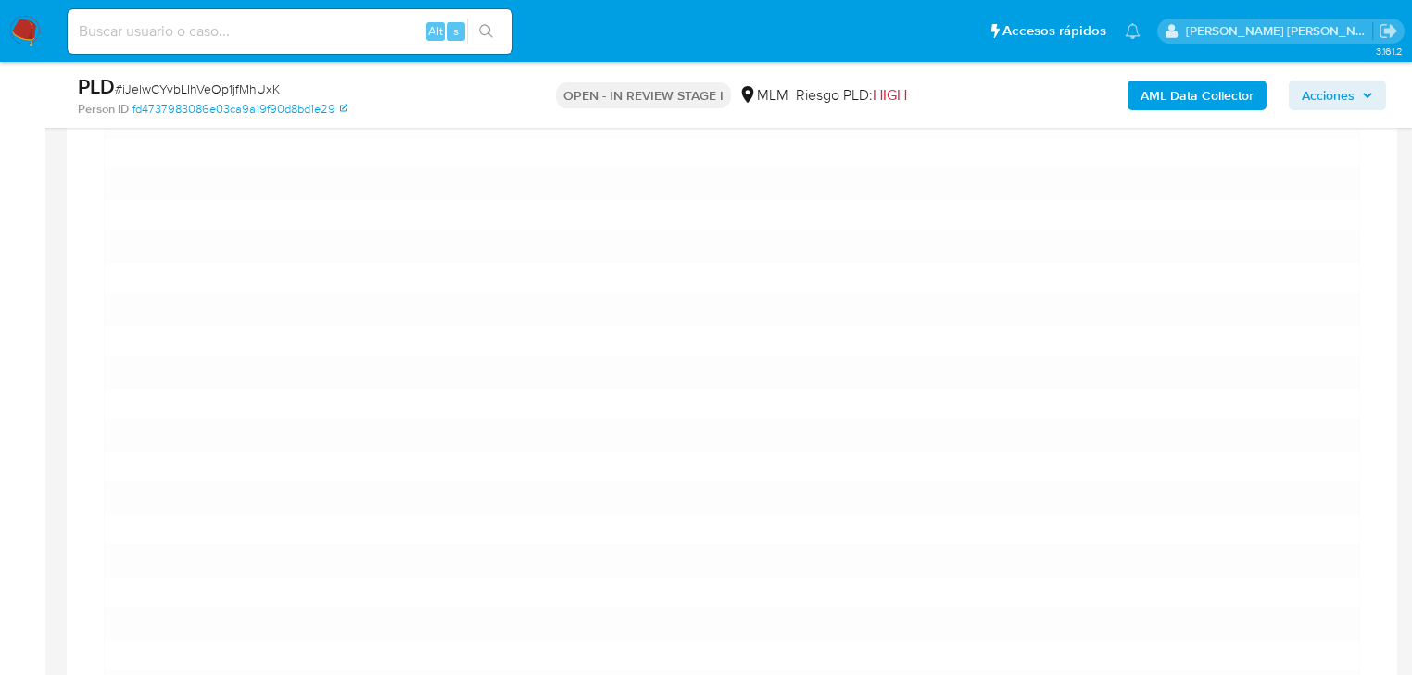
scroll to position [2482, 0]
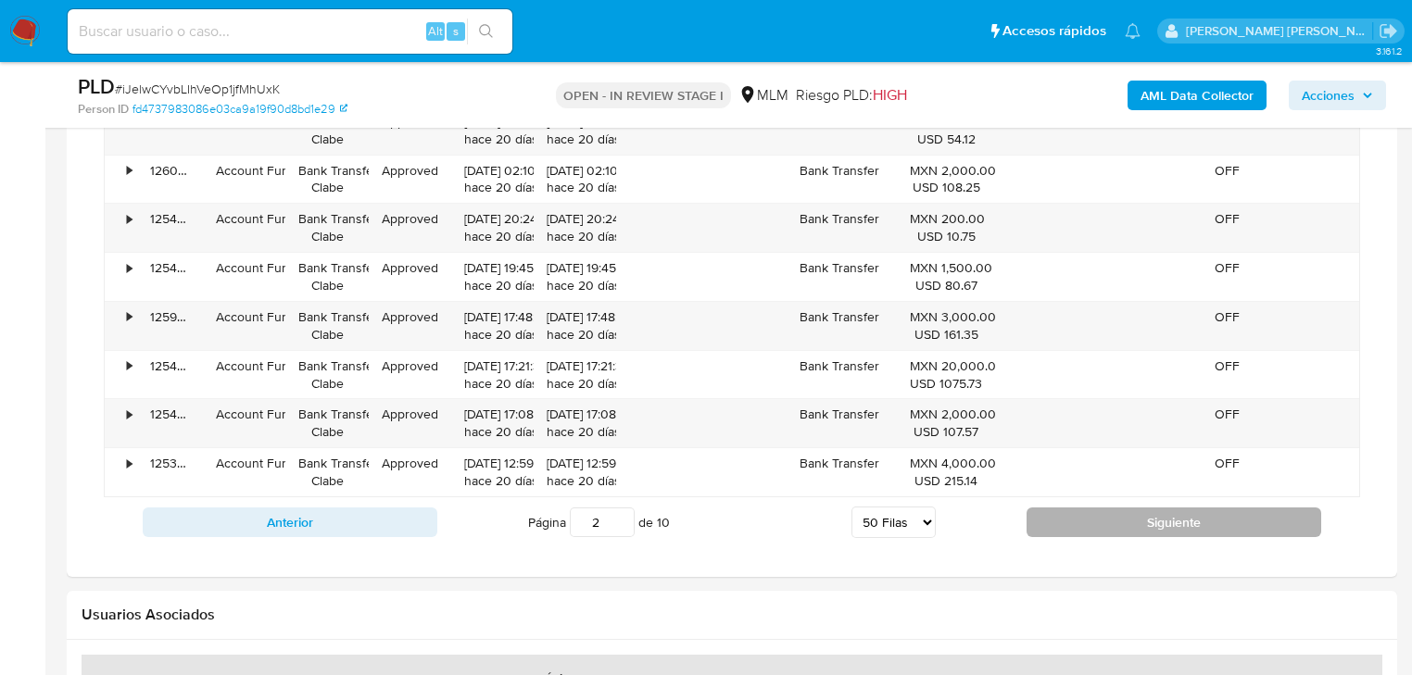
click at [1149, 508] on button "Siguiente" at bounding box center [1173, 523] width 295 height 30
type input "3"
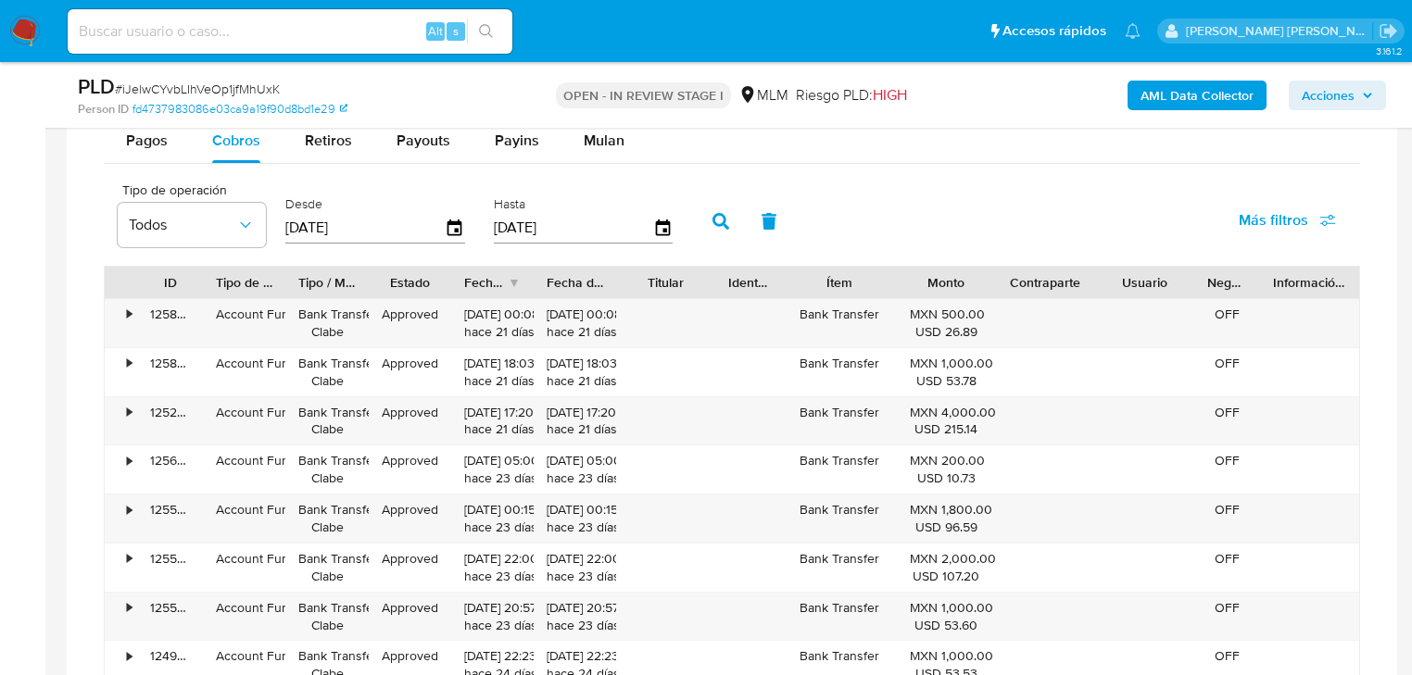
scroll to position [1592, 0]
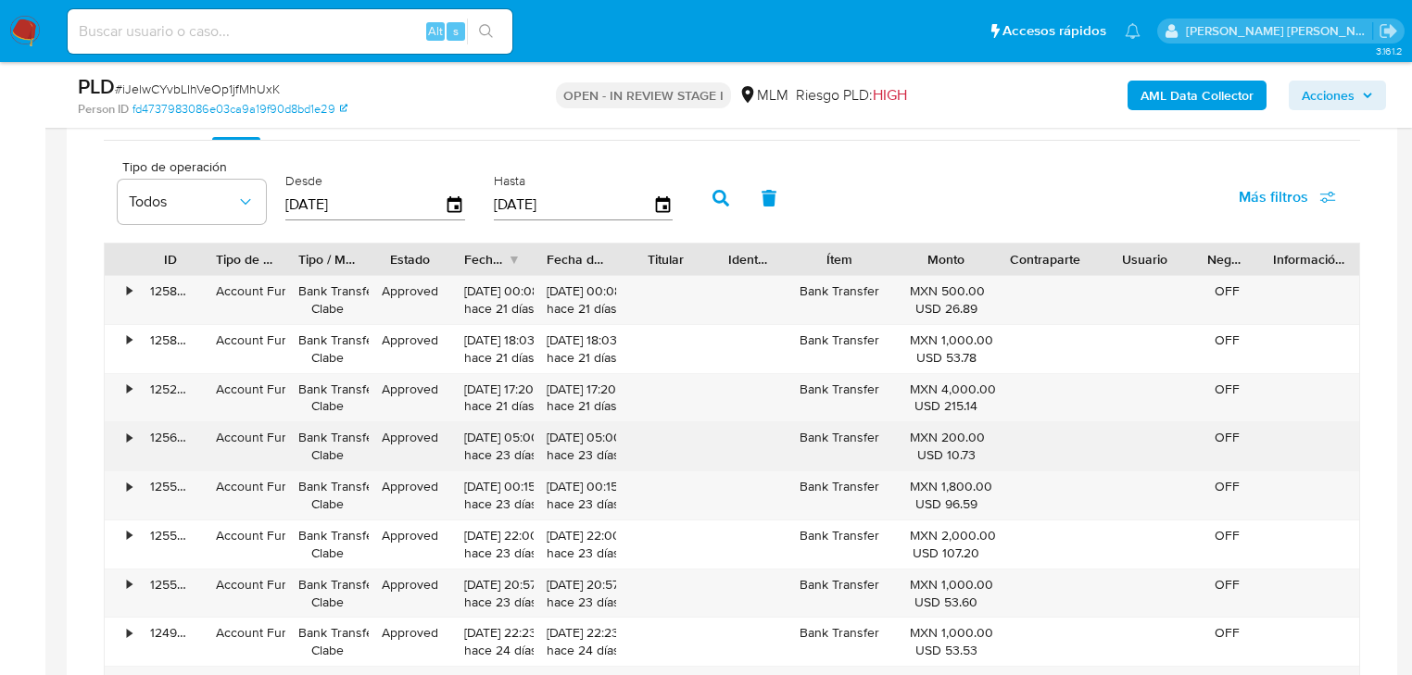
click at [125, 440] on div "•" at bounding box center [121, 446] width 32 height 48
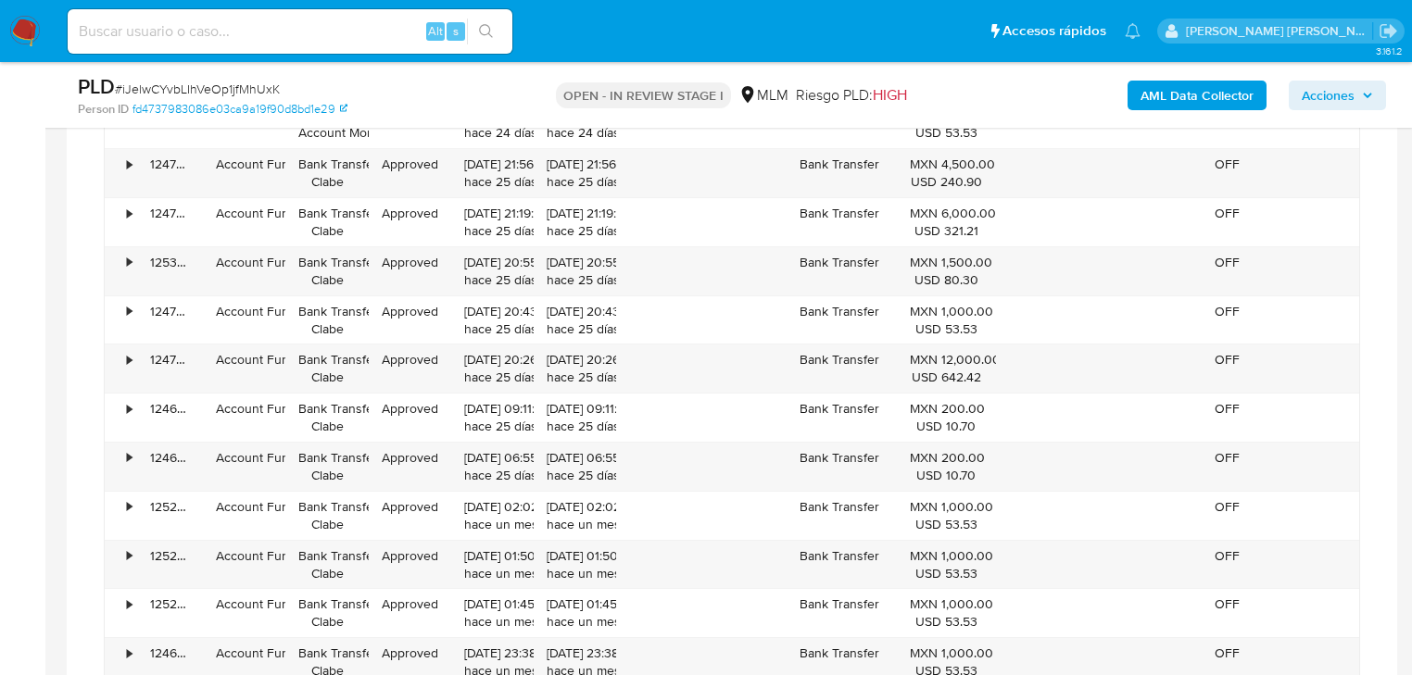
scroll to position [3000, 0]
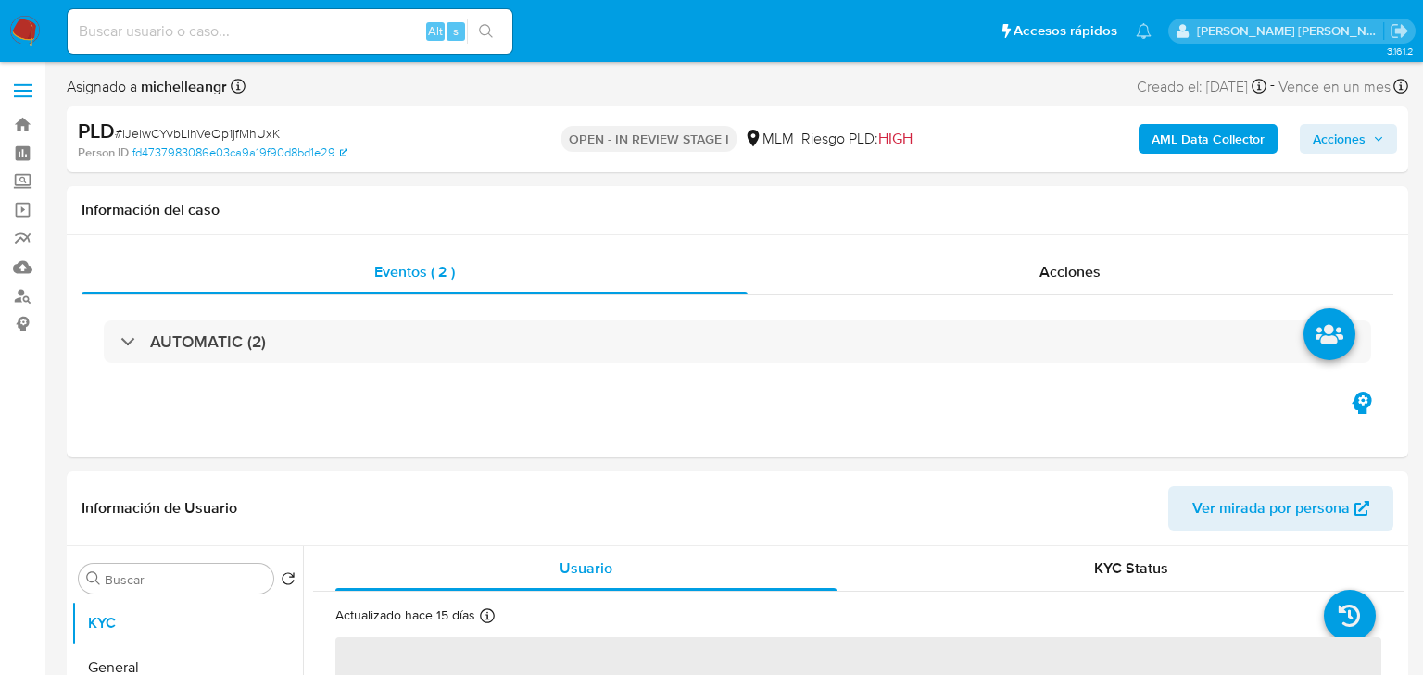
select select "10"
click at [233, 21] on input at bounding box center [290, 31] width 445 height 24
paste input "iJelwCYvbLIhVeOp1jfMhUxK"
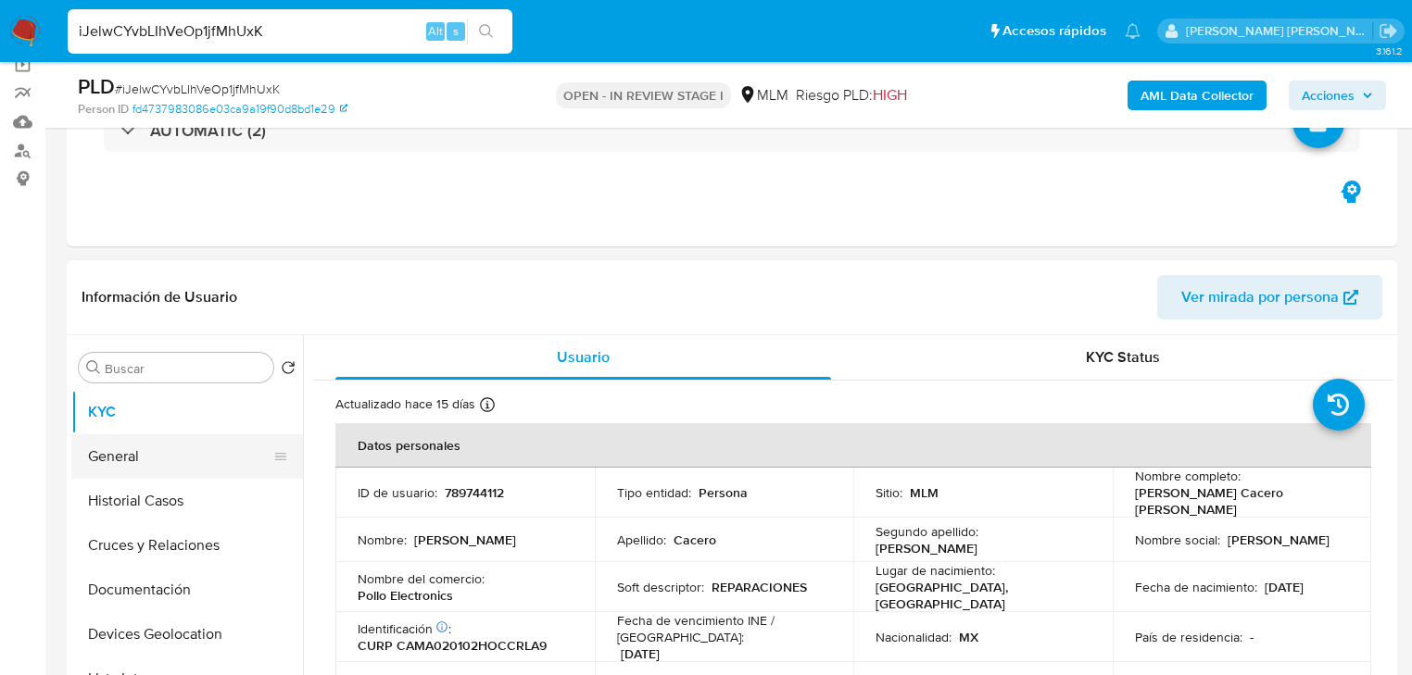
scroll to position [296, 0]
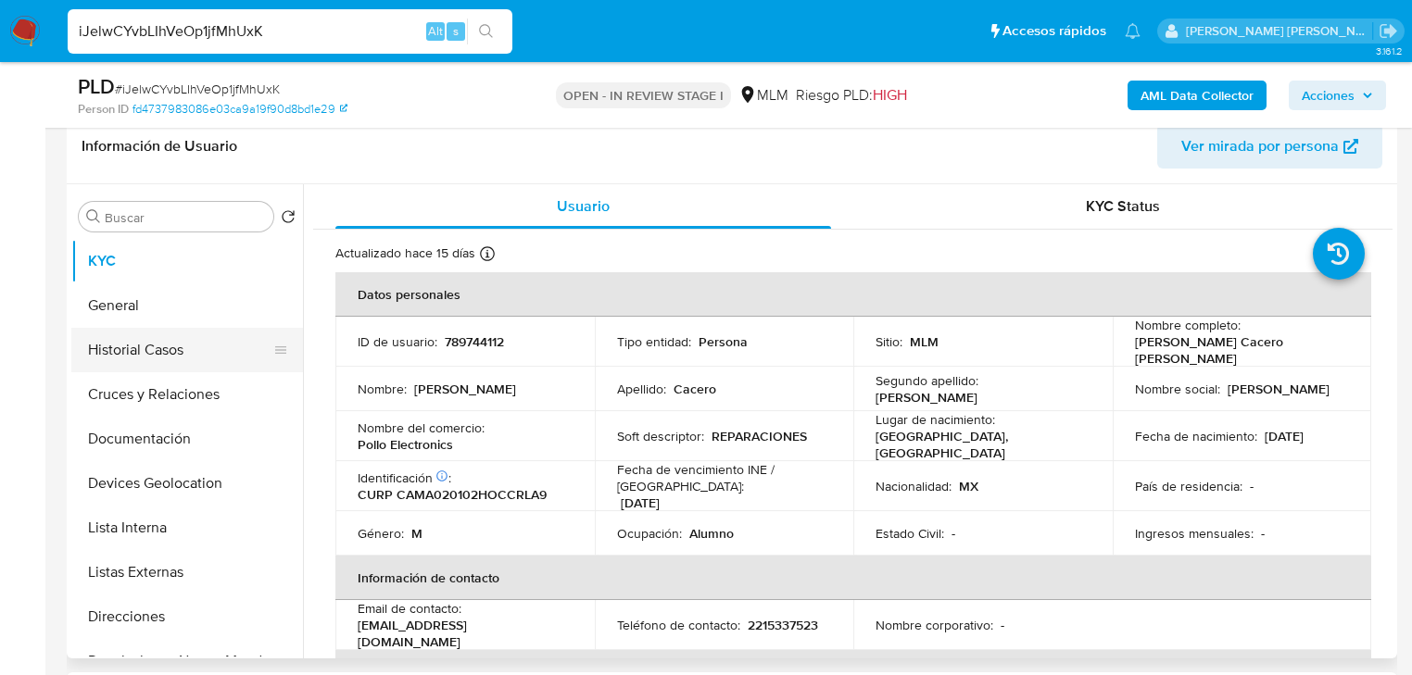
drag, startPoint x: 152, startPoint y: 348, endPoint x: 168, endPoint y: 345, distance: 16.2
click at [153, 346] on button "Historial Casos" at bounding box center [179, 350] width 217 height 44
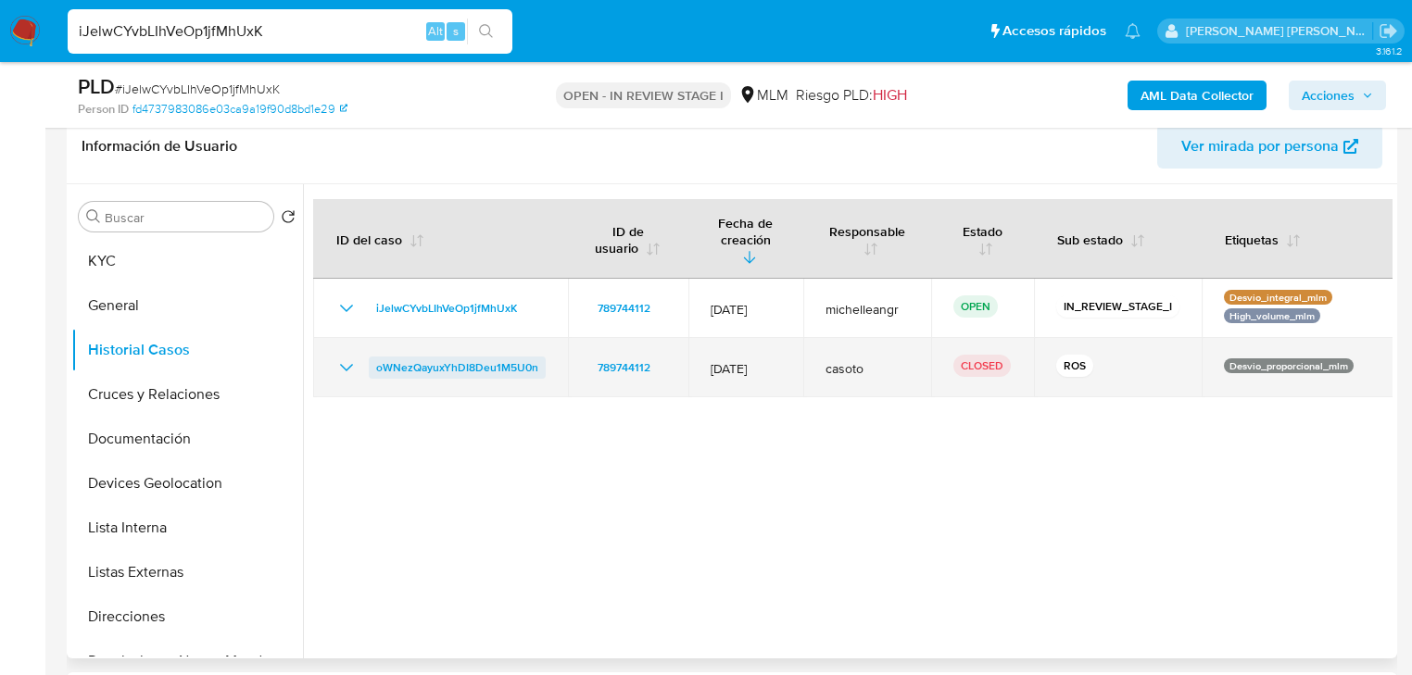
click at [351, 357] on icon "Mostrar/Ocultar" at bounding box center [346, 368] width 22 height 22
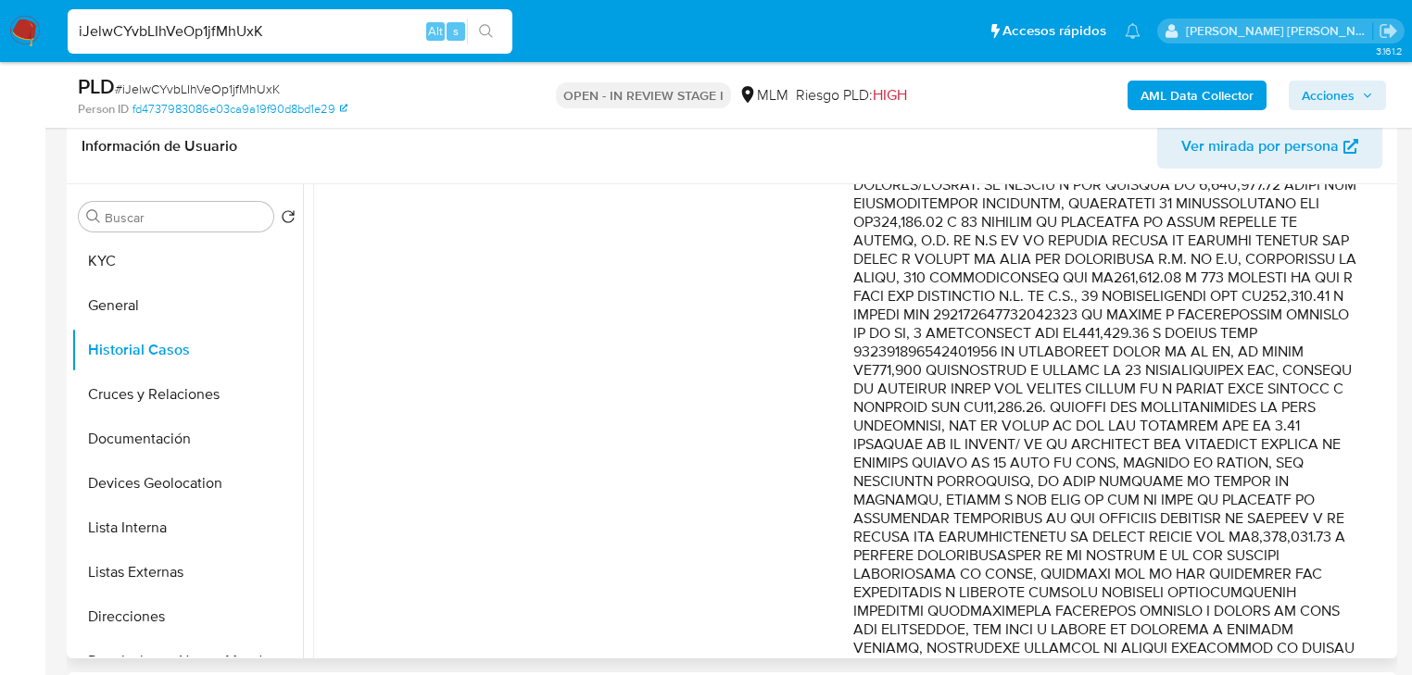
scroll to position [519, 0]
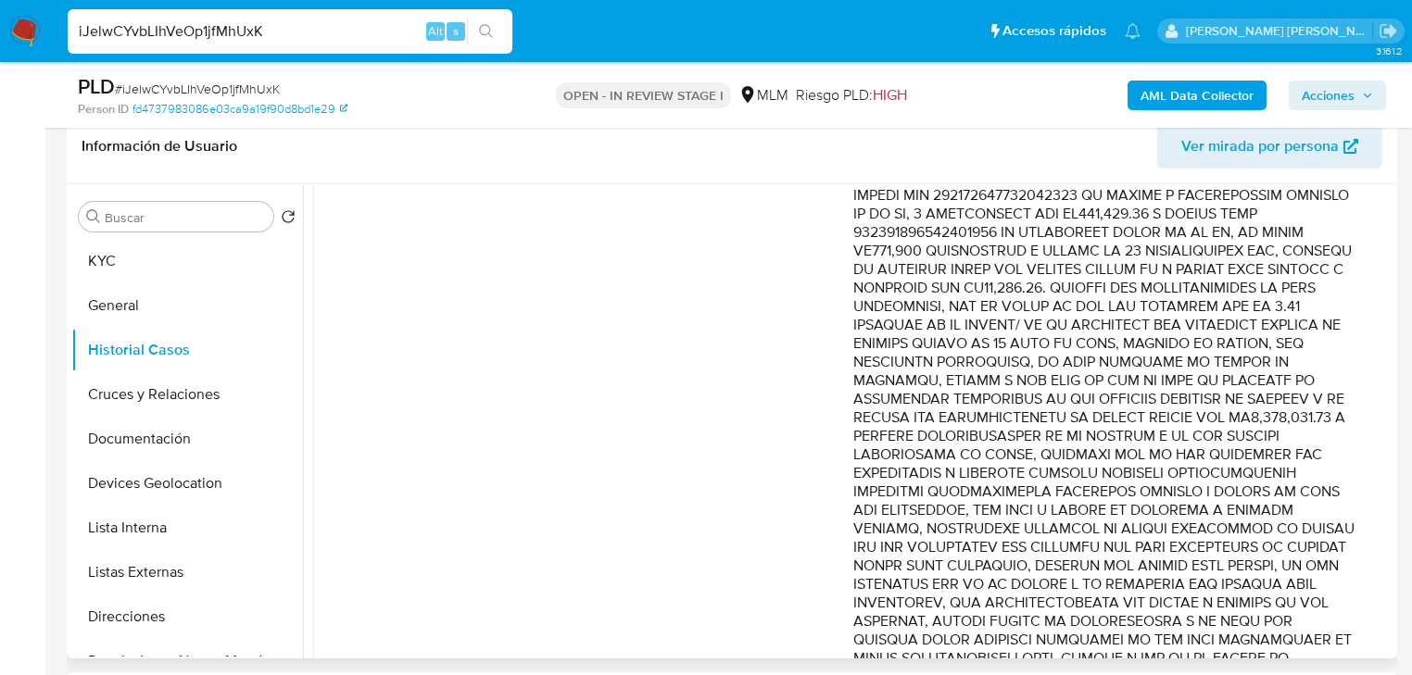
drag, startPoint x: 1241, startPoint y: 249, endPoint x: 1323, endPoint y: 386, distance: 159.5
click at [1323, 386] on p "Comentario :" at bounding box center [1104, 334] width 503 height 852
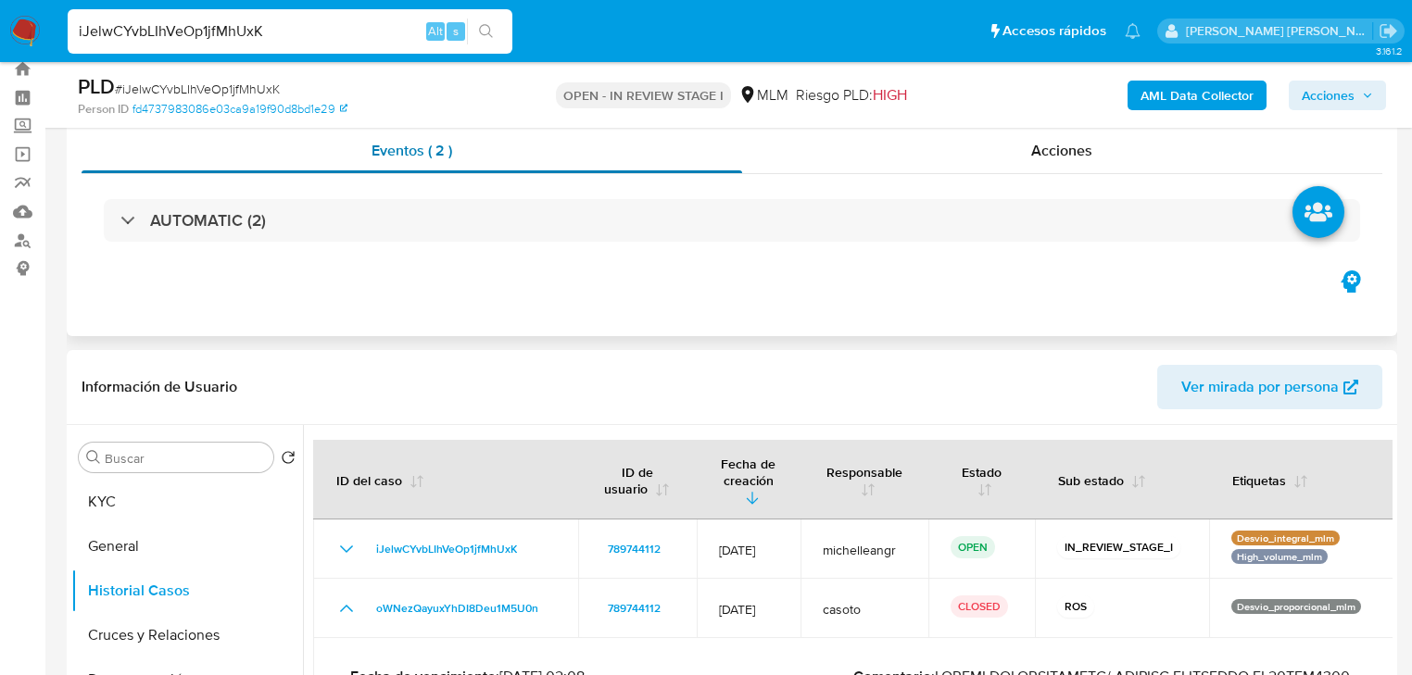
scroll to position [0, 0]
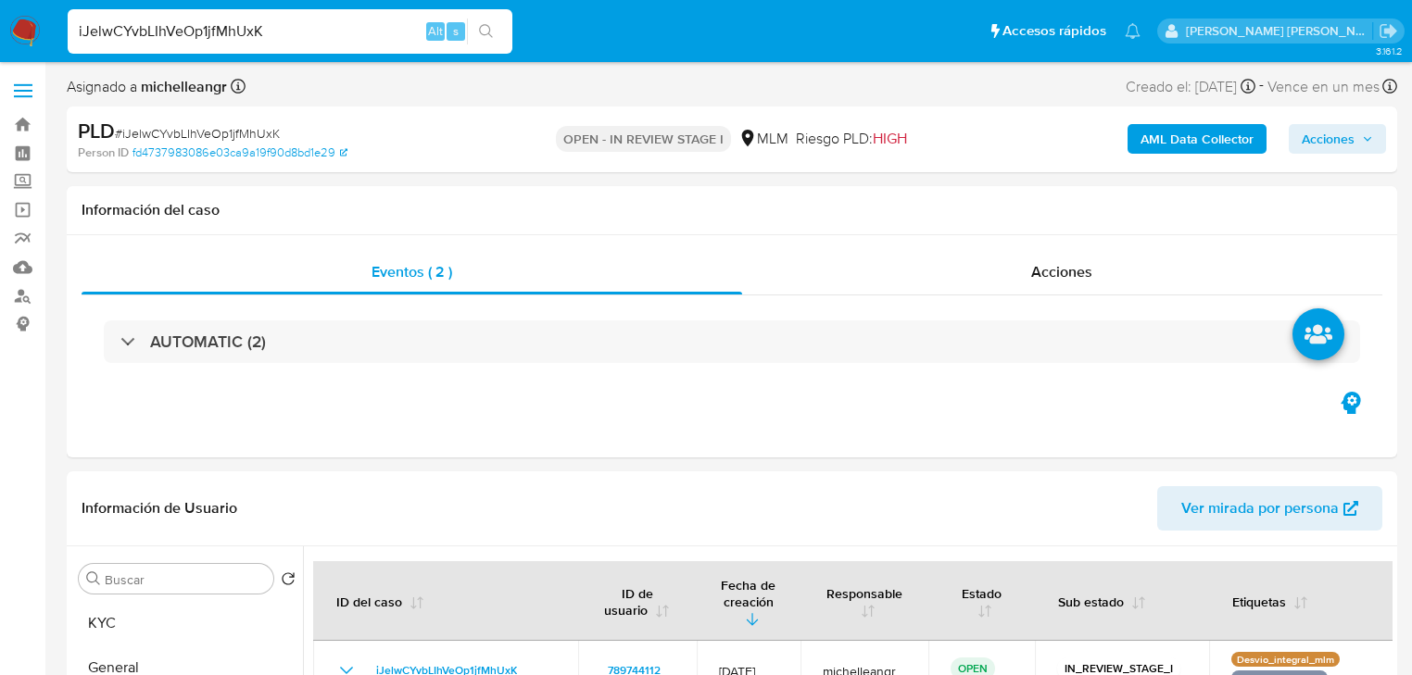
drag, startPoint x: 245, startPoint y: 35, endPoint x: 0, endPoint y: -14, distance: 249.4
paste input "LZPIQWeLKiHdHPojYAEqjAn8"
type input "LZPIQWeLKiHdHPojYAEqjAn8"
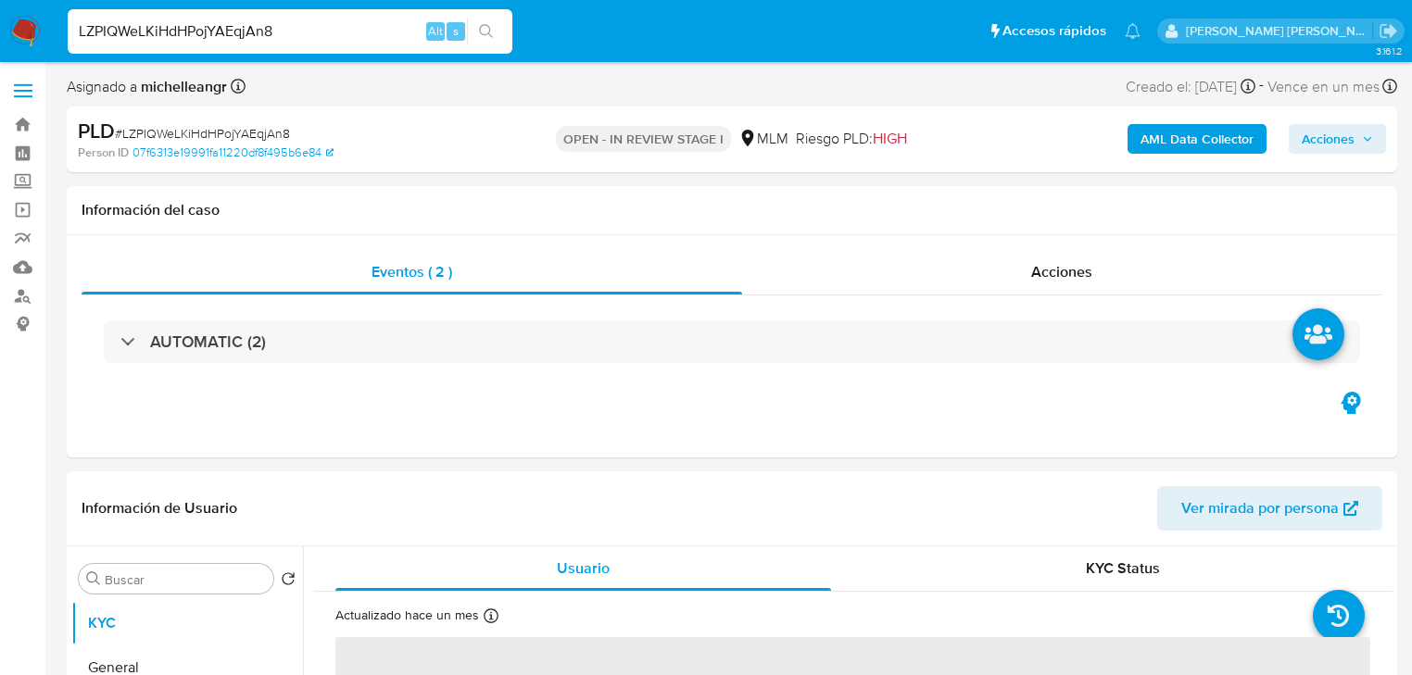
select select "10"
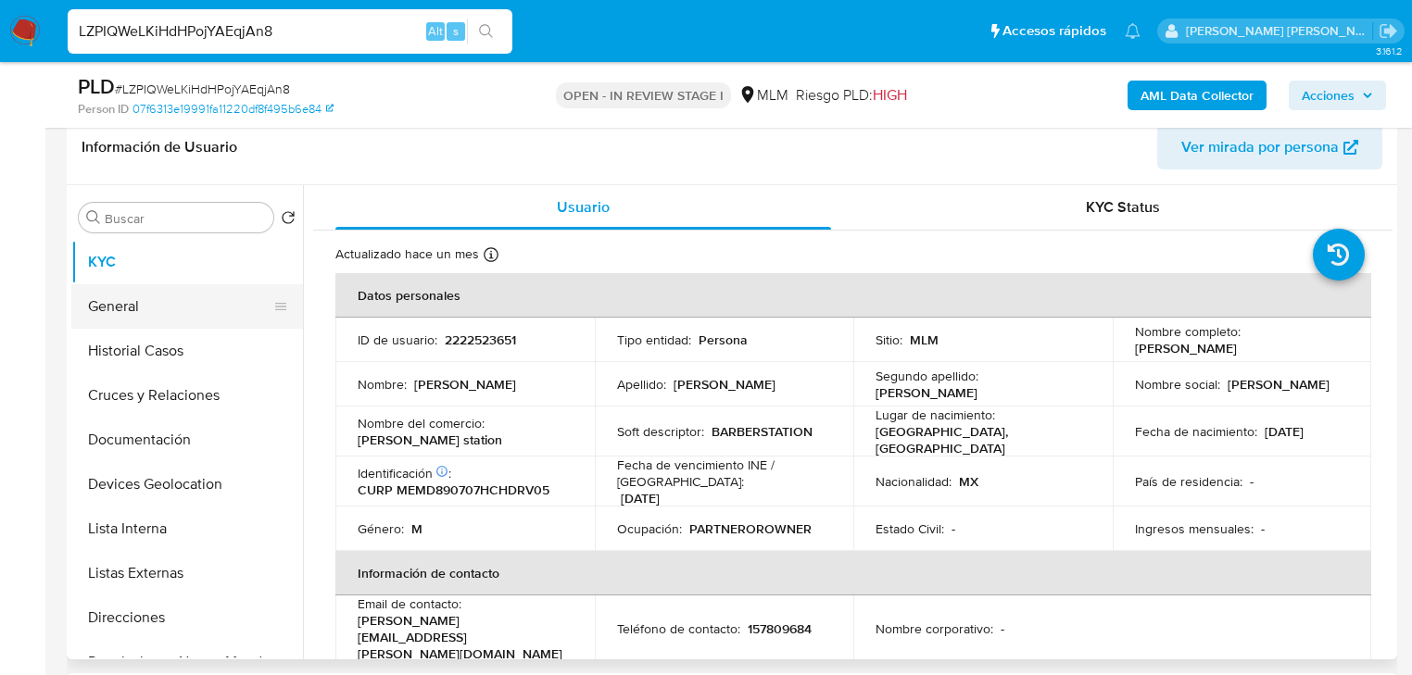
scroll to position [296, 0]
click at [152, 356] on button "Historial Casos" at bounding box center [179, 350] width 217 height 44
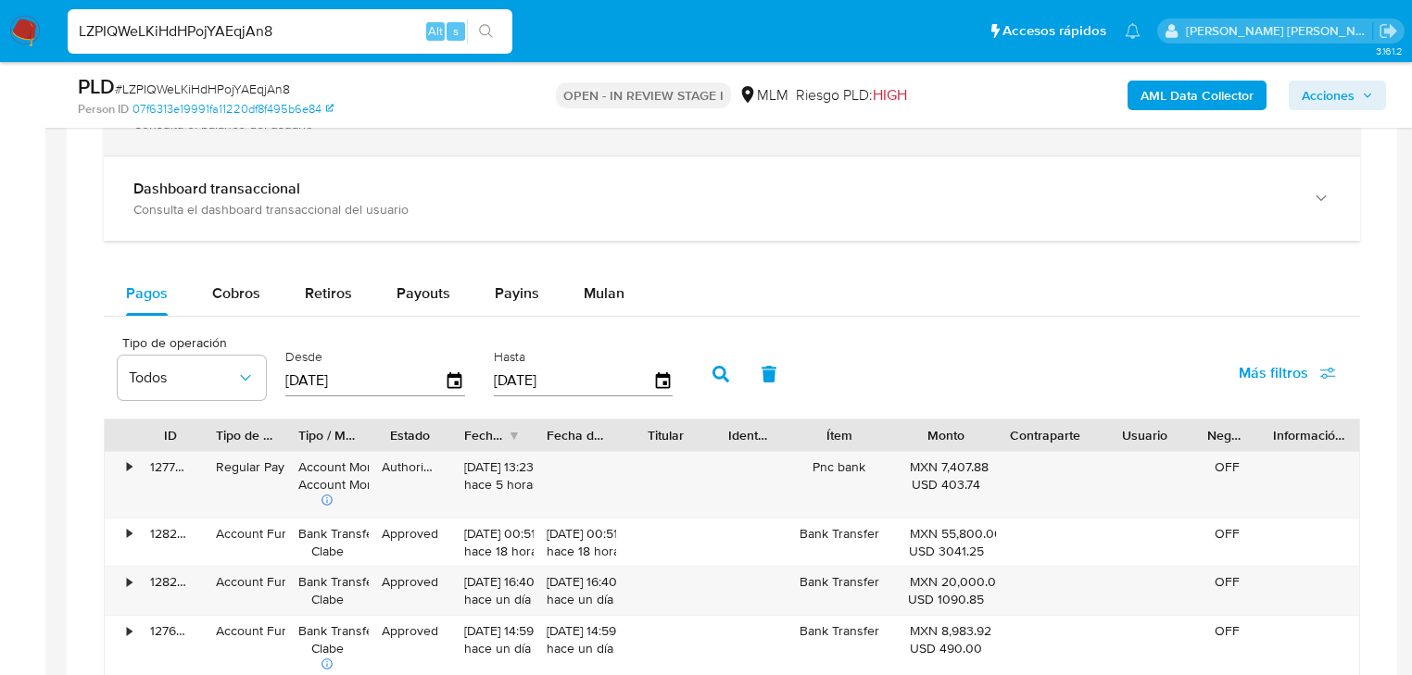
scroll to position [1260, 0]
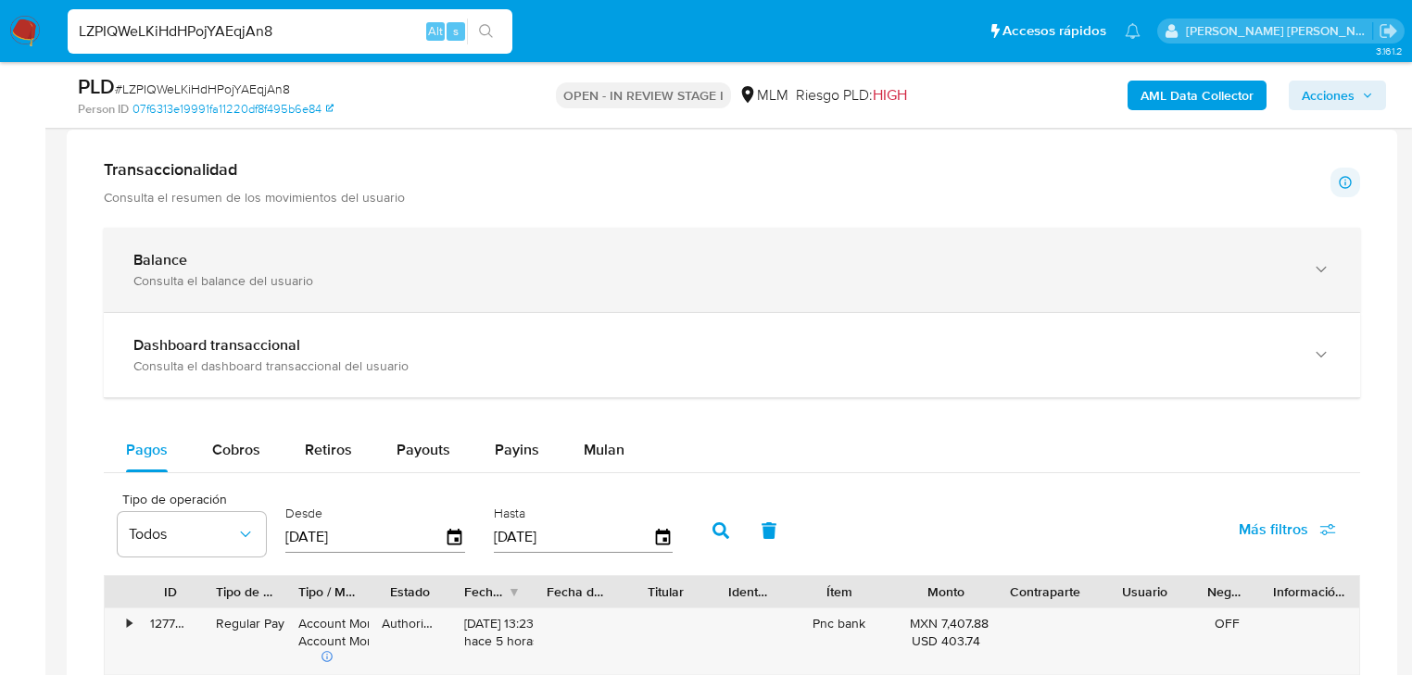
click at [333, 293] on div "Balance Consulta el balance del usuario" at bounding box center [732, 270] width 1256 height 84
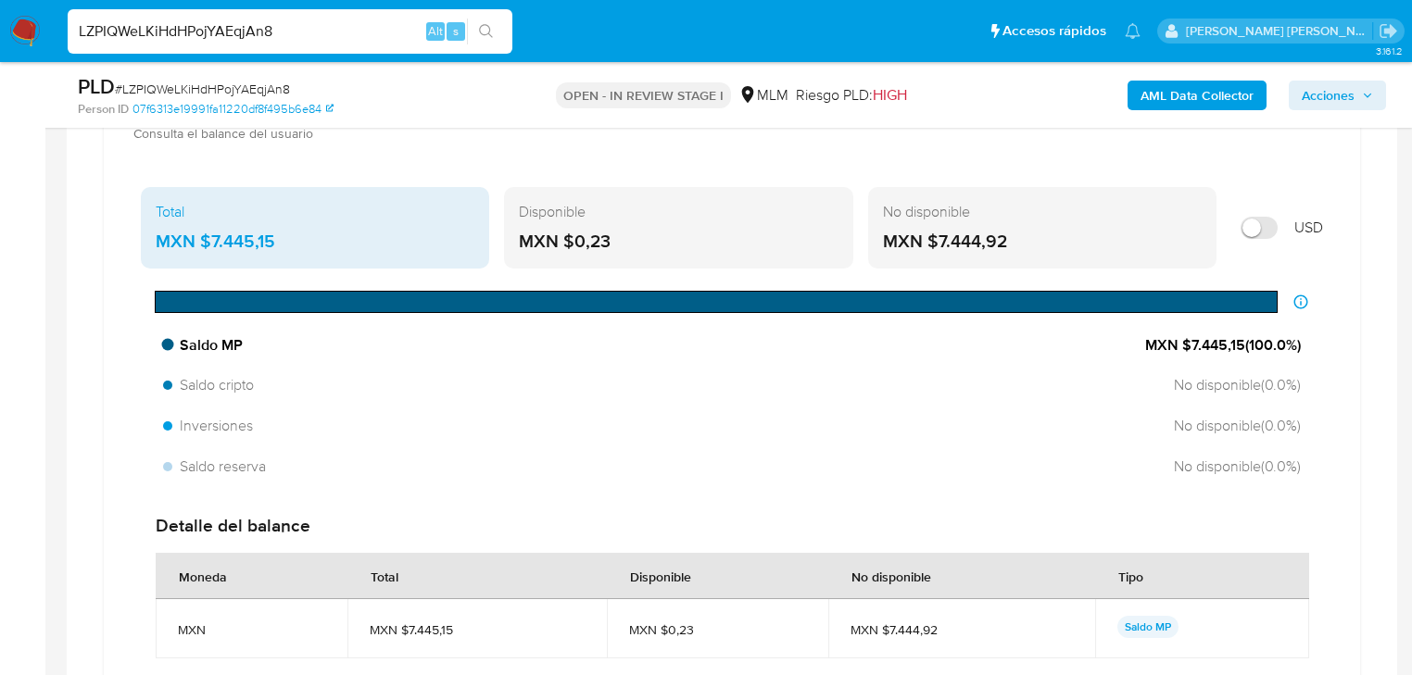
scroll to position [1408, 0]
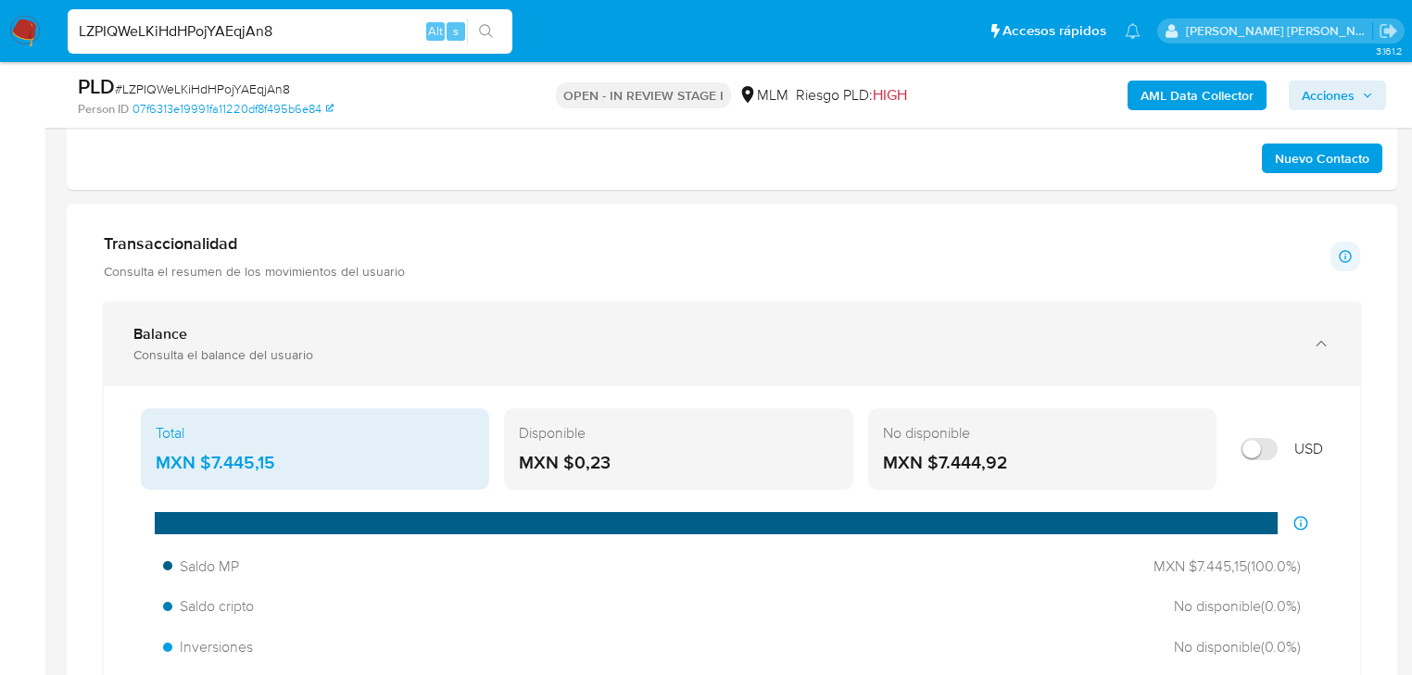
click at [222, 322] on div "Balance Consulta el balance del usuario" at bounding box center [732, 344] width 1256 height 84
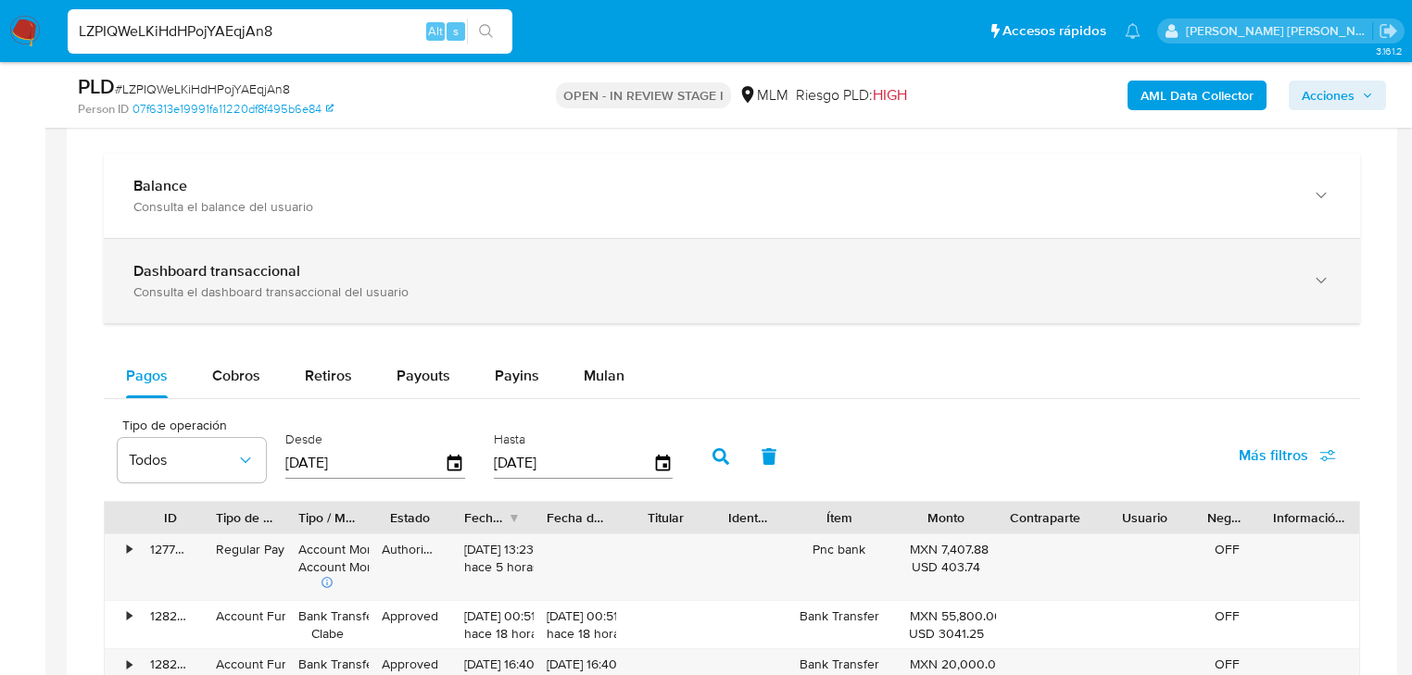
click at [296, 302] on div "Dashboard transaccional Consulta el dashboard transaccional del usuario" at bounding box center [732, 281] width 1256 height 84
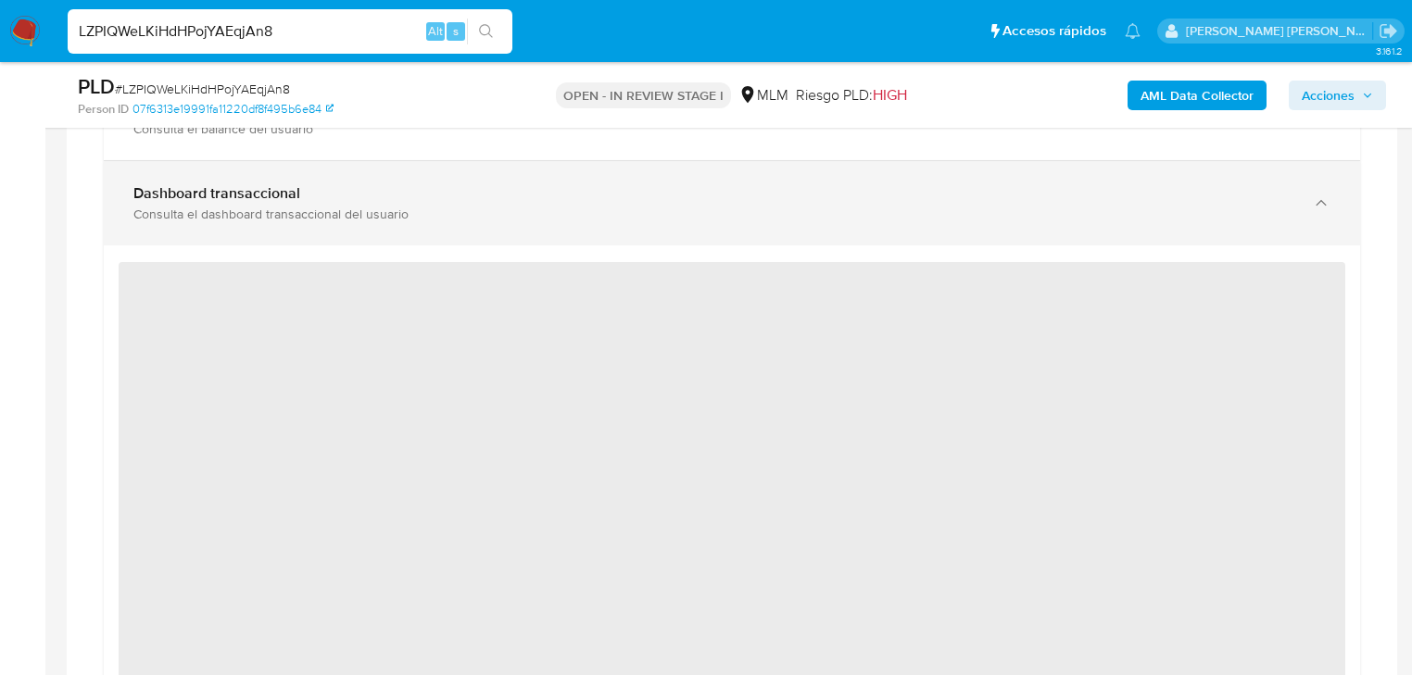
scroll to position [1556, 0]
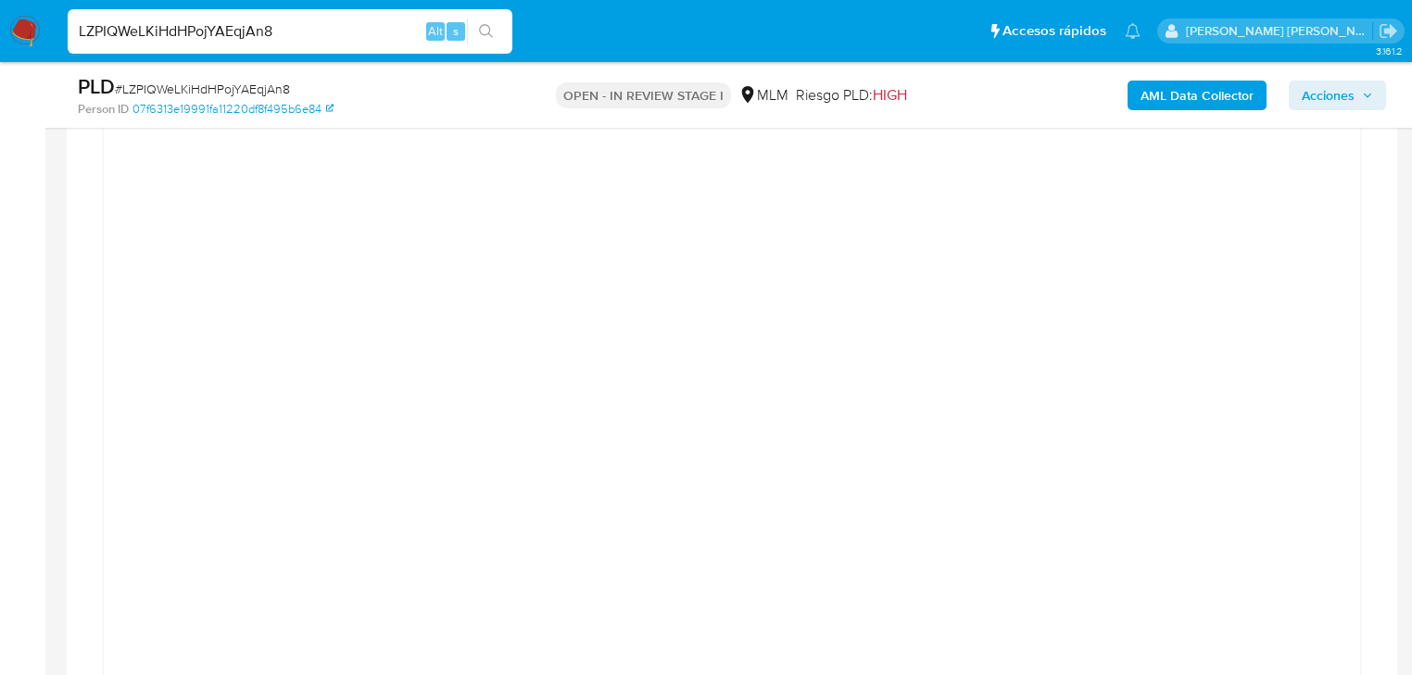
drag, startPoint x: 85, startPoint y: 12, endPoint x: 0, endPoint y: -17, distance: 89.9
click at [0, 0] on html "Pausado Ver notificaciones LZPIQWeLKiHdHPojYAEqjAn8 Alt s Accesos rápidos Presi…" at bounding box center [706, 606] width 1412 height 4324
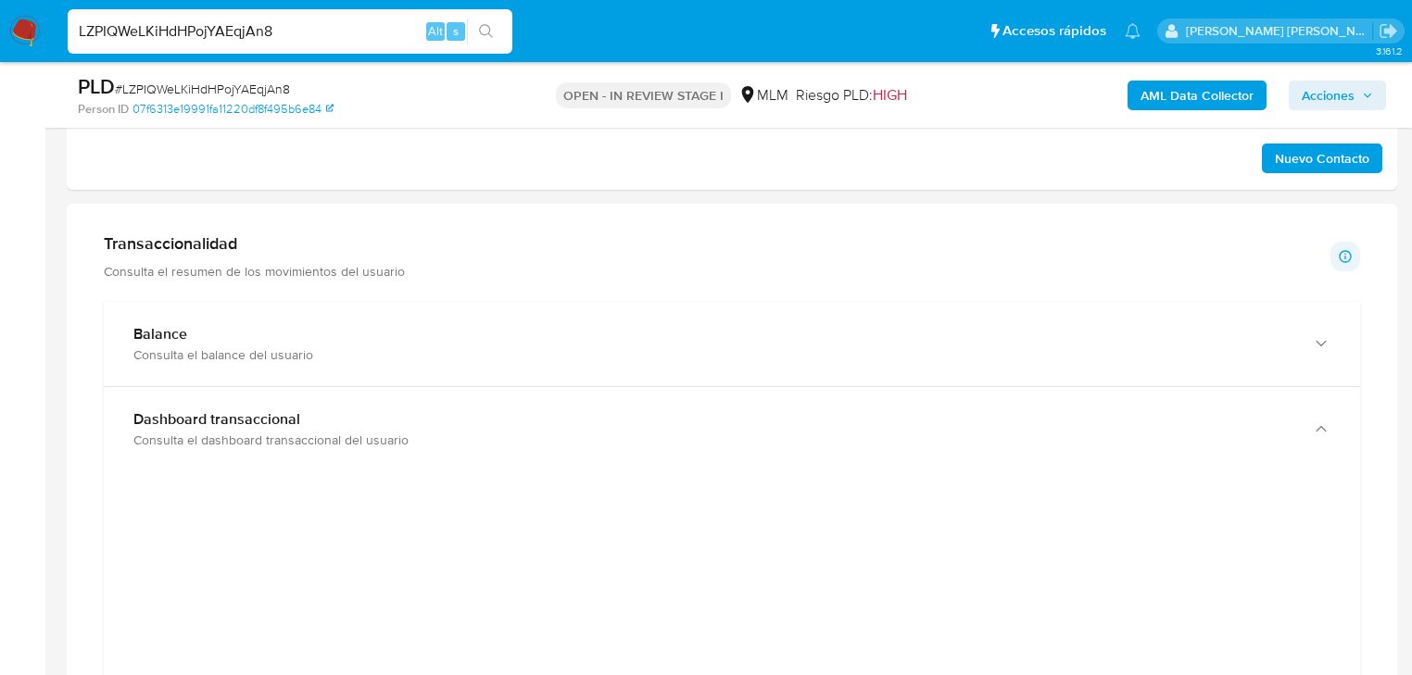
drag, startPoint x: 302, startPoint y: 29, endPoint x: 0, endPoint y: -9, distance: 304.4
